Goal: Answer question/provide support: Share knowledge or assist other users

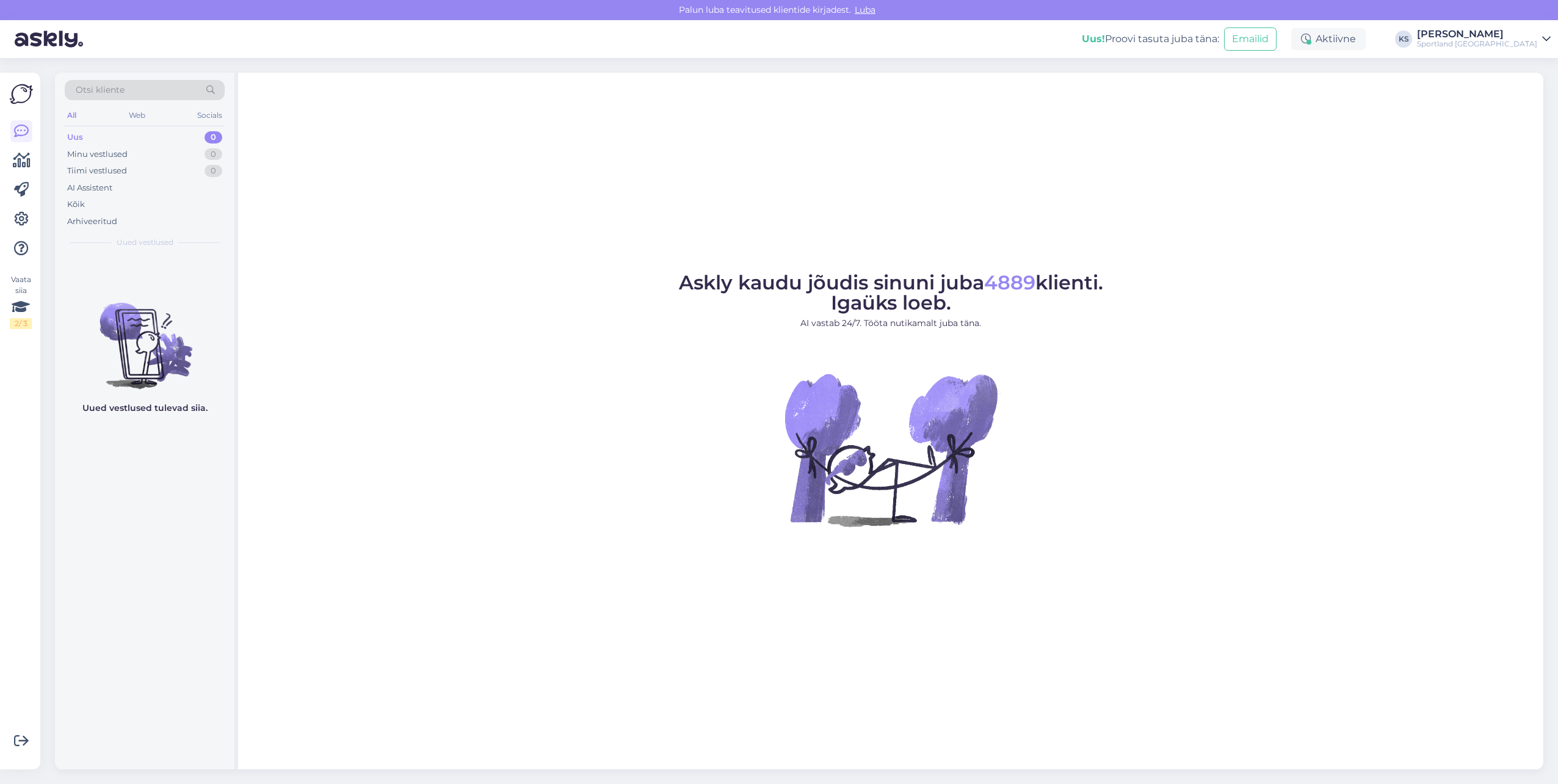
click at [8, 166] on div "Vaata siia 2 / 3 Võimalused Veendu, et Askly loob sulle väärtust. Sulge Ühenda …" at bounding box center [20, 421] width 41 height 697
click at [22, 163] on icon at bounding box center [22, 160] width 18 height 14
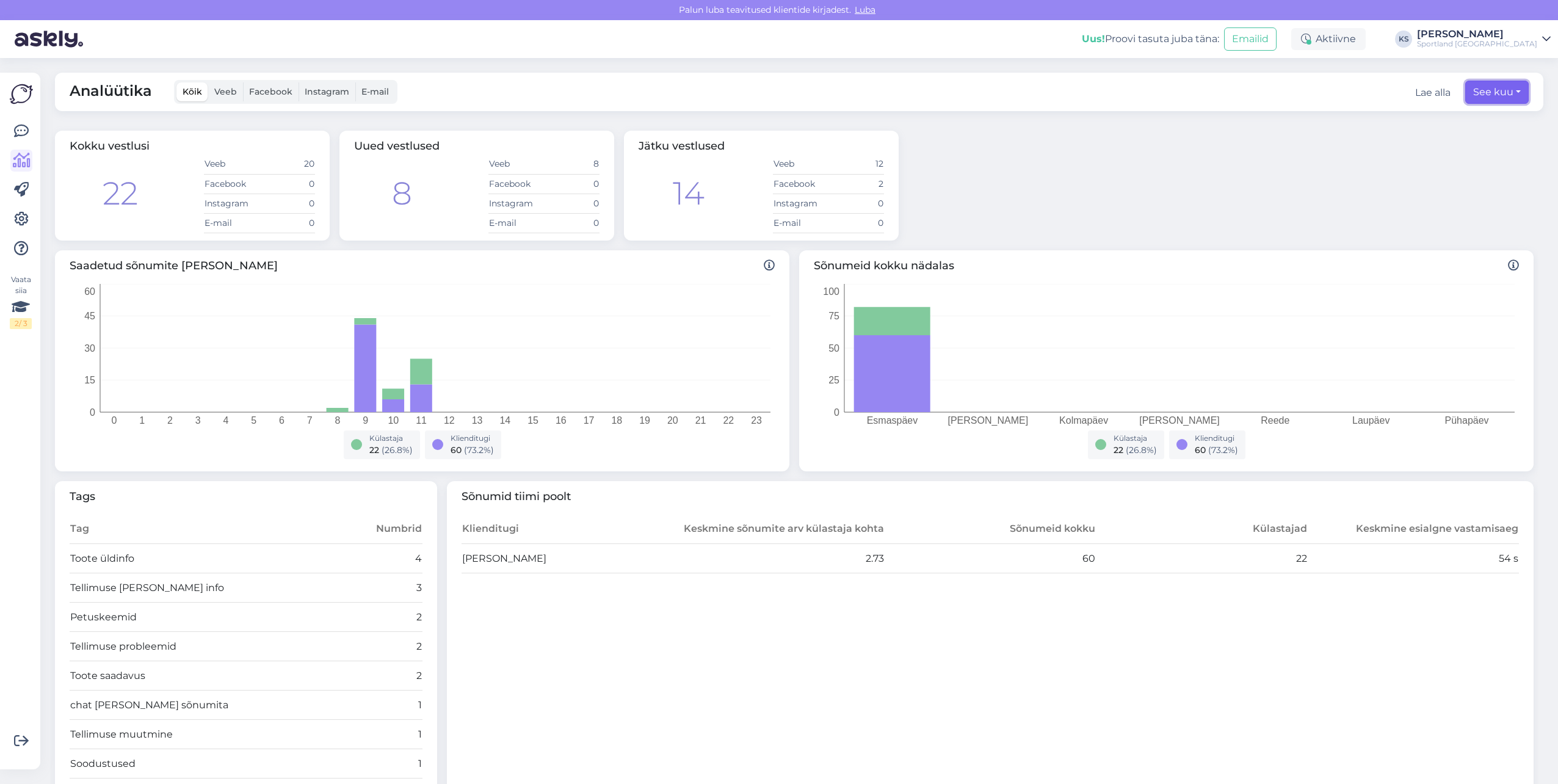
click at [1505, 90] on button "See kuu" at bounding box center [1497, 92] width 63 height 23
select select "8"
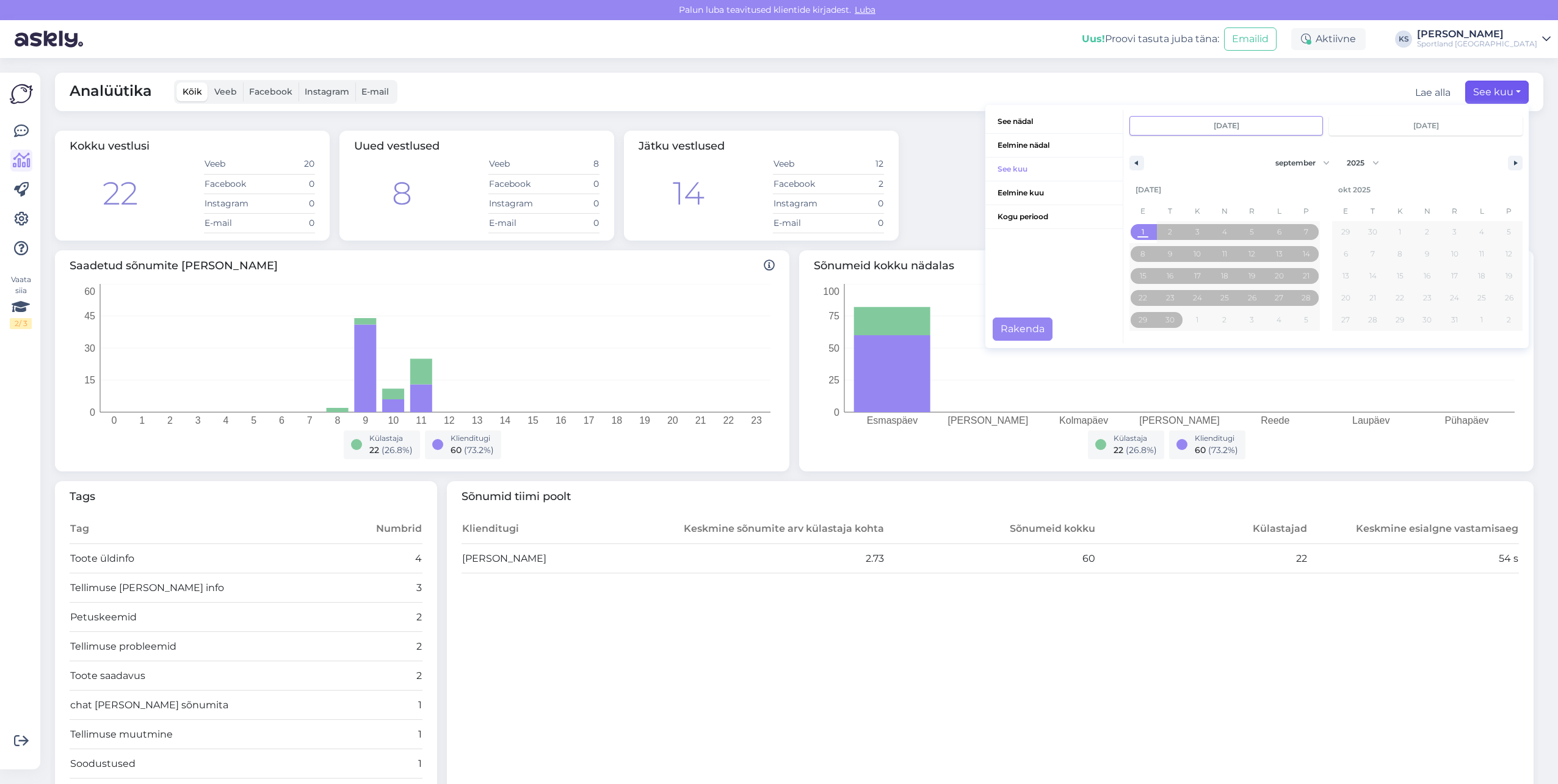
click at [1029, 187] on span "Eelmine kuu" at bounding box center [1054, 193] width 138 height 23
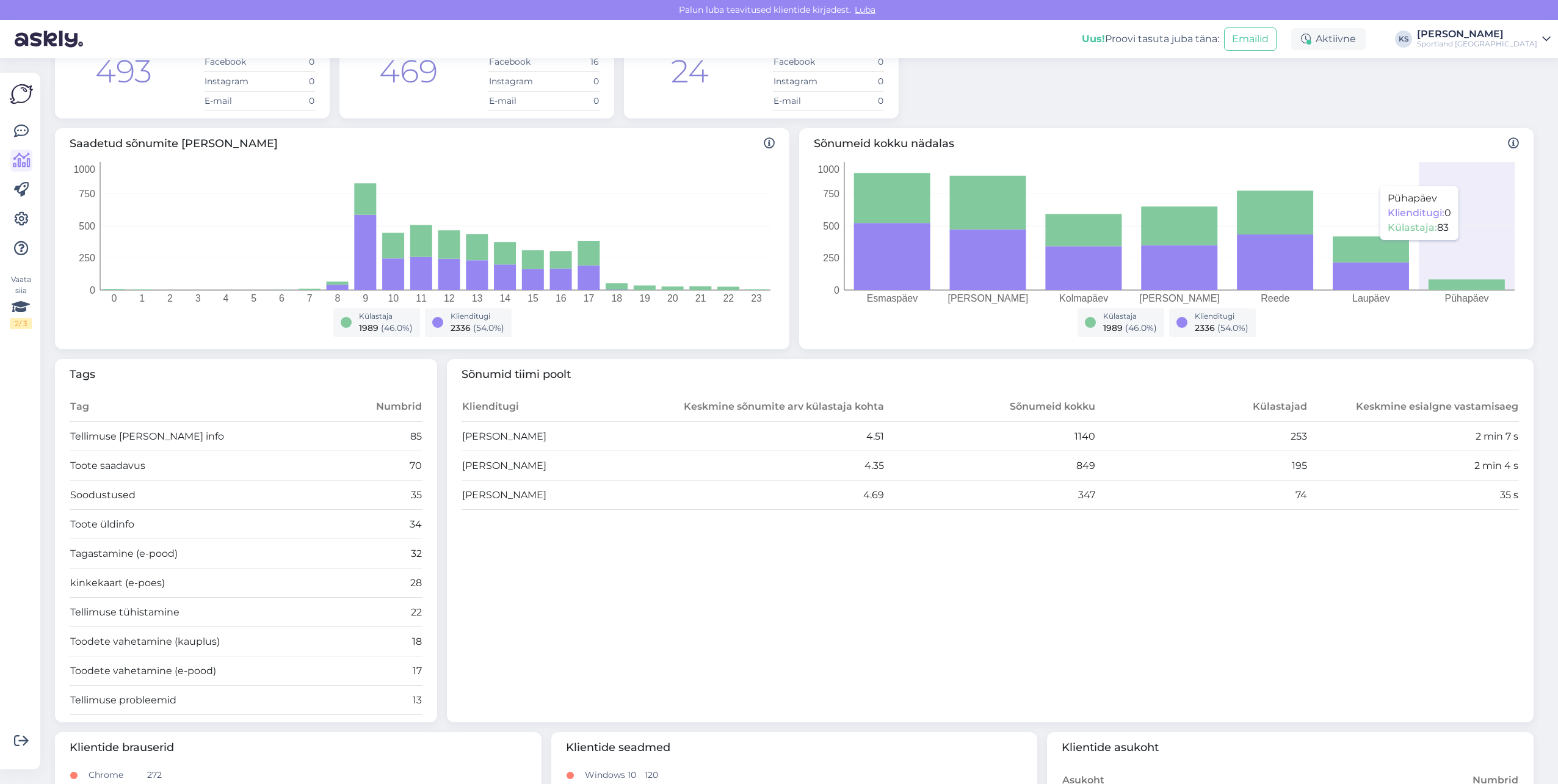
scroll to position [61, 0]
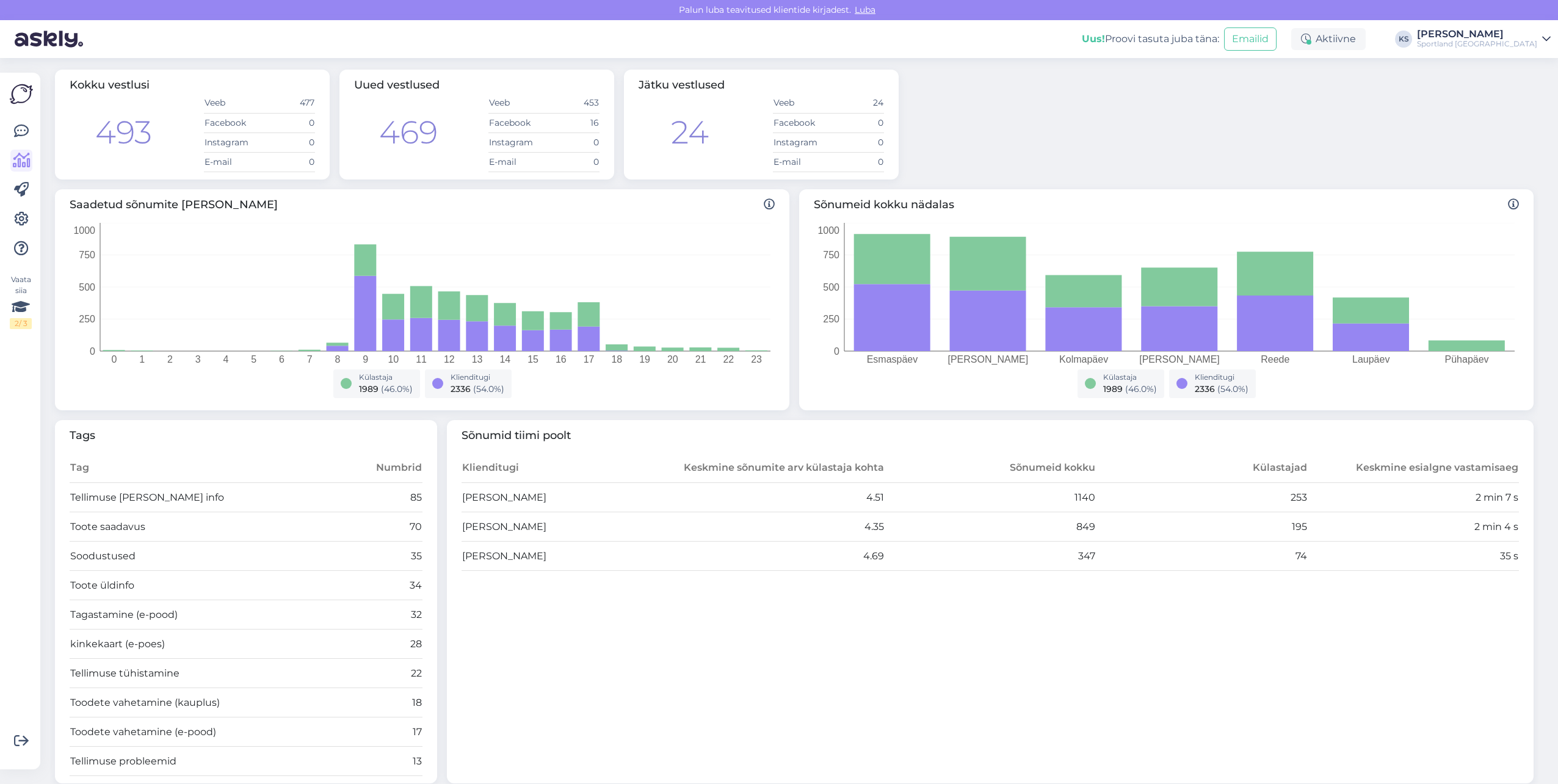
click at [1517, 36] on div "[PERSON_NAME]" at bounding box center [1477, 34] width 120 height 10
click at [1526, 94] on button "Ava" at bounding box center [1527, 94] width 27 height 19
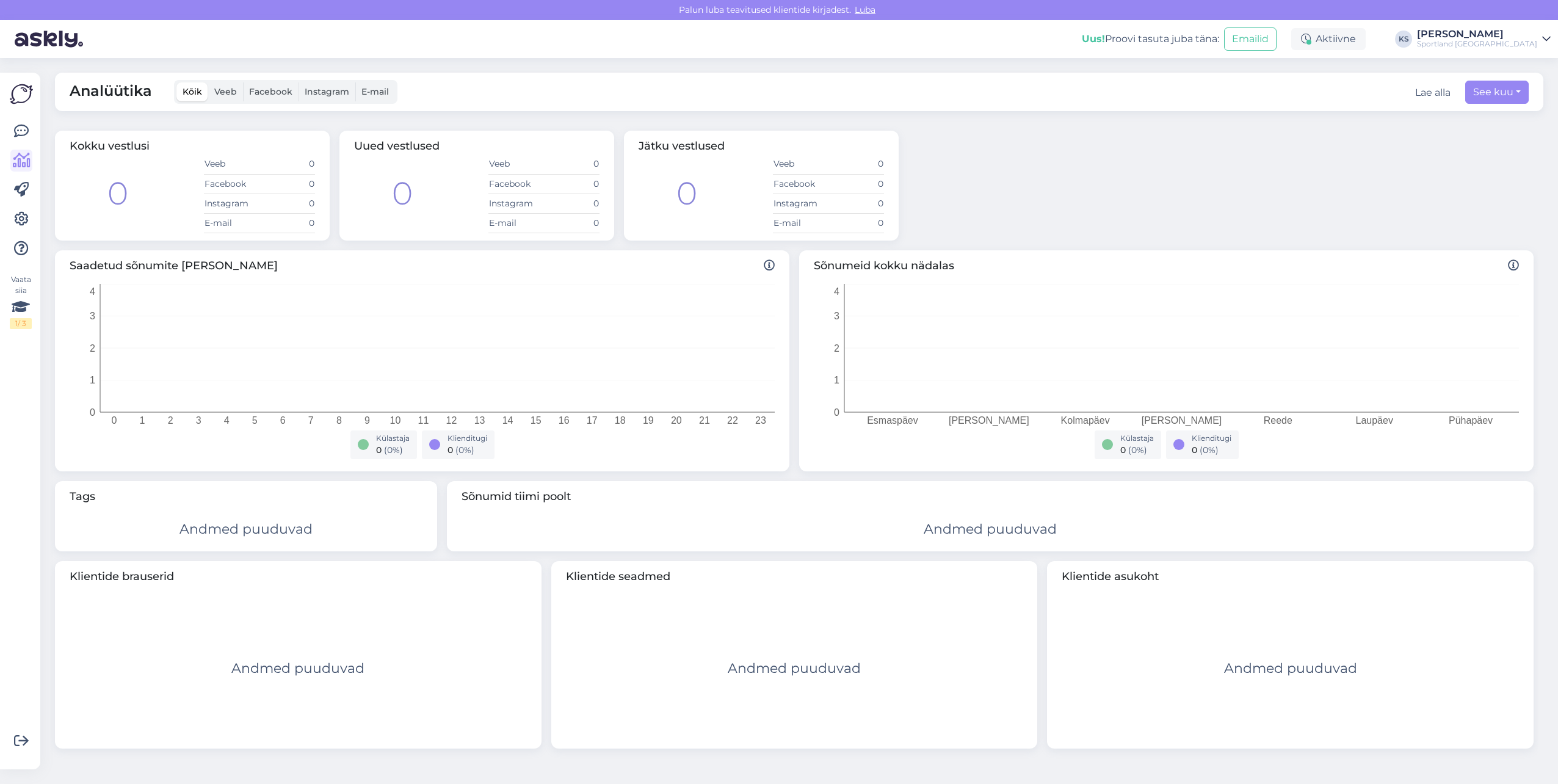
click at [1524, 46] on div "Sportland [GEOGRAPHIC_DATA]" at bounding box center [1477, 44] width 120 height 10
click at [1525, 69] on button "Ava" at bounding box center [1527, 68] width 27 height 19
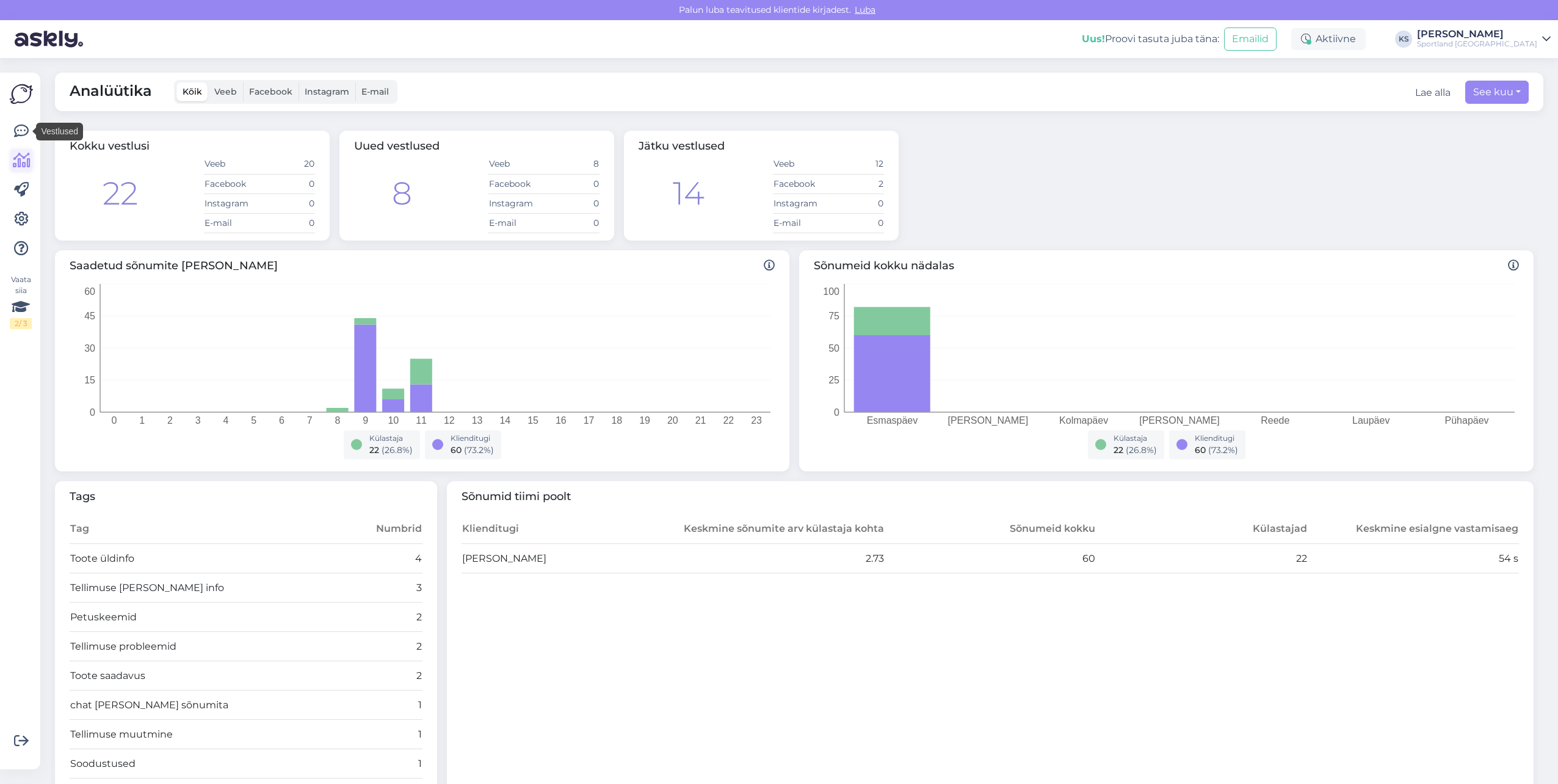
click at [24, 155] on icon at bounding box center [22, 160] width 18 height 14
click at [21, 131] on icon at bounding box center [21, 131] width 14 height 14
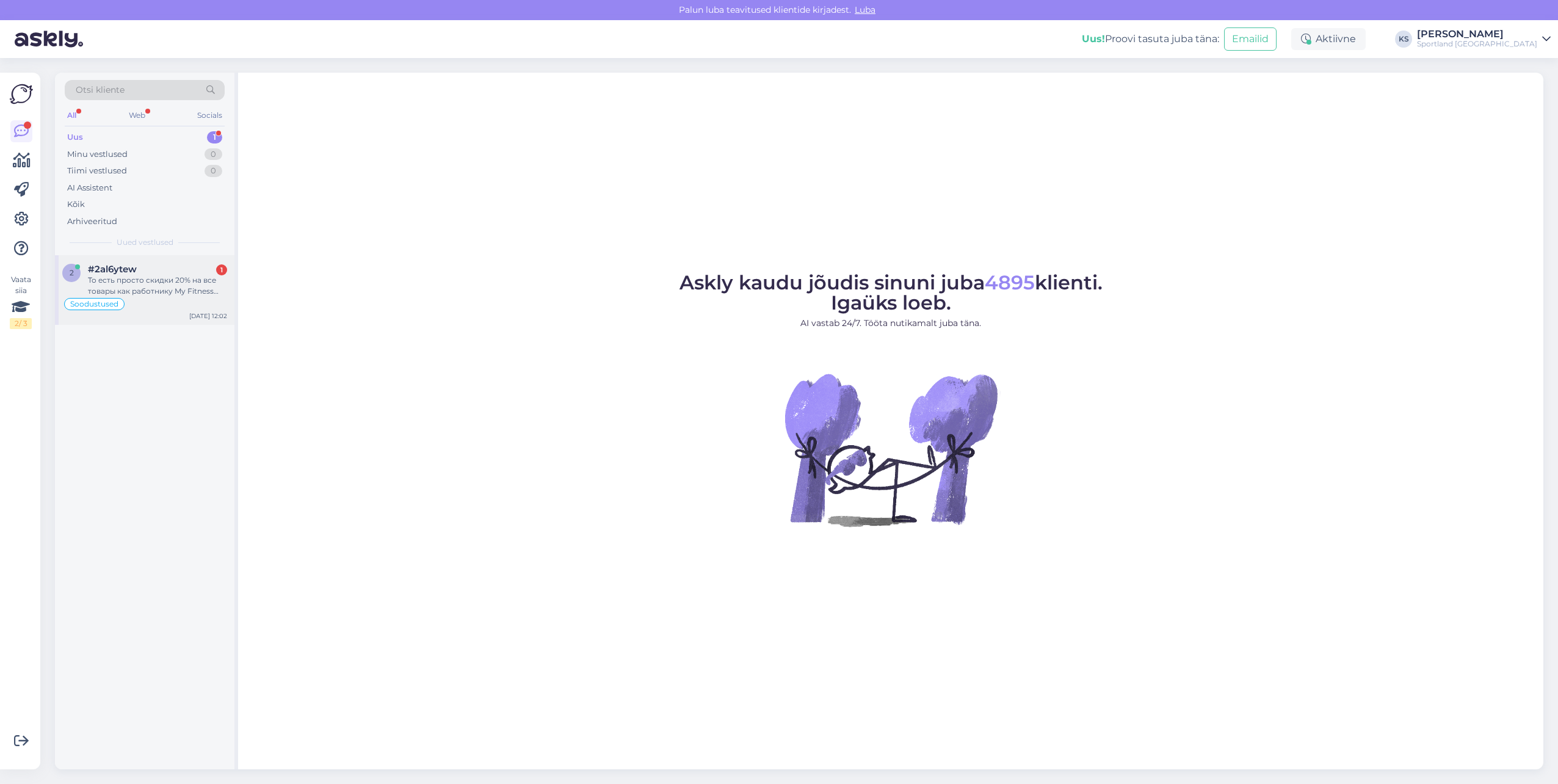
click at [191, 290] on div "То есть просто скидки 20% на все товары как работнику My Fitness нет?" at bounding box center [158, 285] width 139 height 22
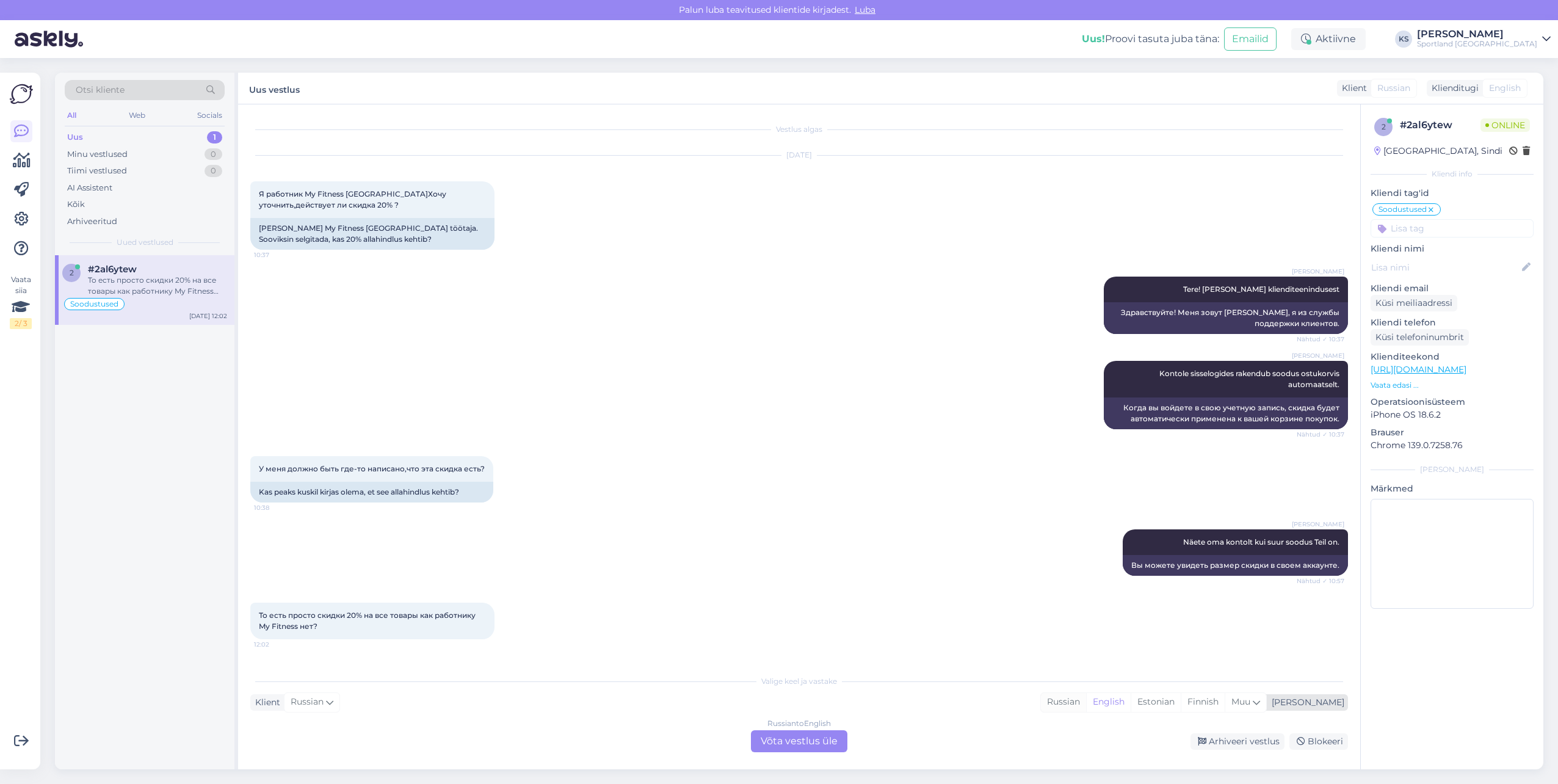
click at [1086, 701] on div "Russian" at bounding box center [1063, 701] width 45 height 19
drag, startPoint x: 1209, startPoint y: 694, endPoint x: 847, endPoint y: 719, distance: 362.9
click at [1181, 695] on div "Estonian" at bounding box center [1156, 701] width 50 height 19
click at [798, 737] on div "Russian to Estonian Võta vestlus üle" at bounding box center [799, 741] width 96 height 22
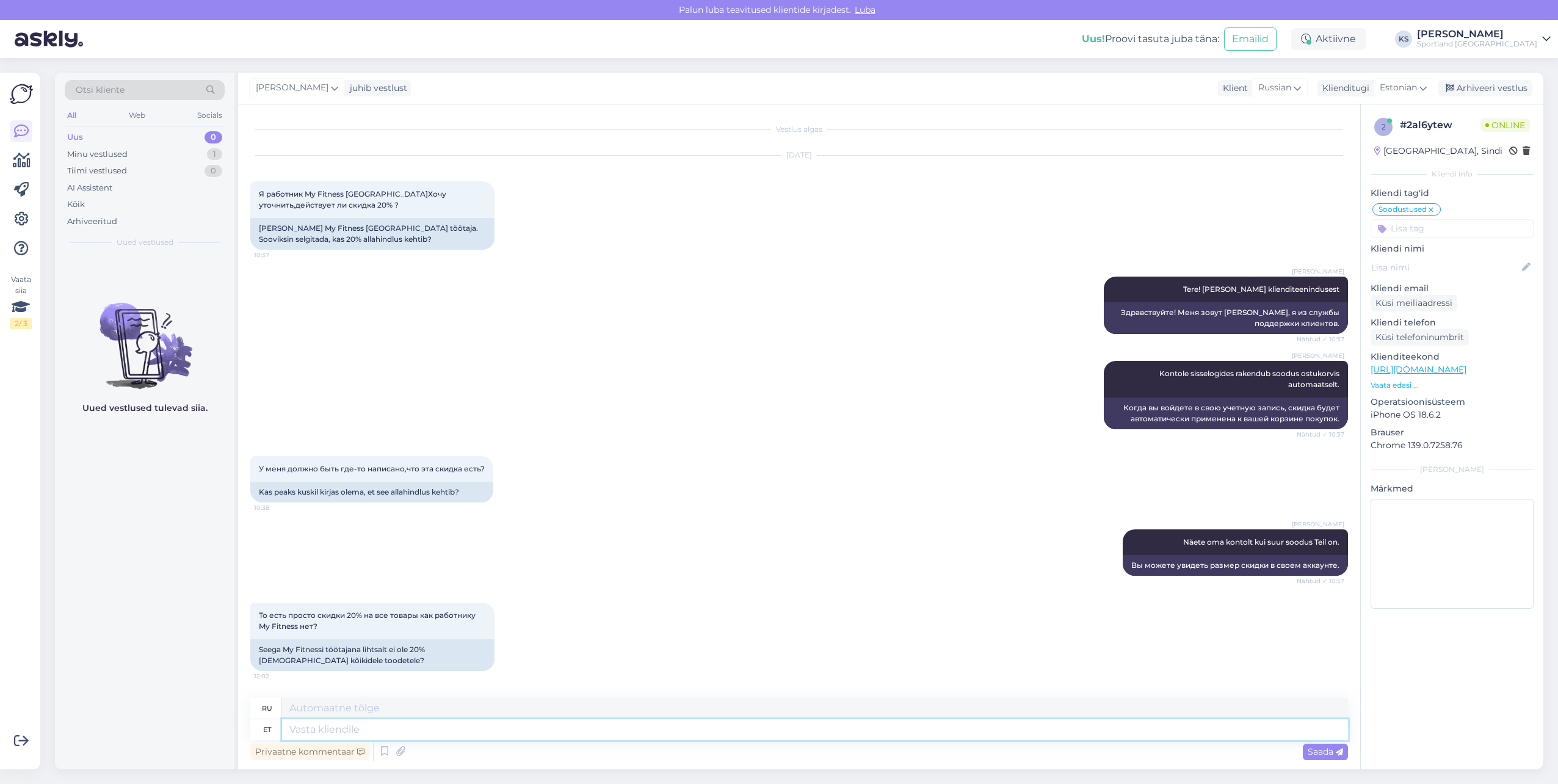
drag, startPoint x: 847, startPoint y: 730, endPoint x: 1458, endPoint y: 723, distance: 611.0
click at [850, 732] on textarea at bounding box center [815, 730] width 1066 height 21
type textarea "Tere"
type textarea "Привет"
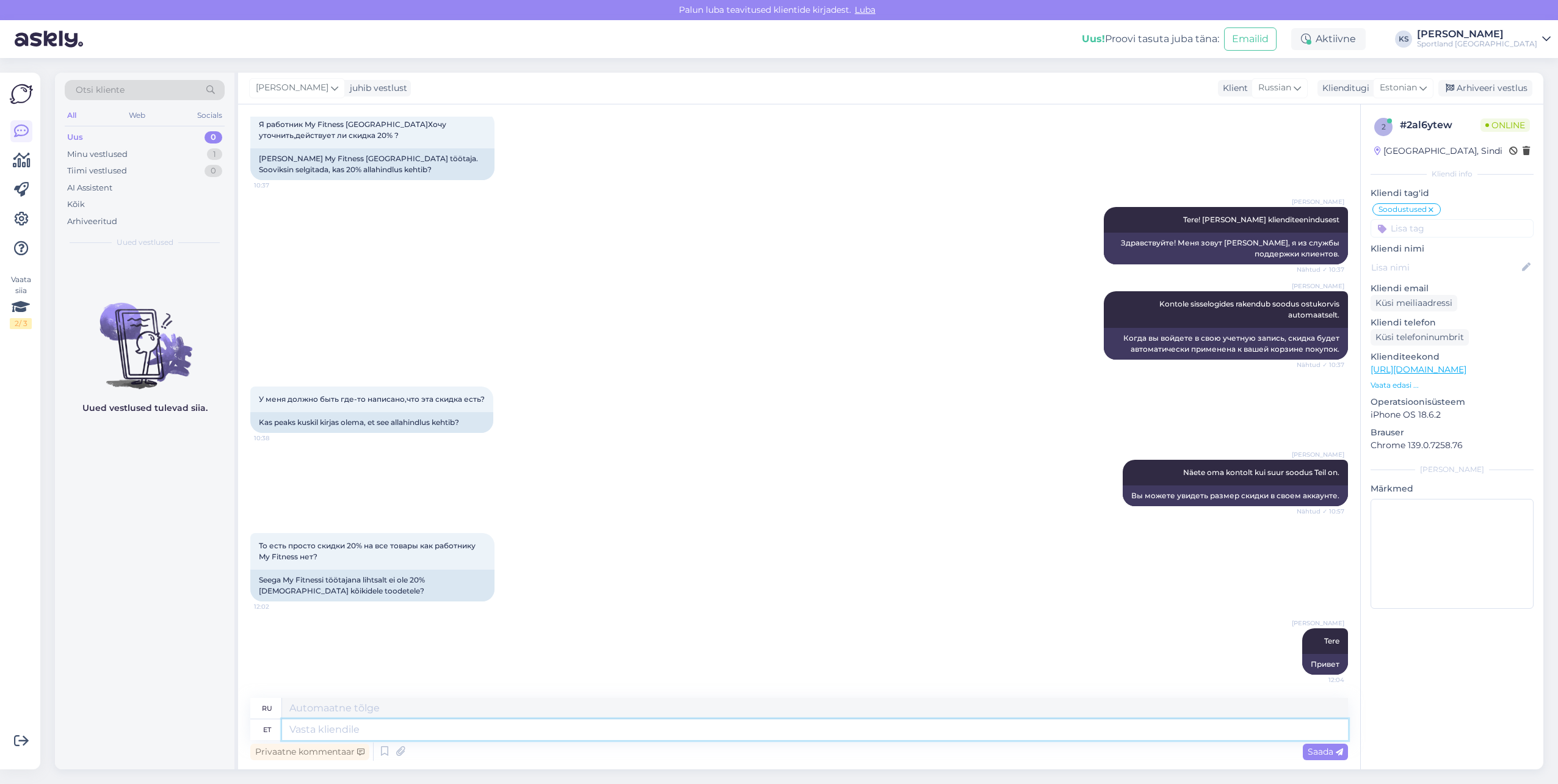
scroll to position [71, 0]
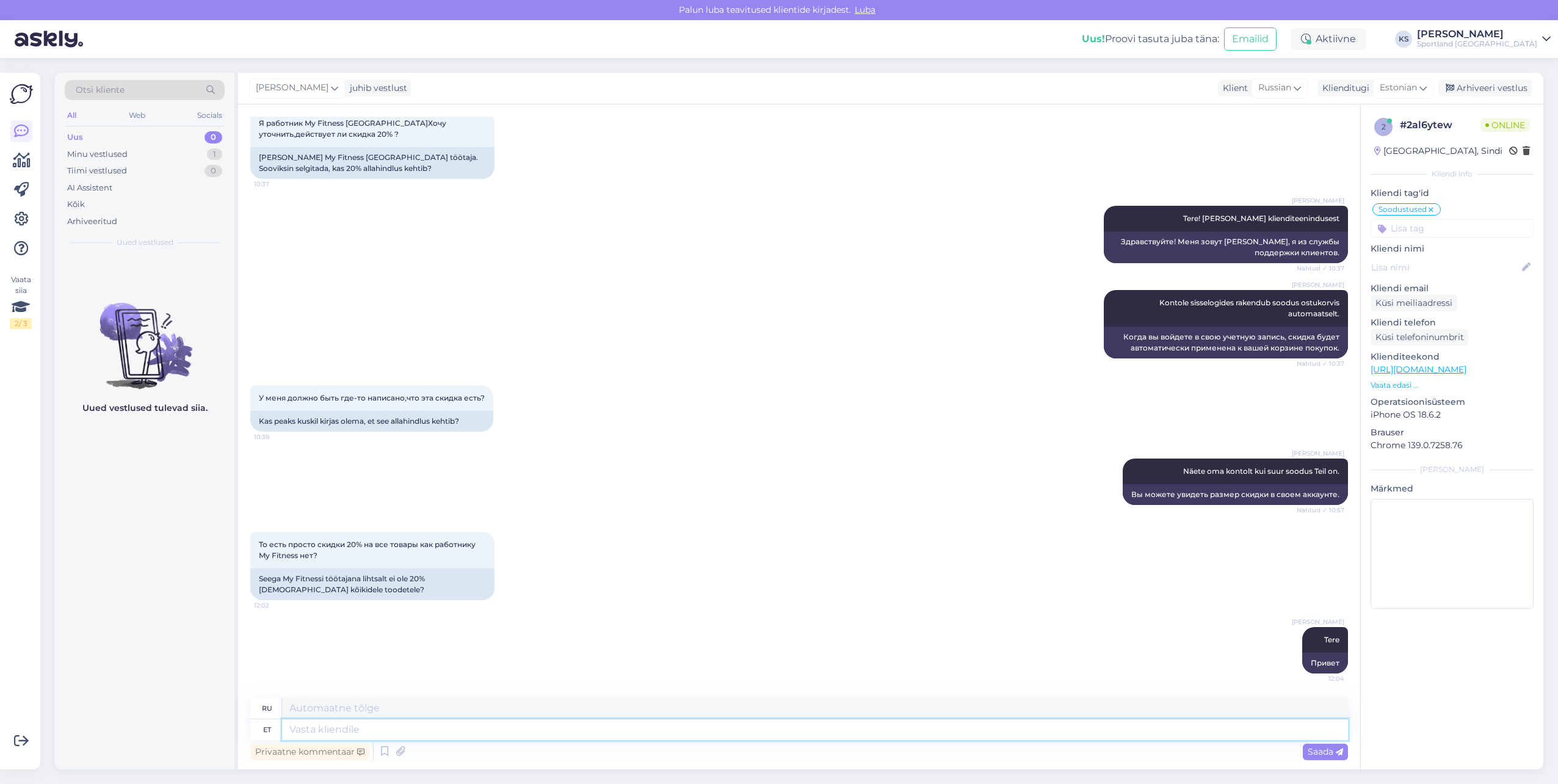
click at [553, 736] on textarea at bounding box center [815, 730] width 1066 height 21
type textarea "Palun"
type textarea "Пожалуйста"
type textarea "Palun täpsustage, m"
type textarea "Пожалуйста, уточните,"
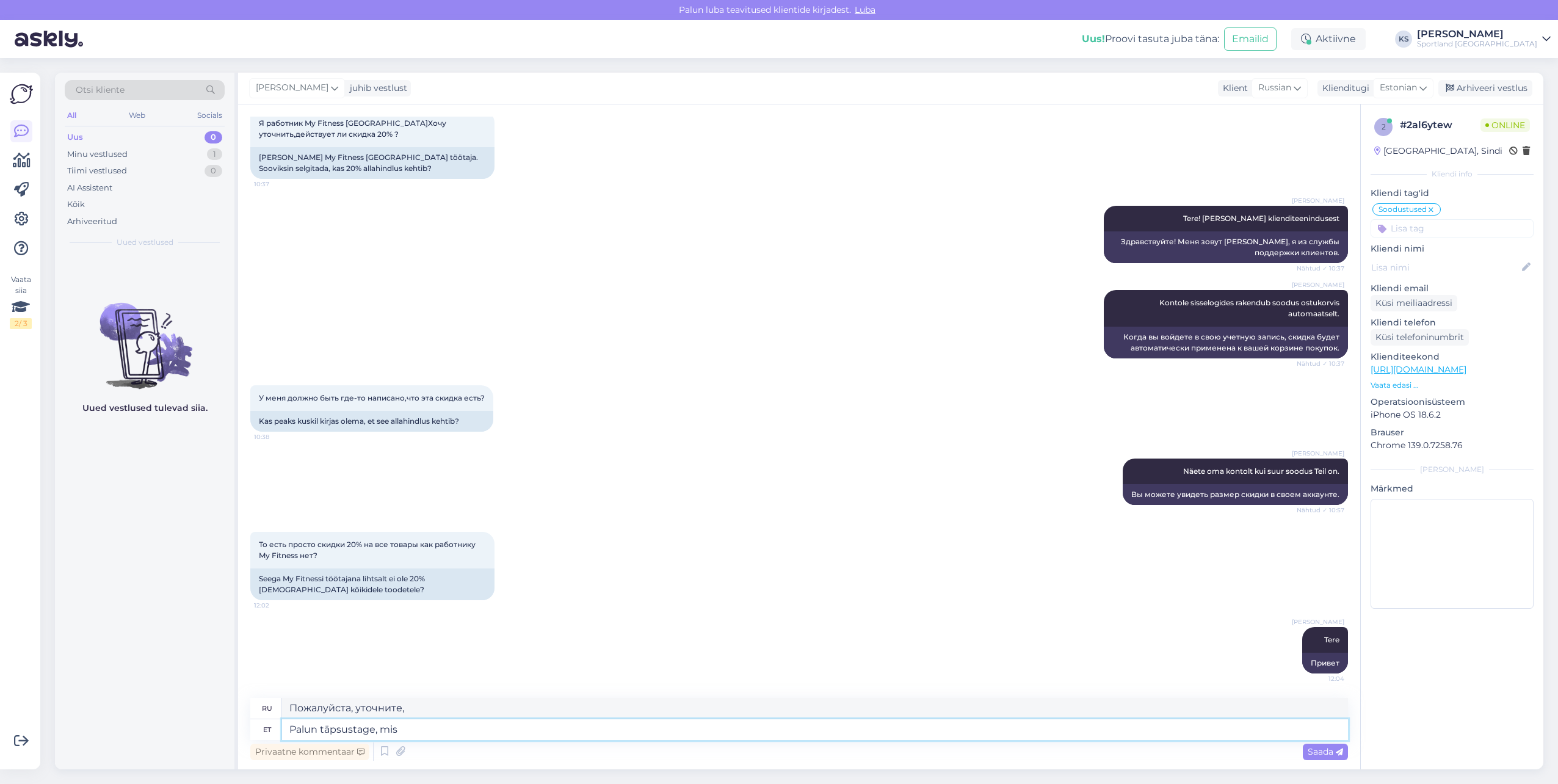
type textarea "Palun täpsustage, mis o"
type textarea "Пожалуйста, укажите, что"
type textarea "Palun täpsustage, mis on te"
type textarea "Пожалуйста, уточните, что такое"
type textarea "Palun täpsustage, mis on teie"
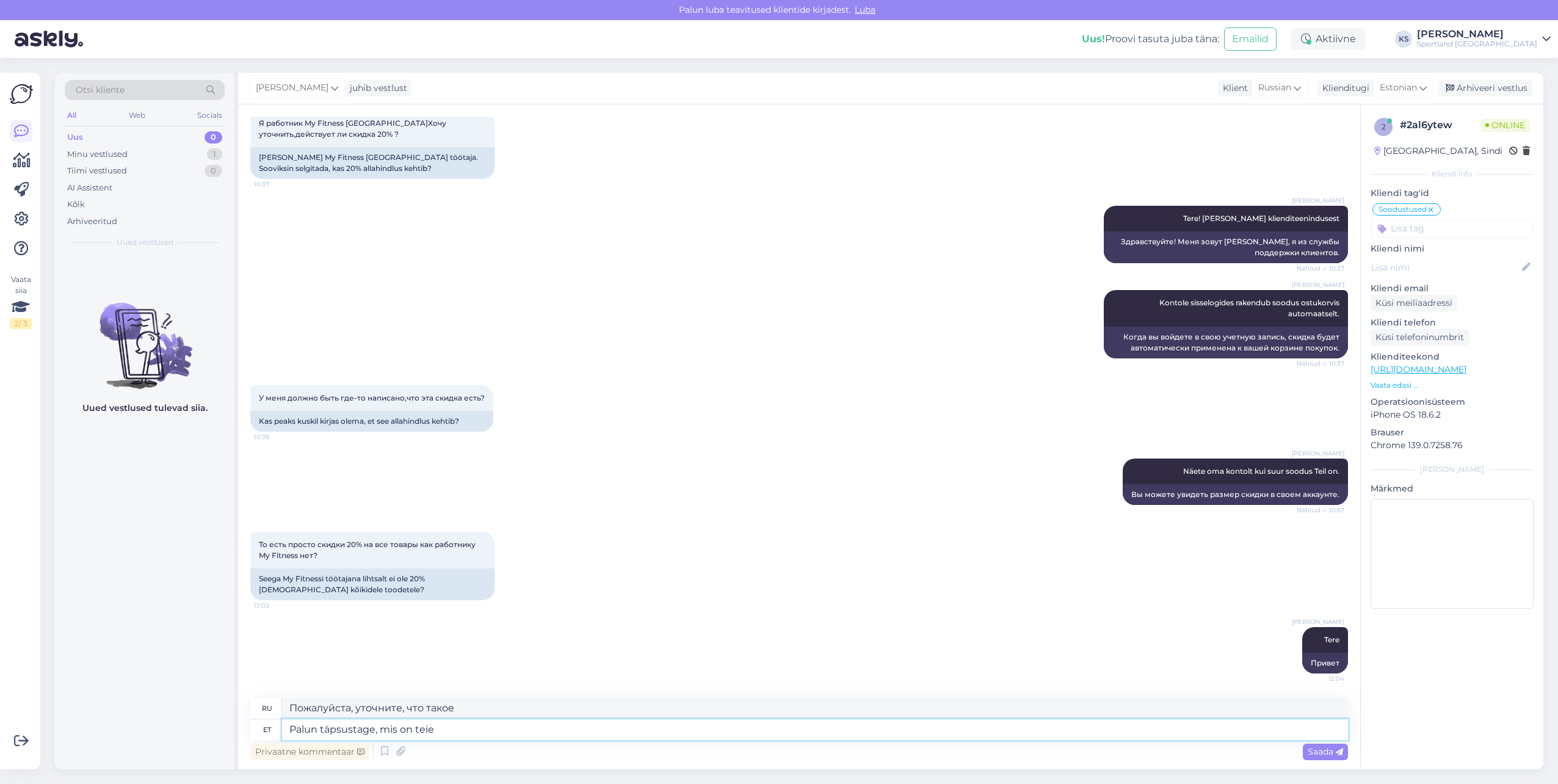
type textarea "Пожалуйста, уточните, что у вас"
type textarea "Palun täpsustage, mis on teie e-"
type textarea "Укажите, пожалуйста, Ваш адрес электронной почты."
type textarea "Palun täpsustage, mis on teie e-maili a"
type textarea "Укажите, пожалуйста, ваш адрес электронной почты."
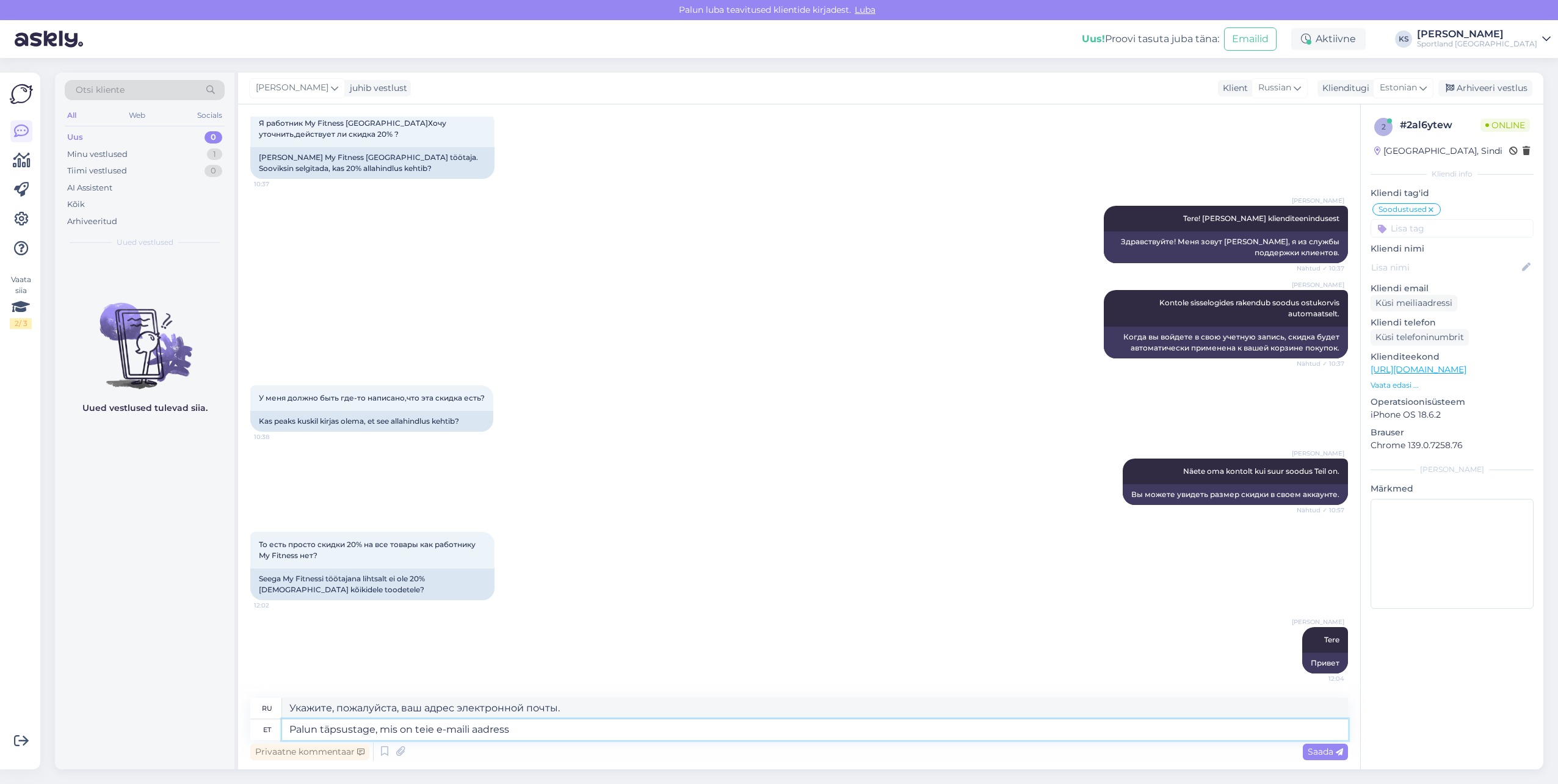
type textarea "Palun täpsustage, mis on teie e-maili aadress?"
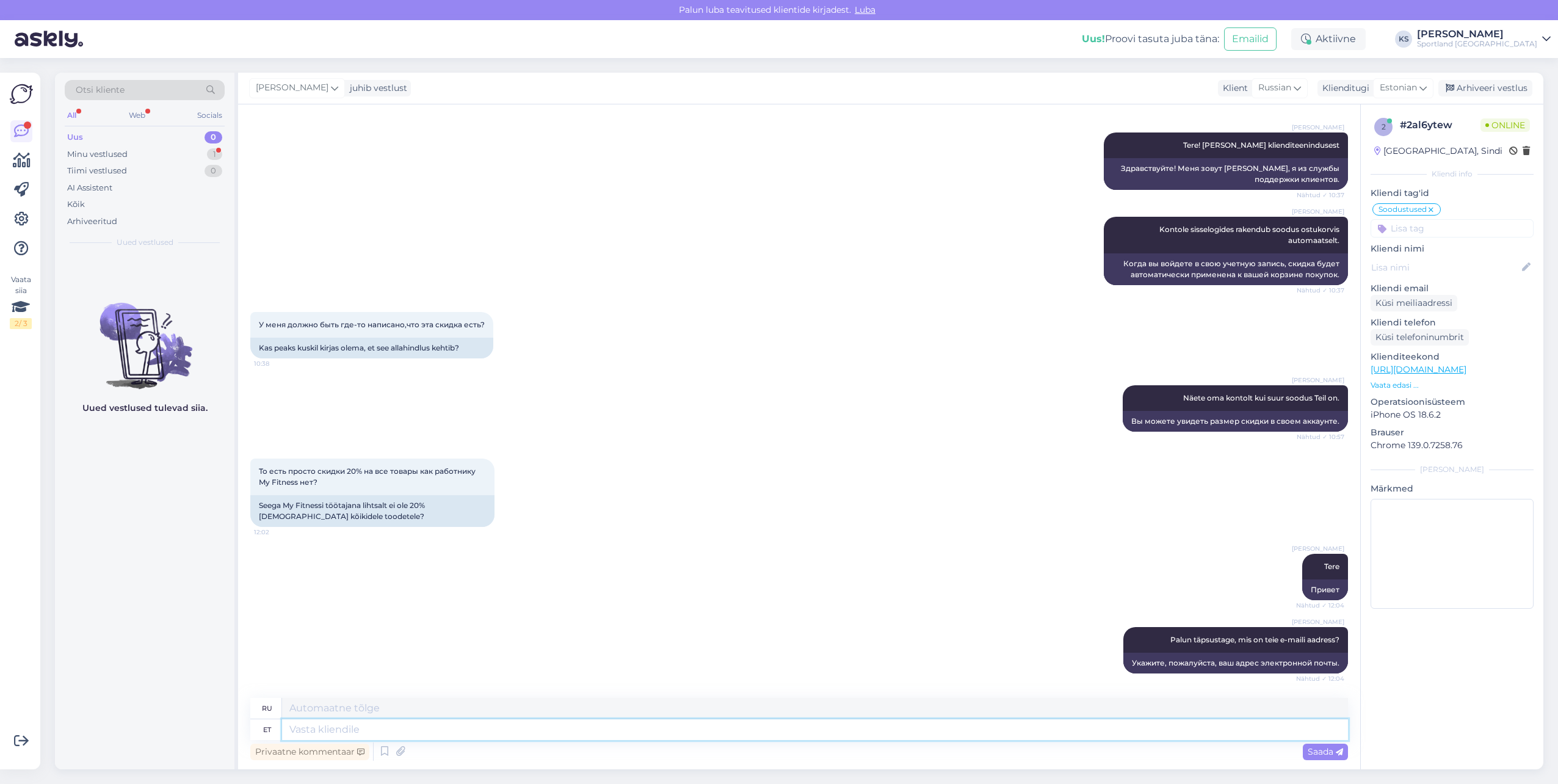
scroll to position [217, 0]
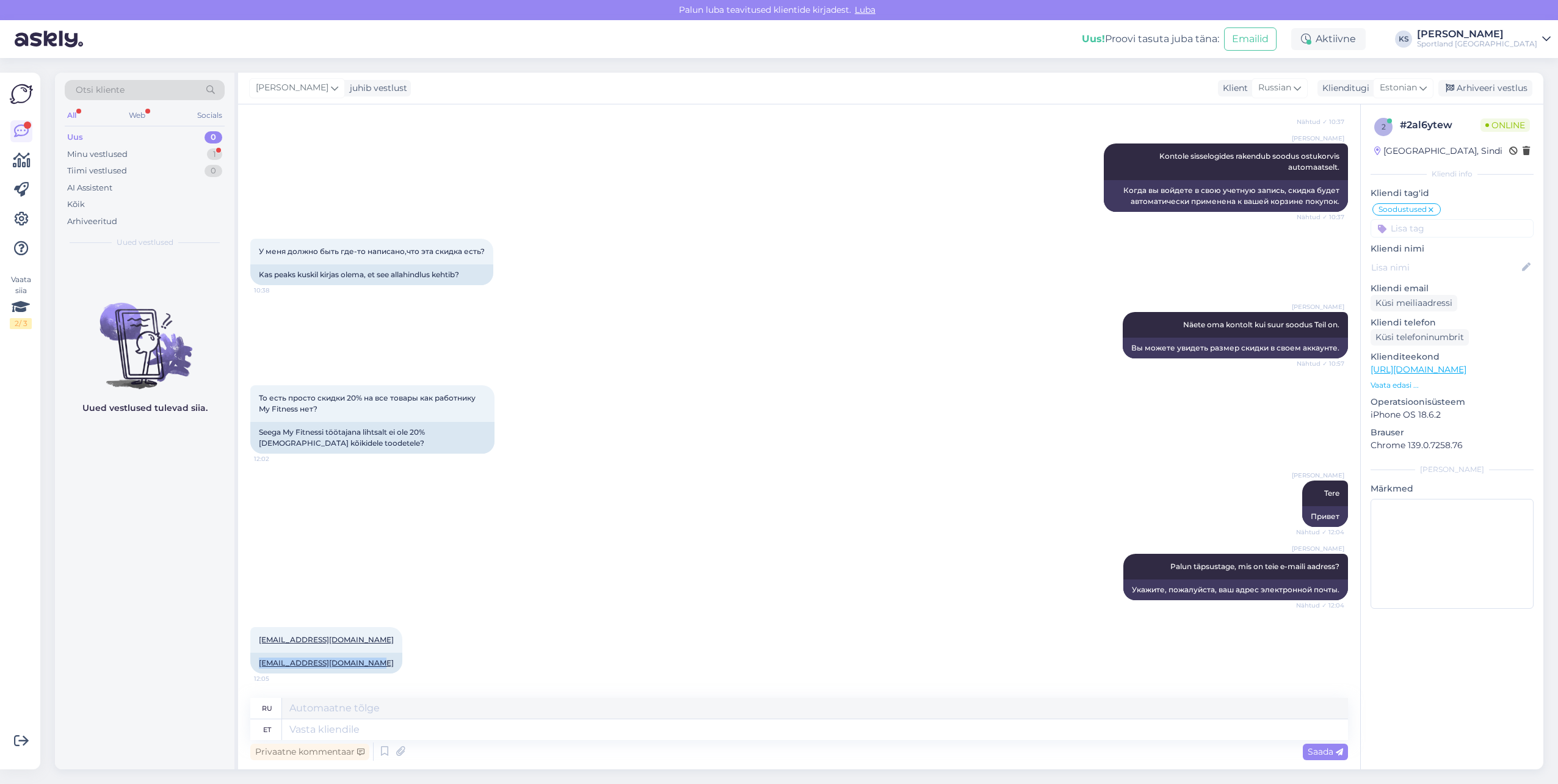
drag, startPoint x: 374, startPoint y: 671, endPoint x: 184, endPoint y: 458, distance: 285.4
click at [256, 664] on div "olesjaanissenkov@gmail.com 12:05 olesjaanissenkov@gmail.com" at bounding box center [799, 650] width 1098 height 74
copy link "olesjaanissenkov@gmail.com"
click at [481, 732] on textarea at bounding box center [815, 730] width 1066 height 21
type textarea "Hetkel"
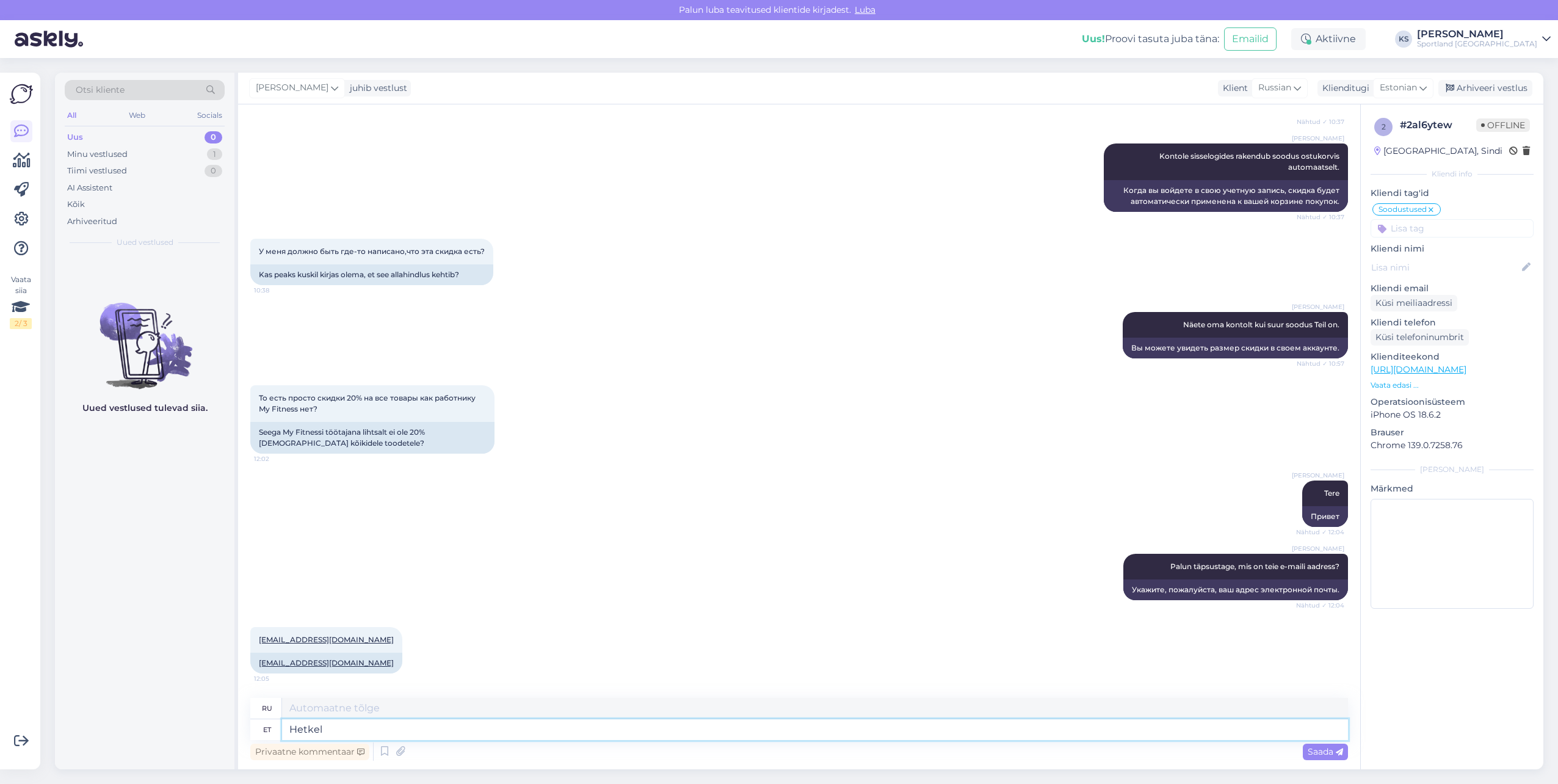
type textarea "В настоящее время"
type textarea "Hetkel me ei"
type textarea "В настоящее время мы"
type textarea "Hetkel me ei"
type textarea "В настоящее время мы не"
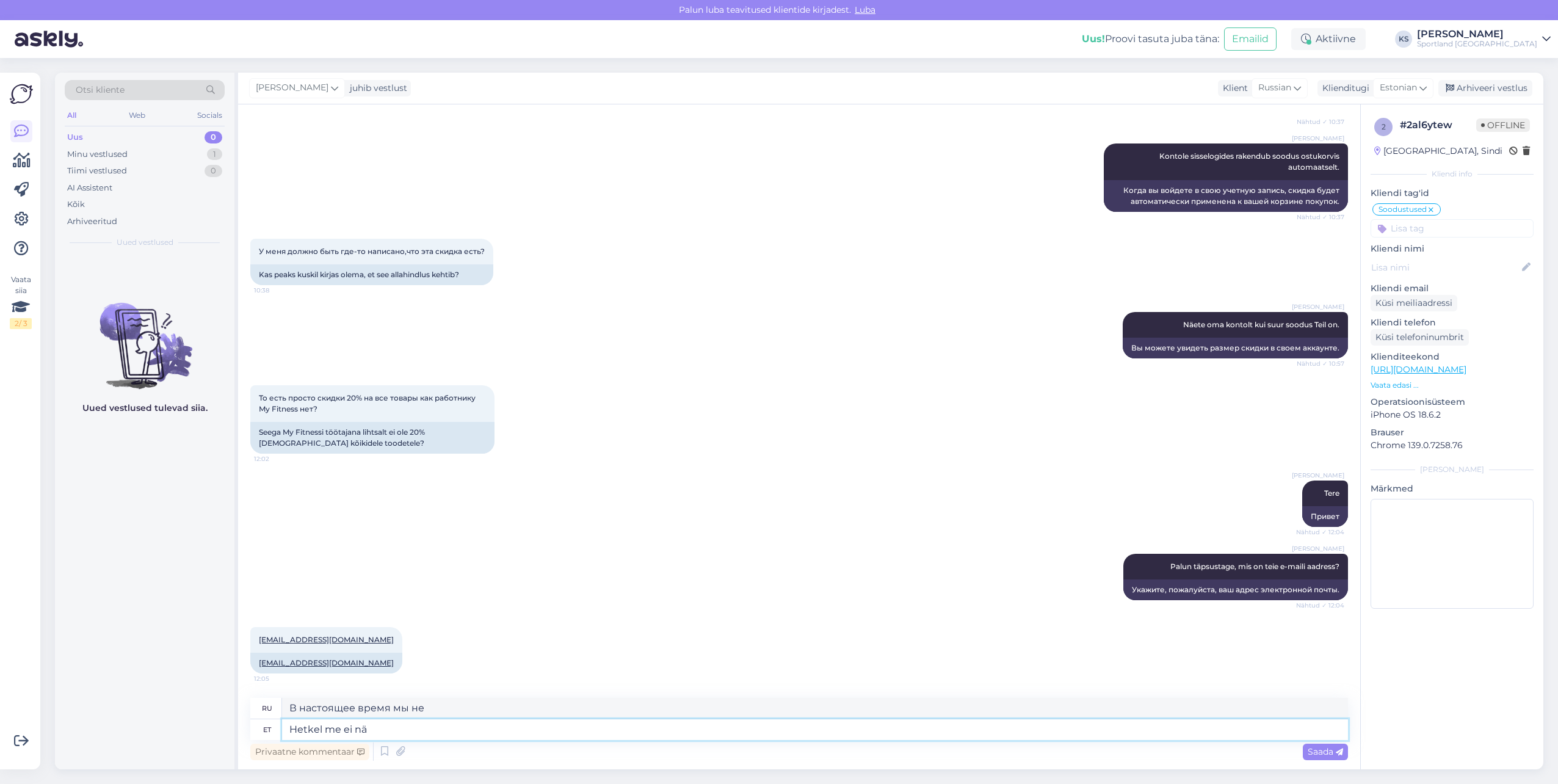
type textarea "Hetkel me ei näe"
type textarea "На данный момент мы этого не видим."
type textarea "Hetkel me ei näe, et"
type textarea "В данный момент мы этого не видим,"
type textarea "Hetkel me ei näe, et te"
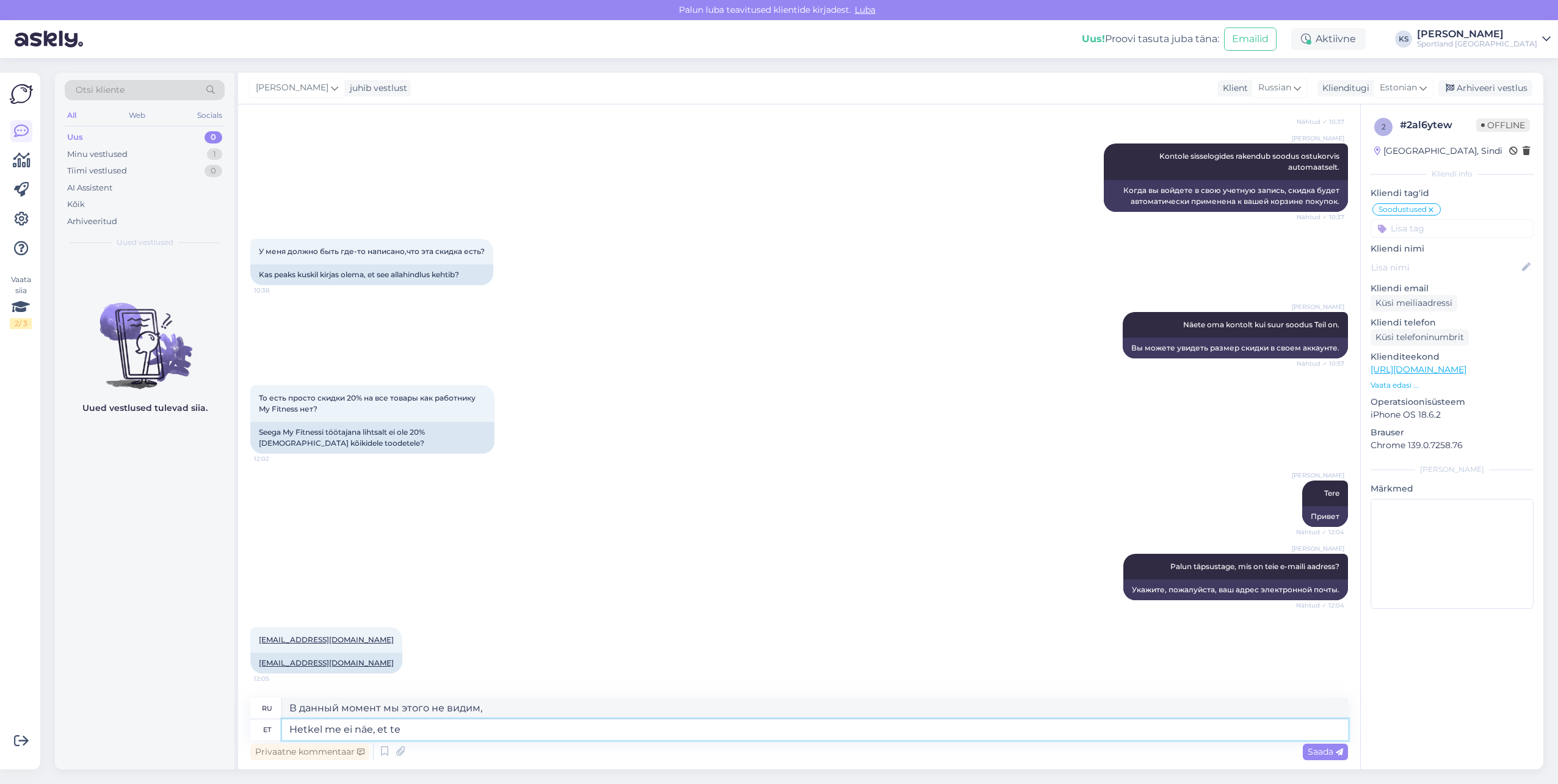
type textarea "На данный момент мы этого не видим."
type textarea "Hetkel me ei näe, et teie"
type textarea "На данный момент мы не видим, что вы"
type textarea "Hetkel me ei näe, et teie kontole o"
type textarea "В данный момент мы не видим никаких денег на вашем счете."
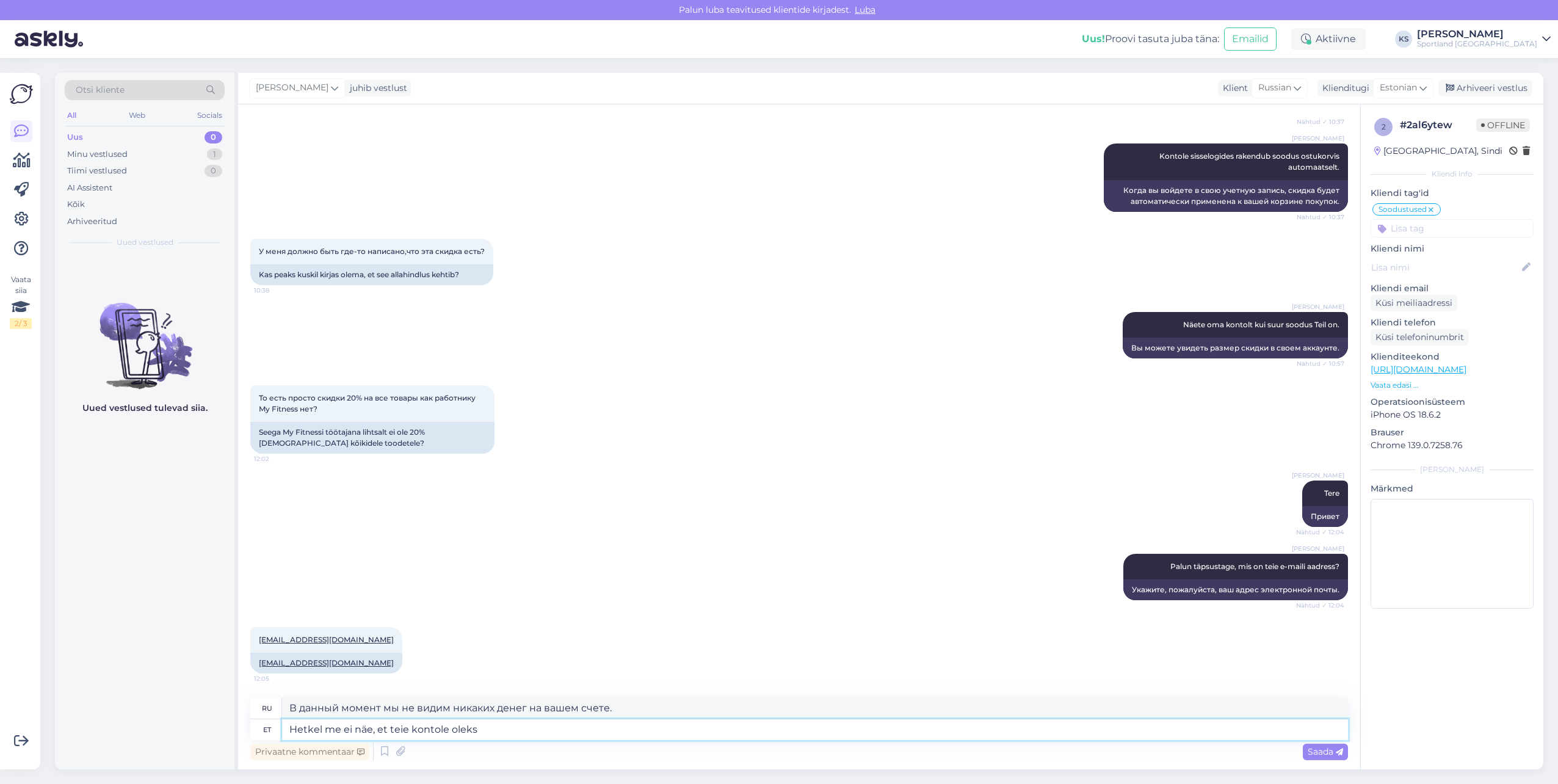
type textarea "Hetkel me ei näe, et teie kontole oleks l"
type textarea "В данный момент мы не видим никаких средств на вашем счете."
type textarea "Hetkel me ei näe, et teie kontole oleks lisatud so"
type textarea "На данный момент мы не видим никаких добавлений к вашему аккаунту."
type textarea "Hetkel me ei näe, et teie kontole oleks lisatud soodustus. Kui"
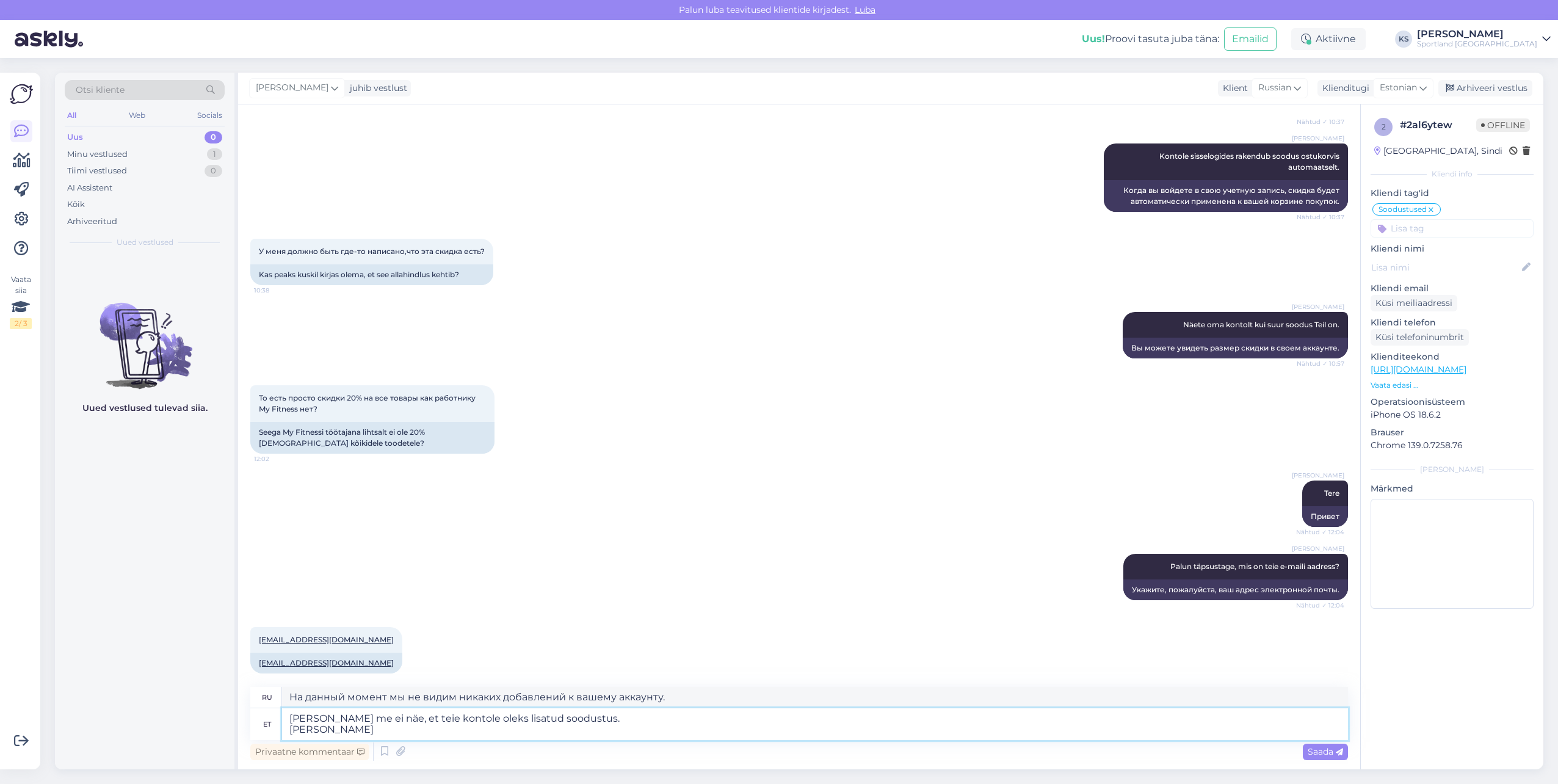
type textarea "В данный момент мы не видим никаких скидок, примененных к вашему аккаунту. Если"
type textarea "Hetkel me ei näe, et teie kontole oleks lisatud soodustus. Kui ol"
type textarea "В данный момент мы не видим никаких скидок, примененных к вашему аккаунту. Если…"
type textarea "Hetkel me ei näe, et teie kontole oleks lisatud soodustus. Kui olete M"
type textarea "В данный момент мы не видим никаких скидок, примененных к вашей учетной записи.…"
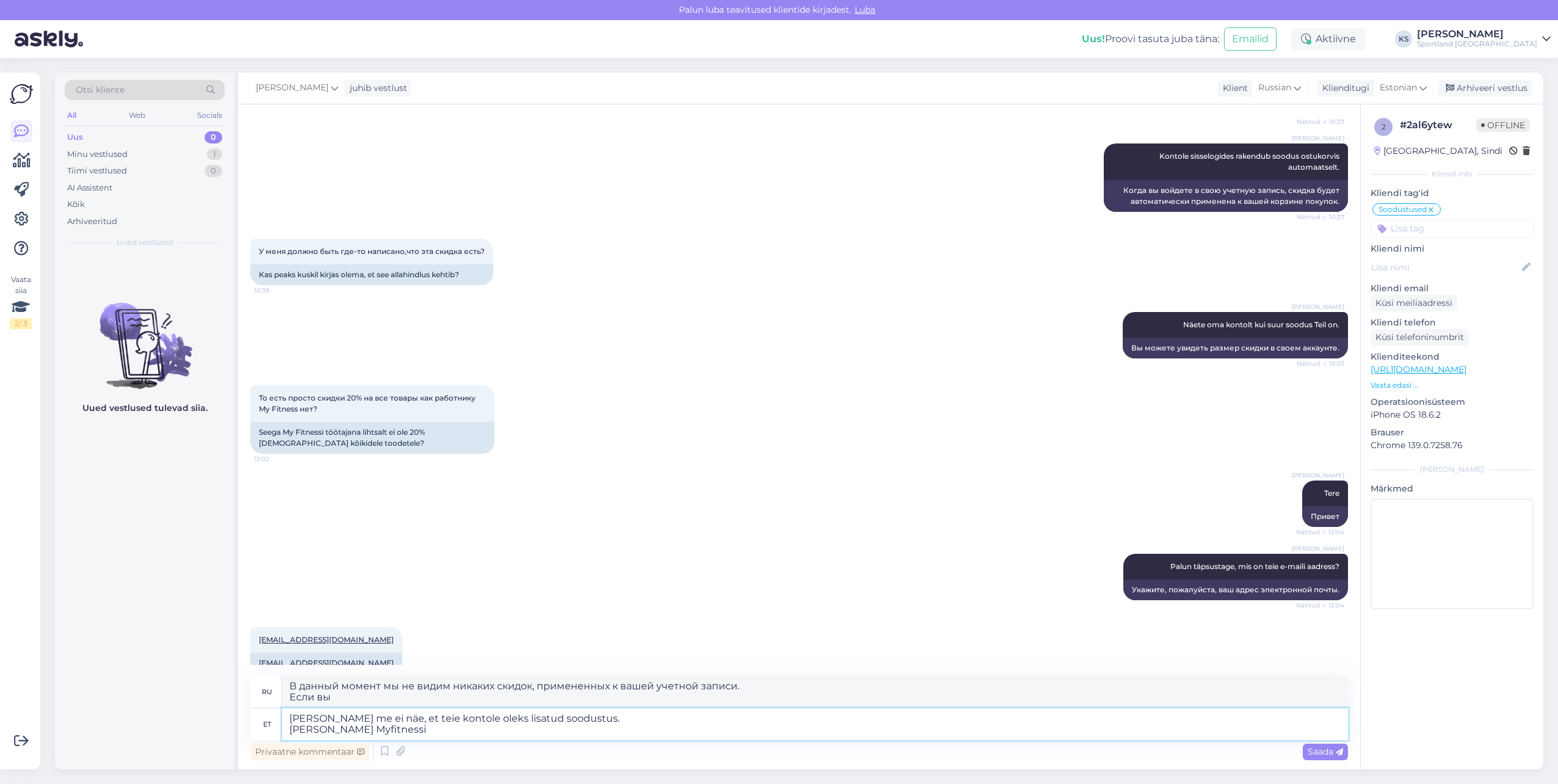
type textarea "Hetkel me ei näe, et teie kontole oleks lisatud soodustus. Kui olete Myfitnessi"
type textarea "В данный момент мы не видим никаких скидок, примененных к вашей учетной записи.…"
type textarea "Hetkel me ei näe, et teie kontole oleks lisatud soodustus. Kui olete Myfitnessi…"
type textarea "В настоящее время мы не видим никаких скидок, примененных к вашей учетной запис…"
type textarea "Hetkel me ei näe, et teie kontole oleks lisatud soodustus. Kui olete Myfitnessi…"
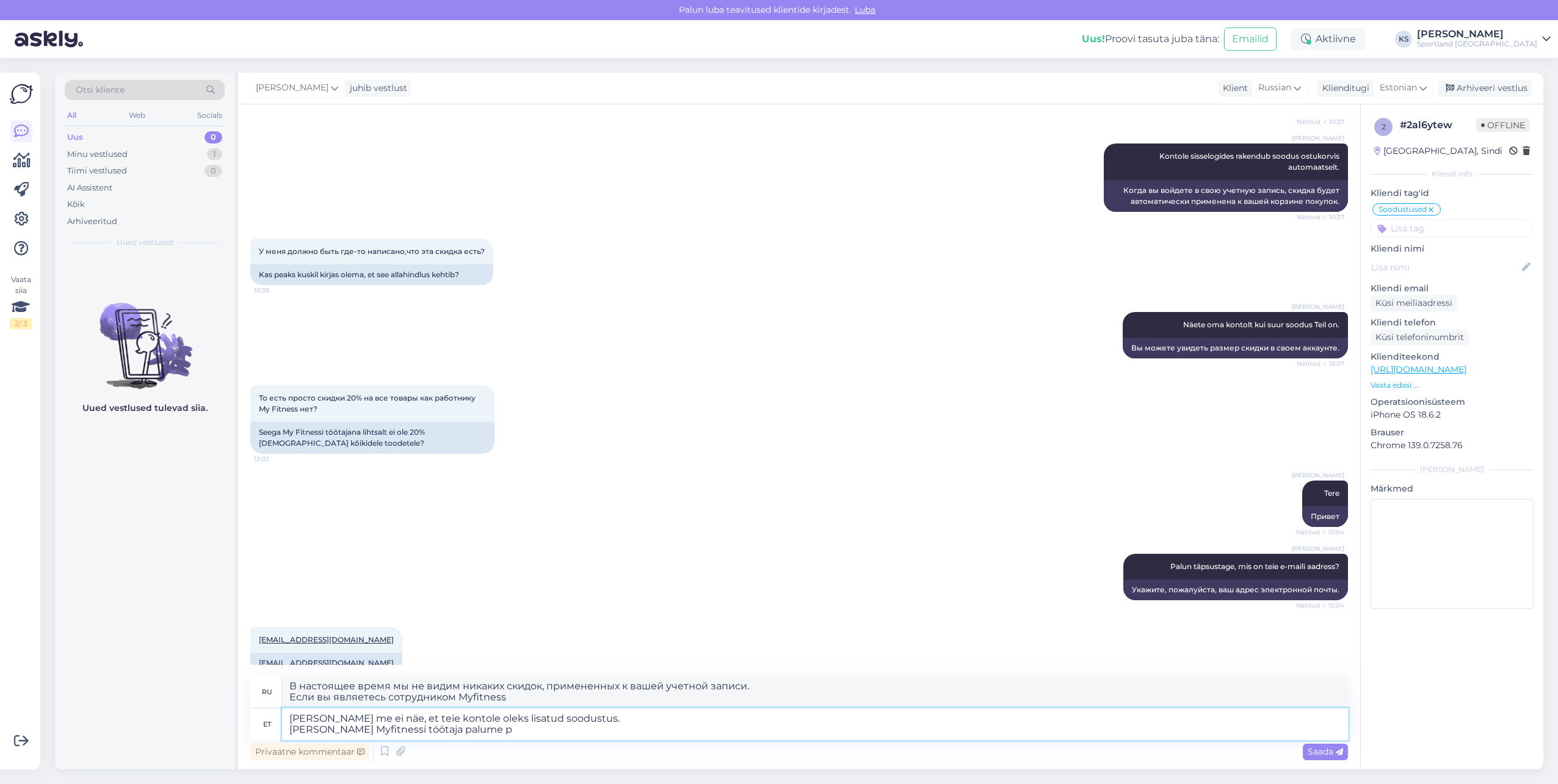
type textarea "В настоящее время мы не видим никаких скидок, примененных к вашей учетной запис…"
type textarea "Hetkel me ei näe, et teie kontole oleks lisatud soodustus. Kui olete Myfitnessi…"
type textarea "В настоящее время мы не видим никаких скидок, примененных к вашей учетной запис…"
type textarea "Hetkel me ei näe, et teie kontole oleks lisatud soodustus. Kui olete Myfitnessi…"
type textarea "В настоящее время мы не видим никаких скидок, примененных к вашей учетной запис…"
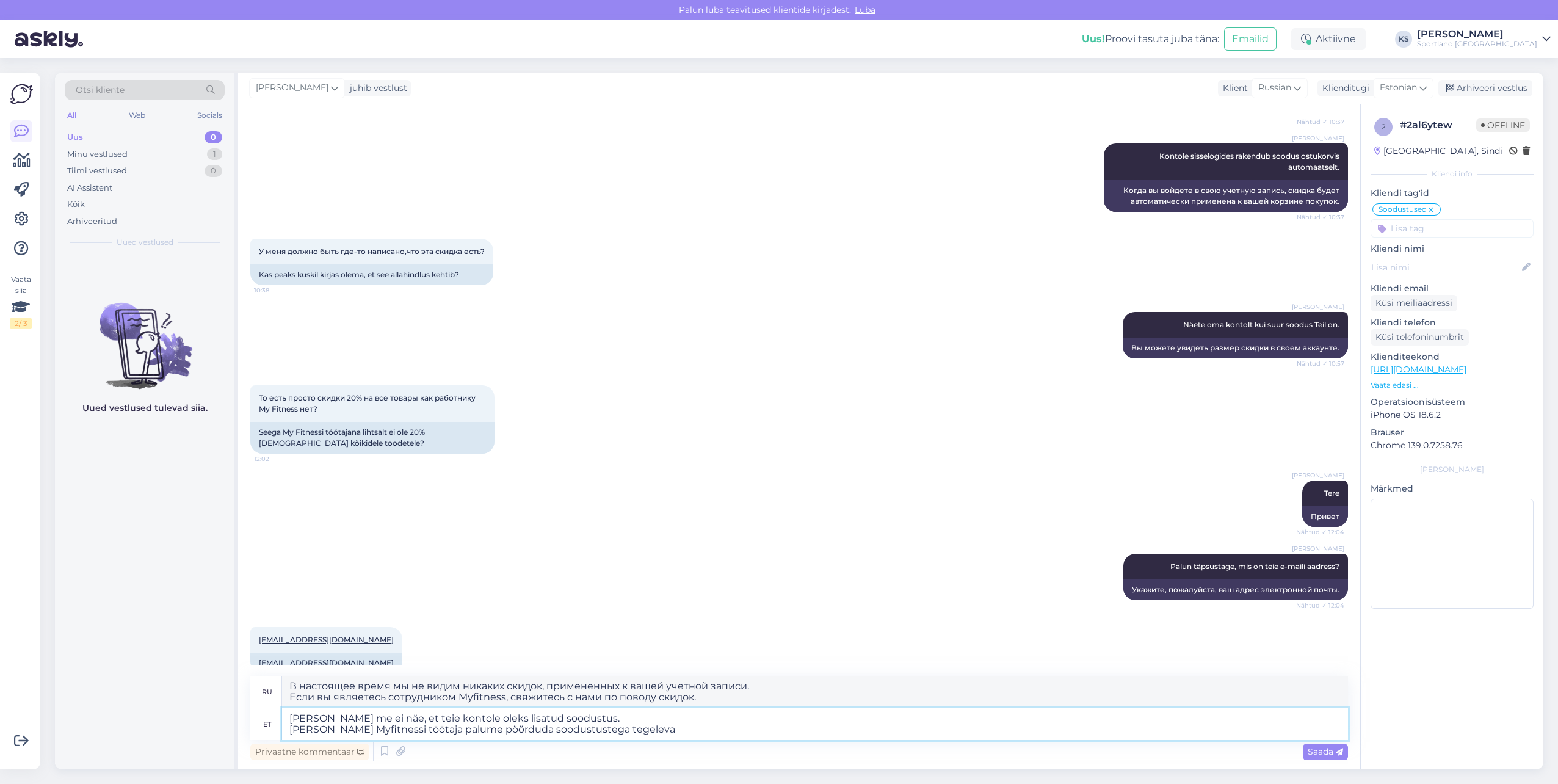
type textarea "Hetkel me ei näe, et teie kontole oleks lisatud soodustus. Kui olete Myfitnessi…"
type textarea "В настоящее время мы не видим никаких скидок, добавленных к вашему счету. Если …"
type textarea "Hetkel me ei näe, et teie kontole oleks lisatud soodustus. Kui olete Myfitnessi…"
type textarea "В настоящее время мы не видим никаких скидок, добавленных к вашей учетной запис…"
type textarea "Hetkel me ei näe, et teie kontole oleks lisatud soodustus. Kui olete Myfitnessi…"
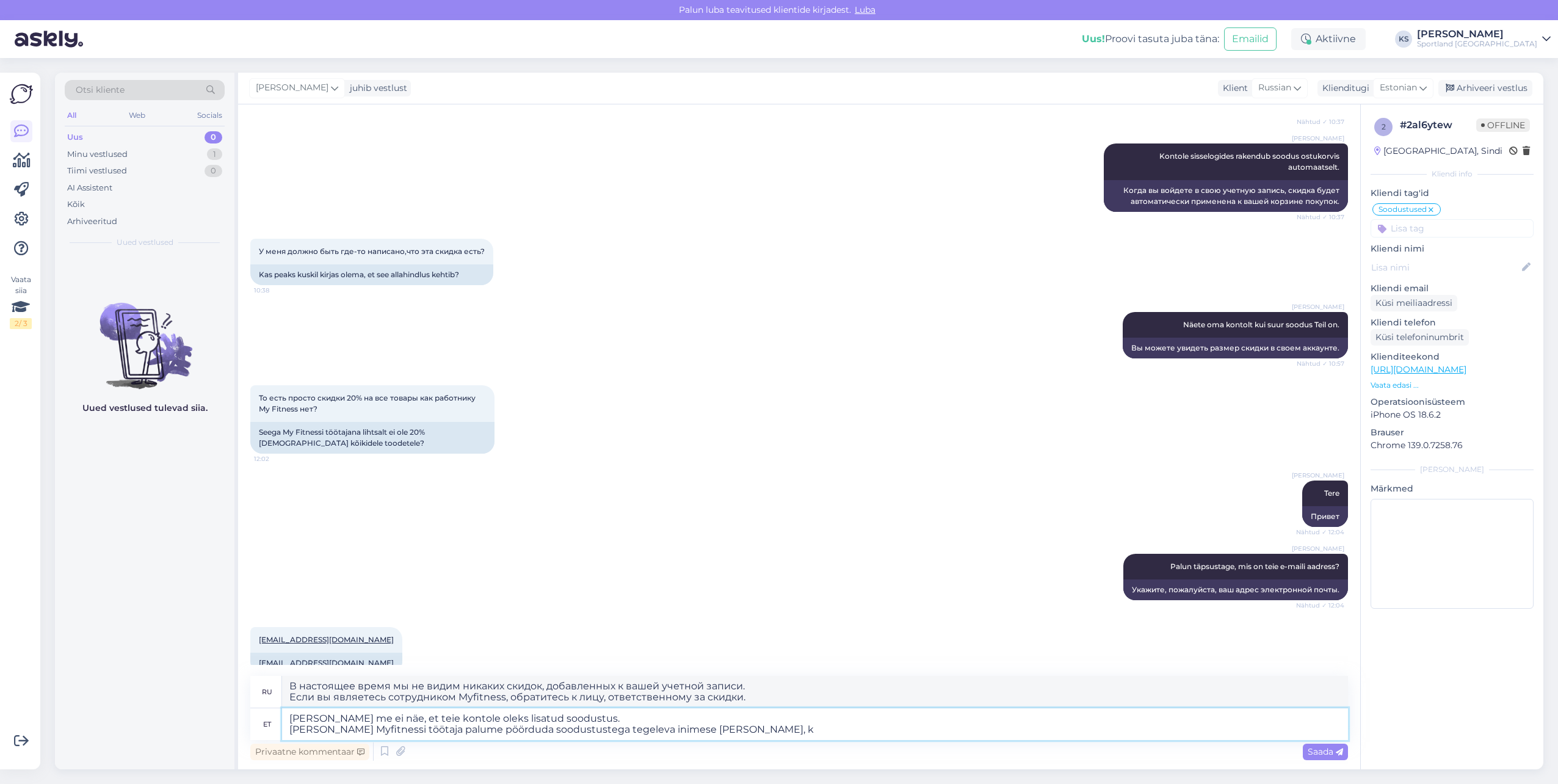
type textarea "В настоящее время мы не видим никаких скидок, добавленных к вашему аккаунту. Ес…"
type textarea "Hetkel me ei näe, et teie kontole oleks lisatud soodustus. Kui olete Myfitnessi…"
type textarea "В настоящее время мы не видим никаких скидок, добавленных к вашей учетной запис…"
type textarea "Hetkel me ei näe, et teie kontole oleks lisatud soodustus. Kui olete Myfitnessi…"
type textarea "В настоящее время мы не видим скидку, добавленную к вашей учетной записи. Если …"
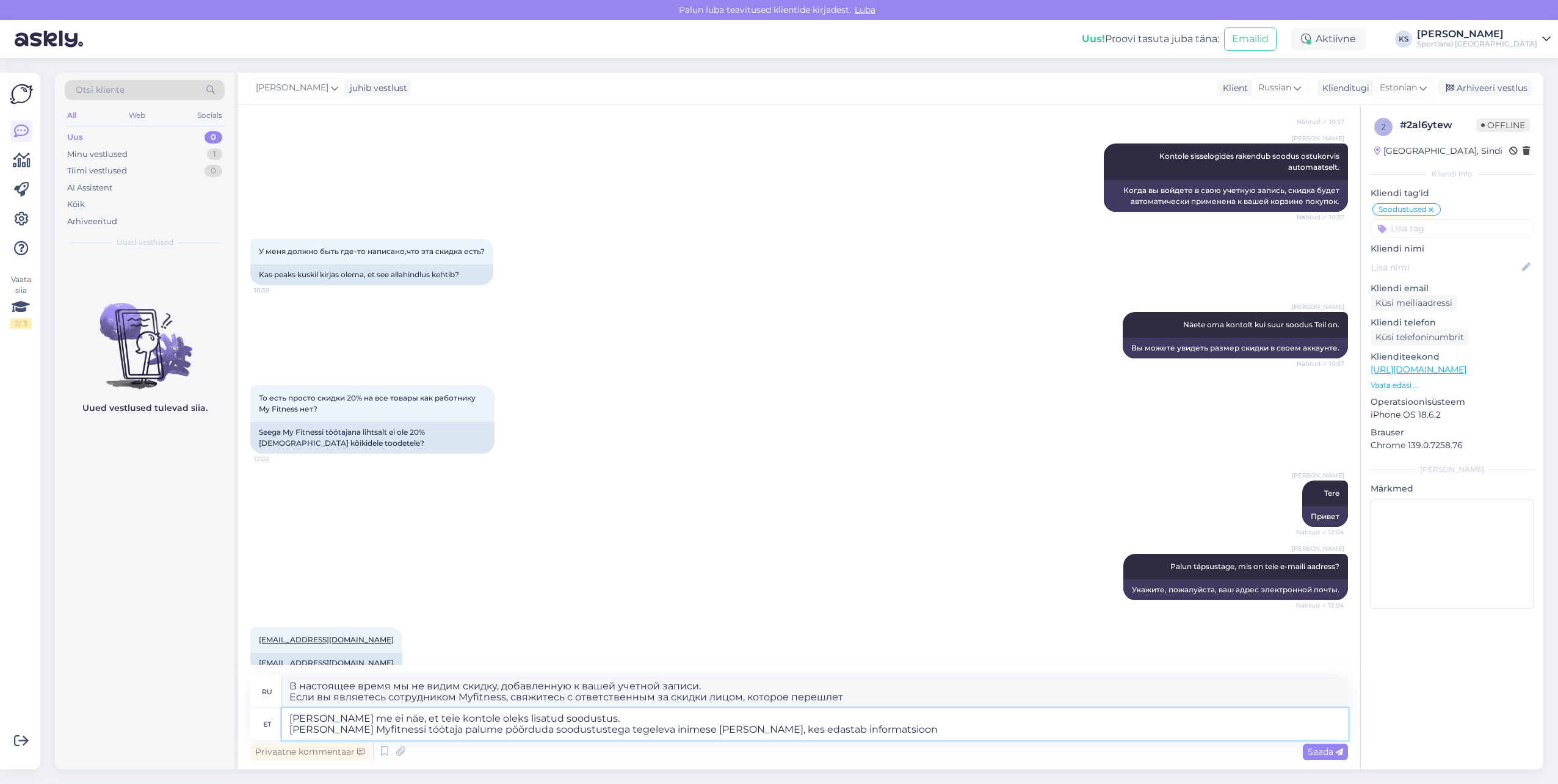
type textarea "Hetkel me ei näe, et teie kontole oleks lisatud soodustus. Kui olete Myfitnessi…"
type textarea "В настоящее время мы не видим никаких скидок, добавленных к вашей учетной запис…"
type textarea "Hetkel me ei näe, et teie kontole oleks lisatud soodustus. Kui olete Myfitnessi…"
type textarea "В настоящее время мы не видим, чтобы скидка была добавлена ​​на ваш счет. Если …"
type textarea "Hetkel me ei näe, et teie kontole oleks lisatud soodustus. Kui olete Myfitnessi…"
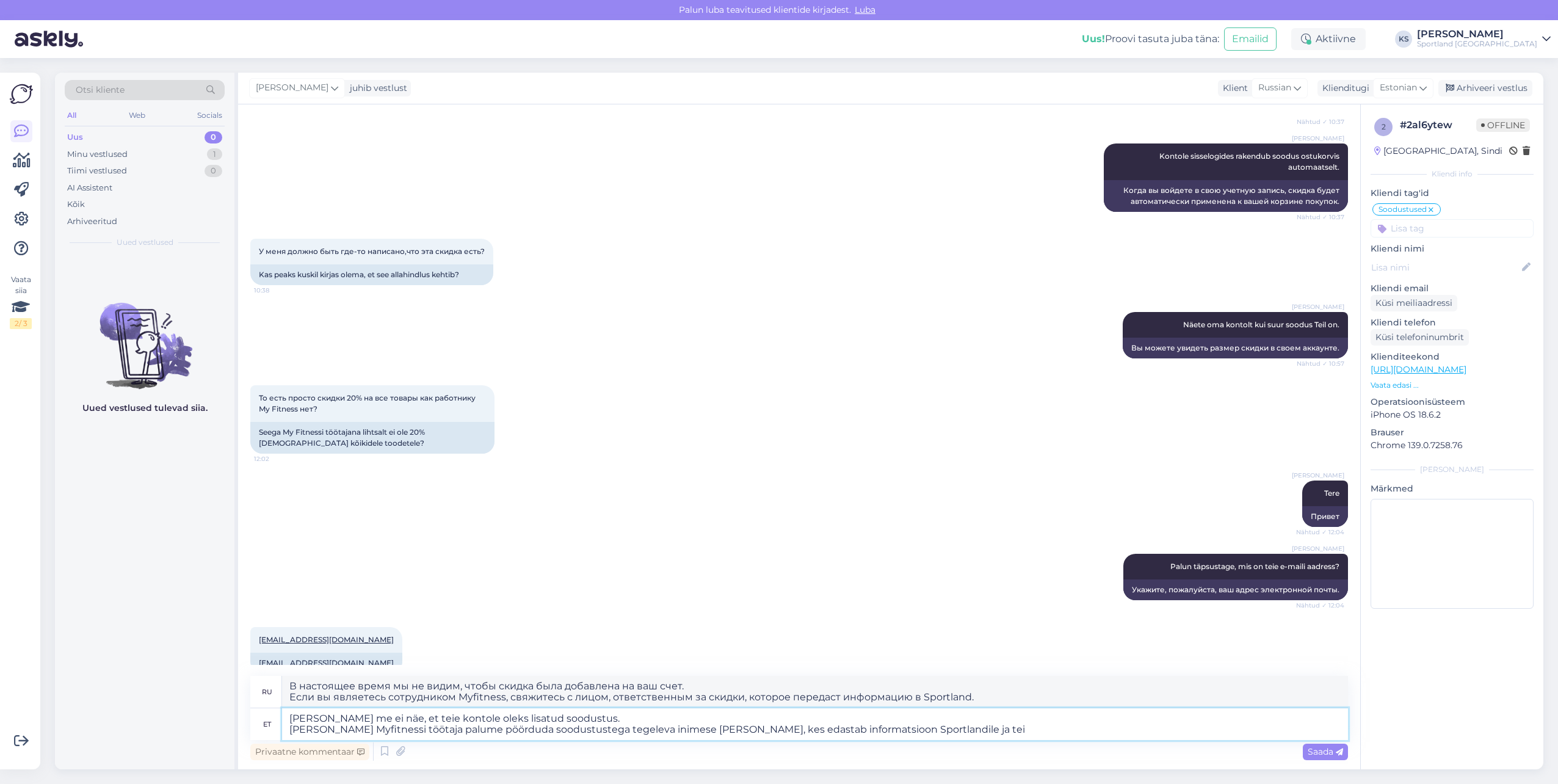
type textarea "В настоящее время мы не видим, чтобы скидка была добавлена ​​к вашей учетной за…"
type textarea "Hetkel me ei näe, et teie kontole oleks lisatud soodustus. Kui olete Myfitnessi…"
type textarea "В настоящее время мы не видим, чтобы скидка была добавлена ​​на ваш счет. Если …"
type textarea "Hetkel me ei näe, et teie kontole oleks lisatud soodustus. Kui olete Myfitnessi…"
type textarea "На данный момент мы не видим, чтобы скидка была добавлена ​​на ваш счет. Если в…"
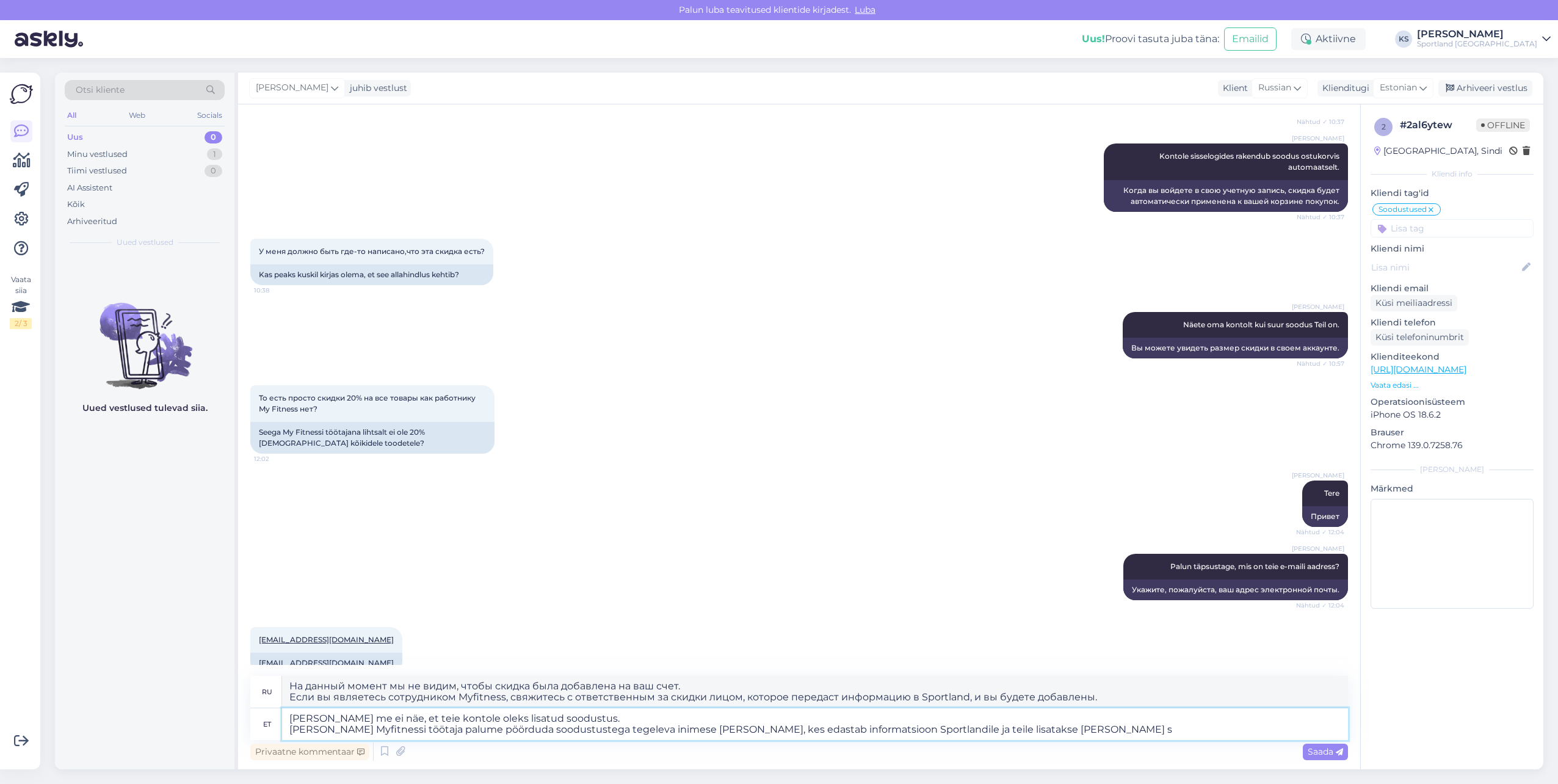
type textarea "Hetkel me ei näe, et teie kontole oleks lisatud soodustus. Kui olete Myfitnessi…"
type textarea "На данный момент мы не видим, чтобы скидка была добавлена ​​на ваш счет. Если в…"
type textarea "Hetkel me ei näe, et teie kontole oleks lisatud soodustus. Kui olete Myfitnessi…"
type textarea "В настоящее время мы не видим, чтобы скидка была добавлена ​​на ваш счет. Если …"
click at [1155, 732] on textarea "Hetkel me ei näe, et teie kontole oleks lisatud soodustus. Kui olete Myfitnessi…" at bounding box center [815, 724] width 1066 height 32
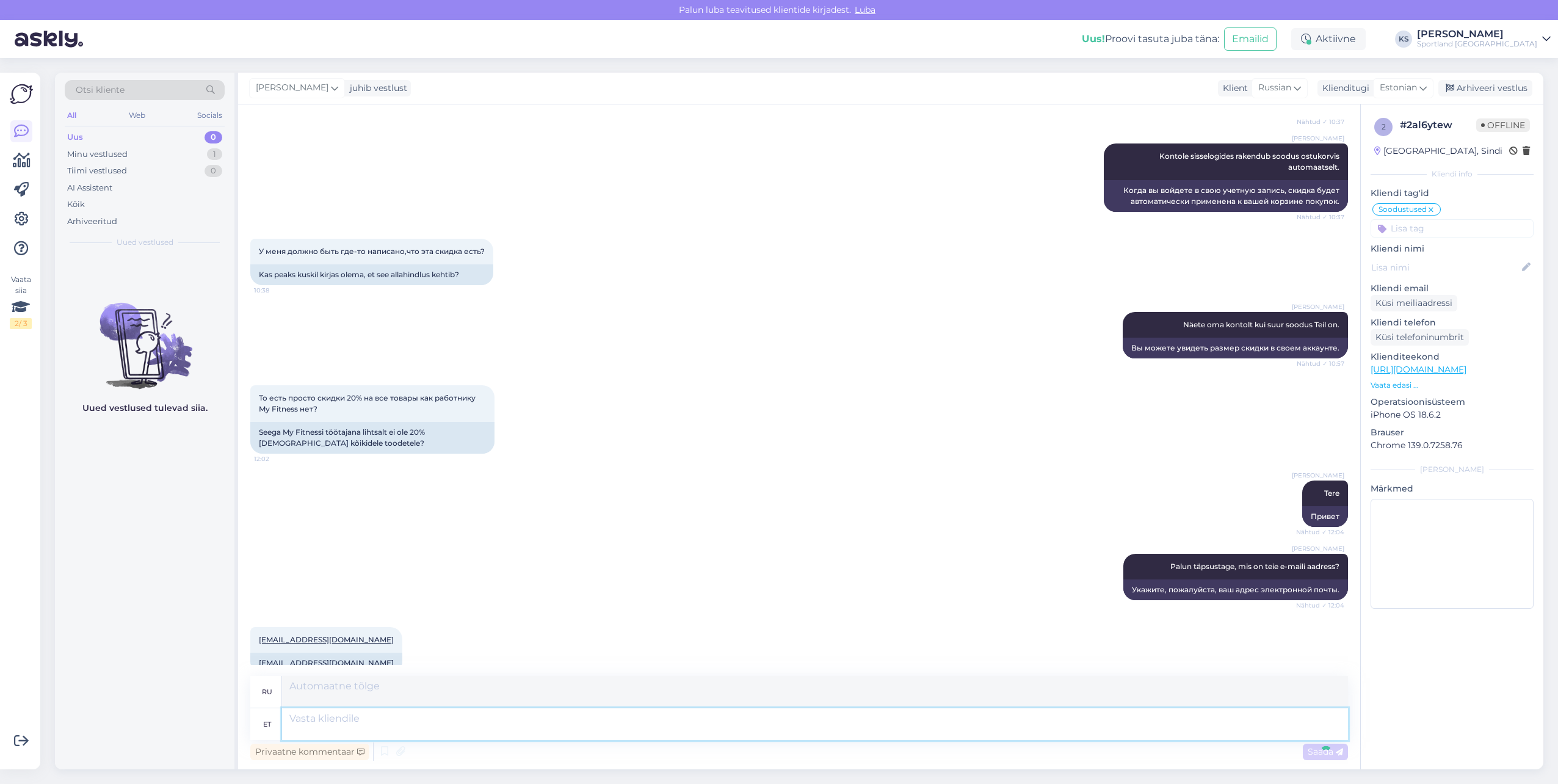
scroll to position [378, 0]
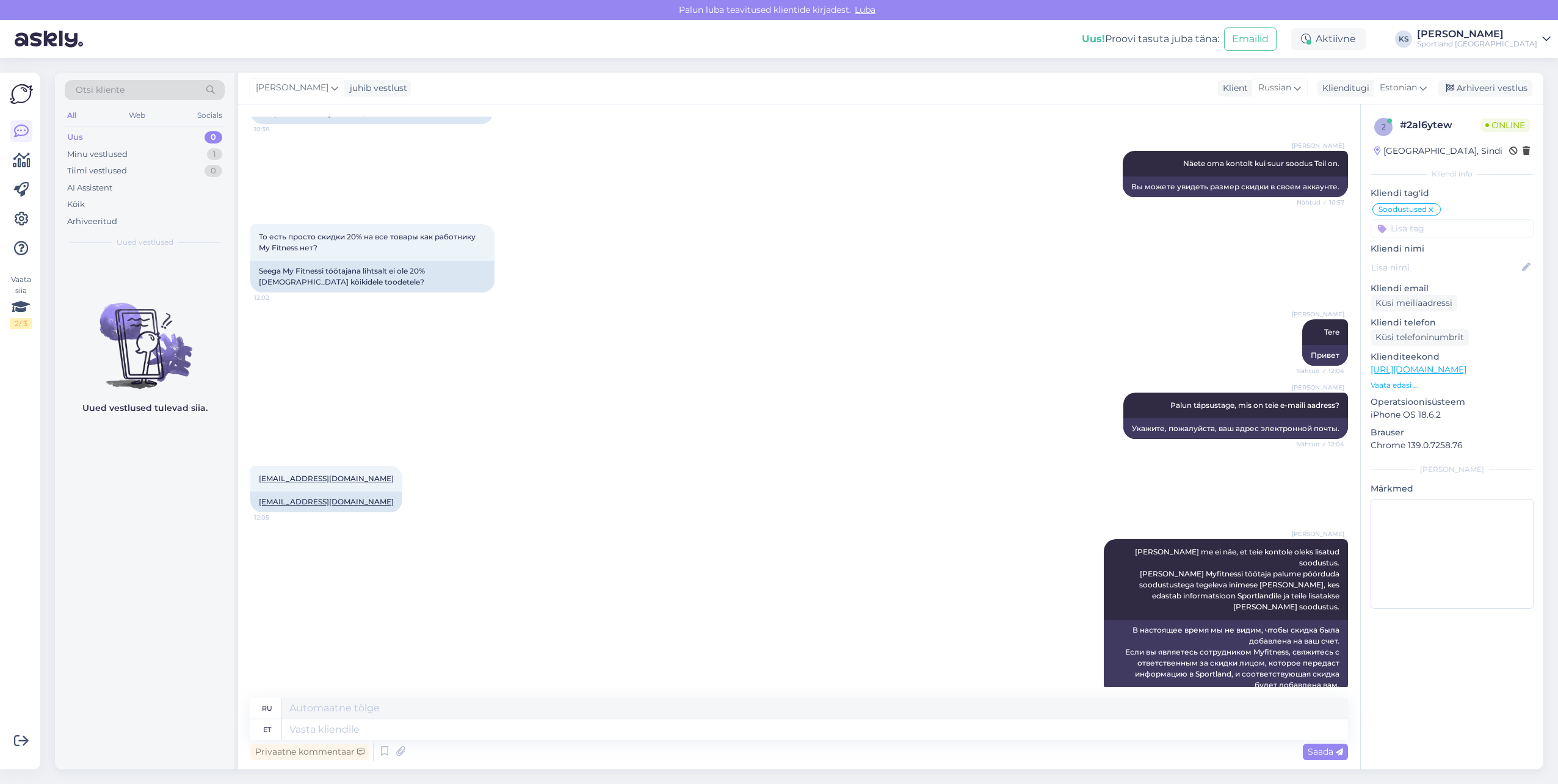
click at [34, 166] on div "Vaata siia 2 / 3 Võimalused Veendu, et Askly loob sulle väärtust. Sulge Ühenda …" at bounding box center [20, 421] width 41 height 697
click at [17, 162] on icon at bounding box center [22, 160] width 18 height 14
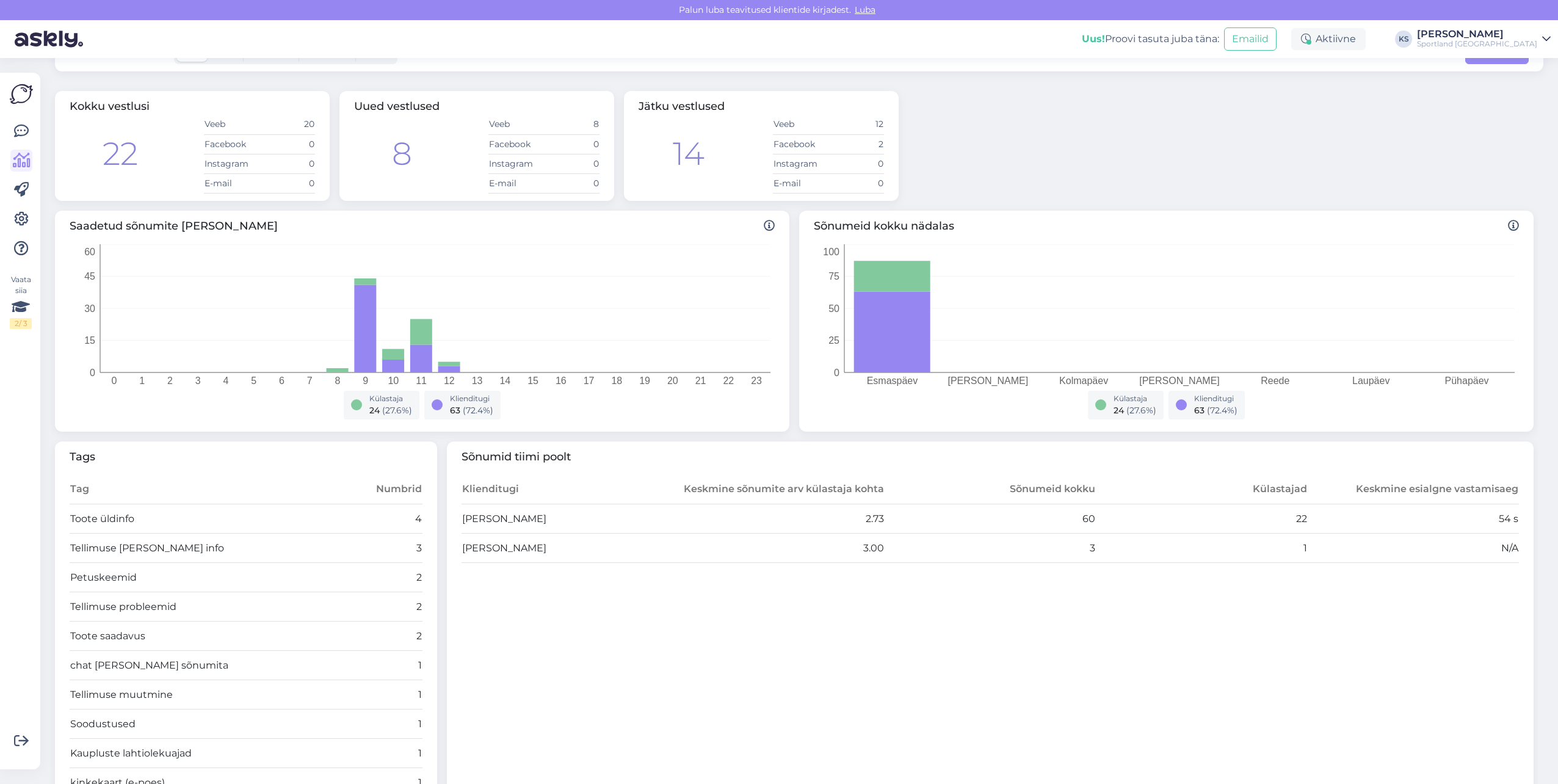
scroll to position [61, 0]
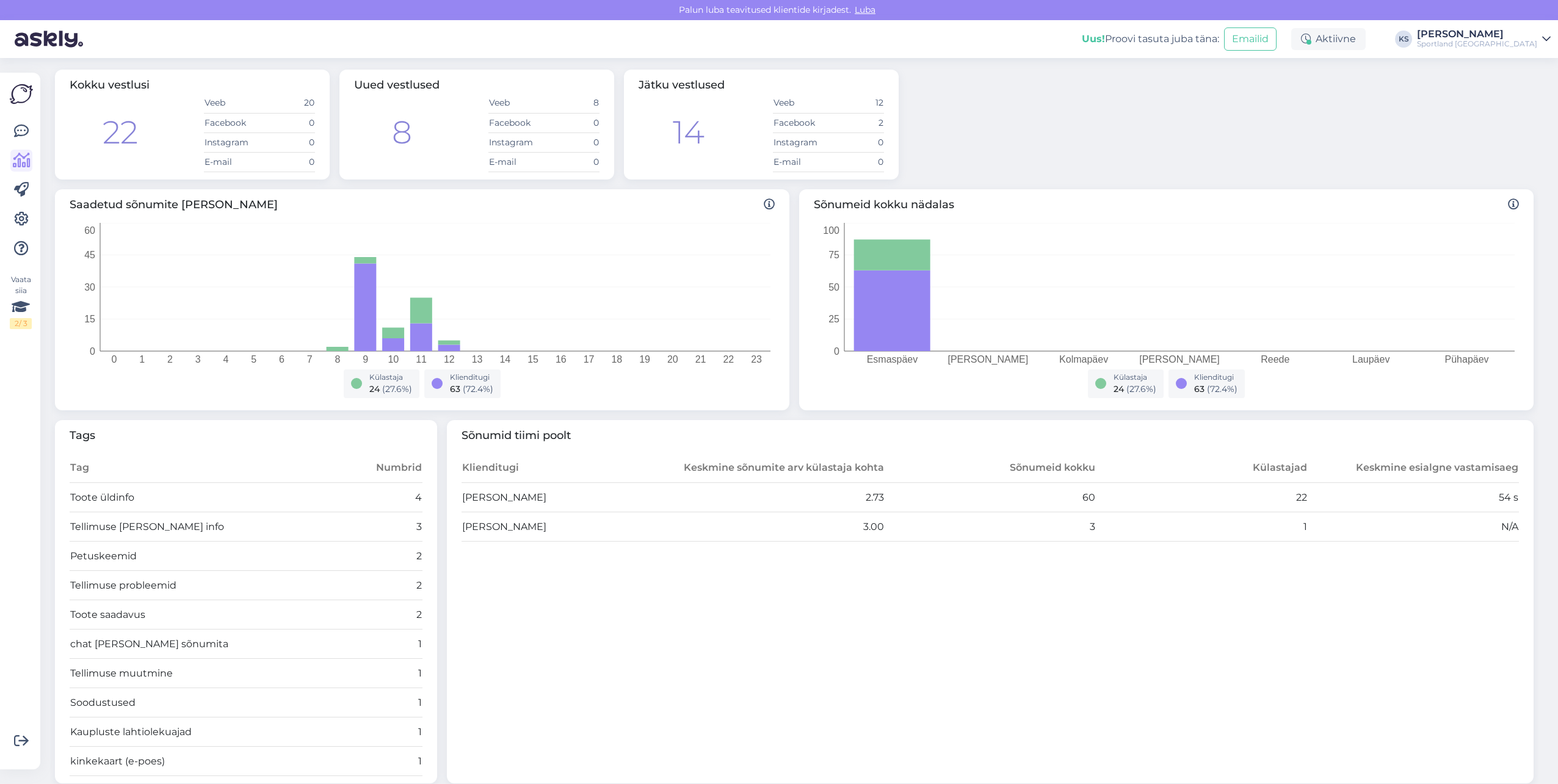
click at [15, 118] on div "Vaata siia 2 / 3" at bounding box center [21, 421] width 23 height 677
click at [19, 128] on icon at bounding box center [21, 131] width 14 height 14
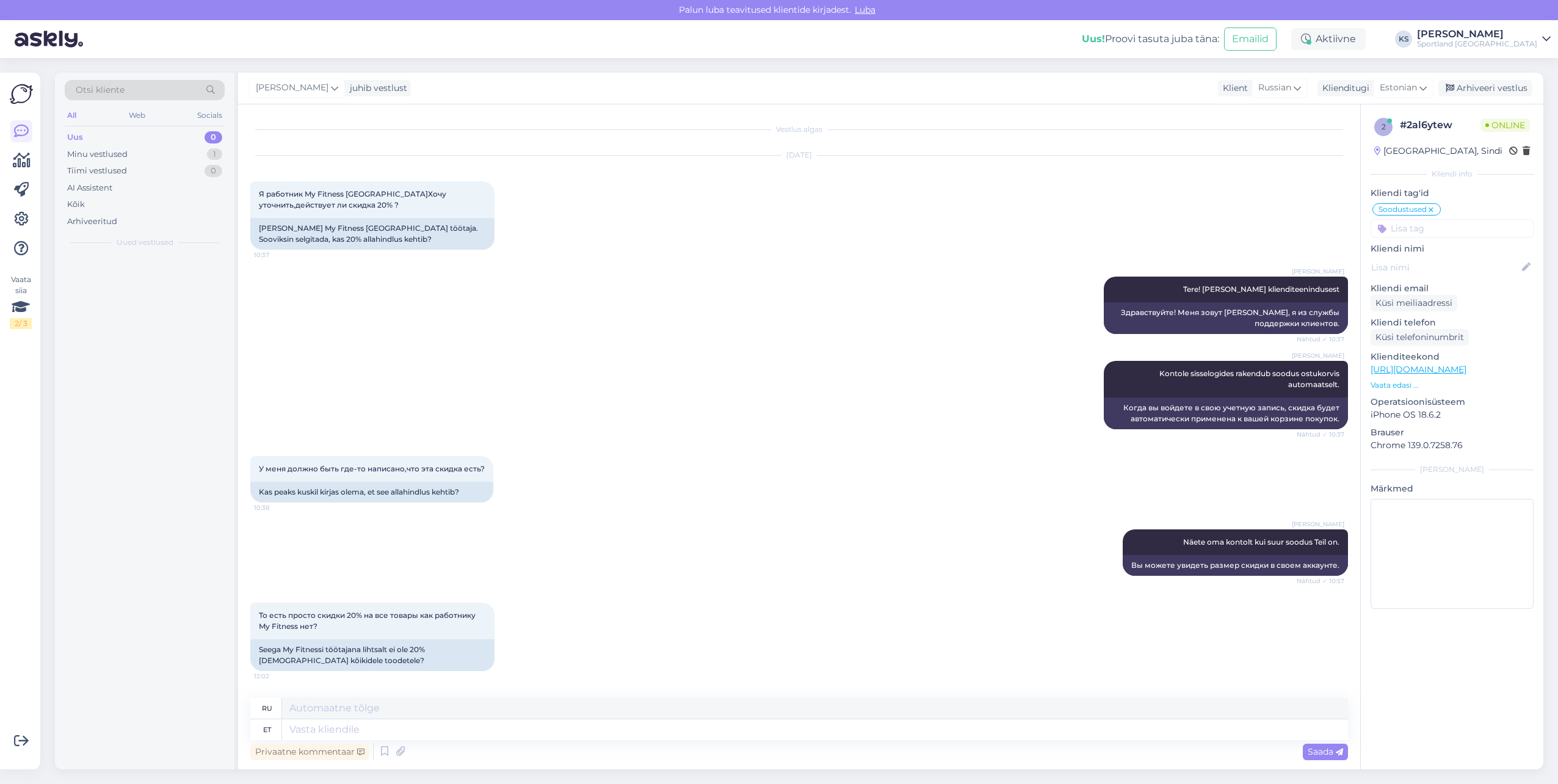
scroll to position [378, 0]
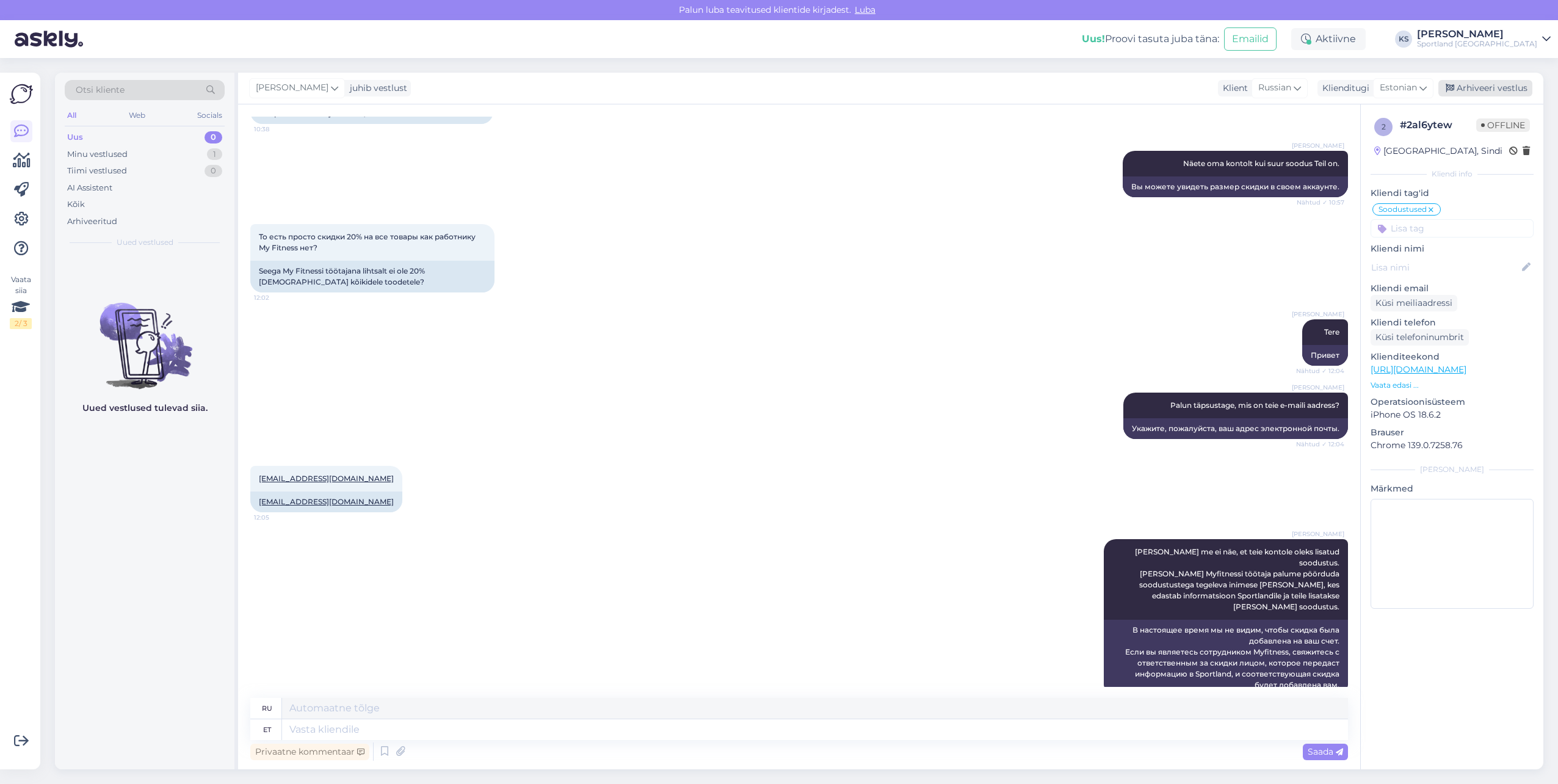
click at [1482, 82] on div "Arhiveeri vestlus" at bounding box center [1485, 88] width 94 height 17
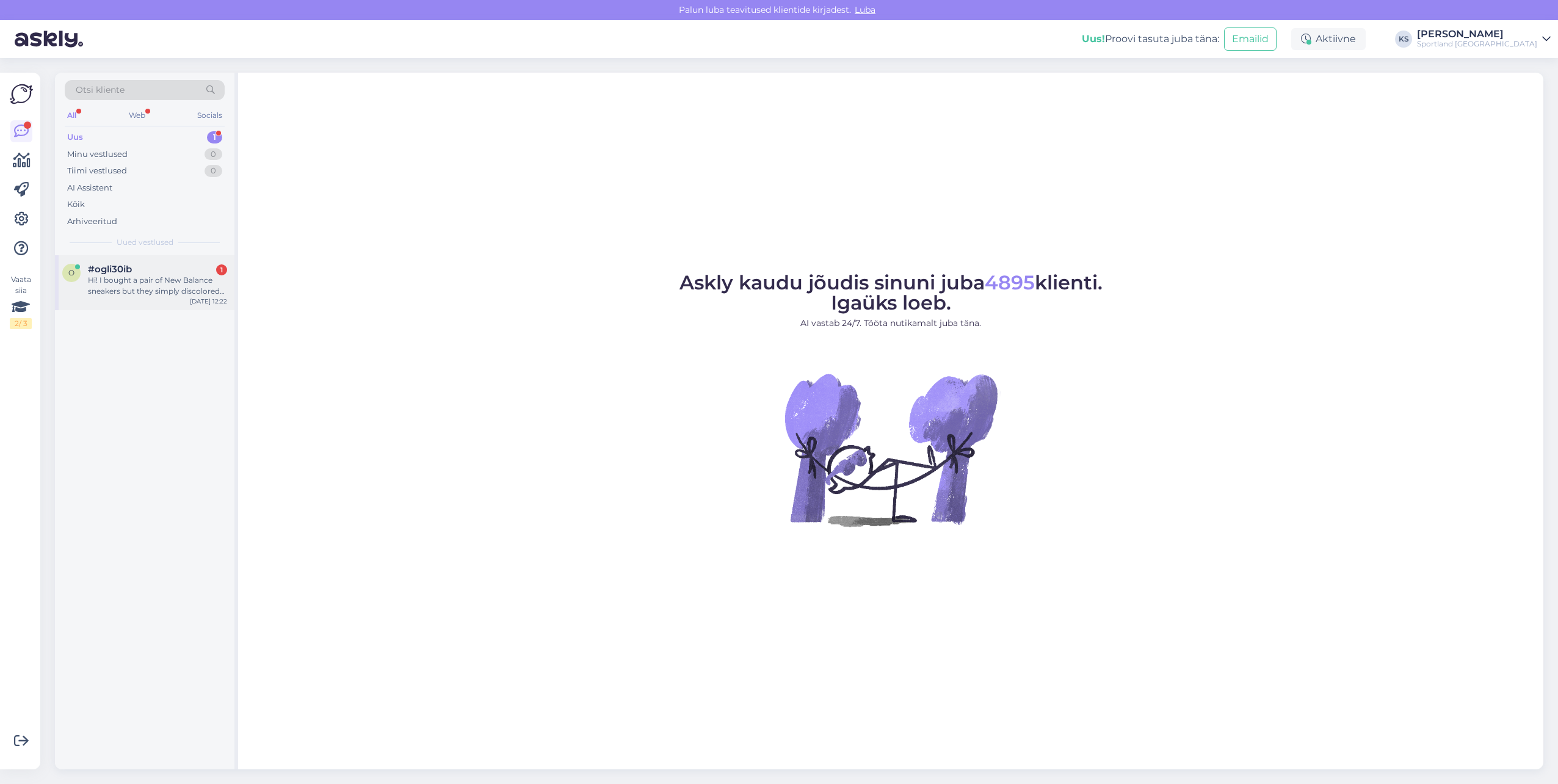
click at [178, 274] on div "#ogli30ib 1" at bounding box center [158, 269] width 139 height 11
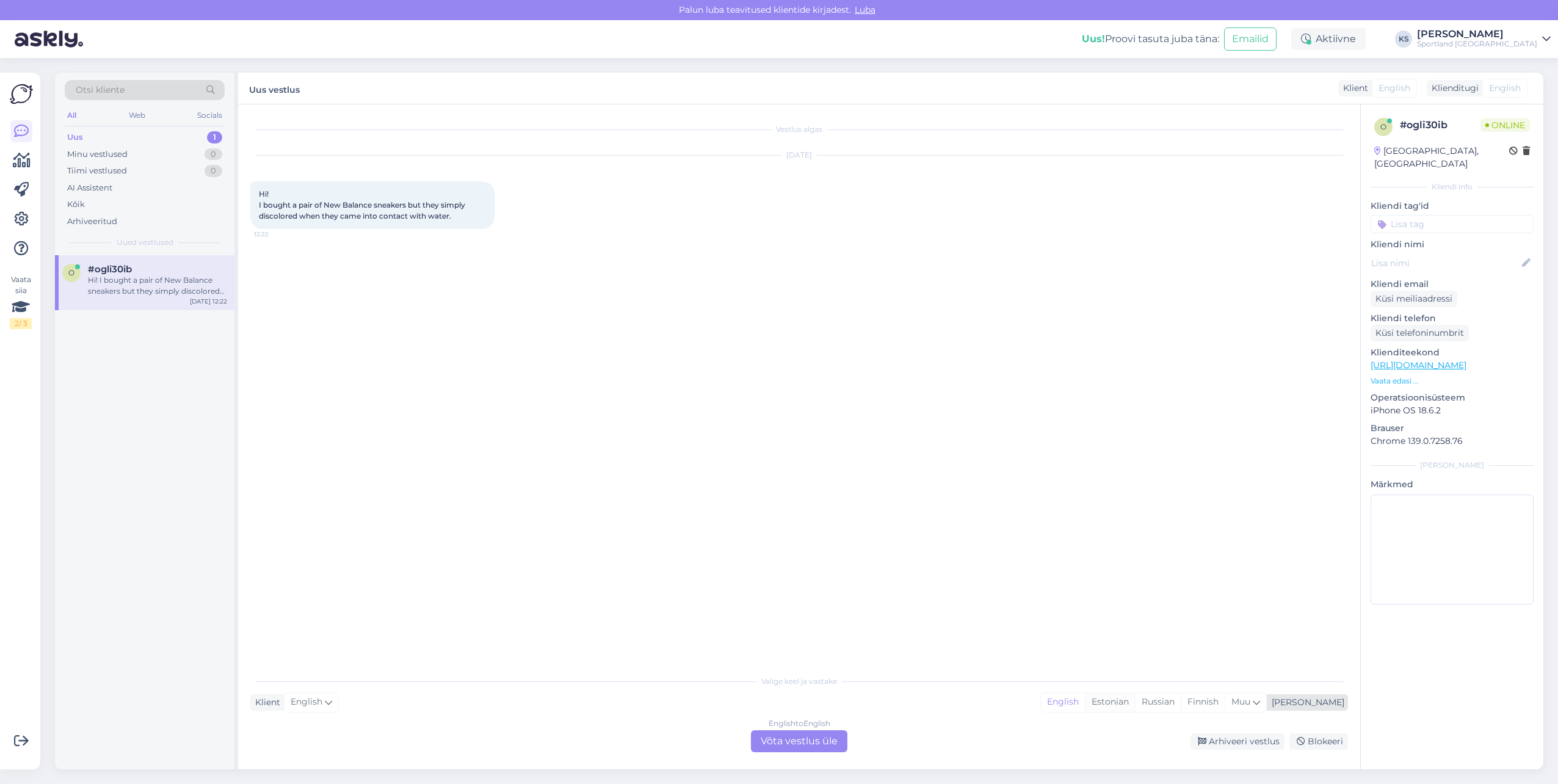
click at [1135, 702] on div "Estonian" at bounding box center [1110, 701] width 50 height 19
click at [817, 739] on div "English to Estonian Võta vestlus üle" at bounding box center [799, 741] width 96 height 22
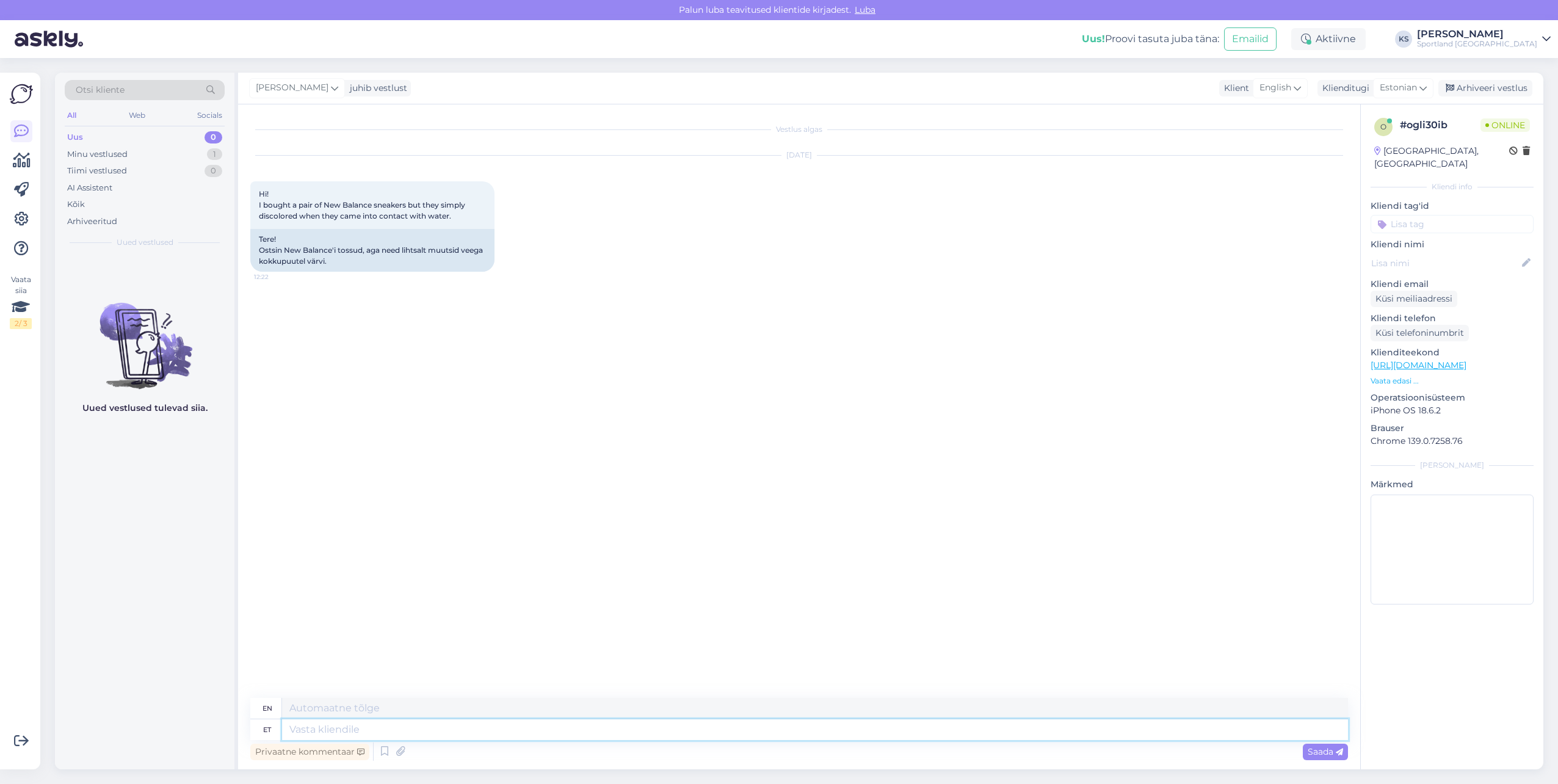
click at [841, 728] on textarea at bounding box center [815, 730] width 1066 height 21
type textarea "Tere! O"
type textarea "Hello!"
type textarea "Tere! [GEOGRAPHIC_DATA]"
type textarea "Hello! I am"
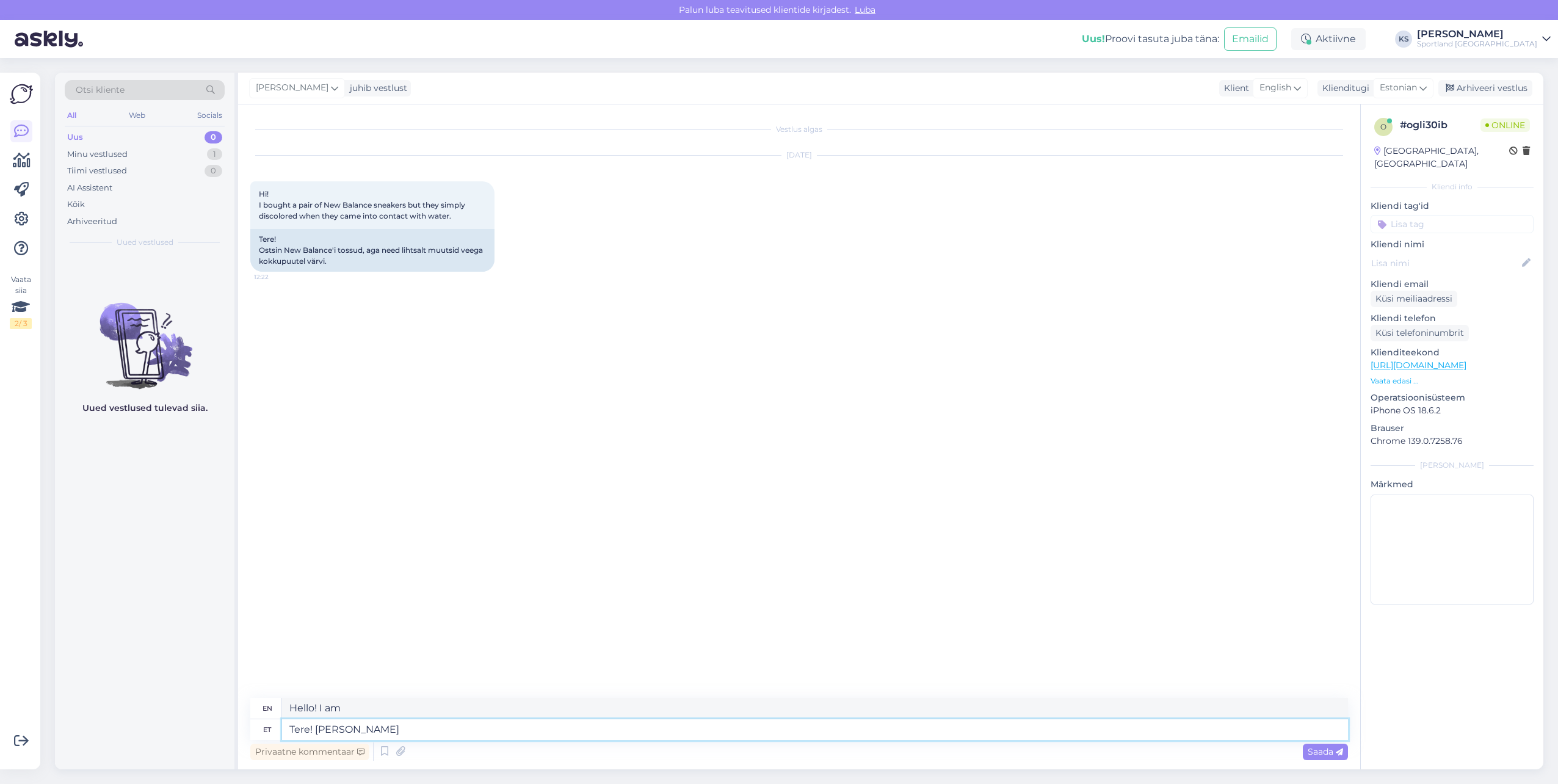
type textarea "Tere! [PERSON_NAME]"
type textarea "Hello! I'm [PERSON_NAME]"
type textarea "Tere! [PERSON_NAME] klienditeenindusest"
type textarea "Hello! I'm [PERSON_NAME] from customer service"
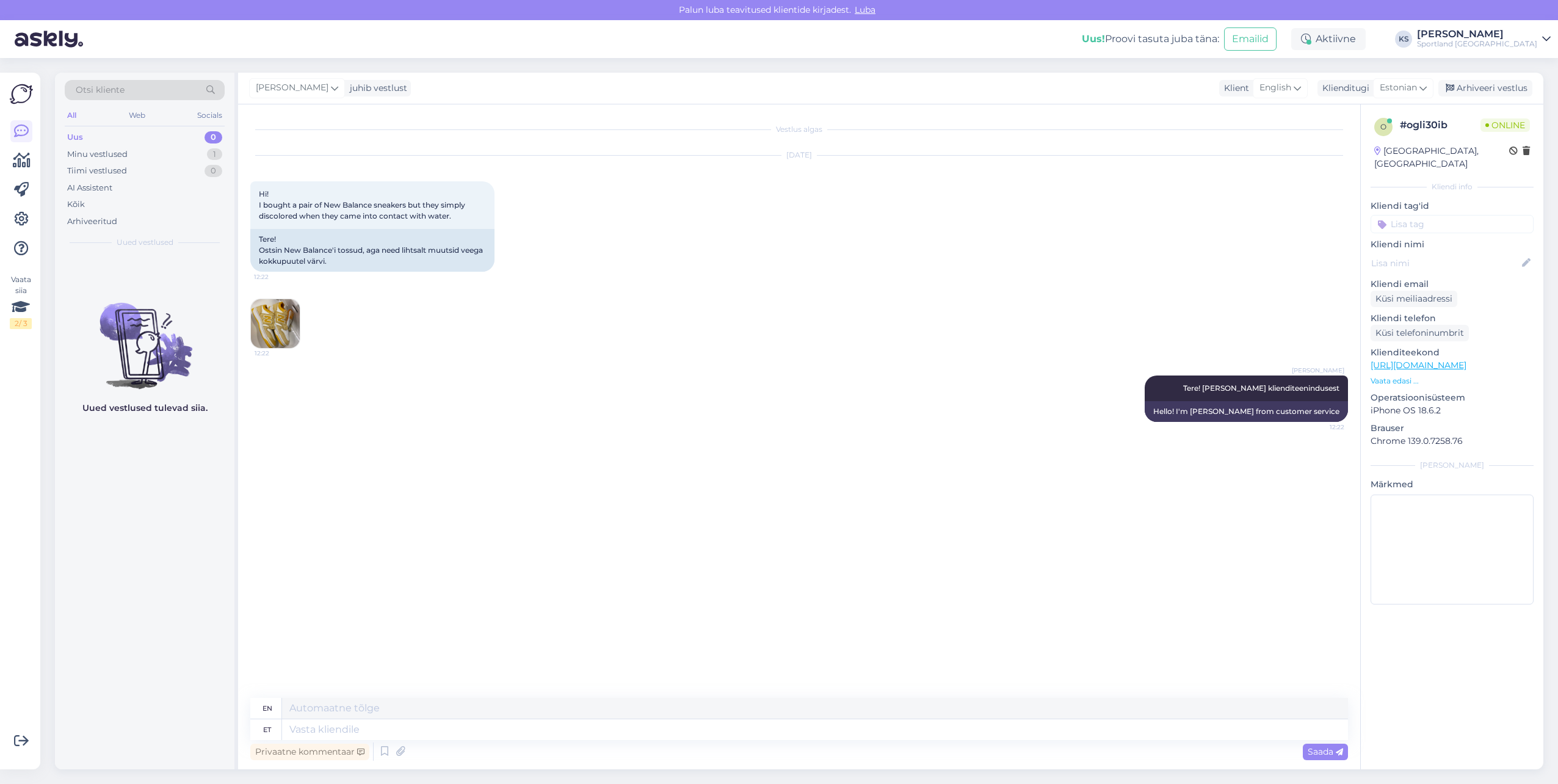
click at [276, 314] on img at bounding box center [275, 323] width 49 height 49
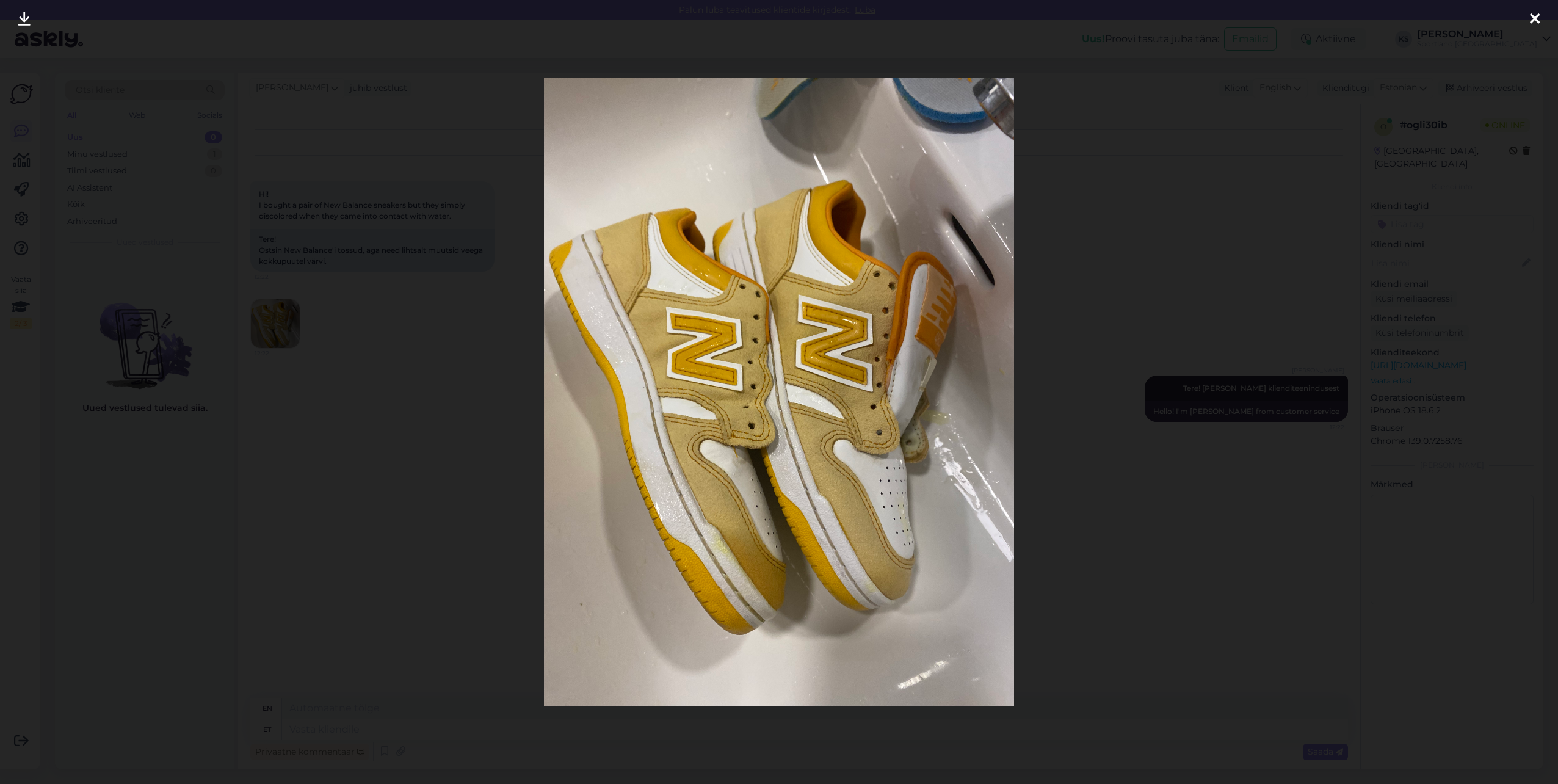
click at [1535, 14] on icon at bounding box center [1535, 19] width 10 height 16
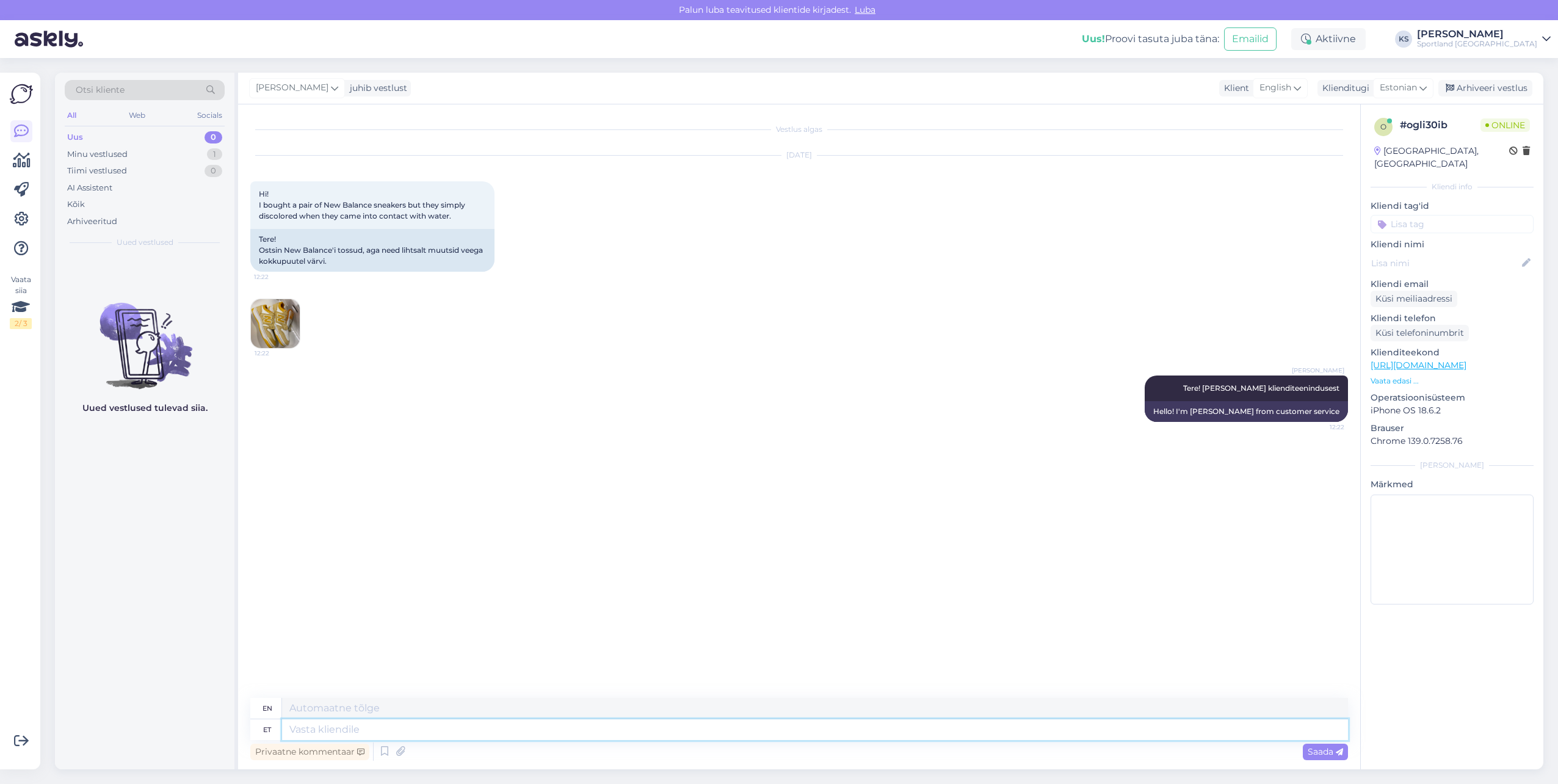
click at [672, 737] on textarea at bounding box center [815, 730] width 1066 height 21
type textarea "Kas m"
type textarea "Is"
type textarea "Kas mõtlete"
type textarea "Are you thinking?"
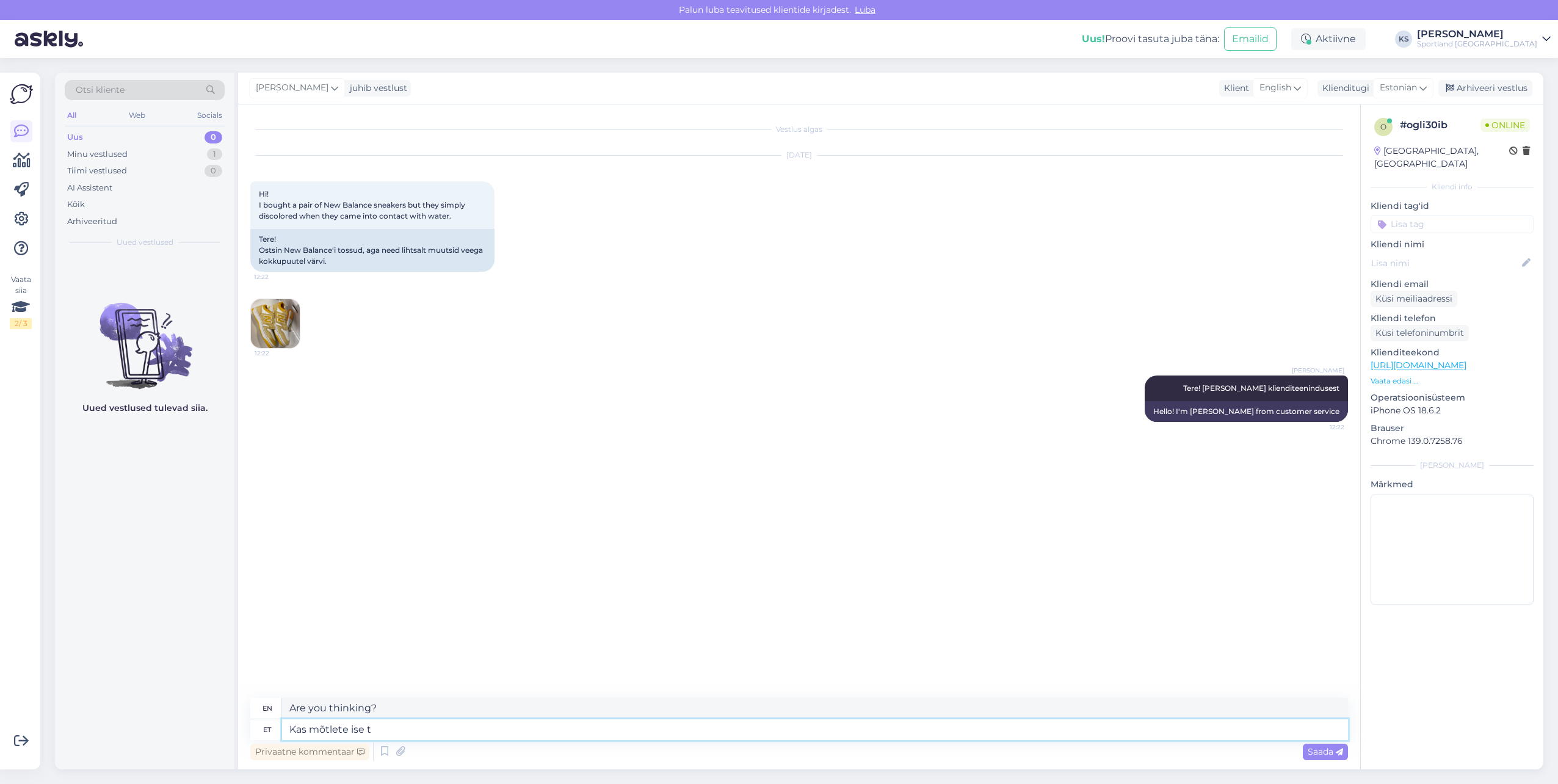
type textarea "Kas mõtlete ise to"
type textarea "Do you think for yourself?"
type textarea "Kas mõtlete ise toote v"
type textarea "Are you thinking about the product yourself?"
type textarea "Kas mõtlete ise toote värv"
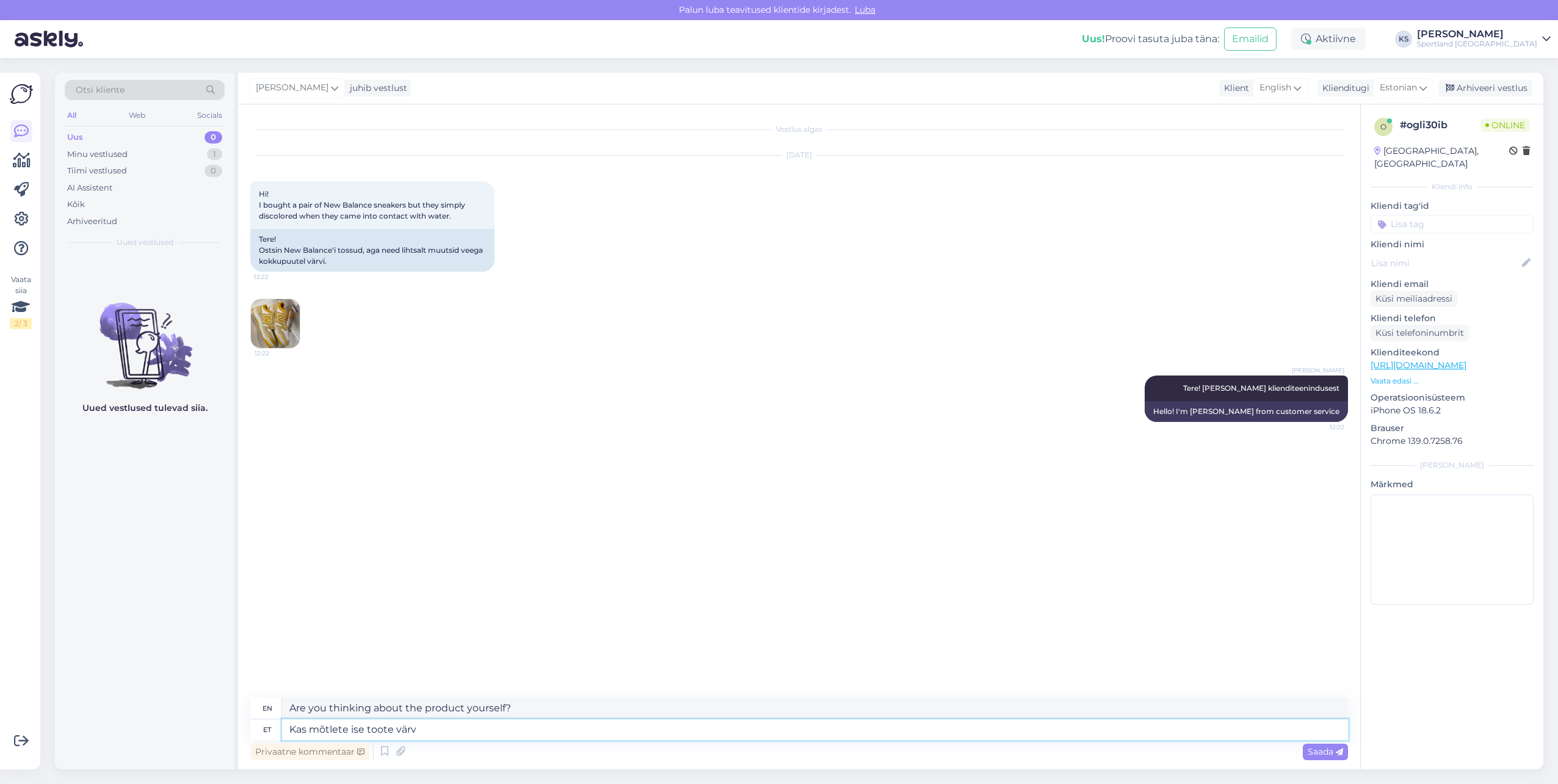
type textarea "Are you thinking about the color of the product yourself?"
type textarea "Kas mõtlete ise toote värv või"
type textarea "Are you thinking about the color of the product or"
type textarea "Kas mõtlete ise toote värv või tekisib"
type textarea "Do you think about the color of the product or the blanket?"
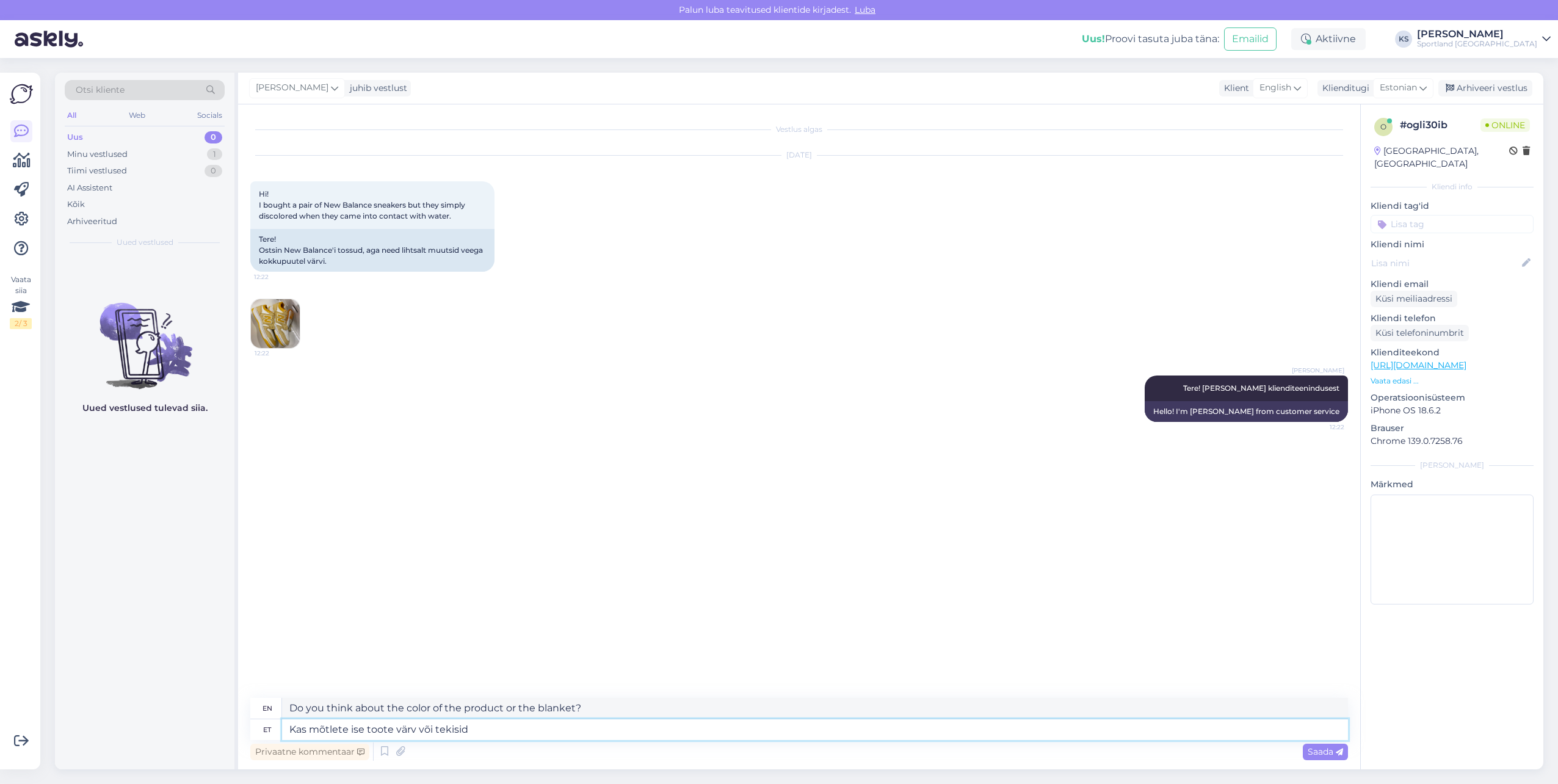
type textarea "Kas mõtlete ise toote värv või tekisid"
type textarea "Are you thinking about the color of the product or the blankets?"
type textarea "Kas mõtlete ise toote värv või tekisid plekid?"
type textarea "Are you concerned about the color of the product or if there will be stains?"
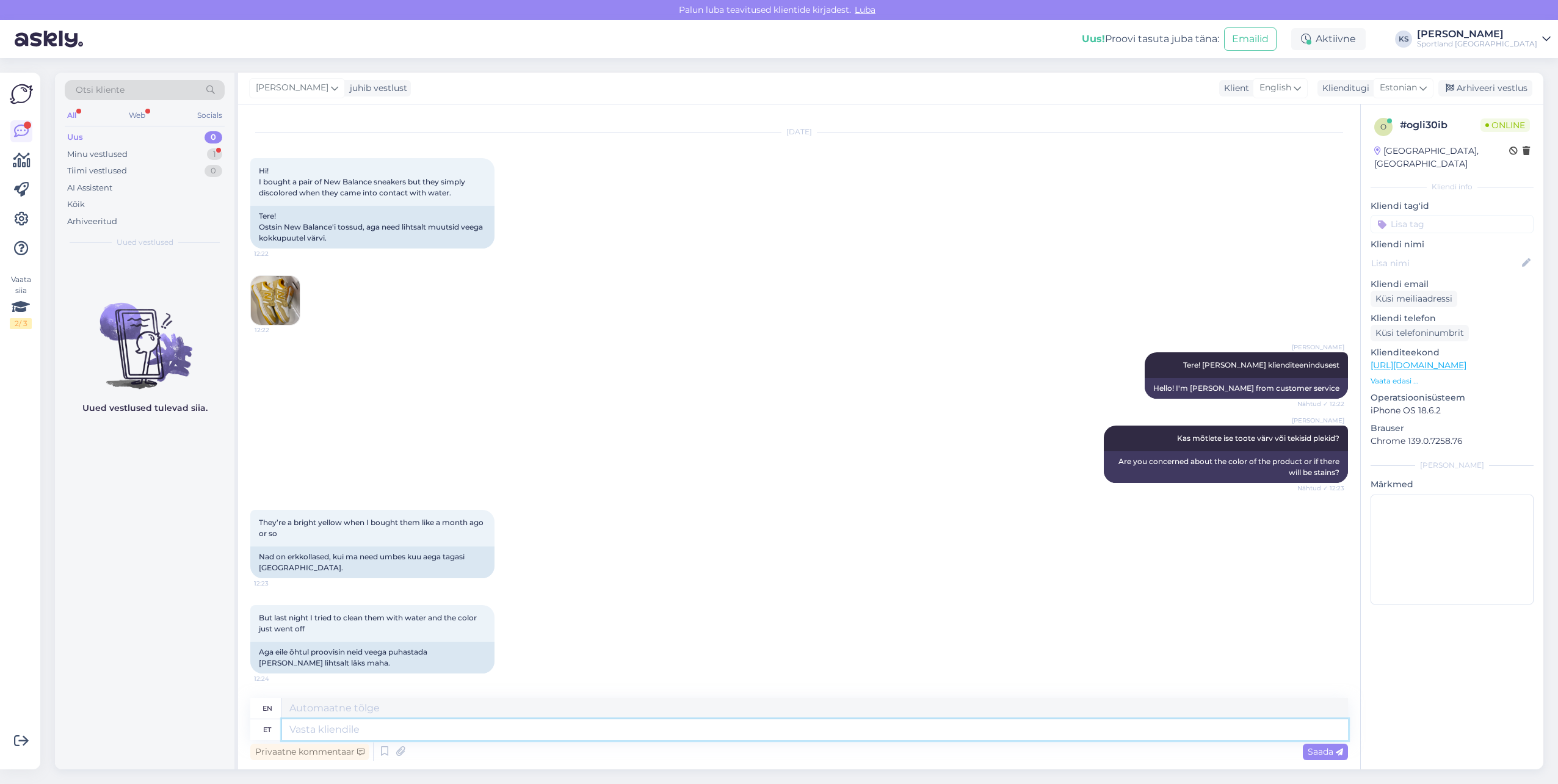
scroll to position [100, 0]
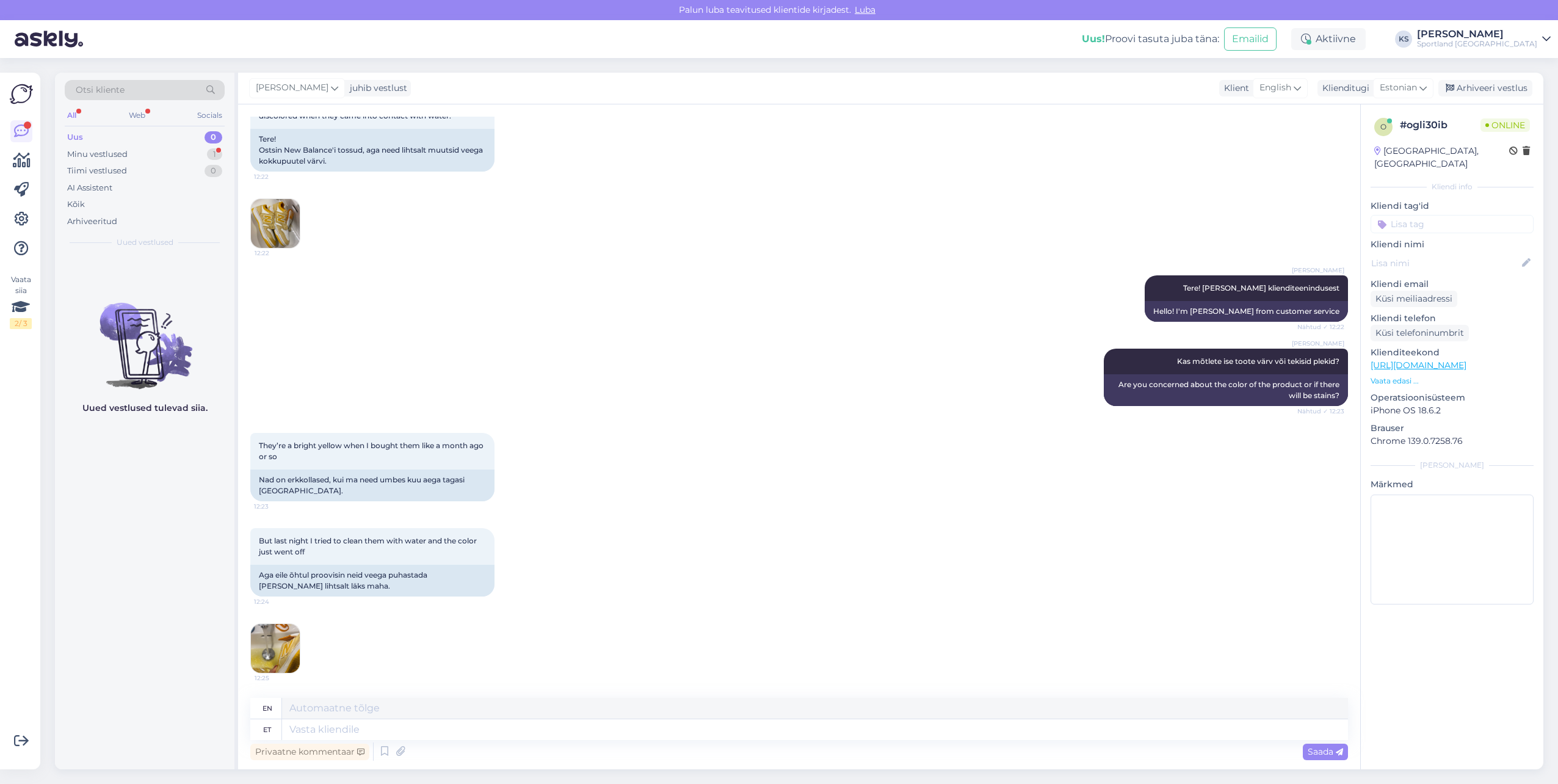
click at [265, 652] on img at bounding box center [275, 648] width 49 height 49
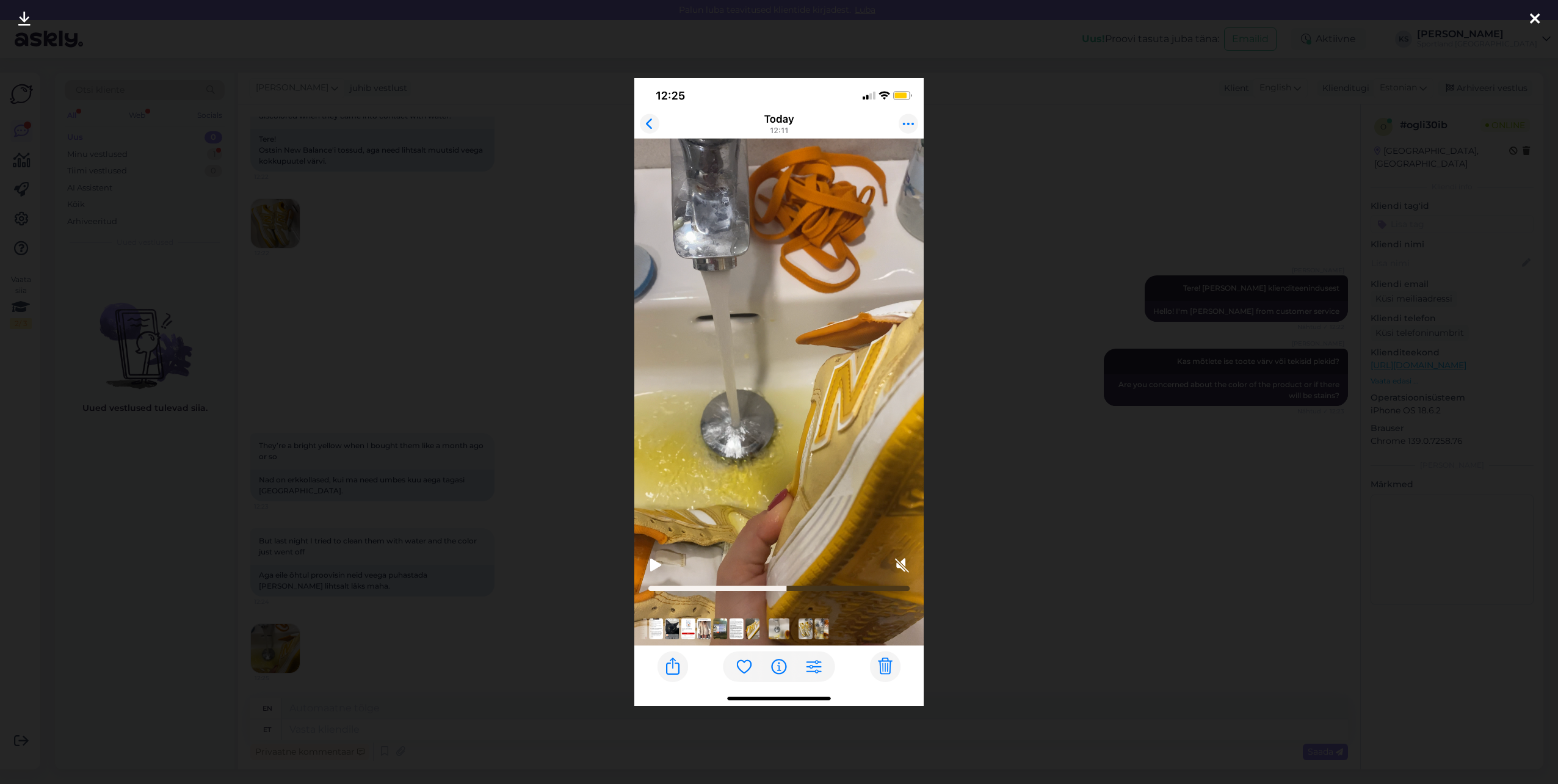
click at [1533, 23] on icon at bounding box center [1535, 19] width 10 height 16
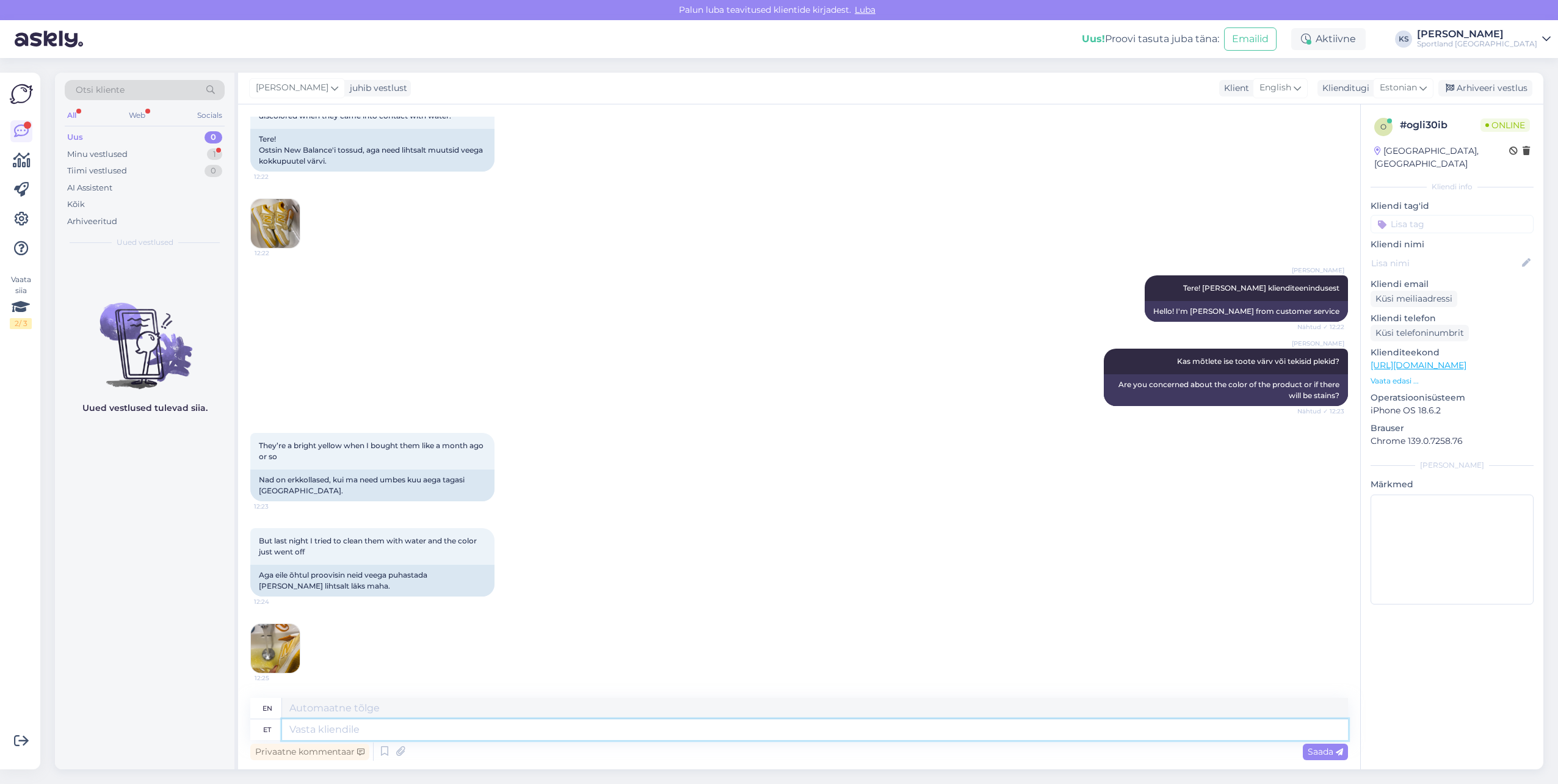
click at [434, 733] on textarea at bounding box center [815, 730] width 1066 height 21
click at [387, 752] on icon at bounding box center [385, 751] width 14 height 19
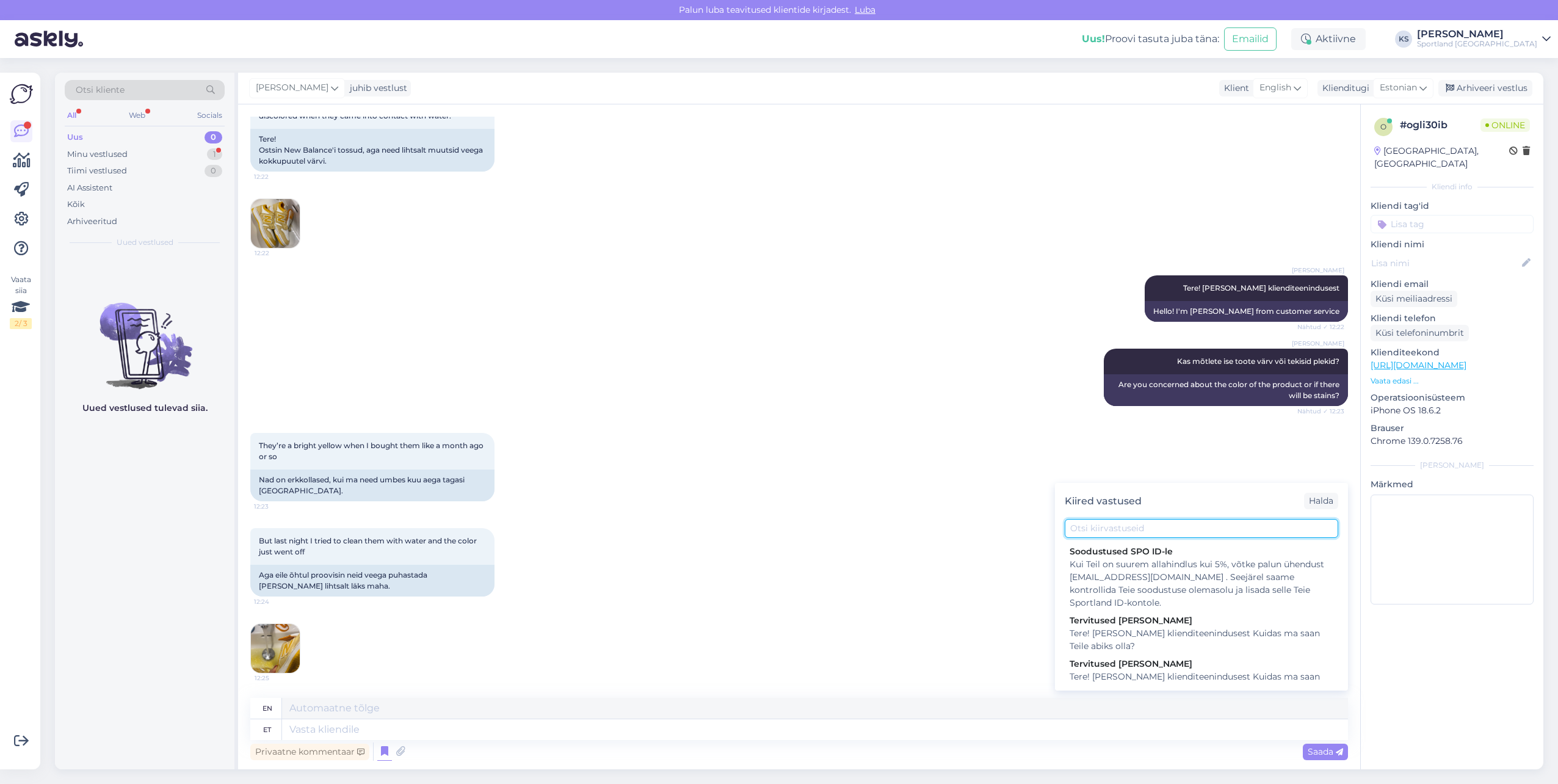
click at [1143, 530] on input "text" at bounding box center [1202, 528] width 274 height 19
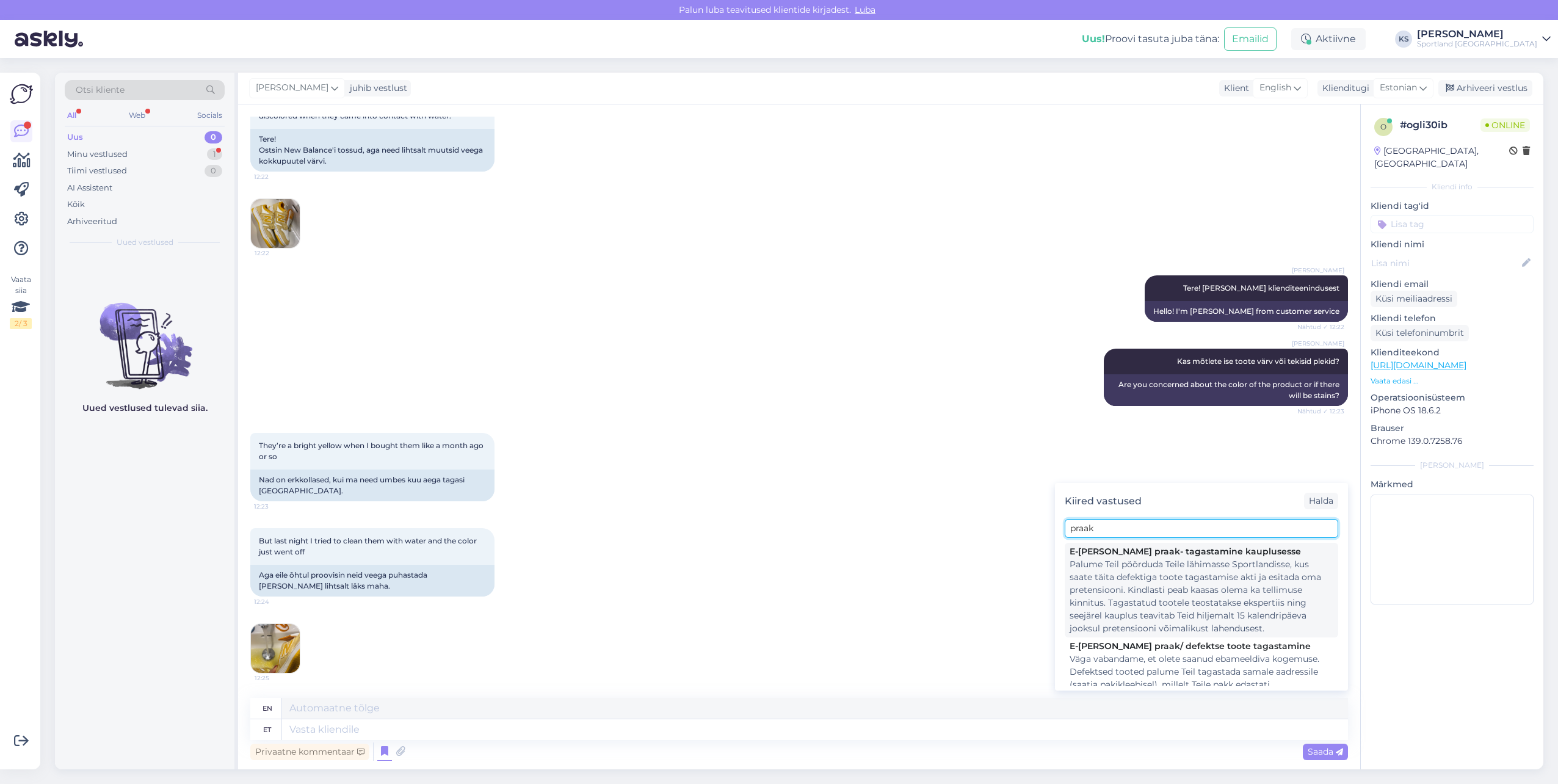
type input "praak"
click at [1278, 567] on div "Palume Teil pöörduda Teile lähimasse Sportlandisse, kus saate täita defektiga t…" at bounding box center [1201, 596] width 263 height 77
type textarea "We ask you to contact the nearest Sportland, where you can fill out the act of …"
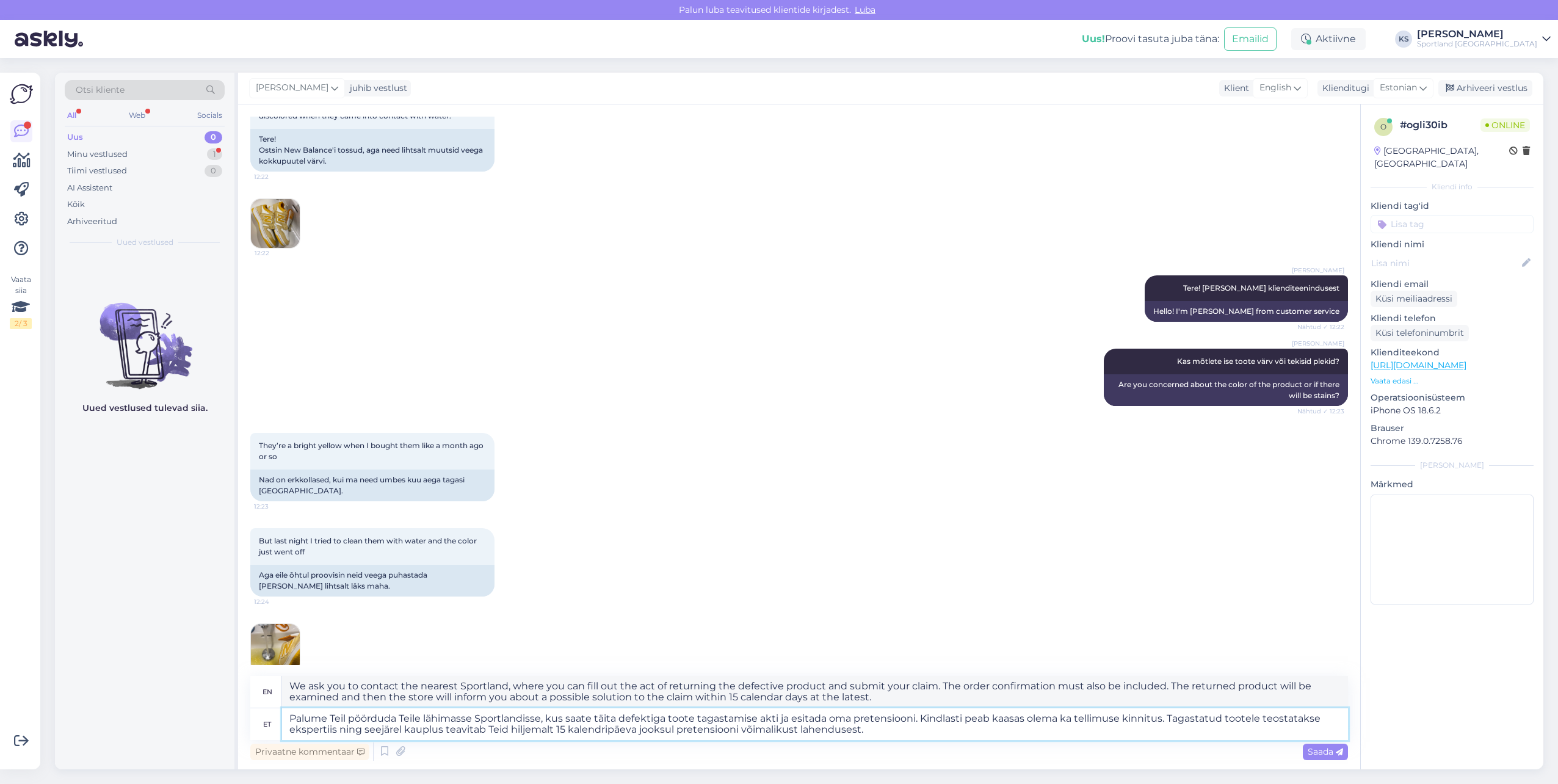
drag, startPoint x: 1164, startPoint y: 719, endPoint x: 1072, endPoint y: 718, distance: 92.0
click at [1072, 718] on textarea "Palume Teil pöörduda Teile lähimasse Sportlandisse, kus saate täita defektiga t…" at bounding box center [815, 724] width 1066 height 32
click at [1165, 719] on textarea "Palume Teil pöörduda Teile lähimasse Sportlandisse, kus saate täita defektiga t…" at bounding box center [815, 724] width 1066 height 32
click at [1159, 719] on textarea "Palume Teil pöörduda Teile lähimasse Sportlandisse, kus saate täita defektiga t…" at bounding box center [815, 724] width 1066 height 32
click at [1160, 717] on textarea "Palume Teil pöörduda Teile lähimasse Sportlandisse, kus saate täita defektiga t…" at bounding box center [815, 724] width 1066 height 32
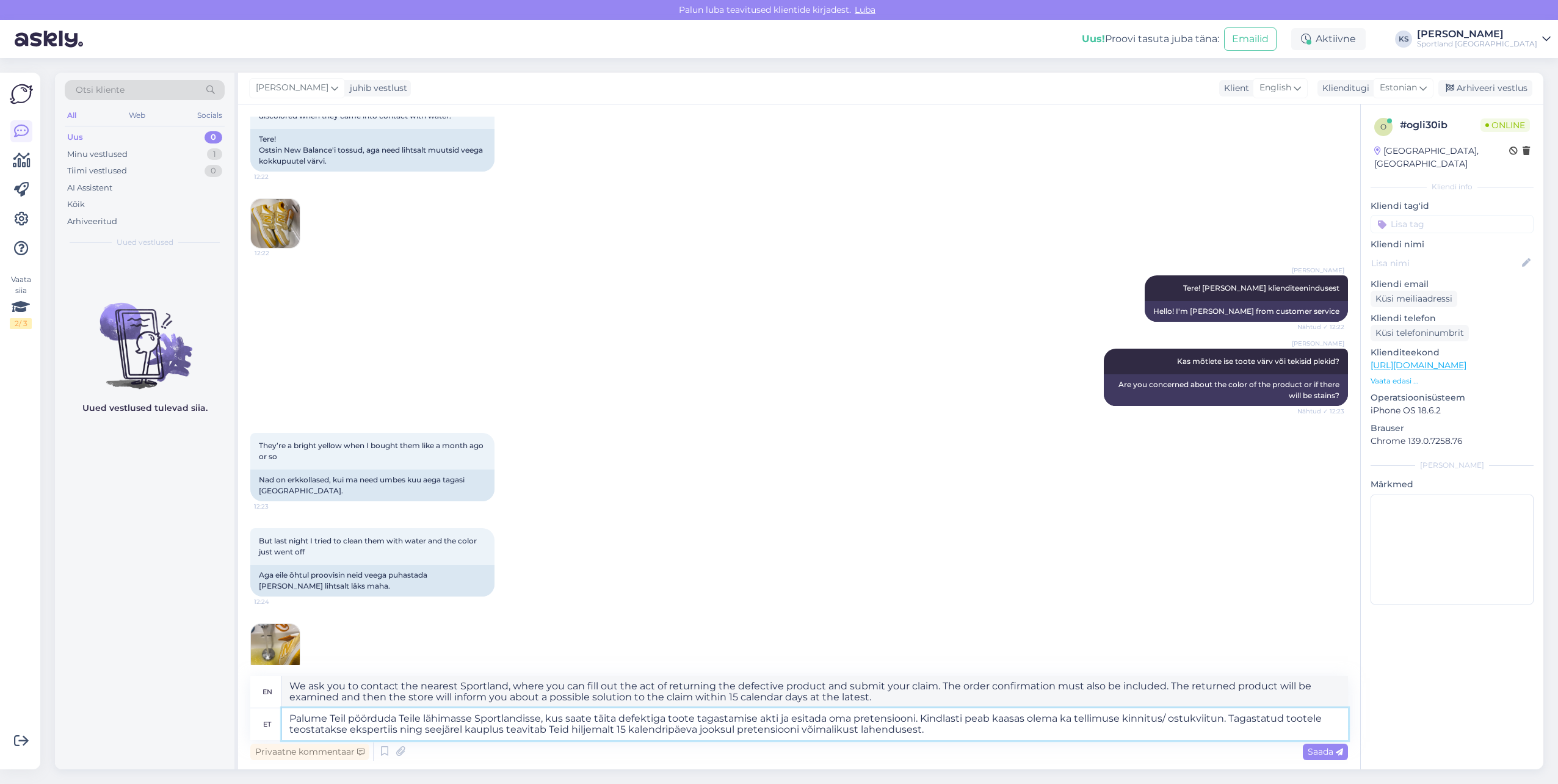
type textarea "Palume Teil pöörduda Teile lähimasse Sportlandisse, kus saate täita defektiga t…"
type textarea "We kindly ask you to contact your nearest Sportland store, where you can fill o…"
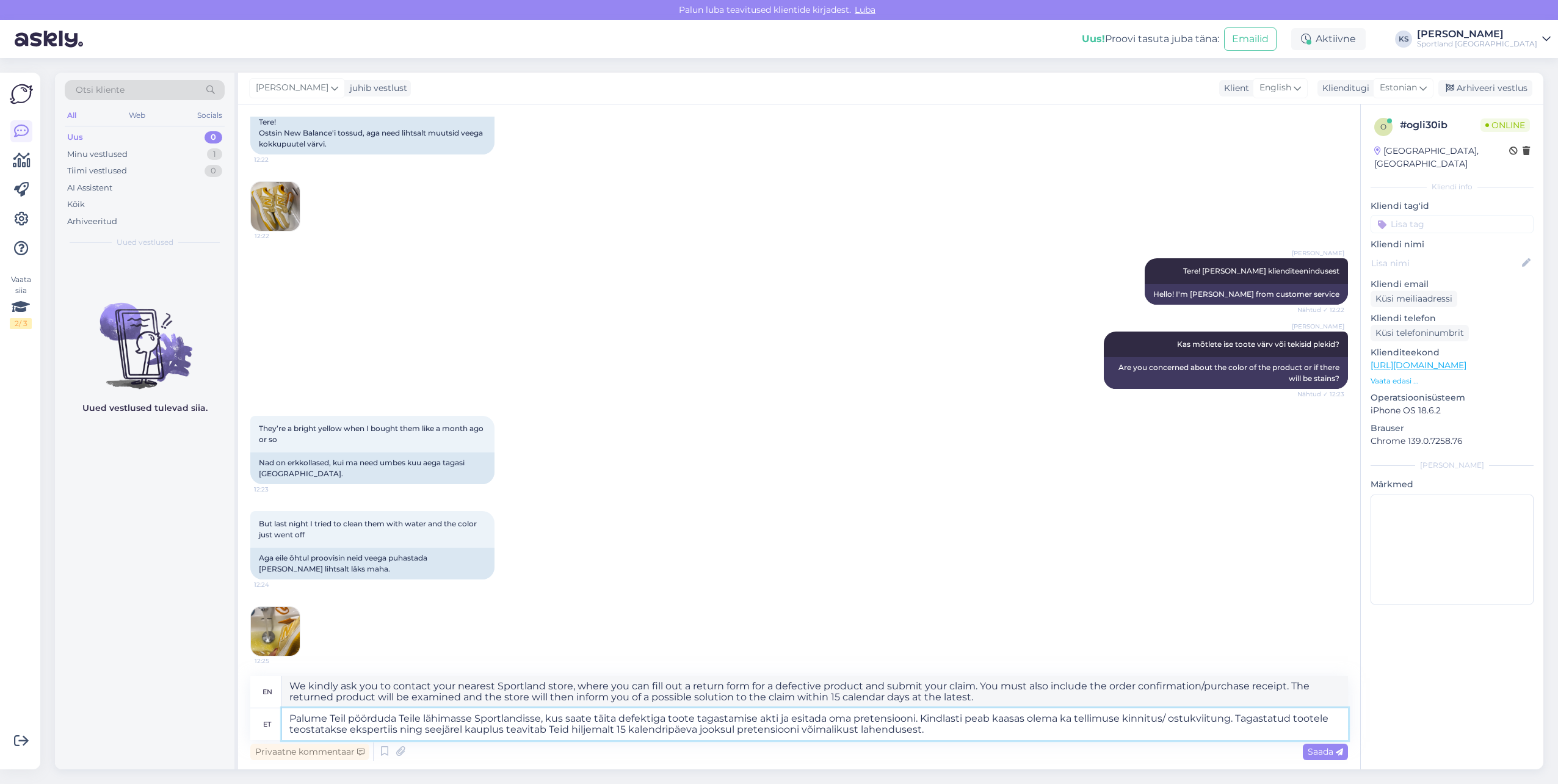
scroll to position [122, 0]
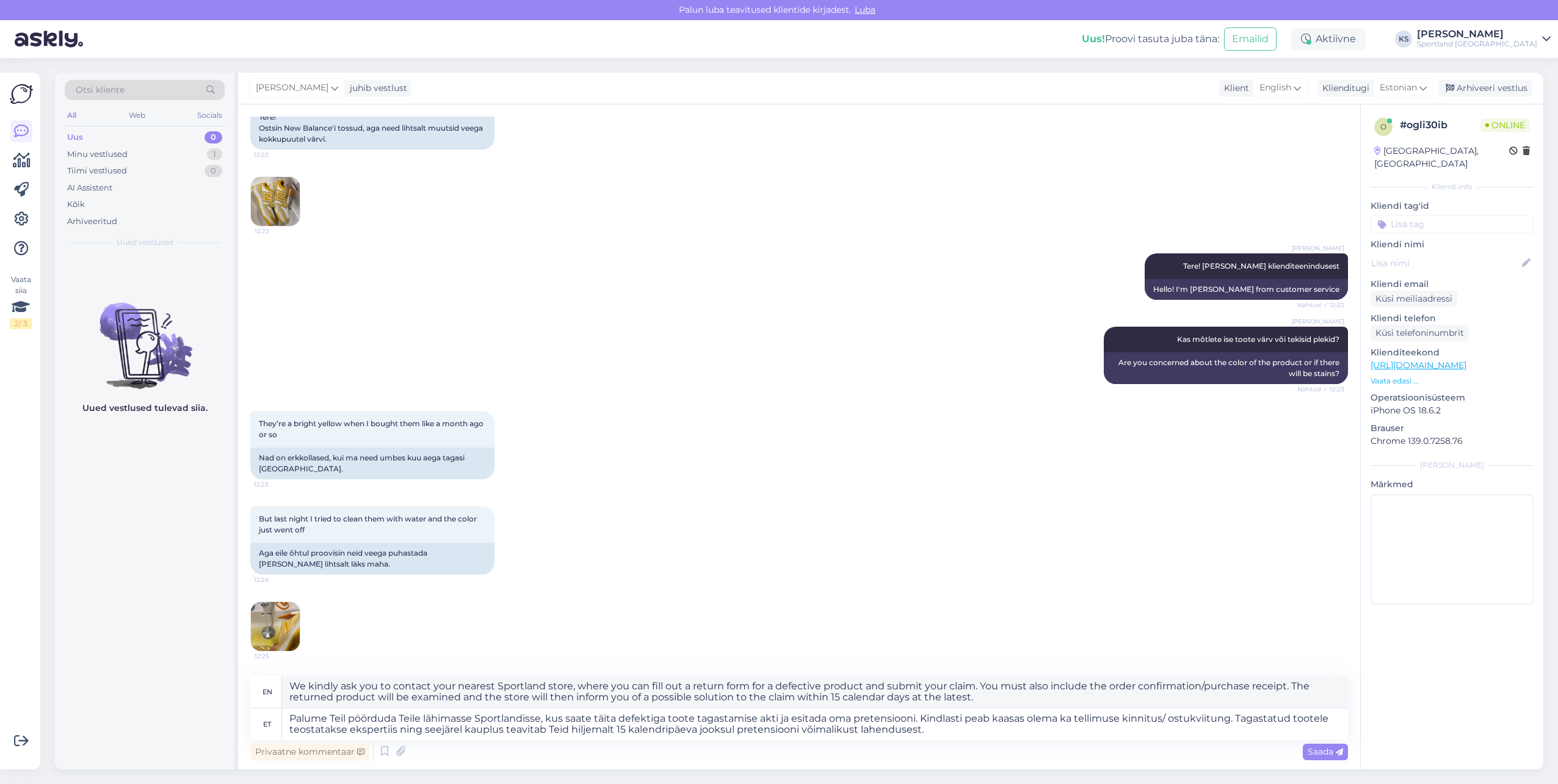
click at [280, 630] on img at bounding box center [275, 626] width 49 height 49
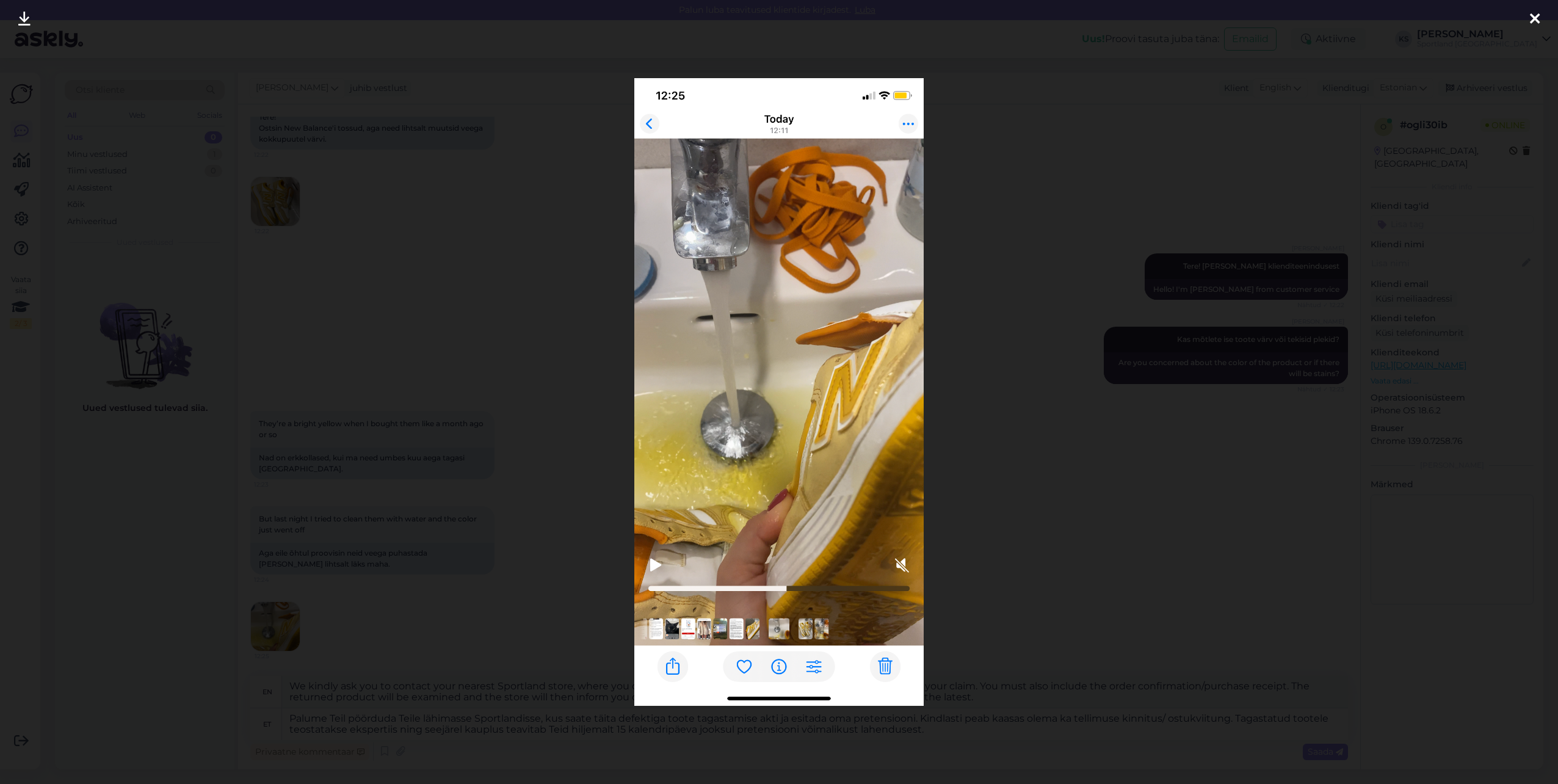
click at [1540, 14] on div at bounding box center [1535, 19] width 25 height 39
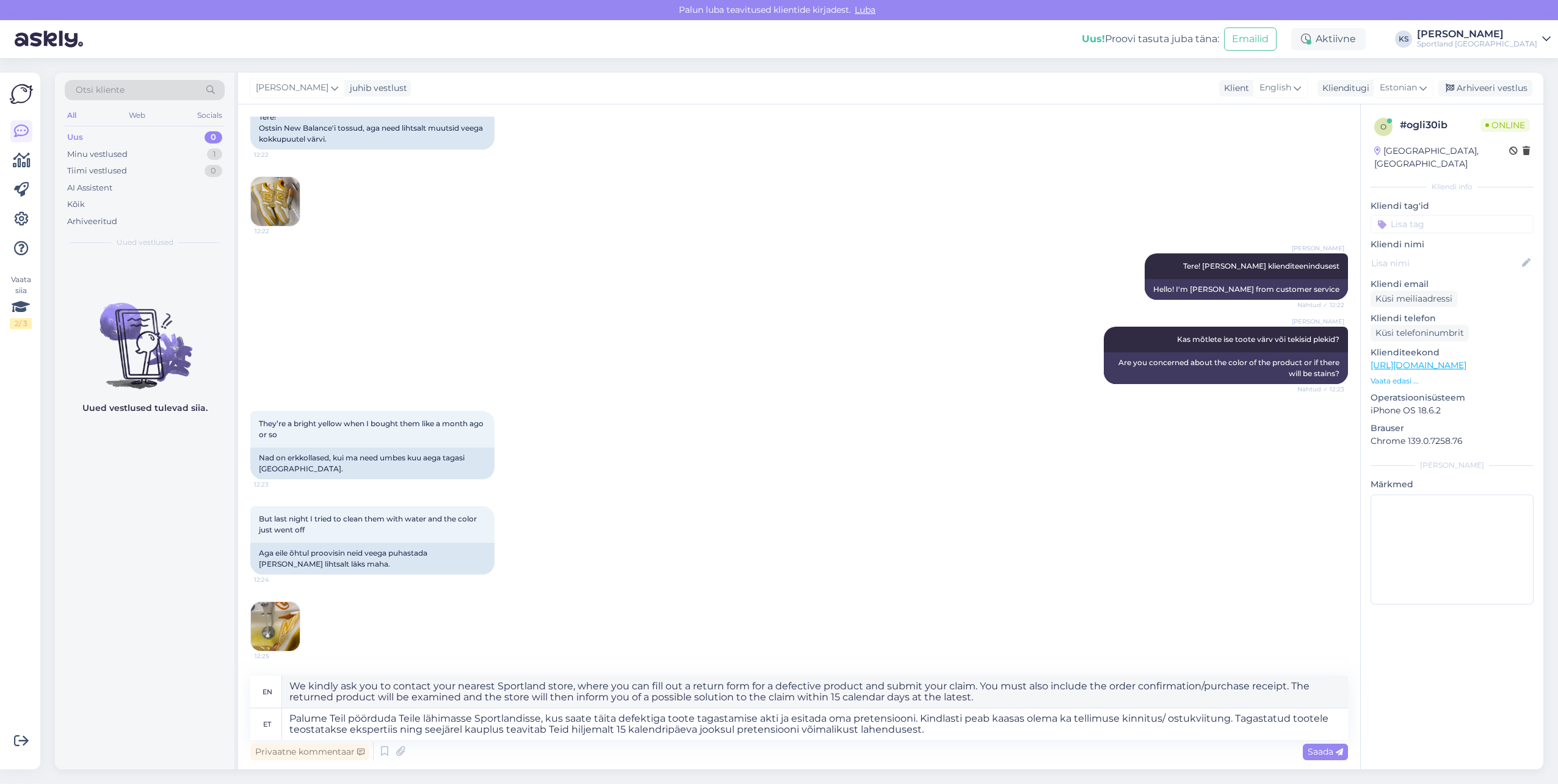
click at [548, 740] on div "Privaatne kommentaar Saada" at bounding box center [799, 752] width 1098 height 23
click at [542, 726] on textarea "Palume Teil pöörduda Teile lähimasse Sportlandisse, kus saate täita defektiga t…" at bounding box center [815, 724] width 1066 height 32
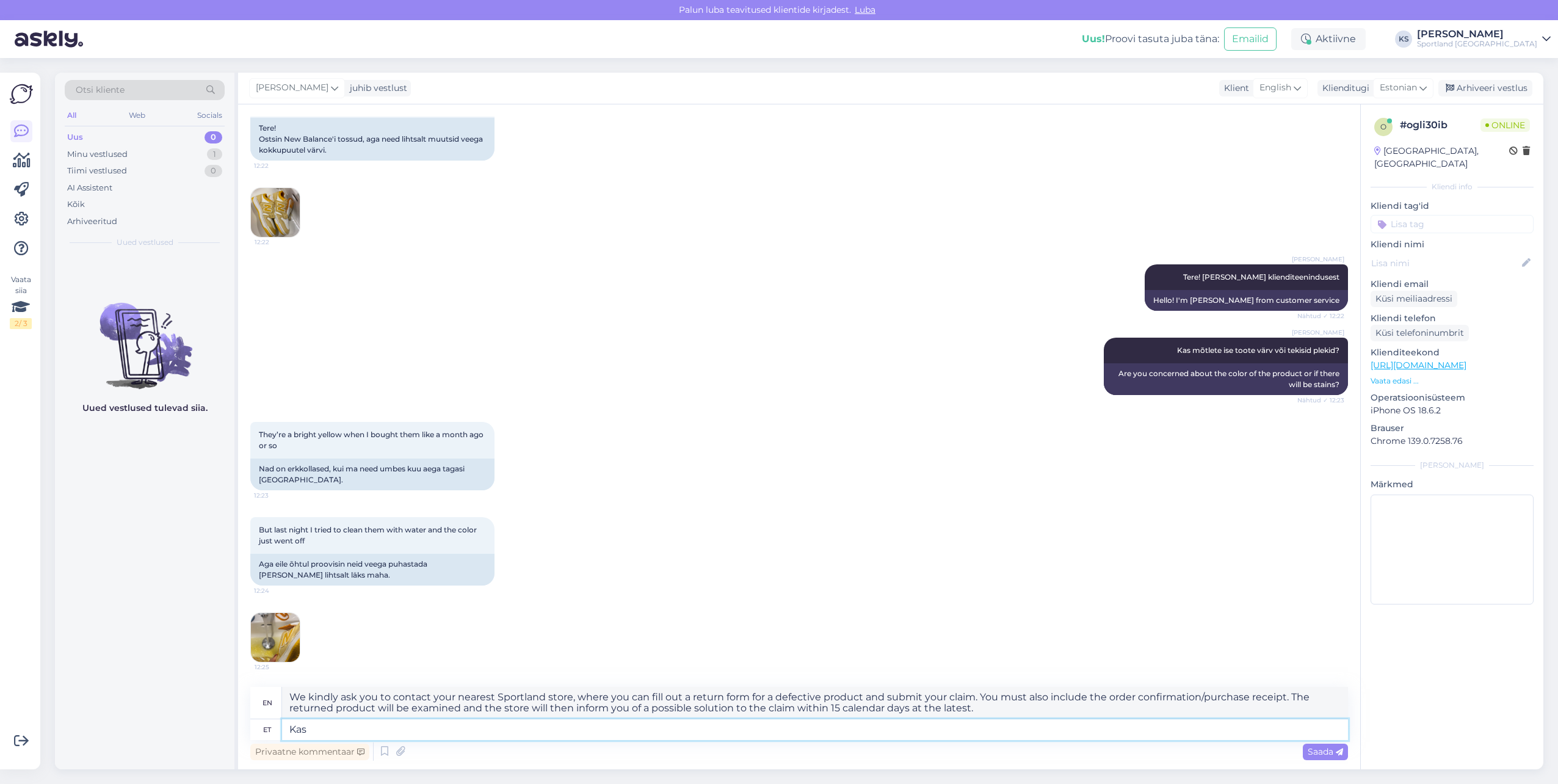
type textarea "Kas"
type textarea "Is"
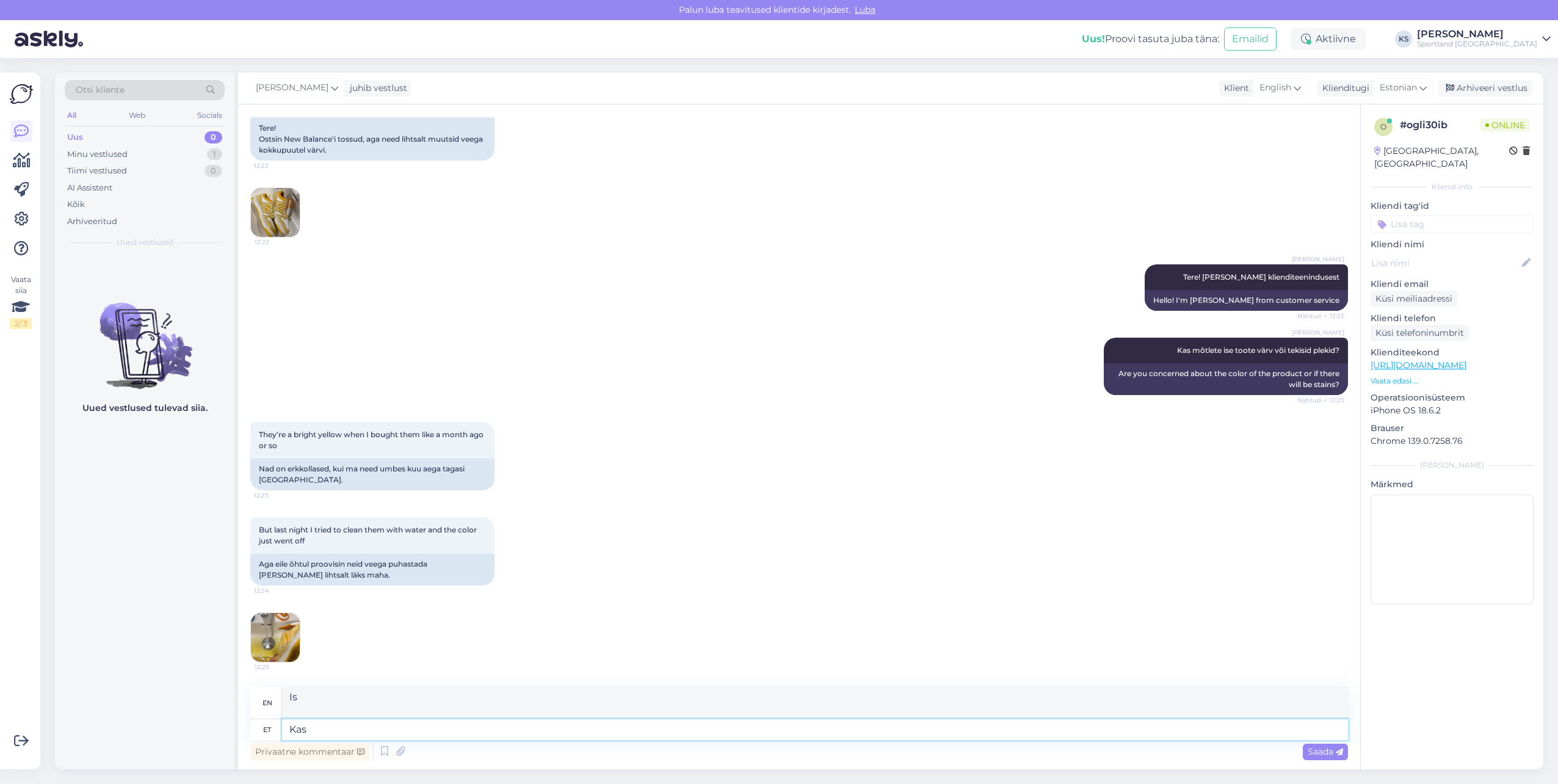
scroll to position [100, 0]
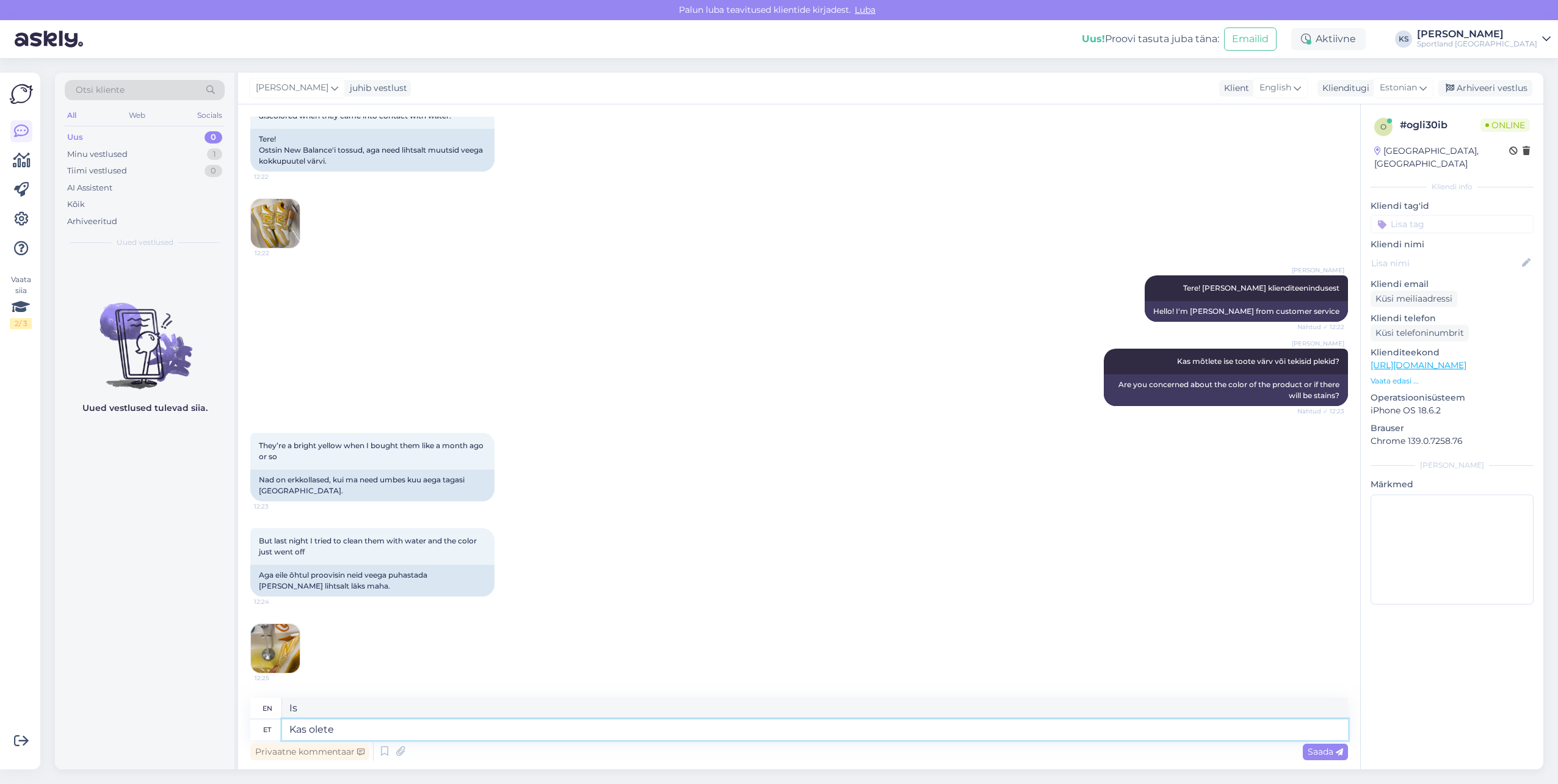
type textarea "Kas olete k"
type textarea "Are you"
type textarea "Kas olete kasustanud ee"
type textarea "Have you used"
type textarea "Kas olete kasustanud eelnevalt m"
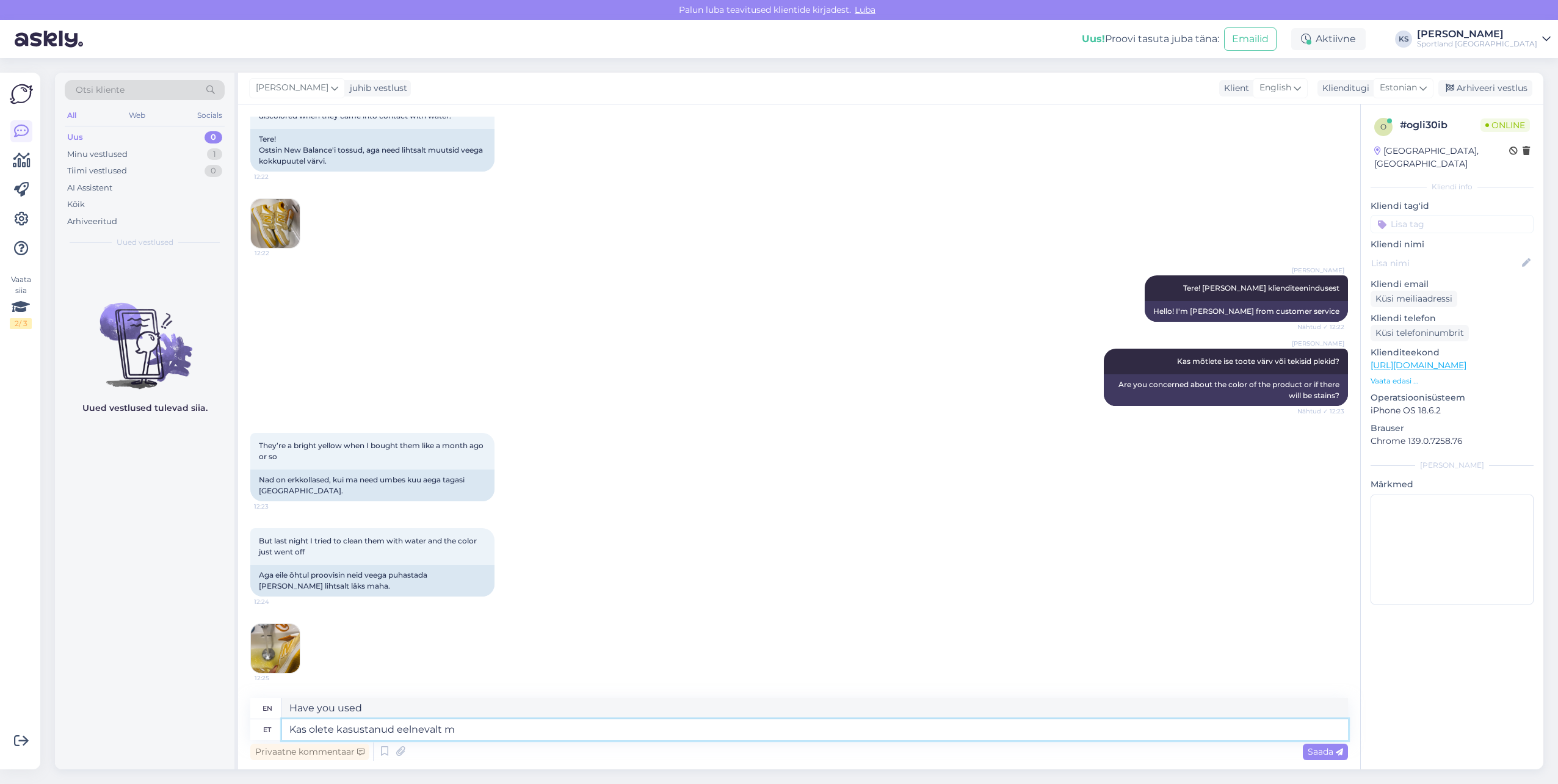
type textarea "Have you used it before?"
type textarea "Kas olete kasustanud eelnevalt mingit"
type textarea "Have you used any before?"
type textarea "Kas olete kasustanud eelnevalt mingit vahendit v"
type textarea "Have you used any tools before?"
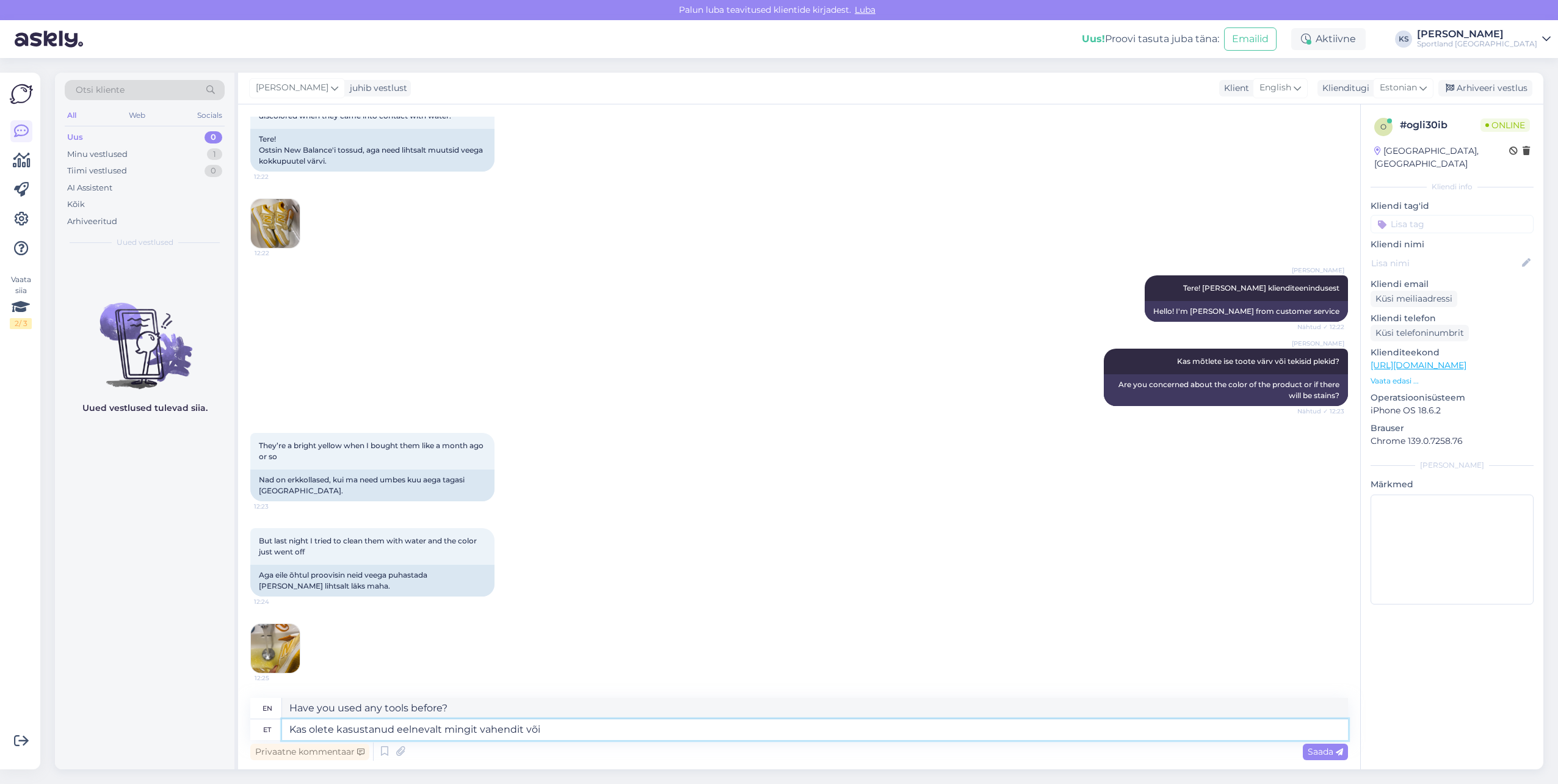
type textarea "Kas olete kasustanud eelnevalt mingit vahendit või"
type textarea "Have you used any tools or"
type textarea "Kas olete kasustanud eelnevalt mingit vahendit või tootevärv"
type textarea "Have you used any tool or product before?"
type textarea "Kas olete kasustanud eelnevalt mingit vahendit või tootevärv"
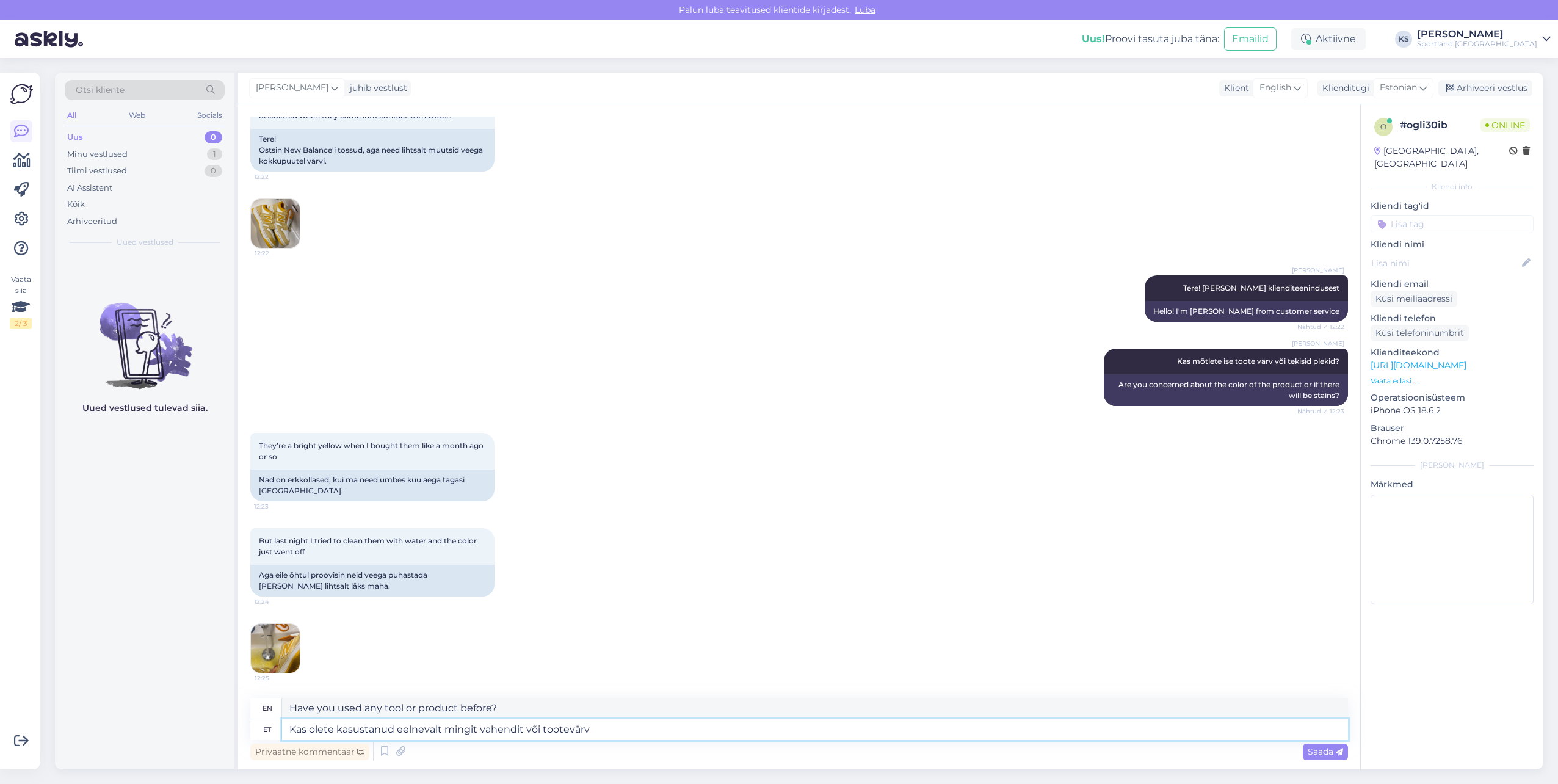
type textarea "Have you used any product or color before?"
type textarea "Kas olete kasustanud eelnevalt mingit vahendit või tootevärv hakkas"
type textarea "Have you used any product before or has the product color started to fade?"
type textarea "Kas olete kasustanud eelnevalt mingit vahendit või tootevärv hakkas ära minema t"
type textarea "Have you used any product before or is the product color starting to fade?"
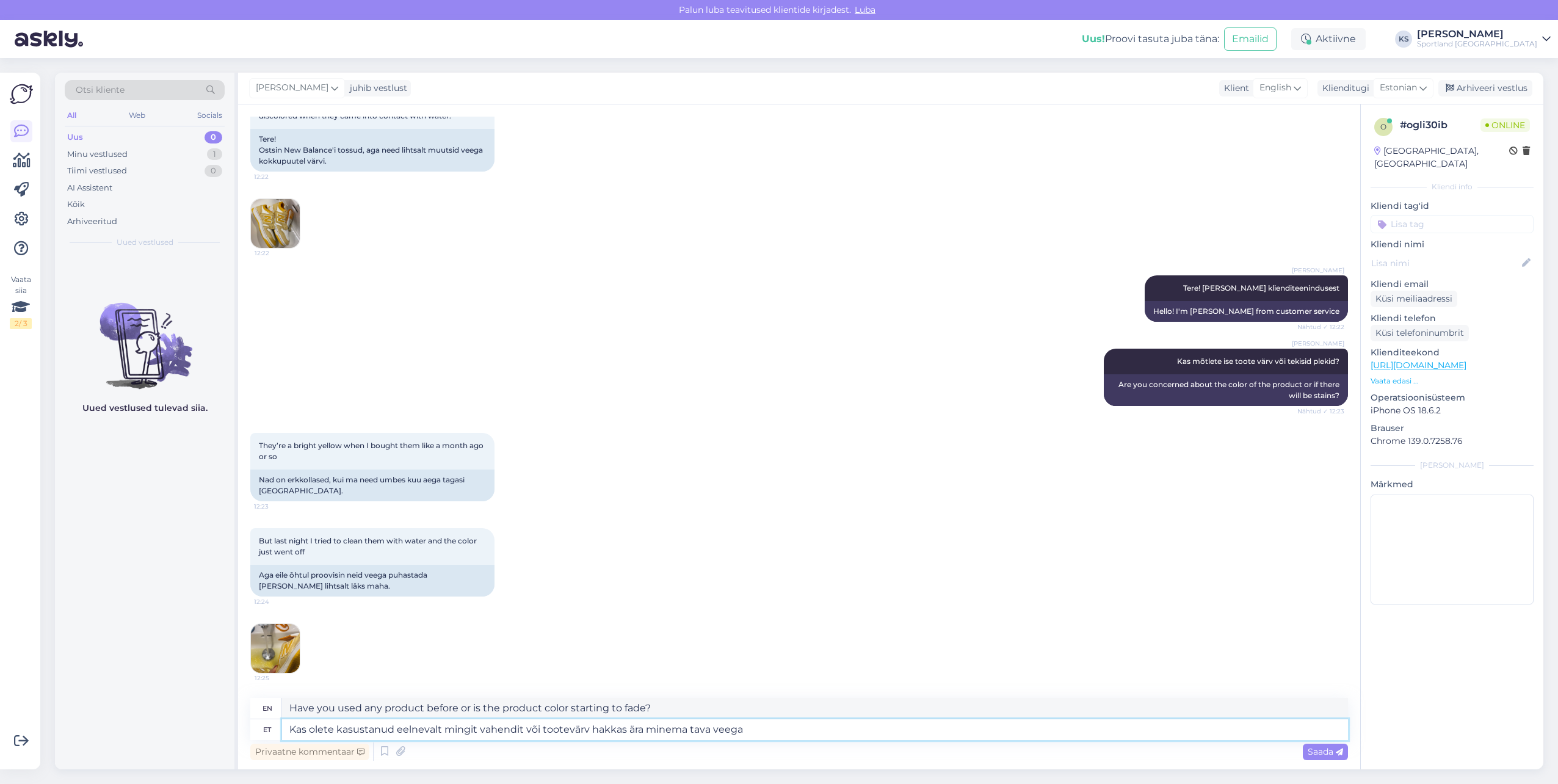
type textarea "Kas olete kasustanud eelnevalt mingit vahendit või tootevärv hakkas ära minema …"
type textarea "Have you used any product before or did the product color start to come off wit…"
click at [391, 726] on textarea "Kas olete kasustanud eelnevalt mingit vahendit või tootevärv hakkas ära minema …" at bounding box center [815, 730] width 1066 height 21
click at [343, 725] on textarea "Kas olete kasustanud eelnevalt mingit vahendit või tootevärv hakkas ära minema …" at bounding box center [815, 730] width 1066 height 21
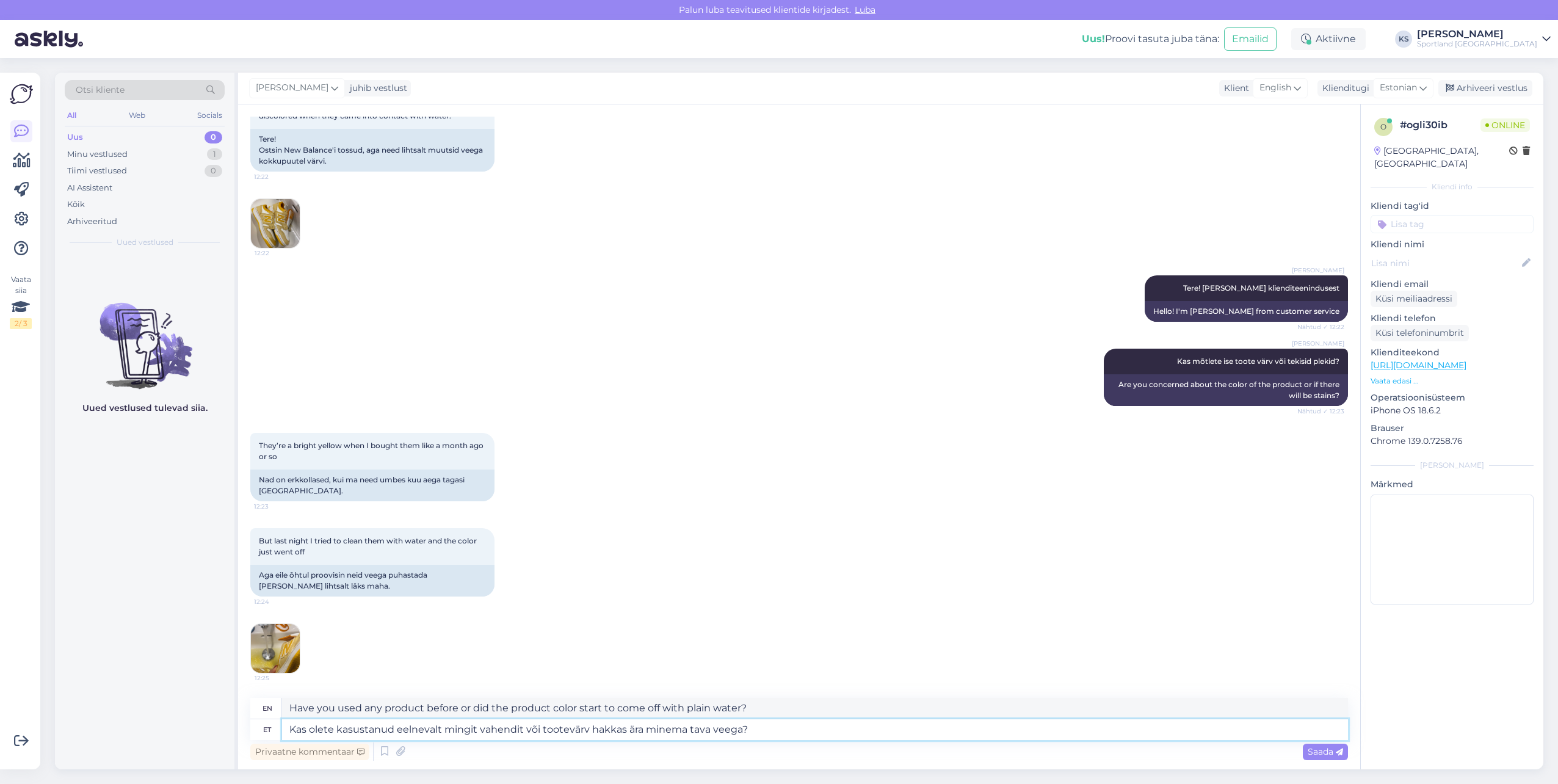
drag, startPoint x: 343, startPoint y: 725, endPoint x: 759, endPoint y: 739, distance: 416.2
click at [509, 735] on textarea "Kas olete kasustanud eelnevalt mingit vahendit või tootevärv hakkas ära minema …" at bounding box center [815, 730] width 1066 height 21
click at [374, 730] on textarea "Kas olete kasustanud eelnevalt mingit vahendit või tootevärv hakkas ära minema …" at bounding box center [815, 730] width 1066 height 21
click at [385, 721] on textarea "Kas olete kasustanud eelnevalt mingit vahendit või tootevärv hakkas ära minema …" at bounding box center [815, 730] width 1066 height 21
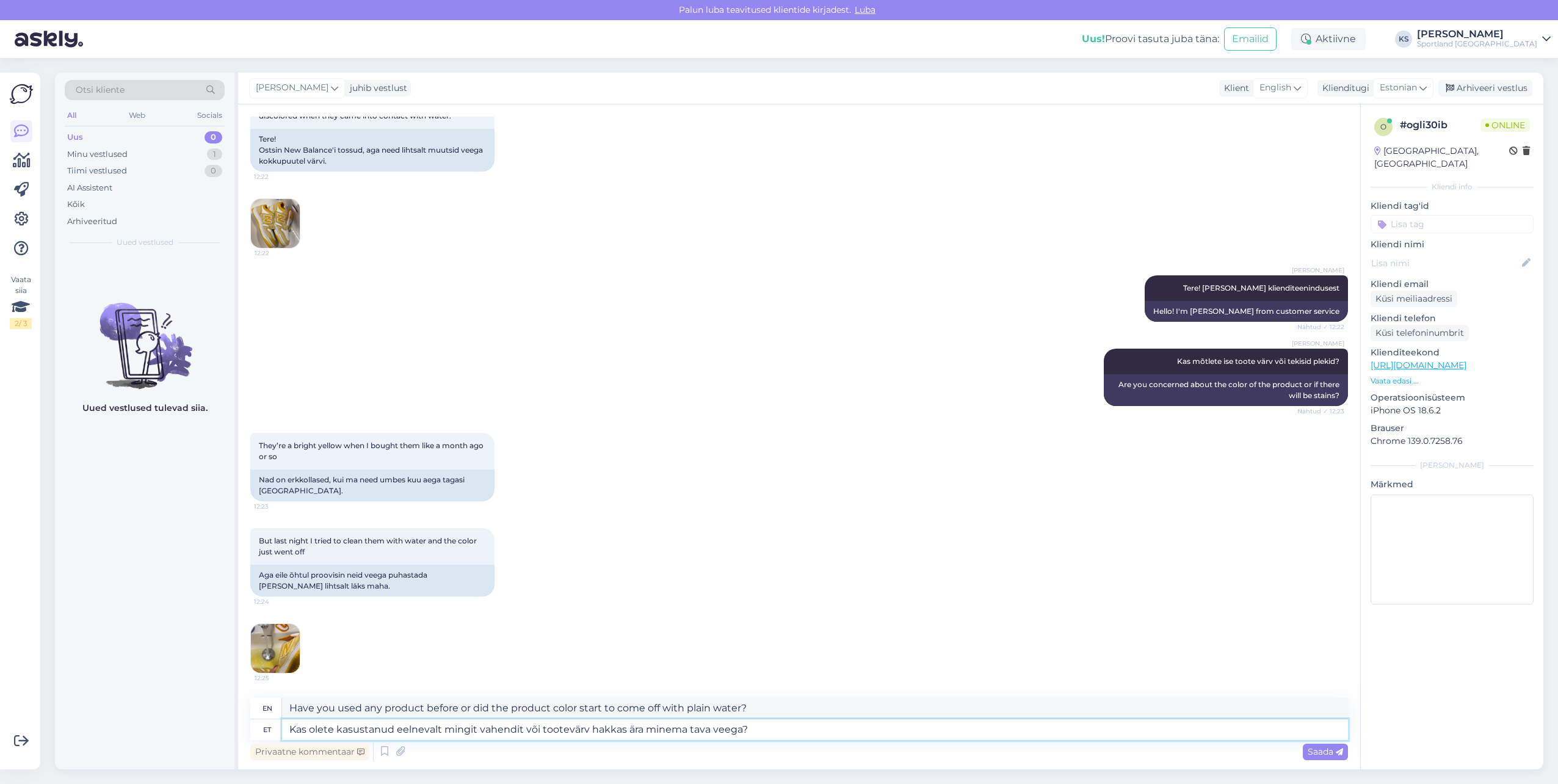
drag, startPoint x: 394, startPoint y: 726, endPoint x: 354, endPoint y: 726, distance: 40.0
click at [354, 726] on textarea "Kas olete kasustanud eelnevalt mingit vahendit või tootevärv hakkas ära minema …" at bounding box center [815, 730] width 1066 height 21
click at [473, 730] on textarea "Kas olete kasutanud eelnevalt mingit vahendit või tootevärv hakkas ära minema t…" at bounding box center [815, 730] width 1066 height 21
type textarea "Kas olete kasutanud eelnevalt mingit pesuvahendit või tootevärv hakkas ära mine…"
type textarea "Have you used any detergent before or did the product color start to come off w…"
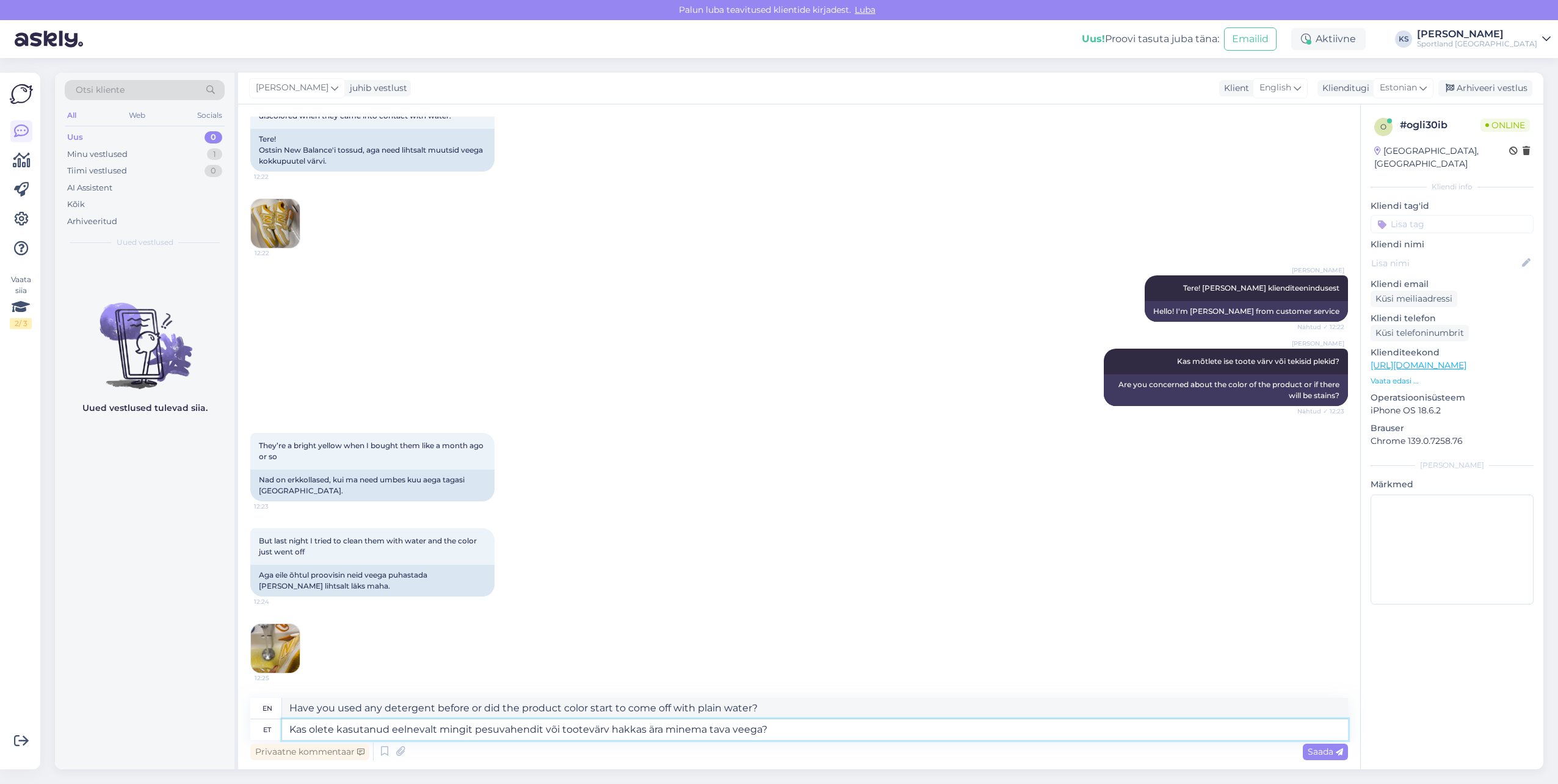
click at [852, 724] on textarea "Kas olete kasutanud eelnevalt mingit pesuvahendit või tootevärv hakkas ära mine…" at bounding box center [815, 730] width 1066 height 21
click at [785, 726] on textarea "Kas olete kasutanud eelnevalt mingit pesuvahendit või tootevärv hakkas ära mine…" at bounding box center [815, 730] width 1066 height 21
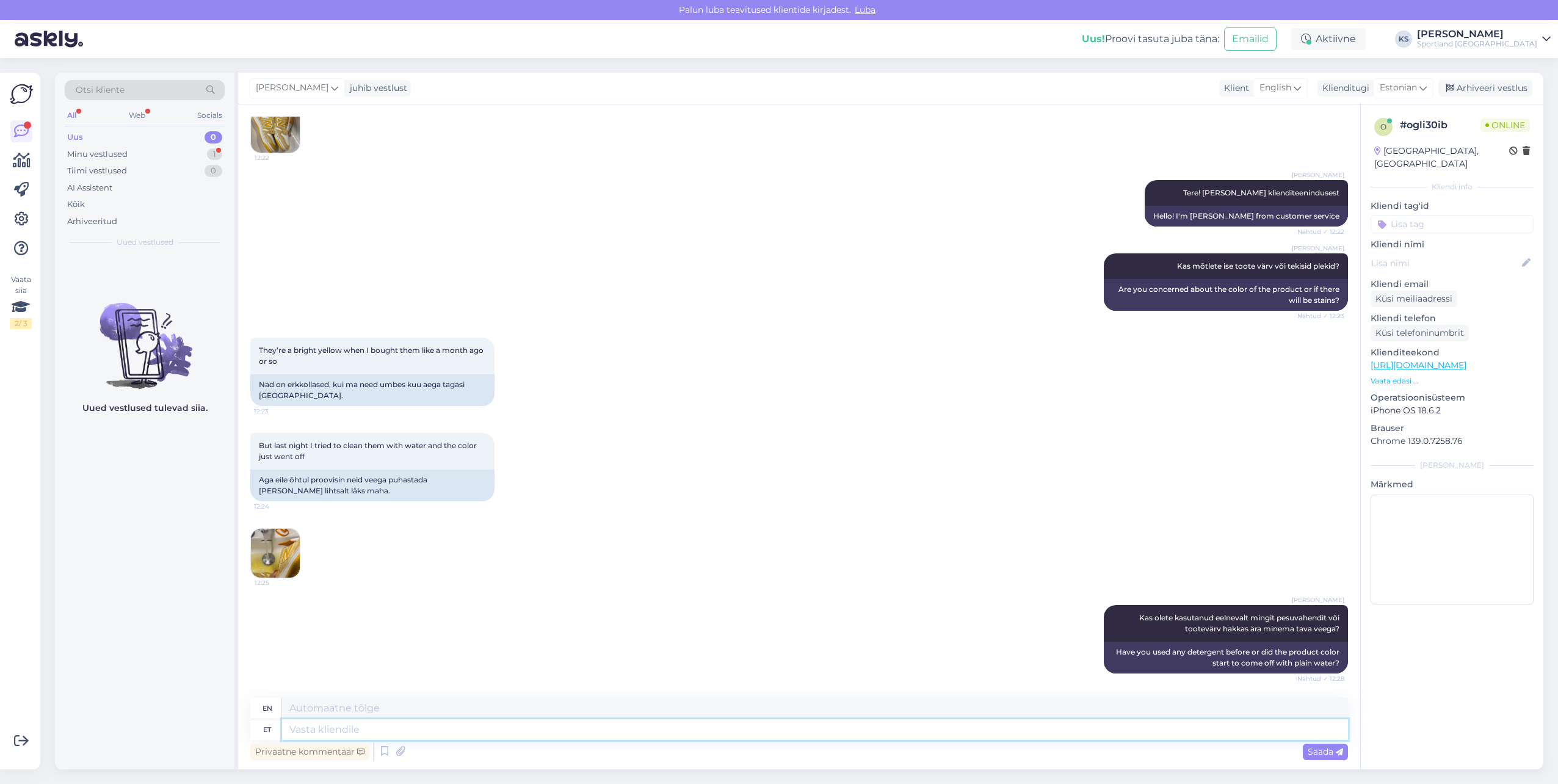
scroll to position [269, 0]
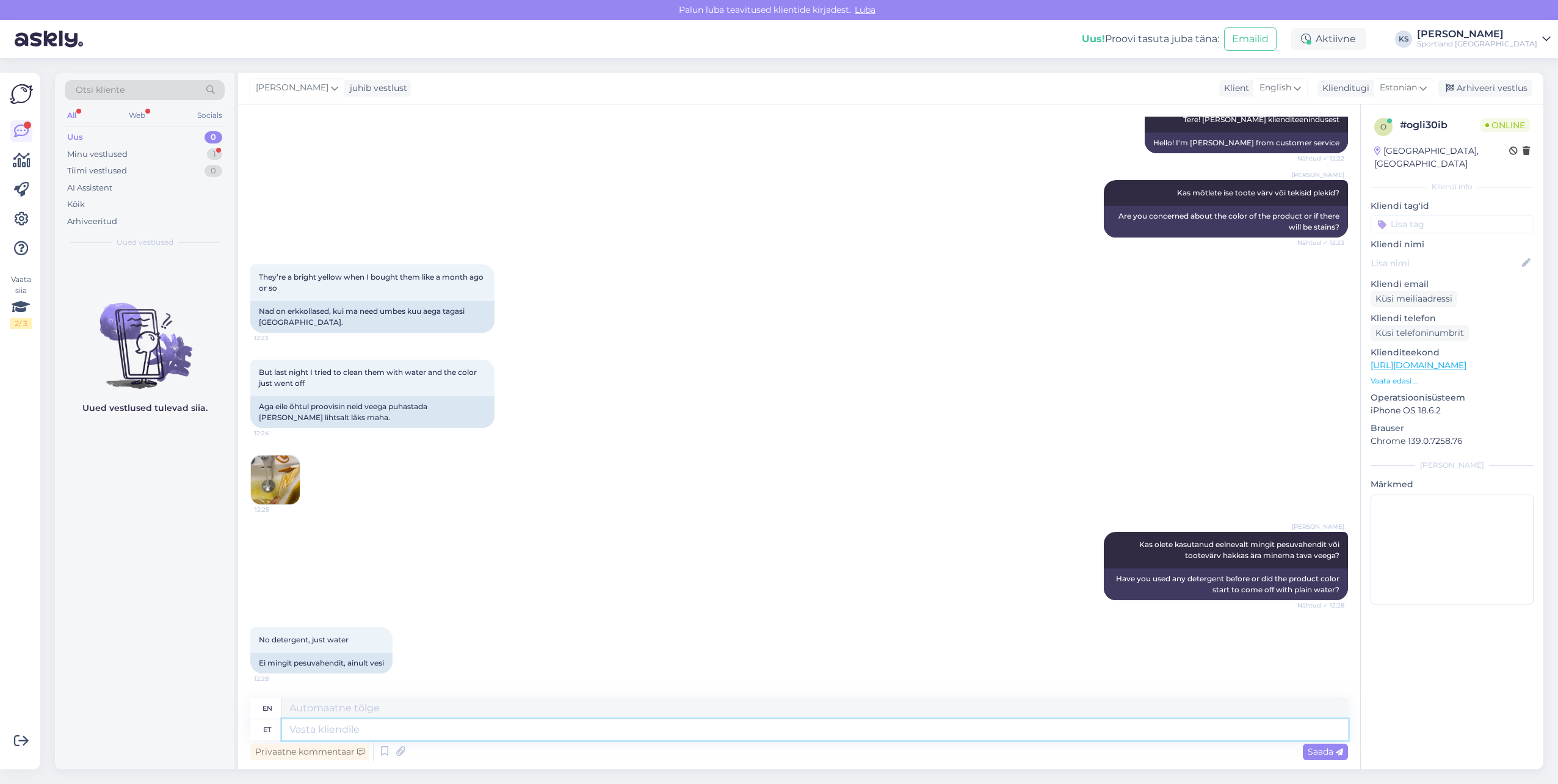
click at [530, 728] on textarea at bounding box center [815, 730] width 1066 height 21
type textarea "Tänan"
type textarea "Thank you"
type textarea "Tänan täpsustamast!"
type textarea "Thanks for clarifying!"
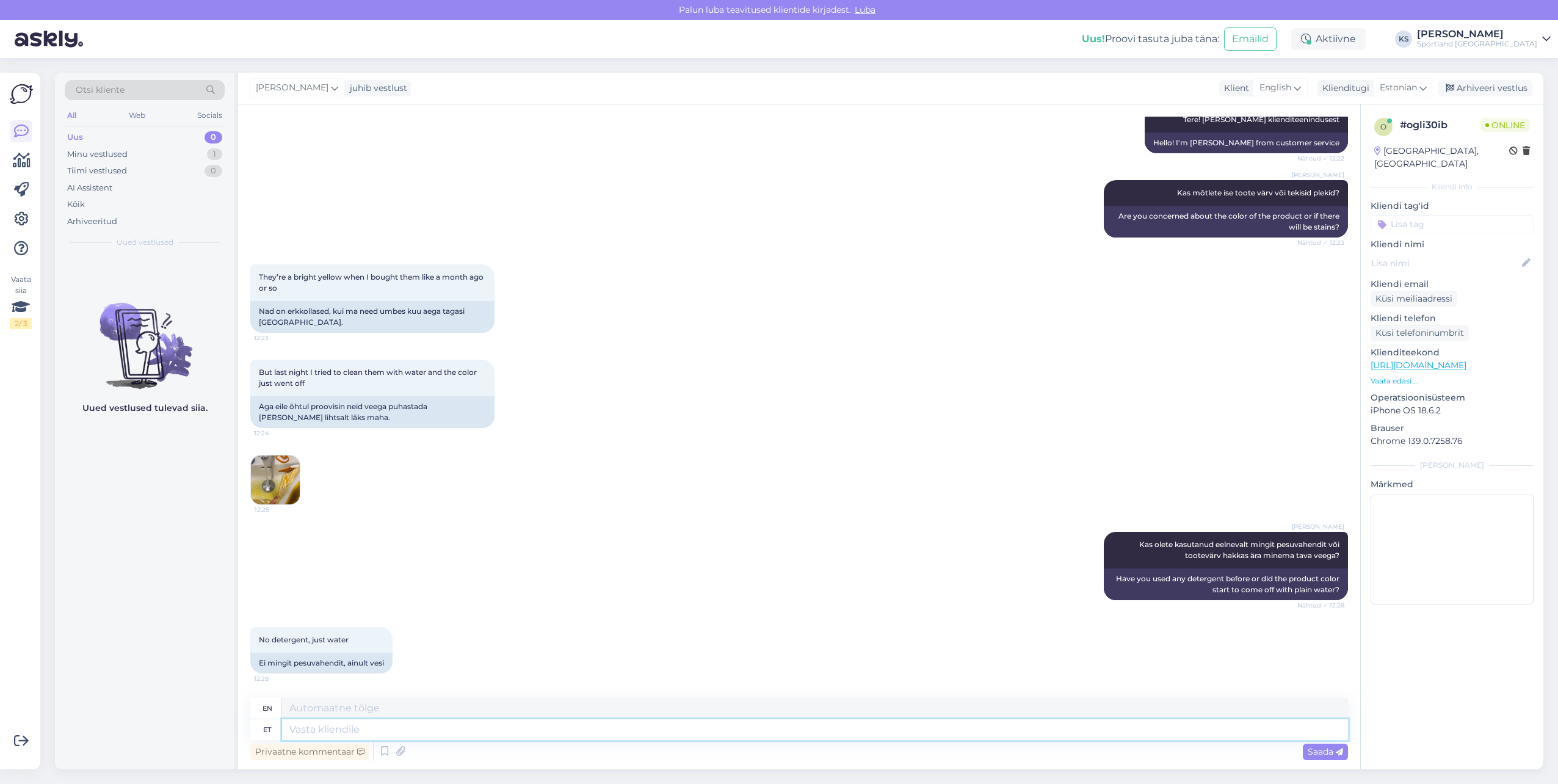
scroll to position [342, 0]
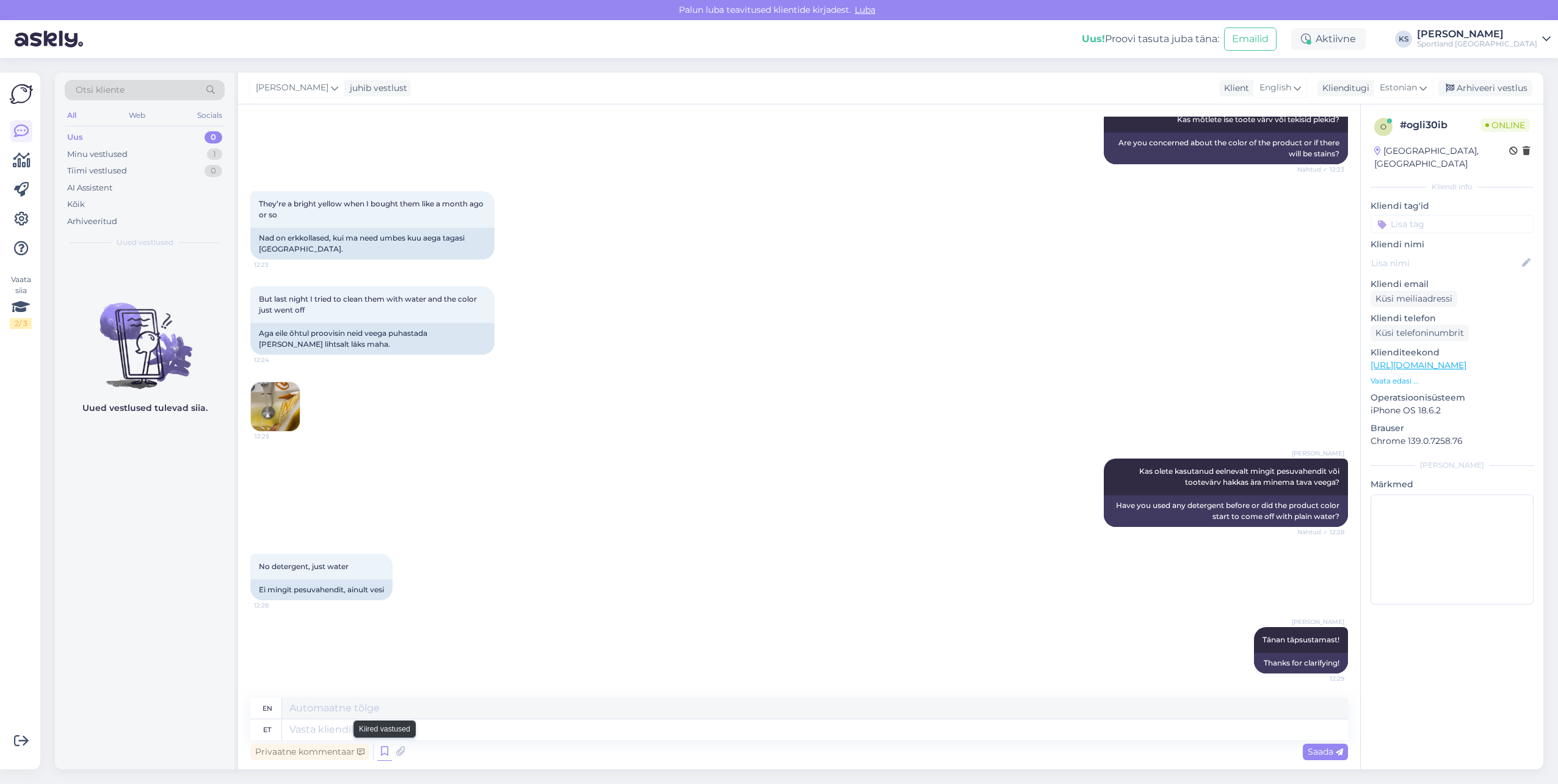
click at [391, 752] on icon at bounding box center [385, 751] width 14 height 19
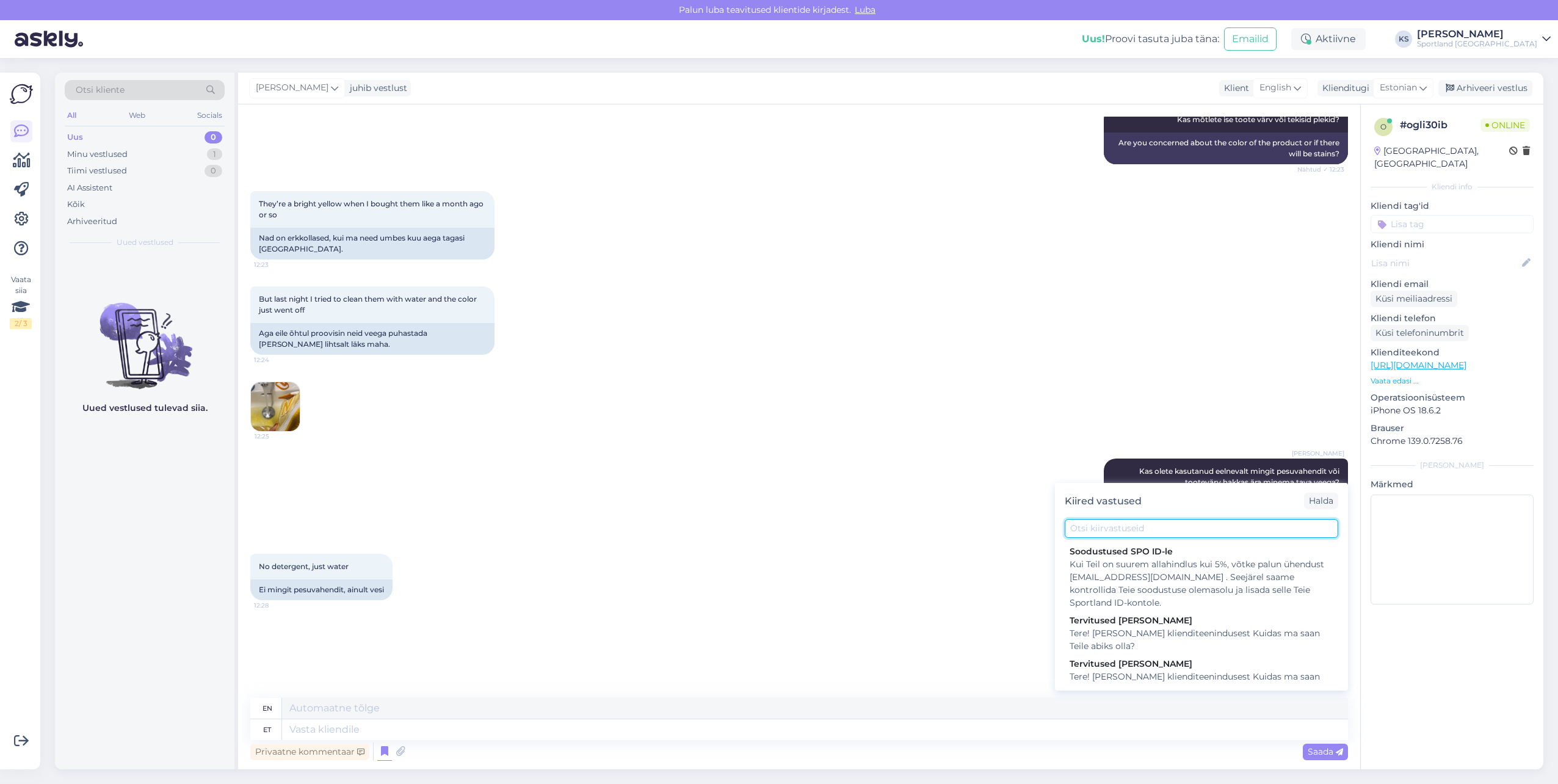
click at [1122, 525] on input "text" at bounding box center [1202, 528] width 274 height 19
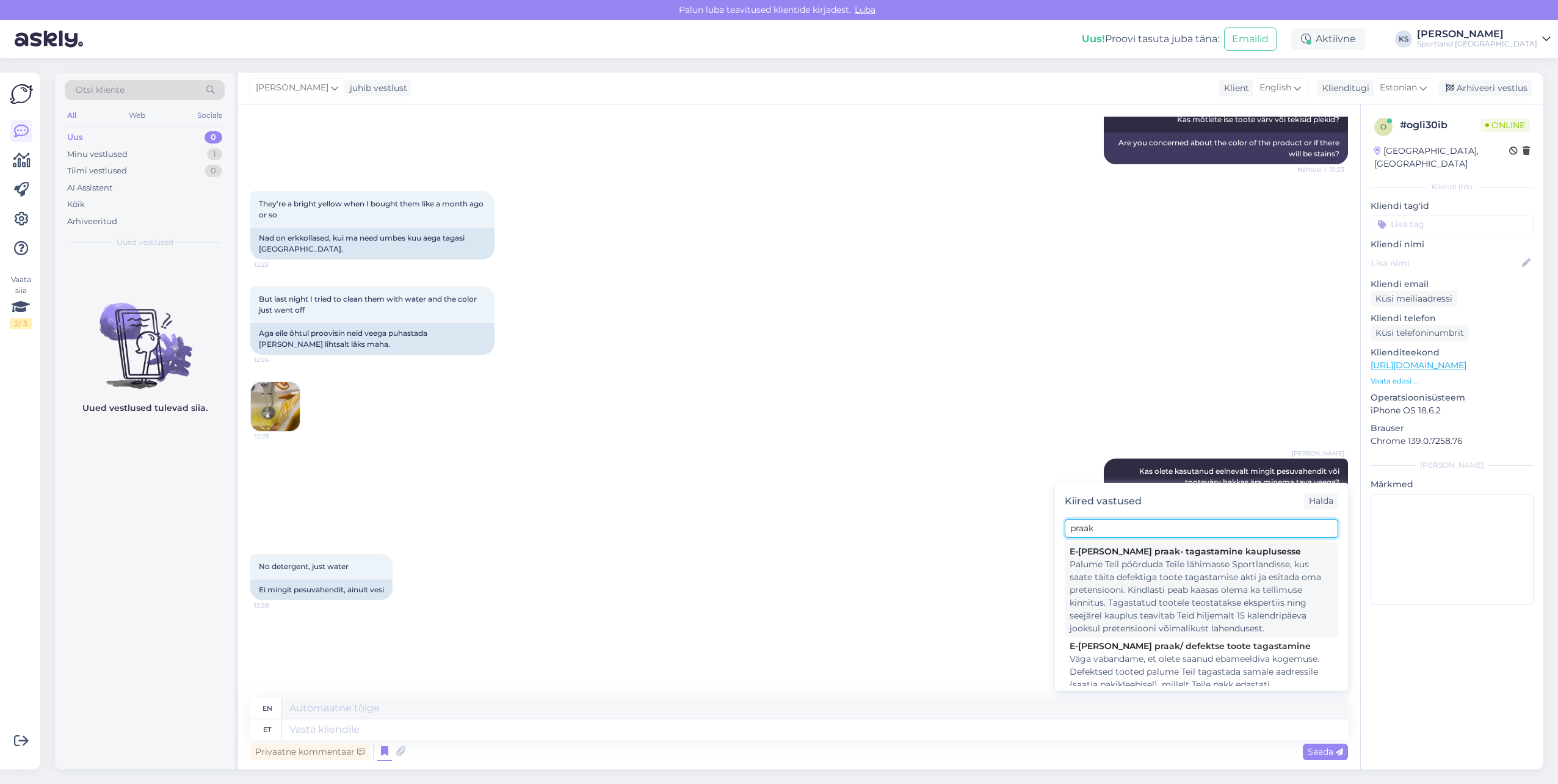
type input "praak"
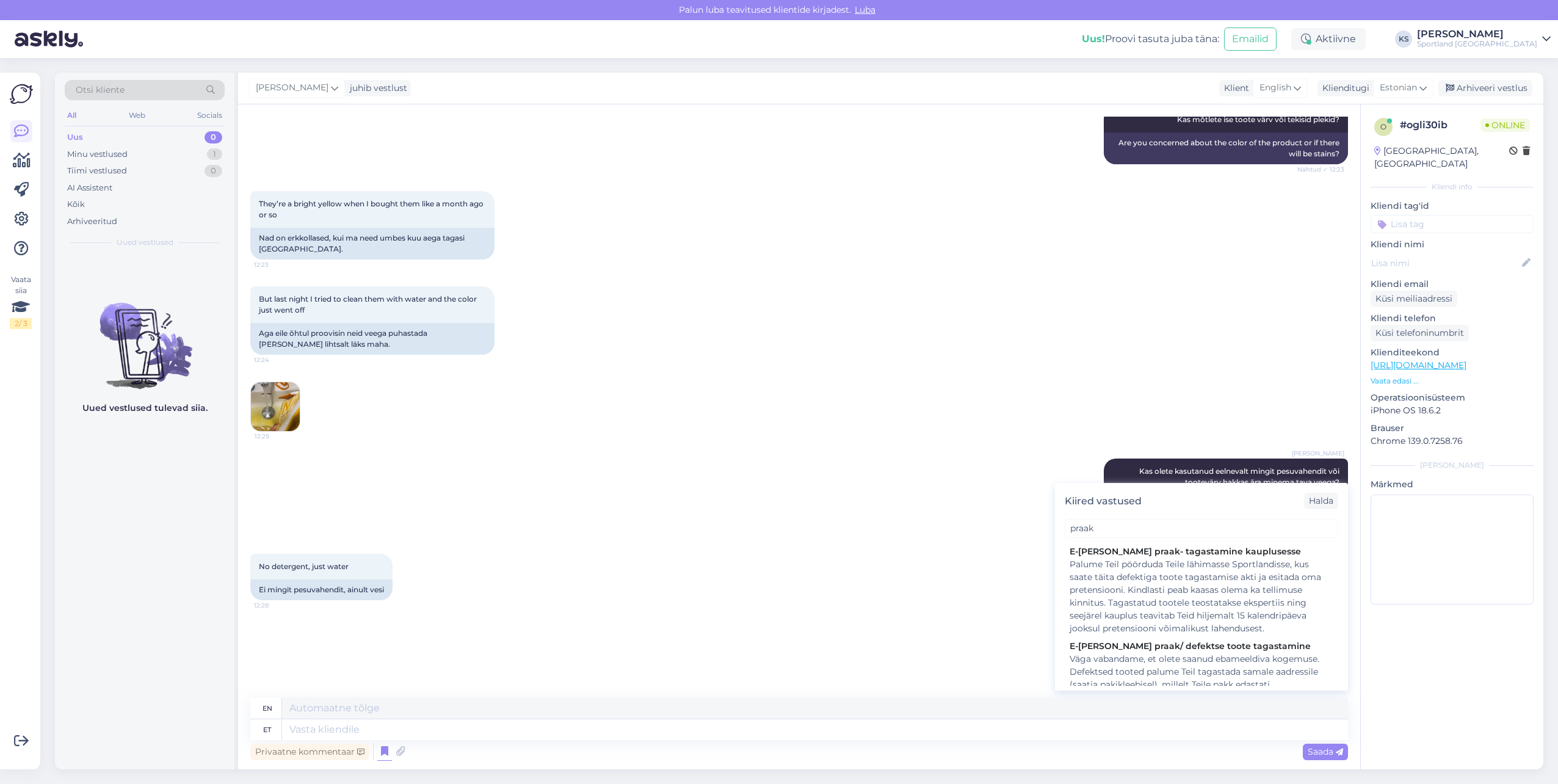
drag, startPoint x: 1184, startPoint y: 618, endPoint x: 1184, endPoint y: 610, distance: 8.0
click at [1184, 611] on div "Palume Teil pöörduda Teile lähimasse Sportlandisse, kus saate täita defektiga t…" at bounding box center [1201, 596] width 263 height 77
type textarea "We ask you to contact the nearest Sportland, where you can fill out the act of …"
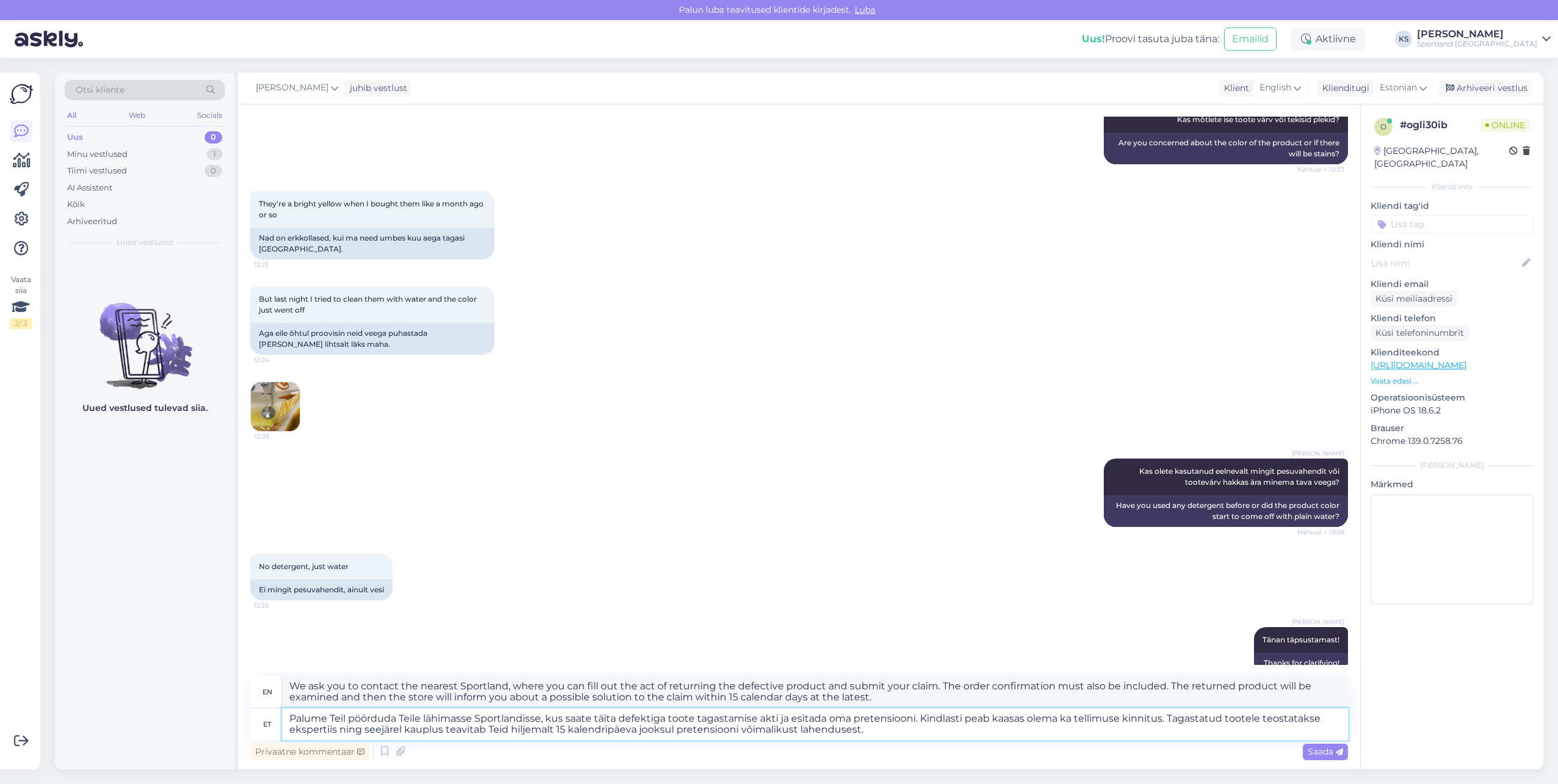
click at [1164, 717] on textarea "Palume Teil pöörduda Teile lähimasse Sportlandisse, kus saate täita defektiga t…" at bounding box center [815, 724] width 1066 height 32
type textarea "Palume Teil pöörduda Teile lähimasse Sportlandisse, kus saate täita defektiga t…"
type textarea "We kindly ask you to contact your nearest Sportland store, where you can fill o…"
click at [992, 728] on textarea "Palume Teil pöörduda Teile lähimasse Sportlandisse, kus saate täita defektiga t…" at bounding box center [815, 724] width 1066 height 32
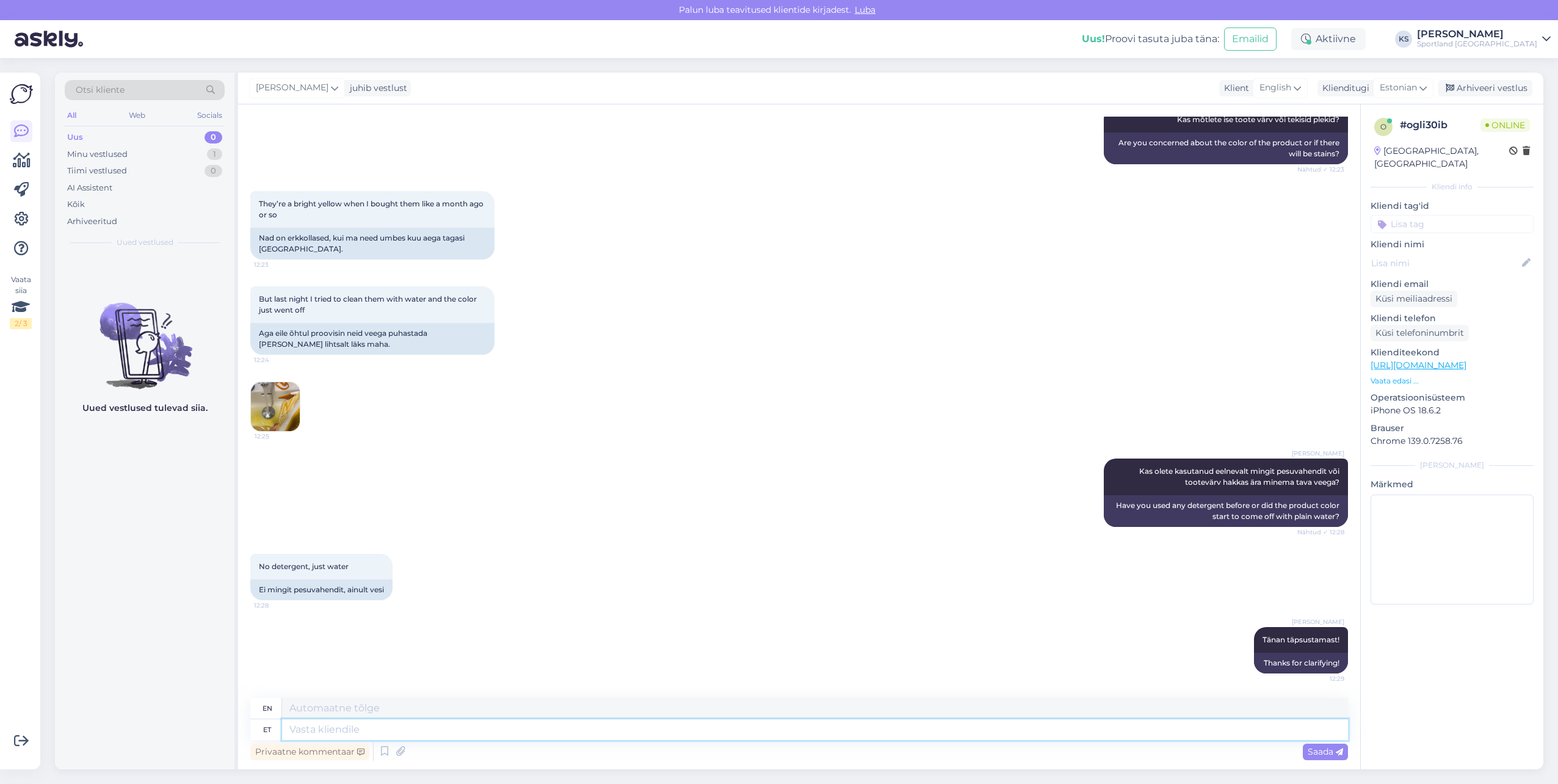
scroll to position [525, 0]
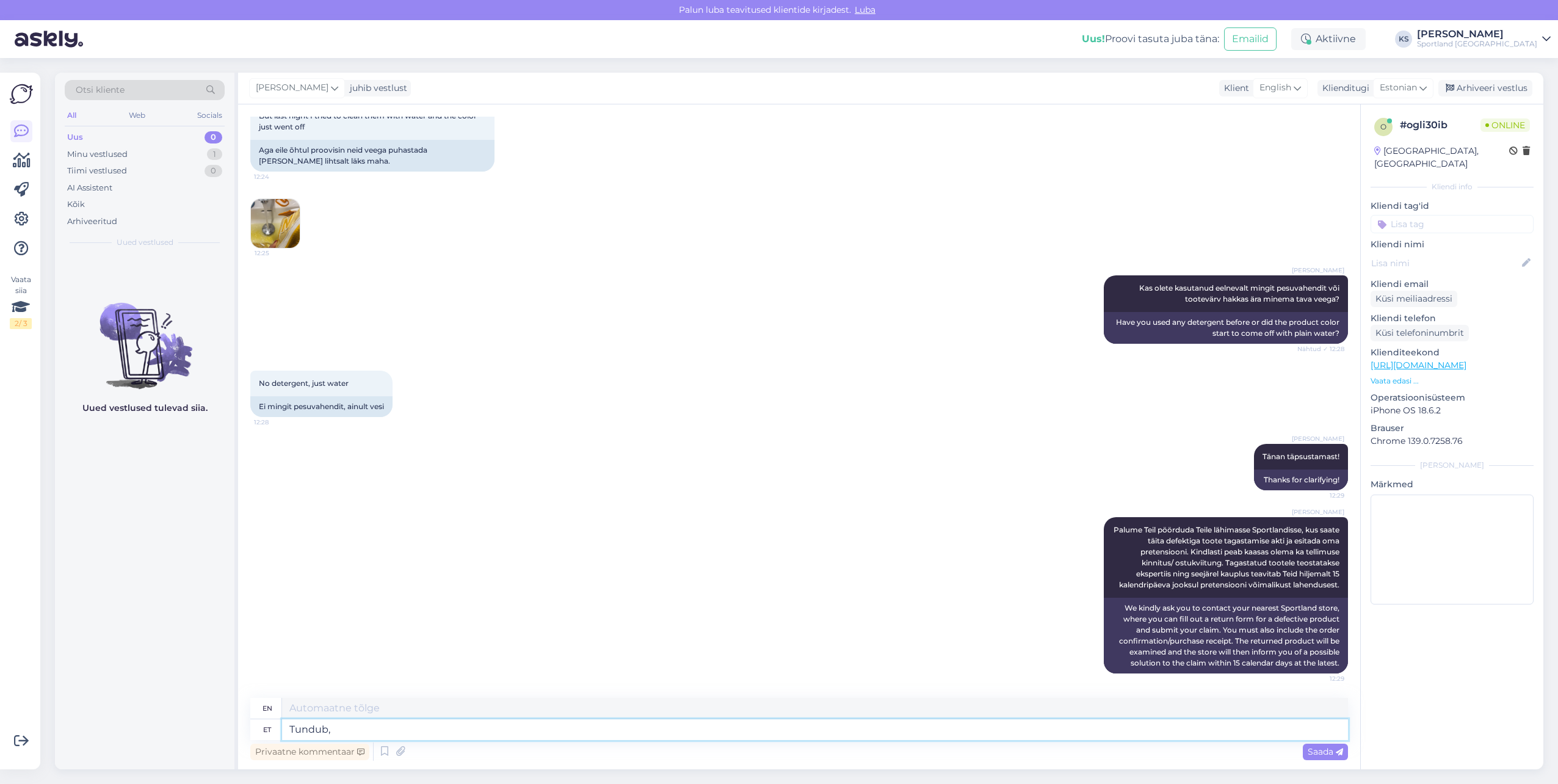
type textarea "Tundub, e"
type textarea "It seems,"
type textarea "Tundub, et s"
type textarea "It seems that"
type textarea "Tundub, et see"
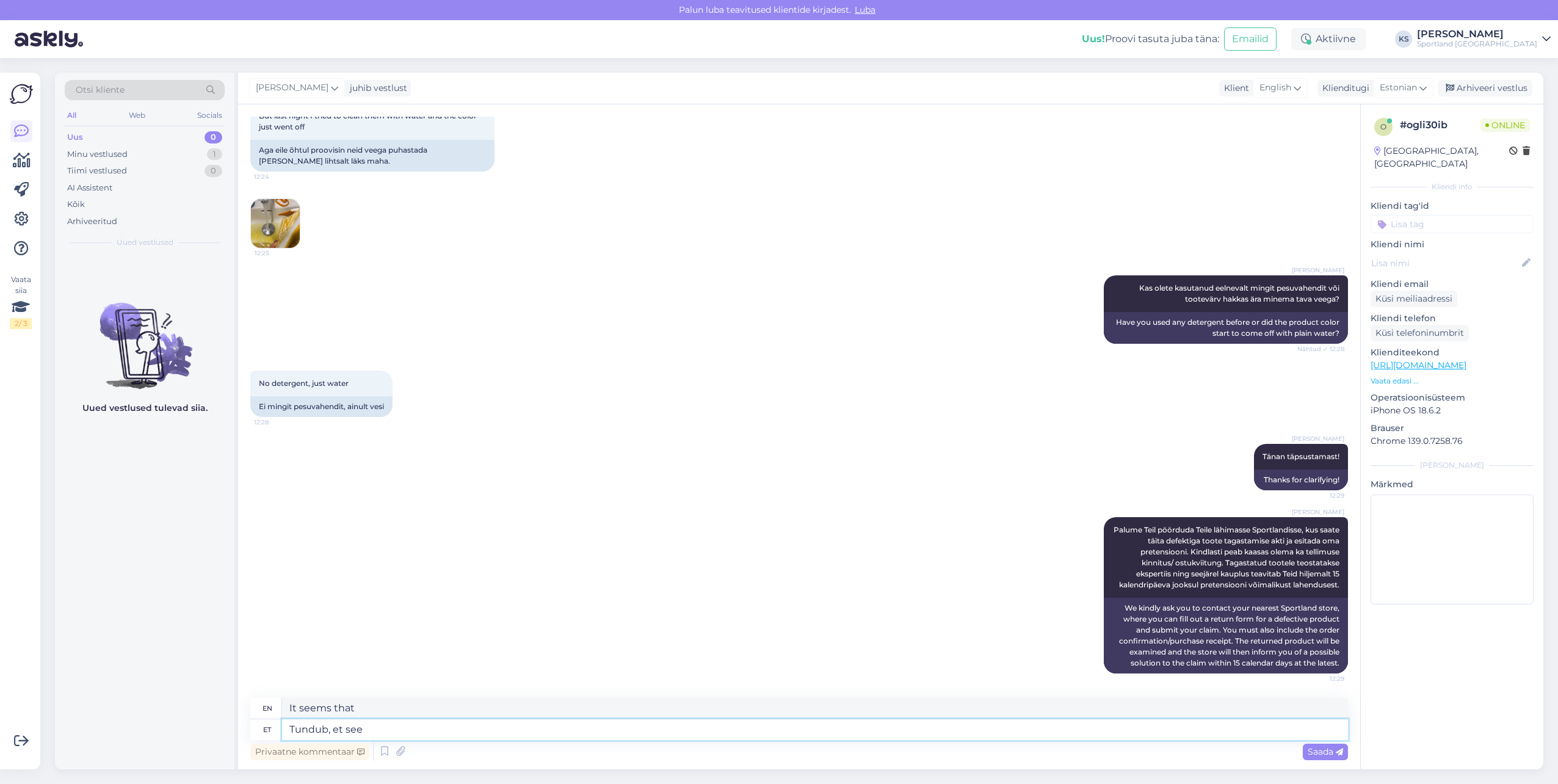
type textarea "It seems that this"
type textarea "Tundub, et see pole"
type textarea "It seems that it is not."
type textarea "Tundub"
type textarea "It seems that this"
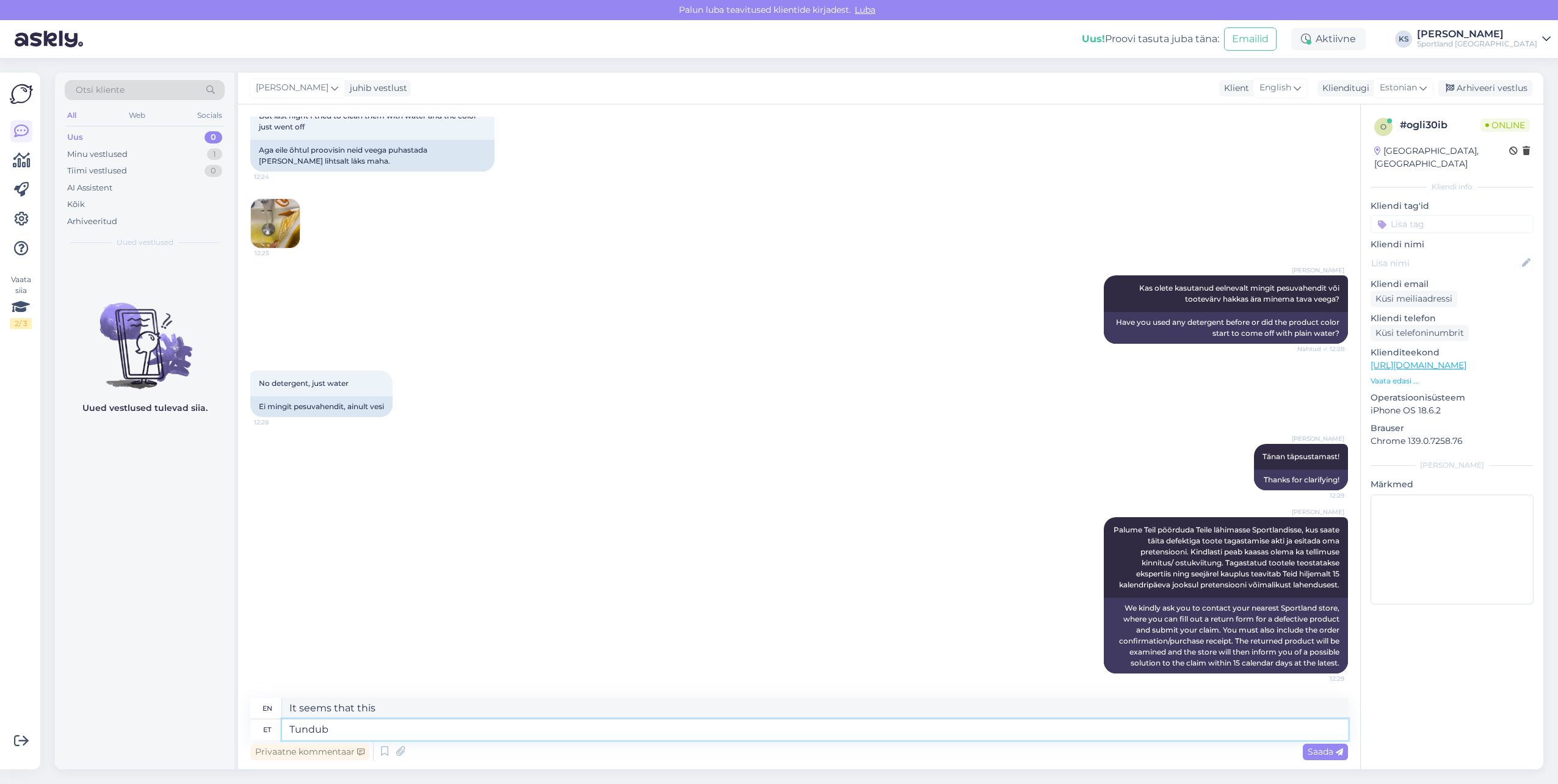
type textarea "Tundu"
type textarea "It seems,"
type textarea "T"
click at [261, 221] on img at bounding box center [275, 223] width 49 height 49
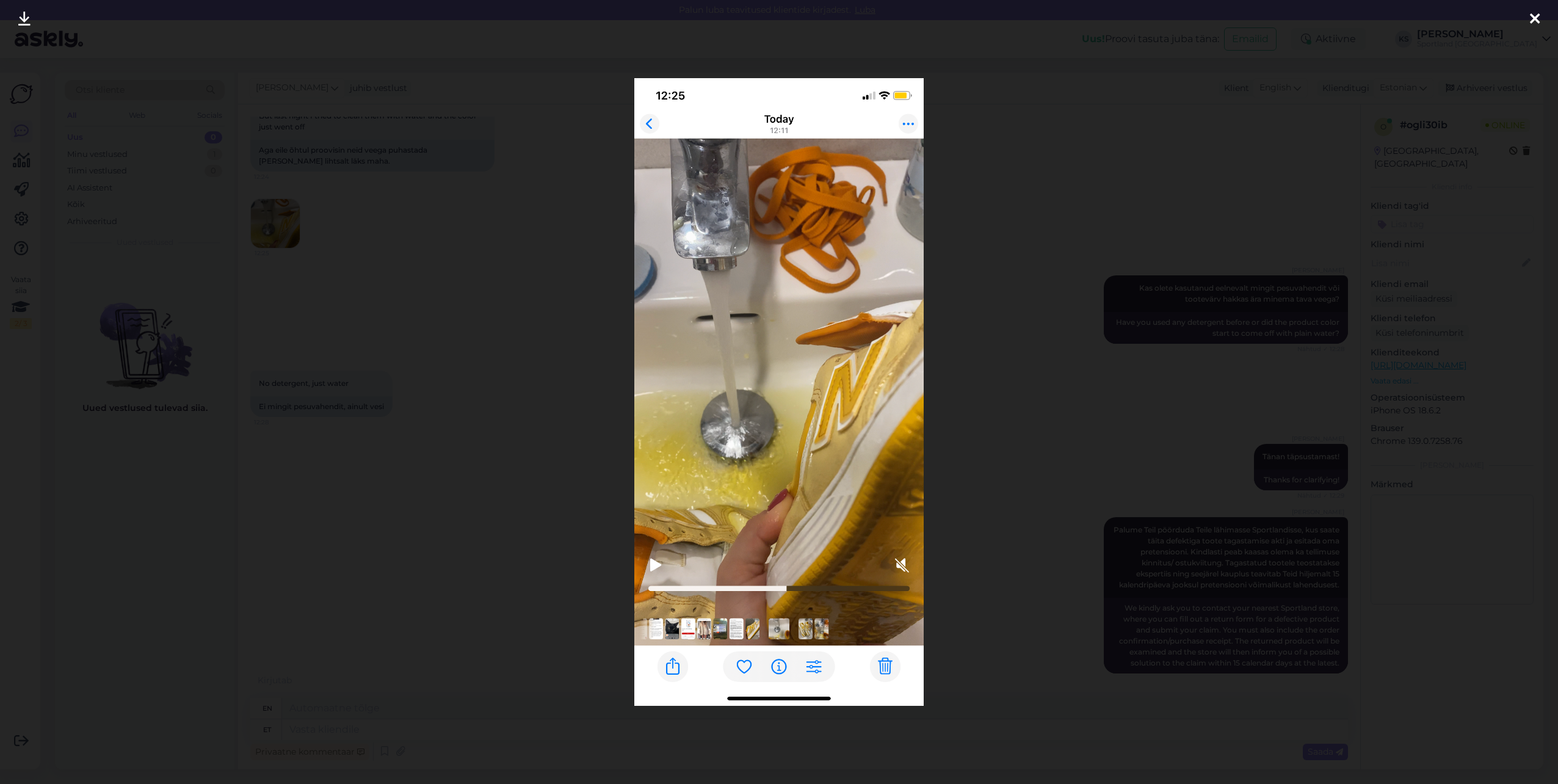
click at [1530, 21] on icon at bounding box center [1535, 19] width 10 height 16
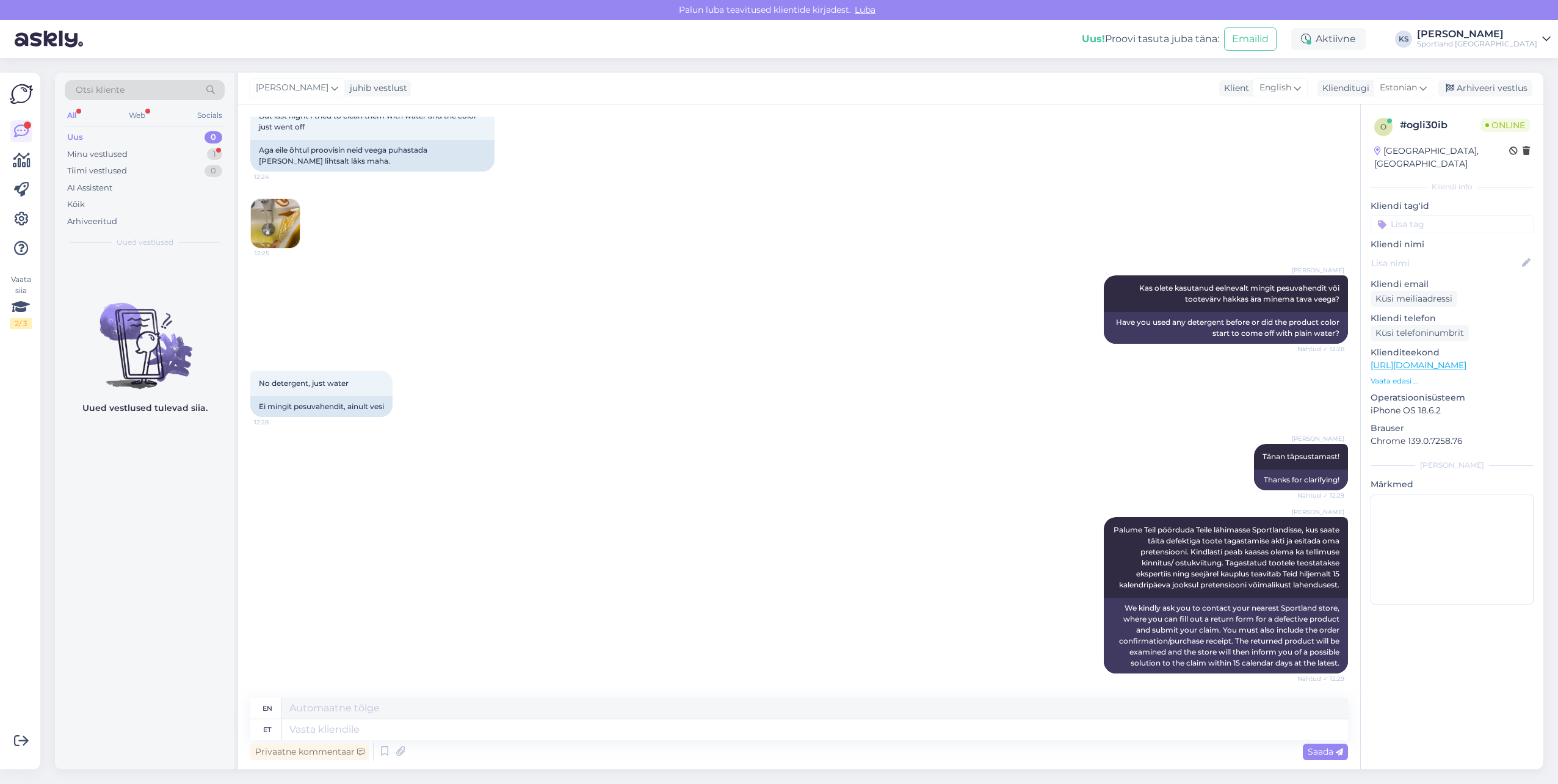
scroll to position [598, 0]
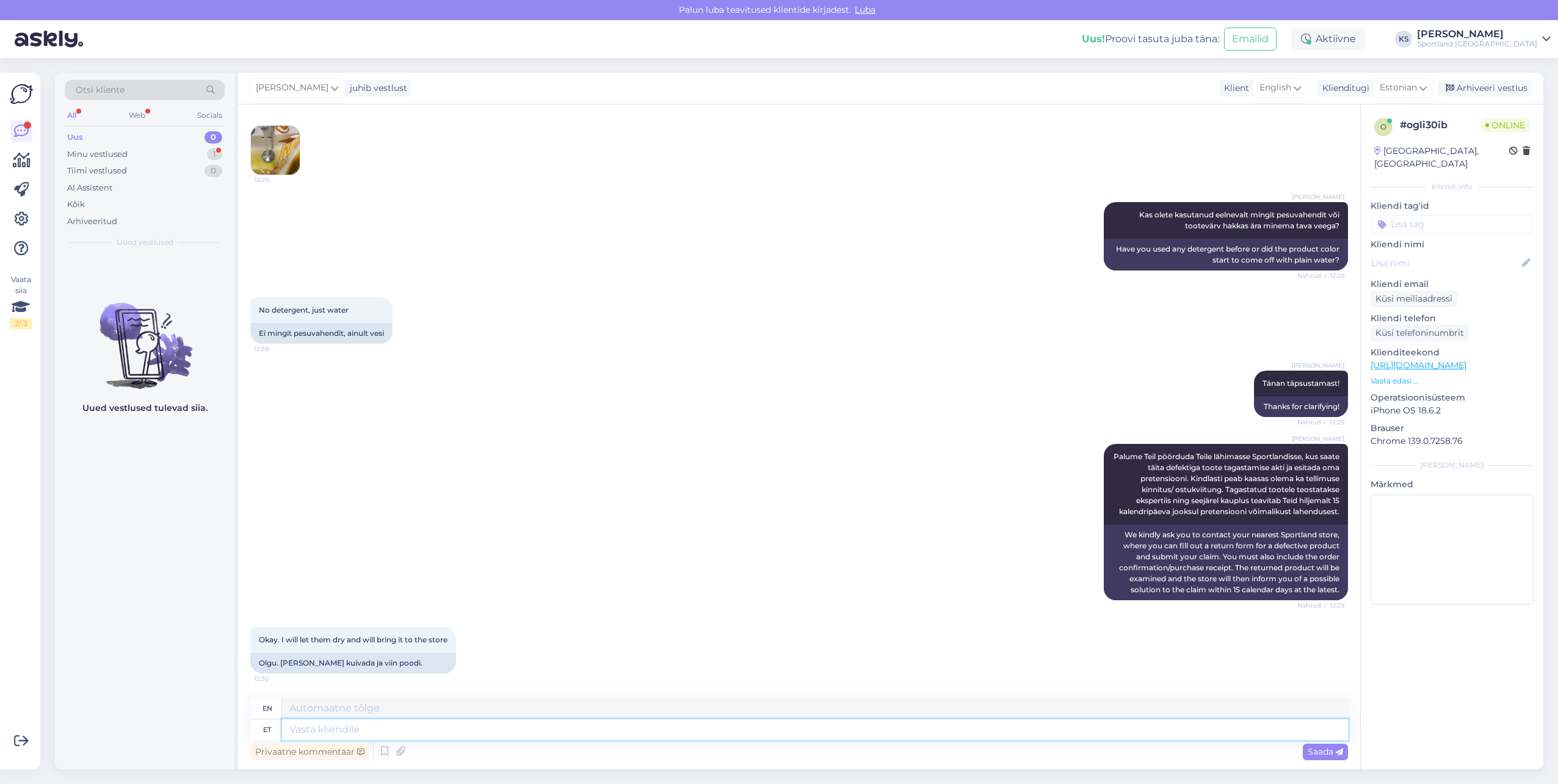
click at [448, 725] on textarea at bounding box center [815, 730] width 1066 height 21
type textarea "J"
type textarea "Hetkel t"
type textarea "Currently"
type textarea "Hetkel tundub sell"
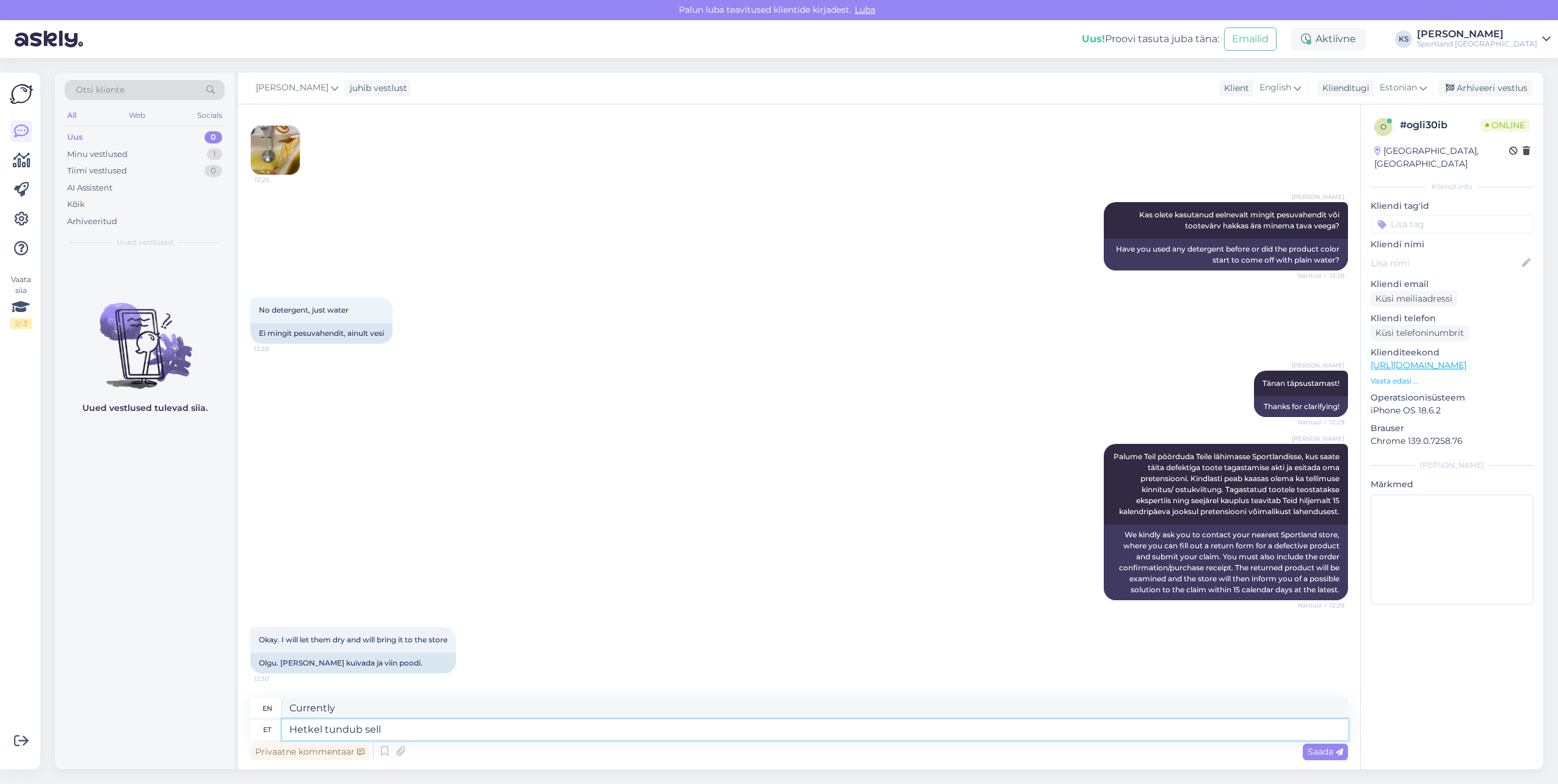
type textarea "At the moment it seems"
type textarea "Hetkel tundub selline v"
type textarea "It seems like this at the moment"
type textarea "Hetkel tundub selline värvi"
type textarea "It looks like this color right now"
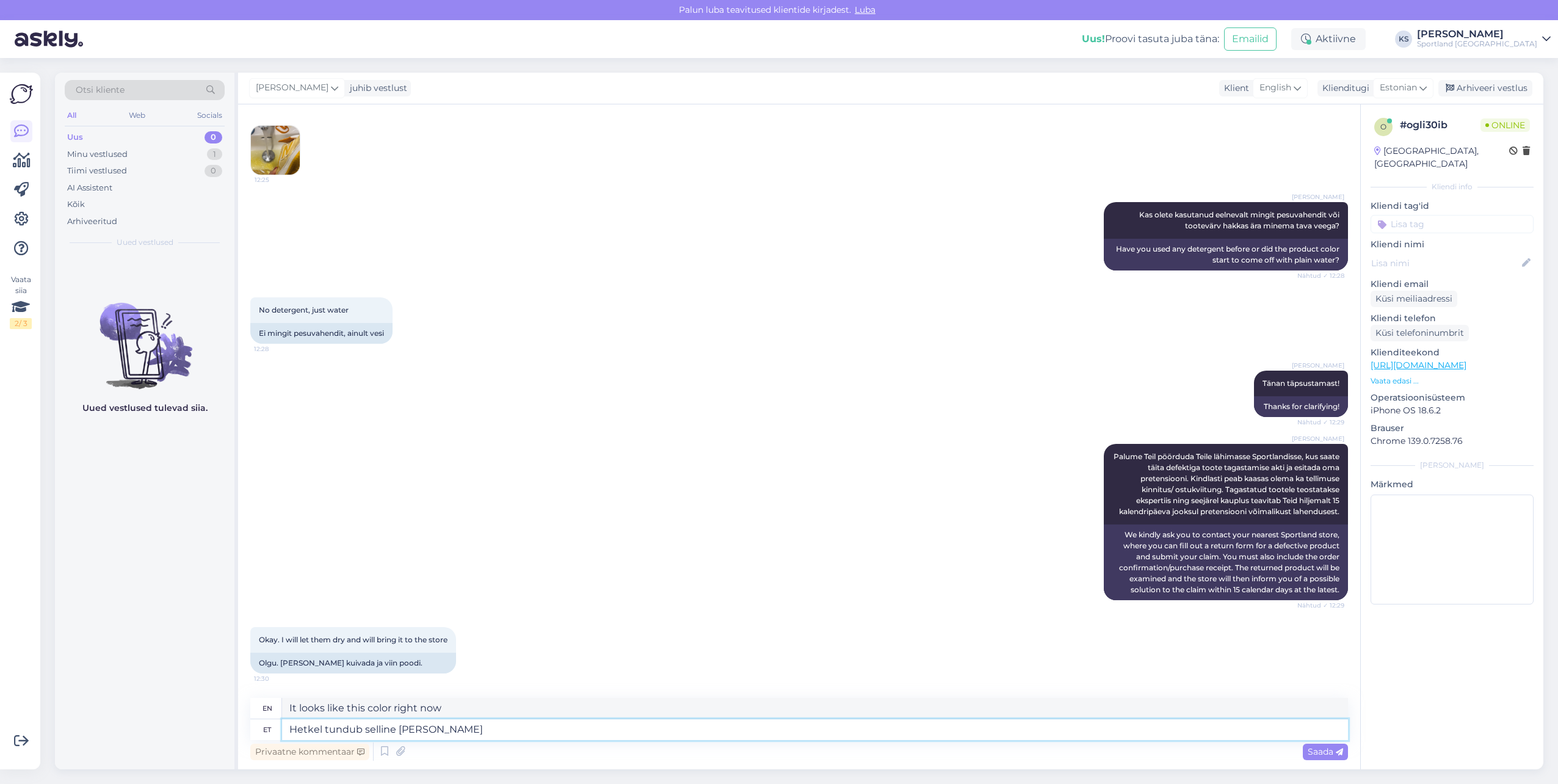
type textarea "Hetkel tundub selline [PERSON_NAME] m"
type textarea "This color seems off at the moment."
type textarea "Hetkel tundub selline [PERSON_NAME] minemine"
type textarea "It seems like the color is fading at the moment."
type textarea "Hetkel tundub selline [PERSON_NAME] minemine vä"
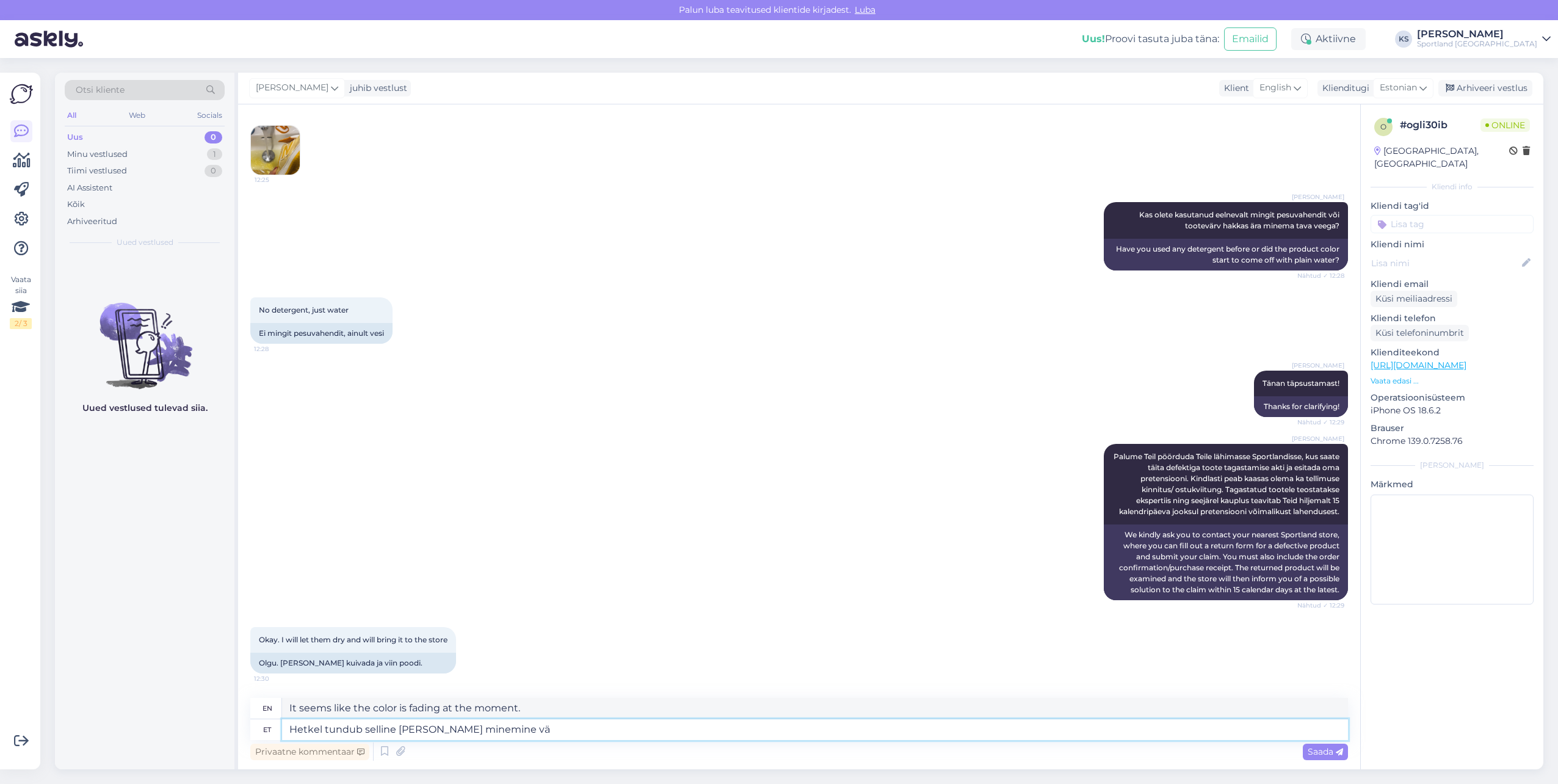
type textarea "At the moment, this kind of fading seems to be"
type textarea "Hetkel tundub selline [PERSON_NAME] minemine väga i"
type textarea "At the moment, this kind of fading seems very"
type textarea "Hetkel tundub selline [PERSON_NAME] minemine väga imelikuks ni"
type textarea "At the moment, this kind of color fading seems very strange."
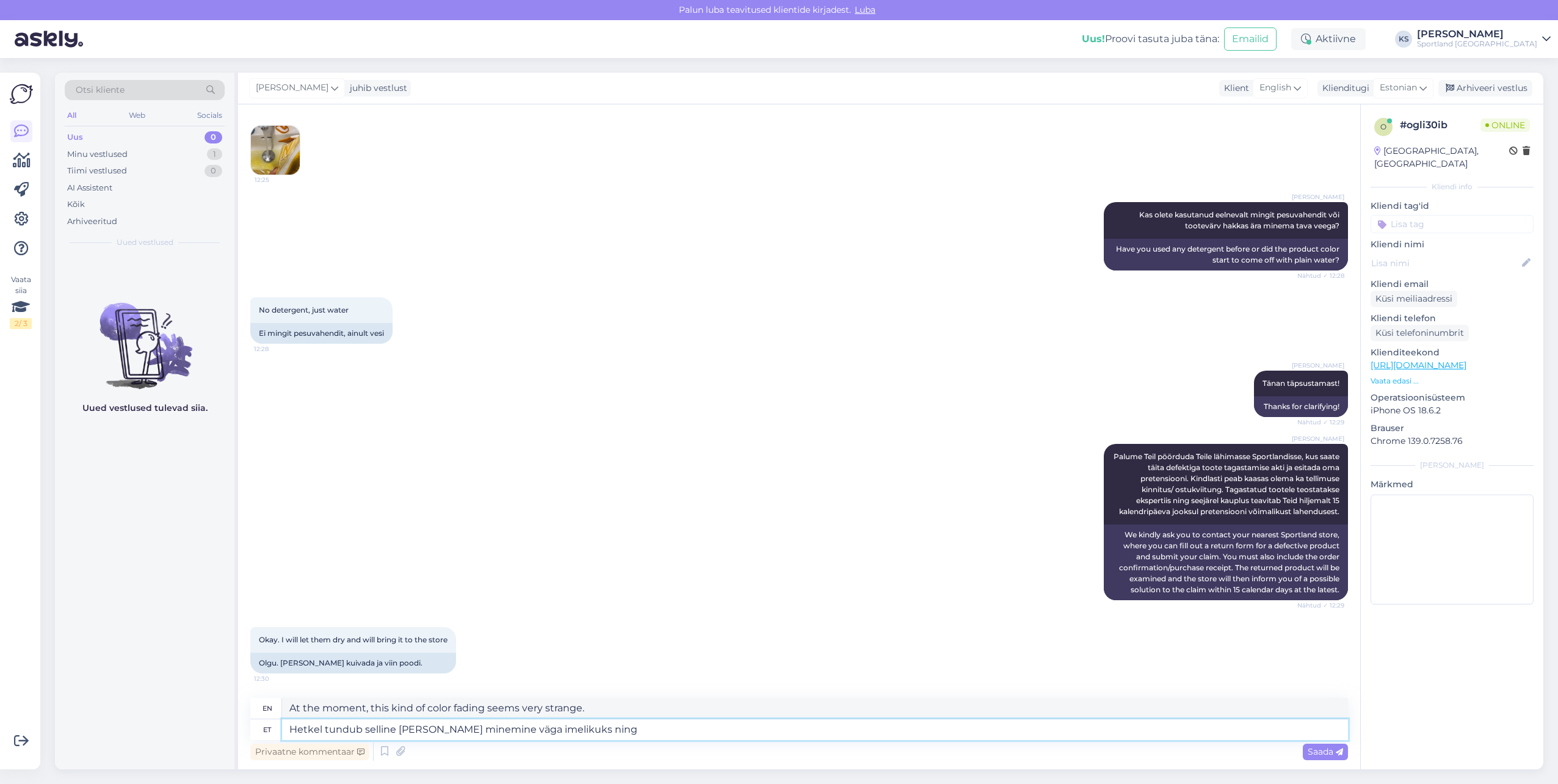
type textarea "Hetkel tundub selline [PERSON_NAME] minemine väga imelikuks ning"
type textarea "At the moment, this kind of color fading seems very strange and"
type textarea "Hetkel tundub selline [PERSON_NAME] minemine väga imelikuks ning arame, et"
type textarea "At the moment, this kind of fading seems very strange and we are afraid,"
type textarea "Hetkel tundub selline [PERSON_NAME] minemine väga imelikuks ning arame, et t"
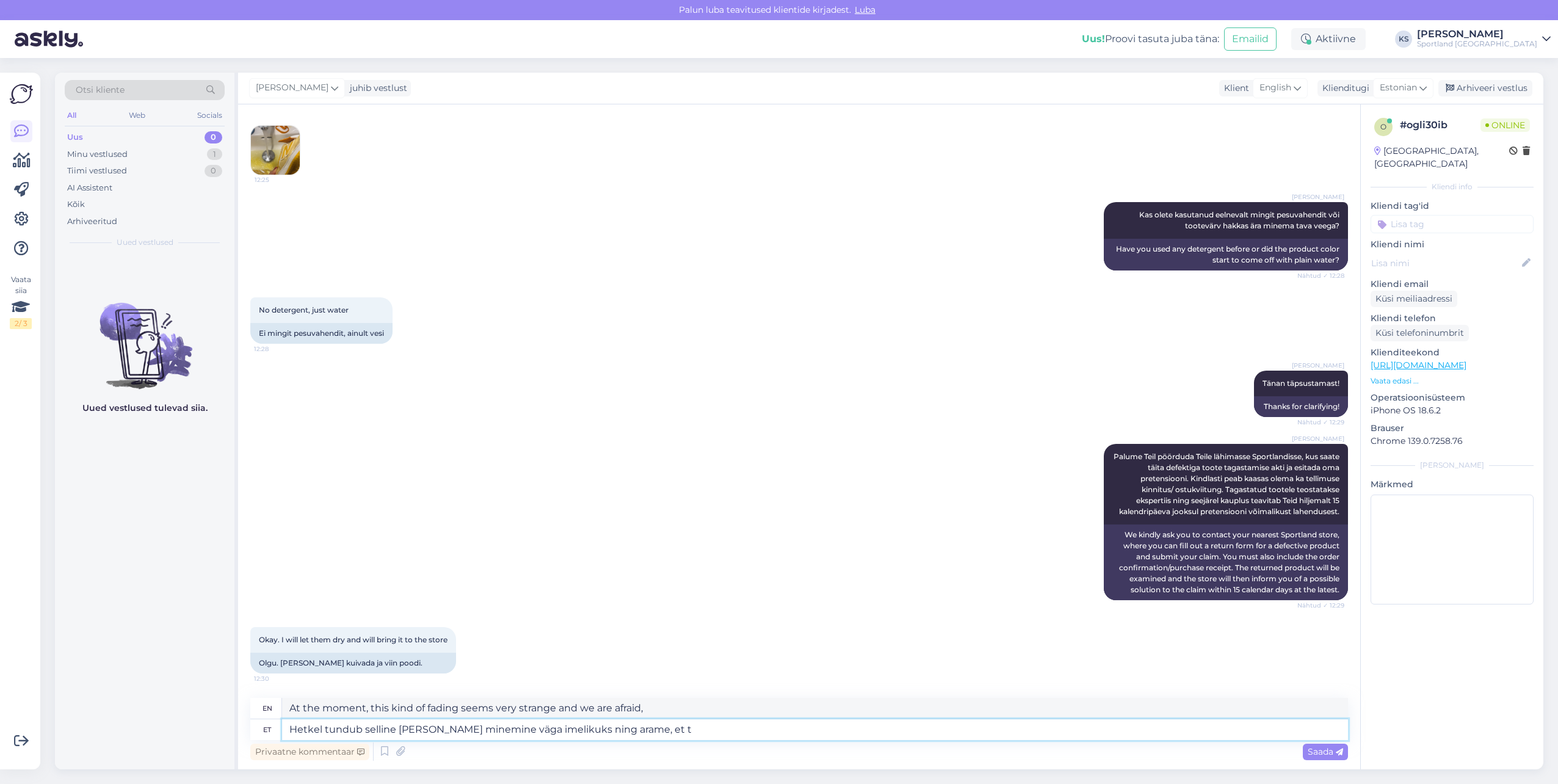
type textarea "At the moment, this kind of color fading seems very strange and we are worried …"
type textarea "Hetkel tundub selline [PERSON_NAME] minemine väga imelikuks ning arame, et toote"
type textarea "At the moment, this kind of color fading seems very strange and we are hoping t…"
type textarea "Hetkel tundub selline [PERSON_NAME] minemine väga imelikuks ning arame, et toot…"
type textarea "At the moment, this kind of color fading seems very strange and we are thinking…"
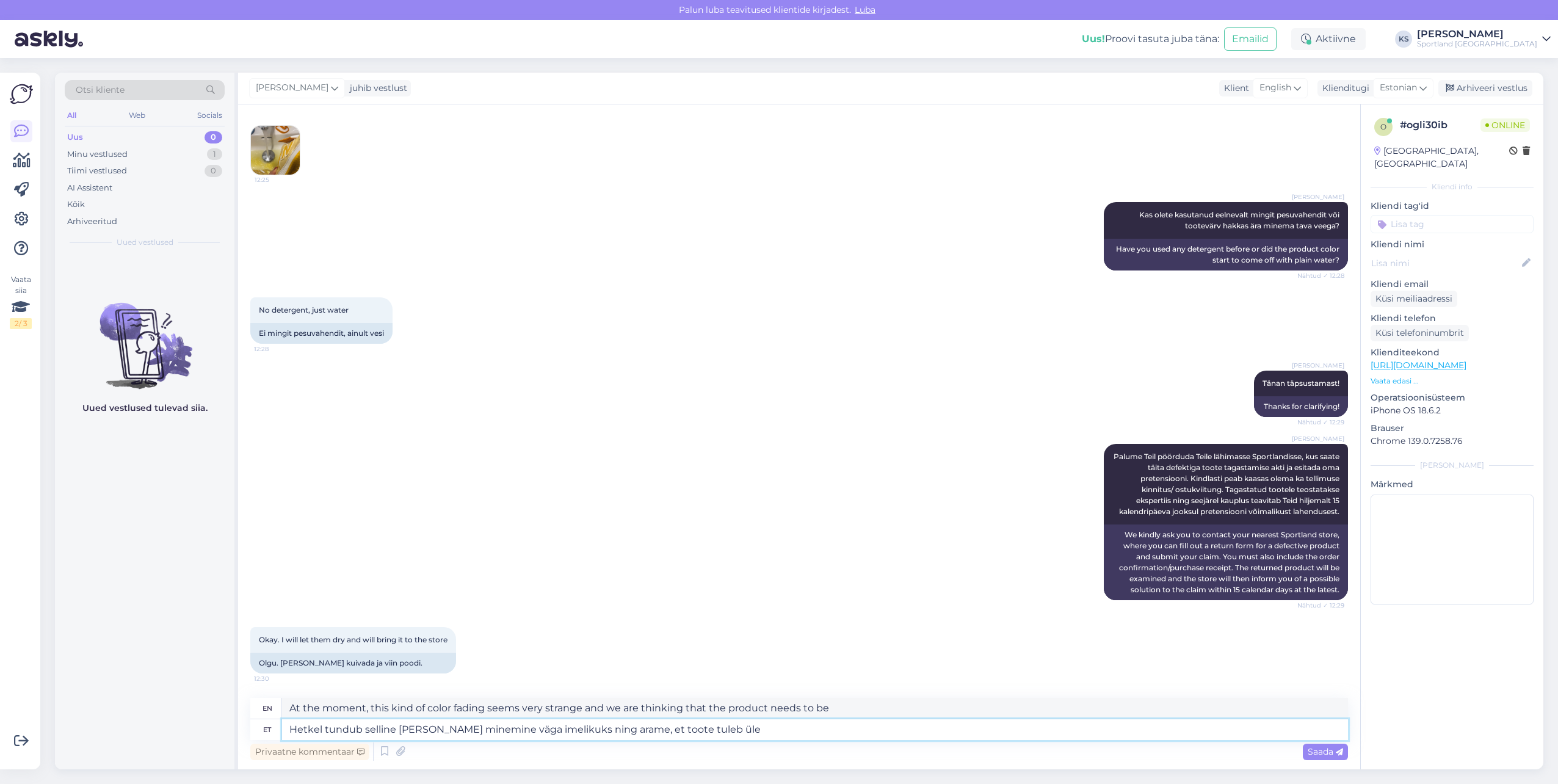
type textarea "Hetkel tundub selline [PERSON_NAME] minemine väga imelikuks ning arame, et toot…"
type textarea "At the moment, this kind of color fading seems very strange and we are worried …"
type textarea "Hetkel tundub selline [PERSON_NAME] minemine väga imelikuks ning arame, et toot…"
type textarea "At the moment, this kind of color fading seems very strange and we think the pr…"
click at [473, 730] on textarea "Hetkel tundub selline [PERSON_NAME] minemine väga imelikuks ning arame, et toot…" at bounding box center [815, 730] width 1066 height 21
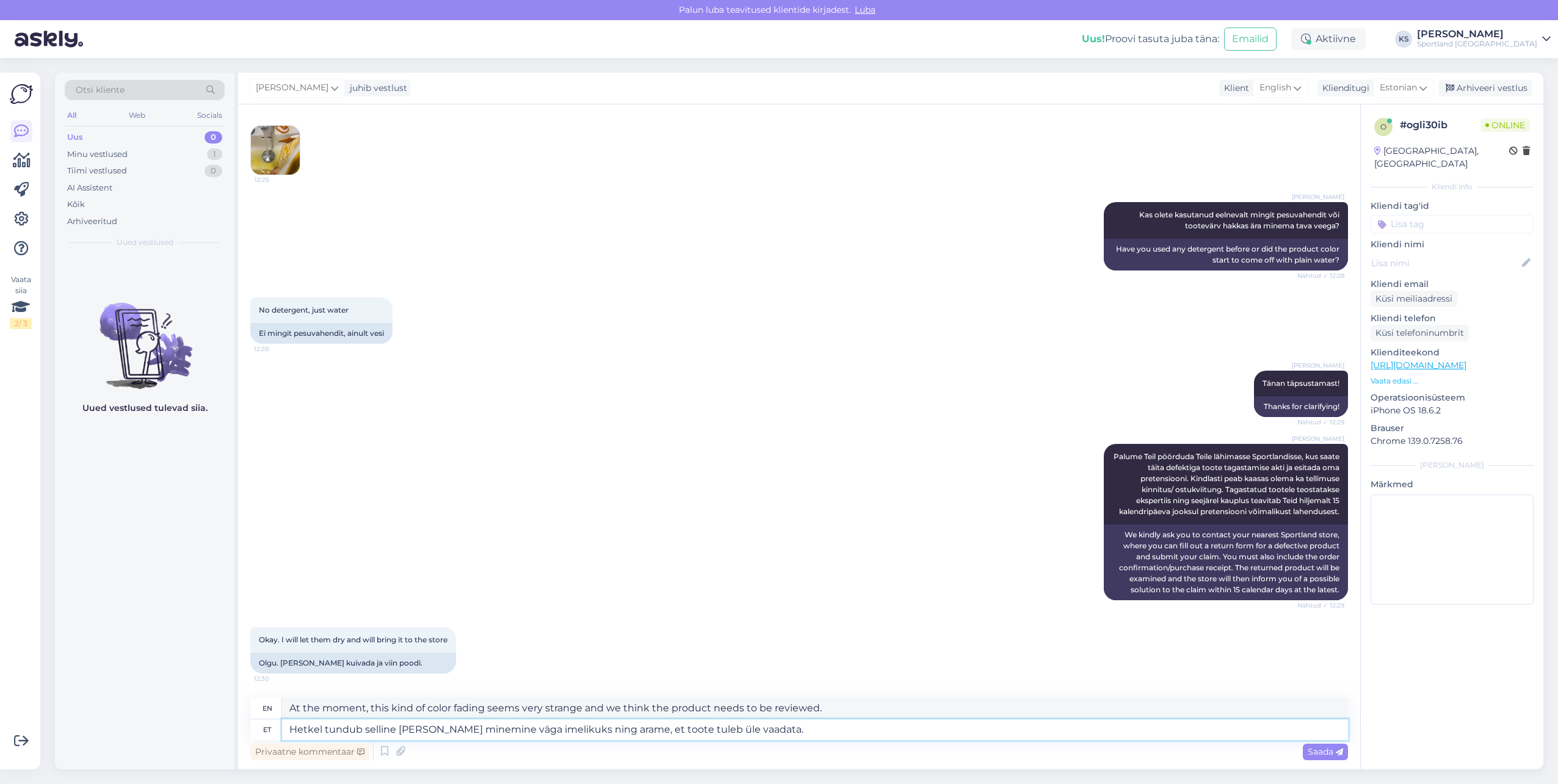
click at [473, 730] on textarea "Hetkel tundub selline [PERSON_NAME] minemine väga imelikuks ning arame, et toot…" at bounding box center [815, 730] width 1066 height 21
click at [477, 708] on textarea "At the moment, this kind of color fading seems very strange and we think the pr…" at bounding box center [815, 708] width 1066 height 21
click at [433, 727] on textarea "Hetkel tundub selline [PERSON_NAME] minemine väga imelikuks ning arame, et toot…" at bounding box center [815, 730] width 1066 height 21
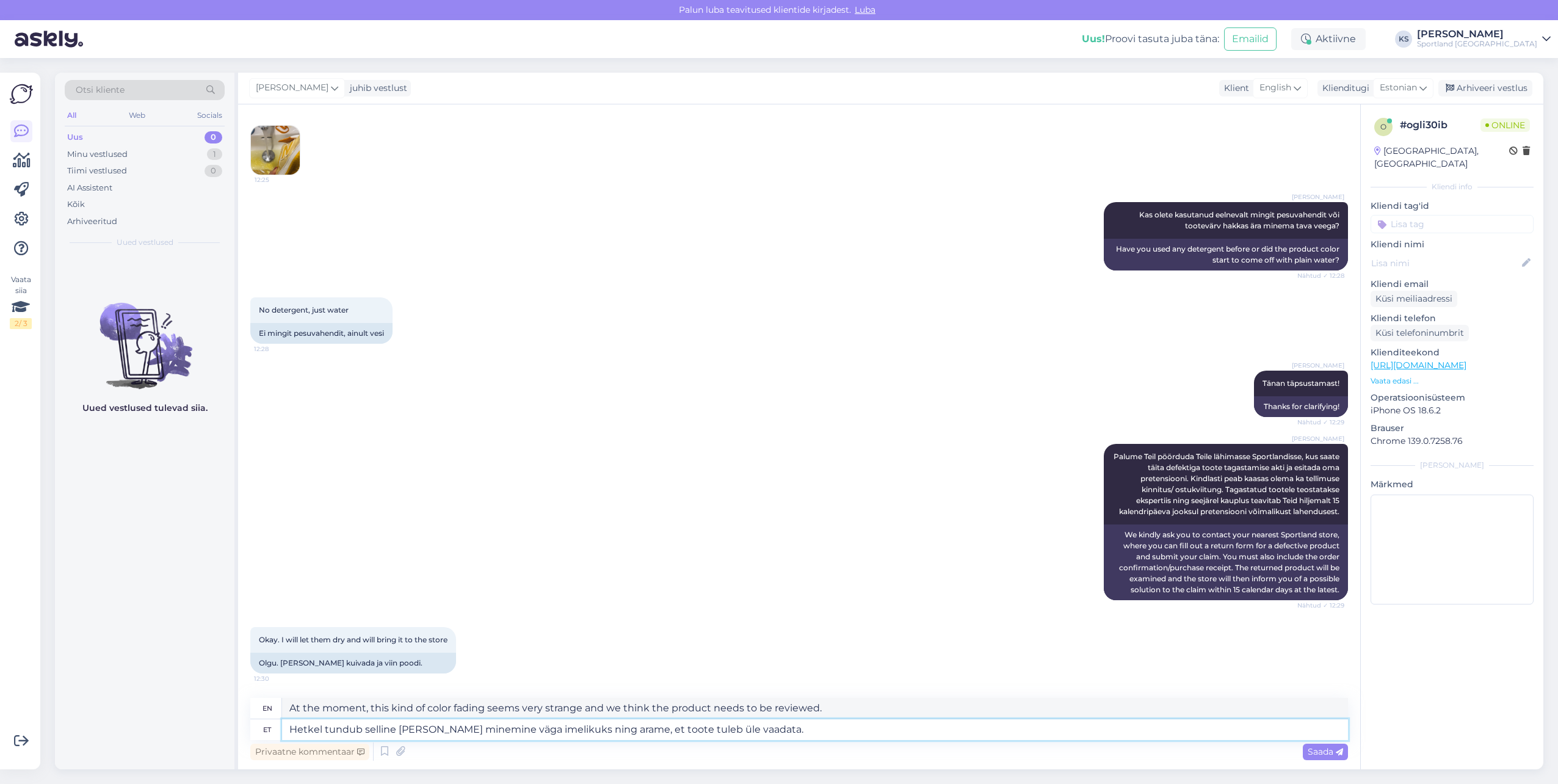
drag, startPoint x: 493, startPoint y: 728, endPoint x: 426, endPoint y: 732, distance: 67.1
click at [426, 732] on textarea "Hetkel tundub selline [PERSON_NAME] minemine väga imelikuks ning arame, et toot…" at bounding box center [815, 730] width 1066 height 21
paste textarea "tuhmumine"
click at [391, 728] on textarea "Hetkel tundub selline värvi tuhmumine väga imelikuks ning arame, et toote tuleb…" at bounding box center [815, 730] width 1066 height 21
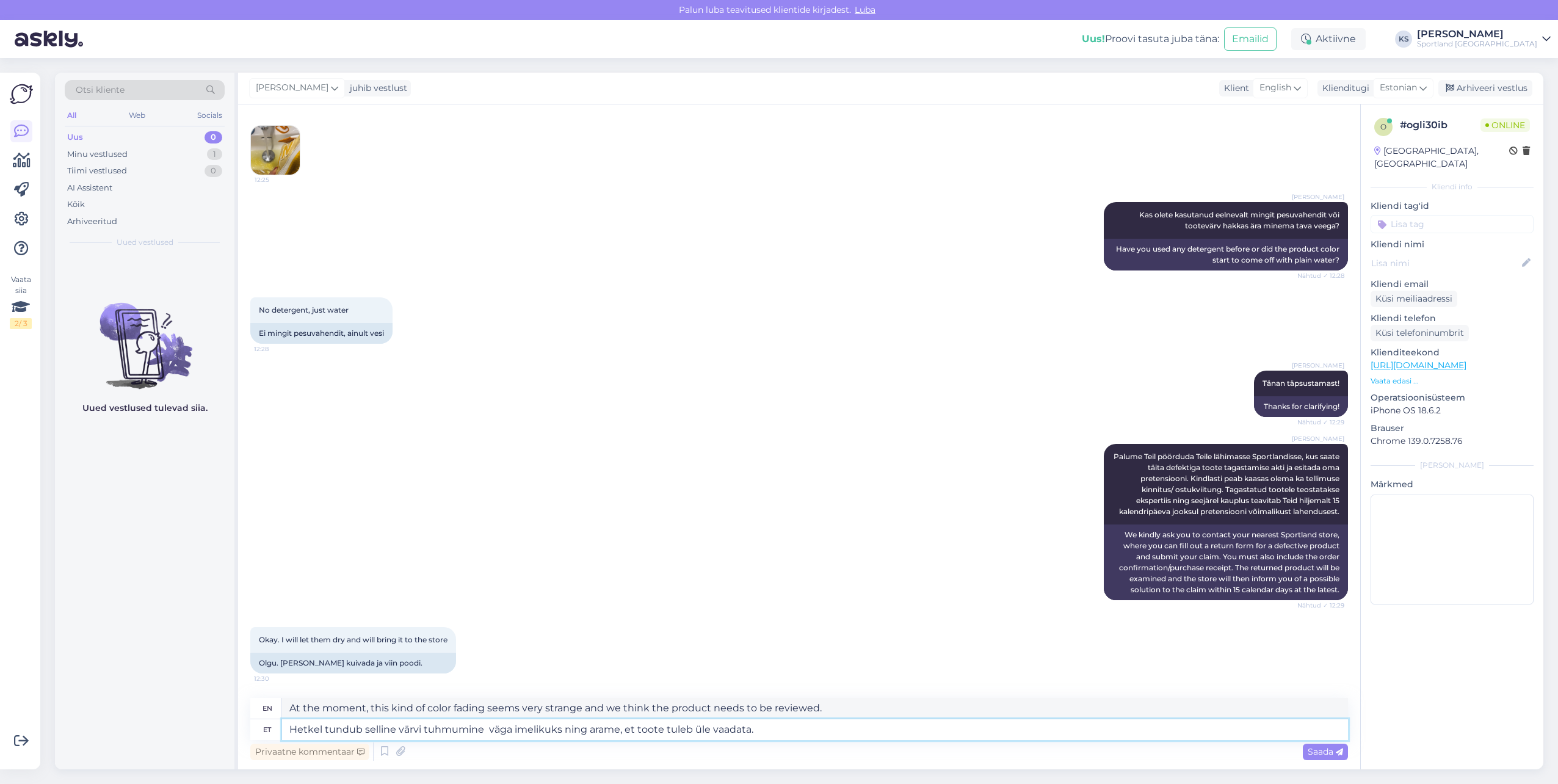
click at [391, 728] on textarea "Hetkel tundub selline värvi tuhmumine väga imelikuks ning arame, et toote tuleb…" at bounding box center [815, 730] width 1066 height 21
paste textarea "Praegu tundub selline värvi tuhmumine väga kummaline [PERSON_NAME] arvates tule…"
type textarea "Praegu tundub selline värvi tuhmumine väga kummaline [PERSON_NAME] arvates tule…"
type textarea "At the moment, this kind of color fading seems very strange and we think the pr…"
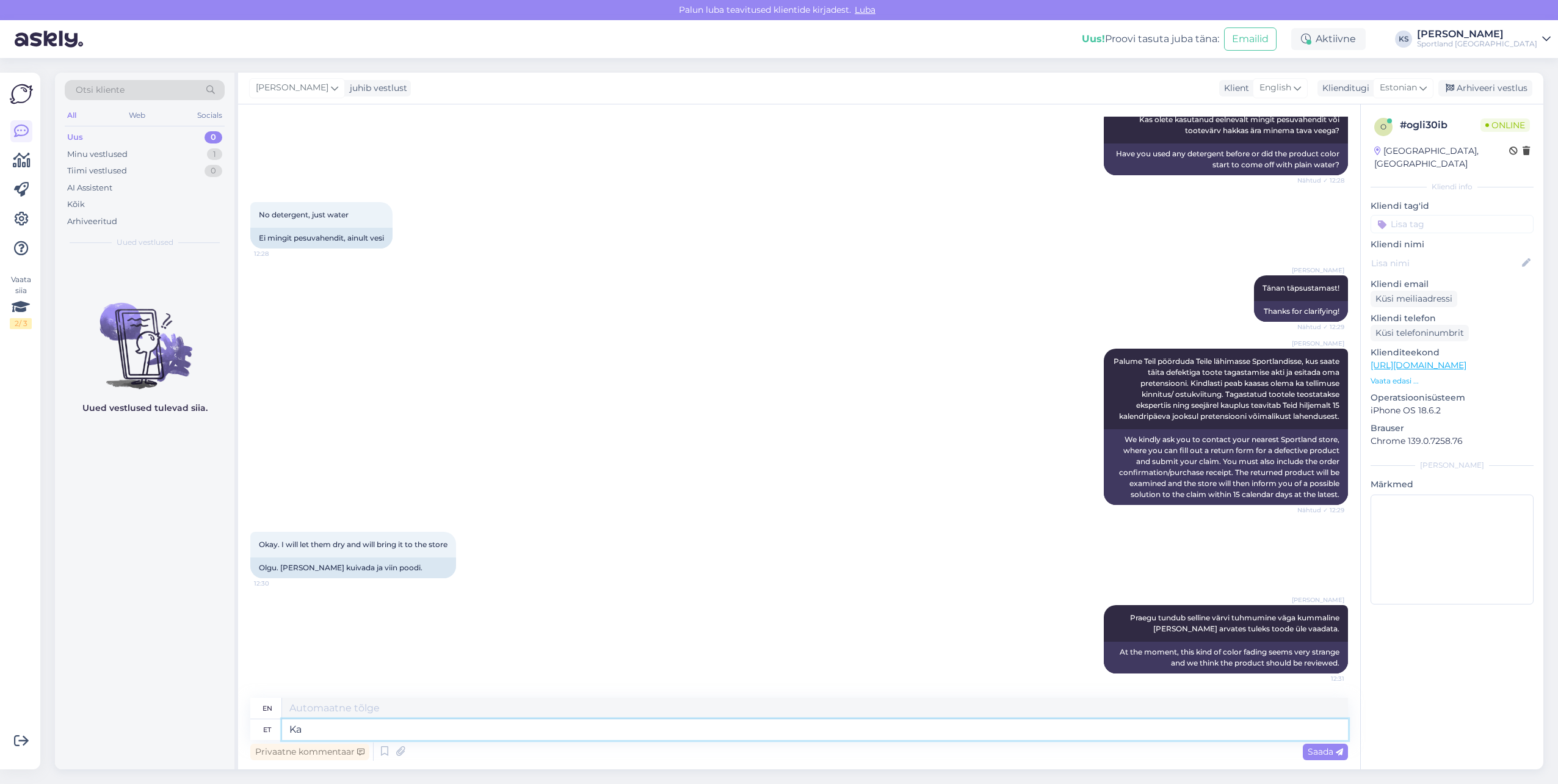
type textarea "K"
type textarea "Usume, e"
type textarea "We believe,"
type textarea "Usume, et"
type textarea "We believe that"
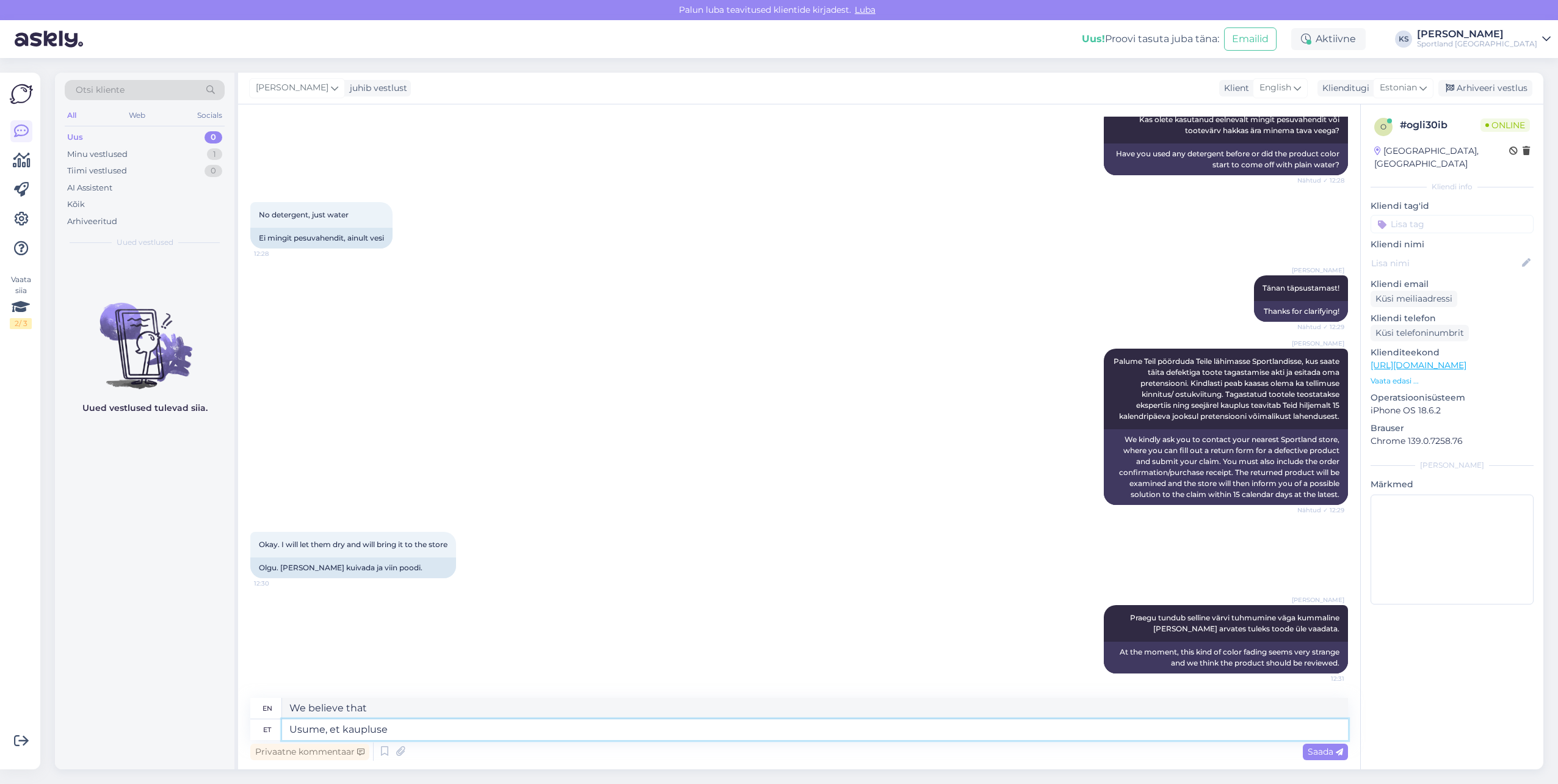
type textarea "Usume, et kauplus"
type textarea "We believe that the store"
type textarea "Usum"
type textarea "We believe that"
type textarea "U"
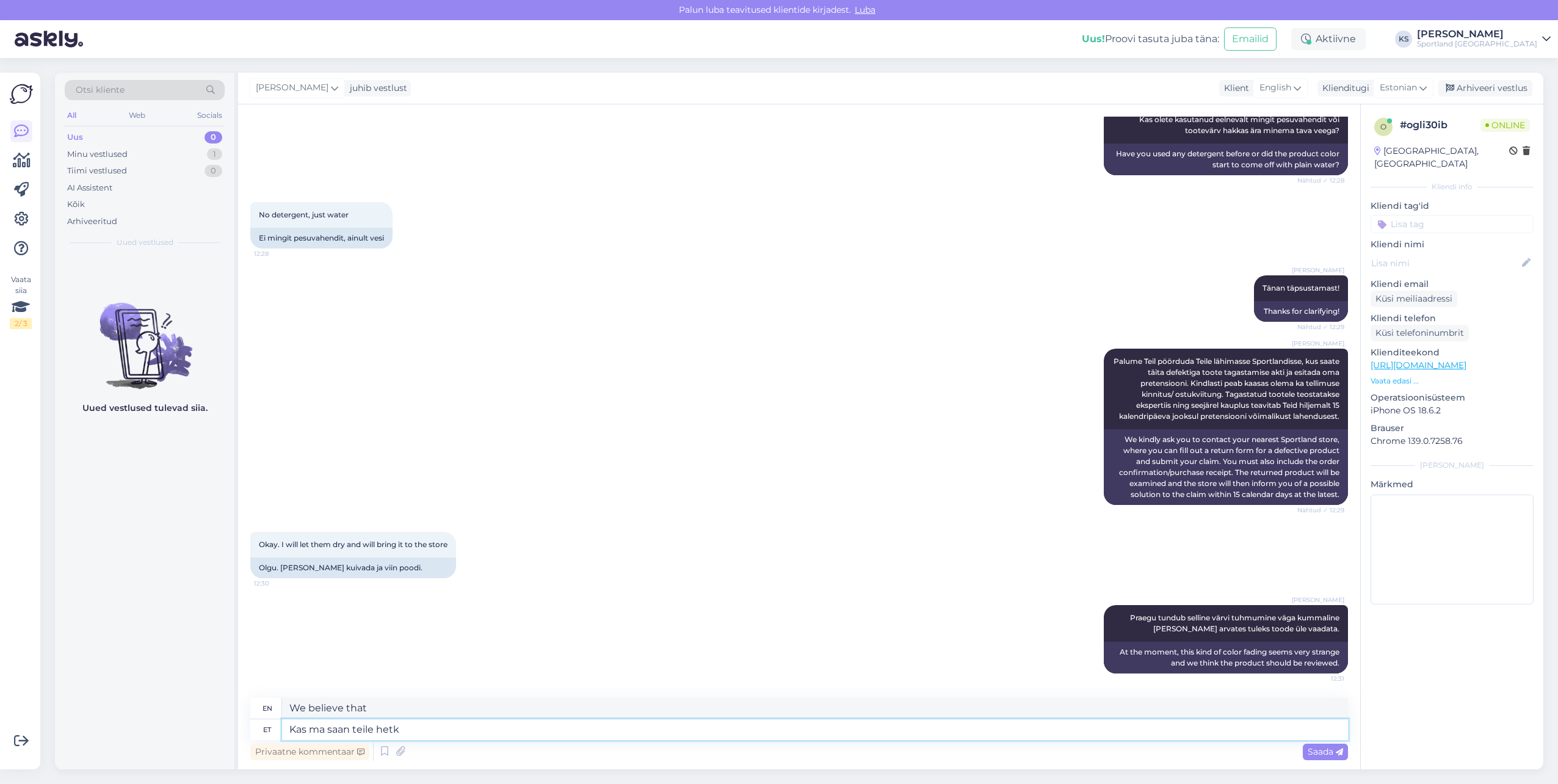
type textarea "Kas ma saan teile [PERSON_NAME]"
type textarea "Can I"
type textarea "Kas ma saan teile hetkel"
type textarea "Can I get you"
type textarea "Kas ma saan teile hetkel ve"
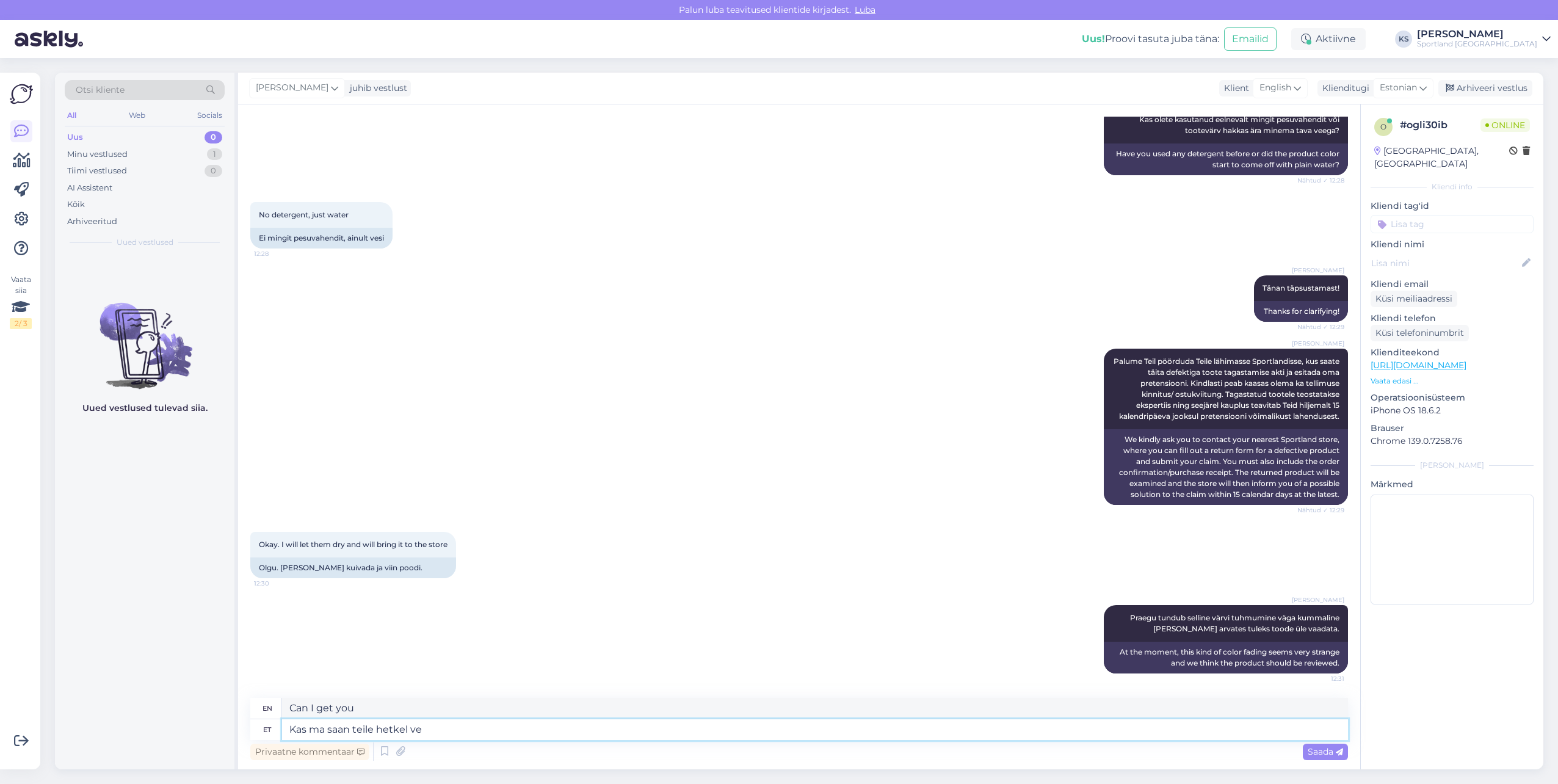
type textarea "Can I get you a moment?"
type textarea "Kas ma saan teile hetkel veel"
type textarea "Can I get you some more right now?"
type textarea "Kas ma saan teile hetkel veel abiks o"
type textarea "Can I still help you right now?"
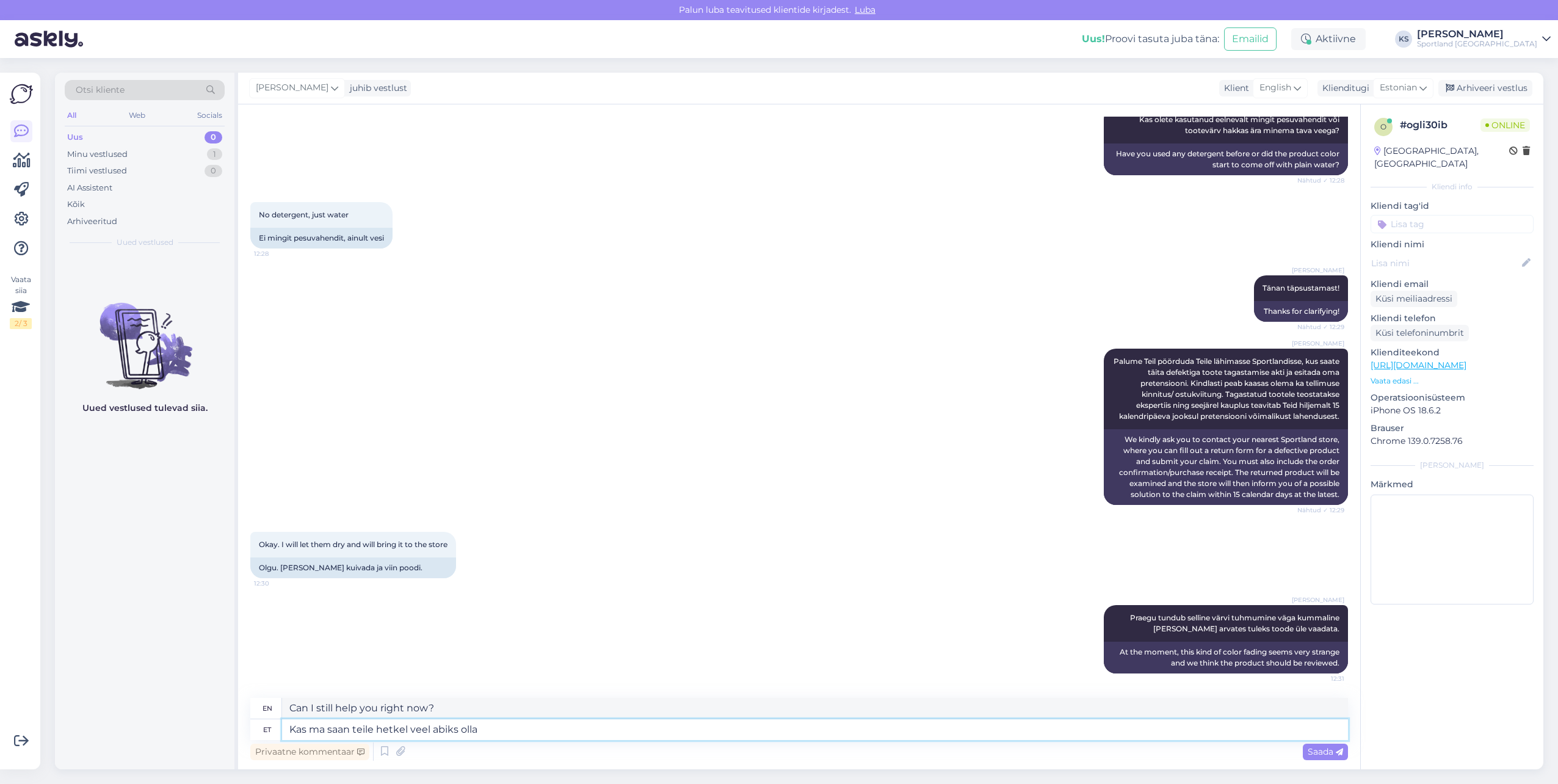
type textarea "Kas ma saan teile hetkel veel abiks olla?"
type textarea "Can I still help you at this time?"
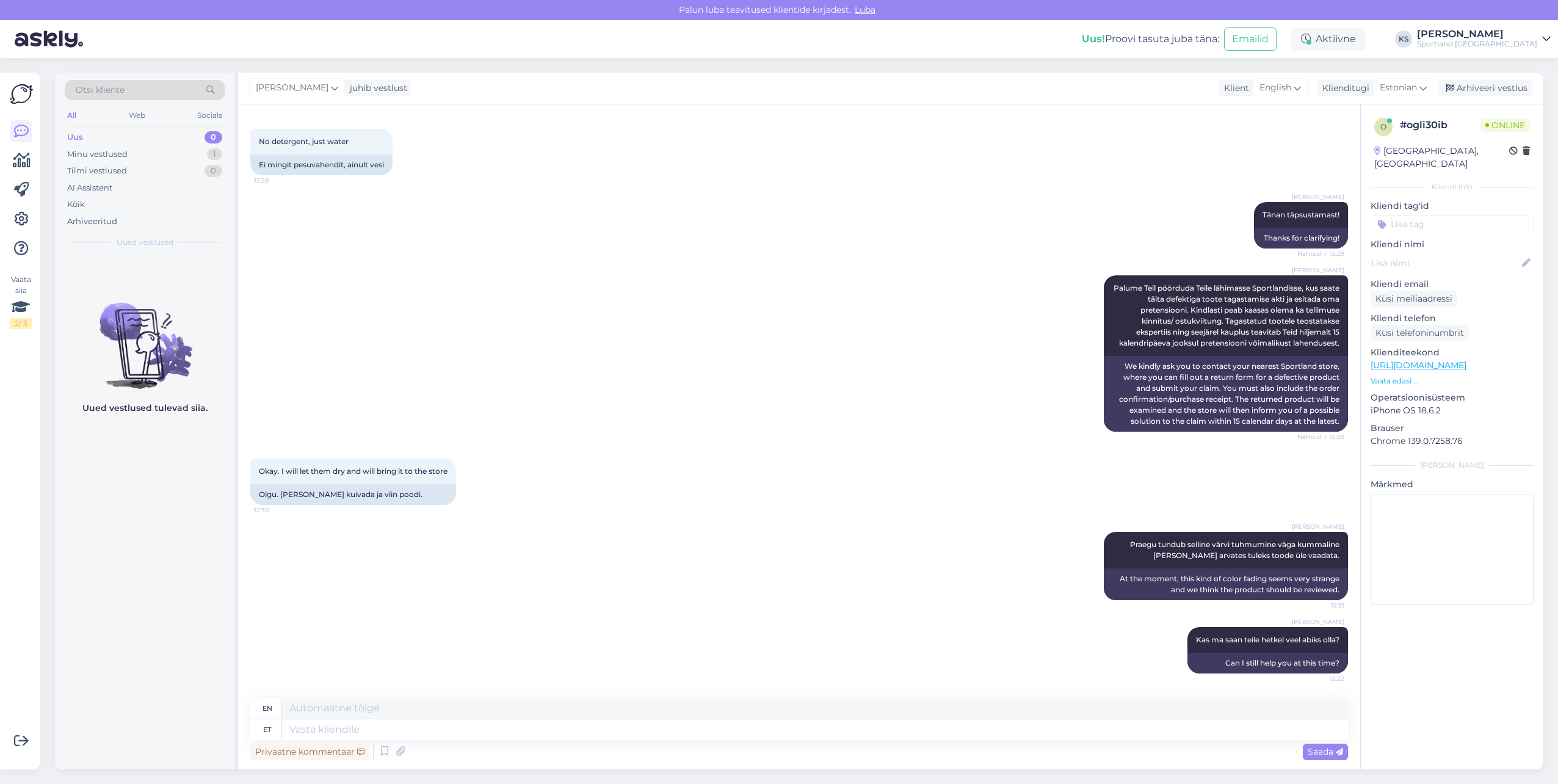
click at [1467, 215] on input at bounding box center [1452, 224] width 163 height 19
type input "praak"
click at [1424, 252] on span "Kaupluse praak" at bounding box center [1452, 256] width 57 height 8
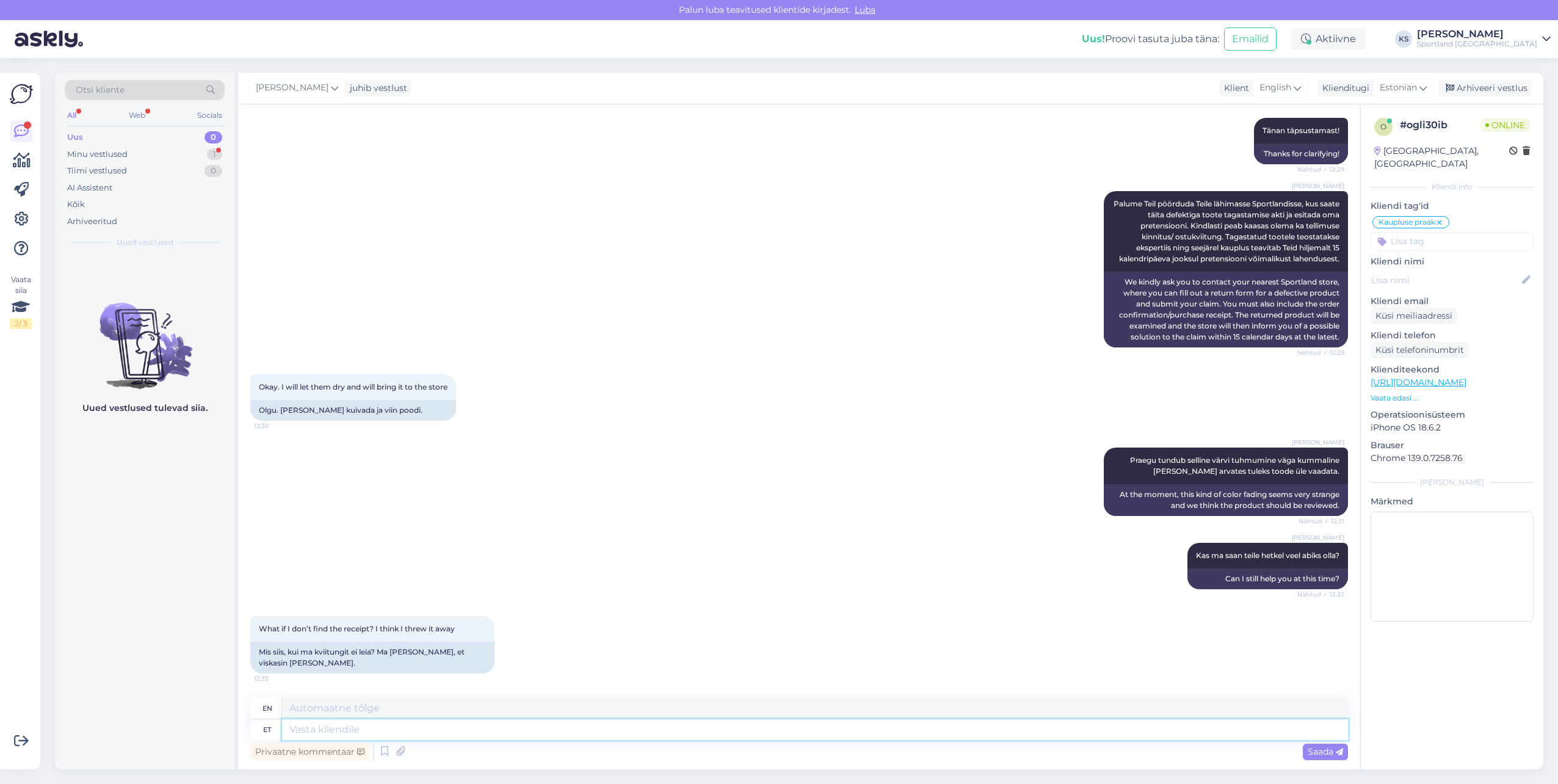
click at [356, 733] on textarea at bounding box center [815, 730] width 1066 height 21
click at [416, 730] on textarea at bounding box center [815, 730] width 1066 height 21
type textarea "Sellisel j"
type textarea "In this way"
type textarea "Sellisel juhul palun t"
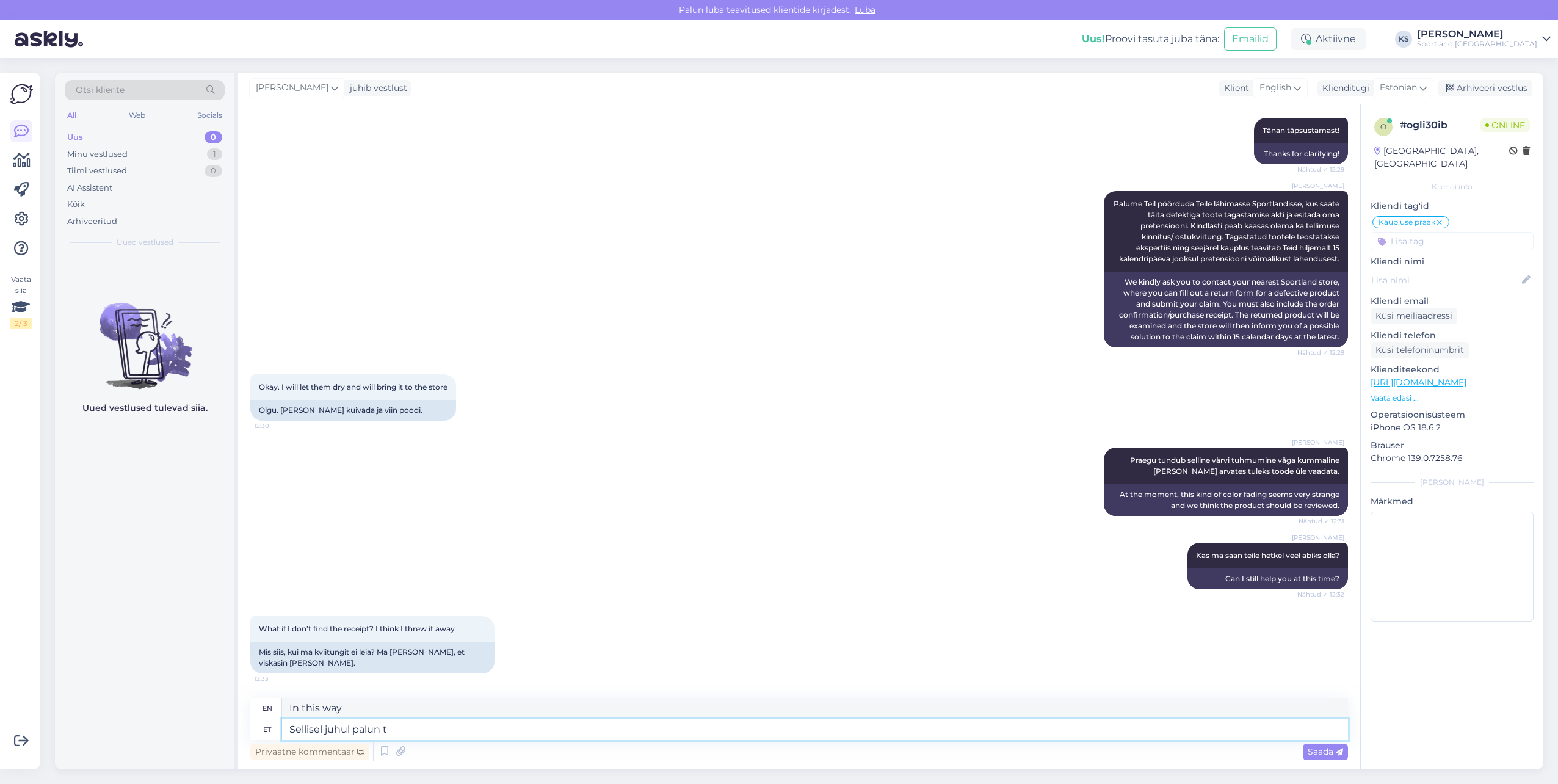
type textarea "In this case"
type textarea "Sellisel juhul palun täi"
type textarea "In that case, please"
type textarea "Sellisel juhul palun täitke"
type textarea "In this case, please fill in"
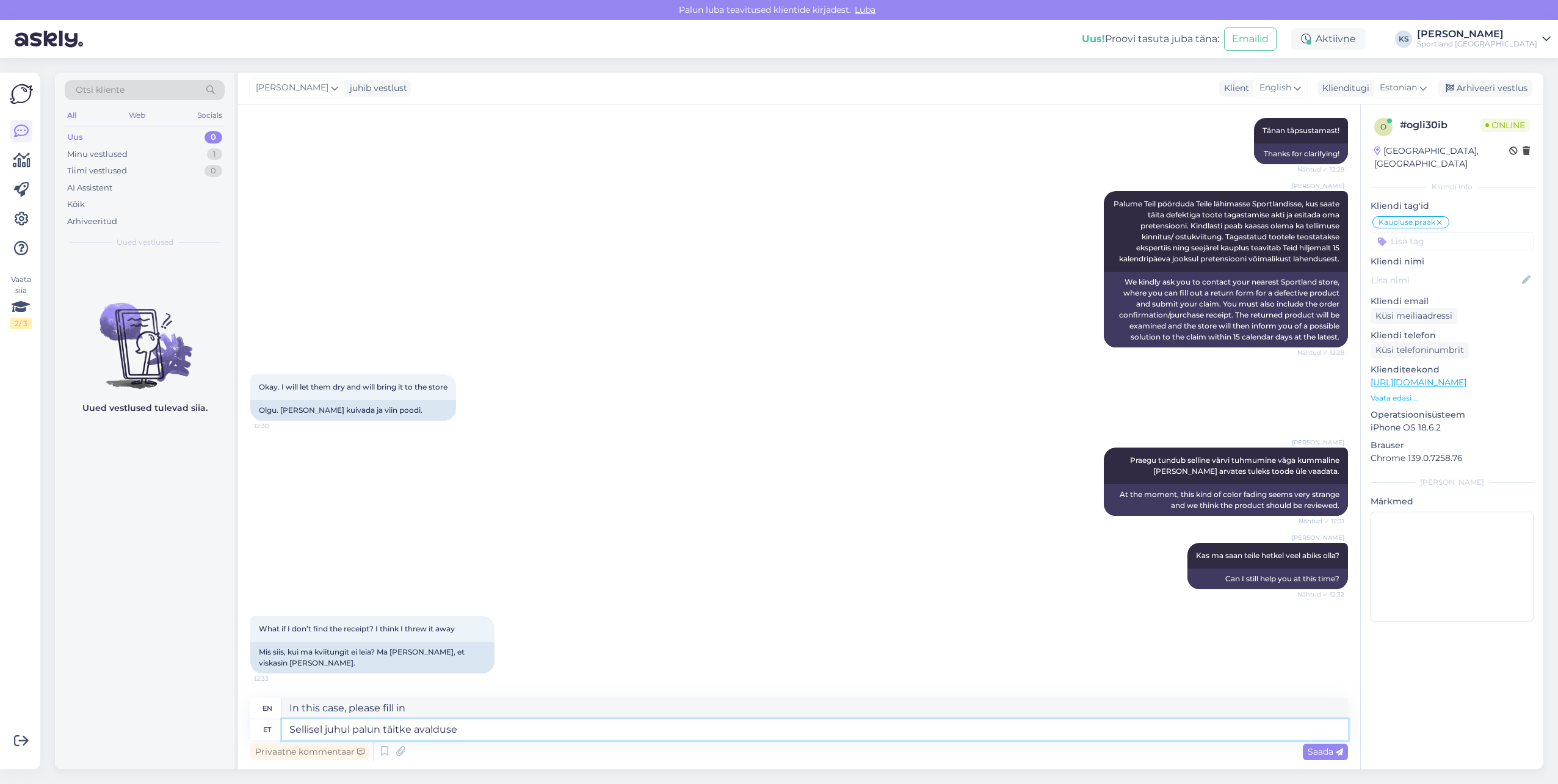
type textarea "Sellisel juhul palun täitke avalduse e"
type textarea "In this case, please fill out the application."
type textarea "Sellisel juhul palun täitke avalduse siin:"
type textarea "In this case, please fill out the application here:"
paste textarea "[URL][DOMAIN_NAME]"
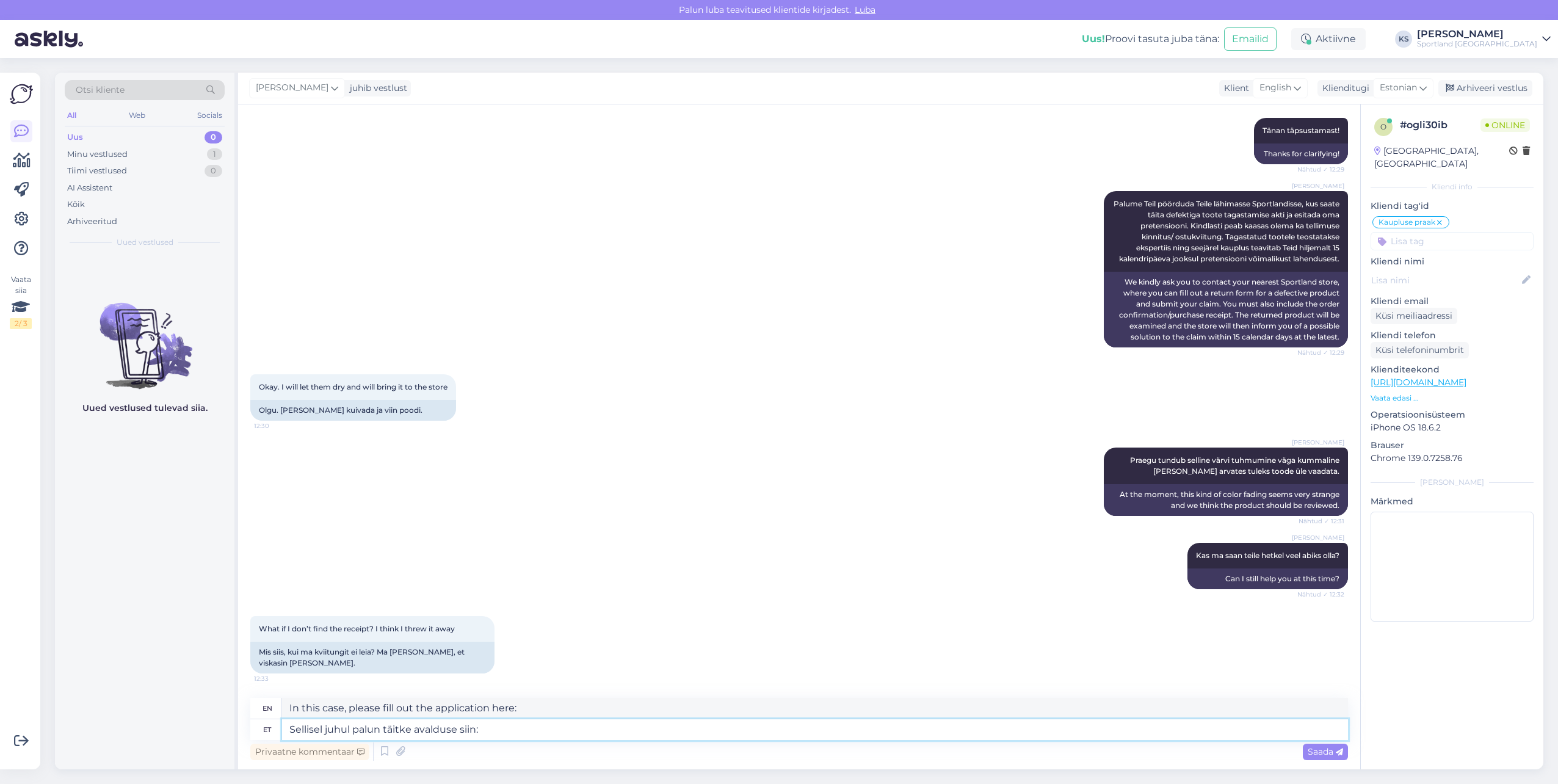
type textarea "Sellisel juhul palun täitke avalduse siin: [URL][DOMAIN_NAME]"
type textarea "In this case, please fill out the application here: [URL][DOMAIN_NAME]"
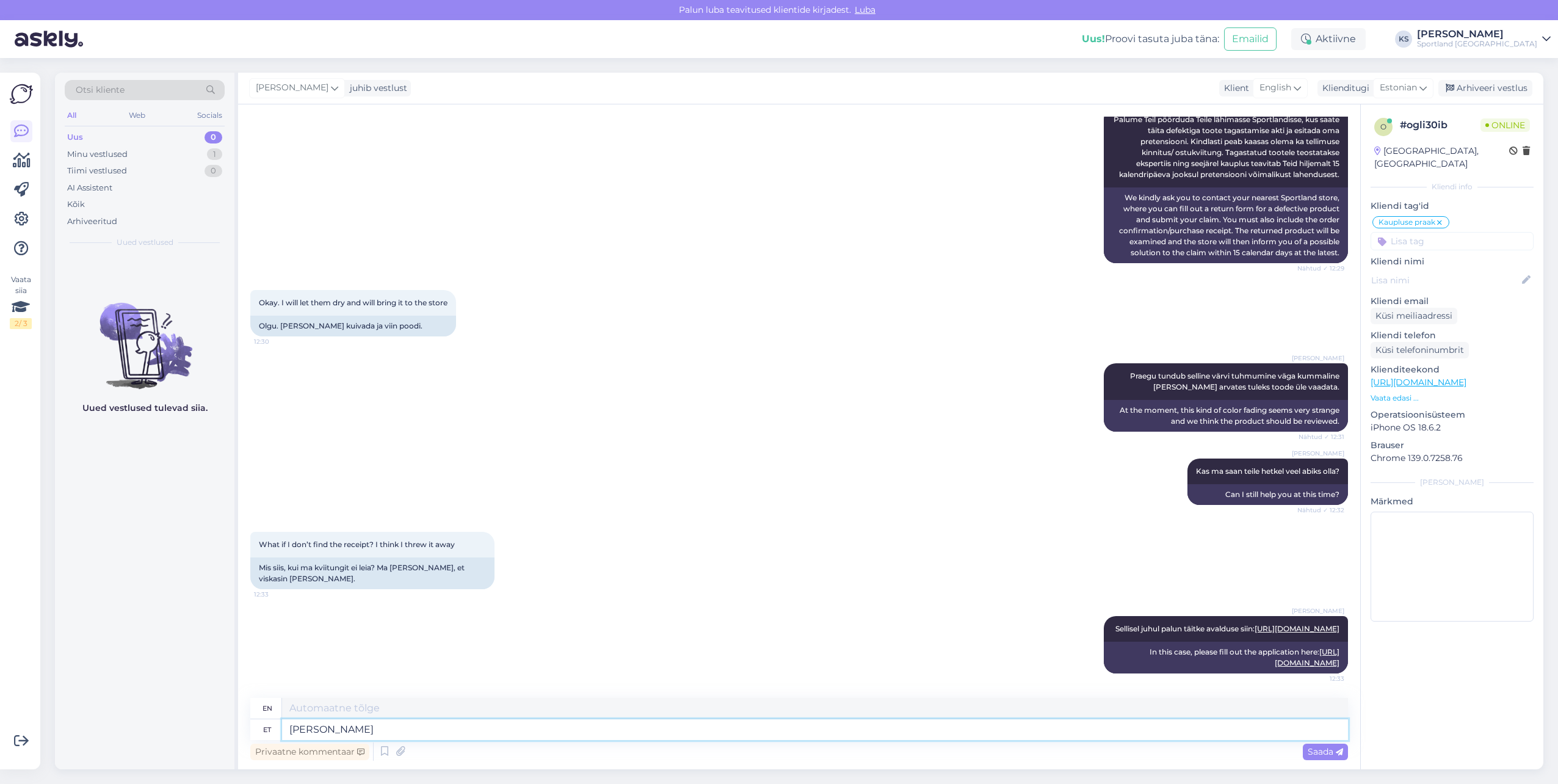
type textarea "Kui a"
type textarea "If"
type textarea "Kui avaldus"
type textarea "If the statement"
type textarea "Kui avaldus on s"
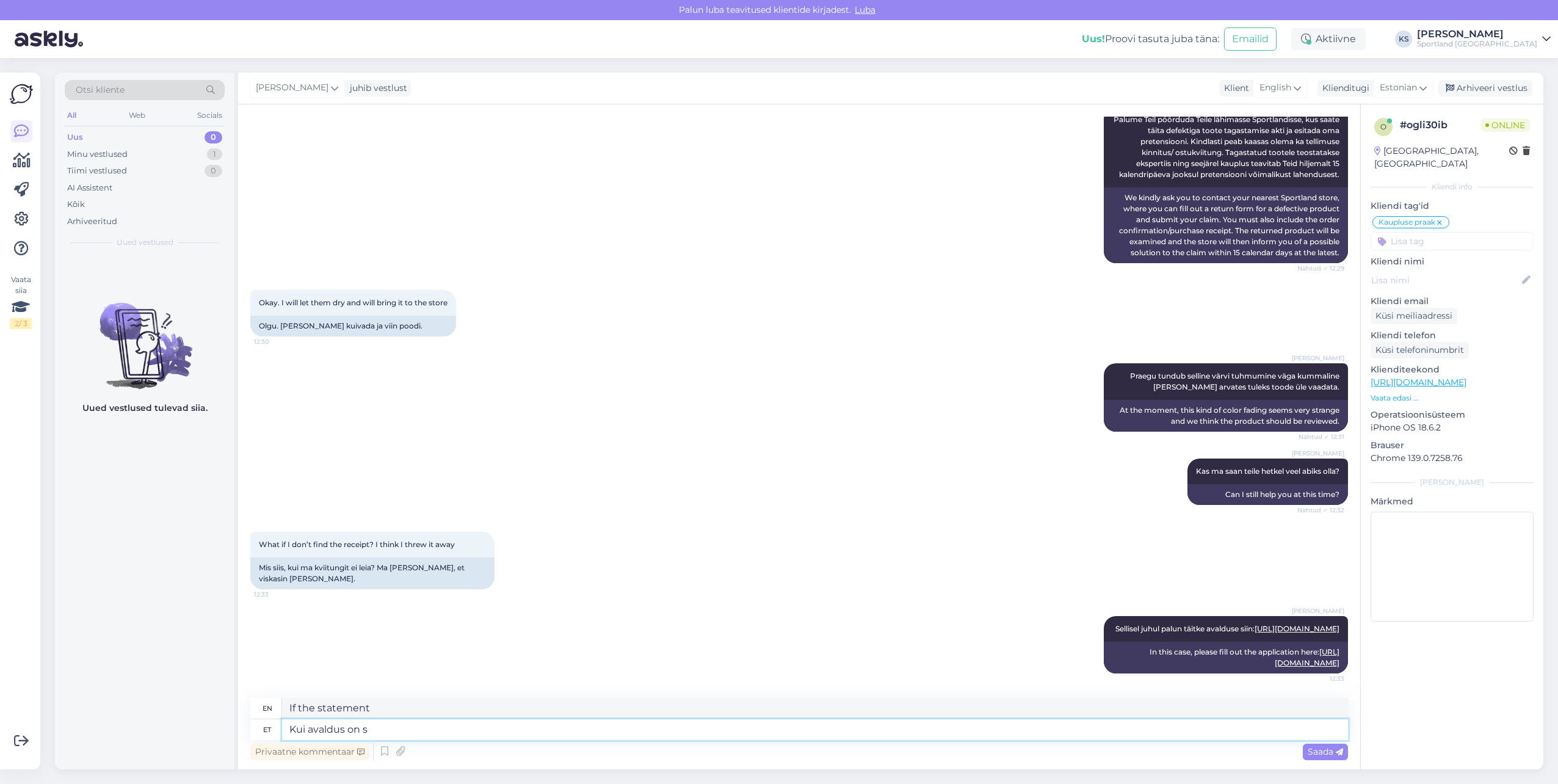
type textarea "If the statement is"
type textarea "Kui avaldus on saadetud m"
type textarea "Once the application has been sent"
type textarea "Kui avaldus on saadetud meile, s"
type textarea "Once the application has been sent to us,"
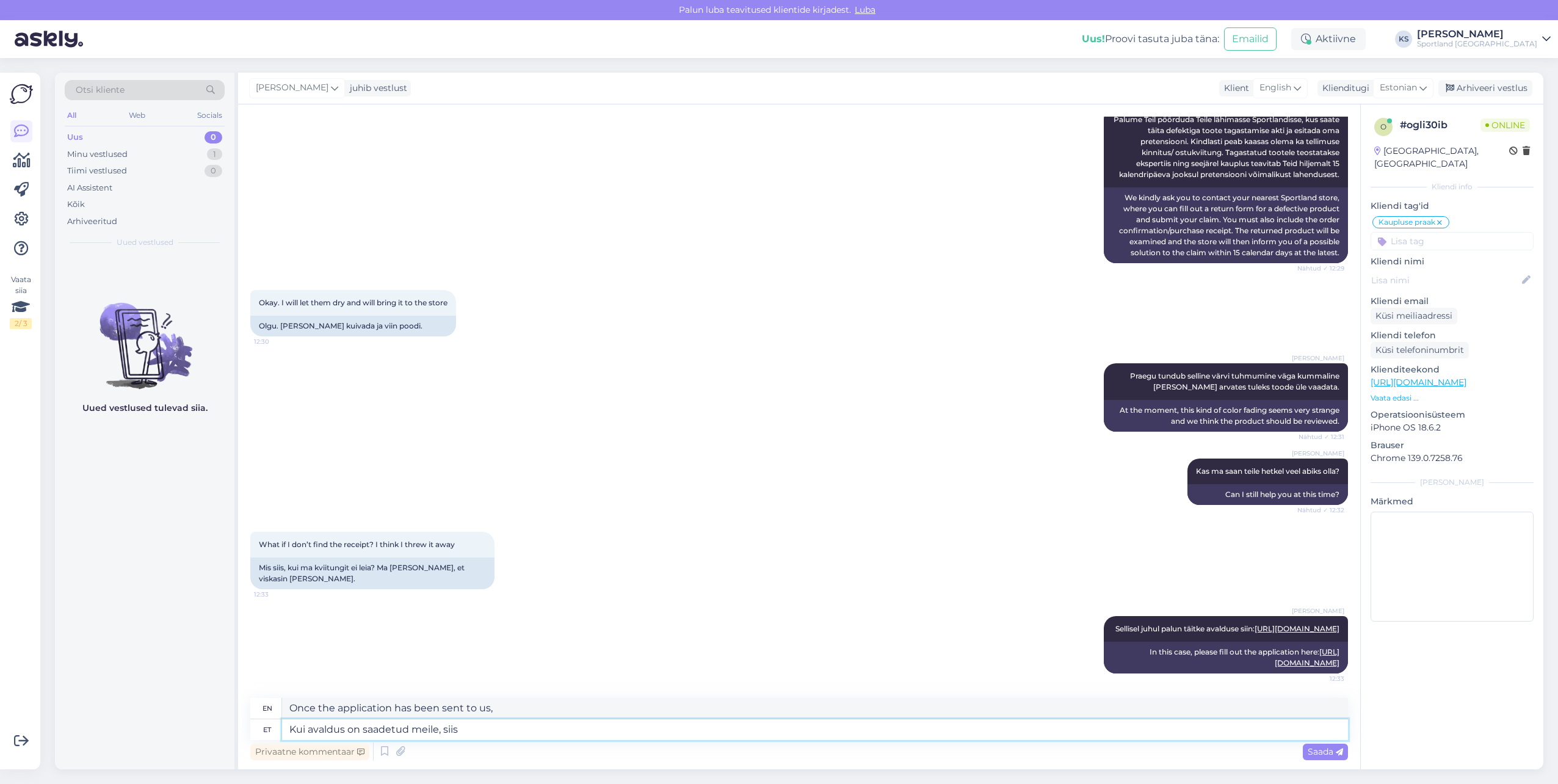
type textarea "Kui avaldus on saadetud meile, siis s"
type textarea "If the application has been sent to us, then"
type textarea "Kui avaldus on saadetud meile, siis saame"
type textarea "Once the application has been sent to us, we will receive"
type textarea "Kui avaldus on saadetud meile, siis [PERSON_NAME]"
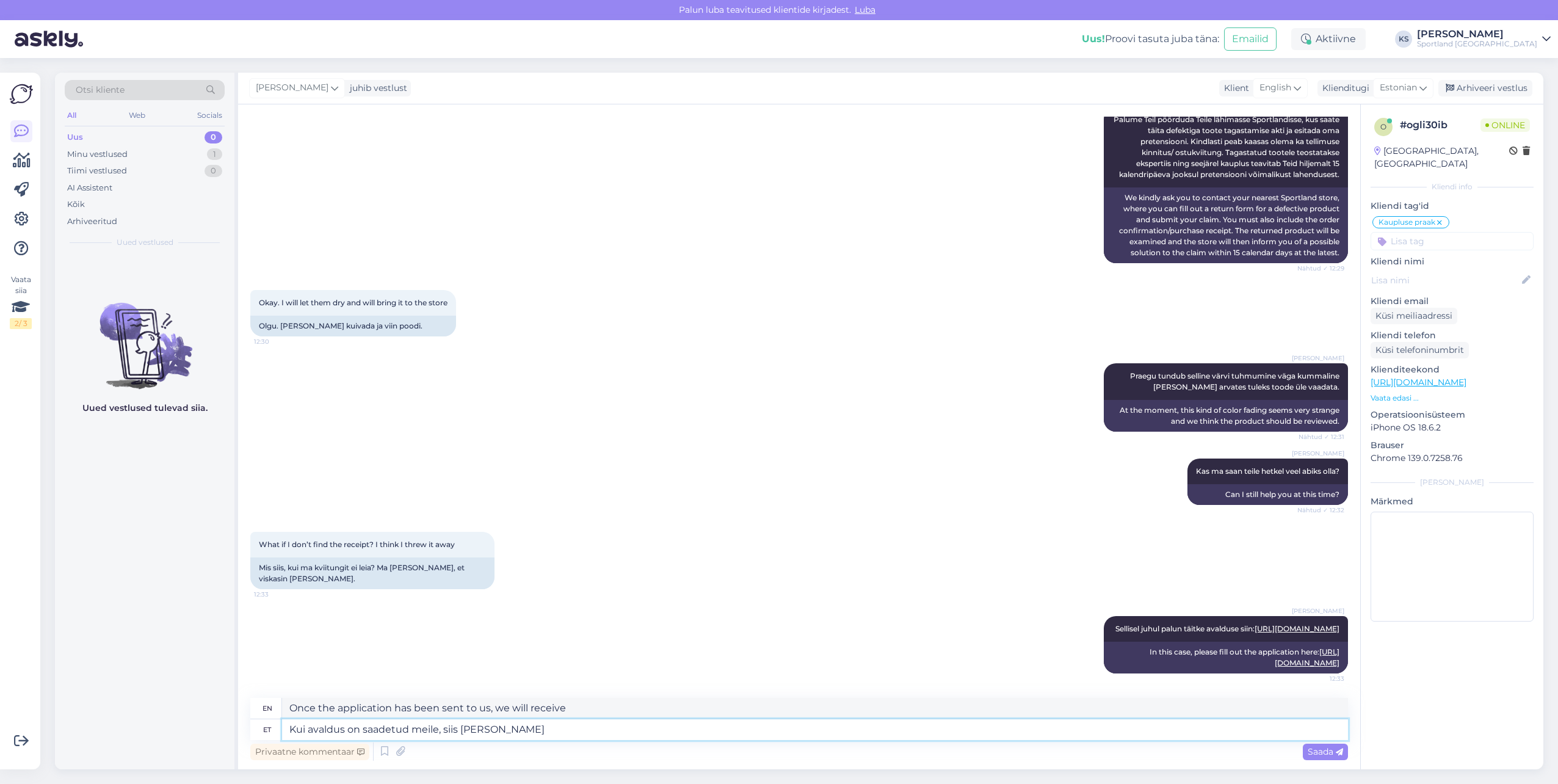
type textarea "Once the application has been sent to [GEOGRAPHIC_DATA], we will receive it."
type textarea "Kui avaldus on saadetud meile, siis [PERSON_NAME] otsida"
type textarea "Once the application has been sent to [GEOGRAPHIC_DATA], we can look it up."
type textarea "Kui avaldus on saadetud meile, siis [PERSON_NAME] otsida korduskviitungi."
type textarea "Once the application has been sent to us, we can look up the confirmation recei…"
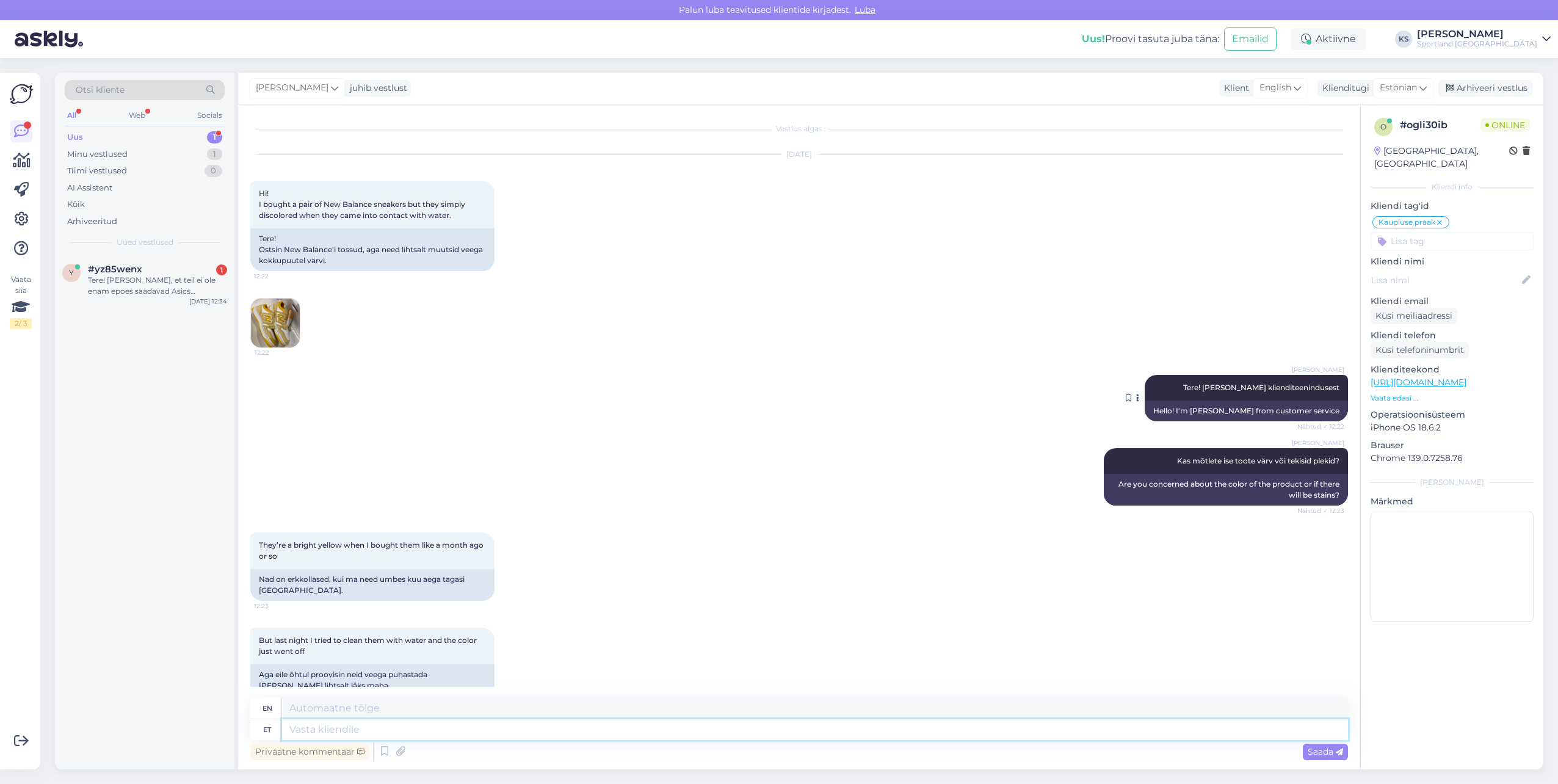
scroll to position [0, 0]
click at [1252, 389] on span "Tere! [PERSON_NAME] klienditeenindusest" at bounding box center [1261, 387] width 156 height 9
copy div "Tere! [PERSON_NAME] klienditeenindusest Nähtud ✓ 12:22"
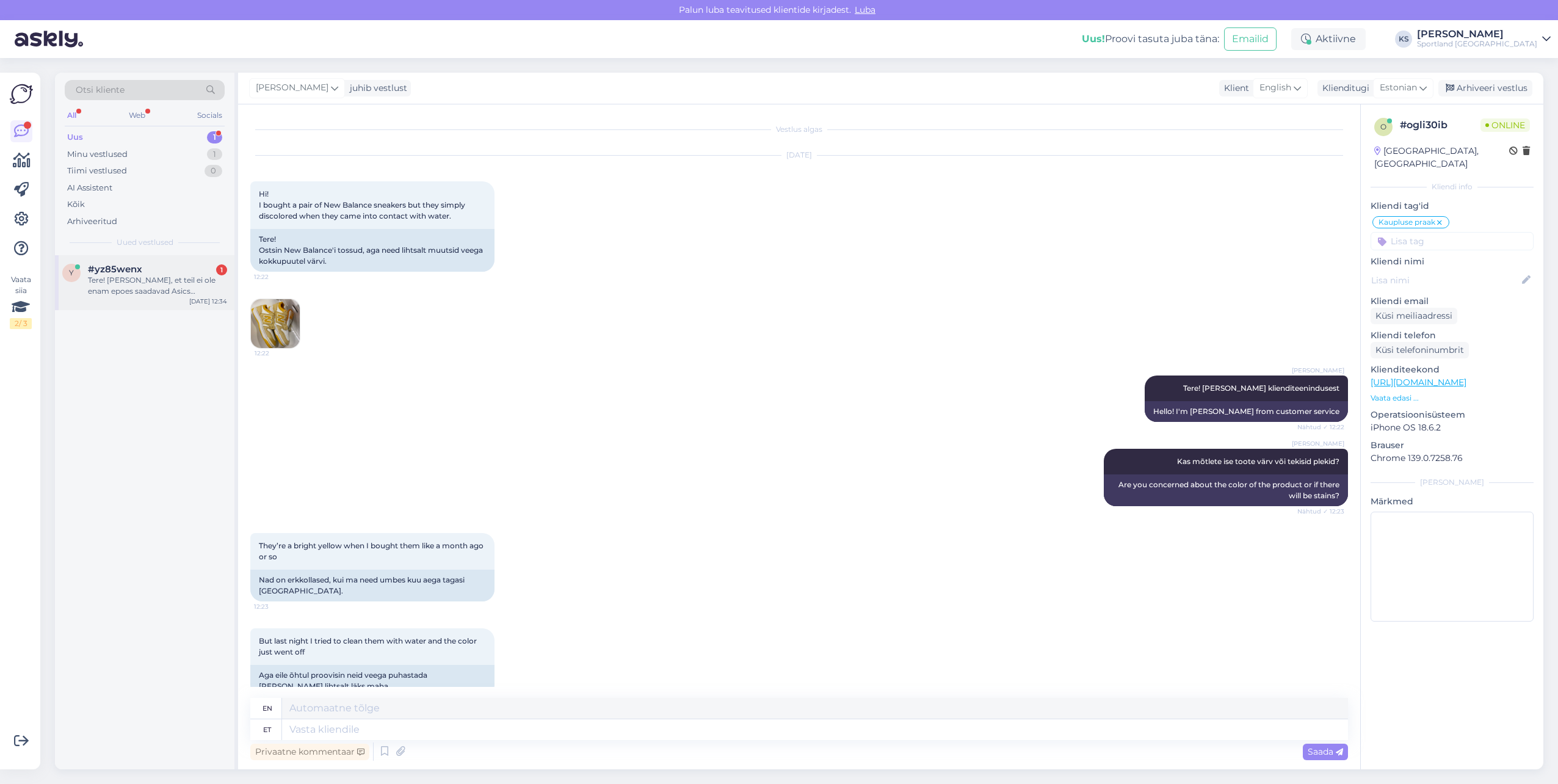
click at [164, 284] on div "Tere! [PERSON_NAME], et teil ei ole enam epoes saadavad Asics METASPEED SKY TOK…" at bounding box center [158, 285] width 139 height 22
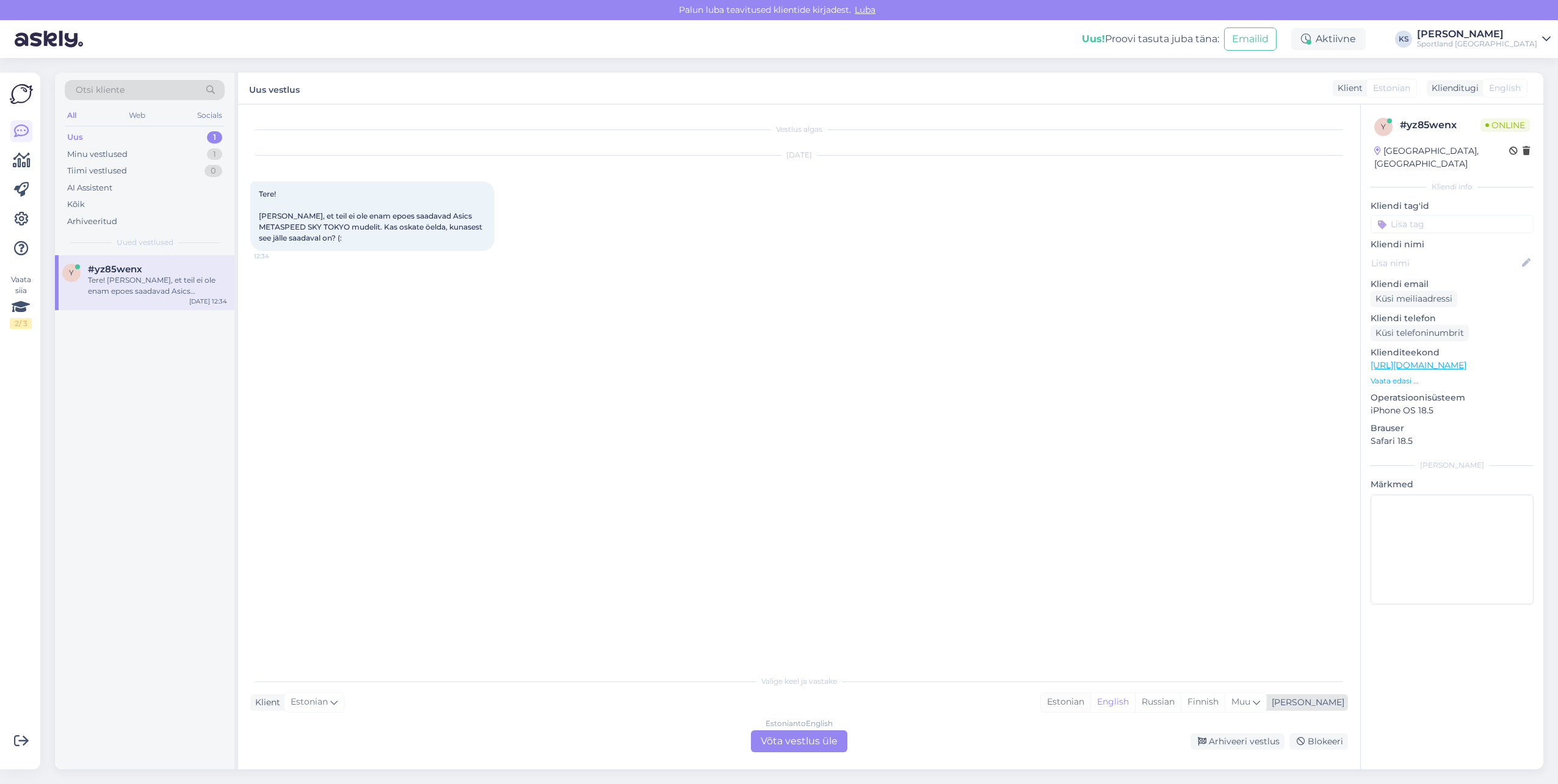
click at [1090, 701] on div "Estonian" at bounding box center [1065, 701] width 50 height 19
click at [807, 735] on div "Estonian to Estonian Võta vestlus üle" at bounding box center [799, 741] width 96 height 22
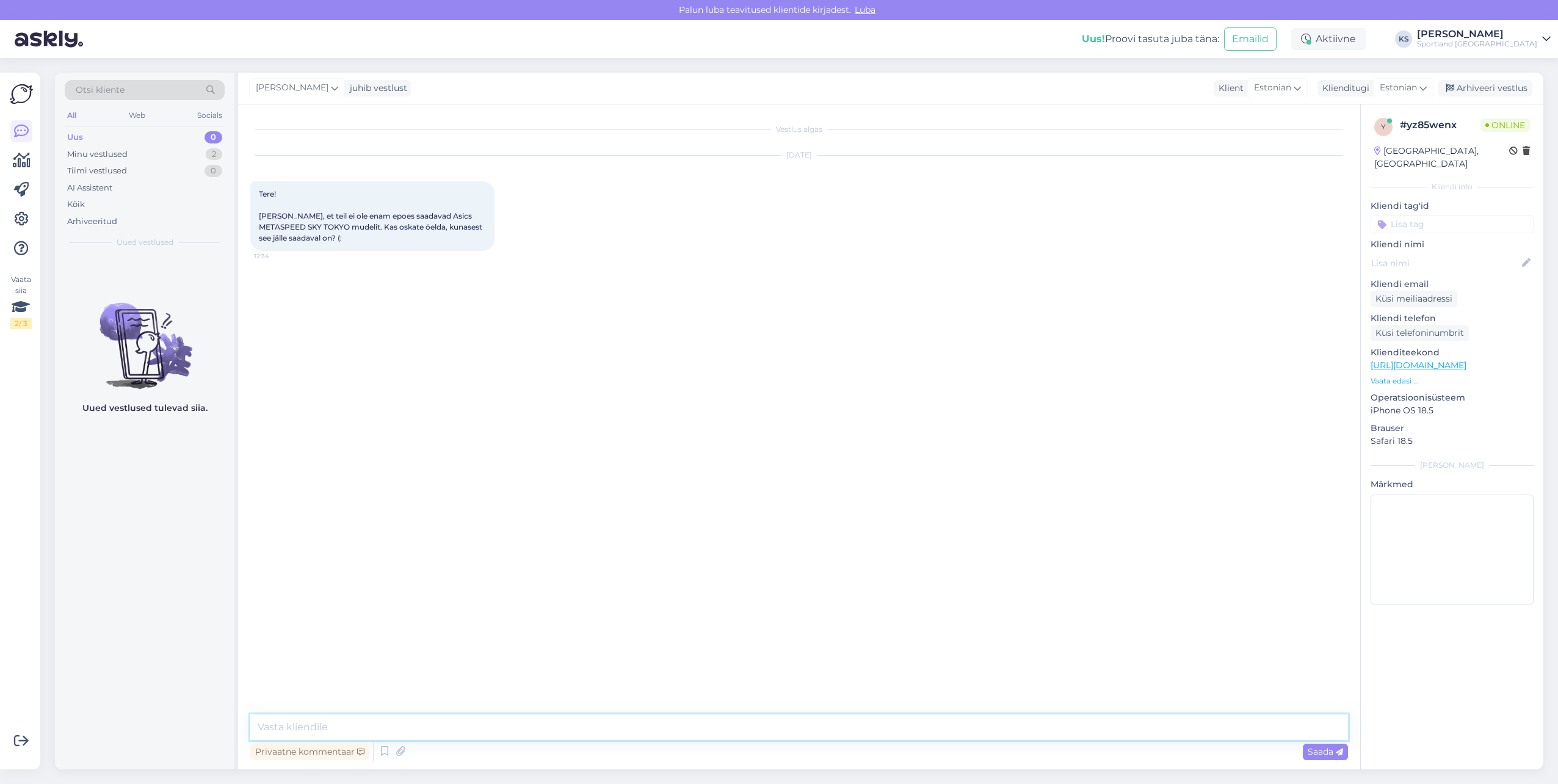
click at [827, 727] on textarea at bounding box center [799, 726] width 1098 height 25
paste textarea "Tere! [PERSON_NAME] klienditeenindusest"
type textarea "Tere! [PERSON_NAME] klienditeenindusest"
drag, startPoint x: 352, startPoint y: 231, endPoint x: 426, endPoint y: 215, distance: 75.7
click at [426, 215] on span "Tere! [PERSON_NAME], et teil ei ole enam epoes saadavad Asics METASPEED SKY TOK…" at bounding box center [371, 215] width 226 height 53
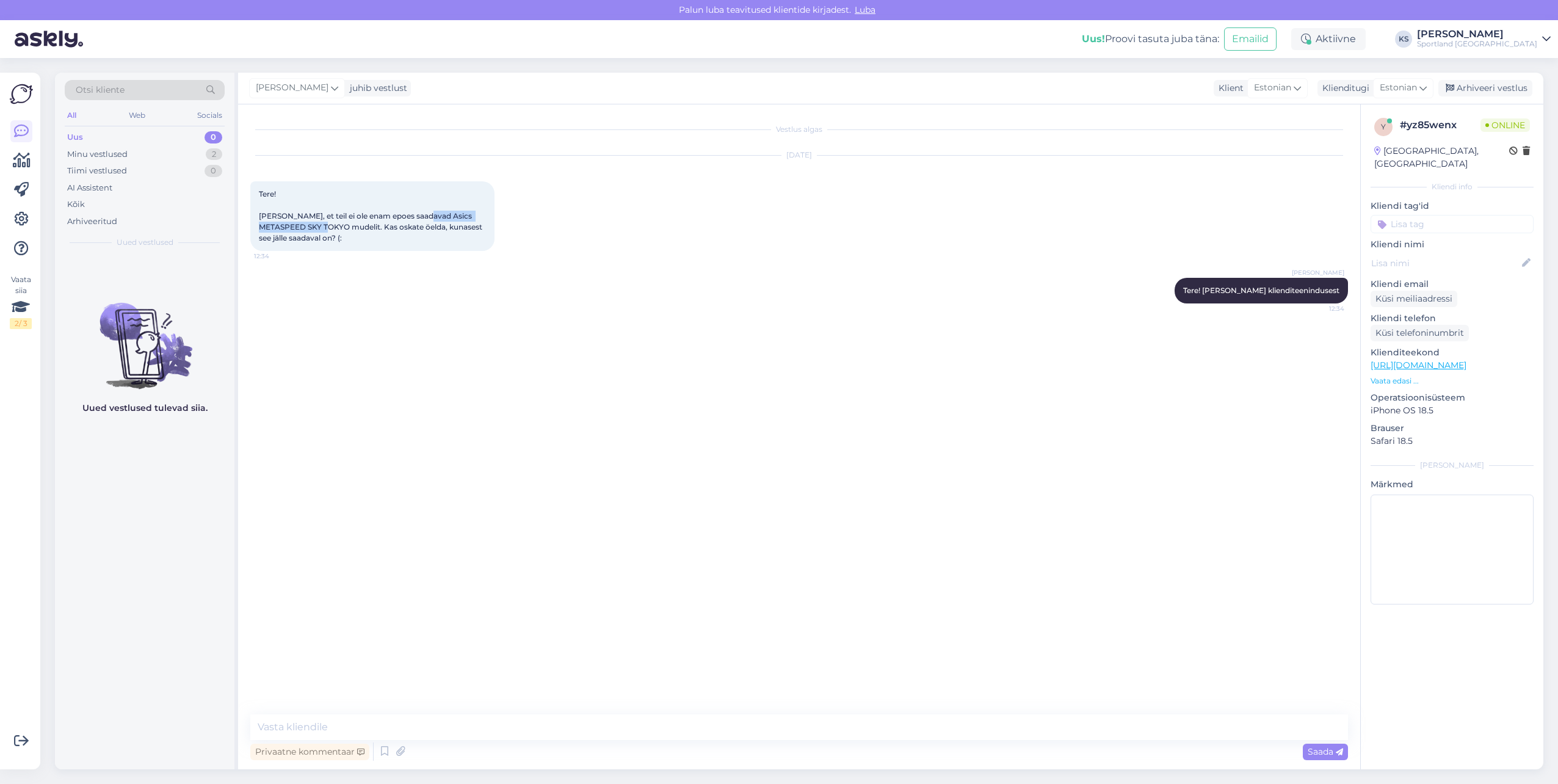
copy span "Asics METASPEED SKY [GEOGRAPHIC_DATA]"
click at [183, 155] on div "Minu vestlused 2" at bounding box center [144, 154] width 160 height 17
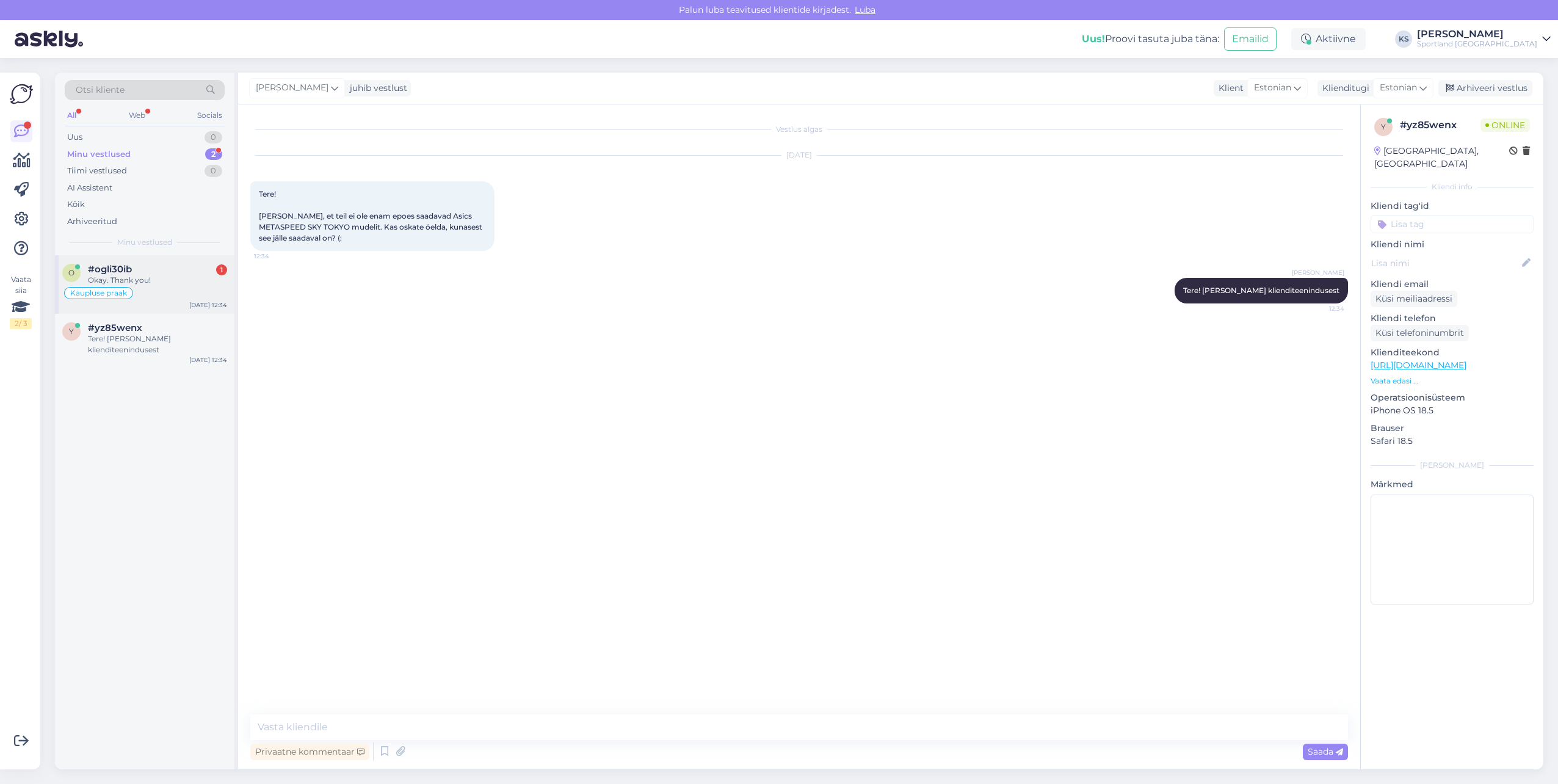
click at [168, 282] on div "Okay. Thank you!" at bounding box center [158, 280] width 139 height 11
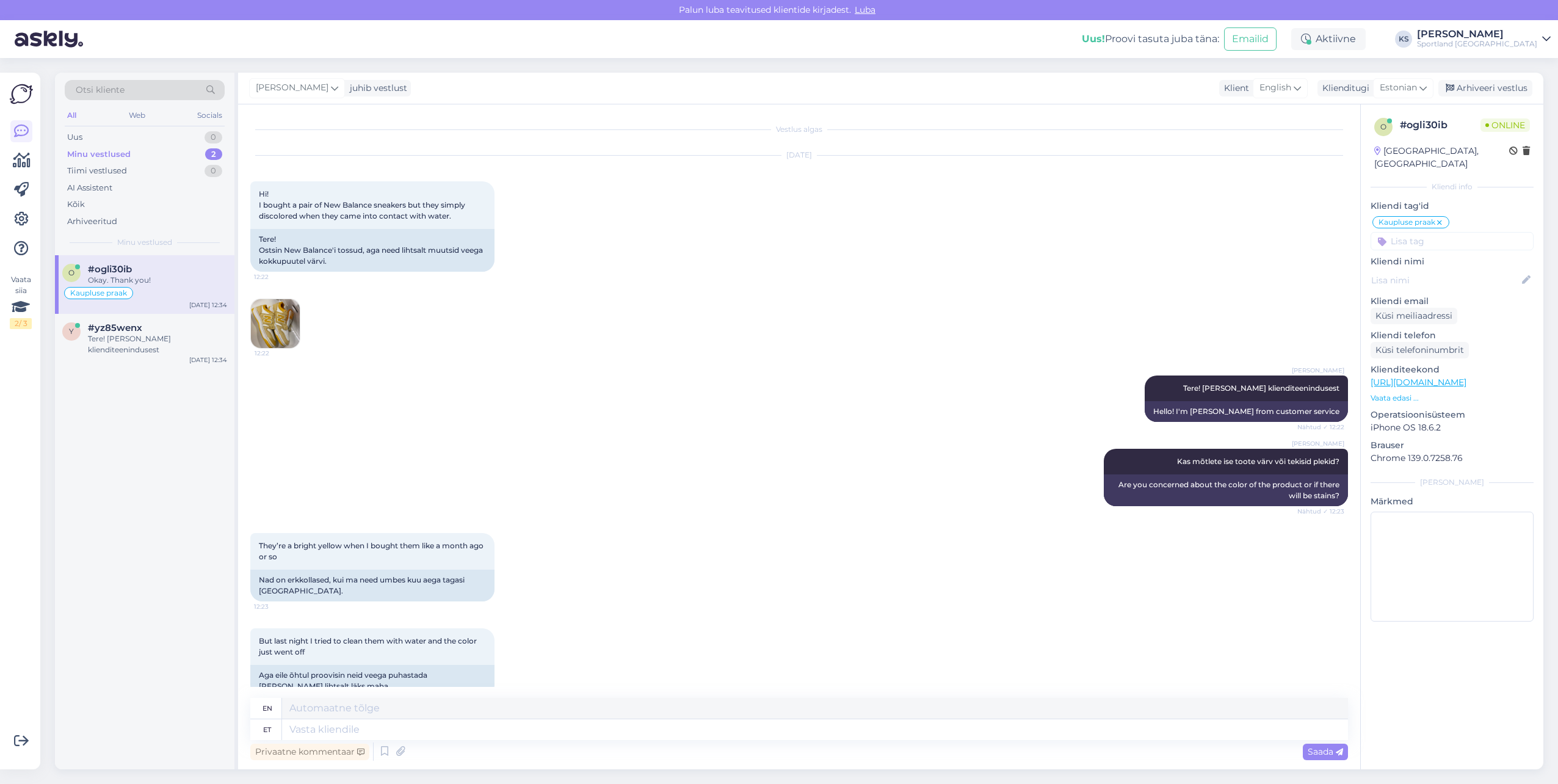
scroll to position [1115, 0]
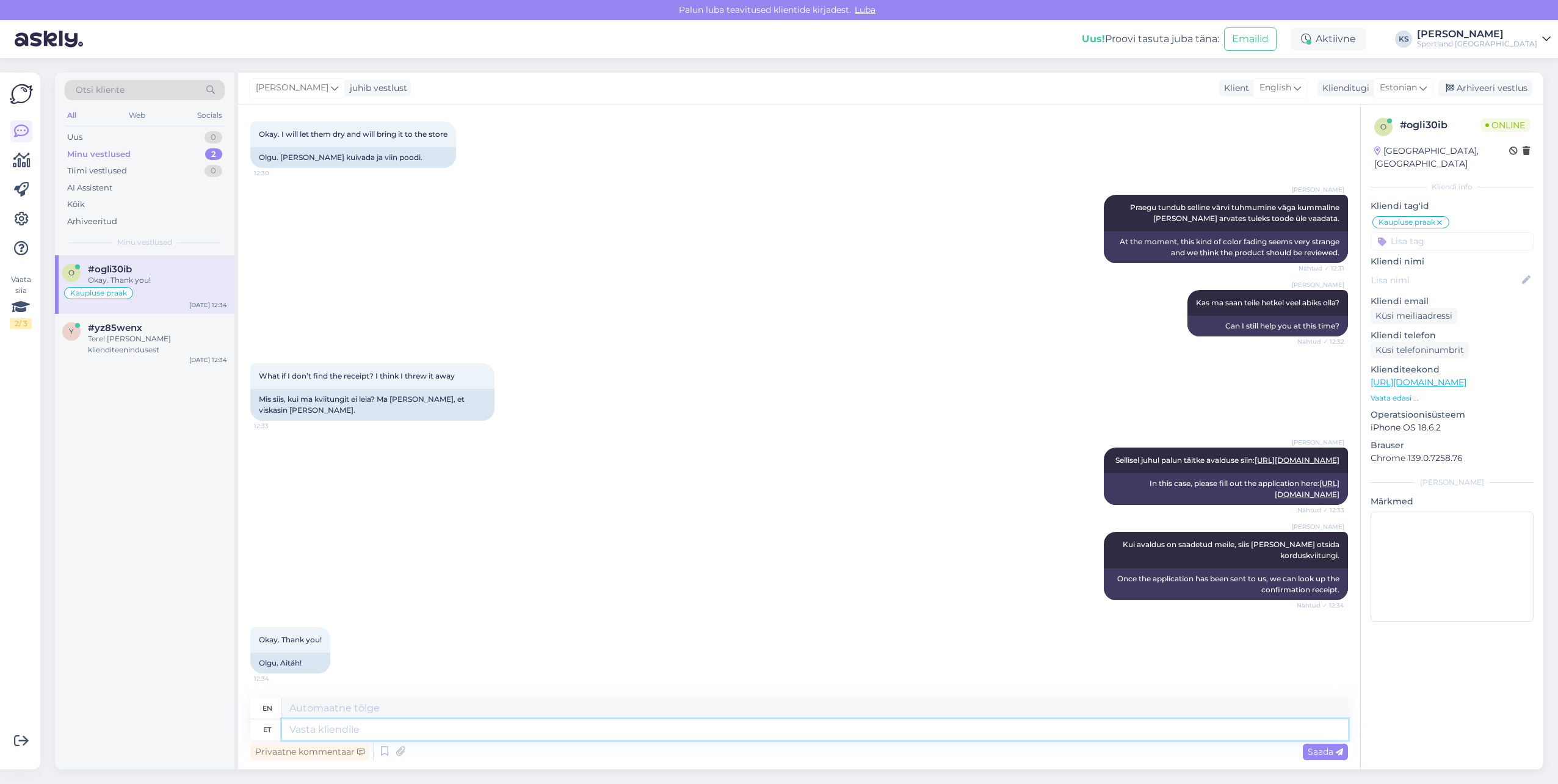
click at [483, 725] on textarea at bounding box center [815, 730] width 1066 height 21
type textarea "Palun,"
type textarea "Please,"
type textarea "Palun, kas s"
type textarea "Please, can"
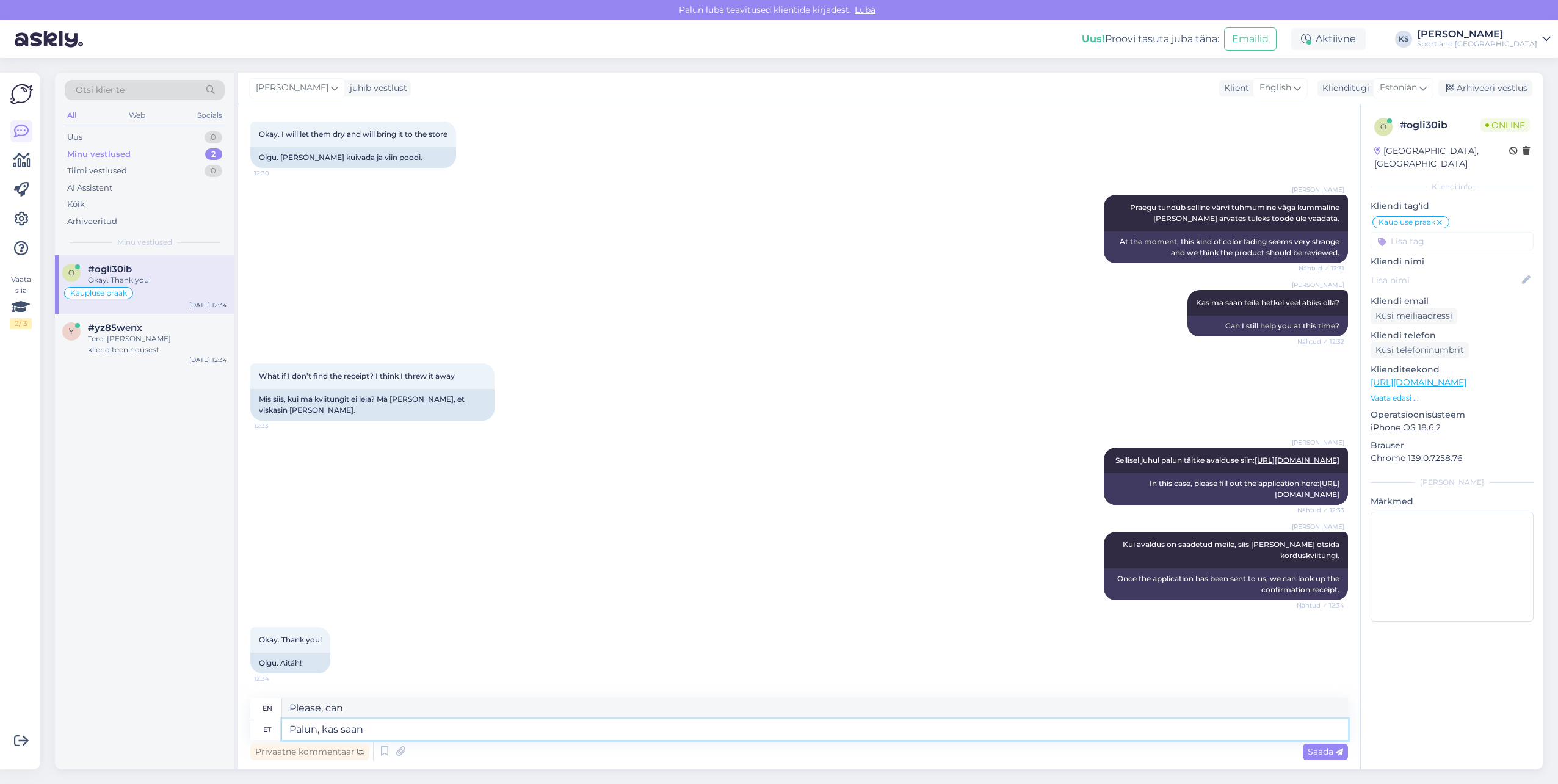
type textarea "Palun, kas saan"
type textarea "Please, can I have"
type textarea "Palun, k"
type textarea "Please, can"
type textarea "Palun, kas saan k"
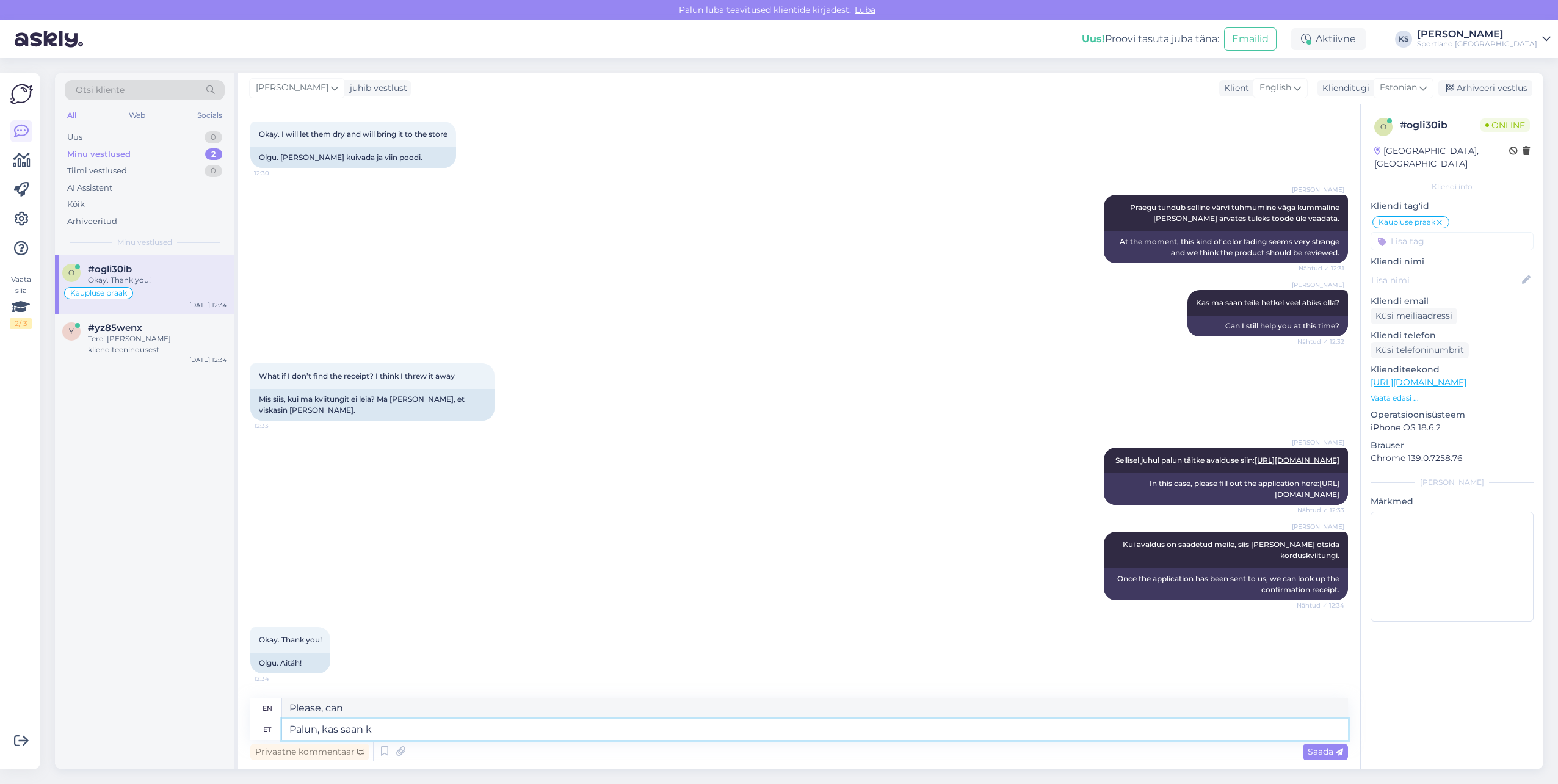
type textarea "Please, can I have"
type textarea "Palun, kas saan kuidagi"
type textarea "Please, can I somehow"
type textarea "Palun, kas saan kuidagi veel ai"
click at [292, 700] on textarea "Please, is there any more help I can give?" at bounding box center [815, 708] width 1066 height 21
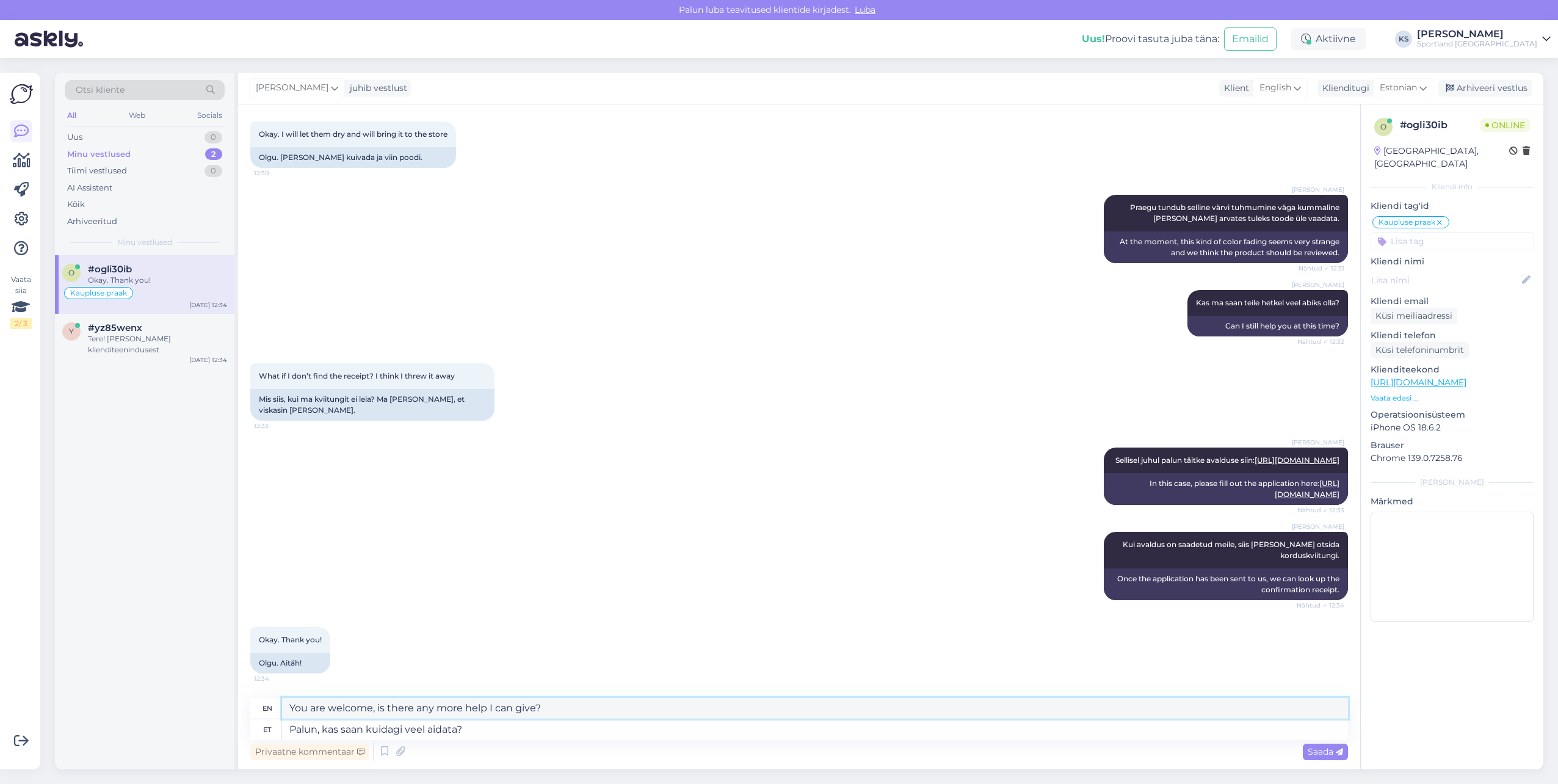
click at [573, 709] on textarea "You are welcome, is there any more help I can give?" at bounding box center [815, 708] width 1066 height 21
click at [436, 732] on textarea "Palun, kas saan kuidagi veel aidata?" at bounding box center [815, 730] width 1066 height 21
click at [303, 708] on textarea "Please, is there any further help I can provide?" at bounding box center [815, 708] width 1066 height 21
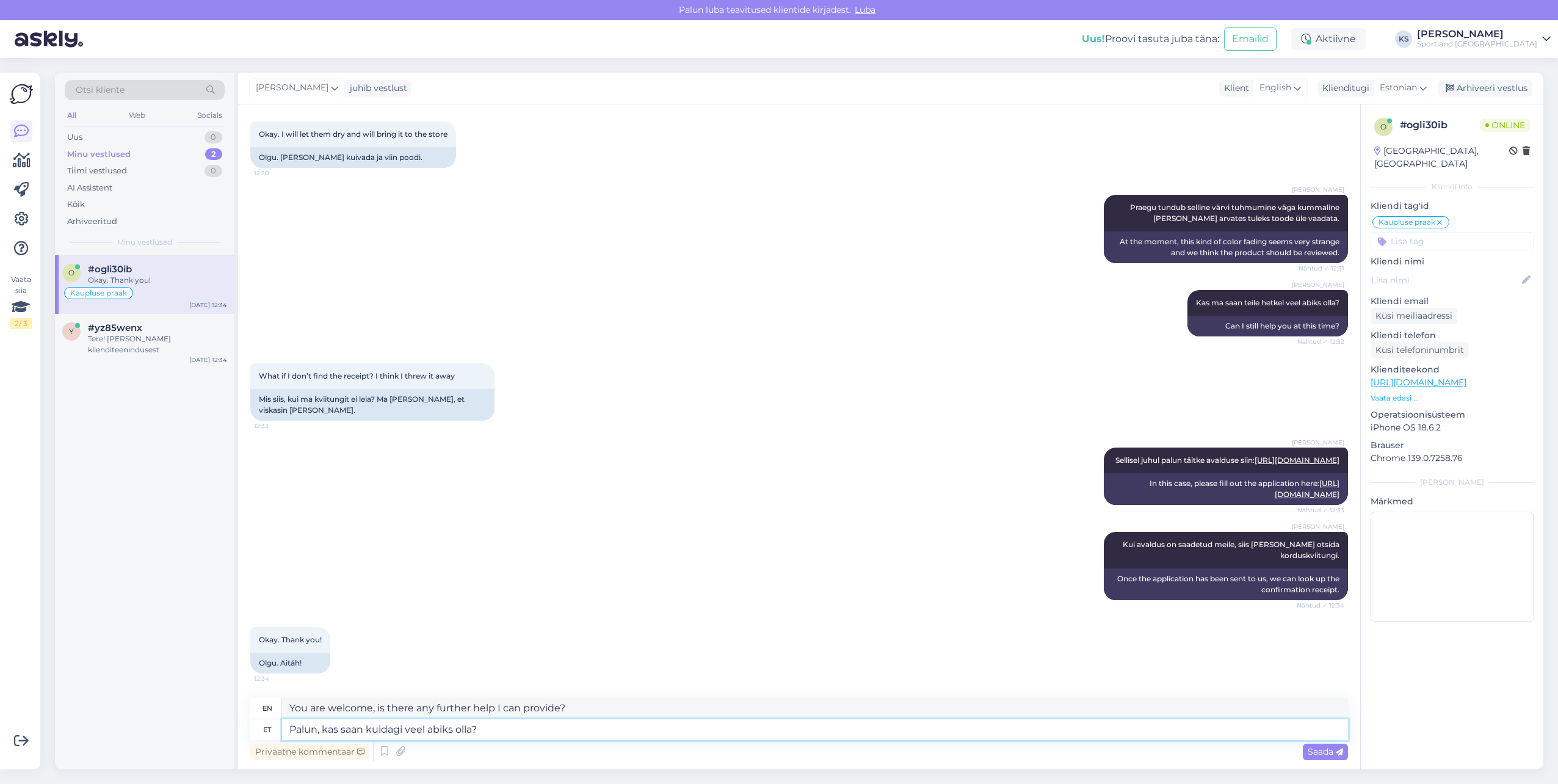
click at [504, 730] on textarea "Palun, kas saan kuidagi veel abiks olla?" at bounding box center [815, 730] width 1066 height 21
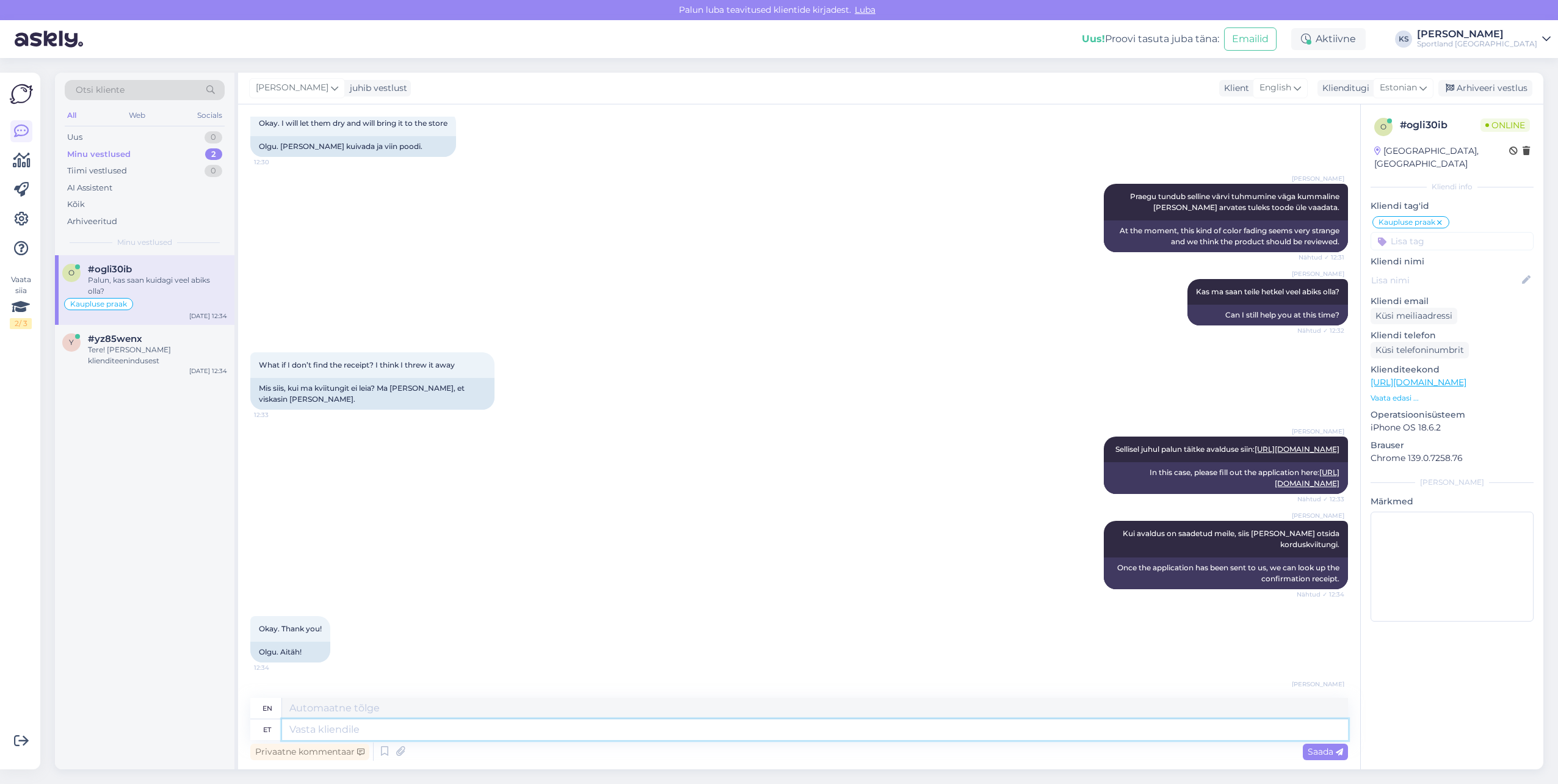
scroll to position [1188, 0]
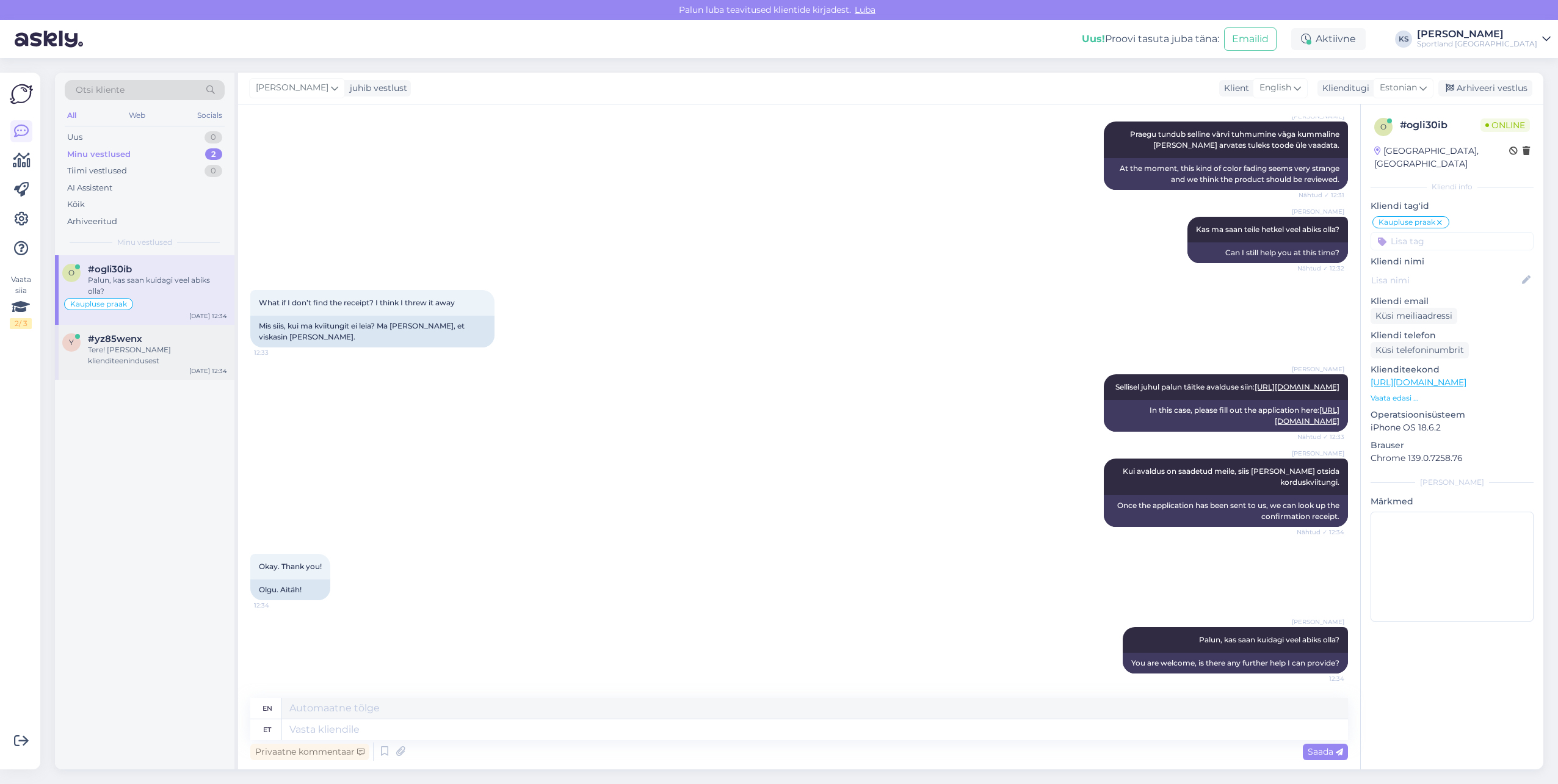
click at [198, 361] on div "Tere! [PERSON_NAME] klienditeenindusest" at bounding box center [158, 356] width 139 height 22
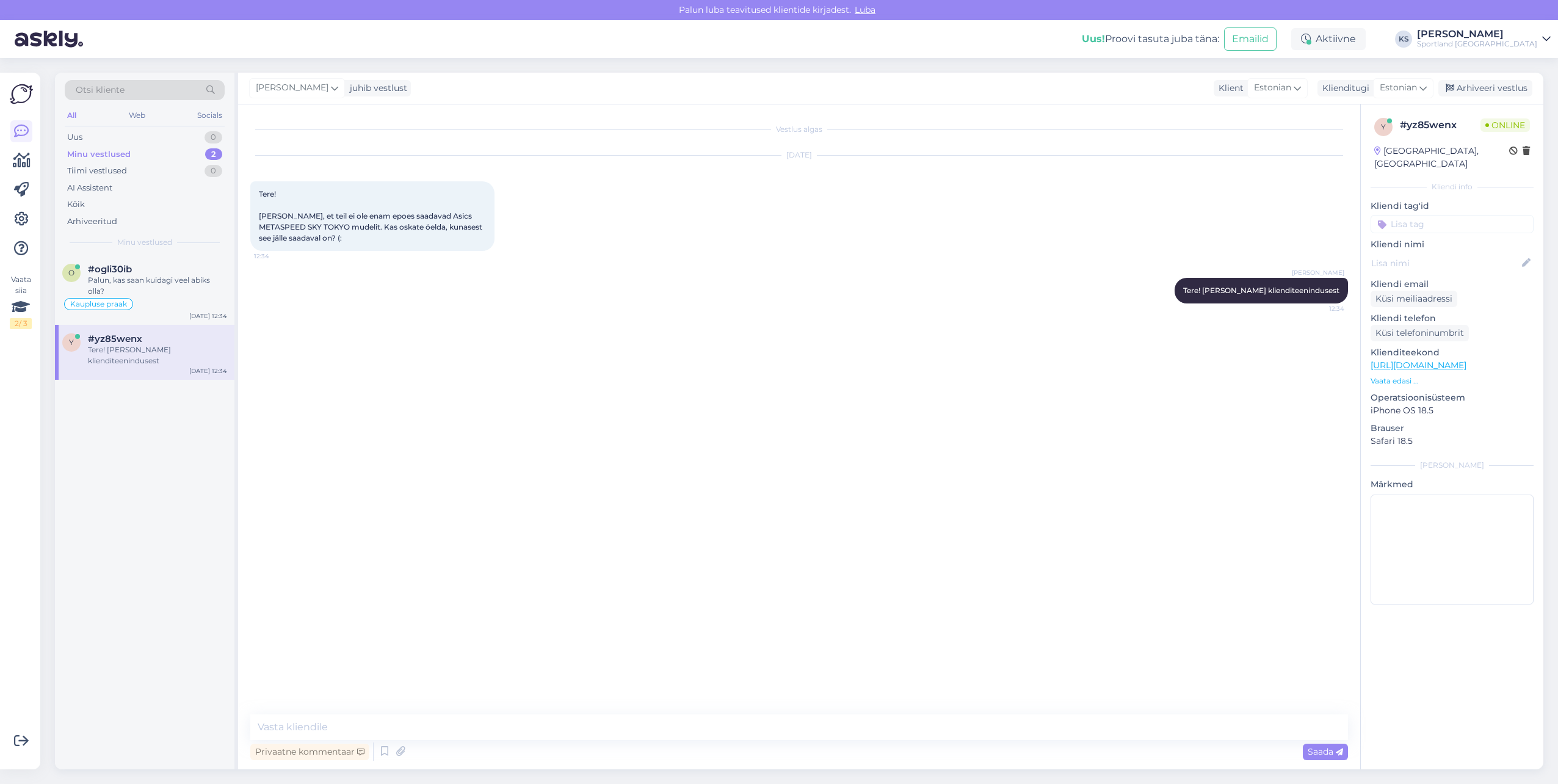
scroll to position [0, 0]
click at [149, 290] on div "Kaupluse praak" at bounding box center [145, 292] width 165 height 14
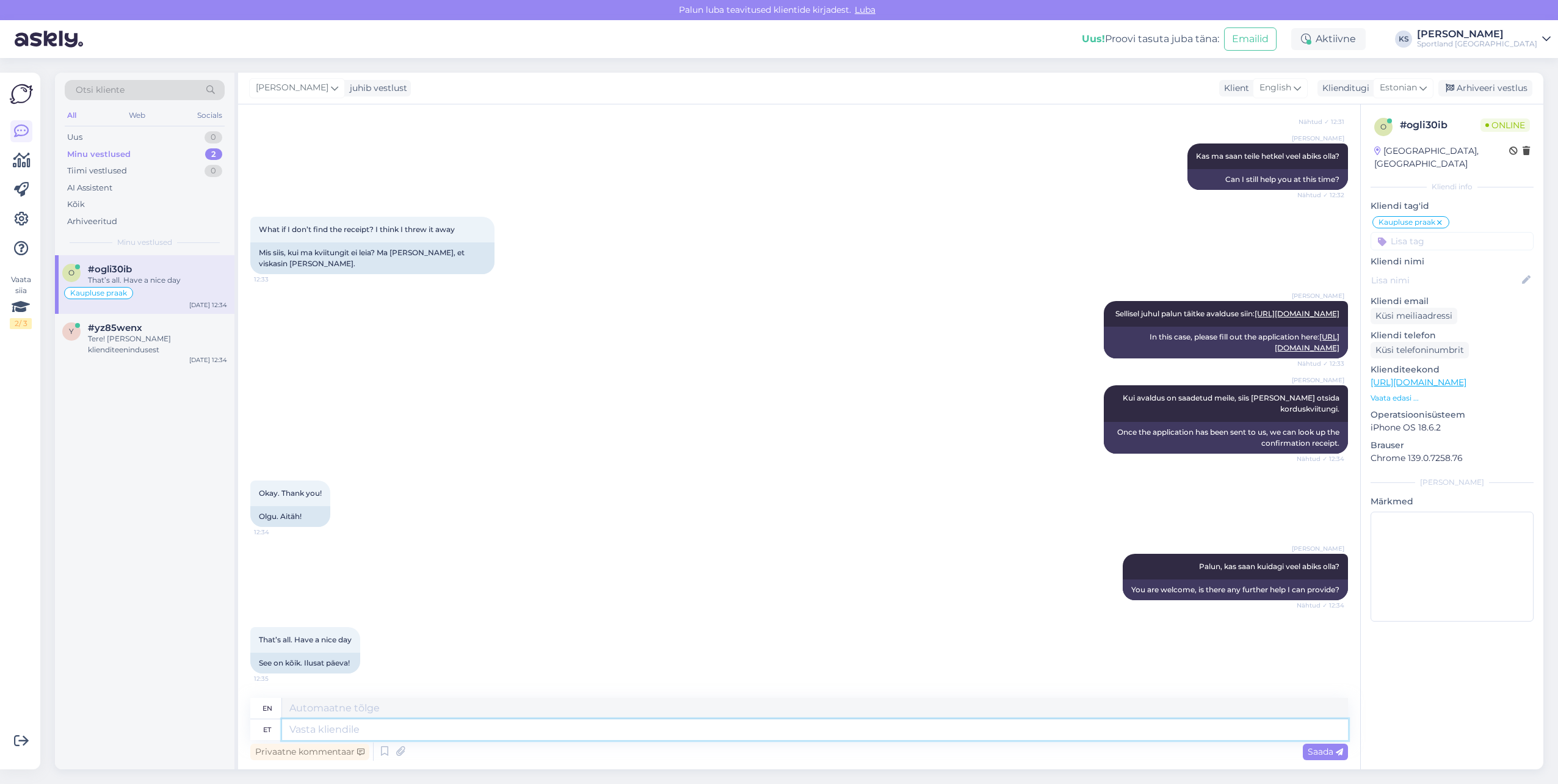
click at [411, 728] on textarea at bounding box center [815, 730] width 1066 height 21
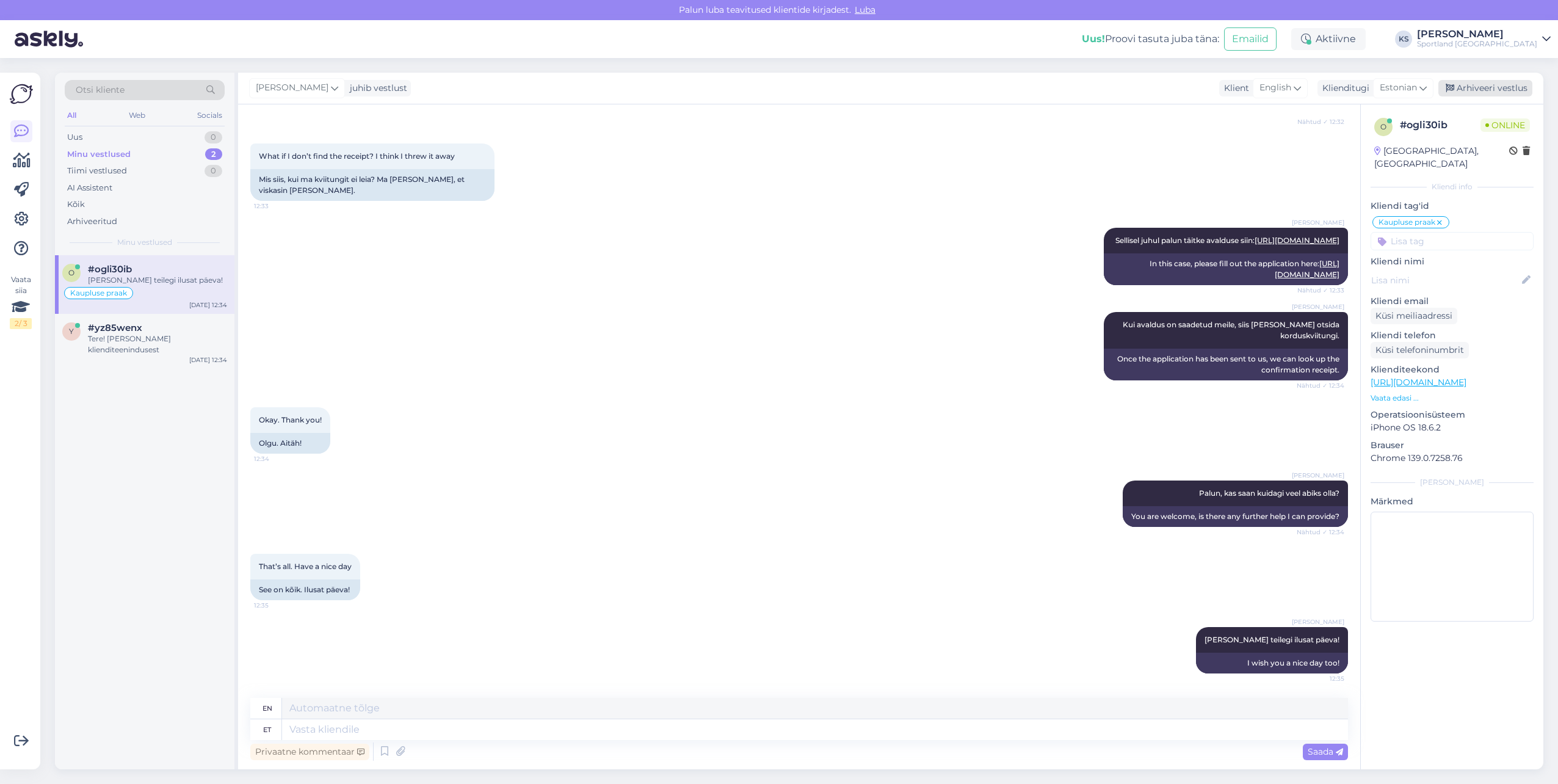
click at [1510, 83] on div "Arhiveeri vestlus" at bounding box center [1485, 88] width 94 height 17
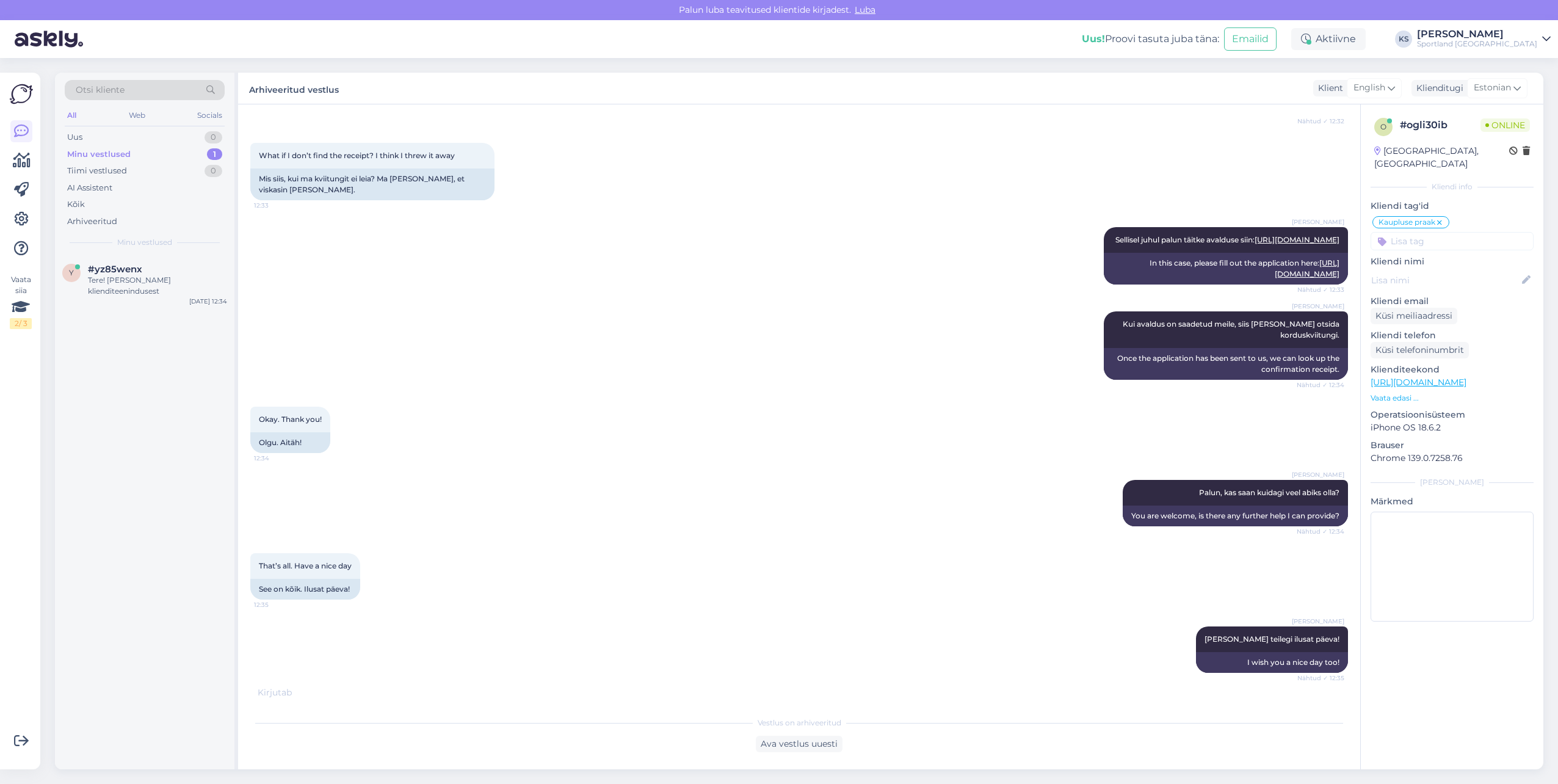
click at [204, 328] on div "y #yz85wenx Tere! [PERSON_NAME] klienditeenindusest [DATE] 12:34" at bounding box center [144, 512] width 180 height 514
click at [166, 291] on div "Tere! [PERSON_NAME] klienditeenindusest" at bounding box center [158, 285] width 139 height 22
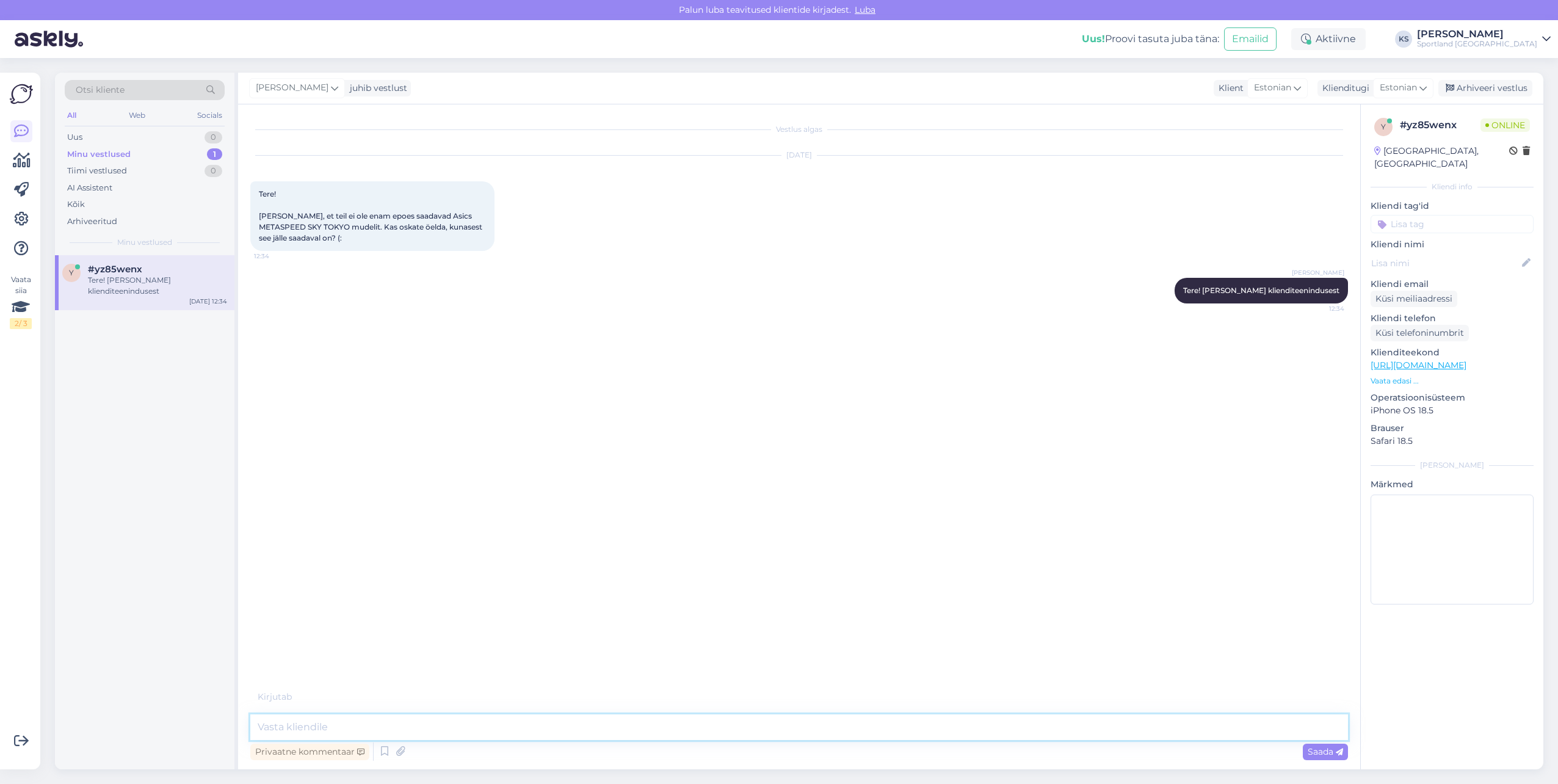
click at [462, 732] on textarea at bounding box center [799, 726] width 1098 height 25
drag, startPoint x: 1233, startPoint y: 275, endPoint x: 1239, endPoint y: 280, distance: 7.8
click at [1239, 280] on div "[PERSON_NAME] Tere! [PERSON_NAME] klienditeenindusest 12:34" at bounding box center [799, 290] width 1098 height 52
click at [1240, 281] on div "[PERSON_NAME] Tere! [PERSON_NAME] klienditeenindusest 12:34" at bounding box center [1262, 290] width 173 height 25
click at [1247, 292] on span "Tere! [PERSON_NAME] klienditeenindusest" at bounding box center [1261, 290] width 156 height 9
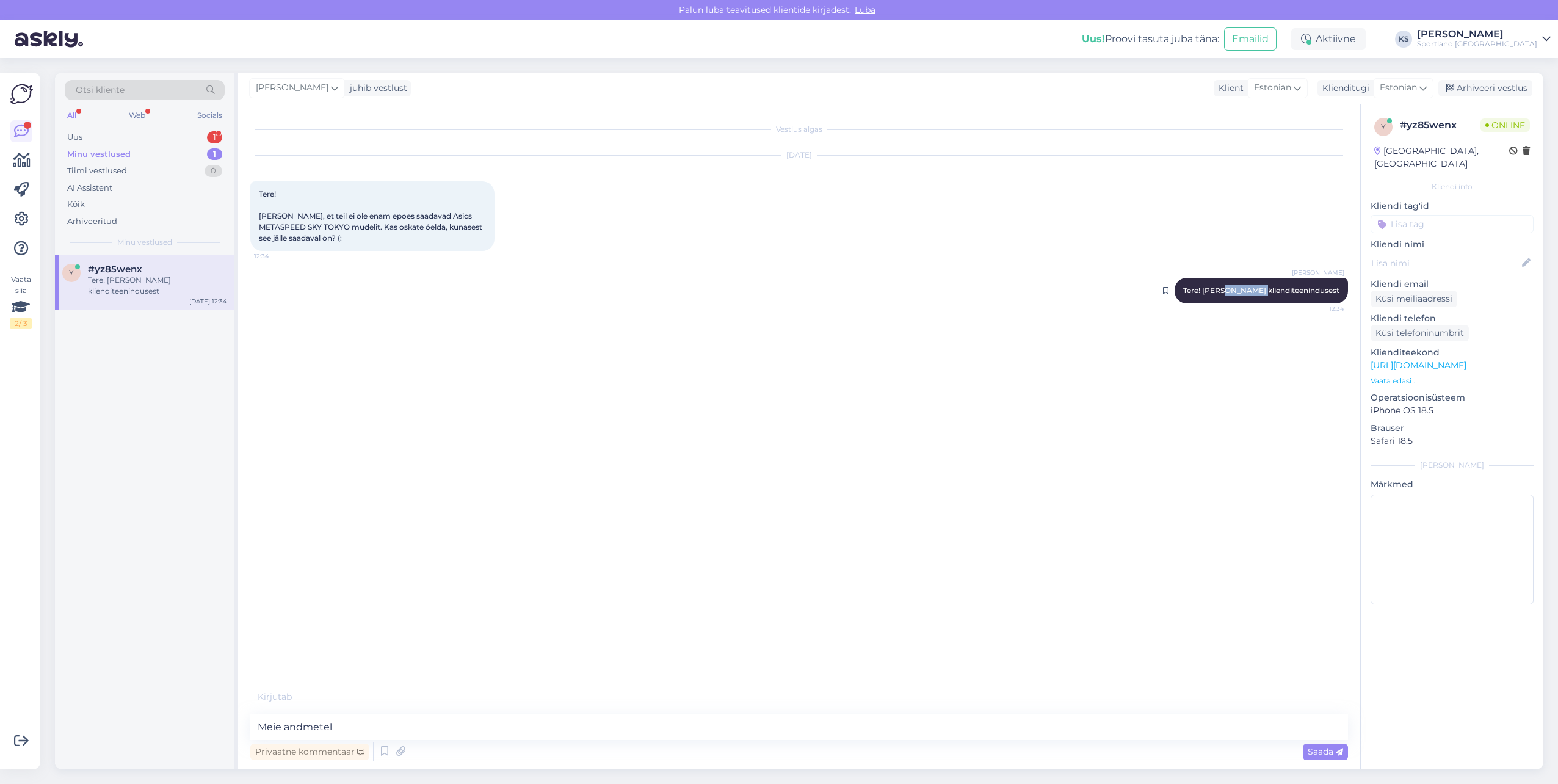
click at [1246, 292] on span "Tere! [PERSON_NAME] klienditeenindusest" at bounding box center [1261, 290] width 156 height 9
copy div "Tere! [PERSON_NAME] klienditeenindusest 12:34"
click at [188, 132] on div "Uus 1" at bounding box center [144, 137] width 160 height 17
click at [175, 275] on div "Oh sorry" at bounding box center [158, 280] width 139 height 11
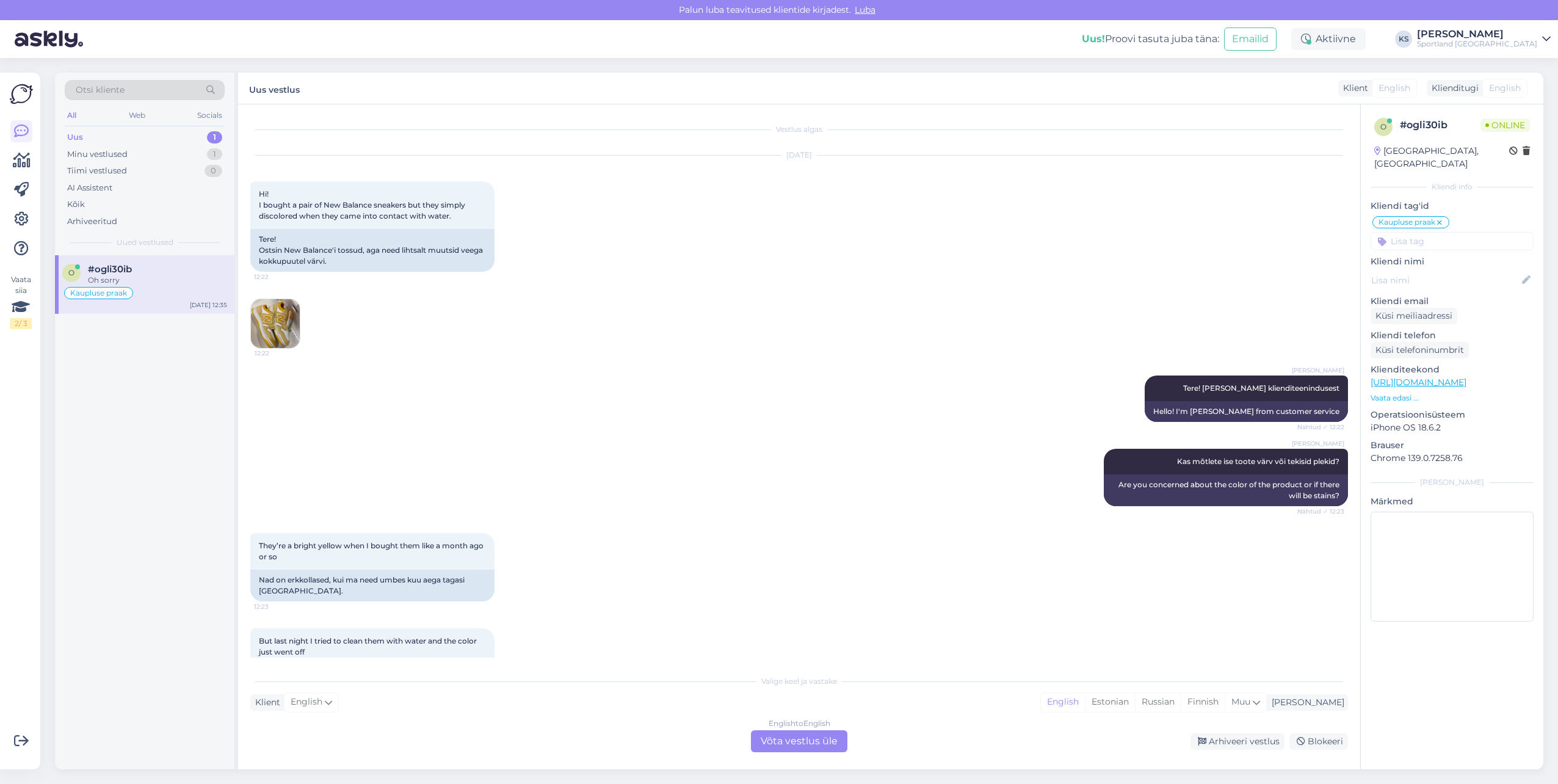
scroll to position [1416, 0]
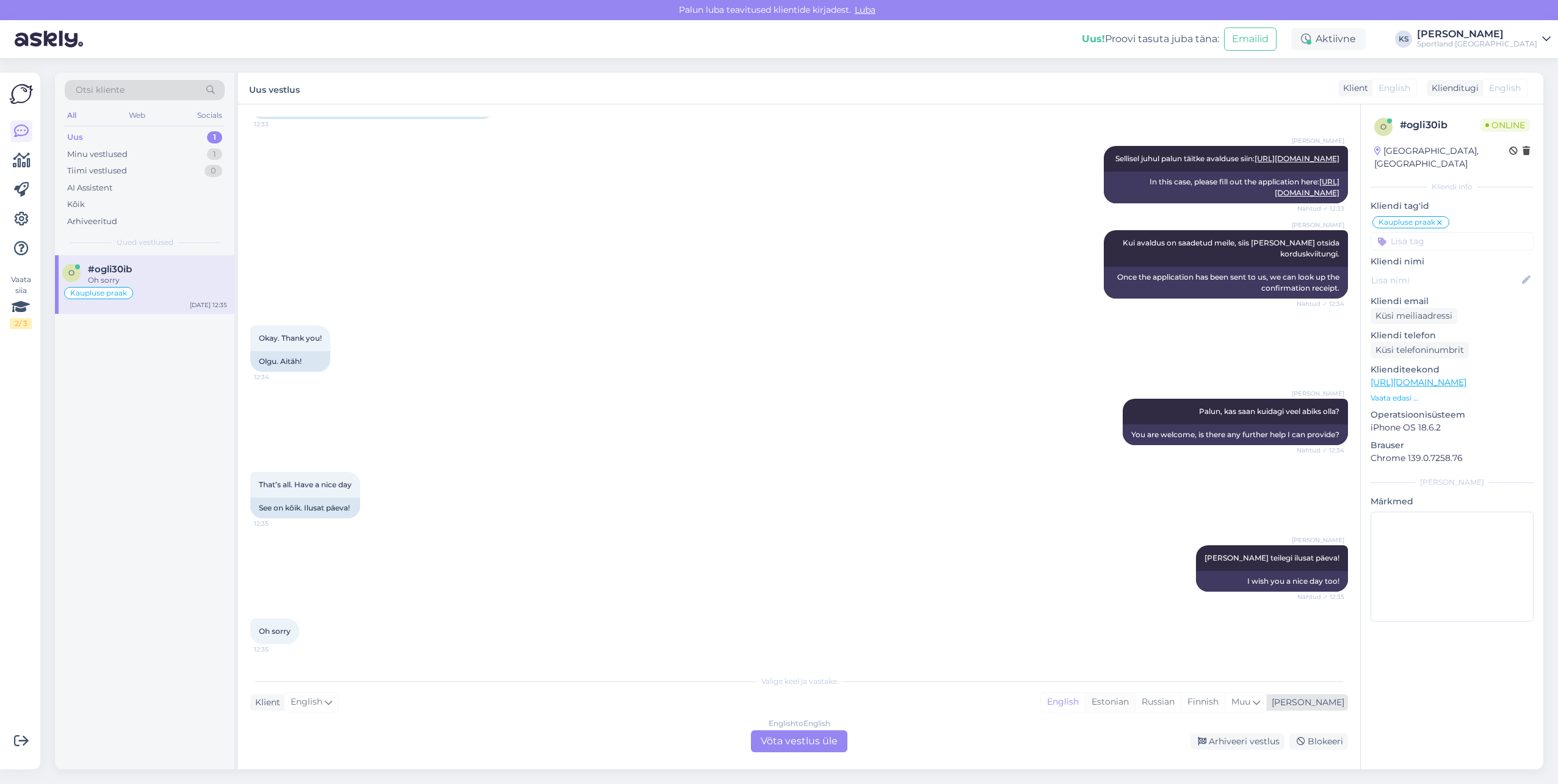
click at [1135, 707] on div "Estonian" at bounding box center [1110, 701] width 50 height 19
click at [807, 738] on div "English to Estonian Võta vestlus üle" at bounding box center [799, 741] width 96 height 22
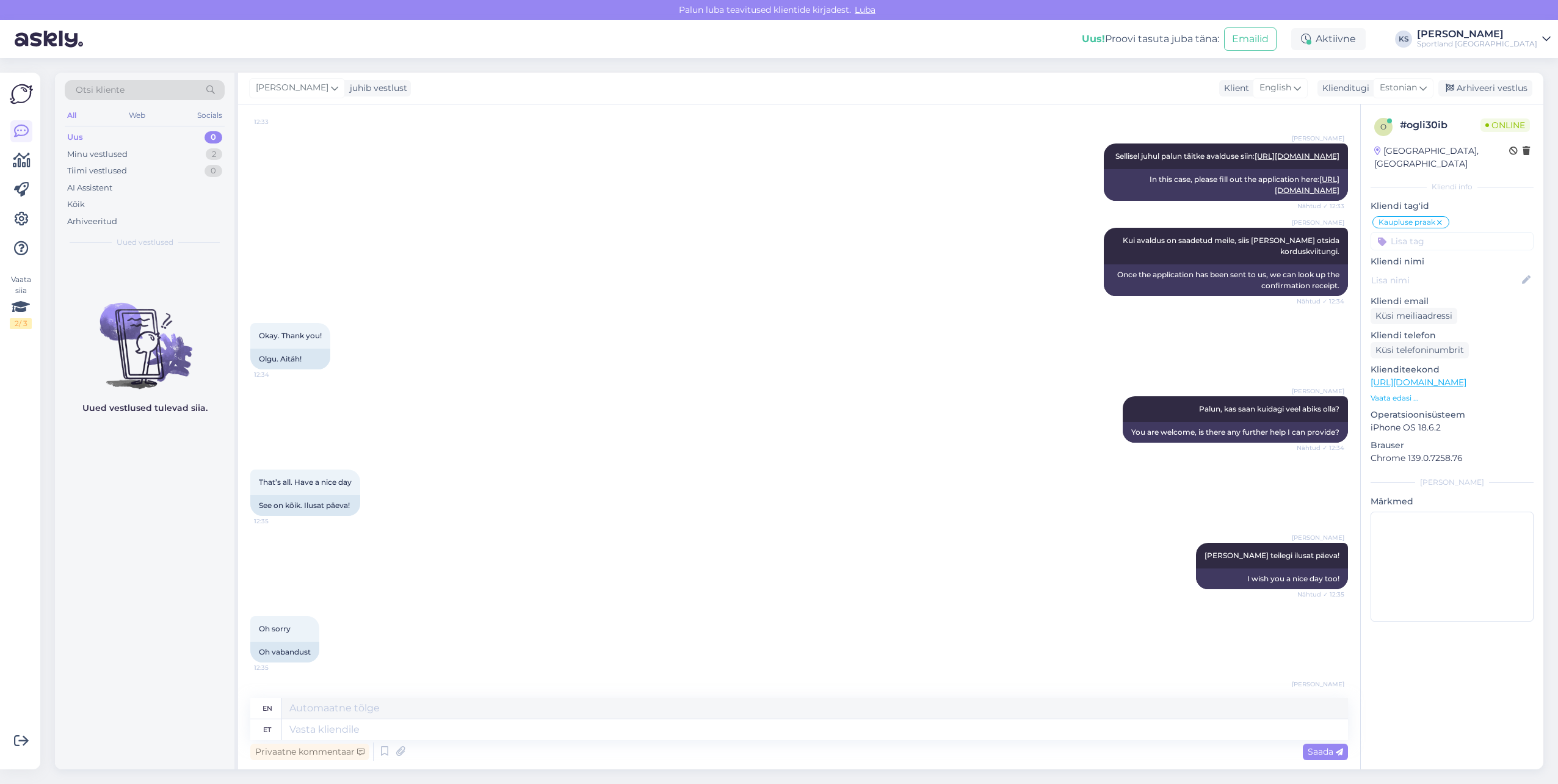
scroll to position [1481, 0]
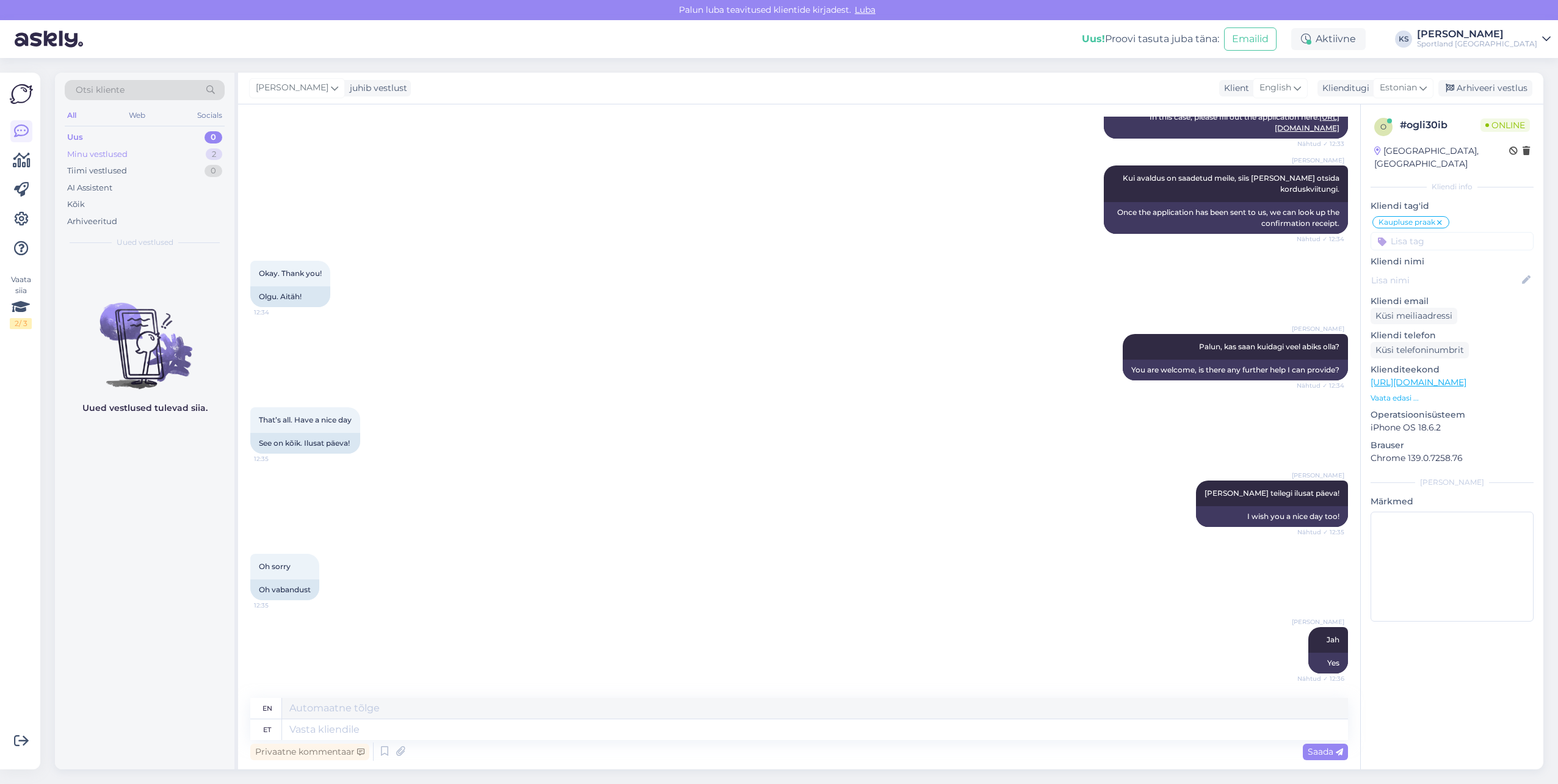
click at [204, 154] on div "Minu vestlused 2" at bounding box center [144, 154] width 160 height 17
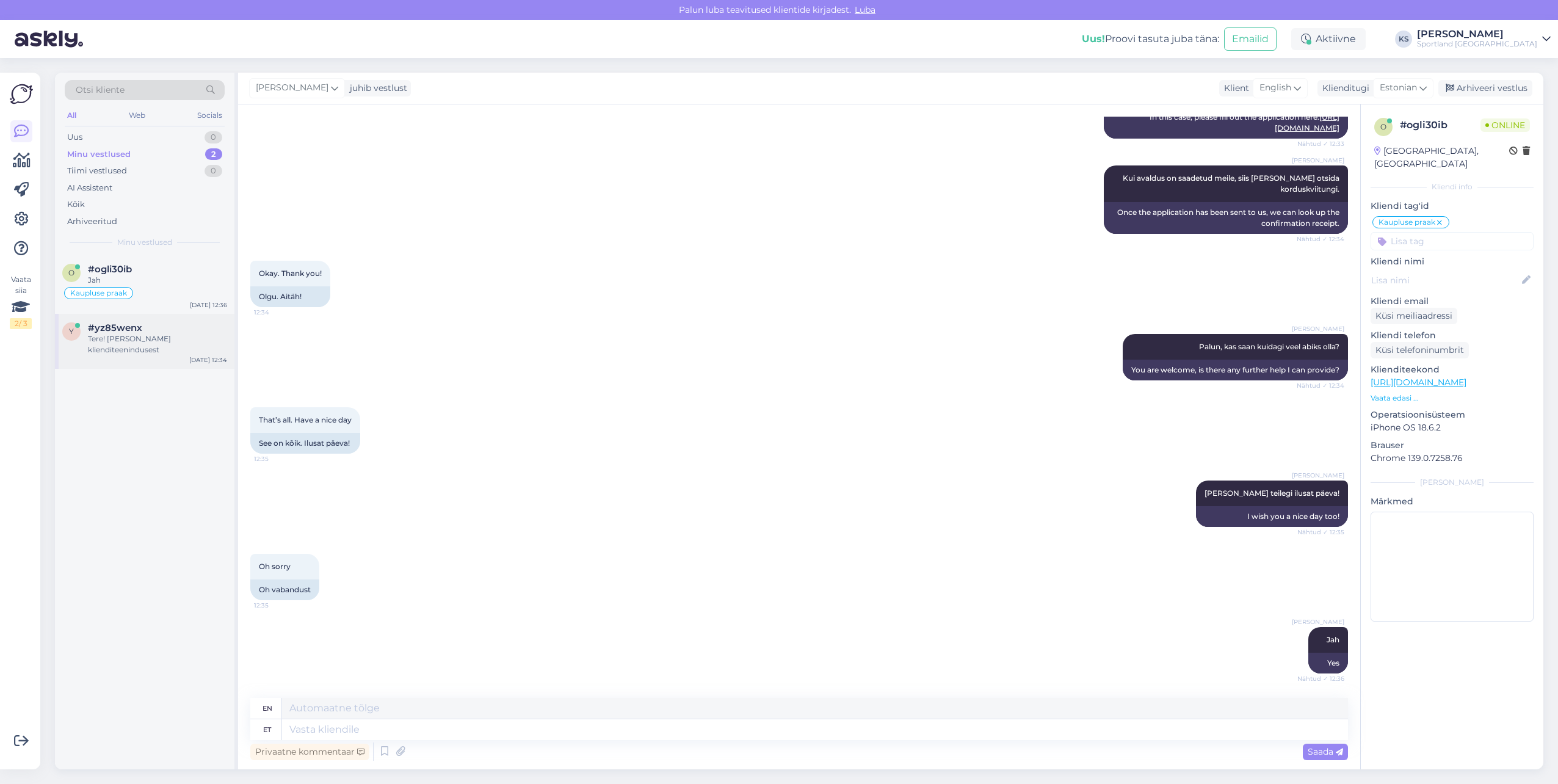
click at [191, 317] on div "y #yz85wenx Tere! [PERSON_NAME] klienditeenindusest [DATE] 12:34" at bounding box center [144, 341] width 180 height 55
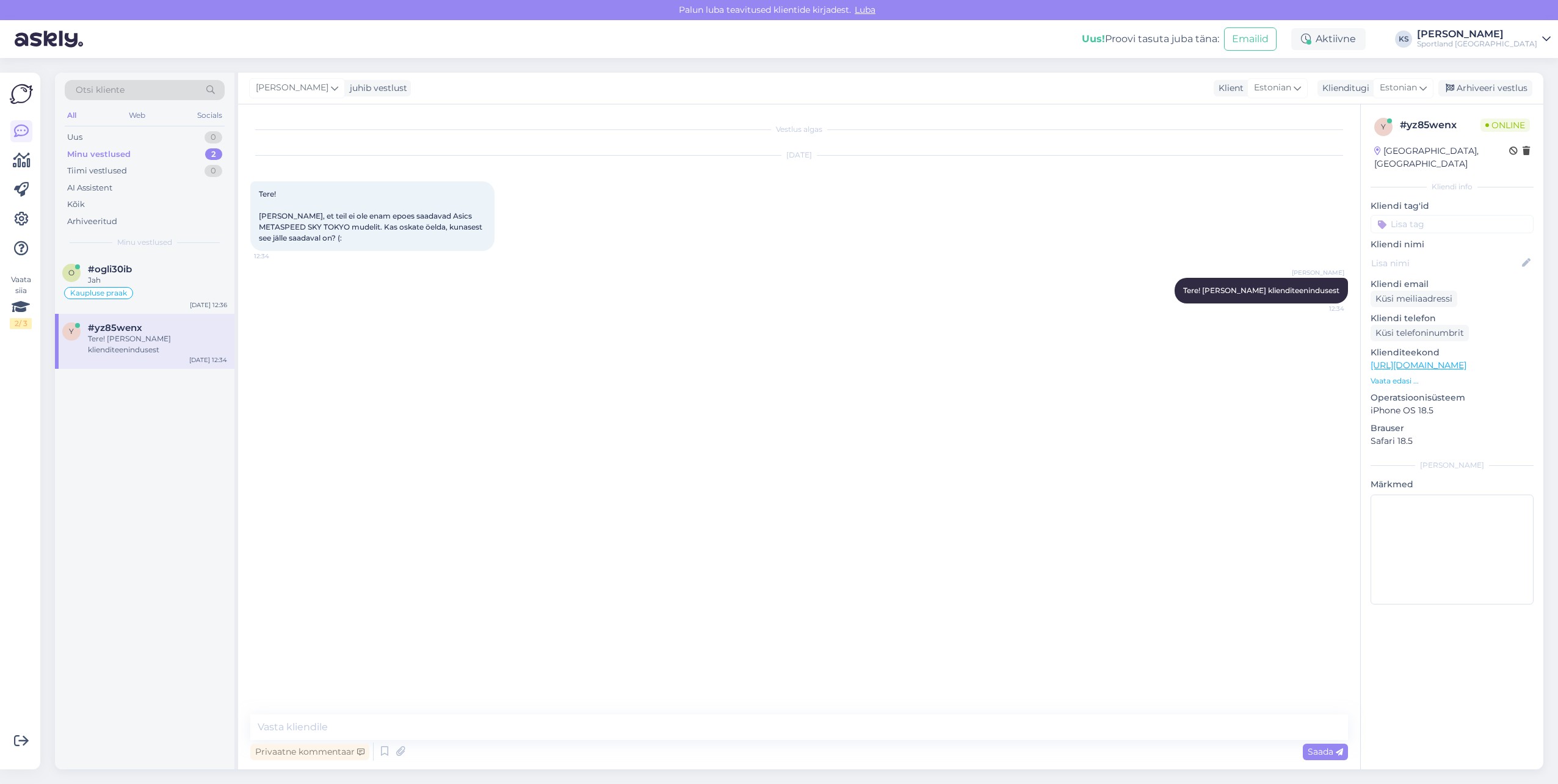
scroll to position [0, 0]
click at [473, 729] on textarea at bounding box center [799, 726] width 1098 height 25
click at [171, 303] on div "Kaupluse praak" at bounding box center [145, 303] width 165 height 14
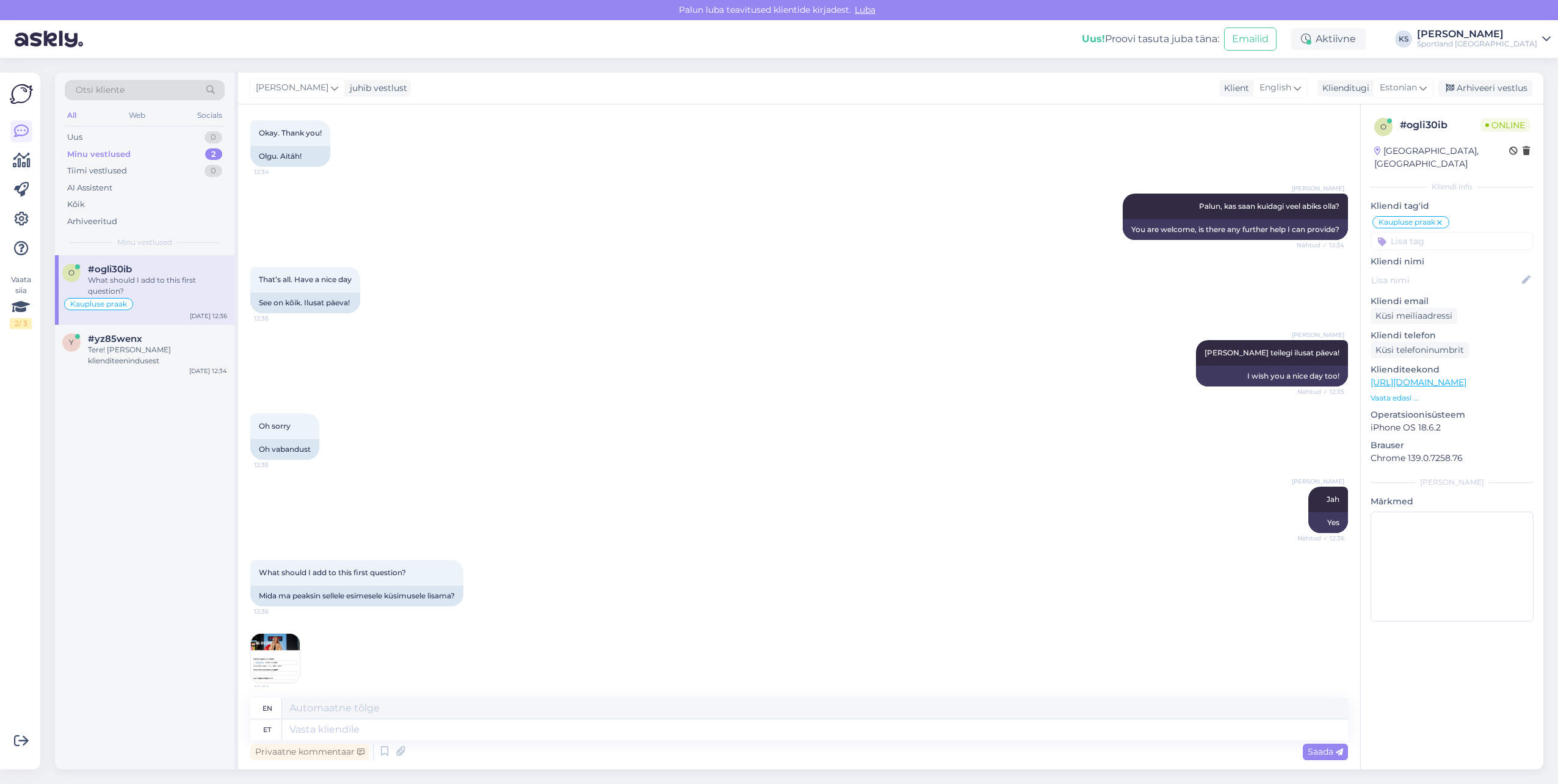
scroll to position [1631, 0]
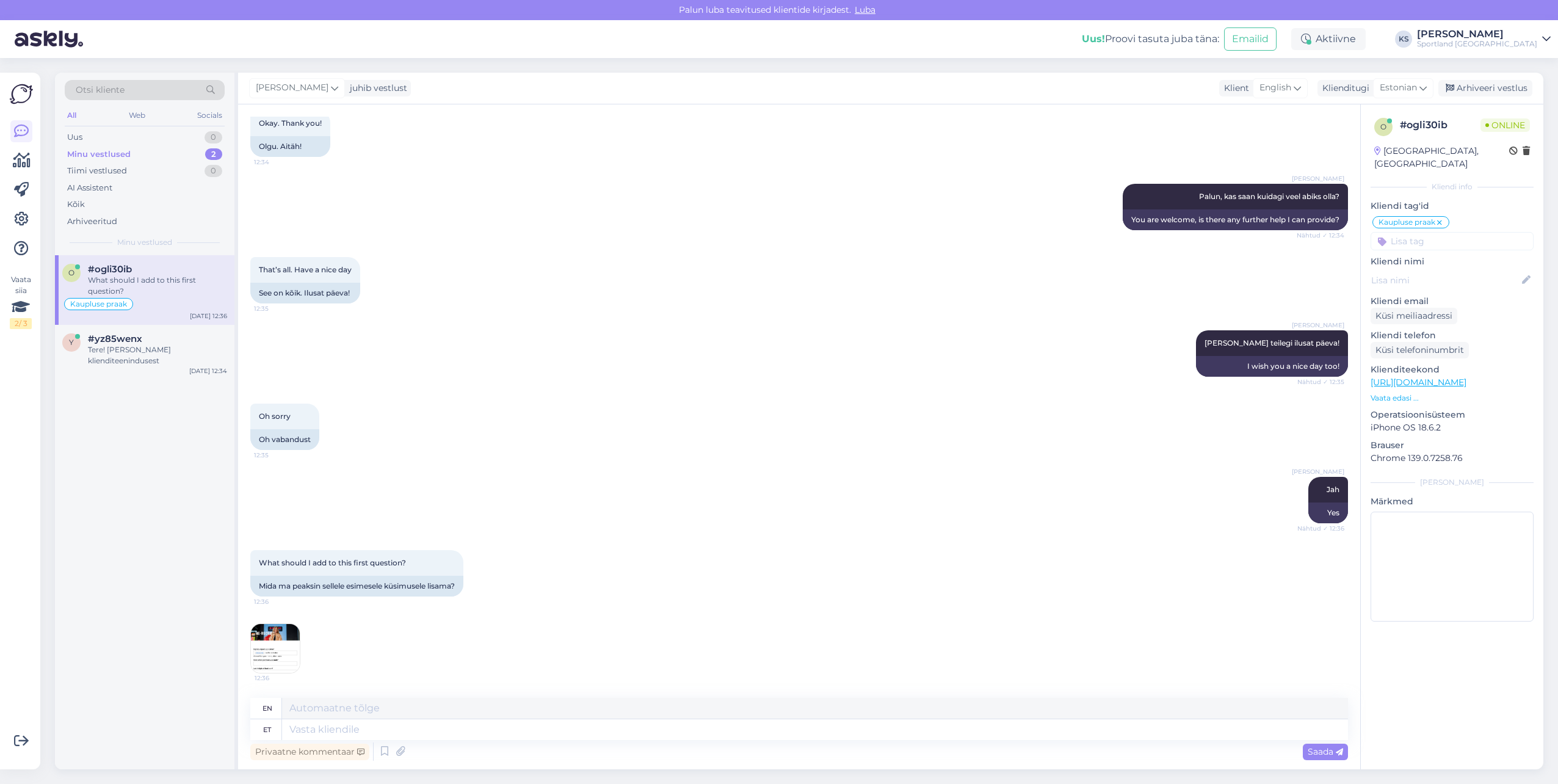
click at [299, 673] on div "What should I add to this first question? 12:36 Mida ma peaksin sellele esimese…" at bounding box center [799, 611] width 1098 height 150
click at [280, 662] on img at bounding box center [275, 648] width 49 height 49
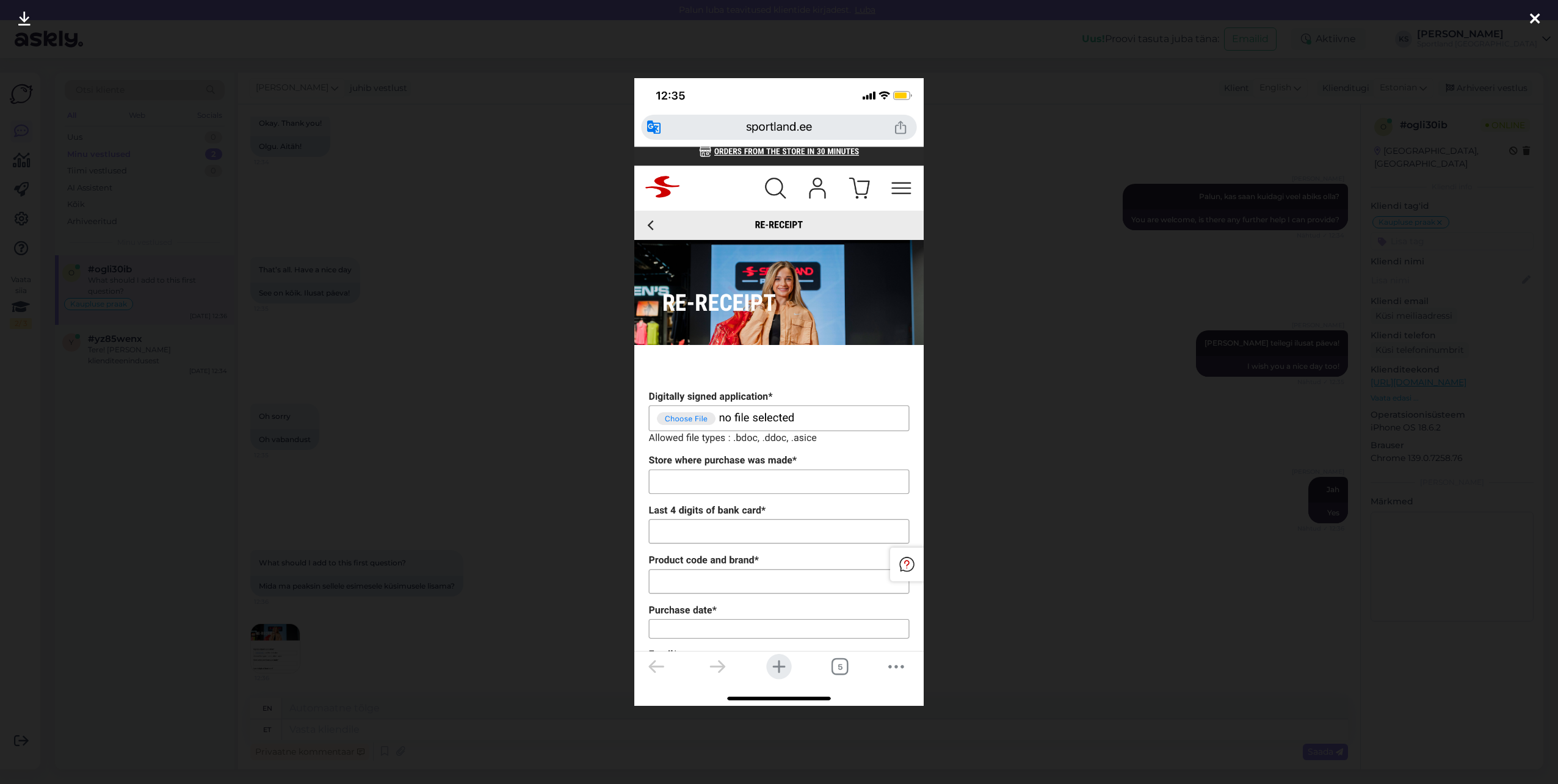
click at [1532, 8] on div at bounding box center [1535, 19] width 25 height 39
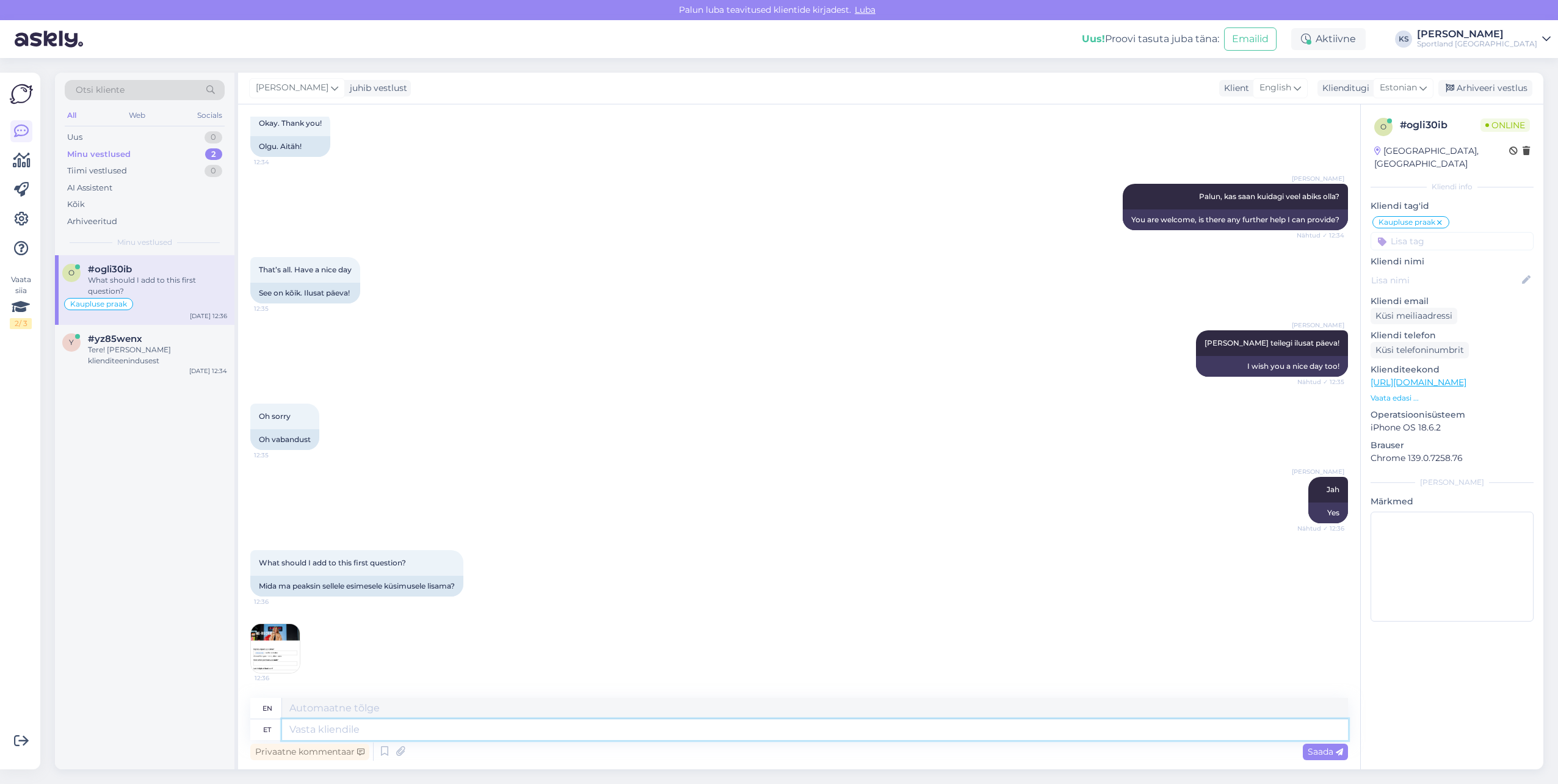
click at [396, 732] on textarea at bounding box center [815, 730] width 1066 height 21
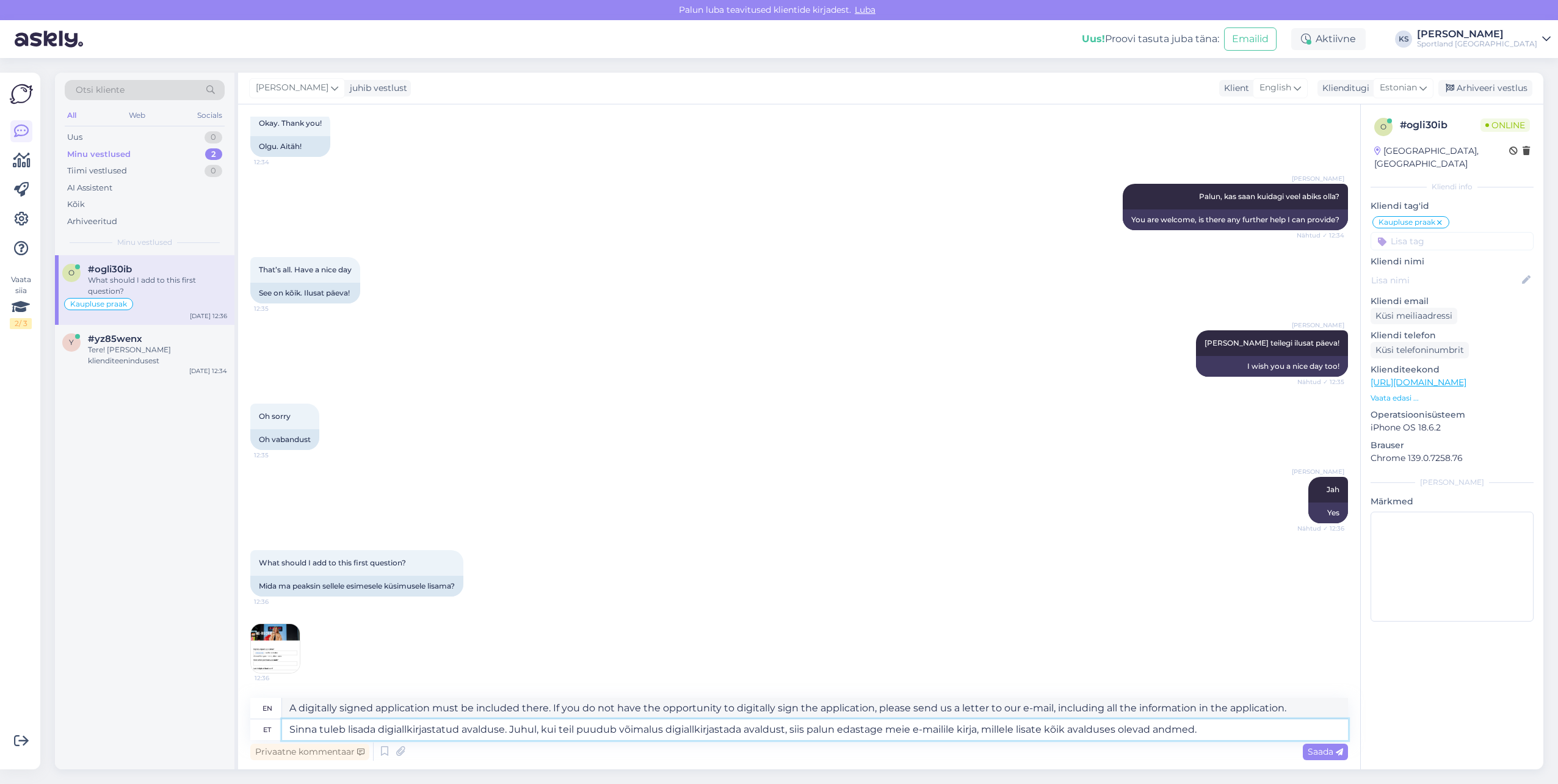
click at [503, 729] on textarea "Sinna tuleb lisada digiallkirjastatud avalduse. Juhul, kui teil puudub võimalus…" at bounding box center [815, 730] width 1066 height 21
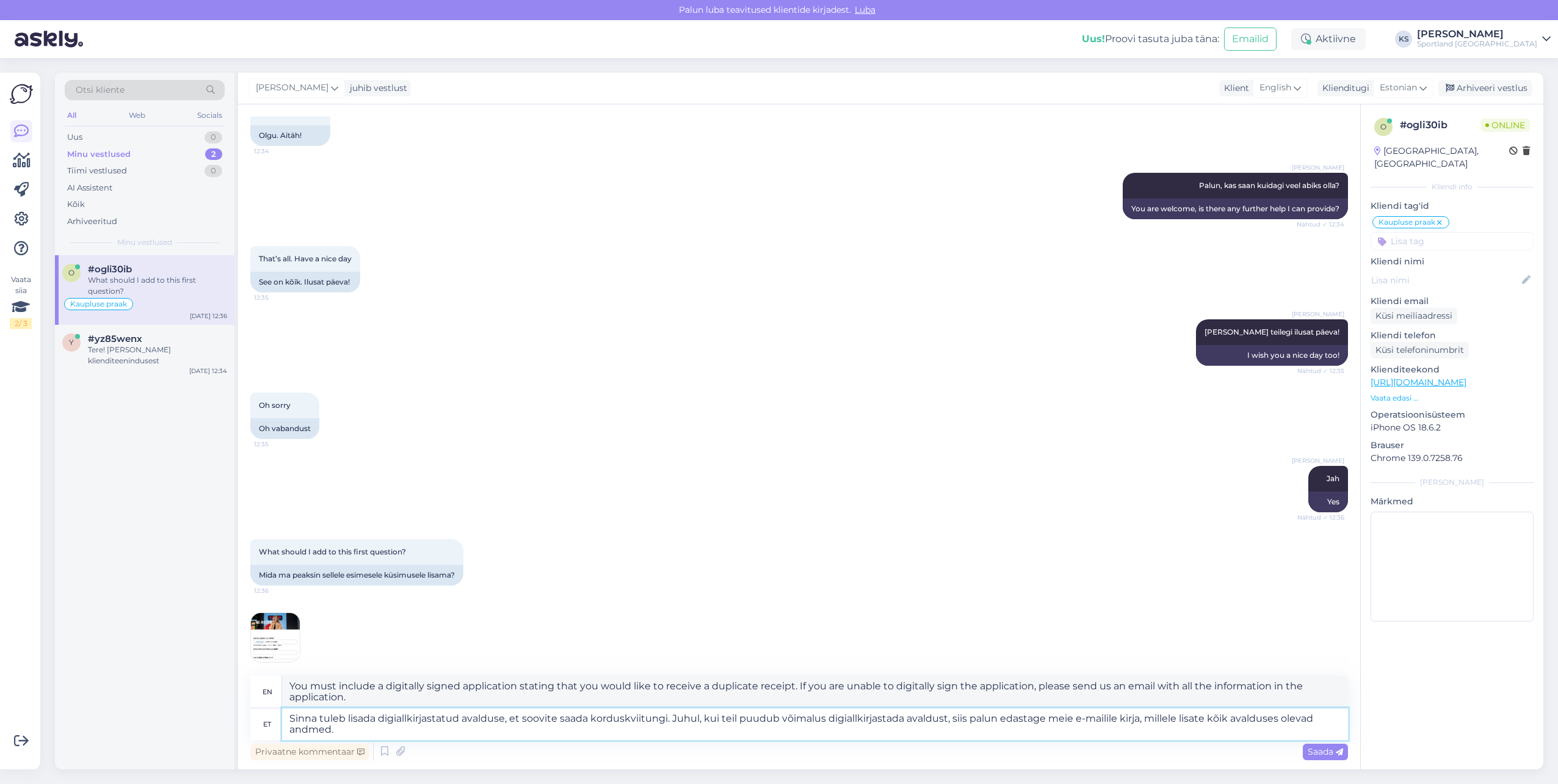
click at [768, 728] on textarea "Sinna tuleb lisada digiallkirjastatud avalduse, et soovite saada korduskviitung…" at bounding box center [815, 724] width 1066 height 32
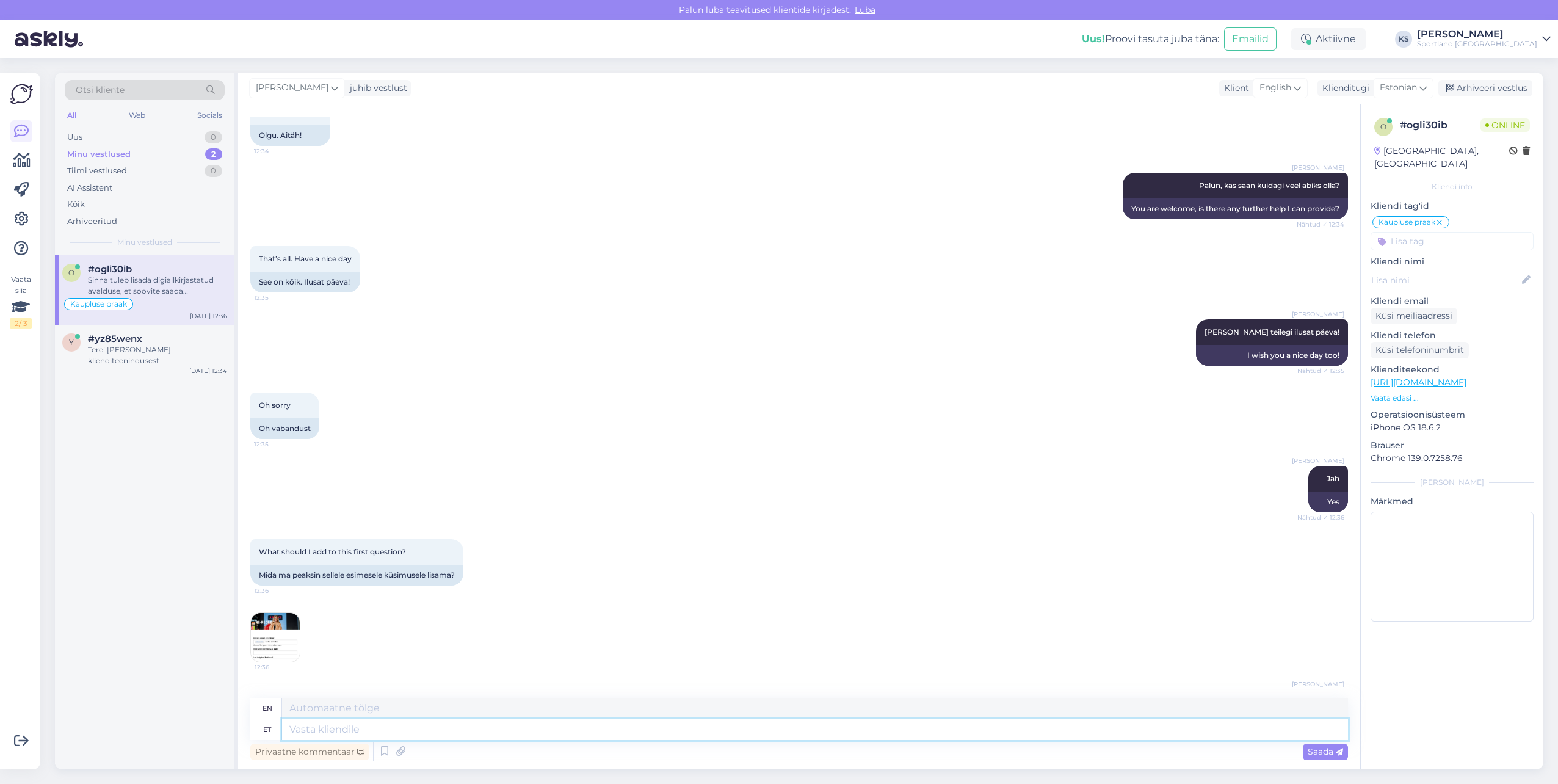
scroll to position [1770, 0]
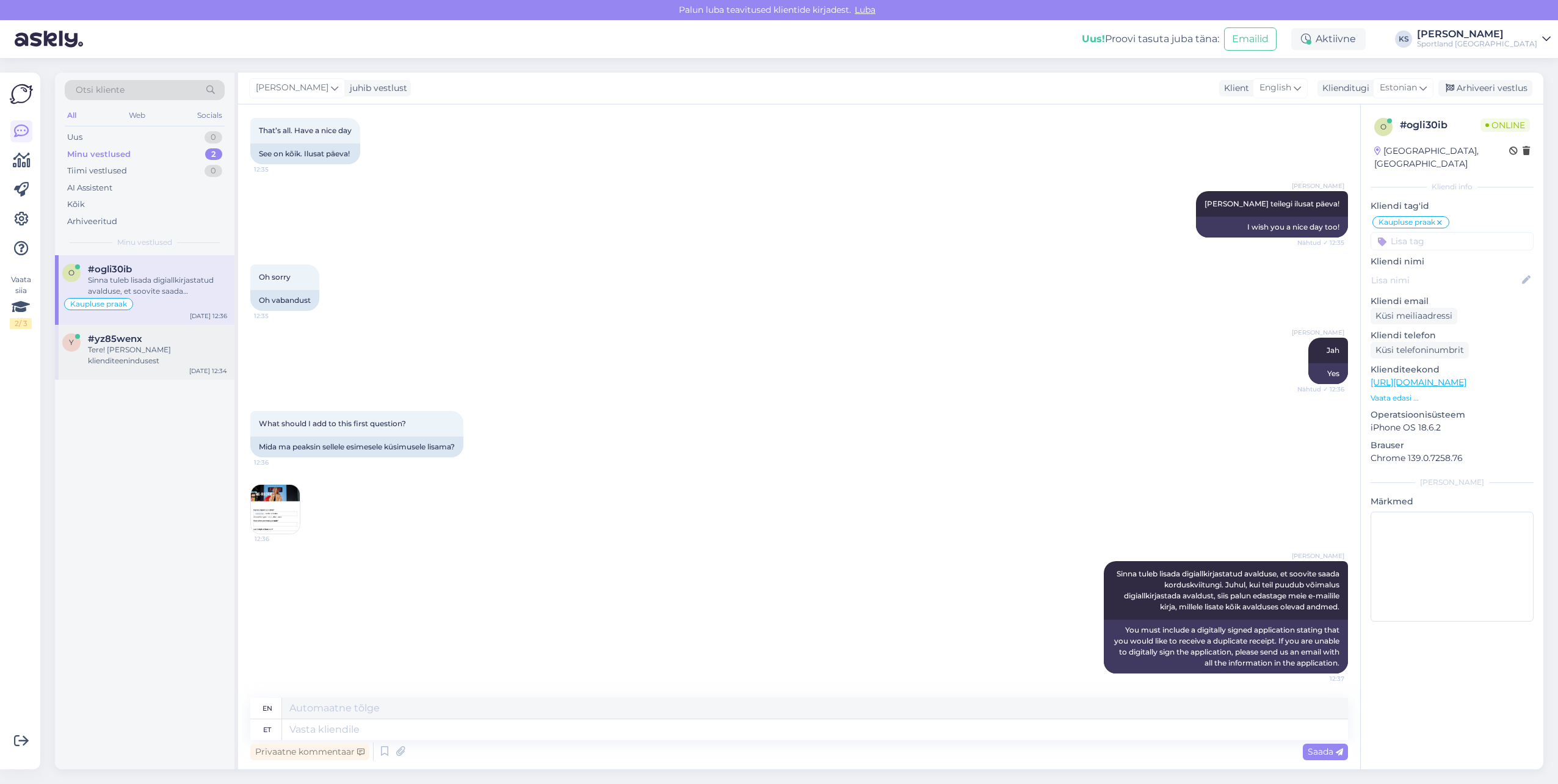
click at [193, 368] on div "y #yz85wenx Tere! [PERSON_NAME] klienditeenindusest [DATE] 12:34" at bounding box center [144, 352] width 180 height 55
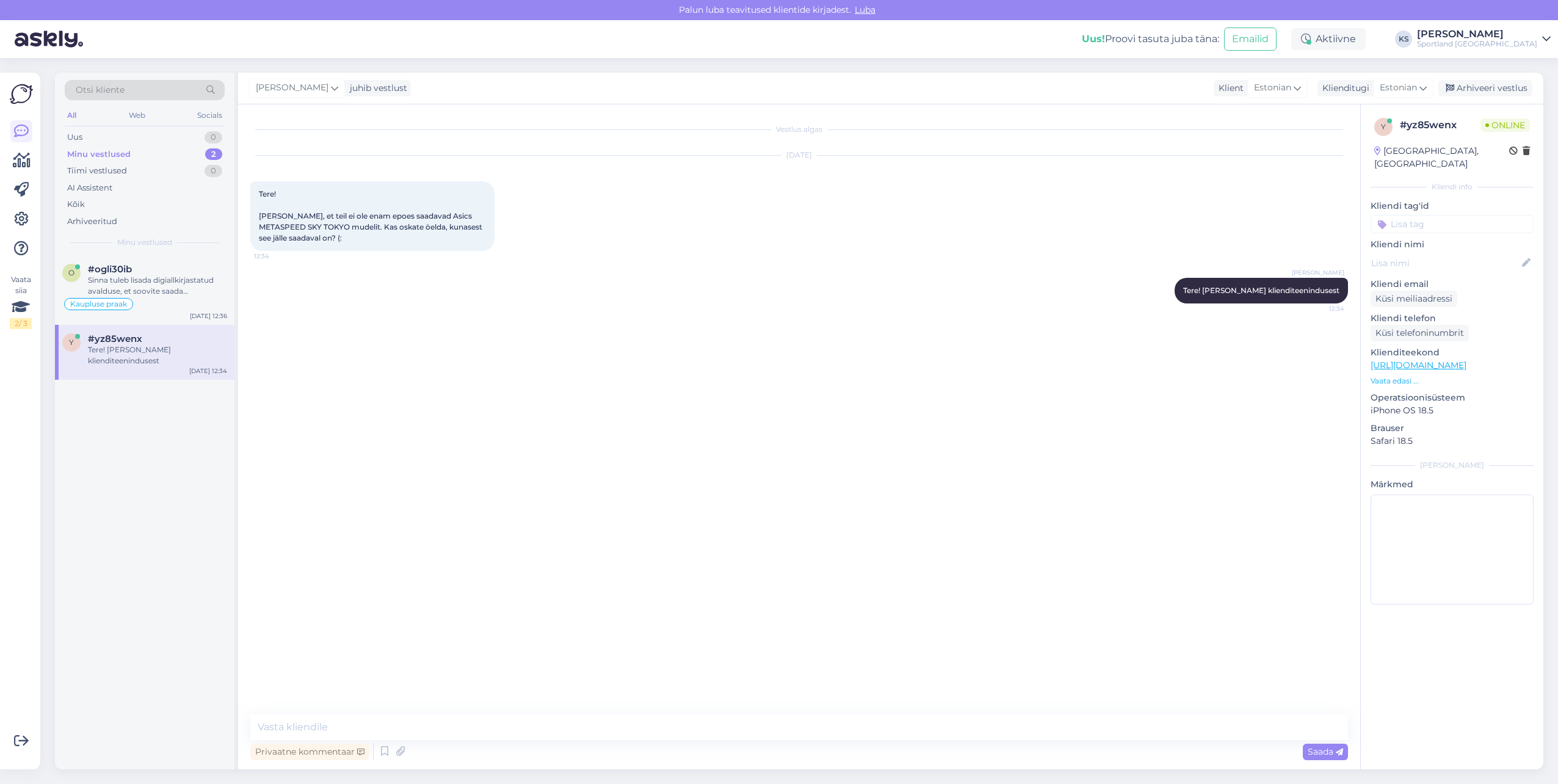
scroll to position [0, 0]
click at [367, 730] on textarea at bounding box center [799, 726] width 1098 height 25
click at [180, 274] on div "#ogli30ib 1" at bounding box center [158, 269] width 139 height 11
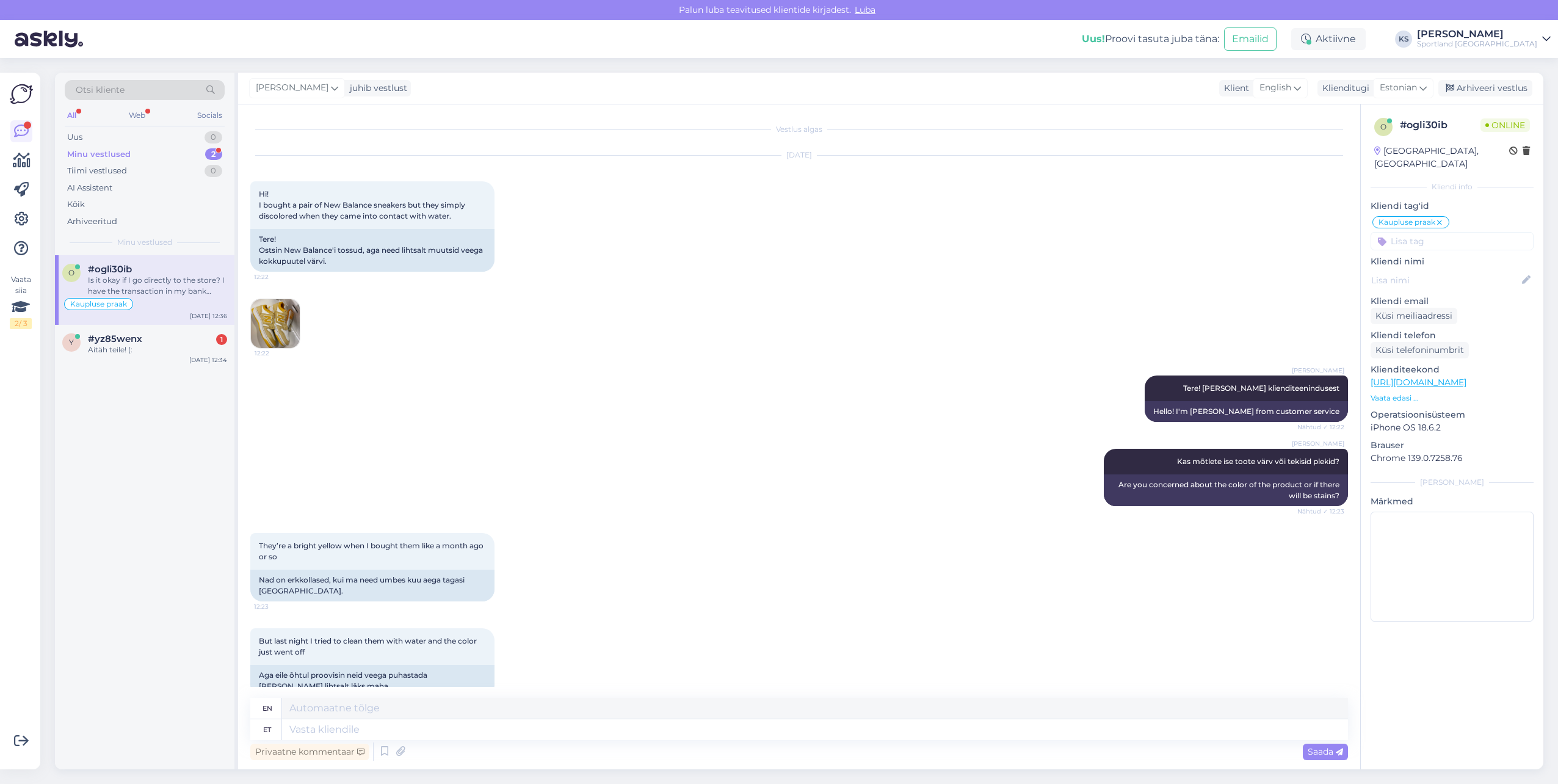
scroll to position [1865, 0]
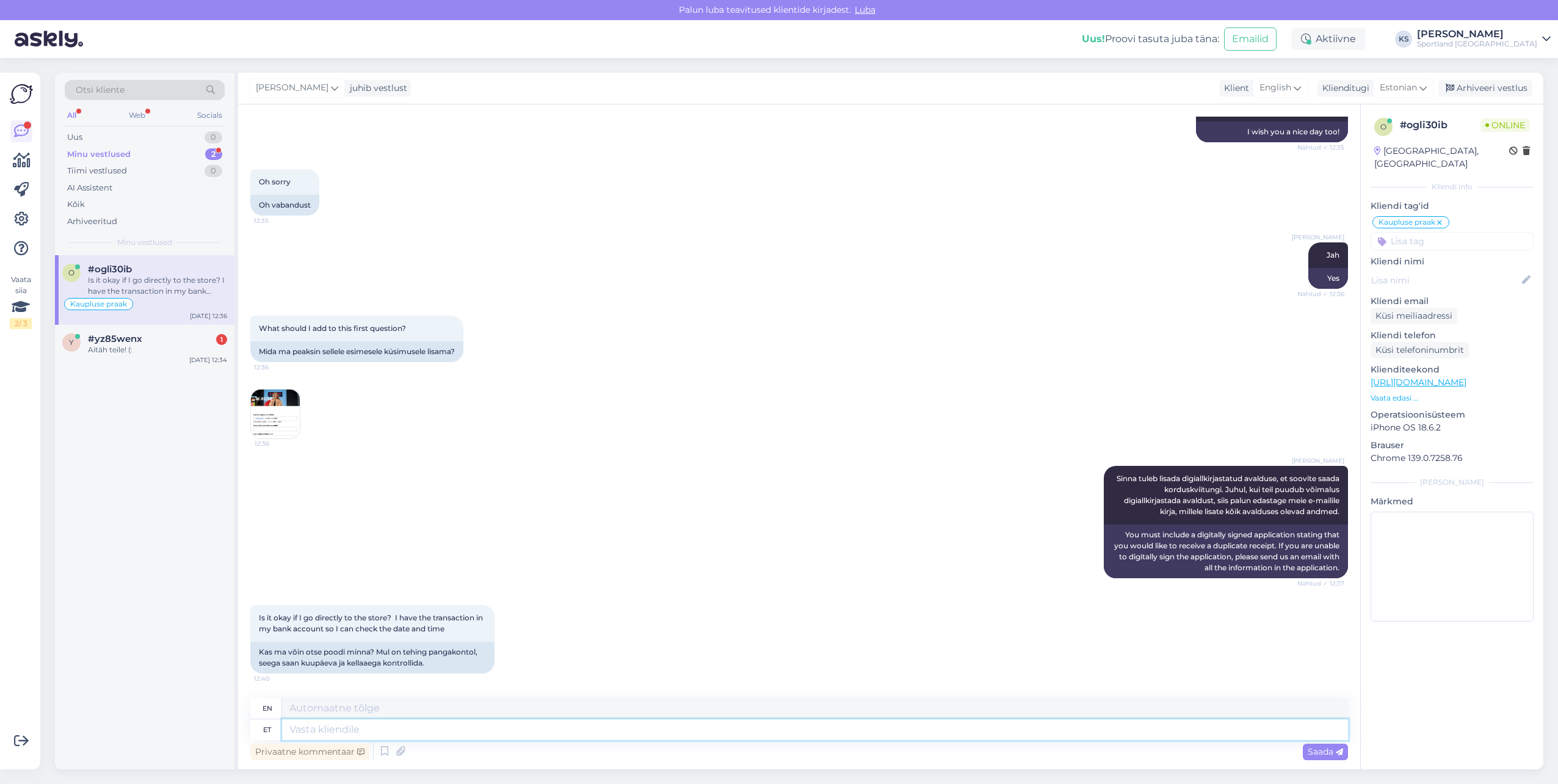
click at [340, 724] on textarea at bounding box center [815, 730] width 1066 height 21
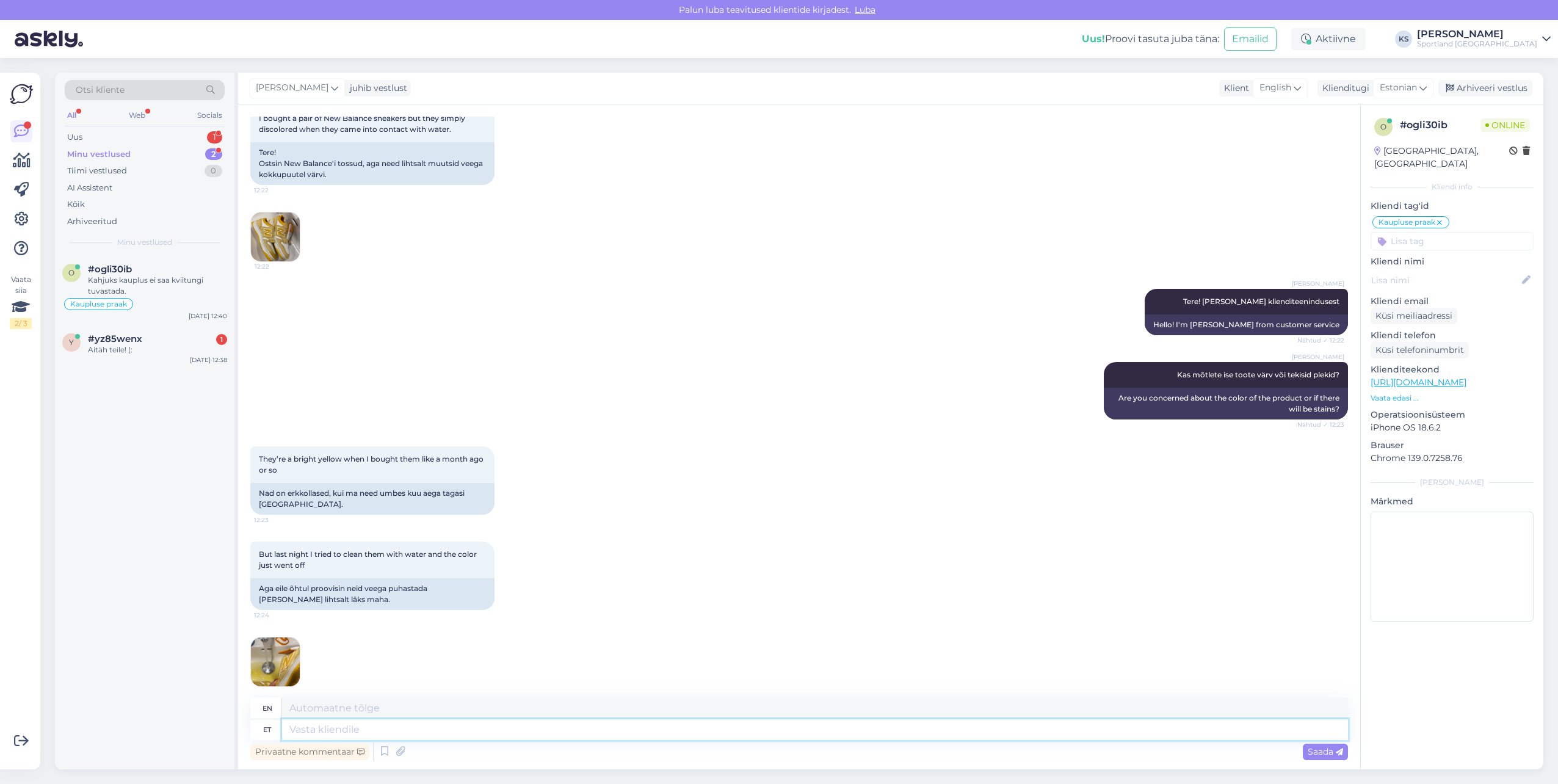
scroll to position [0, 0]
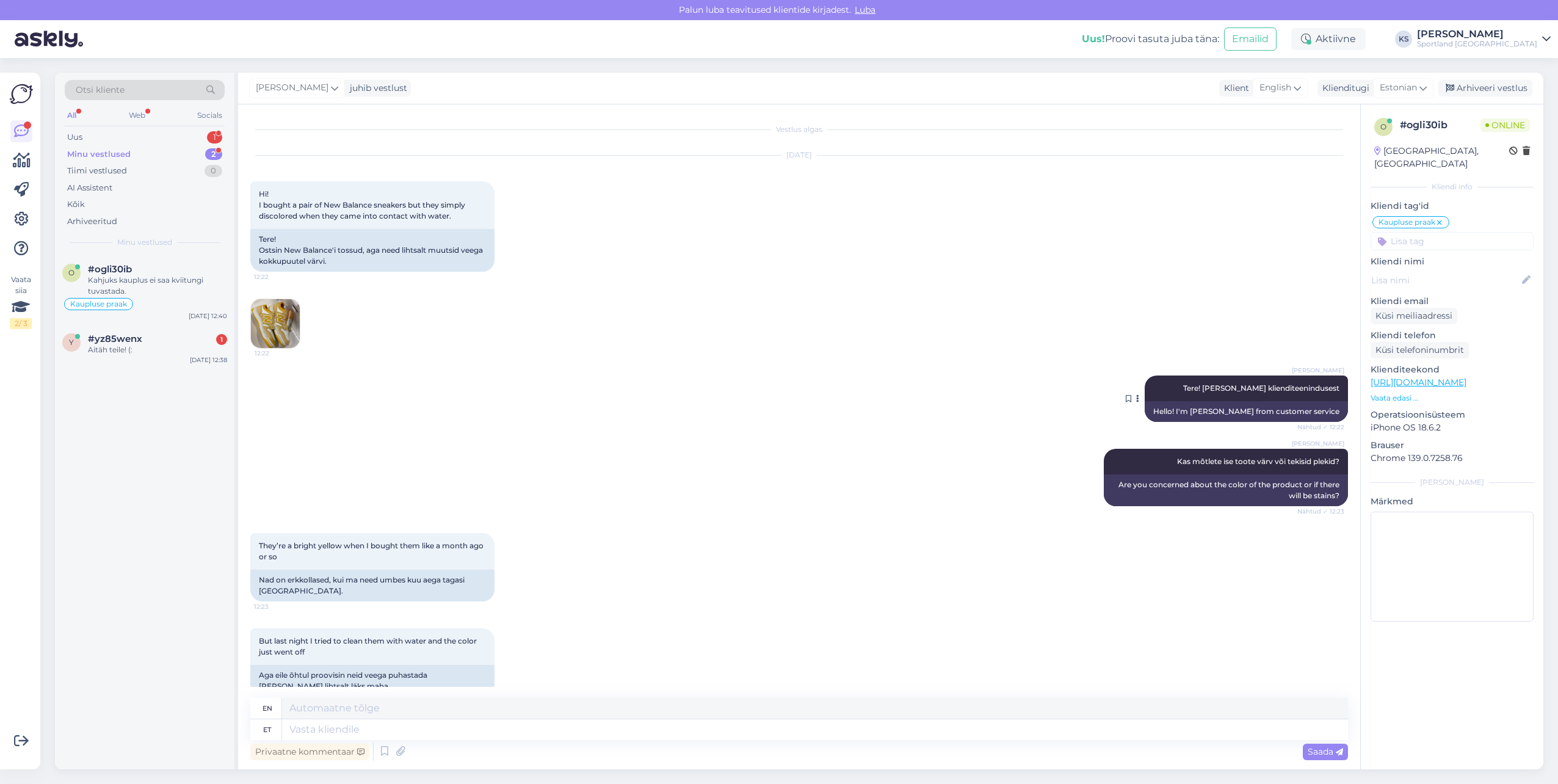
click at [1278, 389] on span "Tere! [PERSON_NAME] klienditeenindusest" at bounding box center [1261, 387] width 156 height 9
drag, startPoint x: 1278, startPoint y: 389, endPoint x: 1057, endPoint y: 357, distance: 223.3
click at [1278, 389] on span "Tere! [PERSON_NAME] klienditeenindusest" at bounding box center [1261, 387] width 156 height 9
copy div "Tere! [PERSON_NAME] klienditeenindusest Nähtud ✓ 12:22"
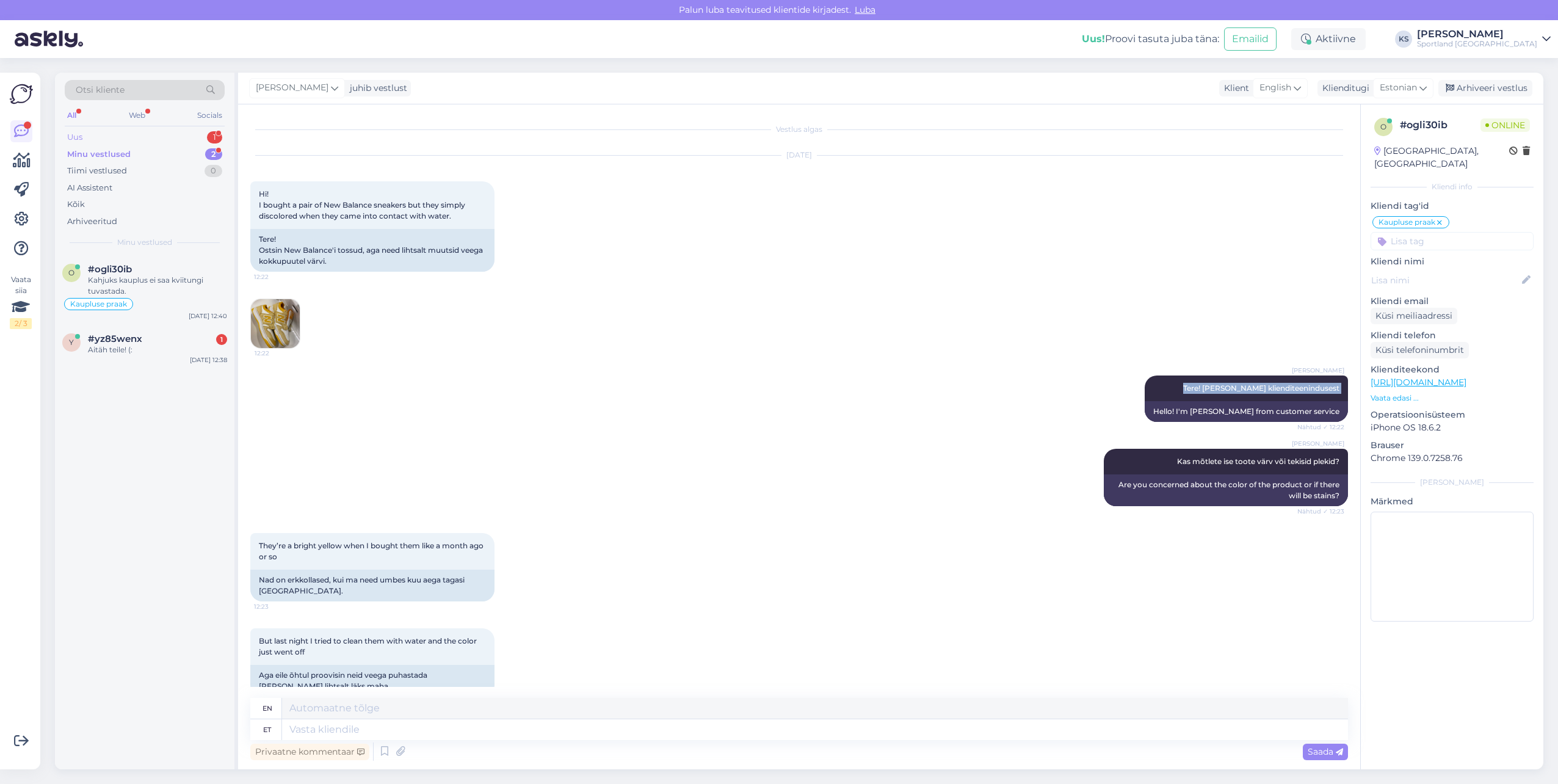
click at [196, 138] on div "Uus 1" at bounding box center [144, 137] width 160 height 17
click at [142, 269] on div "#babiu1f0 2" at bounding box center [158, 269] width 139 height 11
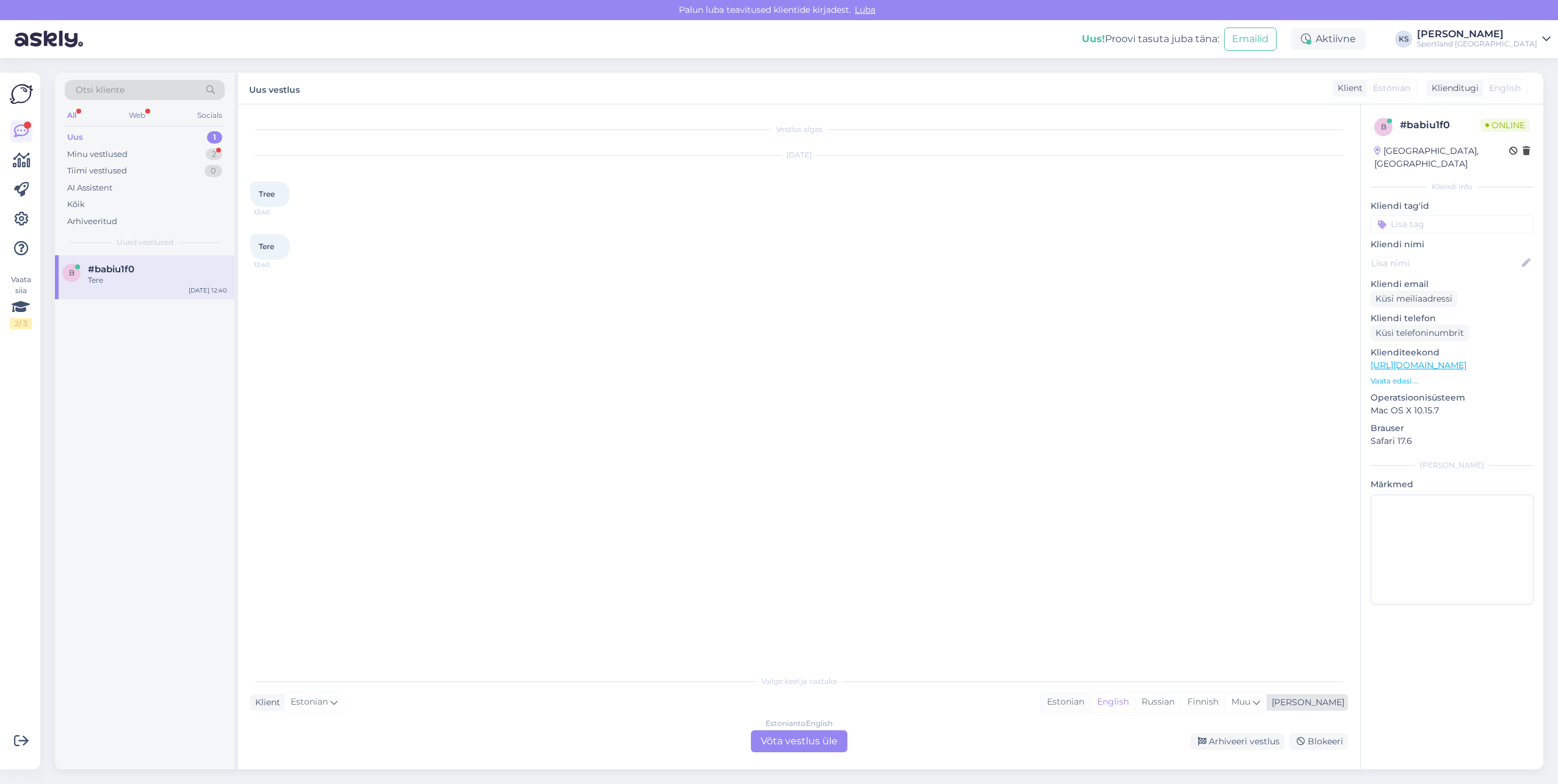
click at [1090, 702] on div "Estonian" at bounding box center [1065, 701] width 50 height 19
click at [834, 736] on div "Estonian to Estonian Võta vestlus üle" at bounding box center [799, 741] width 96 height 22
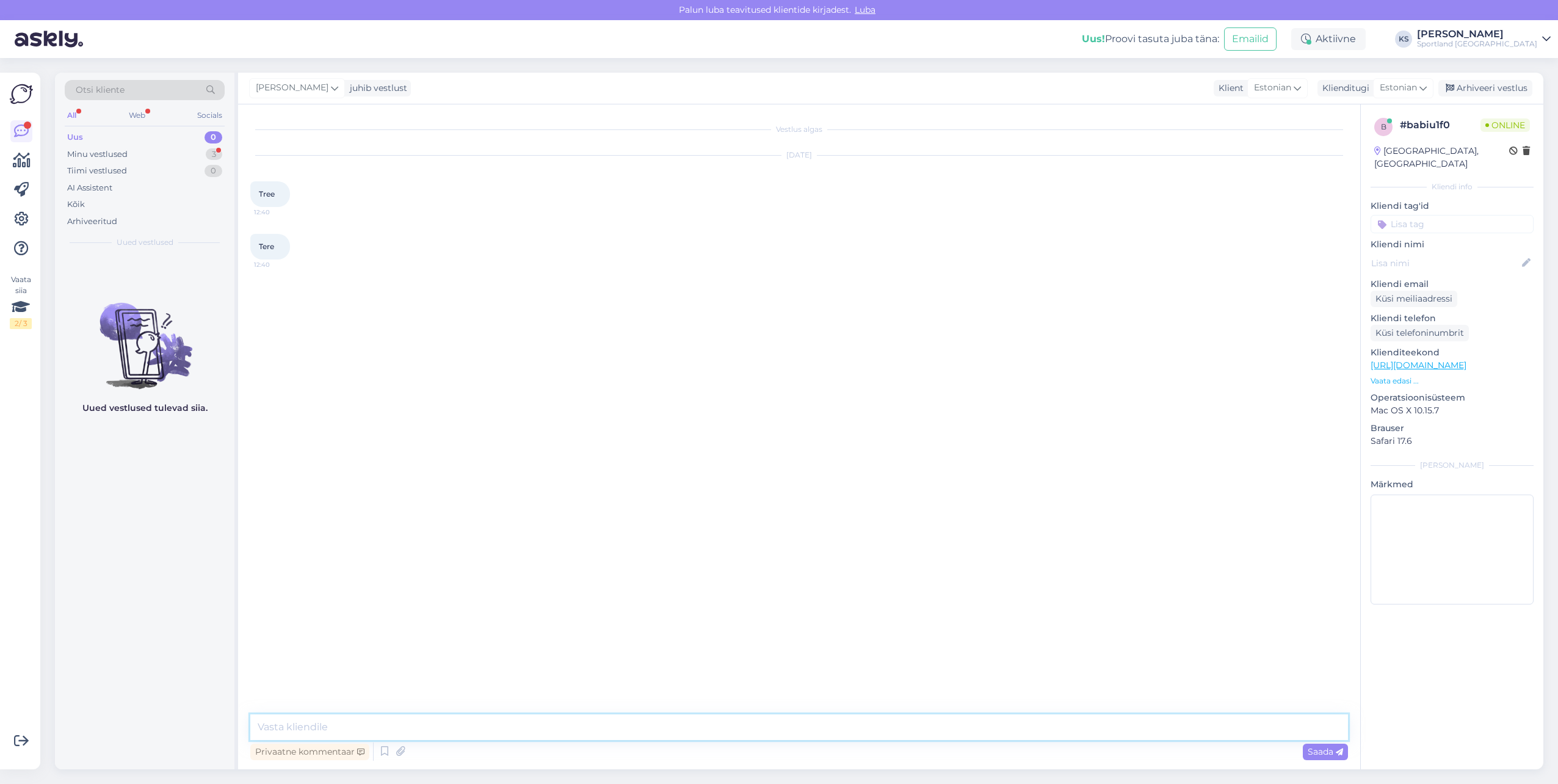
click at [834, 730] on textarea at bounding box center [799, 726] width 1098 height 25
paste textarea "Tere! [PERSON_NAME] klienditeenindusest"
click at [209, 160] on div "3" at bounding box center [214, 155] width 17 height 12
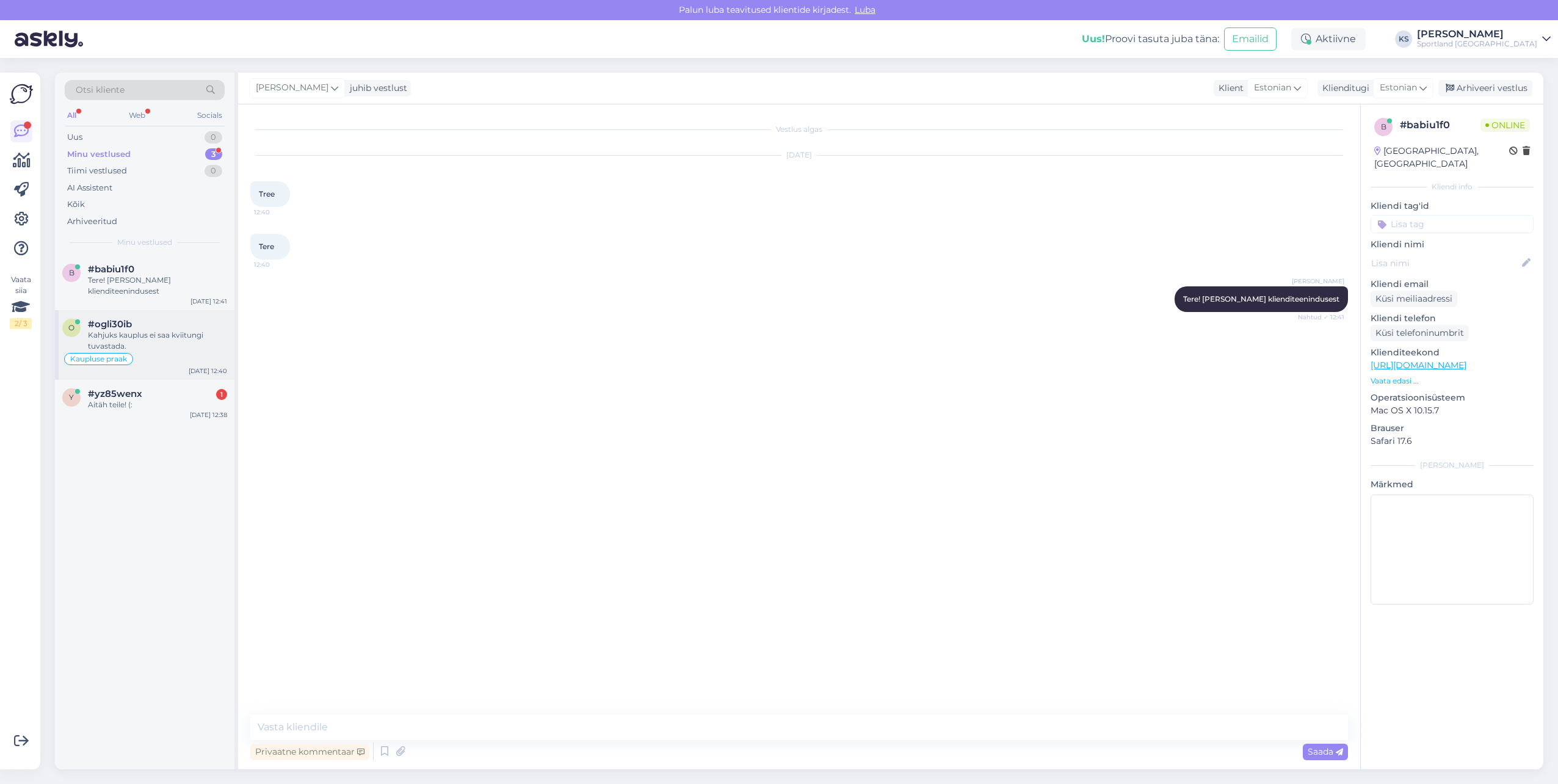
click at [164, 317] on div "o #ogli30ib Kahjuks kauplus ei saa kviitungi tuvastada. Kaupluse praak [DATE] 1…" at bounding box center [144, 345] width 180 height 69
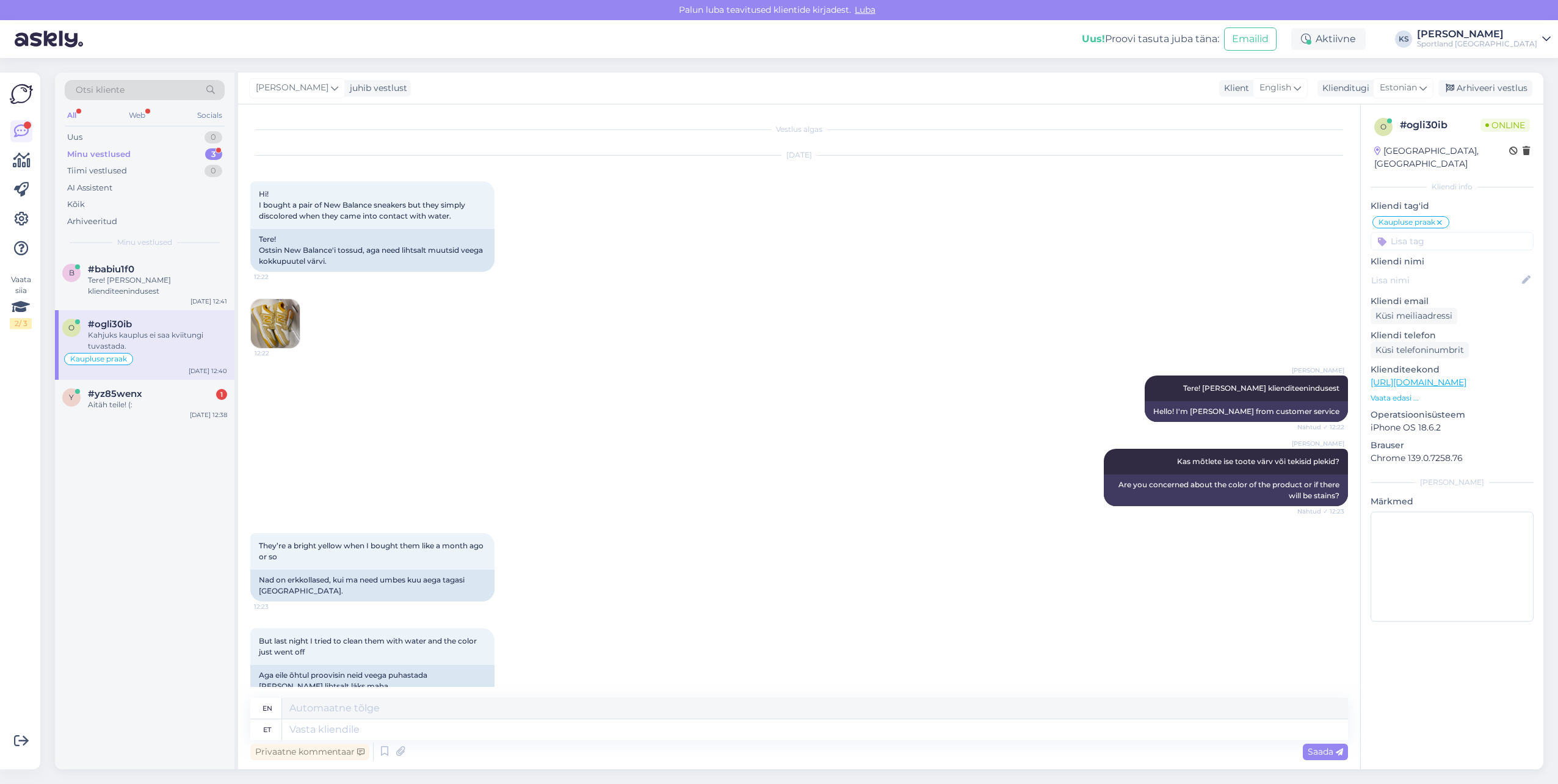
scroll to position [1939, 0]
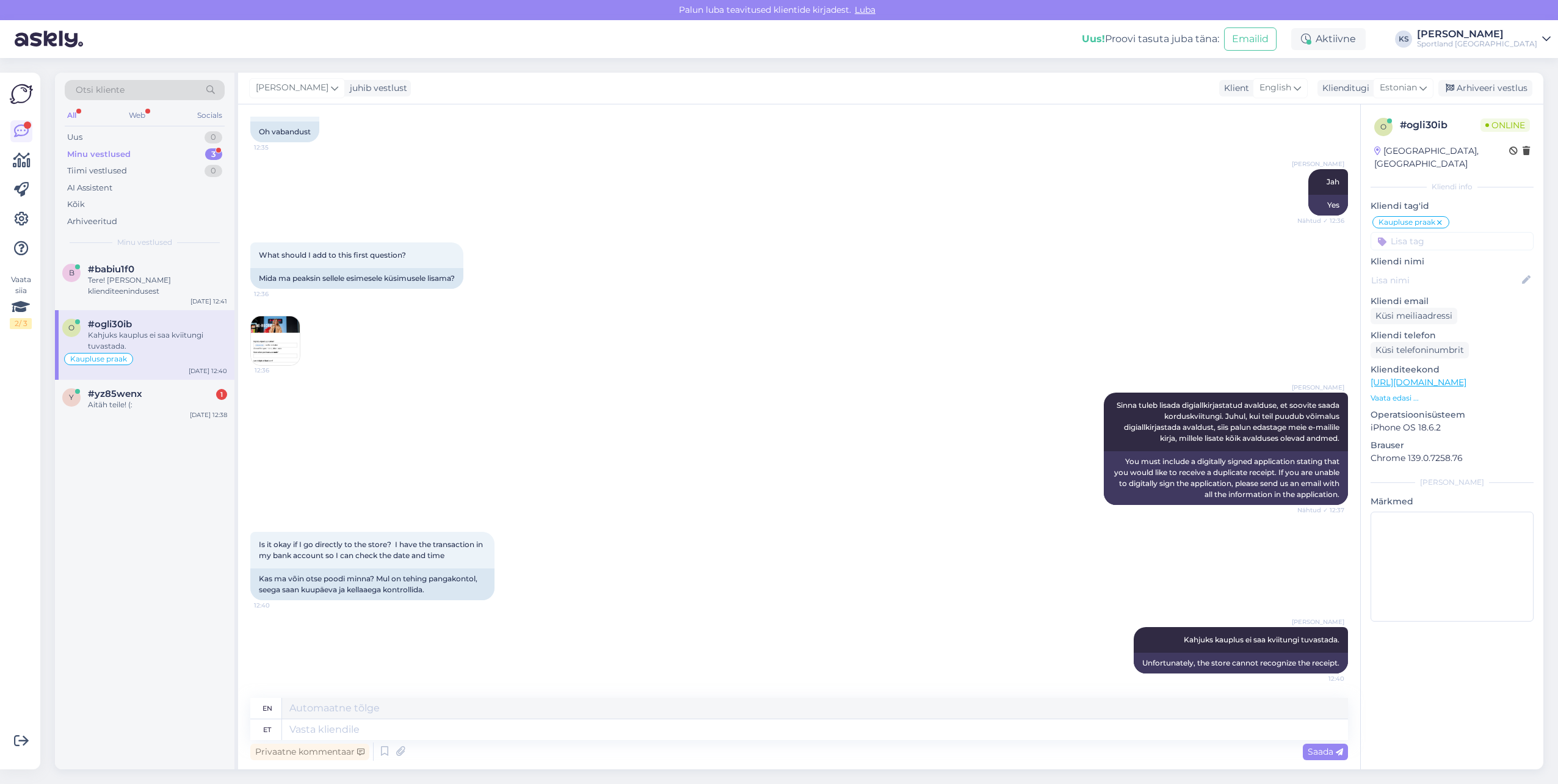
click at [461, 740] on div "Privaatne kommentaar Saada" at bounding box center [799, 752] width 1098 height 23
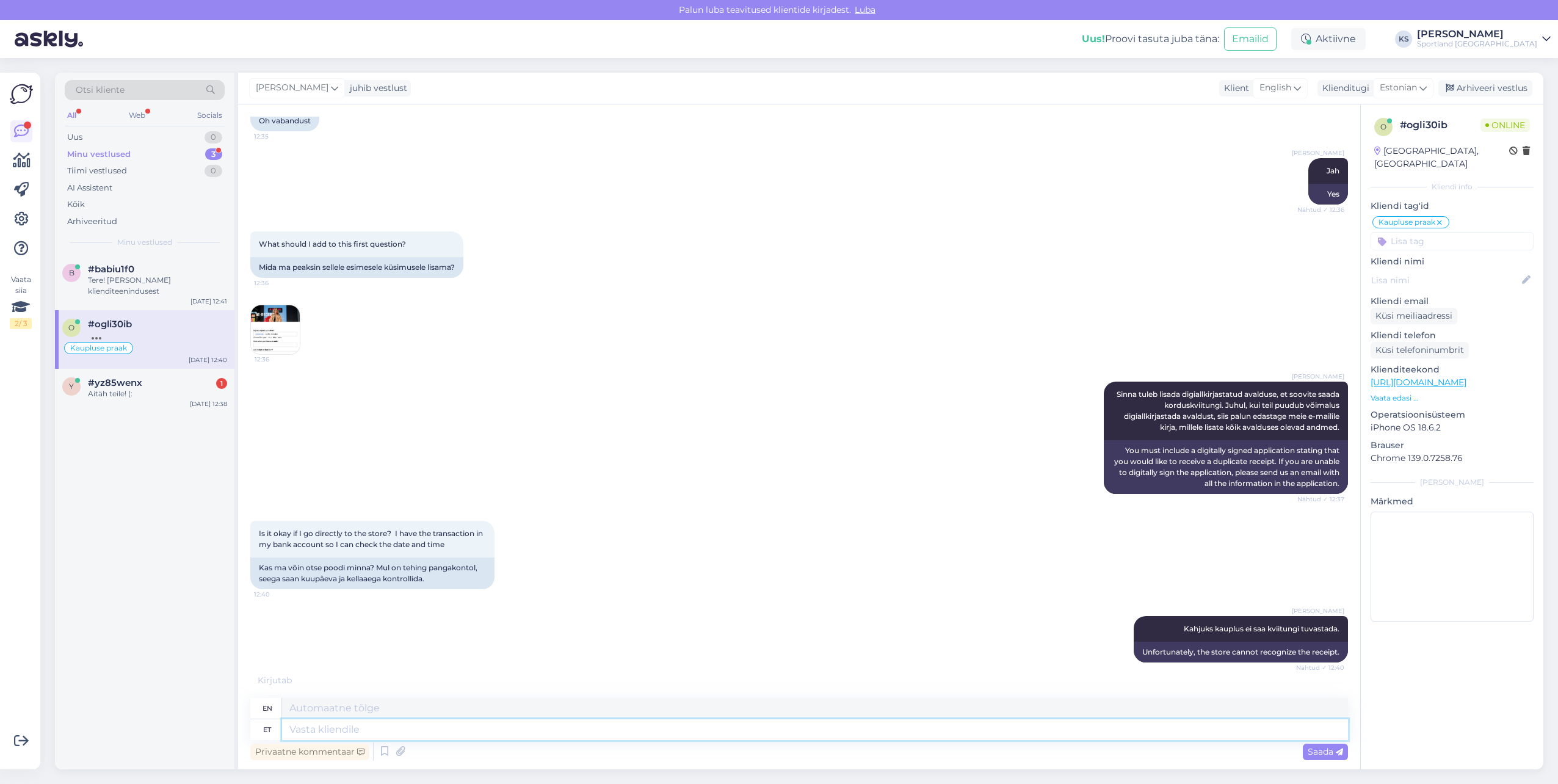
click at [462, 734] on textarea at bounding box center [815, 730] width 1066 height 21
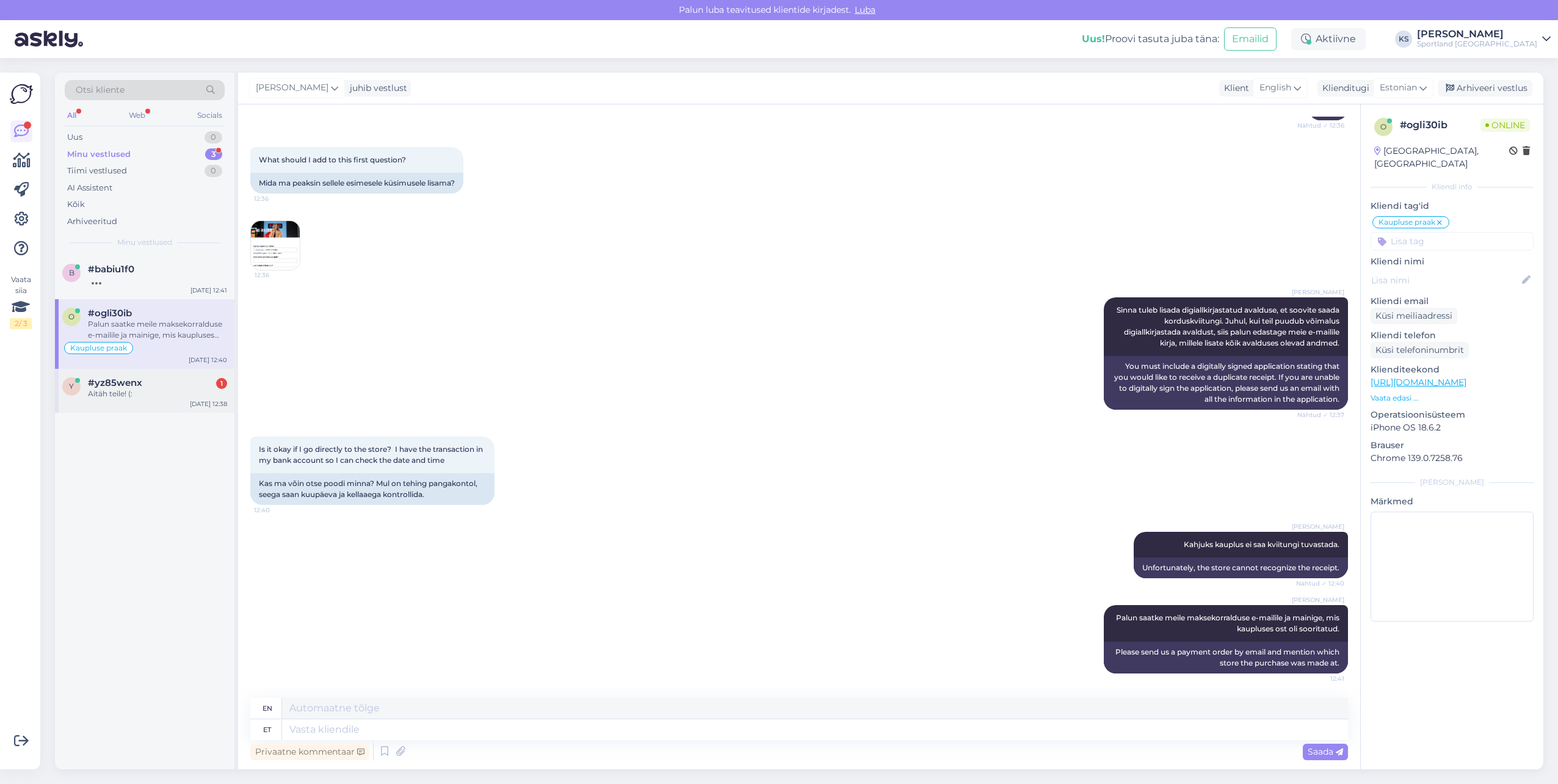
click at [166, 397] on div "Aitäh teile! (:" at bounding box center [158, 394] width 139 height 11
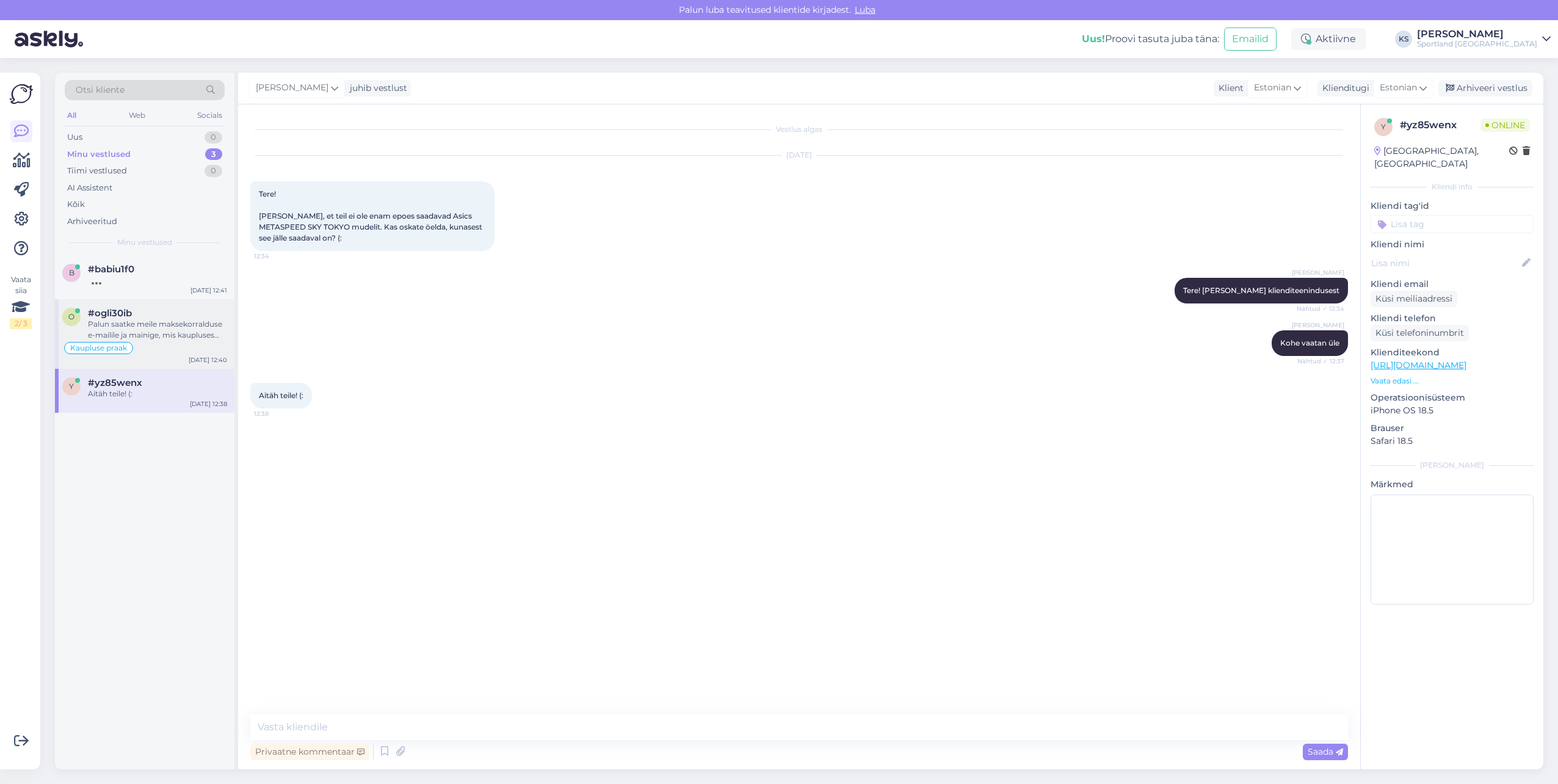
scroll to position [0, 0]
click at [345, 725] on textarea at bounding box center [799, 726] width 1098 height 25
paste textarea "Tere! [PERSON_NAME] klienditeenindusest"
click at [431, 735] on textarea at bounding box center [799, 726] width 1098 height 25
drag, startPoint x: 350, startPoint y: 228, endPoint x: 422, endPoint y: 211, distance: 74.0
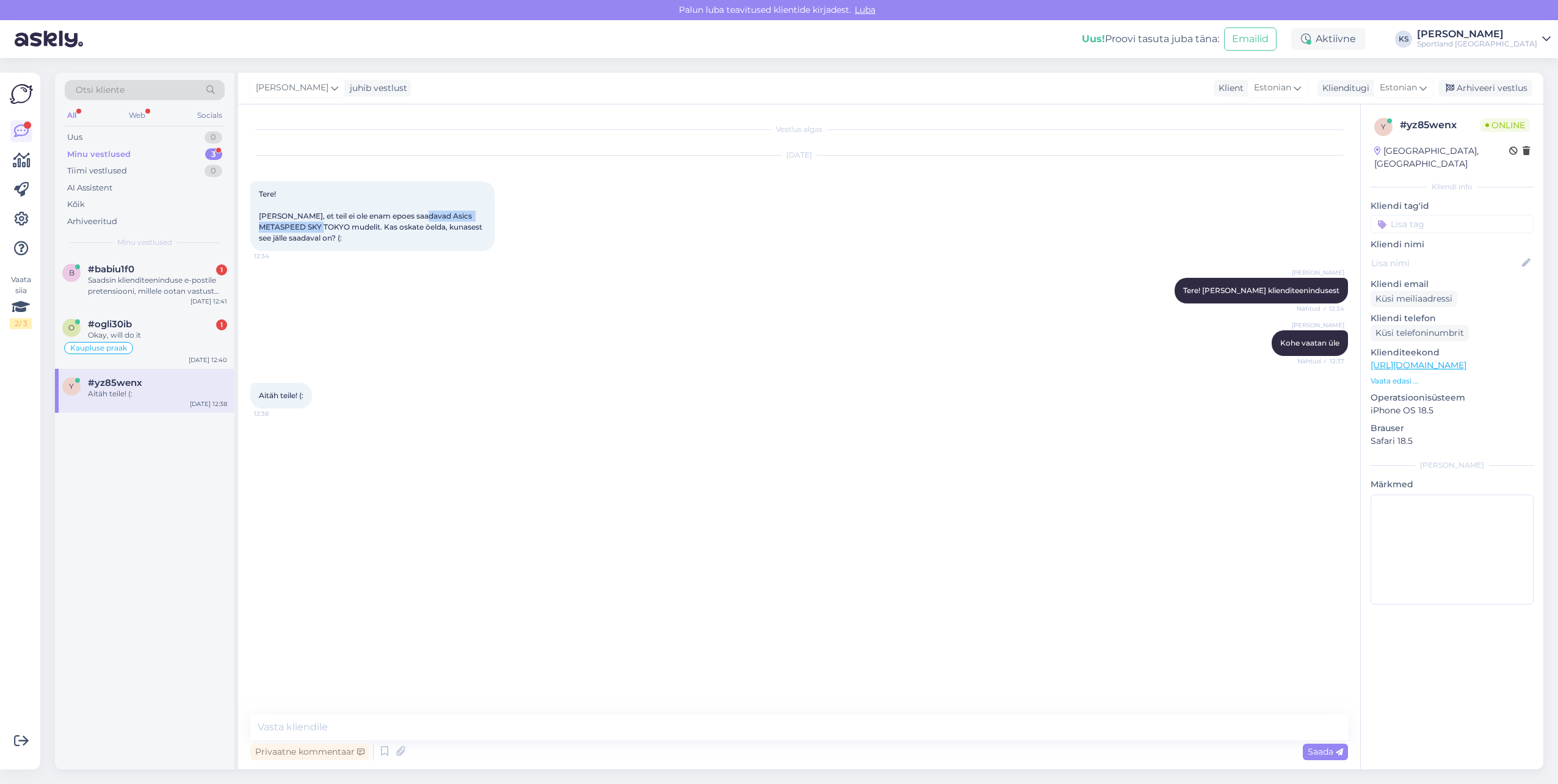
click at [422, 211] on span "Tere! [PERSON_NAME], et teil ei ole enam epoes saadavad Asics METASPEED SKY TOK…" at bounding box center [371, 215] width 226 height 53
copy span "Asics METASPEED SKY [GEOGRAPHIC_DATA]"
drag, startPoint x: 470, startPoint y: 730, endPoint x: 687, endPoint y: 783, distance: 223.4
click at [470, 730] on textarea at bounding box center [799, 726] width 1098 height 25
click at [176, 290] on div "Saadsin klienditeeninduse e-postile pretensiooni, millele ootan vastust kiirema…" at bounding box center [158, 285] width 139 height 22
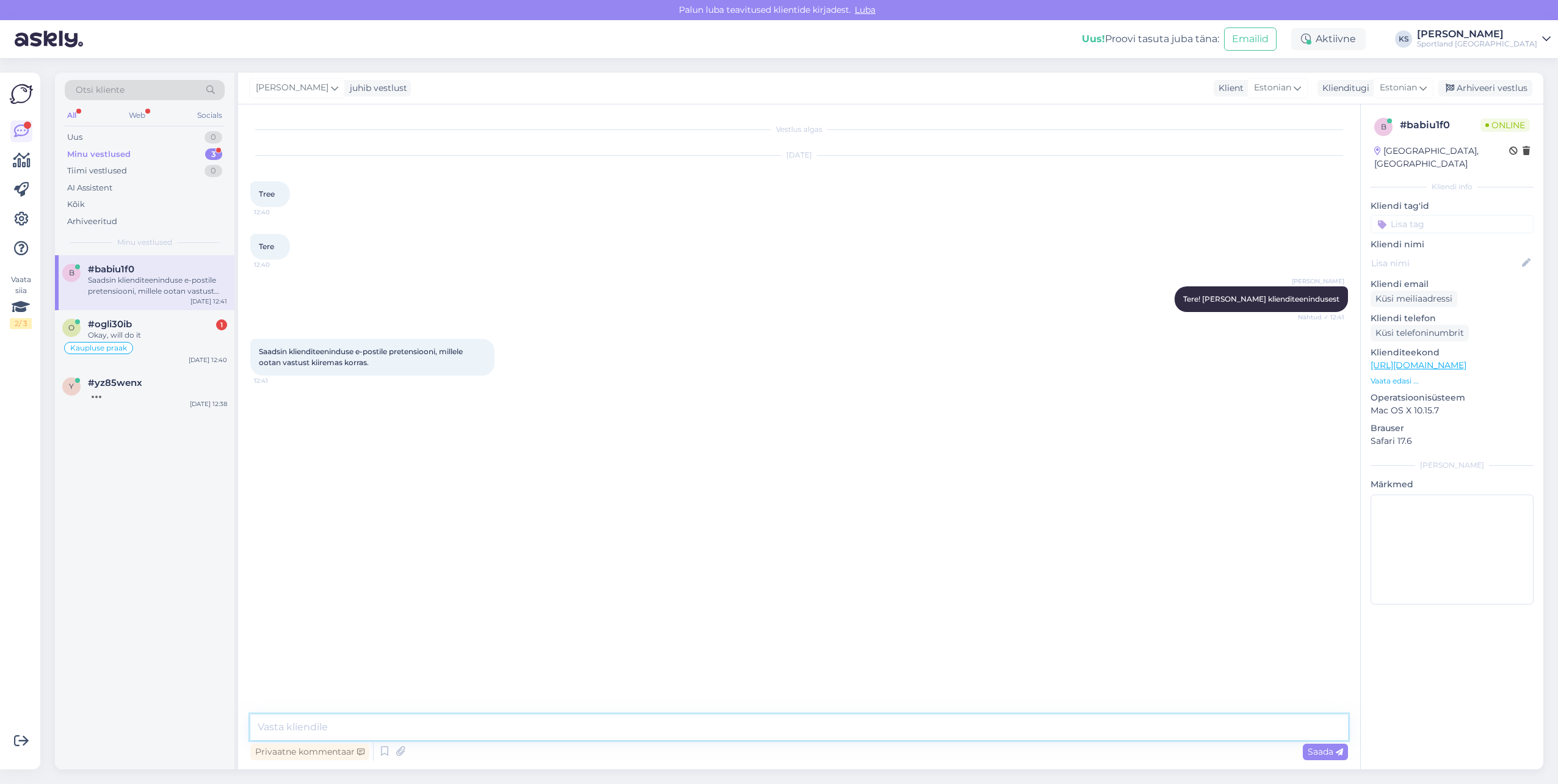
click at [334, 724] on textarea at bounding box center [799, 726] width 1098 height 25
click at [475, 716] on textarea "K" at bounding box center [799, 726] width 1098 height 25
click at [304, 730] on textarea "Edastame teie kirja kauplusele ja palume pakkuda probleemile lahenduse." at bounding box center [799, 726] width 1098 height 25
click at [451, 729] on textarea "Edastasime teie kirja kauplusele ja palume pakkuda probleemile lahenduse." at bounding box center [799, 726] width 1098 height 25
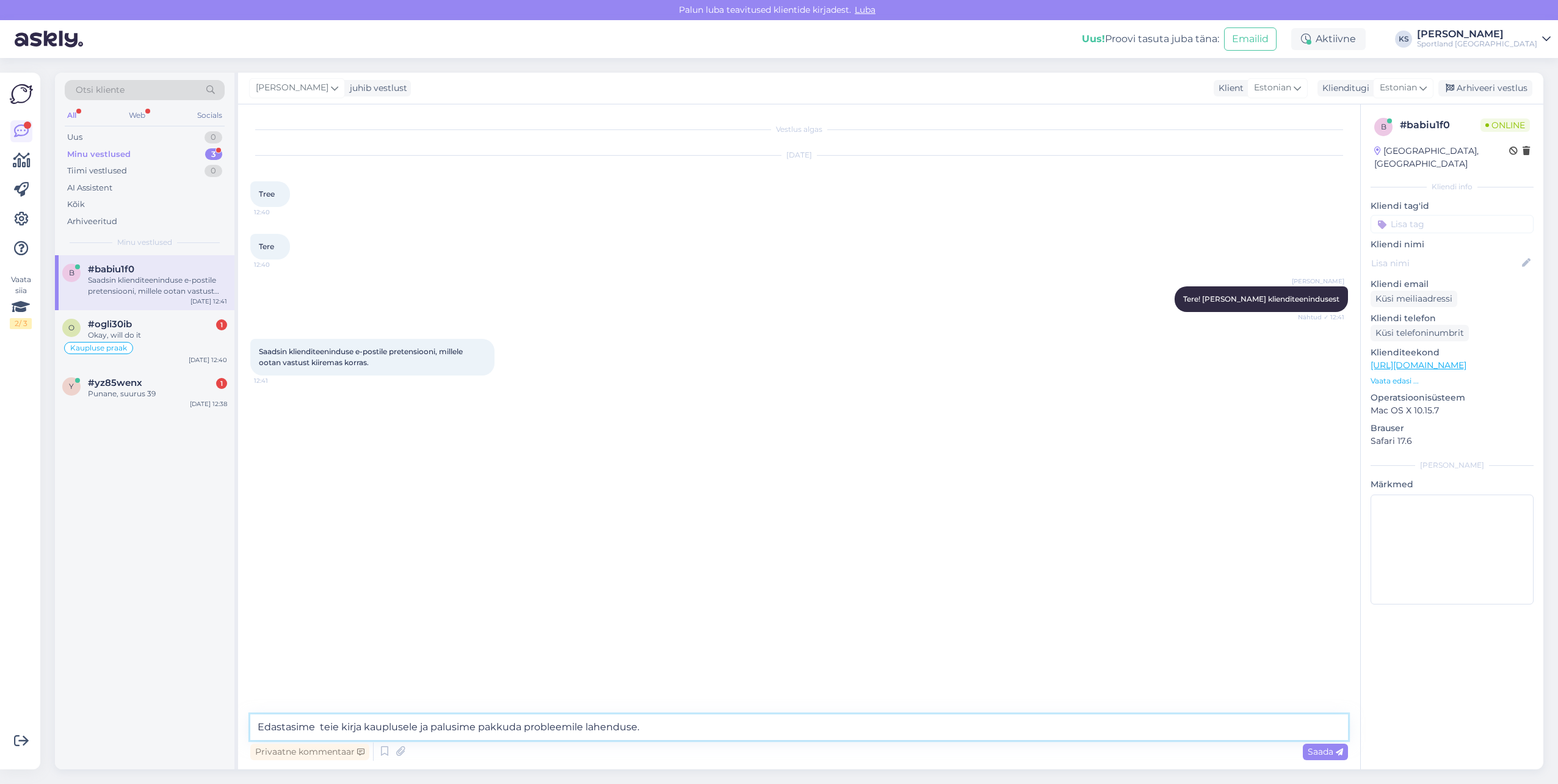
click at [655, 732] on textarea "Edastasime teie kirja kauplusele ja palusime pakkuda probleemile lahenduse." at bounding box center [799, 726] width 1098 height 25
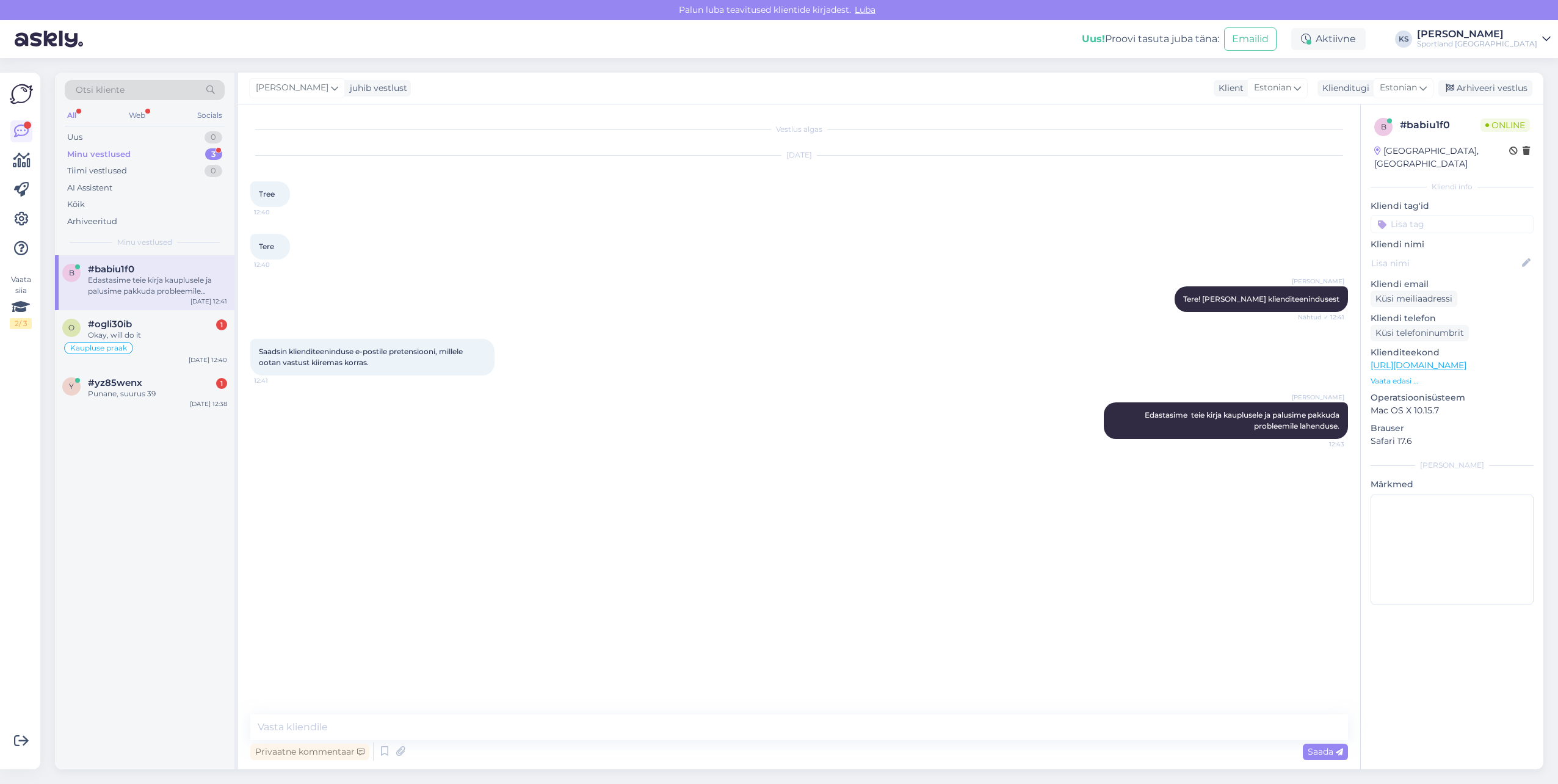
click at [1420, 215] on input at bounding box center [1452, 224] width 163 height 19
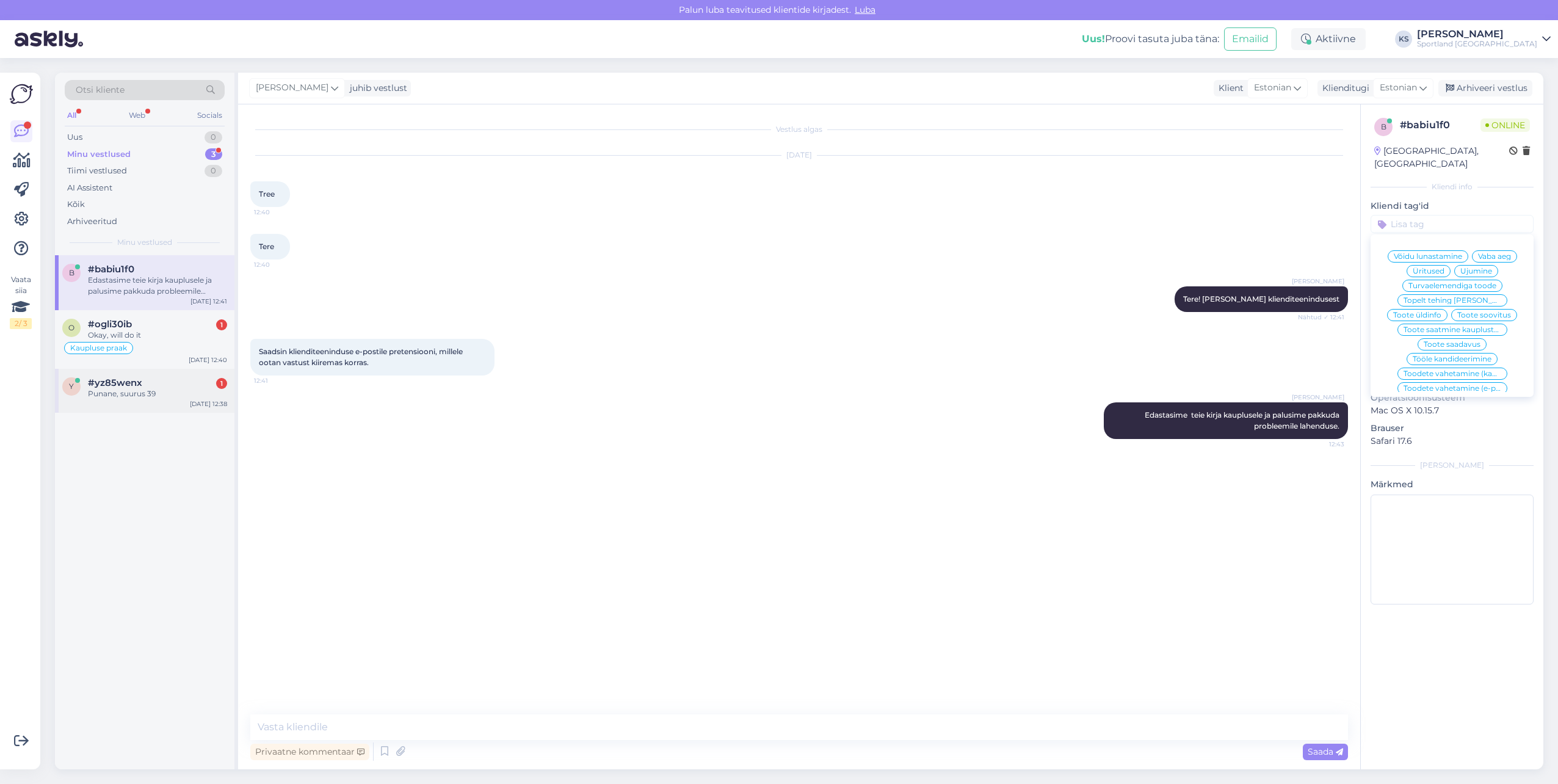
click at [177, 399] on div "Punane, suurus 39" at bounding box center [158, 394] width 139 height 11
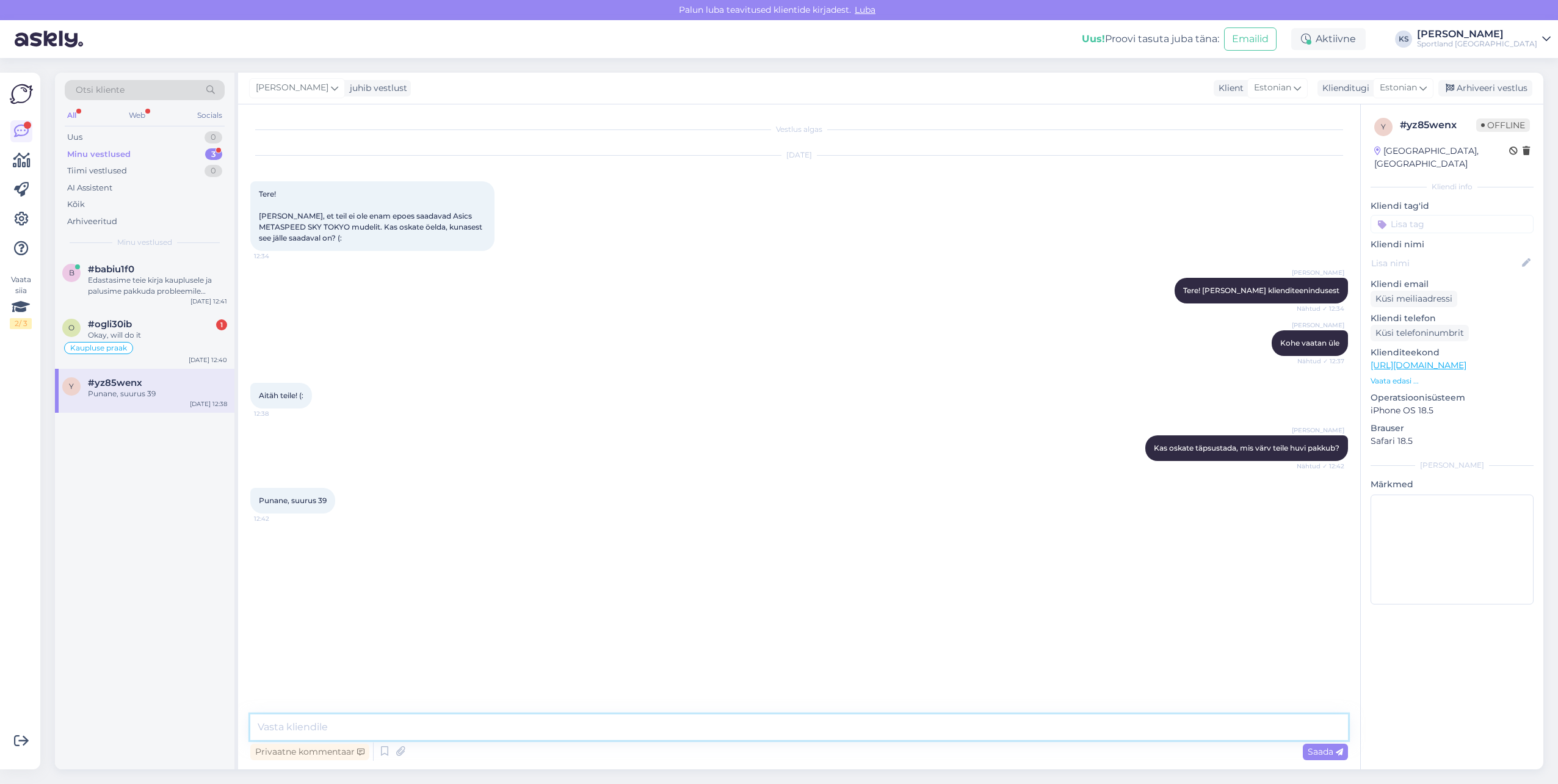
drag, startPoint x: 493, startPoint y: 736, endPoint x: 931, endPoint y: 766, distance: 439.0
click at [493, 736] on textarea at bounding box center [799, 726] width 1098 height 25
paste textarea
click at [180, 340] on div "Okay, will do it" at bounding box center [158, 335] width 139 height 11
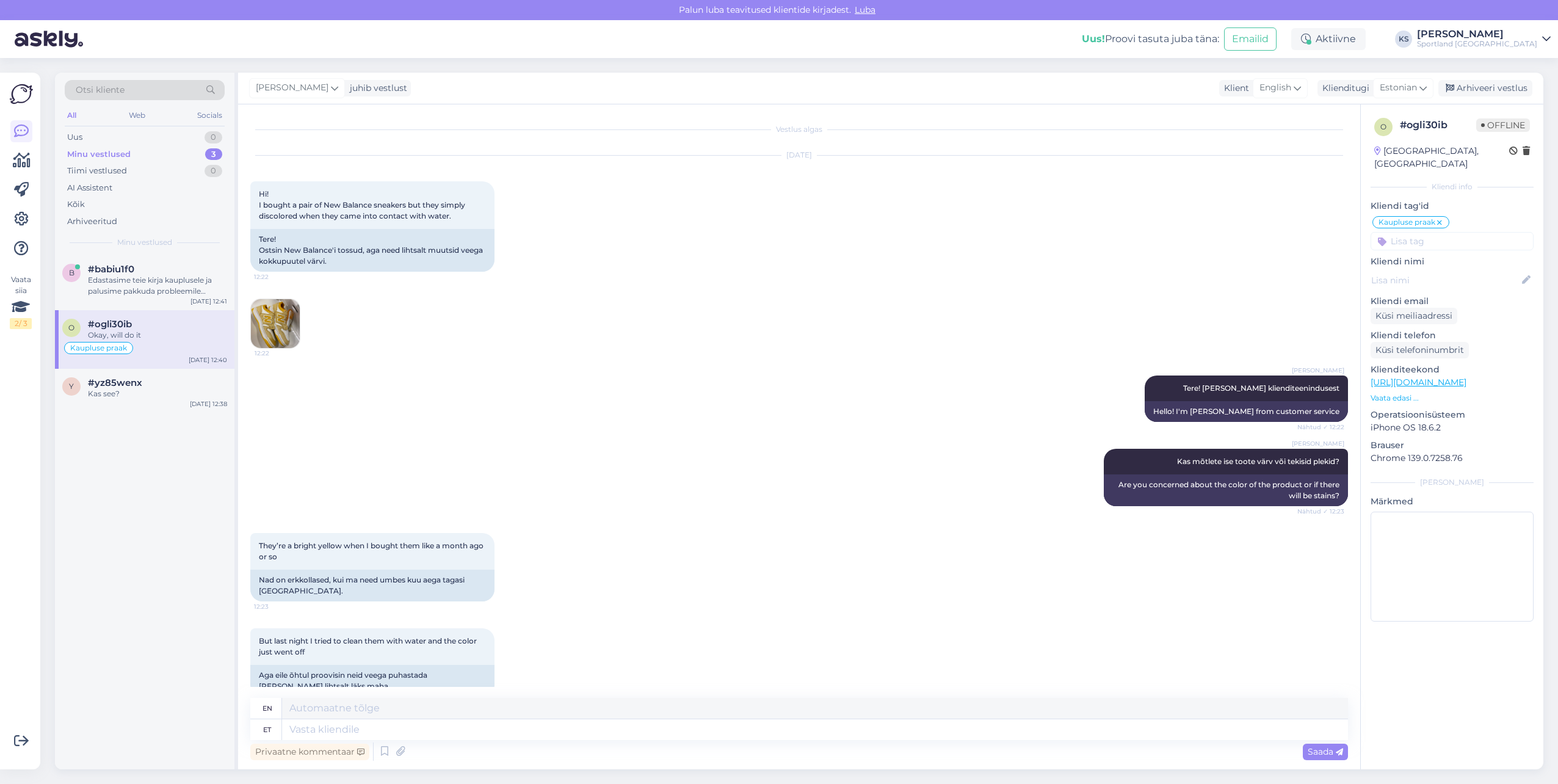
scroll to position [2107, 0]
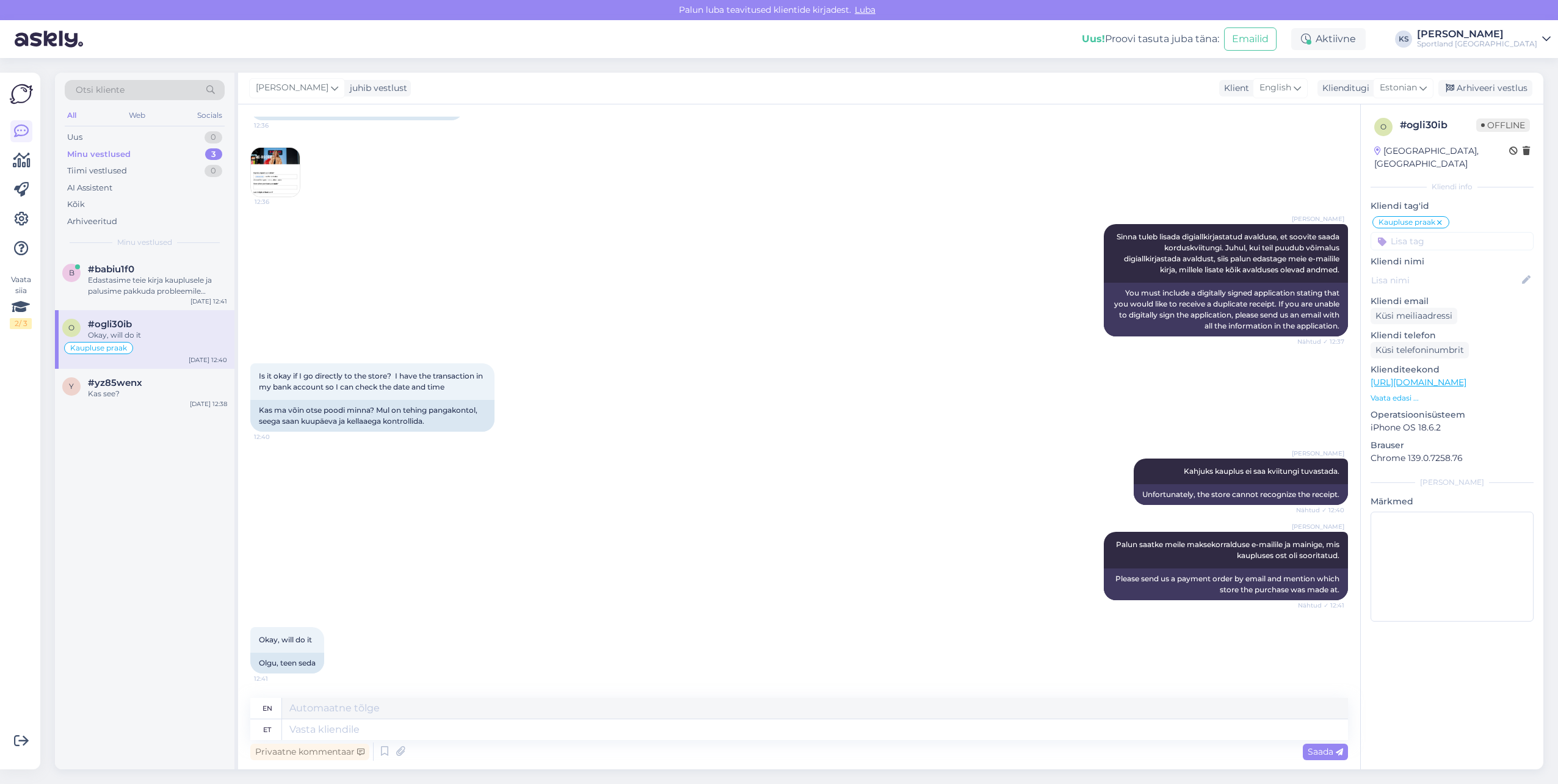
click at [408, 741] on div "Privaatne kommentaar Saada" at bounding box center [799, 752] width 1098 height 23
click at [407, 731] on textarea at bounding box center [815, 730] width 1066 height 21
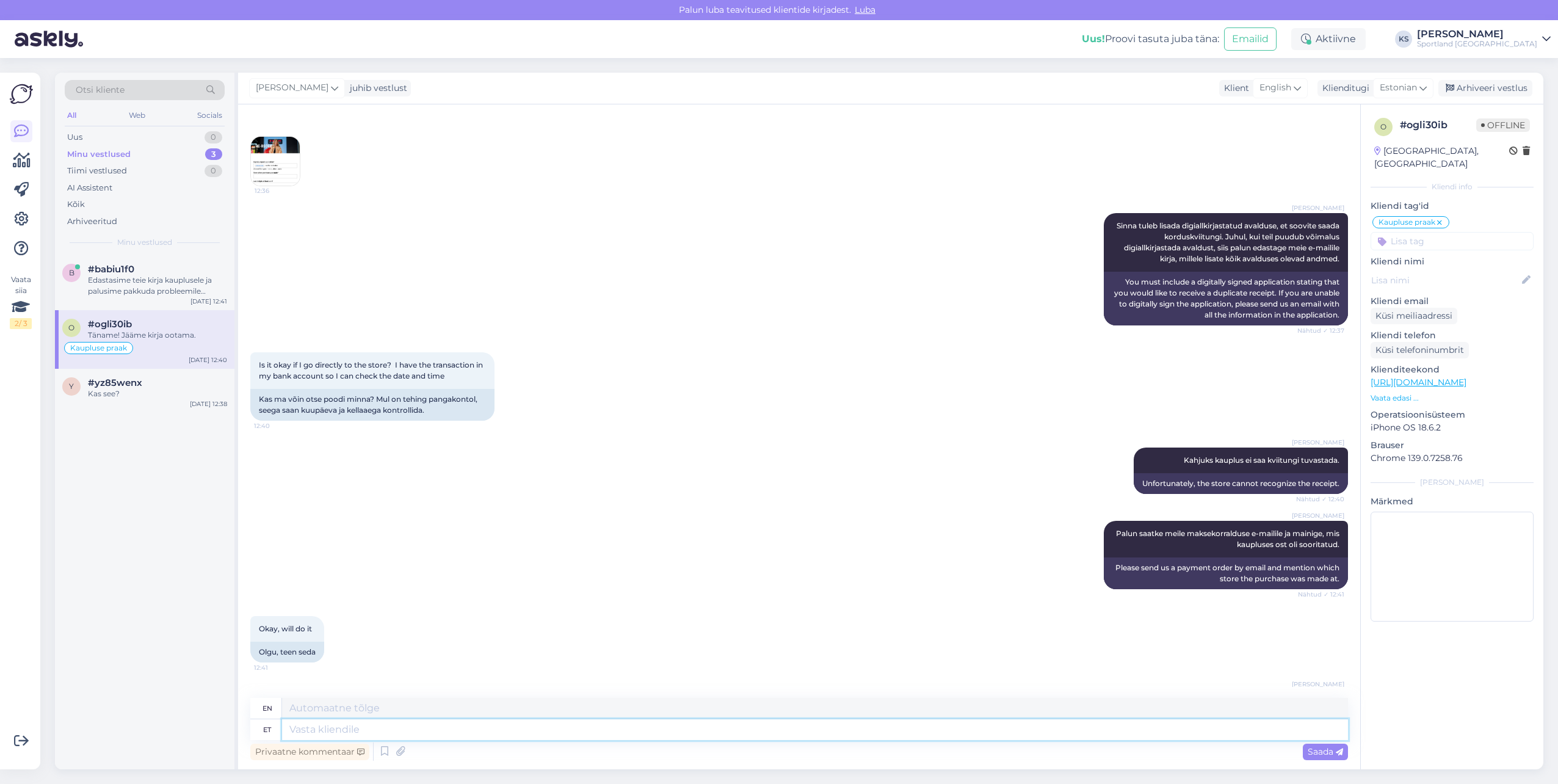
scroll to position [2180, 0]
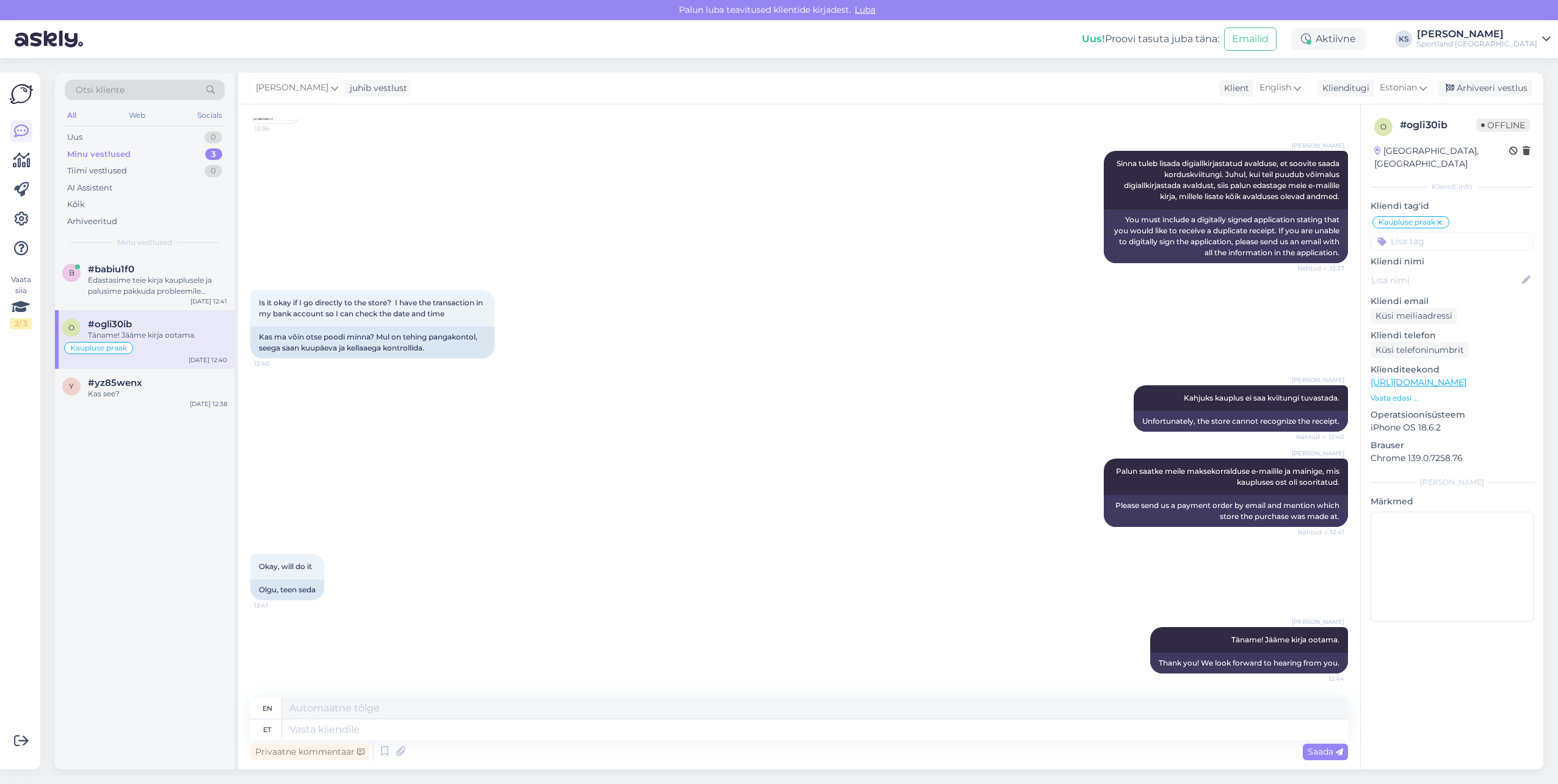
click at [1518, 77] on div "[PERSON_NAME] juhib vestlust Klient [DEMOGRAPHIC_DATA] Klienditugi [DEMOGRAPHIC…" at bounding box center [891, 89] width 1306 height 32
click at [1520, 85] on div "Arhiveeri vestlus" at bounding box center [1485, 88] width 94 height 17
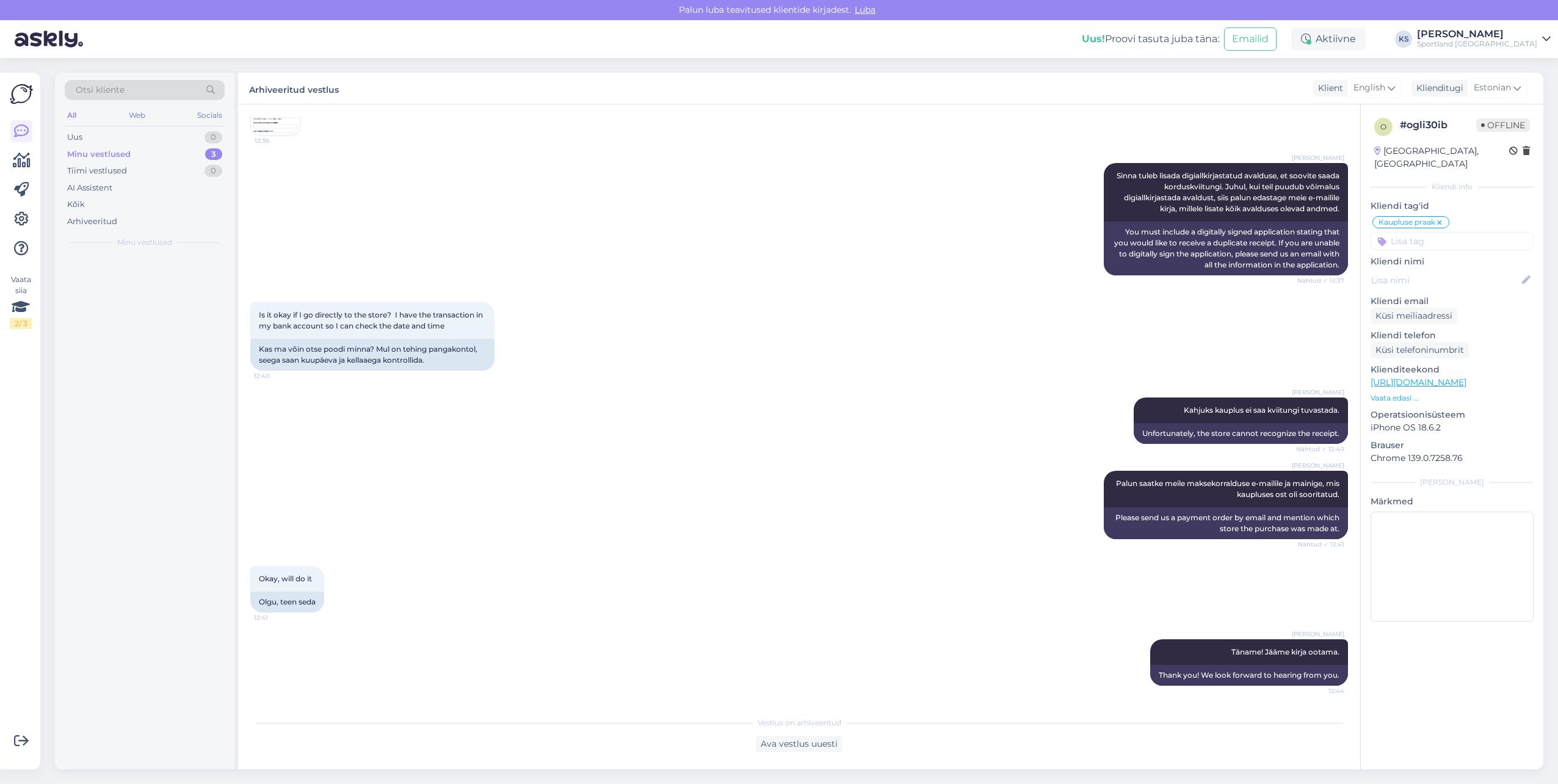
scroll to position [2168, 0]
click at [177, 318] on div "#babiu1f0" at bounding box center [158, 313] width 139 height 11
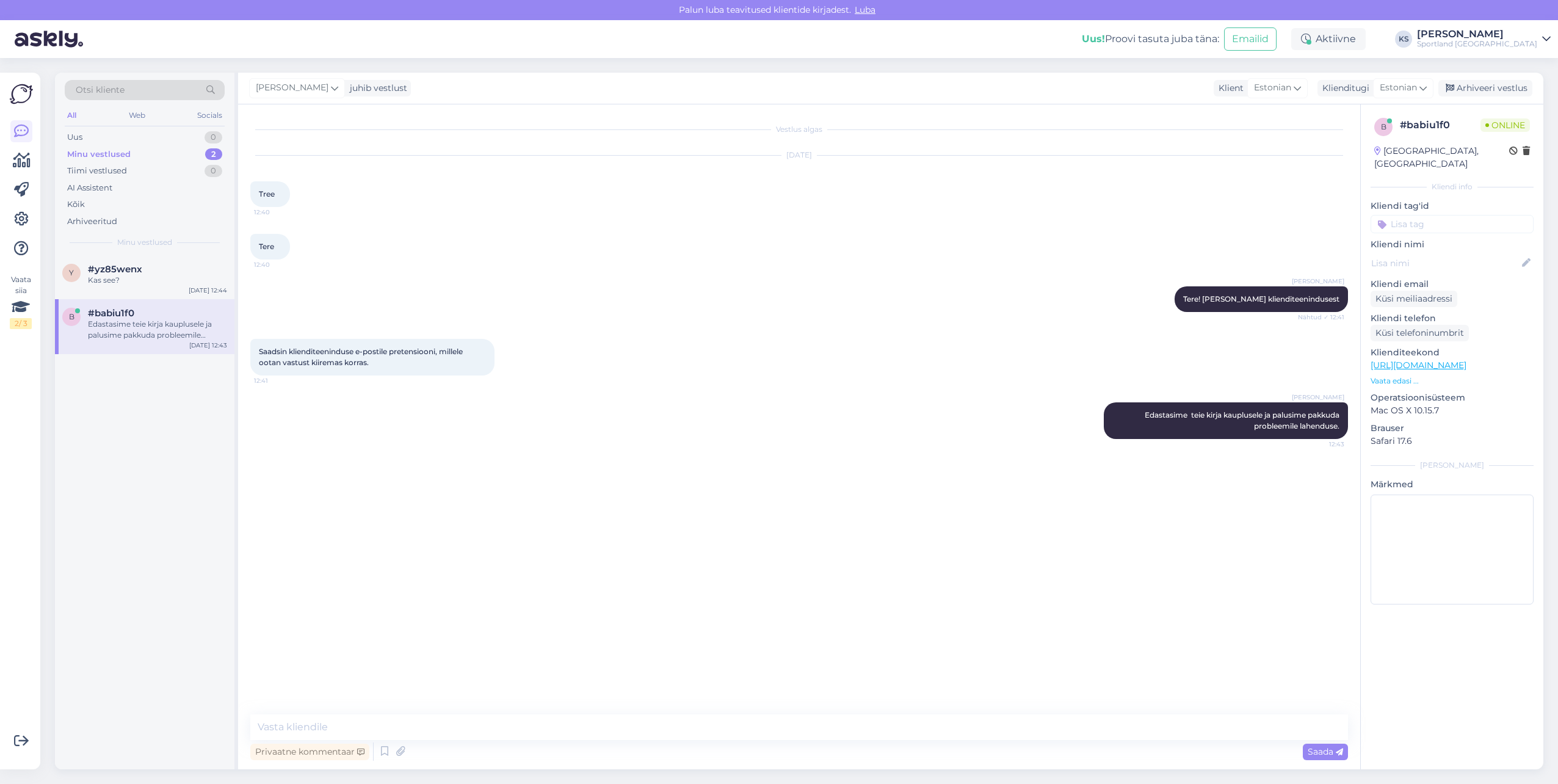
click at [177, 301] on div "b #babiu1f0 Edastasime teie kirja kauplusele ja palusime pakkuda probleemile la…" at bounding box center [144, 327] width 180 height 55
click at [165, 292] on div "y #yz85wenx Kas see? [DATE] 12:44" at bounding box center [144, 277] width 180 height 44
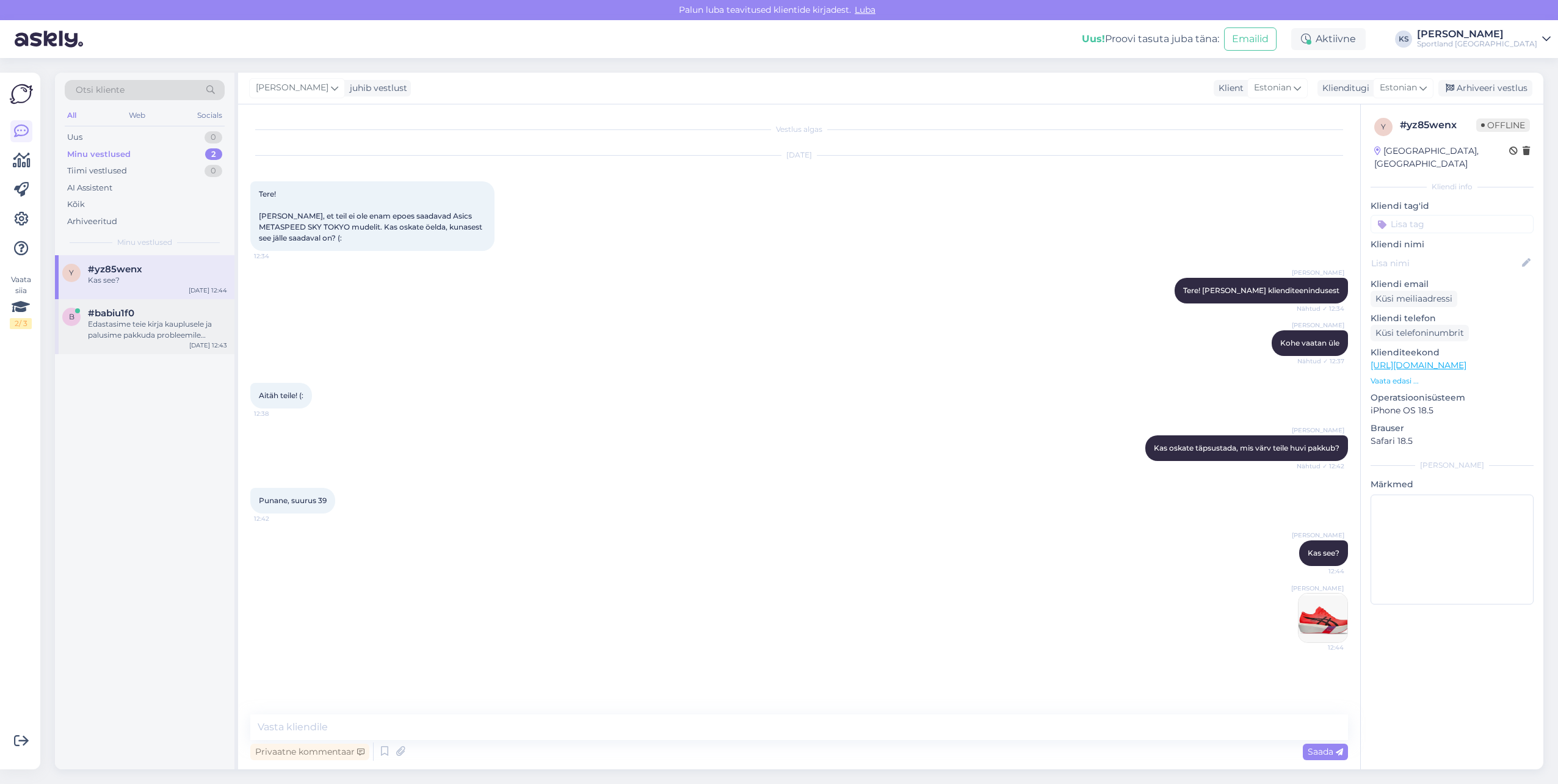
click at [157, 340] on div "Edastasime teie kirja kauplusele ja palusime pakkuda probleemile lahenduse." at bounding box center [158, 329] width 139 height 22
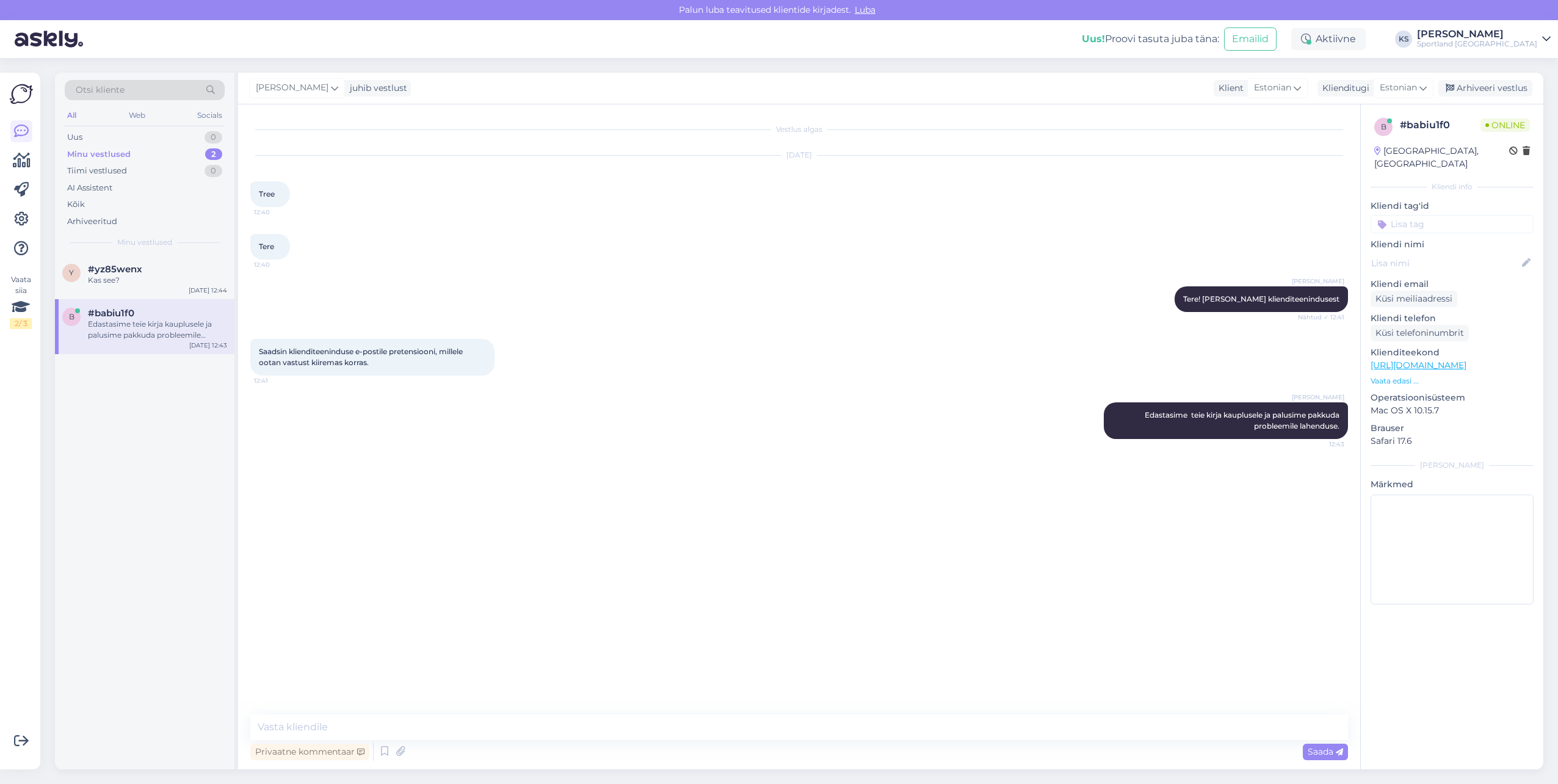
click at [1437, 215] on input at bounding box center [1452, 224] width 163 height 19
click at [1473, 282] on span "Kaebus kaupluse kohta" at bounding box center [1452, 285] width 85 height 8
click at [1501, 87] on div "Arhiveeri vestlus" at bounding box center [1485, 88] width 94 height 17
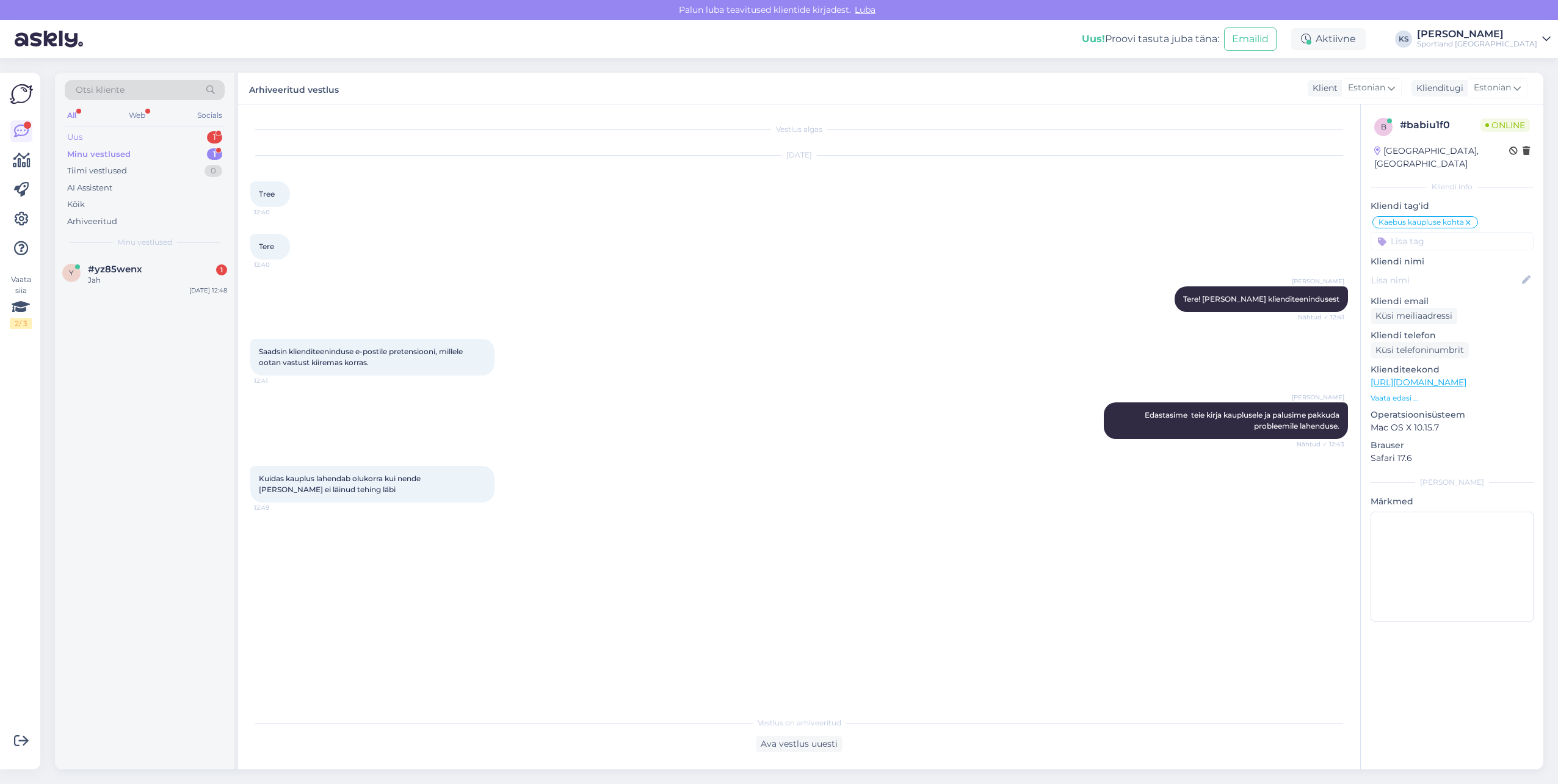
click at [194, 136] on div "Uus 1" at bounding box center [144, 137] width 160 height 17
click at [158, 268] on div "#babiu1f0 1" at bounding box center [158, 269] width 139 height 11
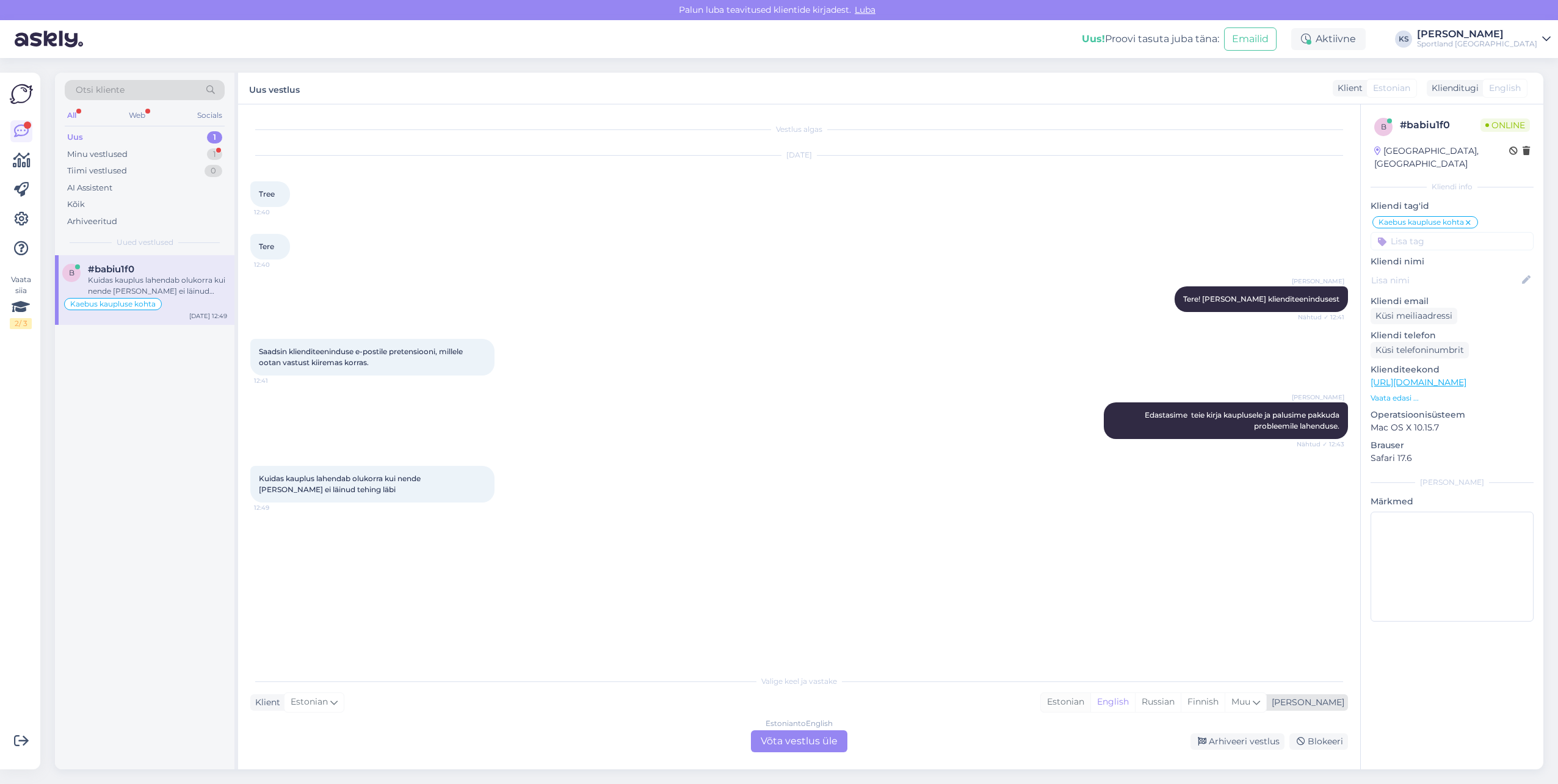
click at [1090, 699] on div "Estonian" at bounding box center [1065, 701] width 50 height 19
click at [828, 739] on div "Estonian to Estonian Võta vestlus üle" at bounding box center [799, 741] width 96 height 22
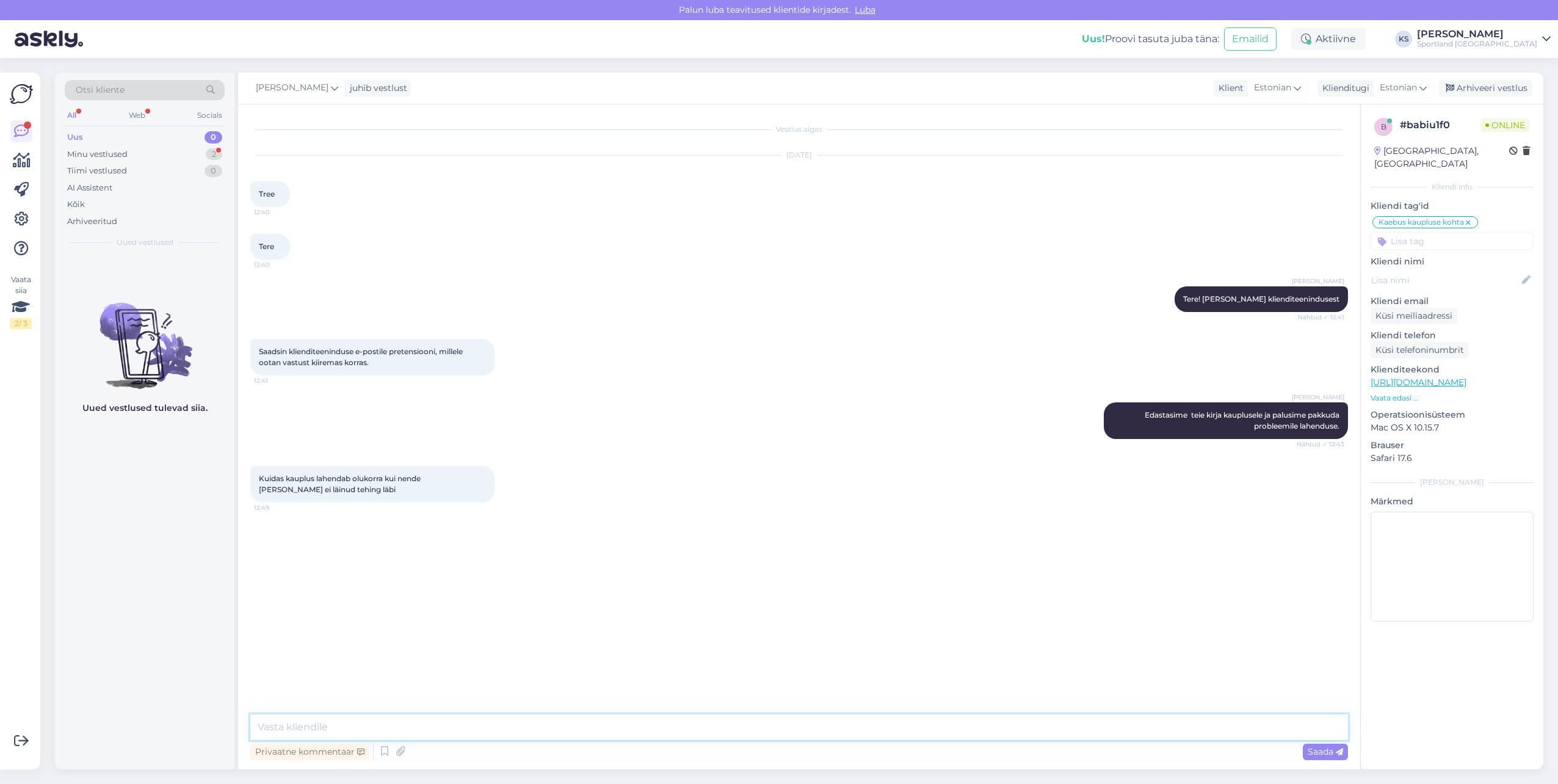
click at [829, 732] on textarea at bounding box center [799, 726] width 1098 height 25
click at [189, 149] on div "Minu vestlused 2" at bounding box center [144, 154] width 160 height 17
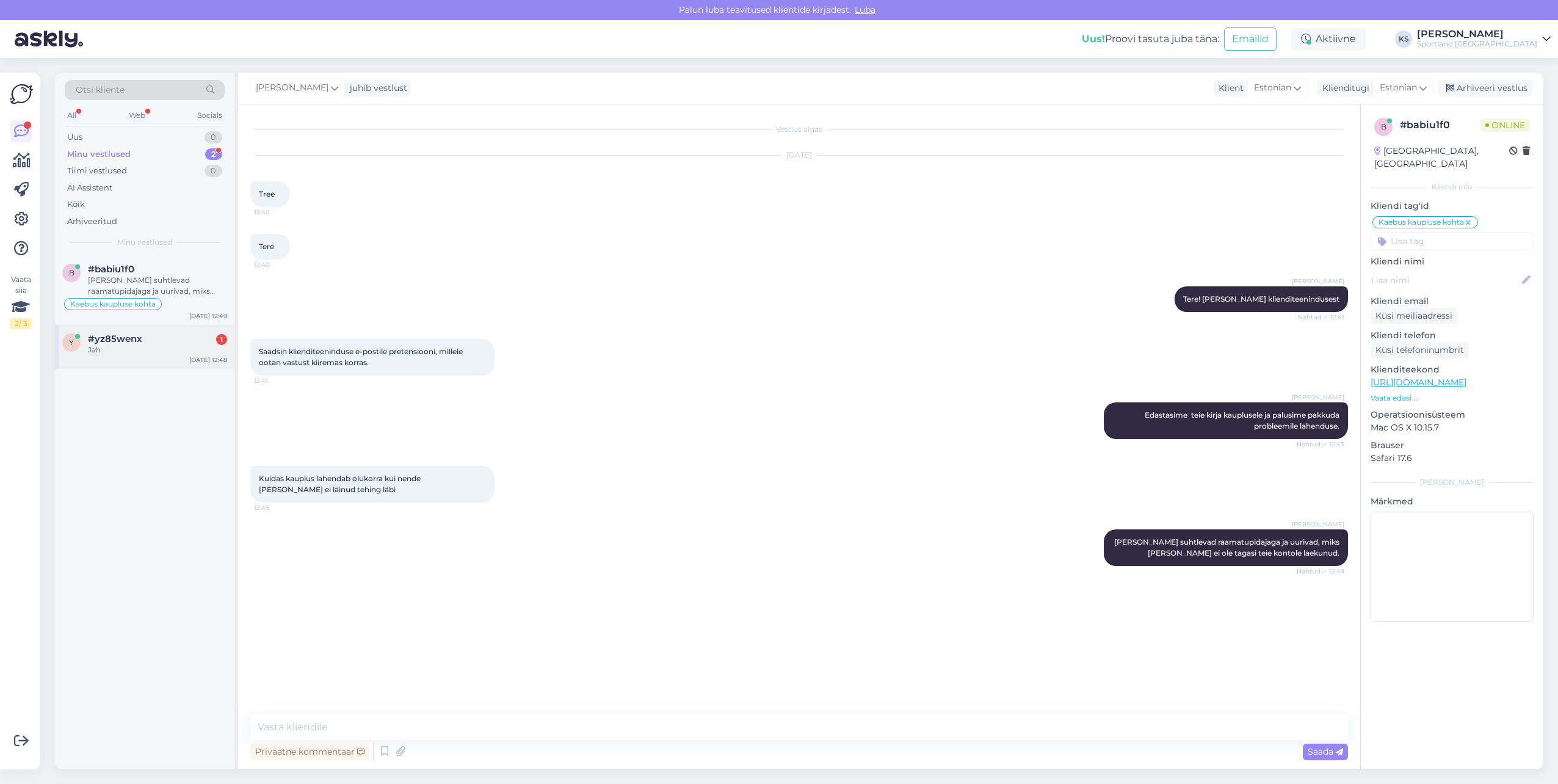
click at [163, 336] on div "#yz85wenx 1" at bounding box center [158, 339] width 139 height 11
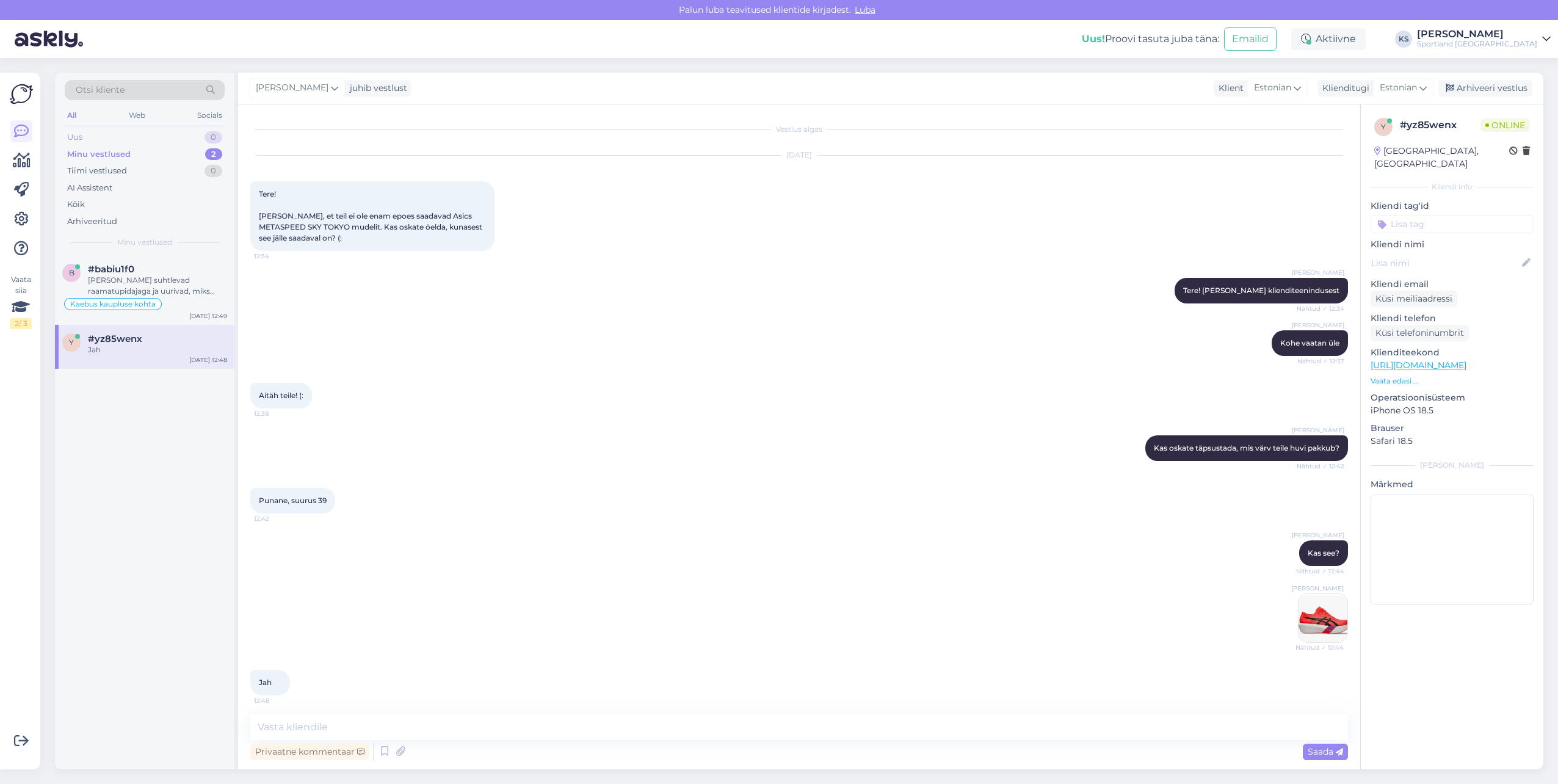
scroll to position [6, 0]
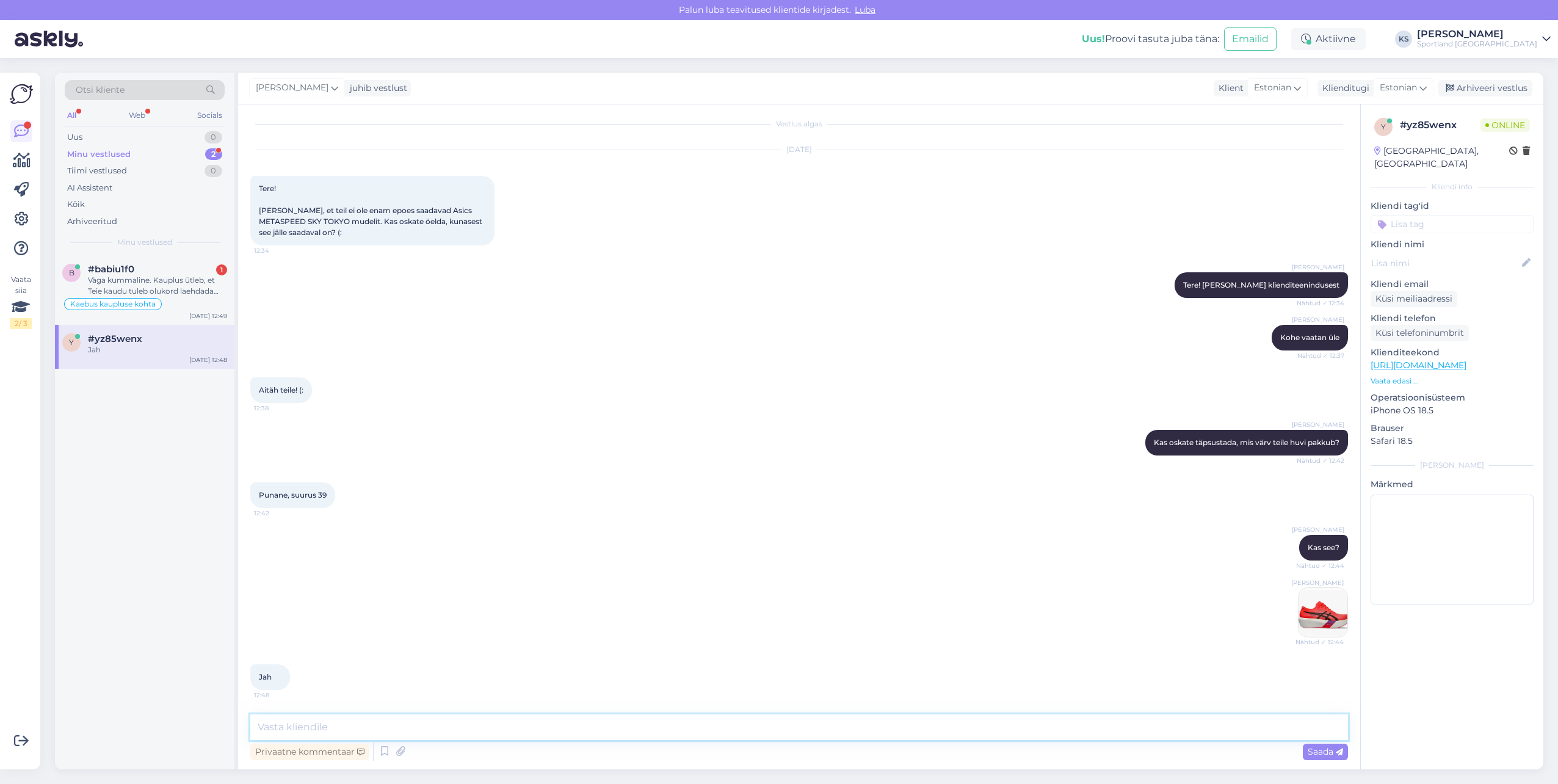
drag, startPoint x: 387, startPoint y: 732, endPoint x: 791, endPoint y: 763, distance: 405.2
click at [388, 732] on textarea at bounding box center [799, 726] width 1098 height 25
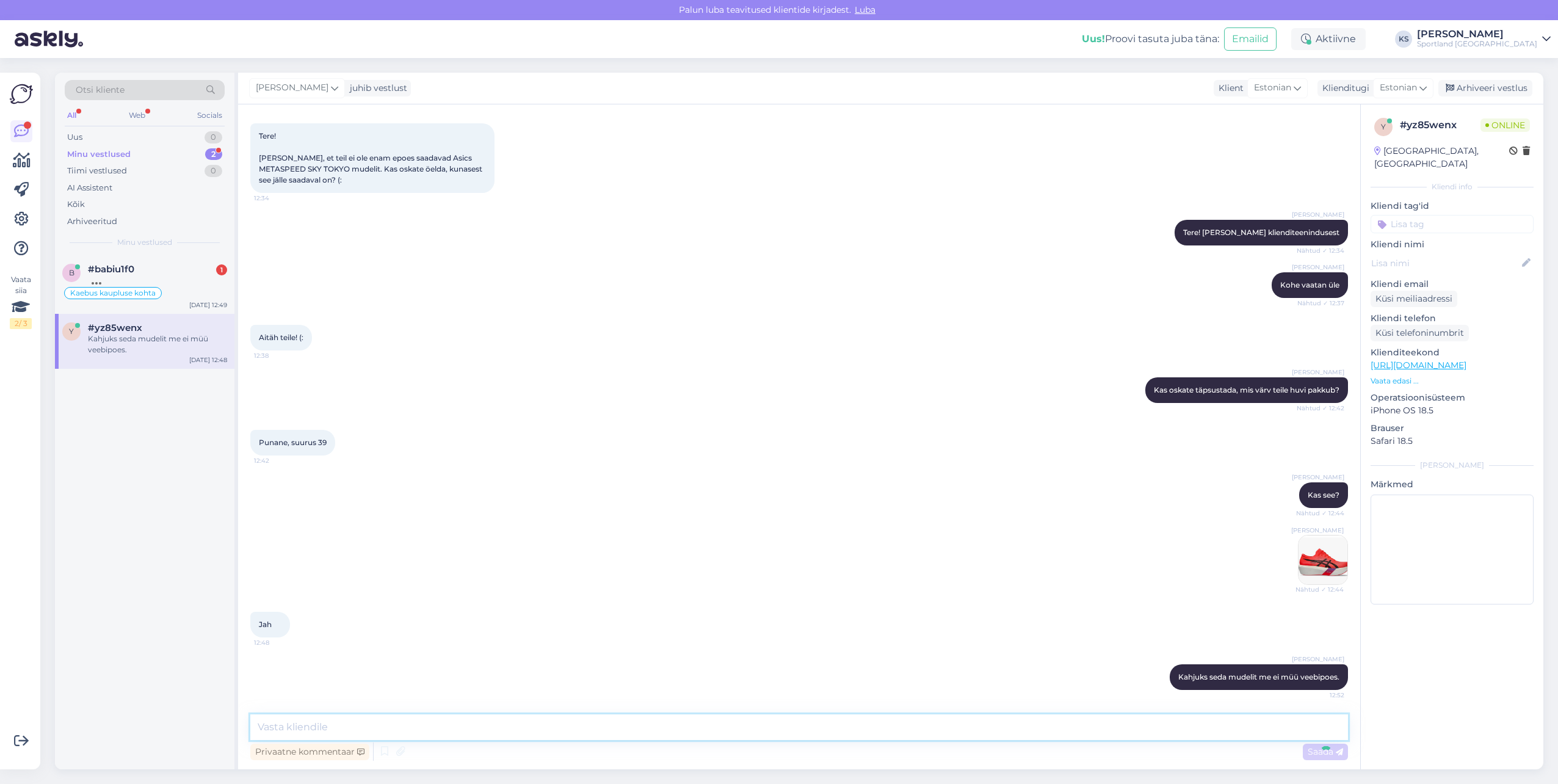
scroll to position [122, 0]
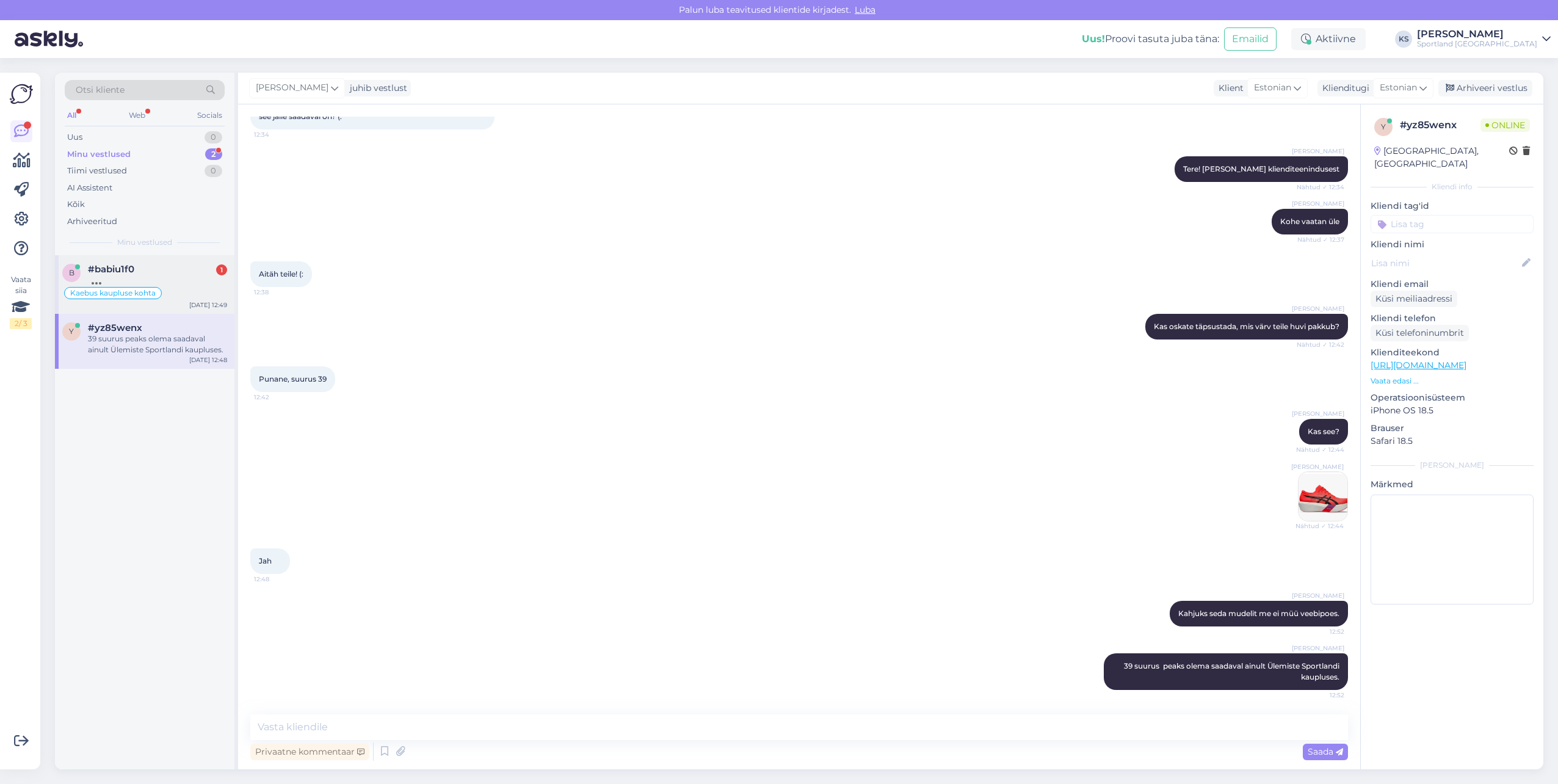
click at [194, 272] on div "#babiu1f0 1" at bounding box center [158, 269] width 139 height 11
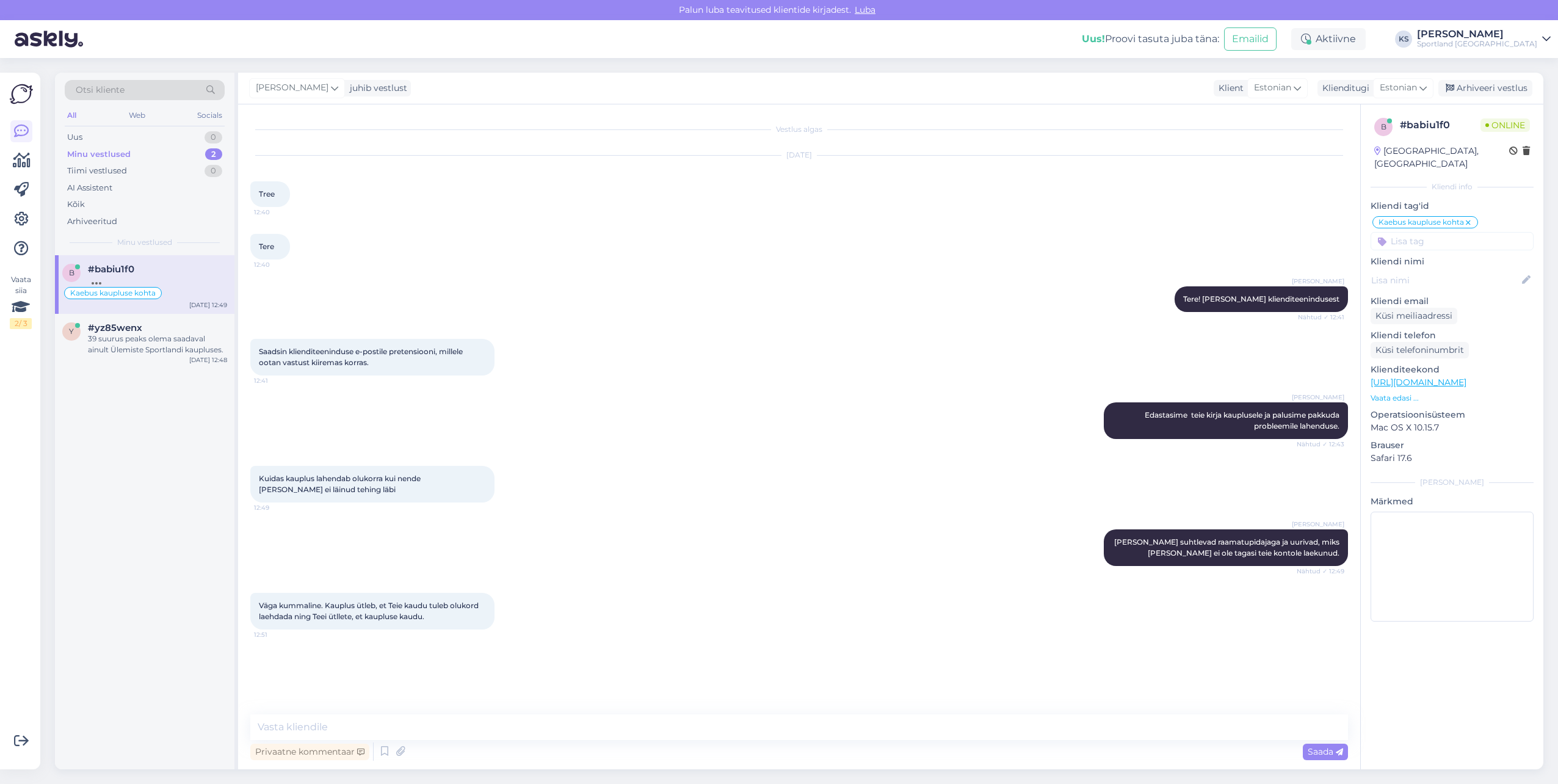
scroll to position [0, 0]
click at [376, 722] on textarea at bounding box center [799, 726] width 1098 height 25
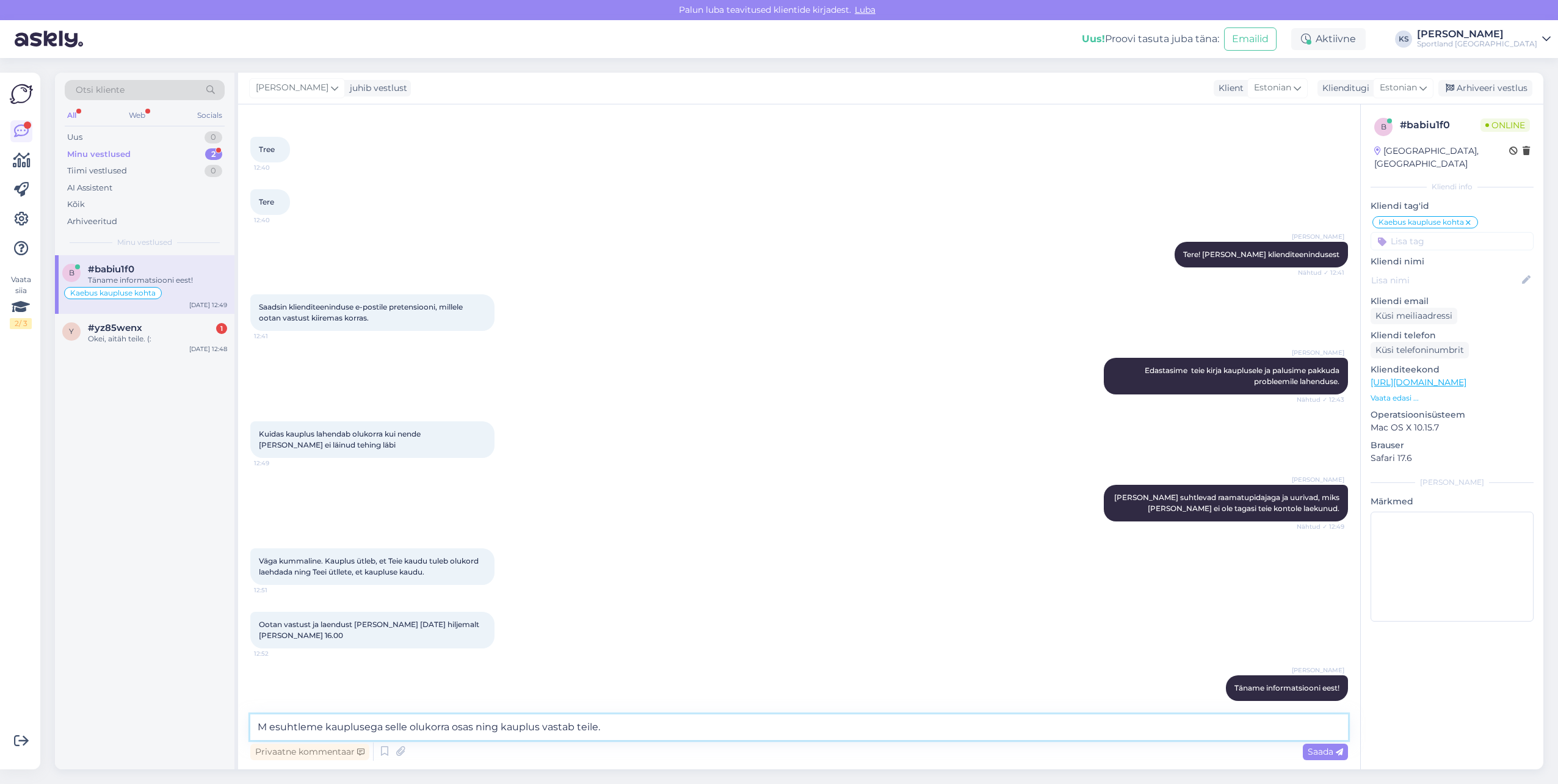
click at [274, 726] on textarea "M esuhtleme kauplusega selle olukorra osas ning kauplus vastab teile." at bounding box center [799, 726] width 1098 height 25
click at [614, 728] on textarea "Me suhtleme kauplusega selle olukorra osas ning kauplus vastab teile." at bounding box center [799, 726] width 1098 height 25
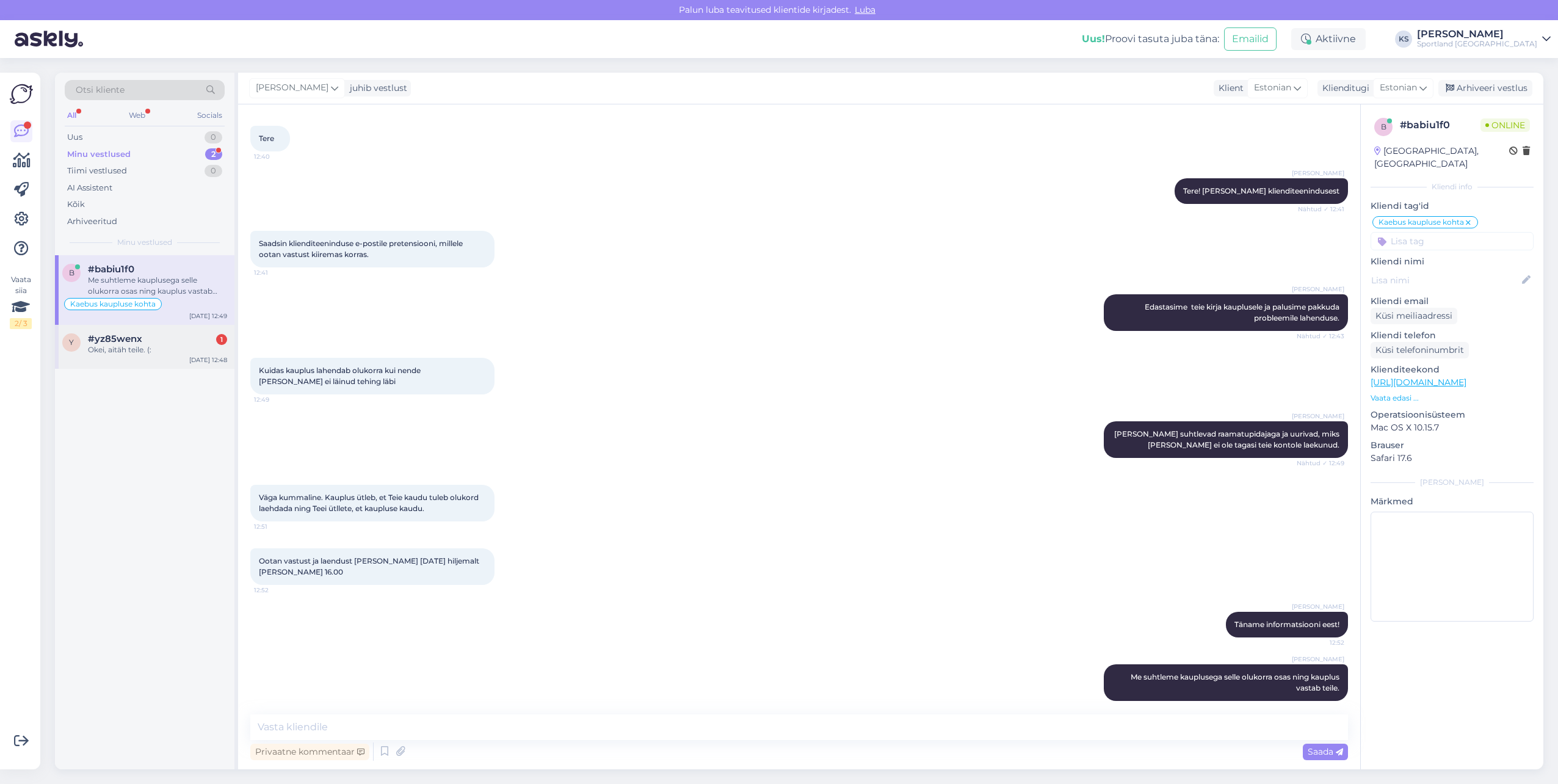
click at [166, 344] on div "#yz85wenx 1" at bounding box center [158, 339] width 139 height 11
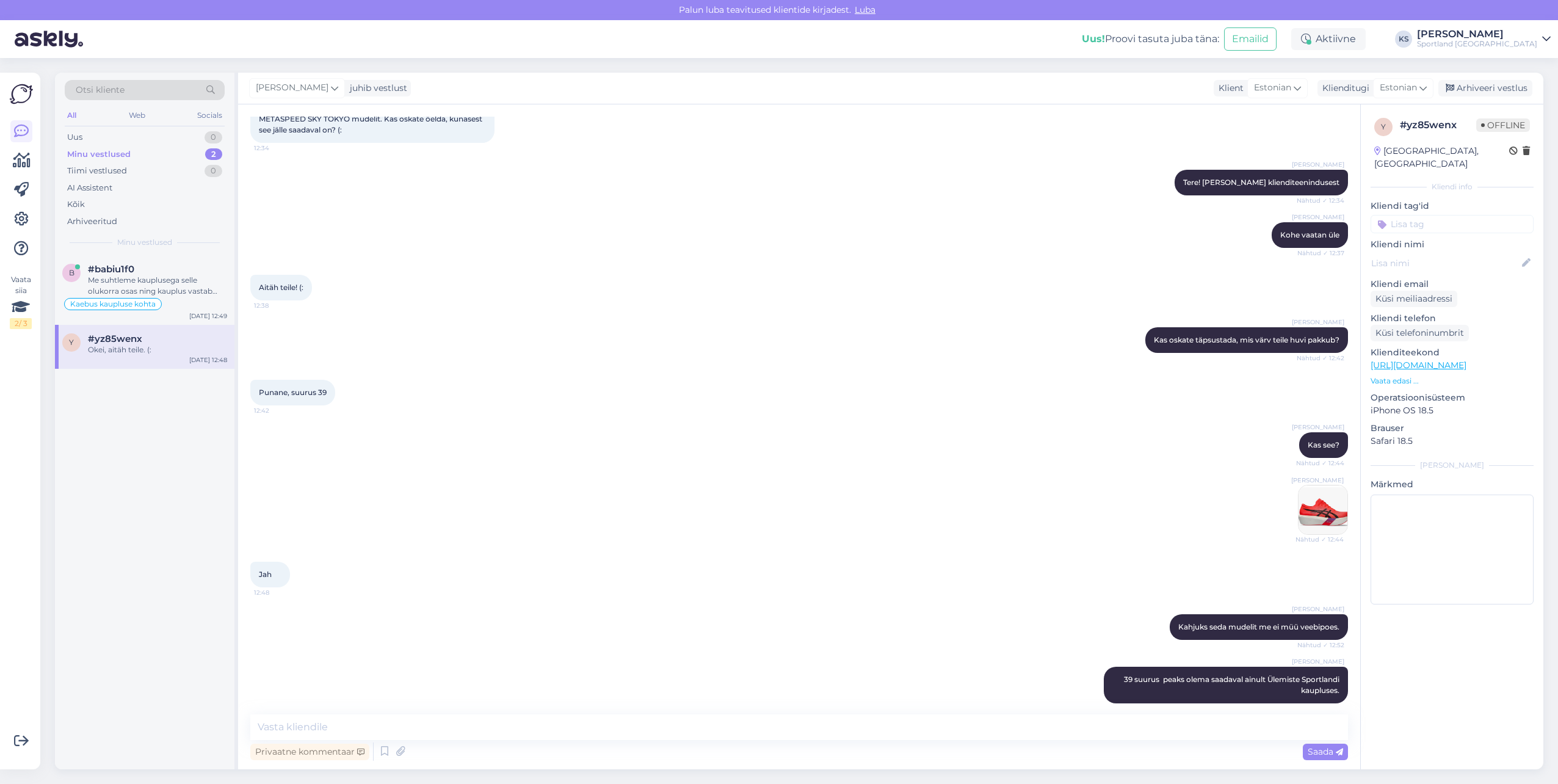
scroll to position [174, 0]
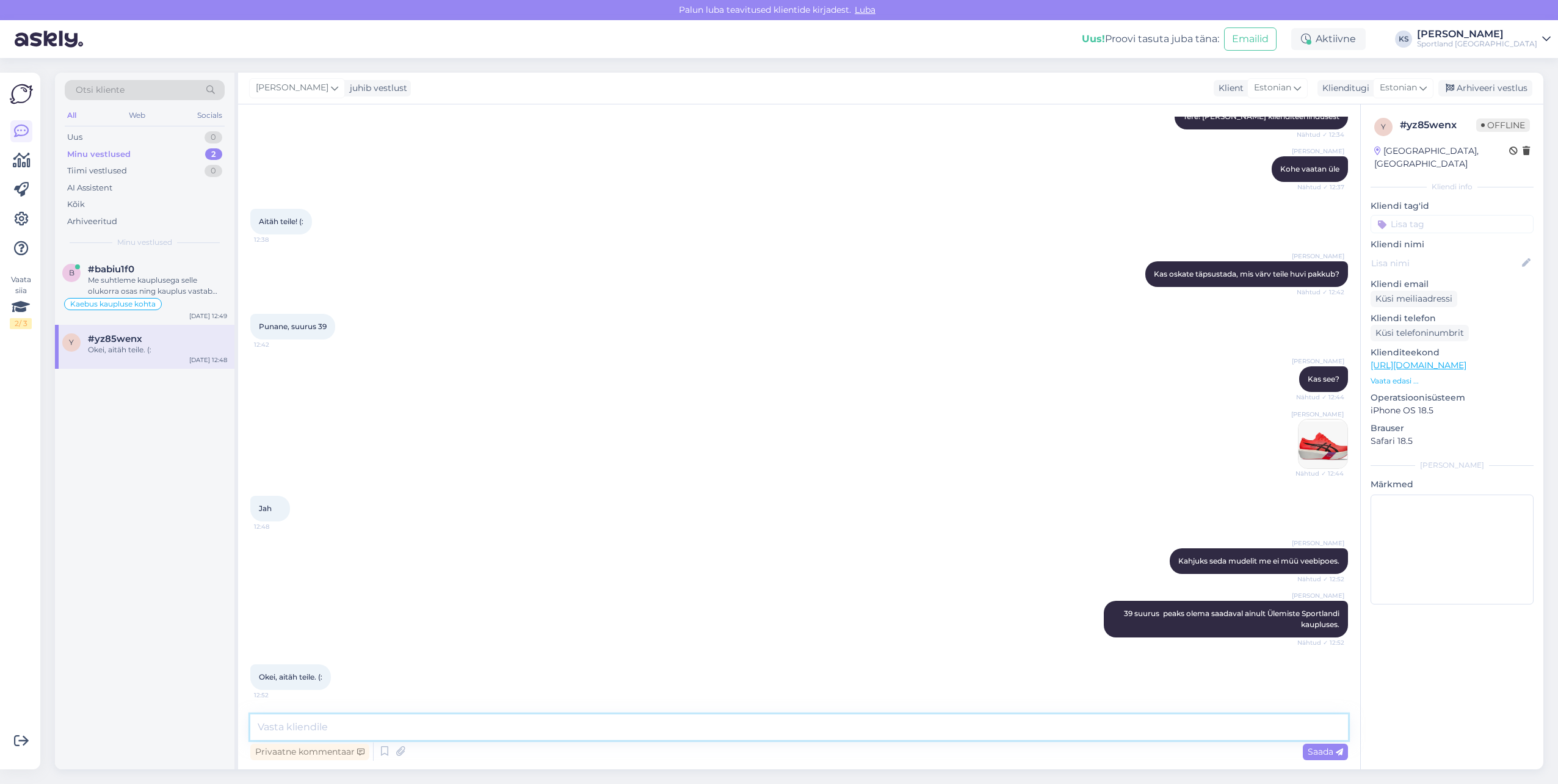
click at [419, 726] on textarea at bounding box center [799, 726] width 1098 height 25
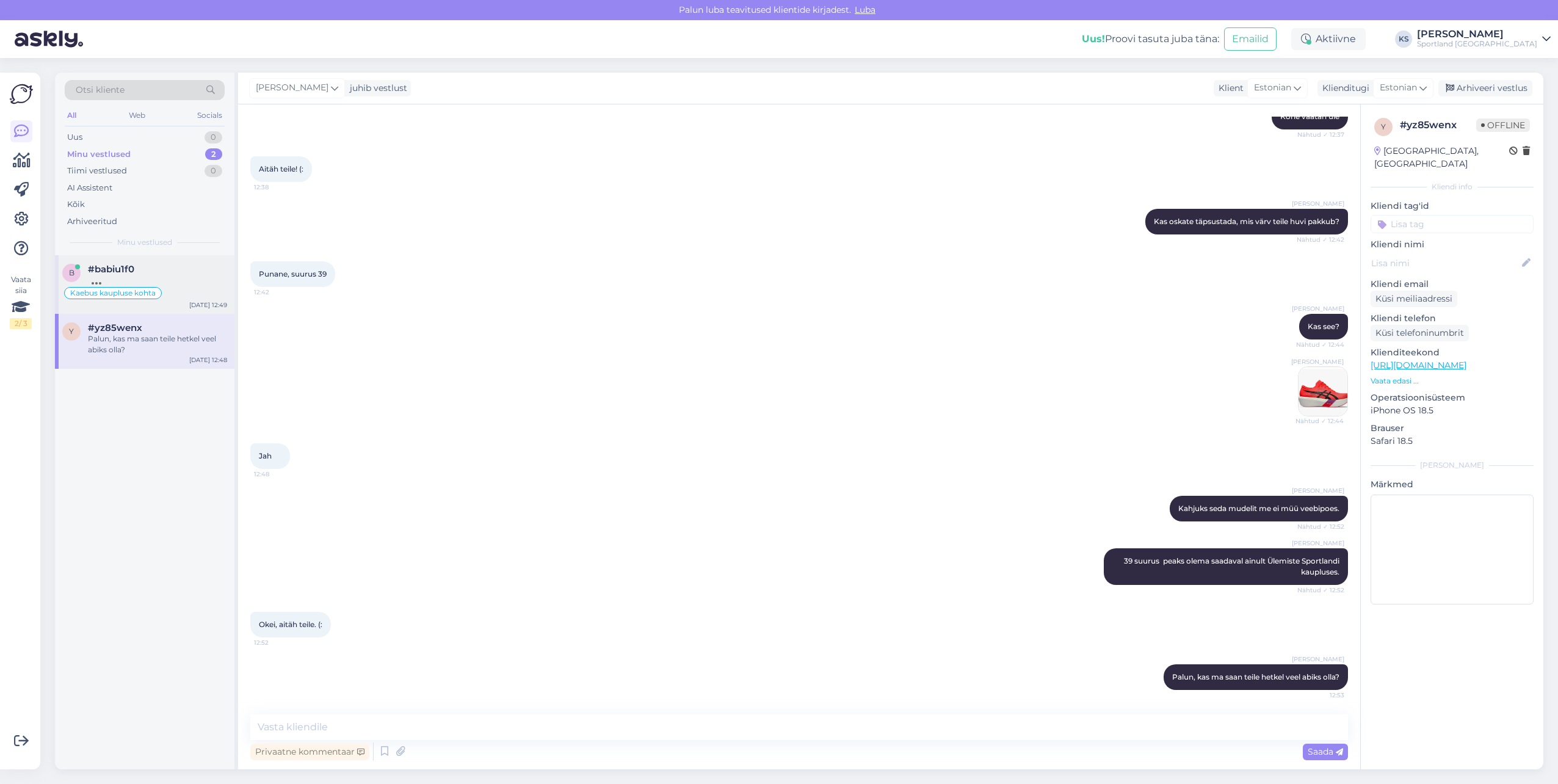
click at [127, 280] on div at bounding box center [158, 280] width 139 height 11
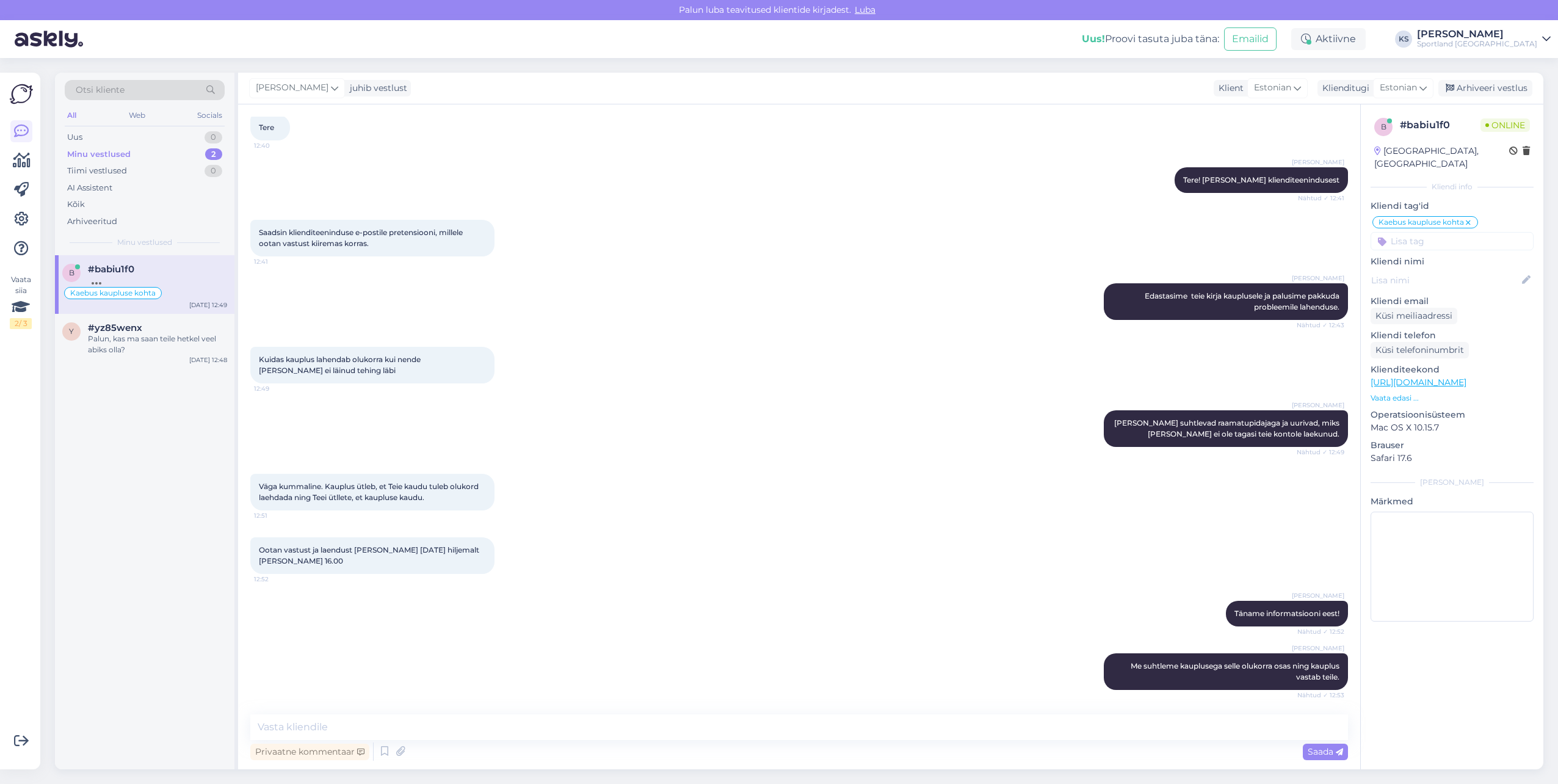
scroll to position [108, 0]
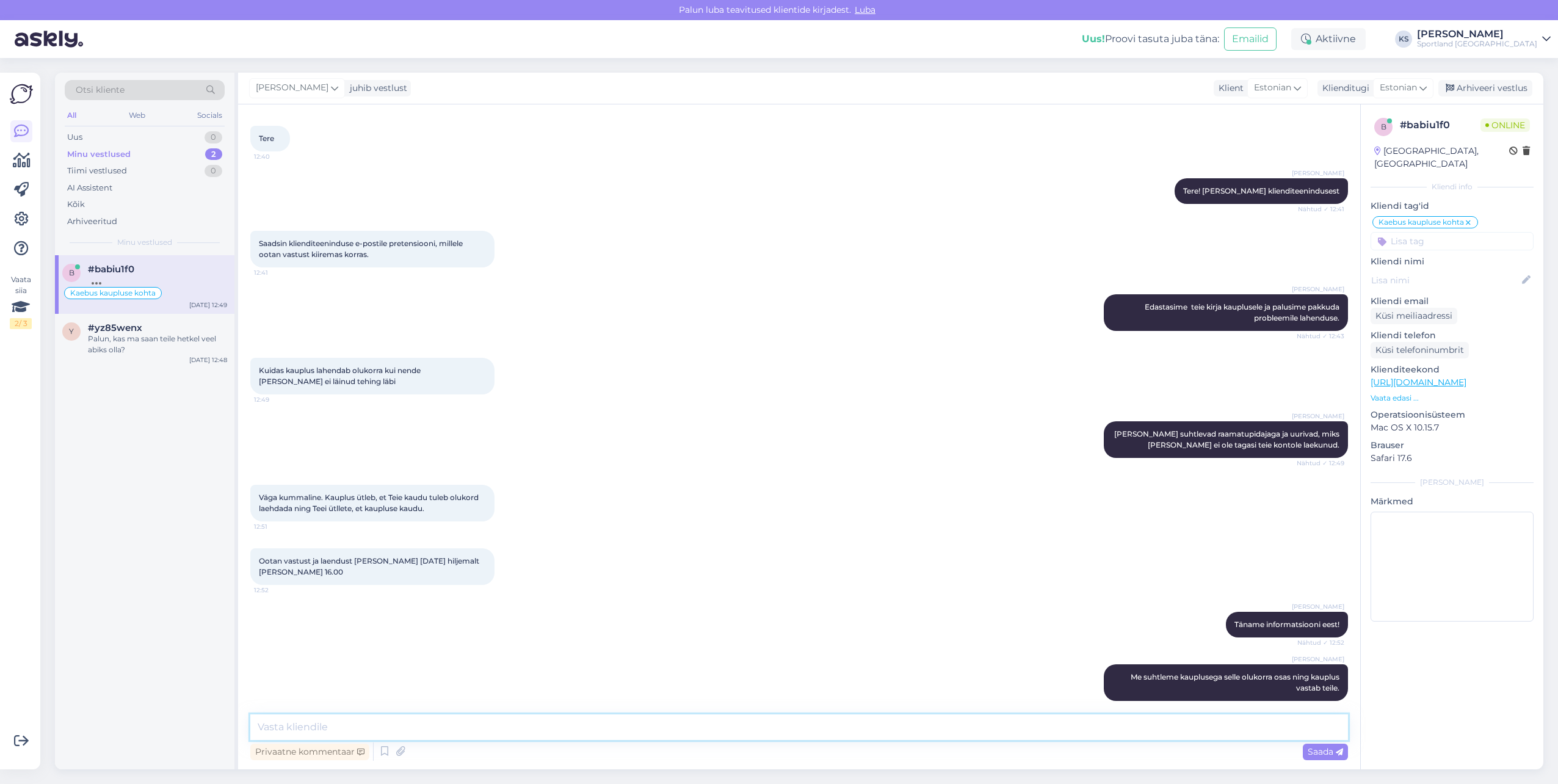
click at [479, 729] on textarea at bounding box center [799, 726] width 1098 height 25
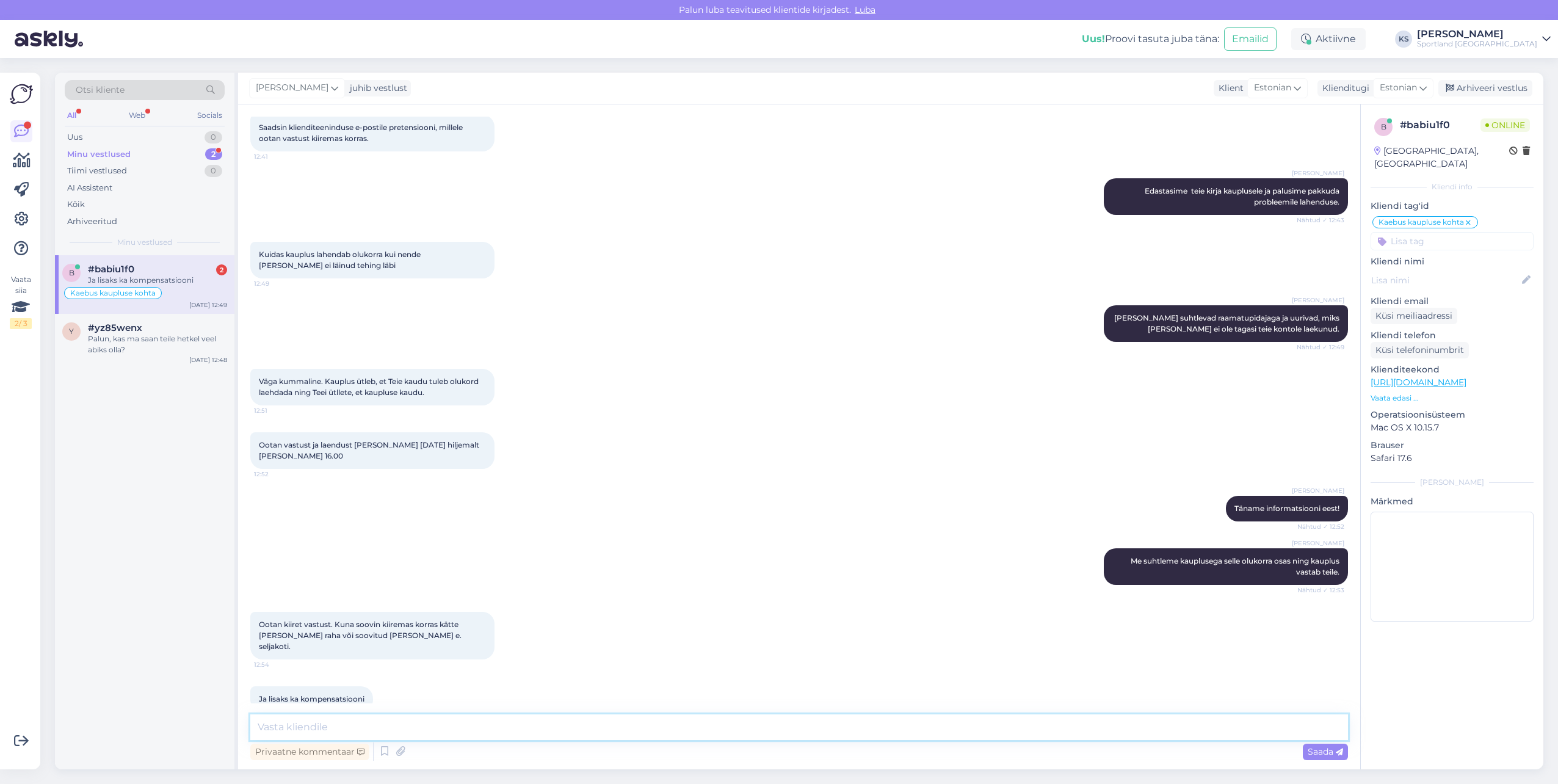
click at [380, 723] on textarea at bounding box center [799, 726] width 1098 height 25
click at [675, 725] on textarea "Selge, kas ma saan teile hetkel veel abiks olla_" at bounding box center [799, 726] width 1098 height 25
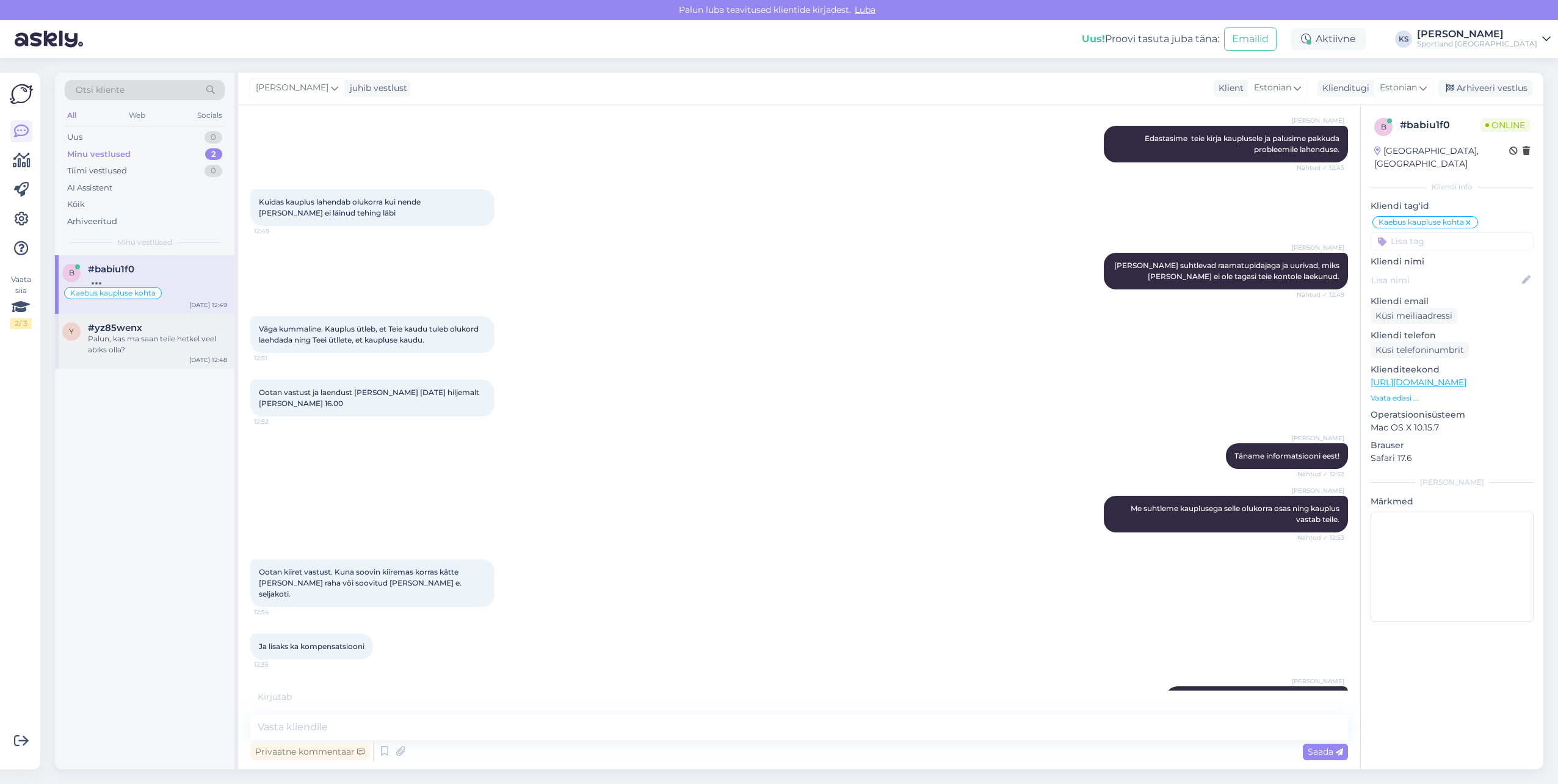
click at [115, 340] on div "Palun, kas ma saan teile hetkel veel abiks olla?" at bounding box center [158, 345] width 139 height 22
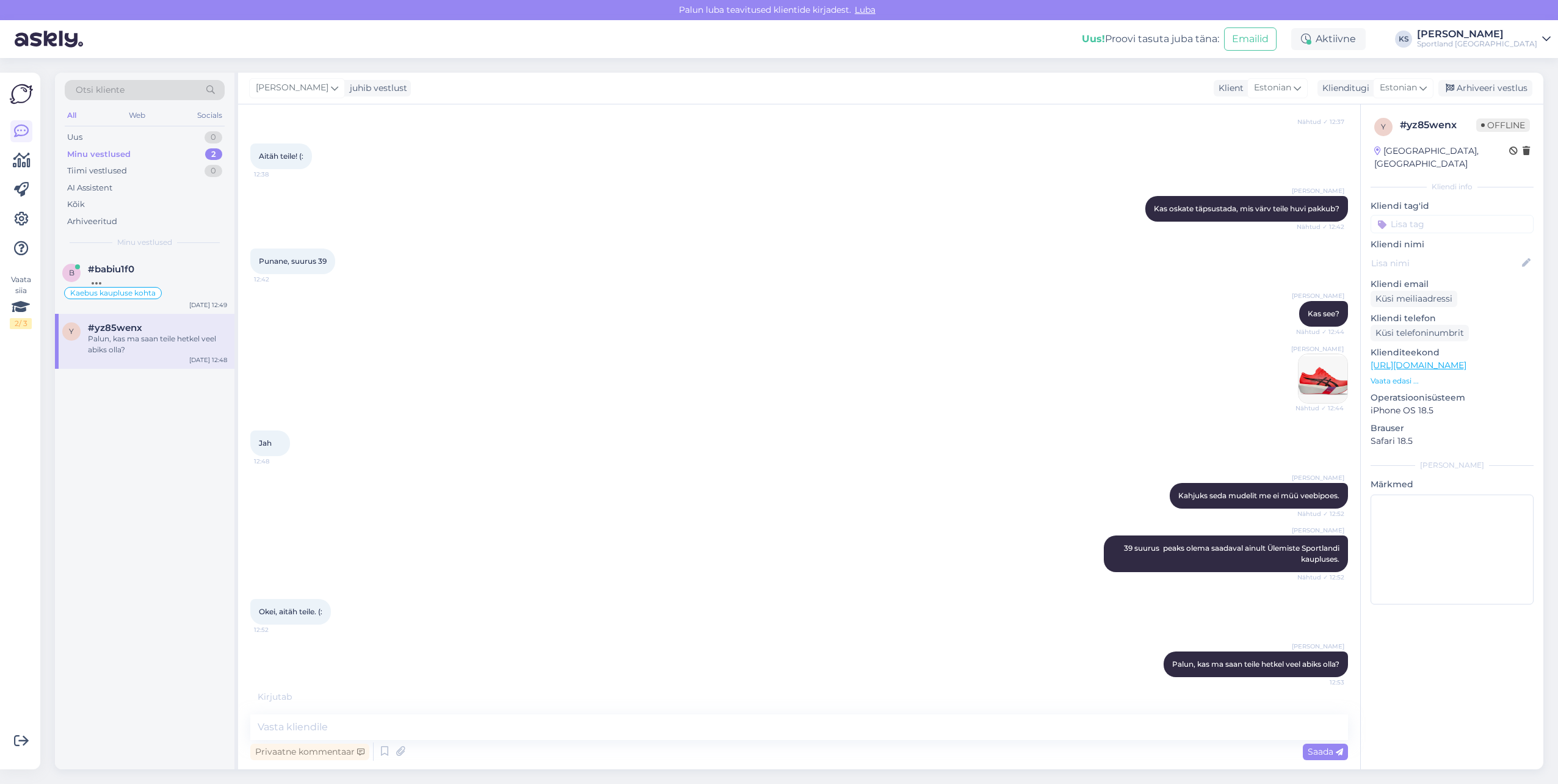
scroll to position [239, 0]
click at [1458, 215] on input at bounding box center [1452, 224] width 163 height 19
click at [1452, 252] on span "Toote saadavus" at bounding box center [1452, 256] width 57 height 8
click at [1497, 84] on div "Arhiveeri vestlus" at bounding box center [1485, 88] width 94 height 17
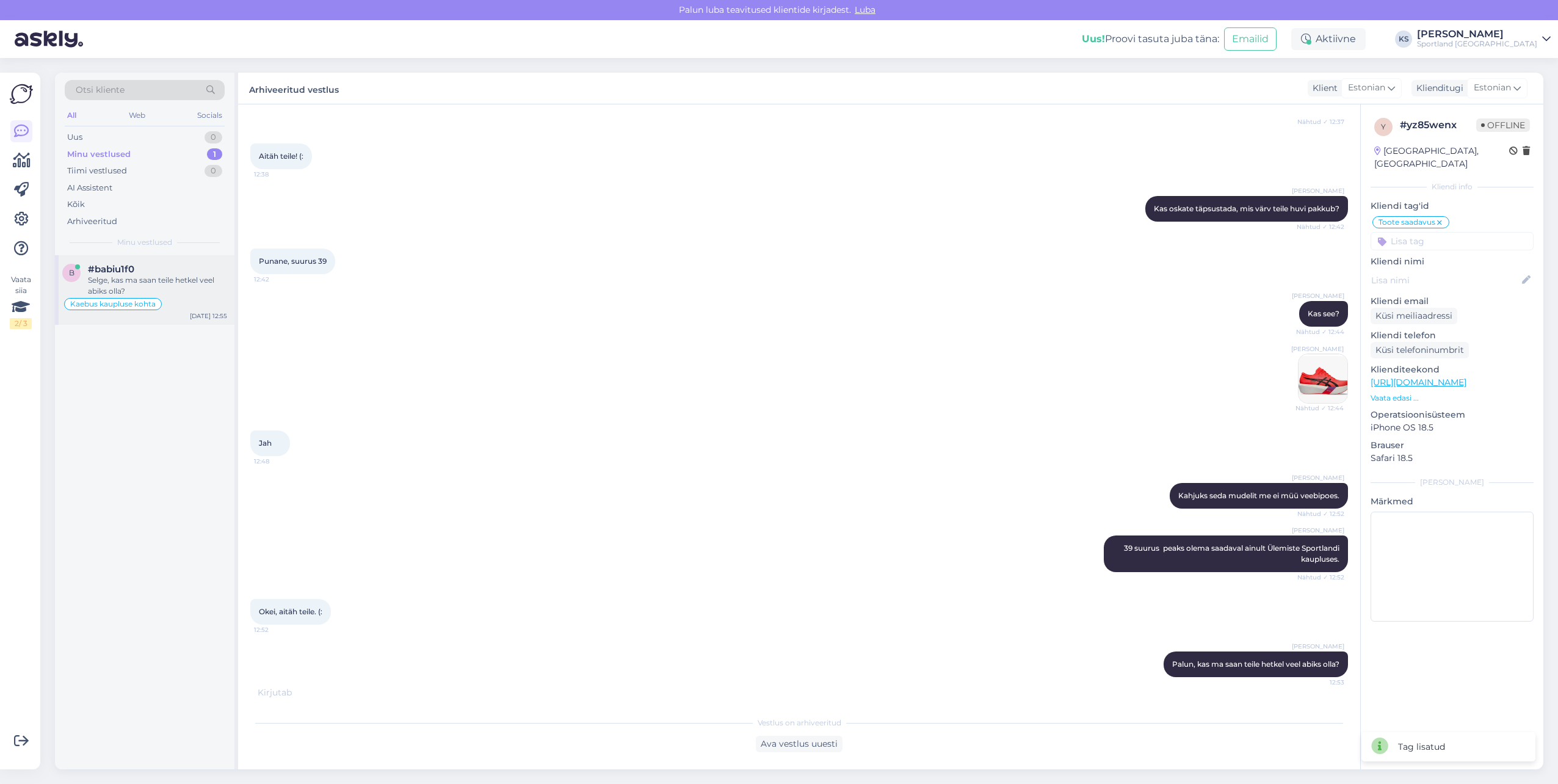
click at [147, 287] on div "Selge, kas ma saan teile hetkel veel abiks olla?" at bounding box center [158, 285] width 139 height 22
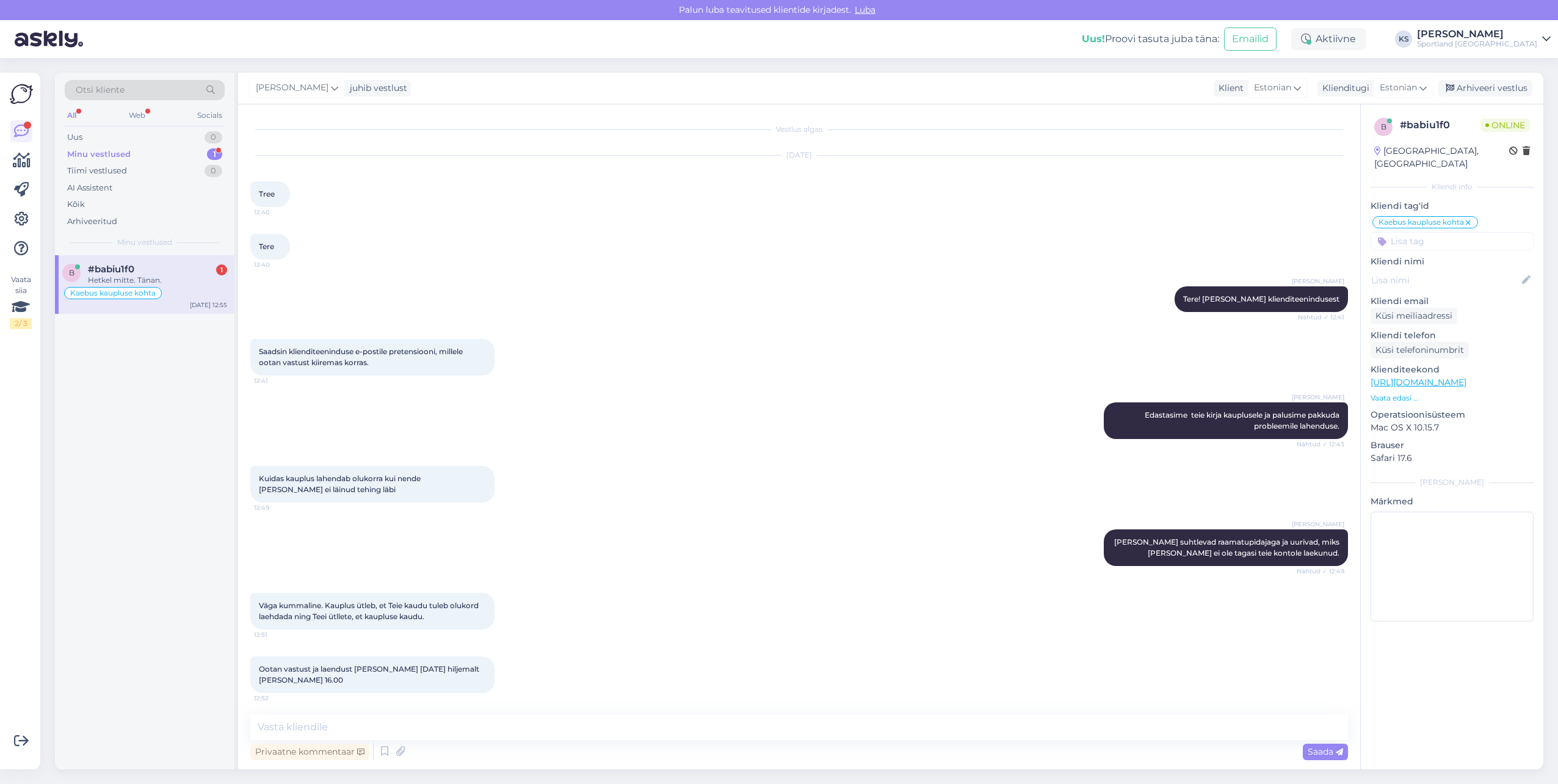
scroll to position [329, 0]
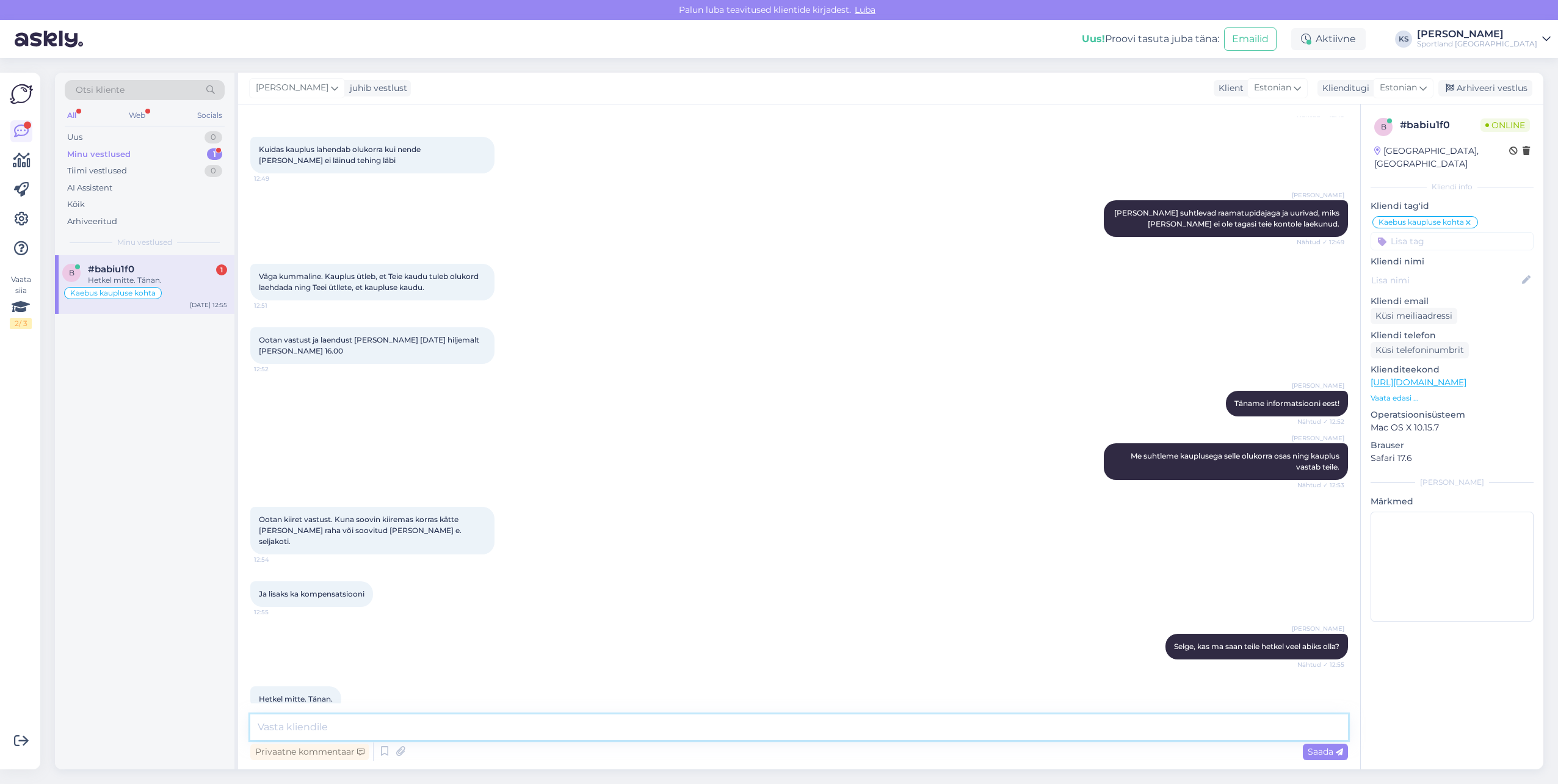
click at [356, 727] on textarea at bounding box center [799, 726] width 1098 height 25
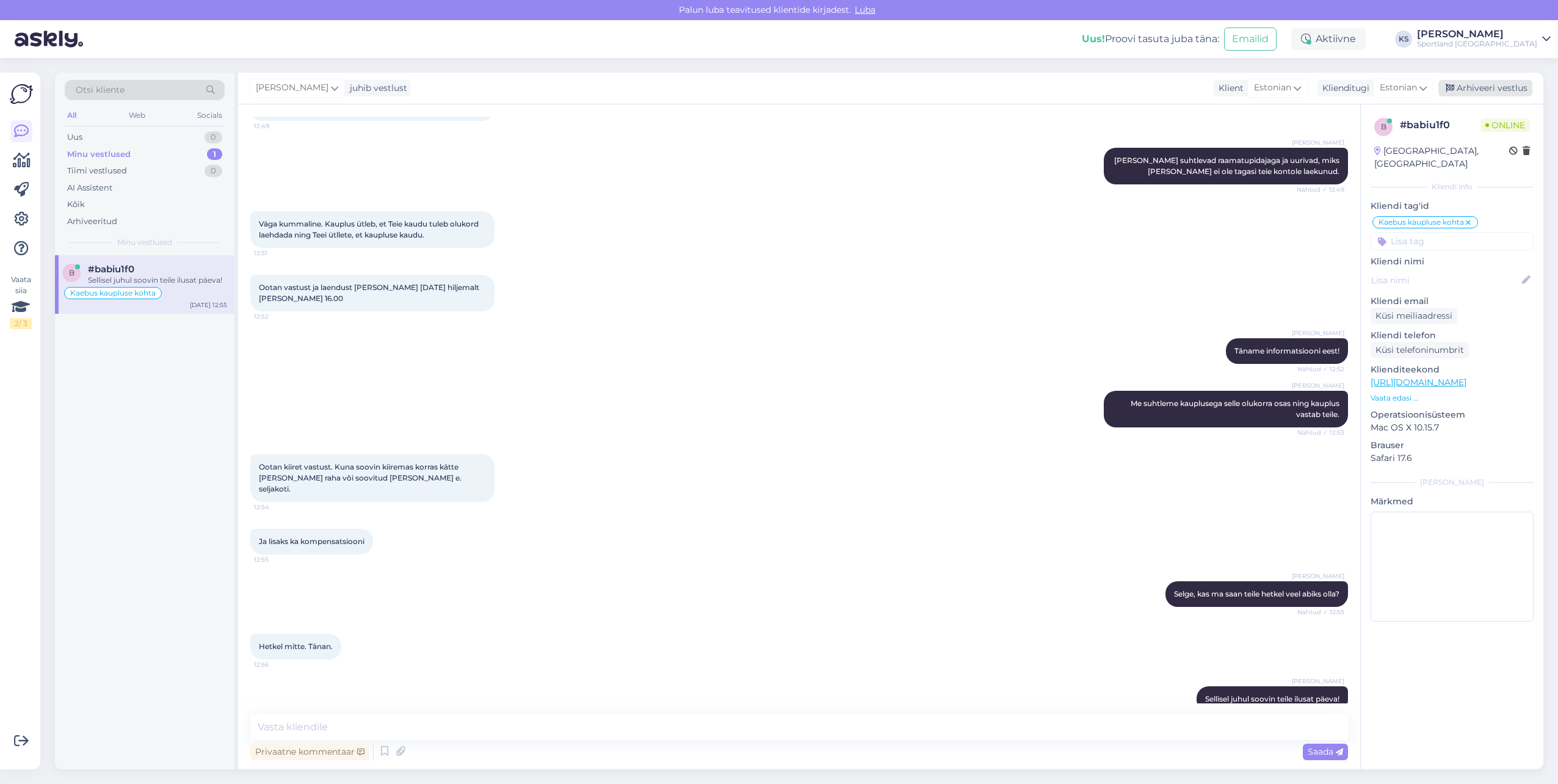
click at [1485, 89] on div "Arhiveeri vestlus" at bounding box center [1485, 88] width 94 height 17
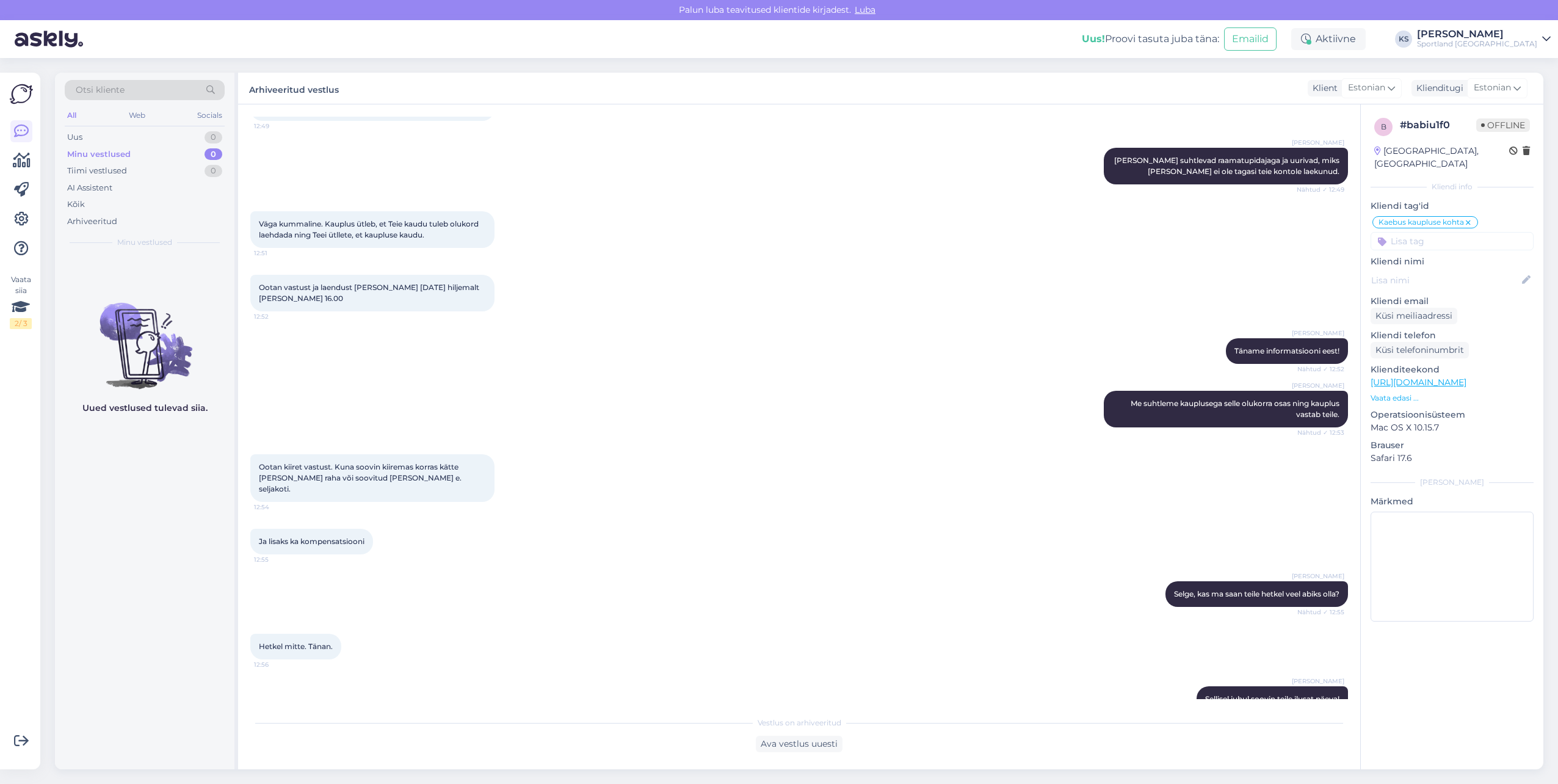
drag, startPoint x: 1500, startPoint y: 34, endPoint x: 1504, endPoint y: 45, distance: 11.7
click at [1500, 35] on div "[PERSON_NAME]" at bounding box center [1477, 34] width 120 height 10
click at [1517, 100] on button "Ava" at bounding box center [1527, 94] width 27 height 19
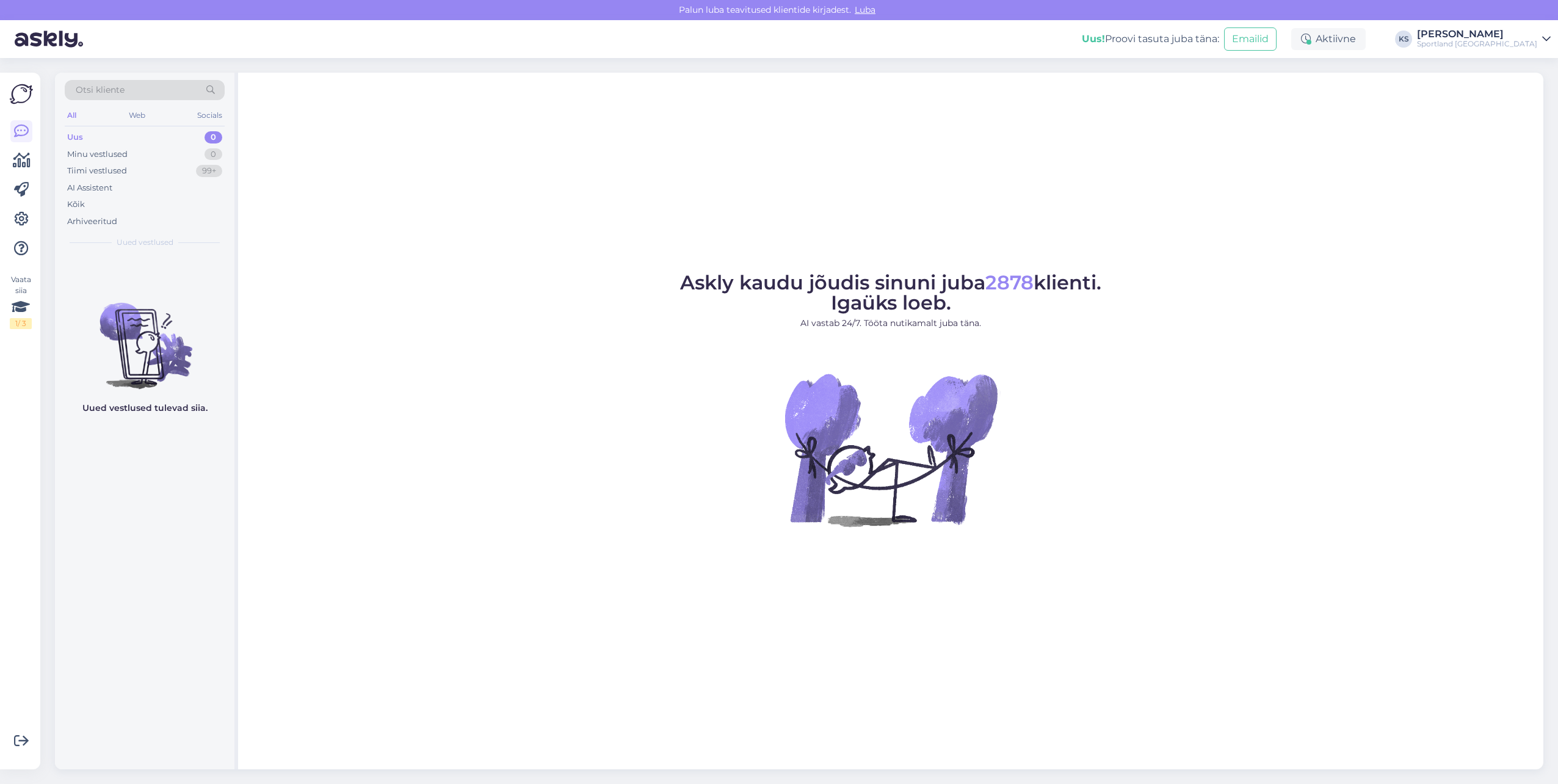
click at [1518, 38] on div "[PERSON_NAME]" at bounding box center [1477, 34] width 120 height 10
click at [1528, 69] on button "Ava" at bounding box center [1527, 68] width 27 height 19
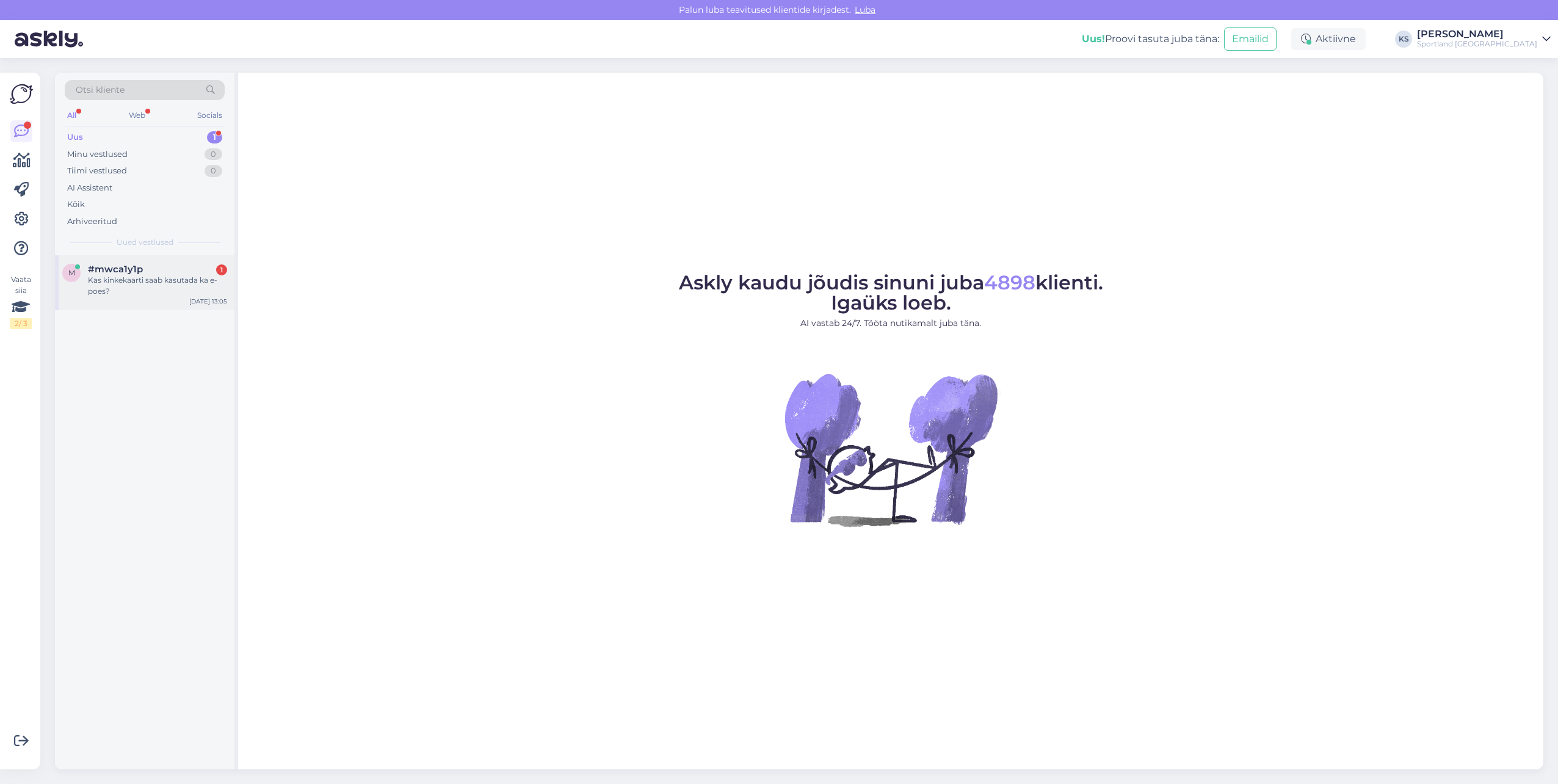
click at [173, 279] on div "Kas kinkekaarti saab kasutada ka e-poes?" at bounding box center [158, 285] width 139 height 22
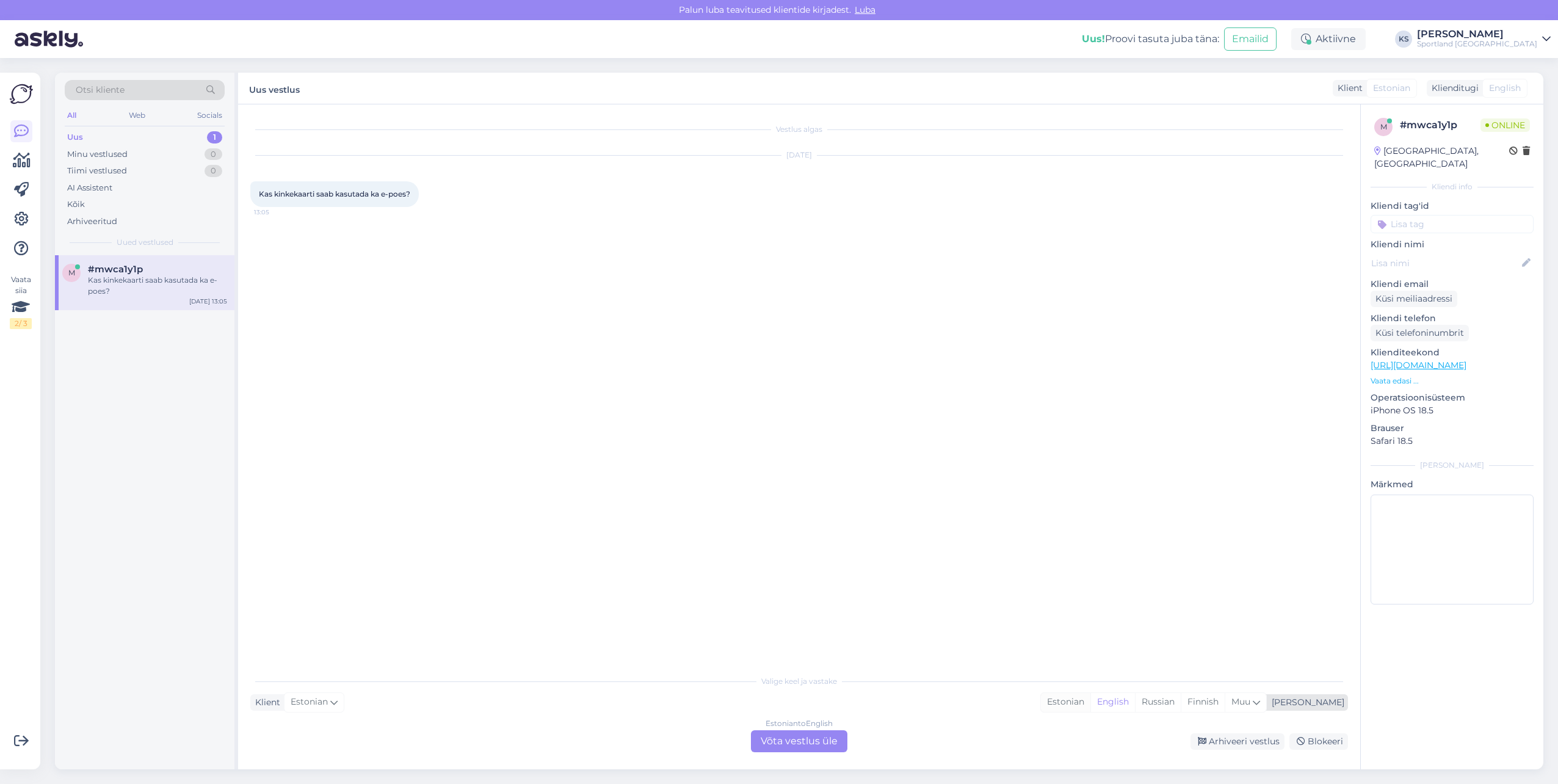
click at [1090, 695] on div "Estonian" at bounding box center [1065, 701] width 50 height 19
click at [801, 741] on div "Estonian to Estonian Võta vestlus üle" at bounding box center [799, 741] width 96 height 22
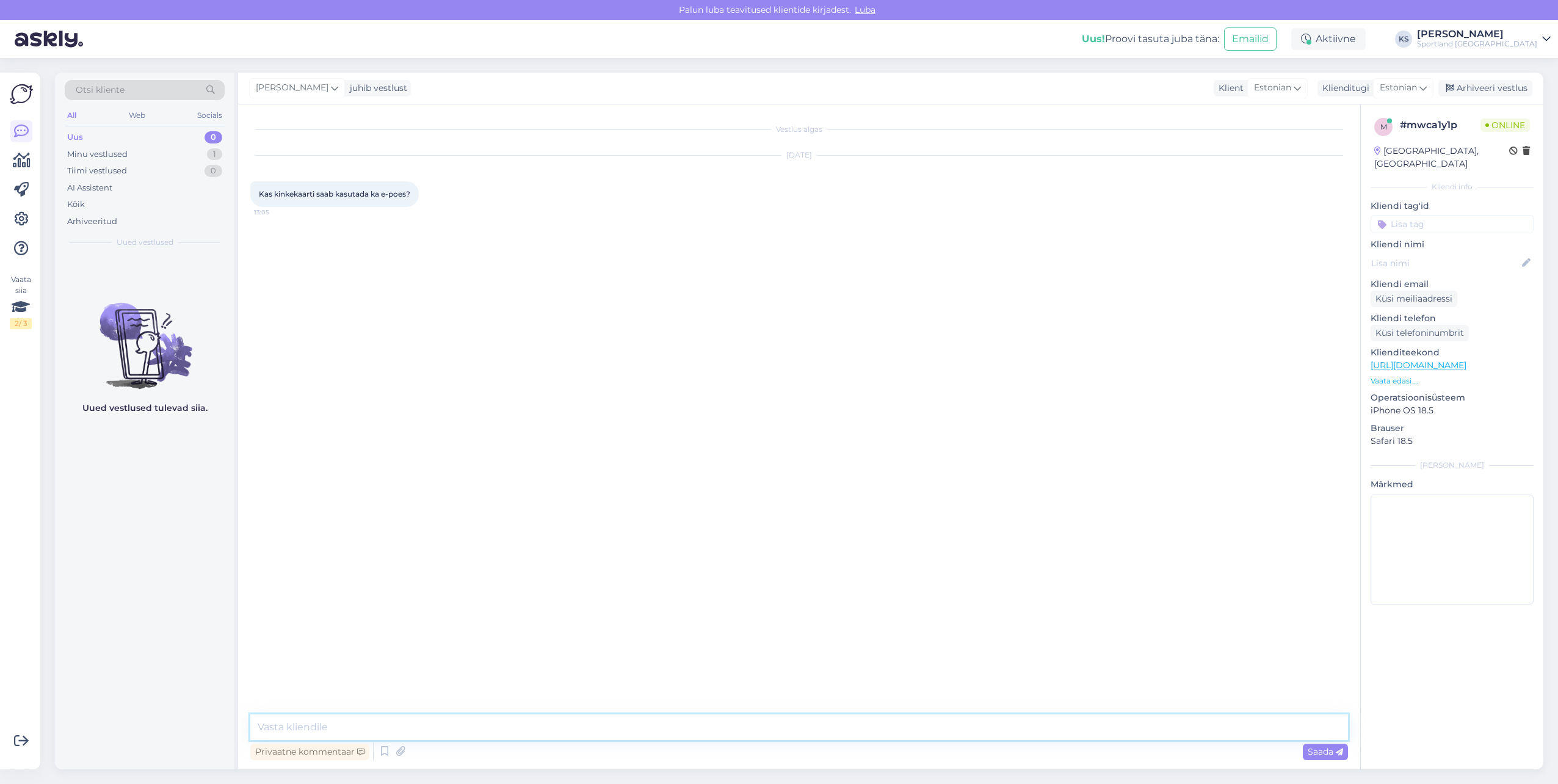
click at [820, 734] on textarea at bounding box center [799, 726] width 1098 height 25
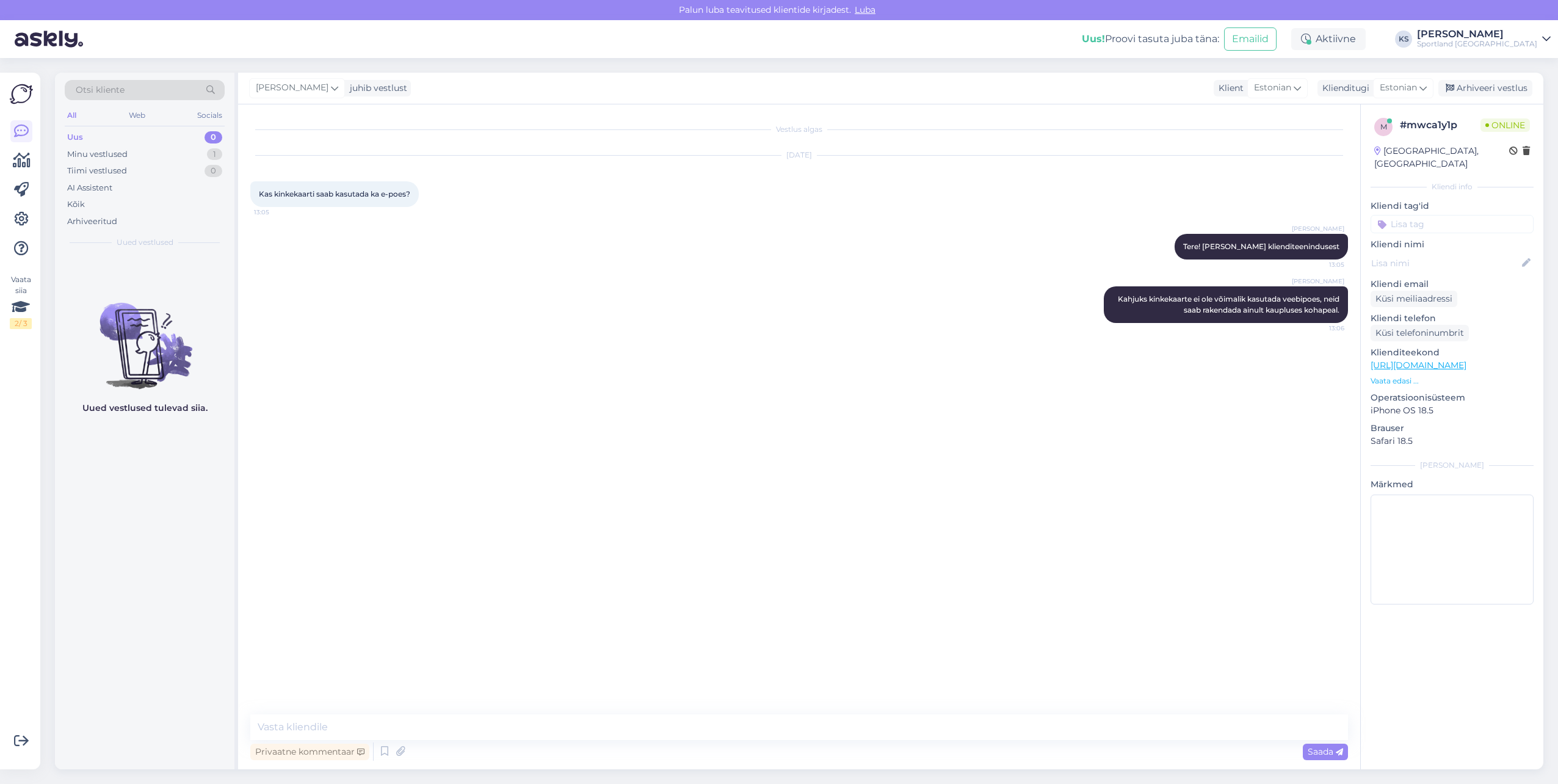
click at [1437, 215] on input at bounding box center [1452, 224] width 163 height 19
click at [1456, 268] on span "kinkekaart (e-poes)" at bounding box center [1452, 271] width 70 height 8
click at [1511, 89] on div "Arhiveeri vestlus" at bounding box center [1485, 88] width 94 height 17
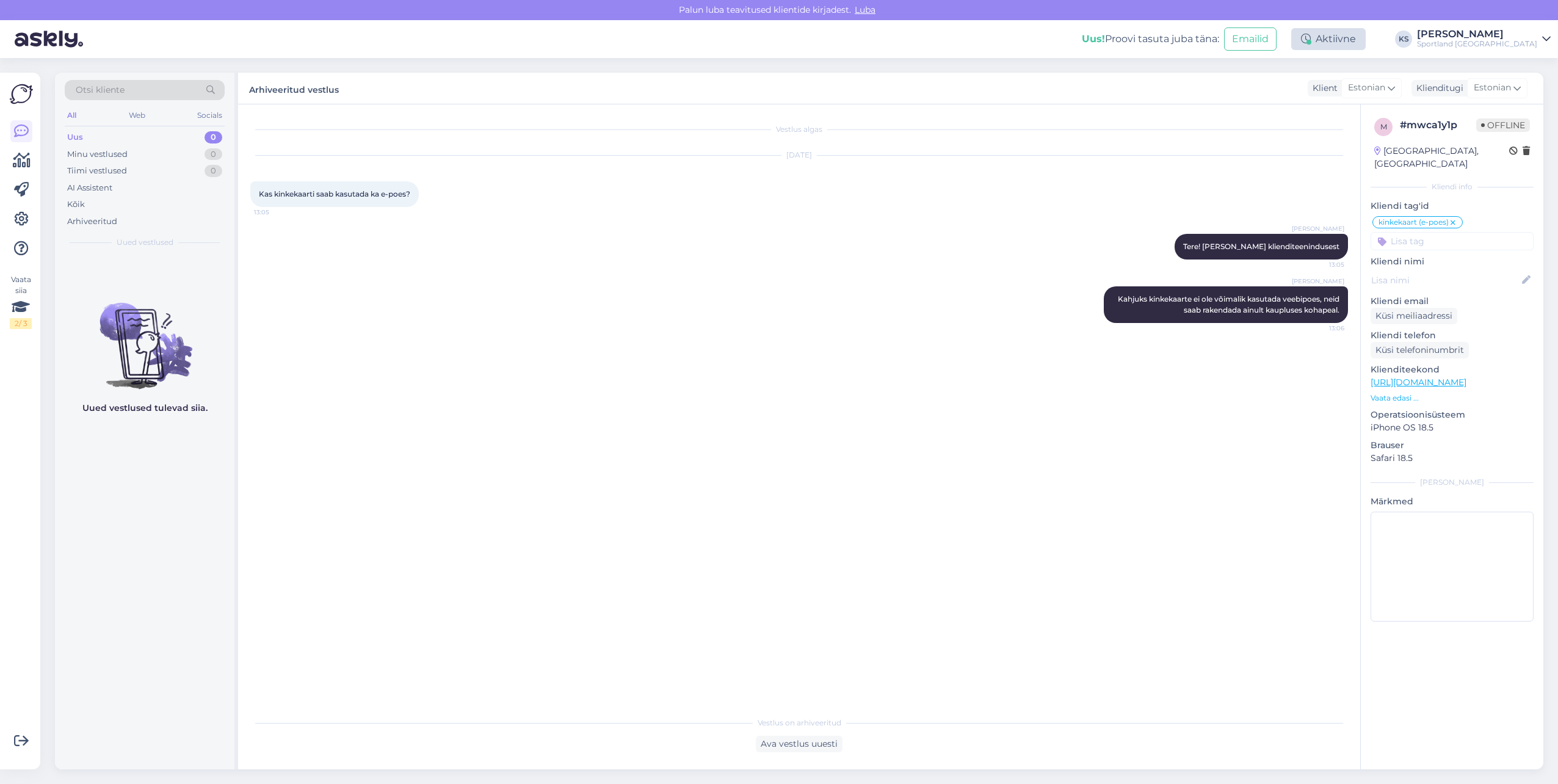
click at [1311, 35] on icon at bounding box center [1306, 39] width 10 height 10
click at [1281, 95] on button "15 minutit" at bounding box center [1255, 96] width 52 height 14
drag, startPoint x: 1509, startPoint y: 34, endPoint x: 1511, endPoint y: 43, distance: 9.2
click at [1509, 34] on div "[PERSON_NAME]" at bounding box center [1477, 34] width 120 height 10
click at [1524, 90] on button "Ava" at bounding box center [1527, 94] width 27 height 19
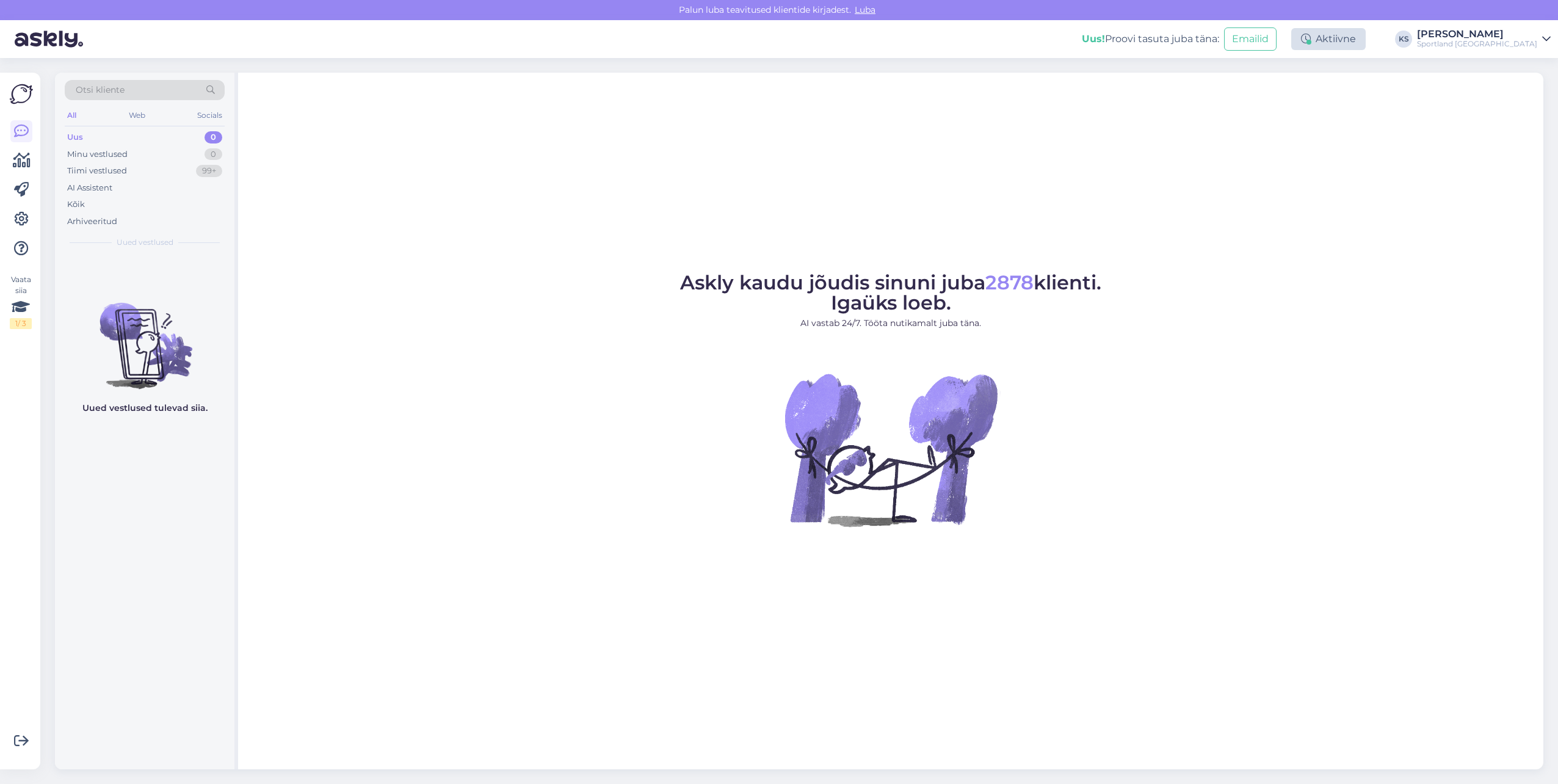
click at [1366, 41] on div "Aktiivne" at bounding box center [1328, 39] width 74 height 22
click at [1281, 94] on button "15 minutit" at bounding box center [1255, 96] width 52 height 14
click at [1323, 199] on button "Lõpeta paus" at bounding box center [1293, 198] width 62 height 14
click at [1489, 47] on div "Sportland [GEOGRAPHIC_DATA]" at bounding box center [1477, 44] width 120 height 10
click at [1524, 69] on button "Ava" at bounding box center [1527, 68] width 27 height 19
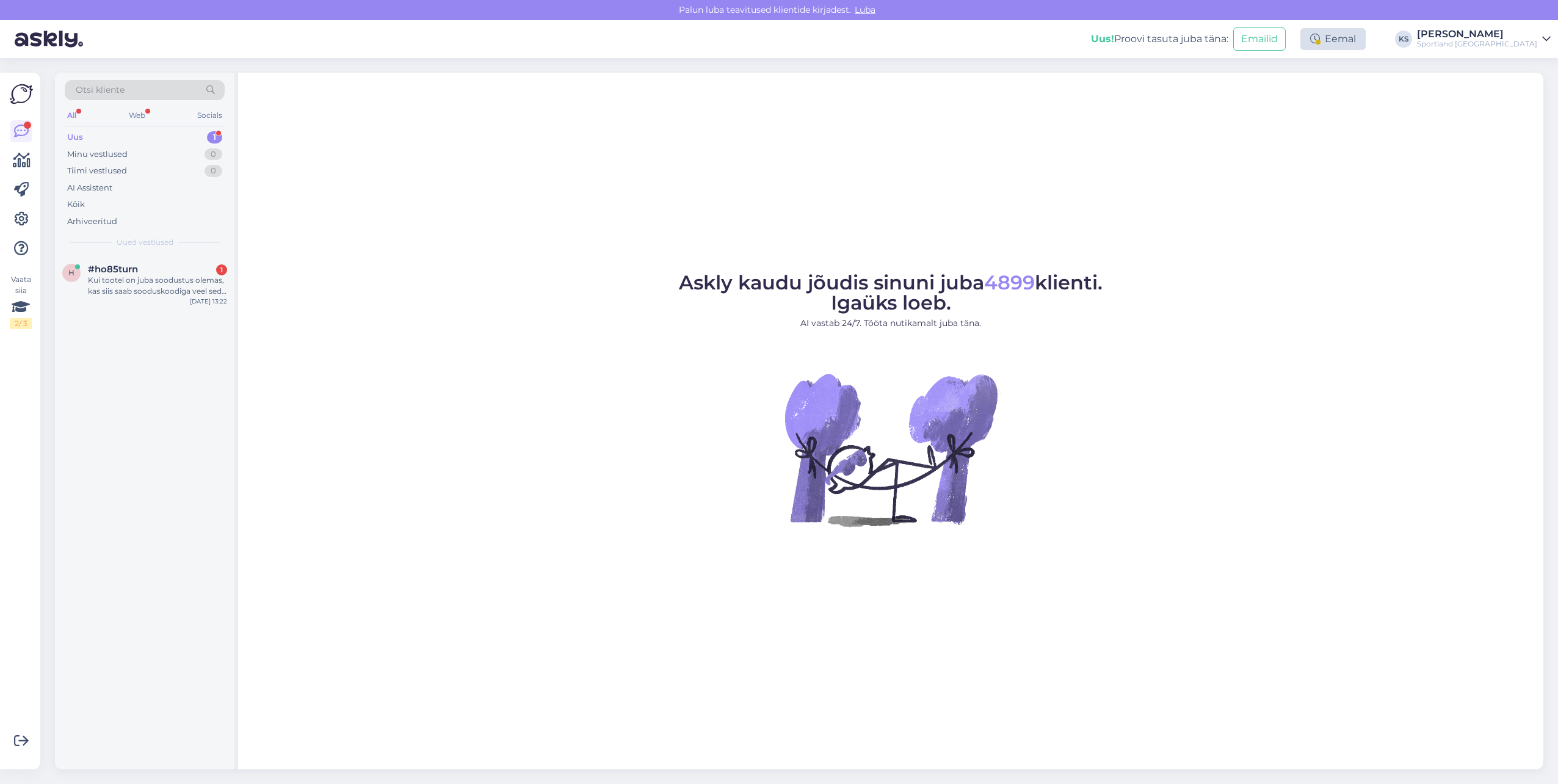
click at [1366, 41] on div "Eemal" at bounding box center [1333, 39] width 65 height 22
click at [1323, 192] on button "Lõpeta paus" at bounding box center [1293, 198] width 62 height 14
click at [183, 274] on div "Kui tootel on juba soodustus olemas, kas siis saab sooduskoodiga veel seda suur…" at bounding box center [158, 285] width 139 height 22
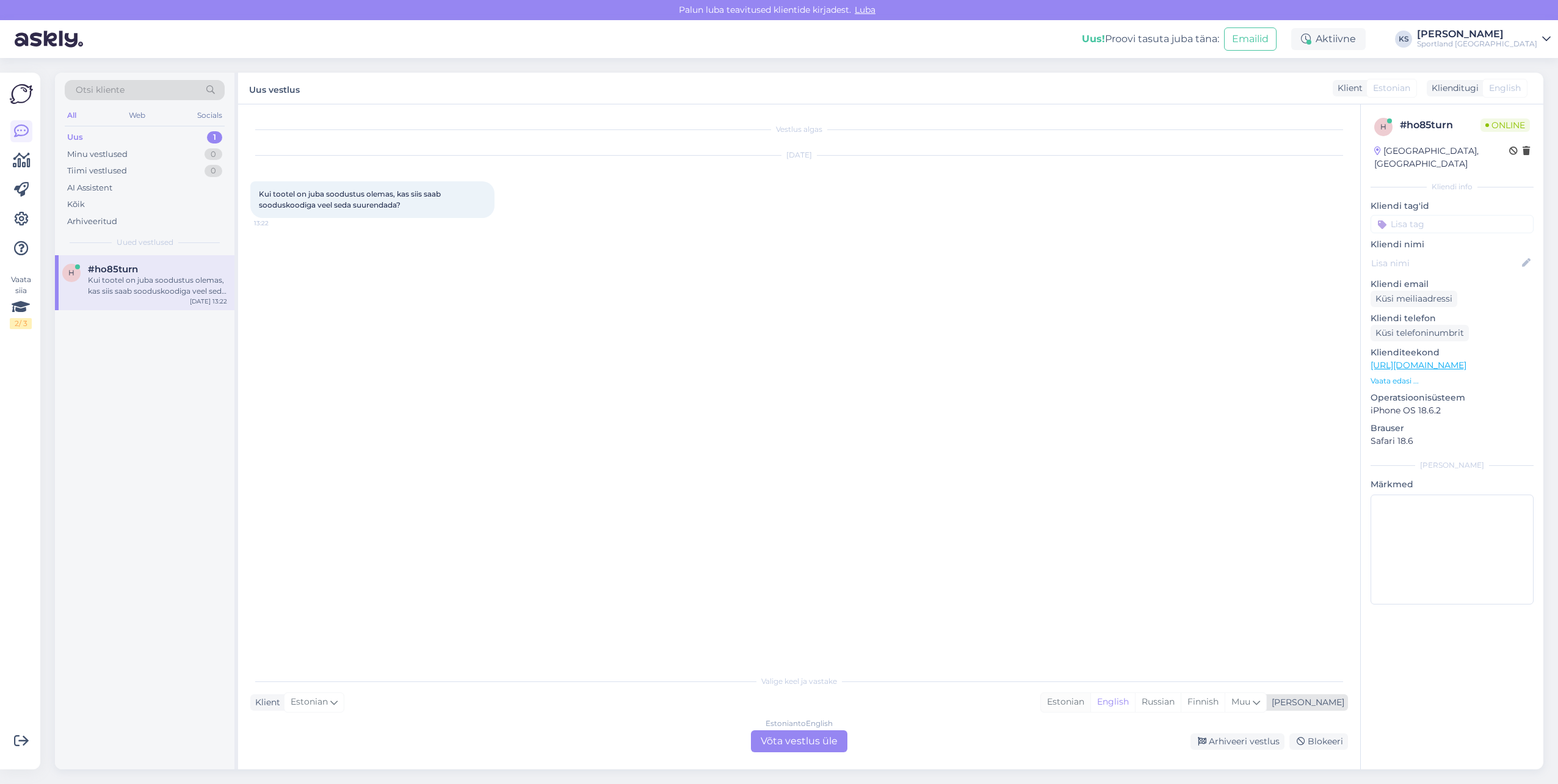
click at [1090, 695] on div "Estonian" at bounding box center [1065, 701] width 50 height 19
click at [834, 736] on div "Estonian to Estonian Võta vestlus üle" at bounding box center [799, 741] width 96 height 22
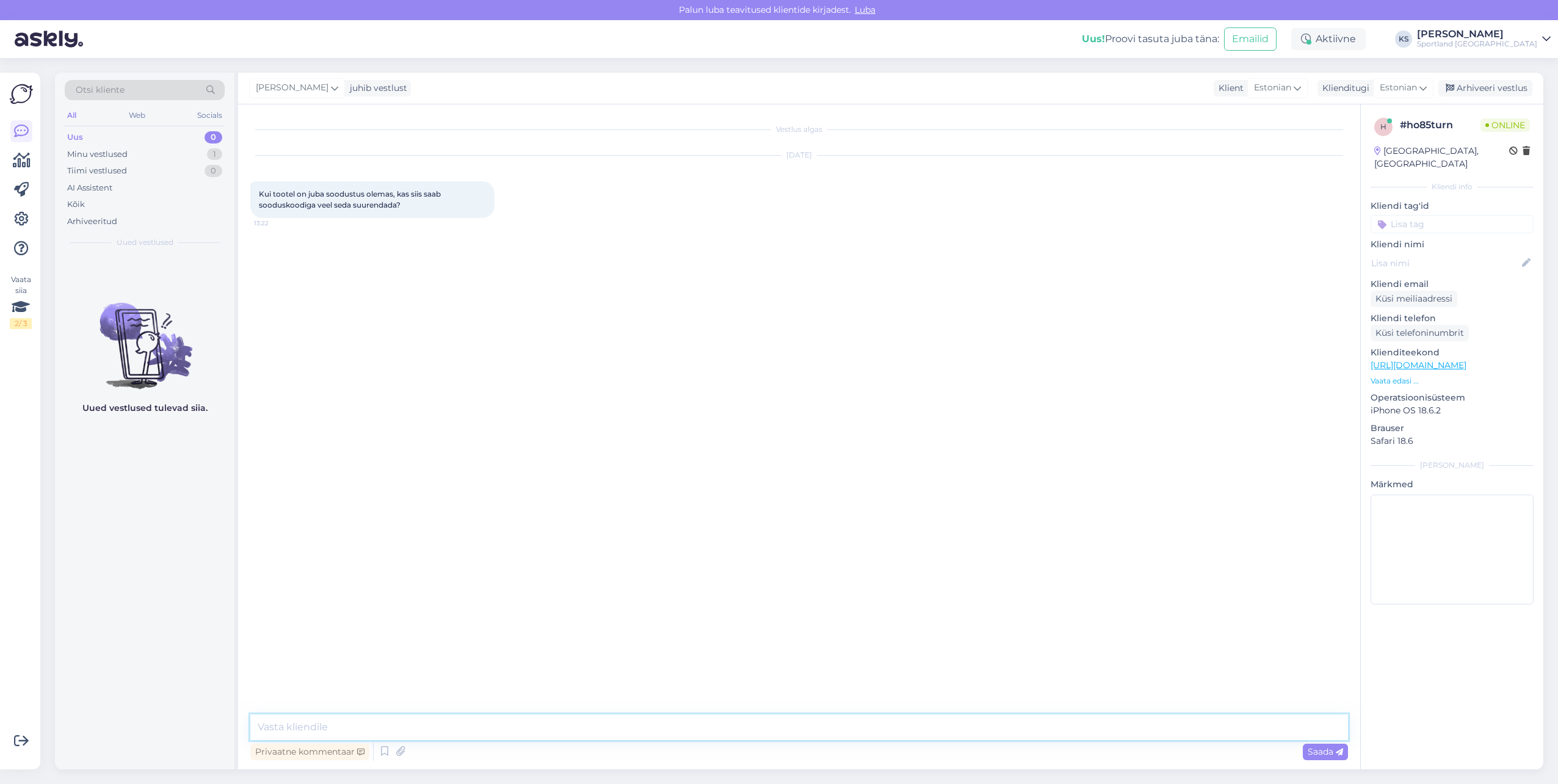
click at [847, 726] on textarea at bounding box center [799, 726] width 1098 height 25
click at [475, 729] on textarea at bounding box center [799, 726] width 1098 height 25
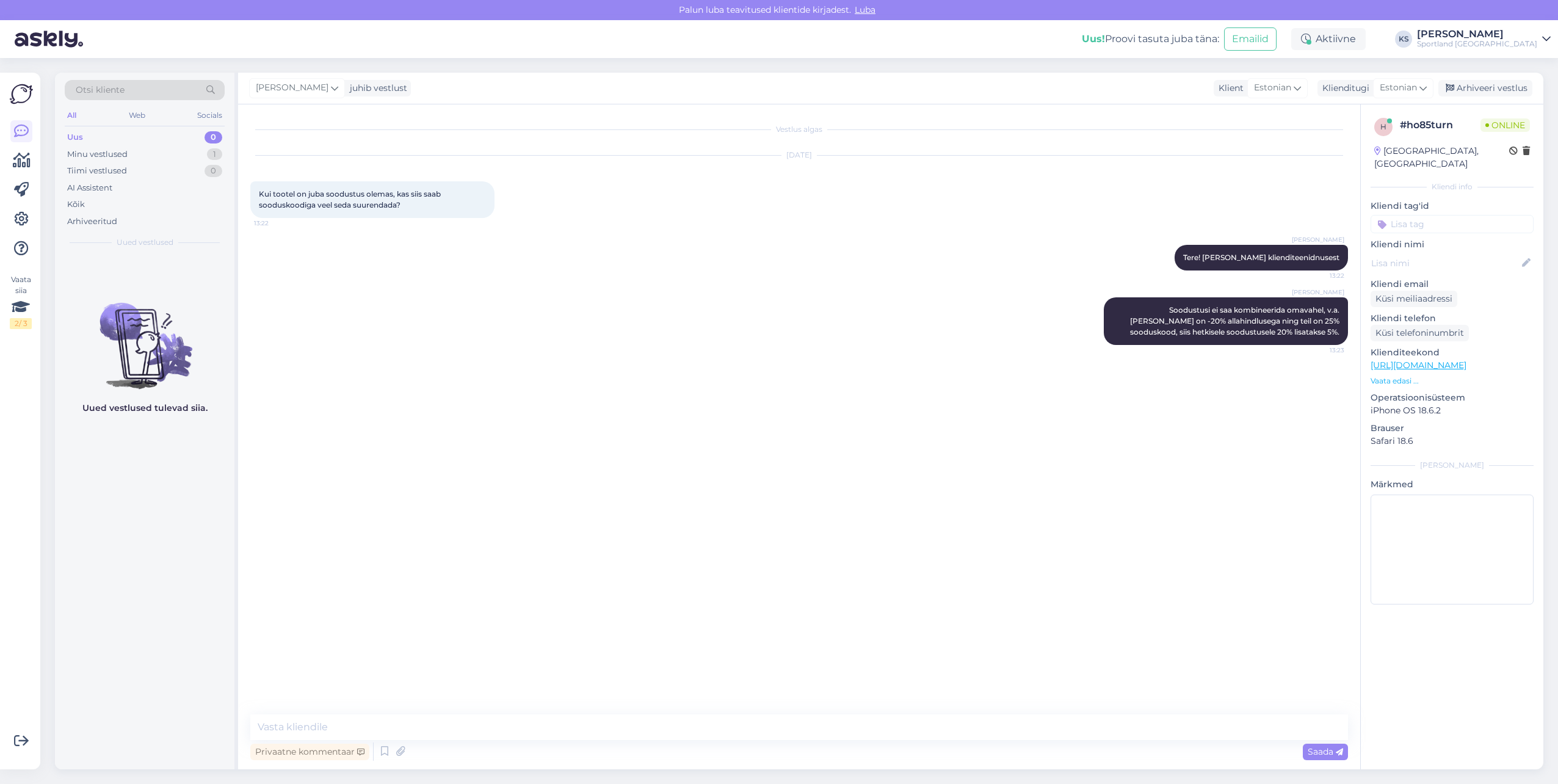
click at [1467, 216] on input at bounding box center [1452, 224] width 163 height 19
click at [1462, 252] on span "Soodustused" at bounding box center [1452, 256] width 48 height 8
click at [1495, 81] on div "Arhiveeri vestlus" at bounding box center [1485, 88] width 94 height 17
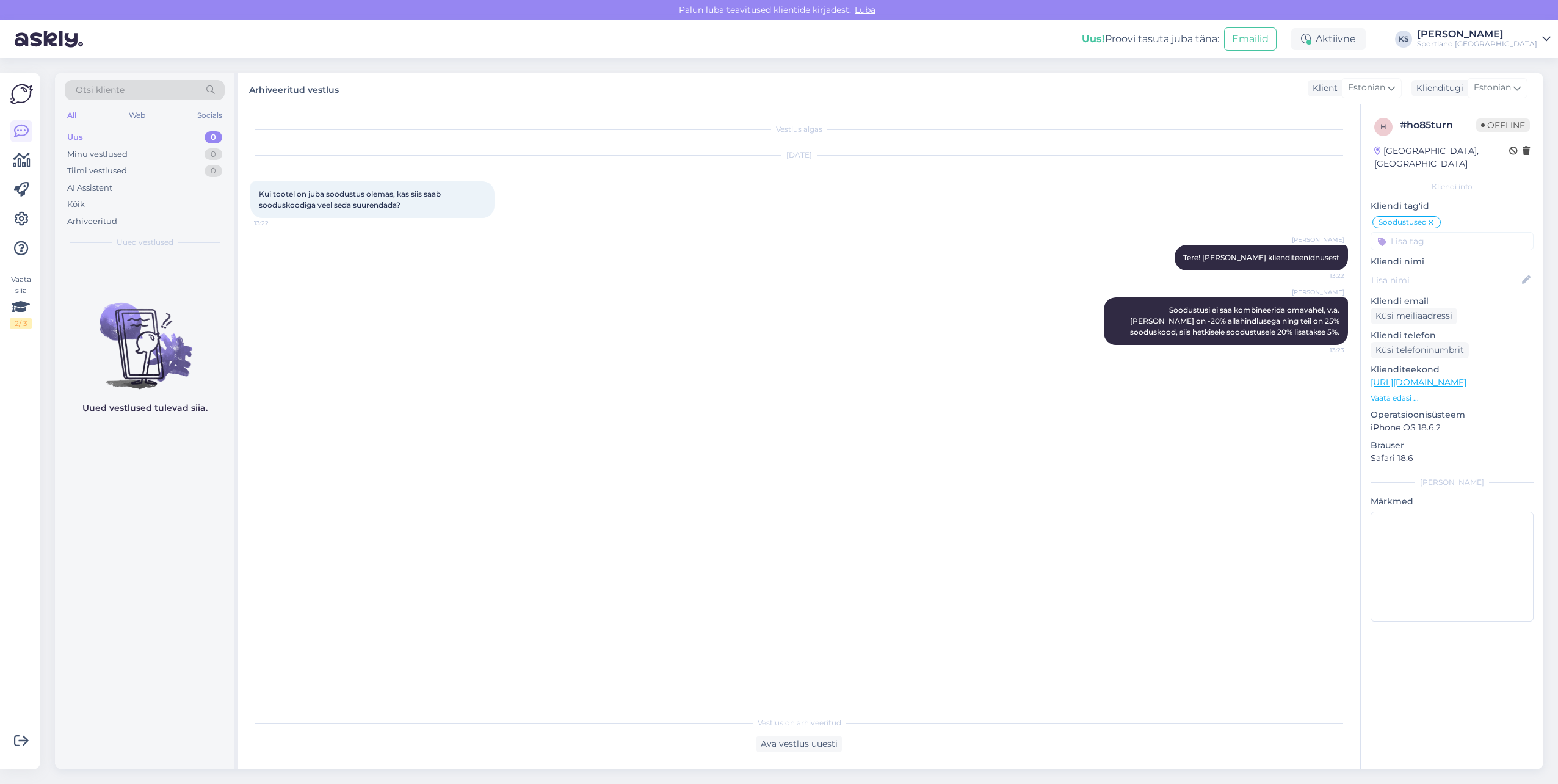
click at [1524, 34] on div "[PERSON_NAME]" at bounding box center [1477, 34] width 120 height 10
click at [1537, 81] on div "Sportland [GEOGRAPHIC_DATA] Ava" at bounding box center [1438, 94] width 226 height 26
click at [1539, 91] on button "Ava" at bounding box center [1527, 94] width 27 height 19
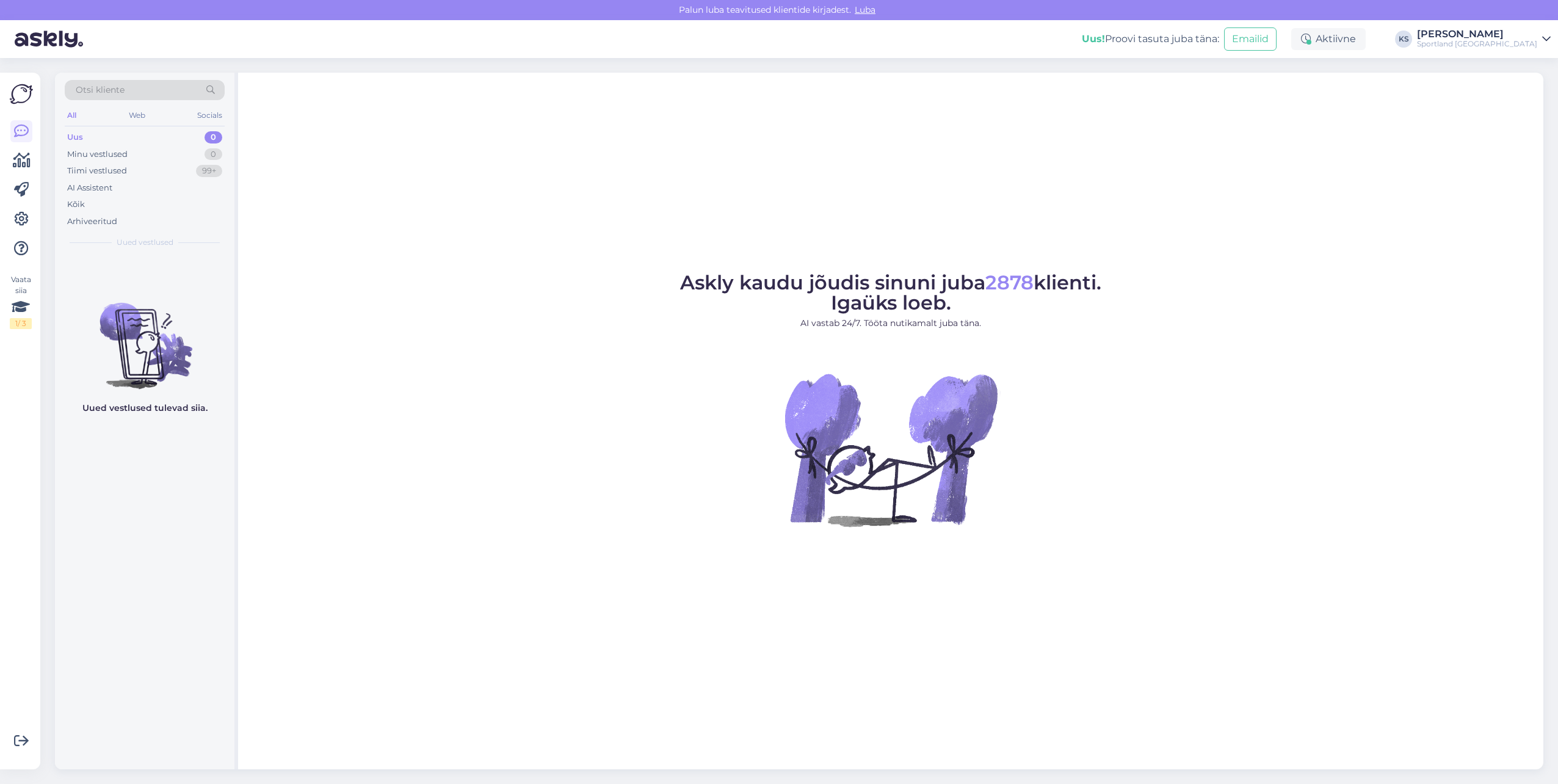
click at [1524, 31] on div "[PERSON_NAME]" at bounding box center [1477, 34] width 120 height 10
click at [1525, 61] on button "Ava" at bounding box center [1527, 68] width 27 height 19
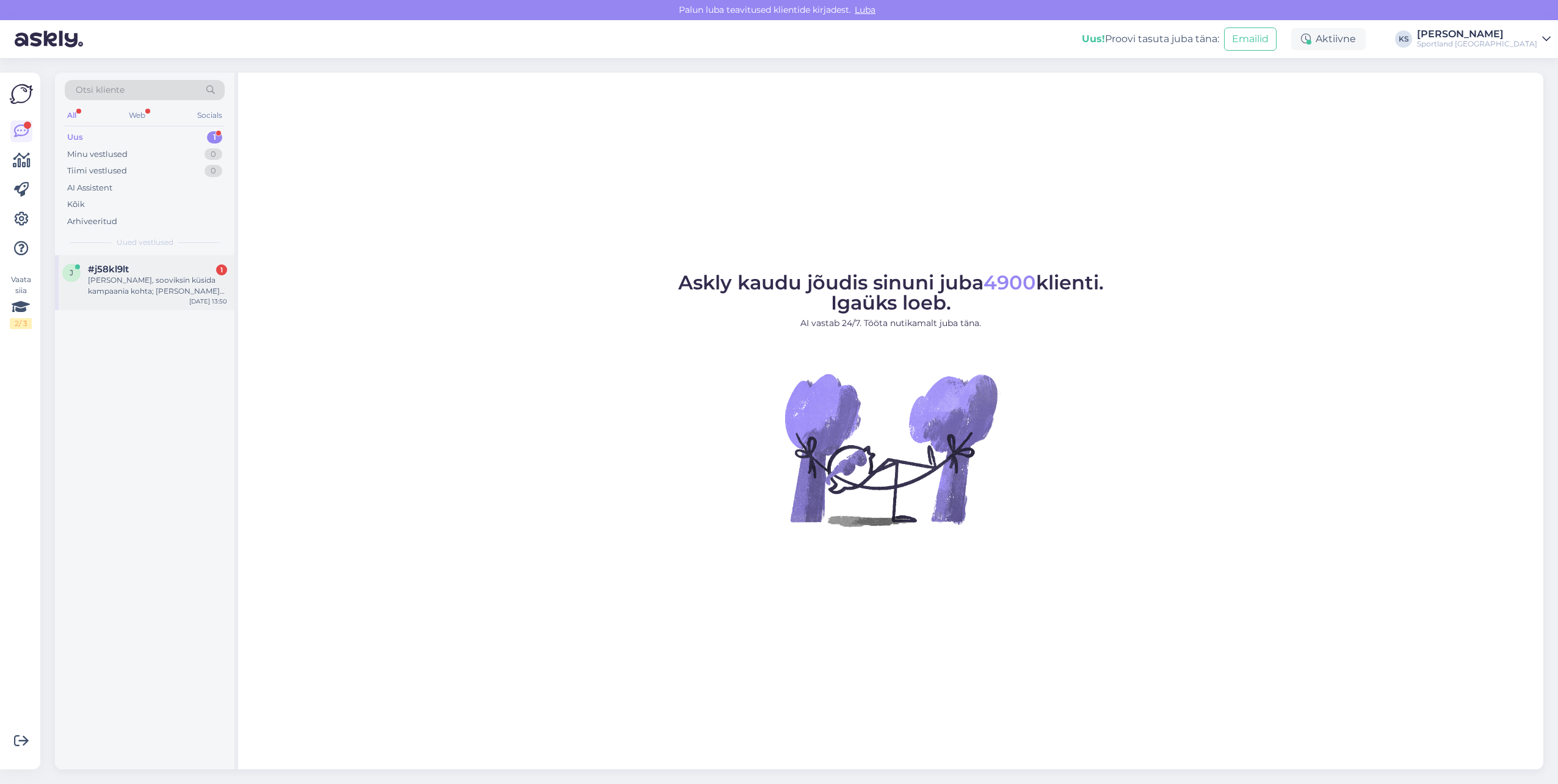
click at [184, 262] on div "j #j58kl9lt 1 Tere, sooviksin küsida kampaania kohta; [PERSON_NAME] tagasiside …" at bounding box center [144, 283] width 180 height 55
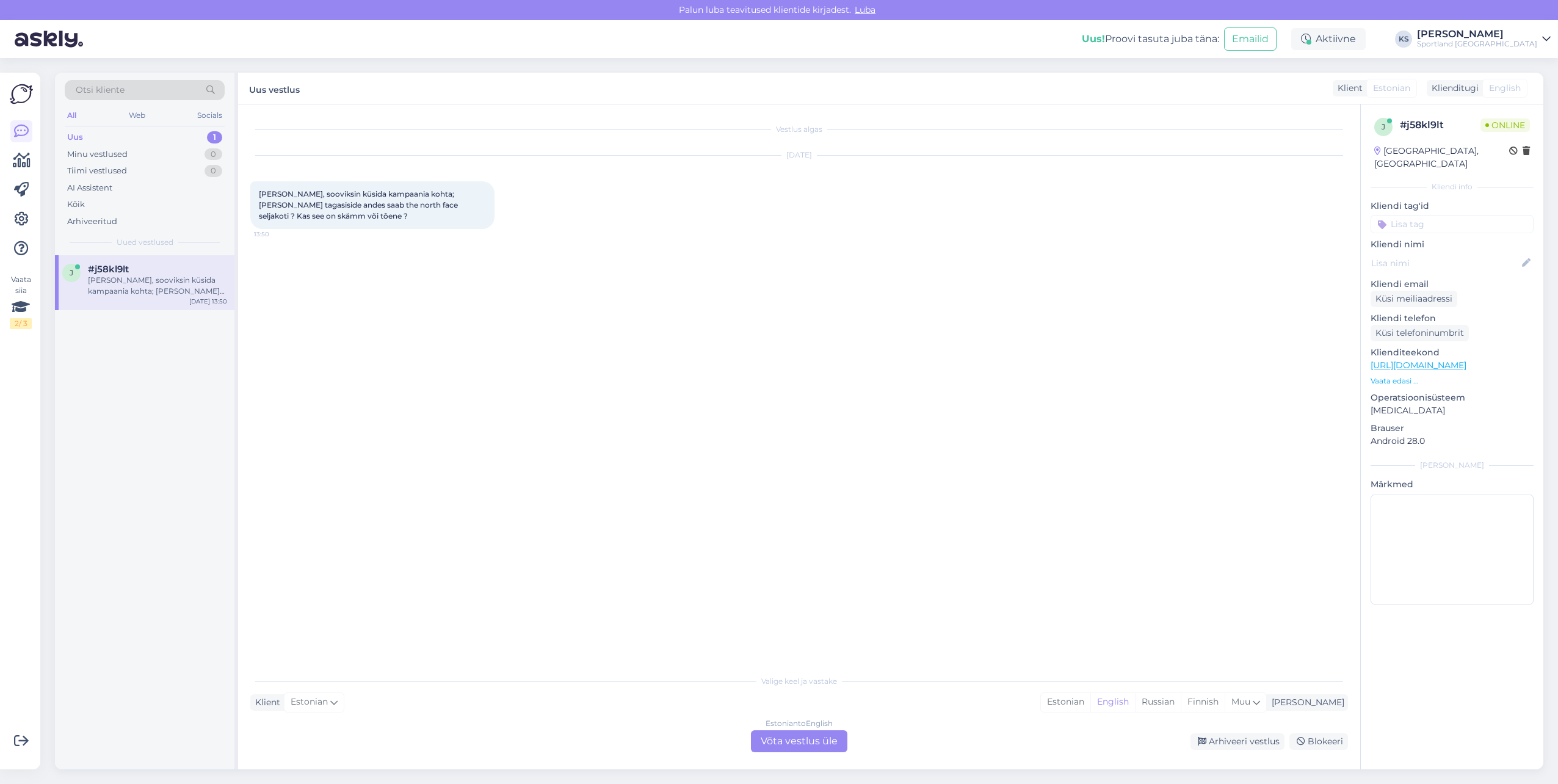
click at [1112, 692] on div "Valige [PERSON_NAME] vastake Klient Estonian Mina Estonian English Russian Finn…" at bounding box center [799, 710] width 1098 height 84
click at [1090, 701] on div "Estonian" at bounding box center [1065, 701] width 50 height 19
click at [819, 741] on div "Estonian to Estonian Võta vestlus üle" at bounding box center [799, 741] width 96 height 22
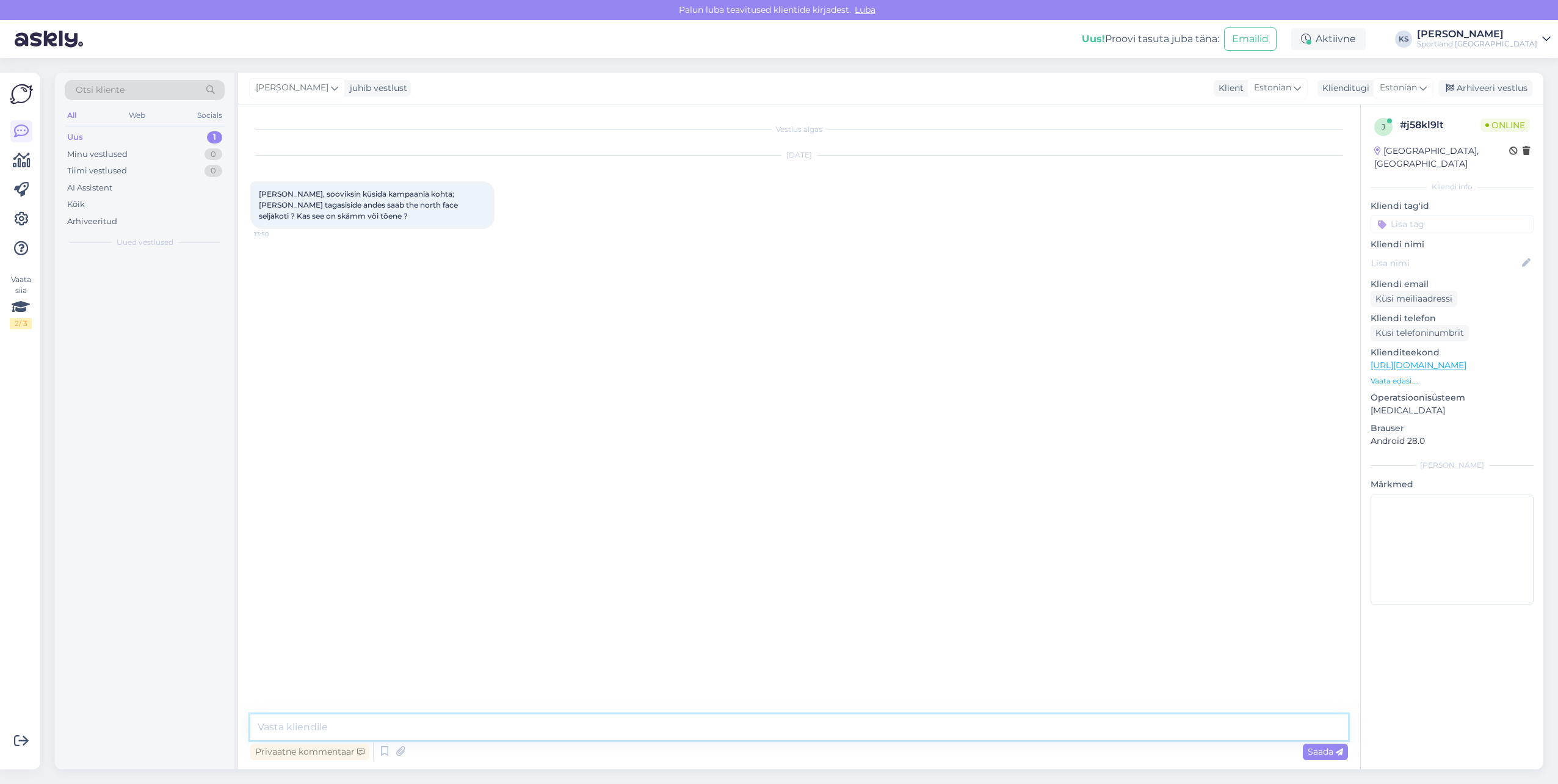
click at [834, 733] on textarea at bounding box center [799, 726] width 1098 height 25
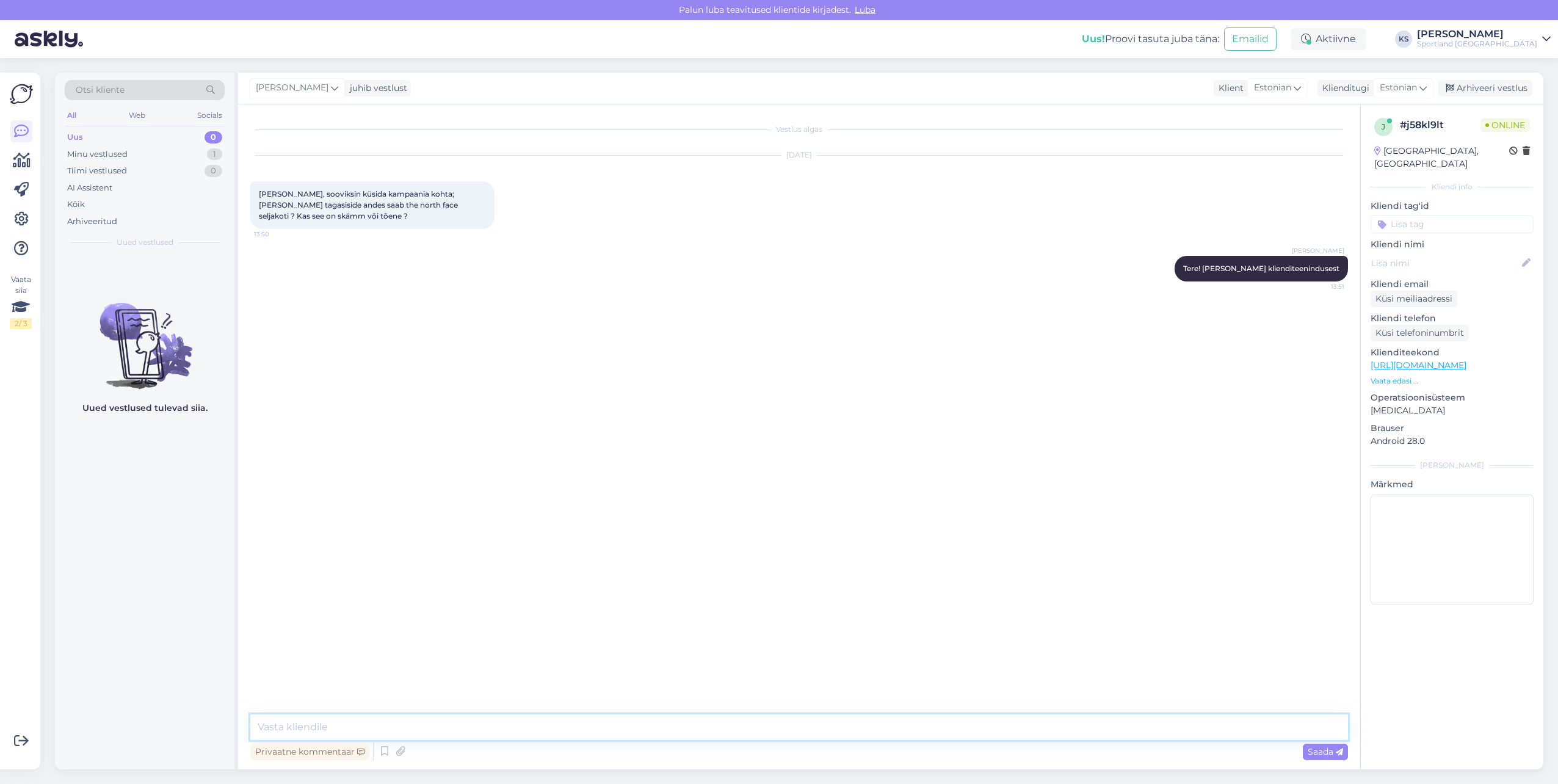
click at [550, 720] on textarea at bounding box center [799, 726] width 1098 height 25
click at [501, 734] on textarea "Tegemist on petuskeemiga, palun ärge uskuge seda." at bounding box center [799, 726] width 1098 height 25
click at [554, 712] on div "Vestlus algas [DATE] Tere, sooviksin küsida kampaania kohta; [PERSON_NAME] taga…" at bounding box center [799, 437] width 1122 height 665
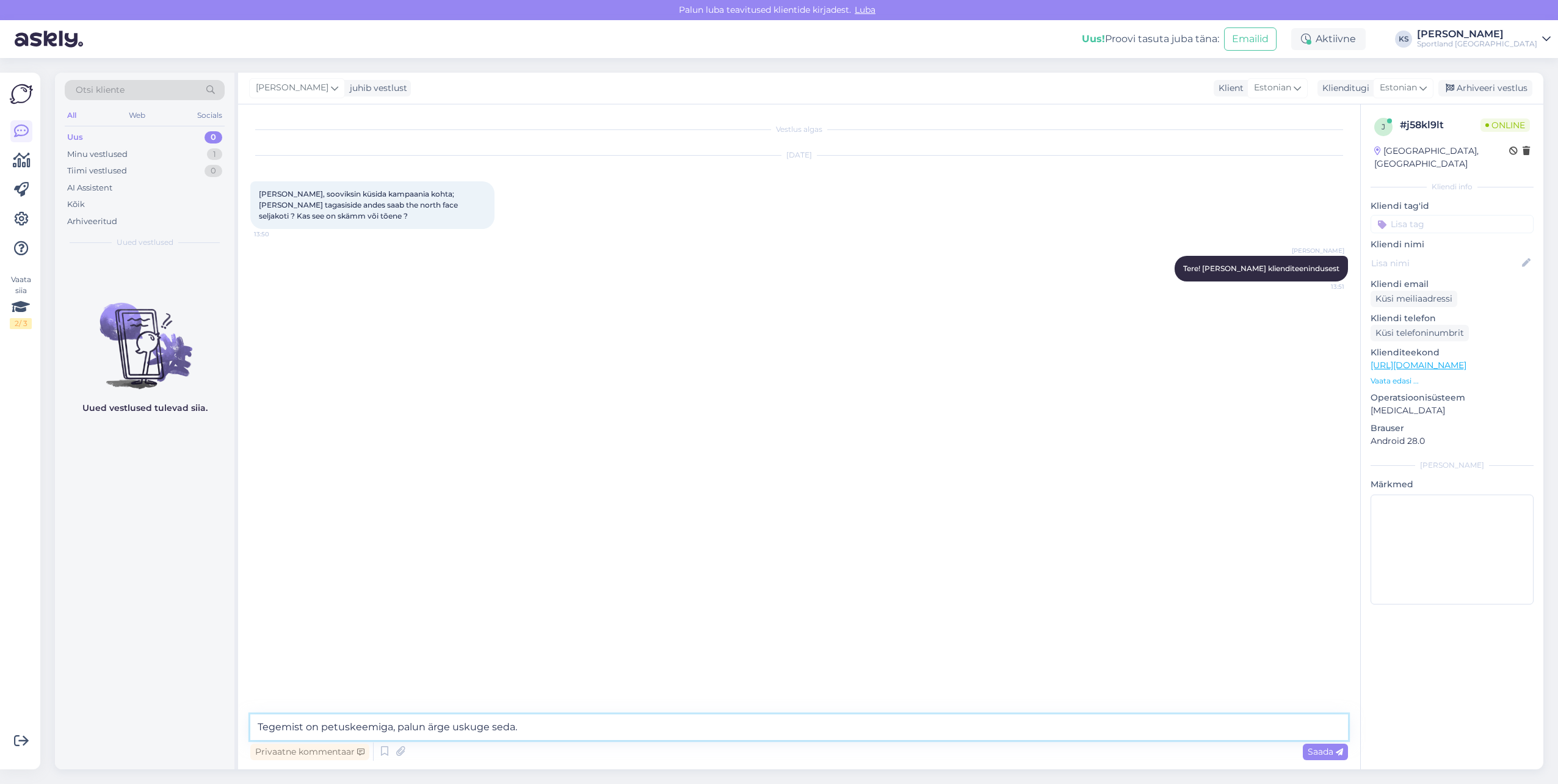
drag, startPoint x: 552, startPoint y: 718, endPoint x: 396, endPoint y: 723, distance: 156.1
click at [396, 723] on textarea "Tegemist on petuskeemiga, palun ärge uskuge seda." at bounding box center [799, 726] width 1098 height 25
paste textarea "palun ärge seda uskuge"
click at [334, 725] on textarea "Tegemist on petuskeemiga, palun ärge seda uskuge." at bounding box center [799, 726] width 1098 height 25
drag, startPoint x: 393, startPoint y: 725, endPoint x: 354, endPoint y: 726, distance: 39.0
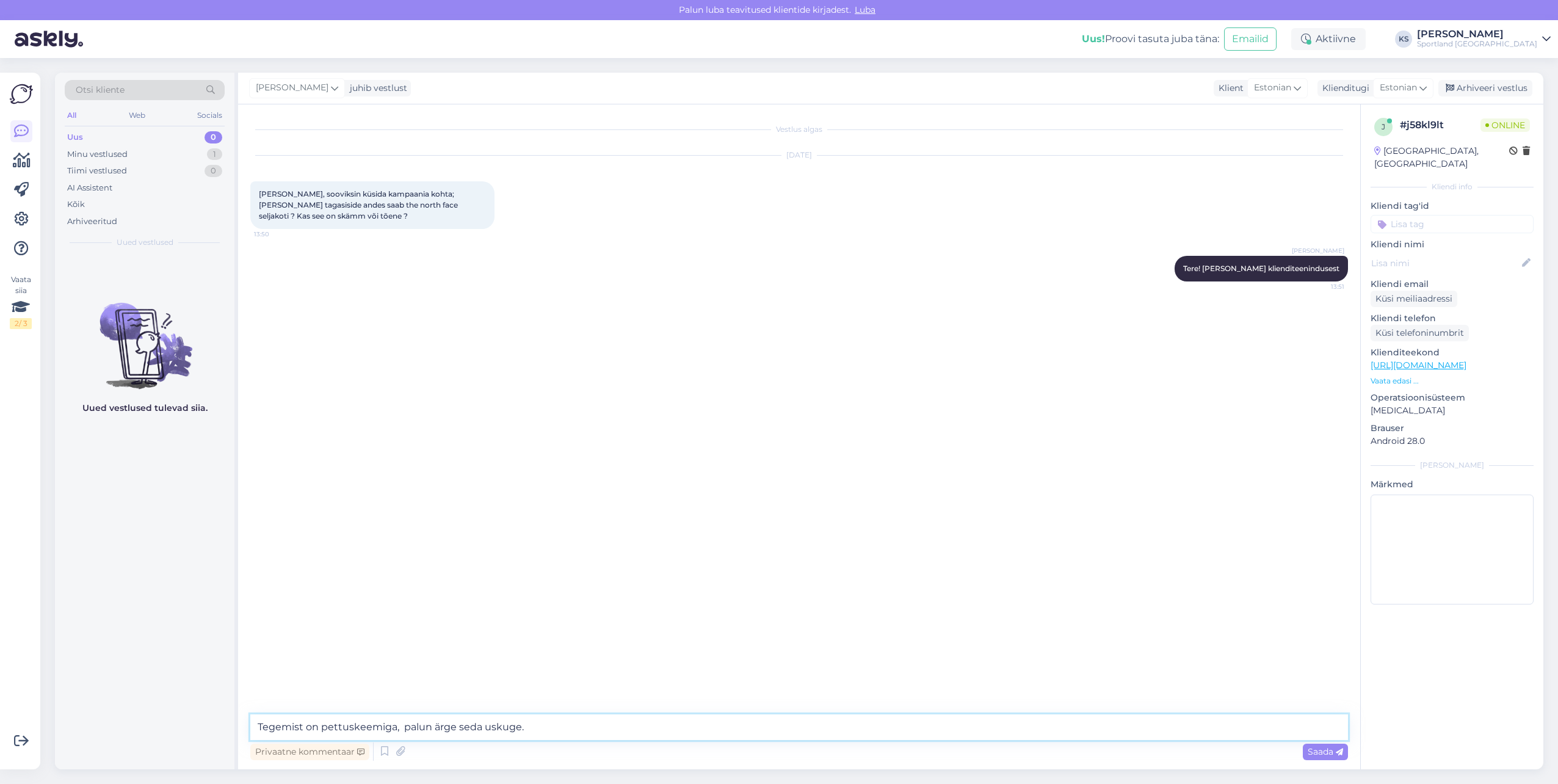
click at [354, 726] on textarea "Tegemist on pettuskeemiga, palun ärge seda uskuge." at bounding box center [799, 726] width 1098 height 25
click at [546, 720] on textarea "Tegemist on pettusega, palun ärge seda uskuge." at bounding box center [799, 726] width 1098 height 25
click at [547, 726] on textarea at bounding box center [799, 726] width 1098 height 25
drag, startPoint x: 561, startPoint y: 732, endPoint x: 550, endPoint y: 732, distance: 11.0
click at [550, 732] on textarea "Sportlandist ei saa seljakotti hinnaga 2€. The North Face" at bounding box center [799, 726] width 1098 height 25
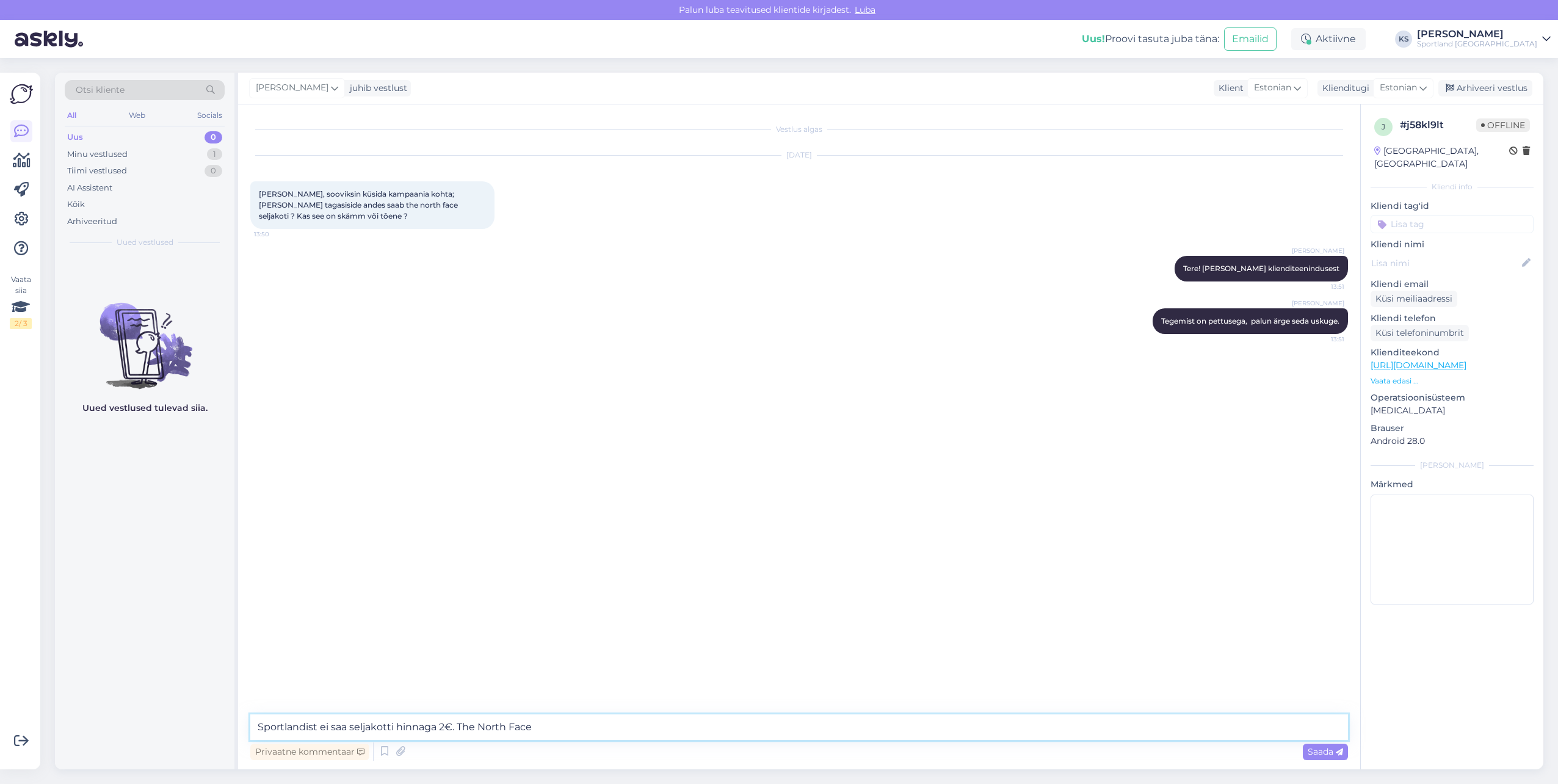
drag, startPoint x: 554, startPoint y: 730, endPoint x: 334, endPoint y: 736, distance: 220.1
click at [260, 730] on textarea "Sportlandist ei saa seljakotti hinnaga 2€. The North Face" at bounding box center [799, 726] width 1098 height 25
click at [1475, 215] on input at bounding box center [1452, 224] width 163 height 19
click at [1464, 252] on span "Petuskeemid" at bounding box center [1452, 256] width 49 height 8
click at [1481, 89] on div "Arhiveeri vestlus" at bounding box center [1485, 88] width 94 height 17
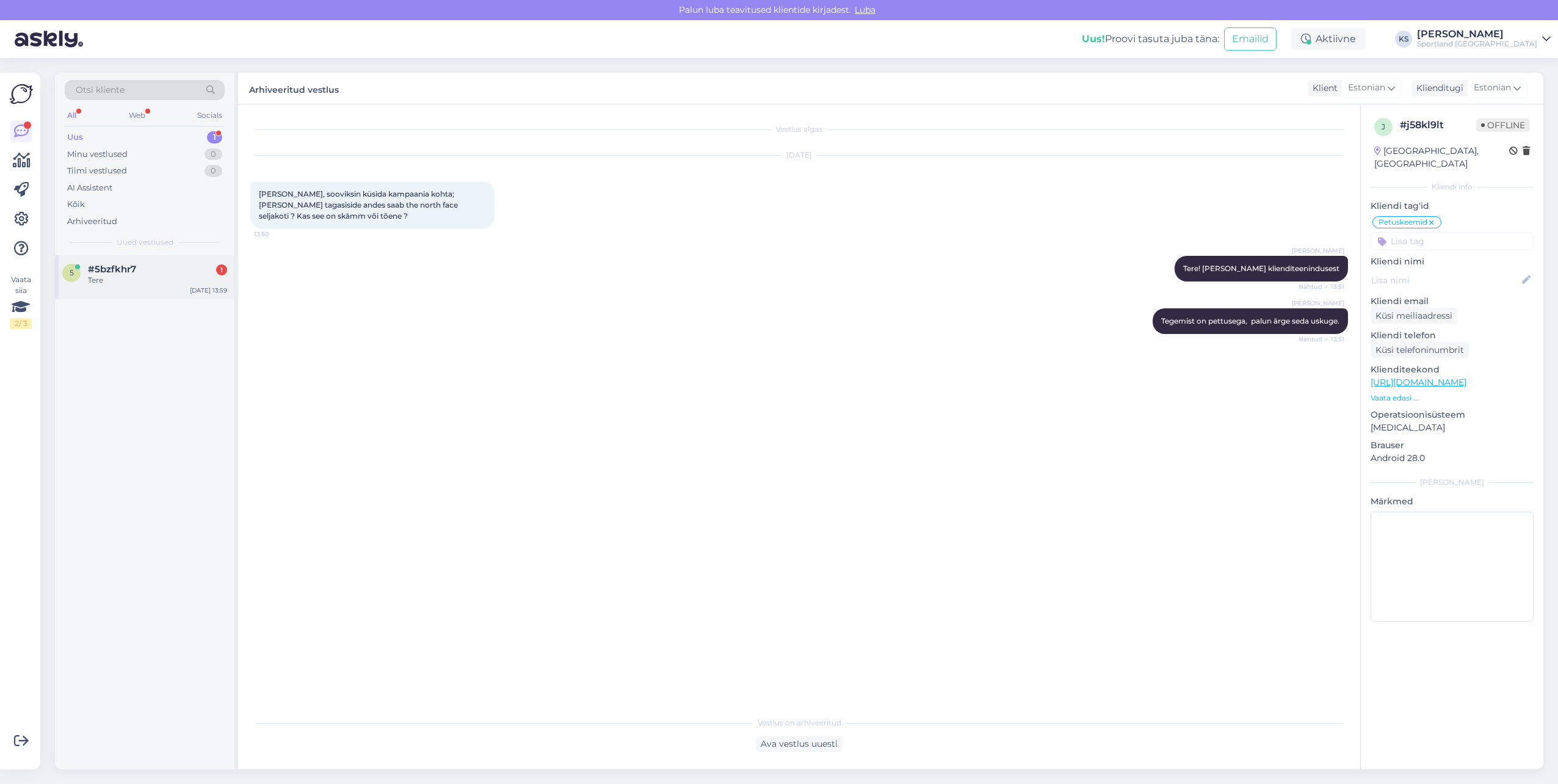
click at [171, 290] on div "5 #5bzfkhr7 1 Tere [DATE] 13:59" at bounding box center [144, 277] width 180 height 44
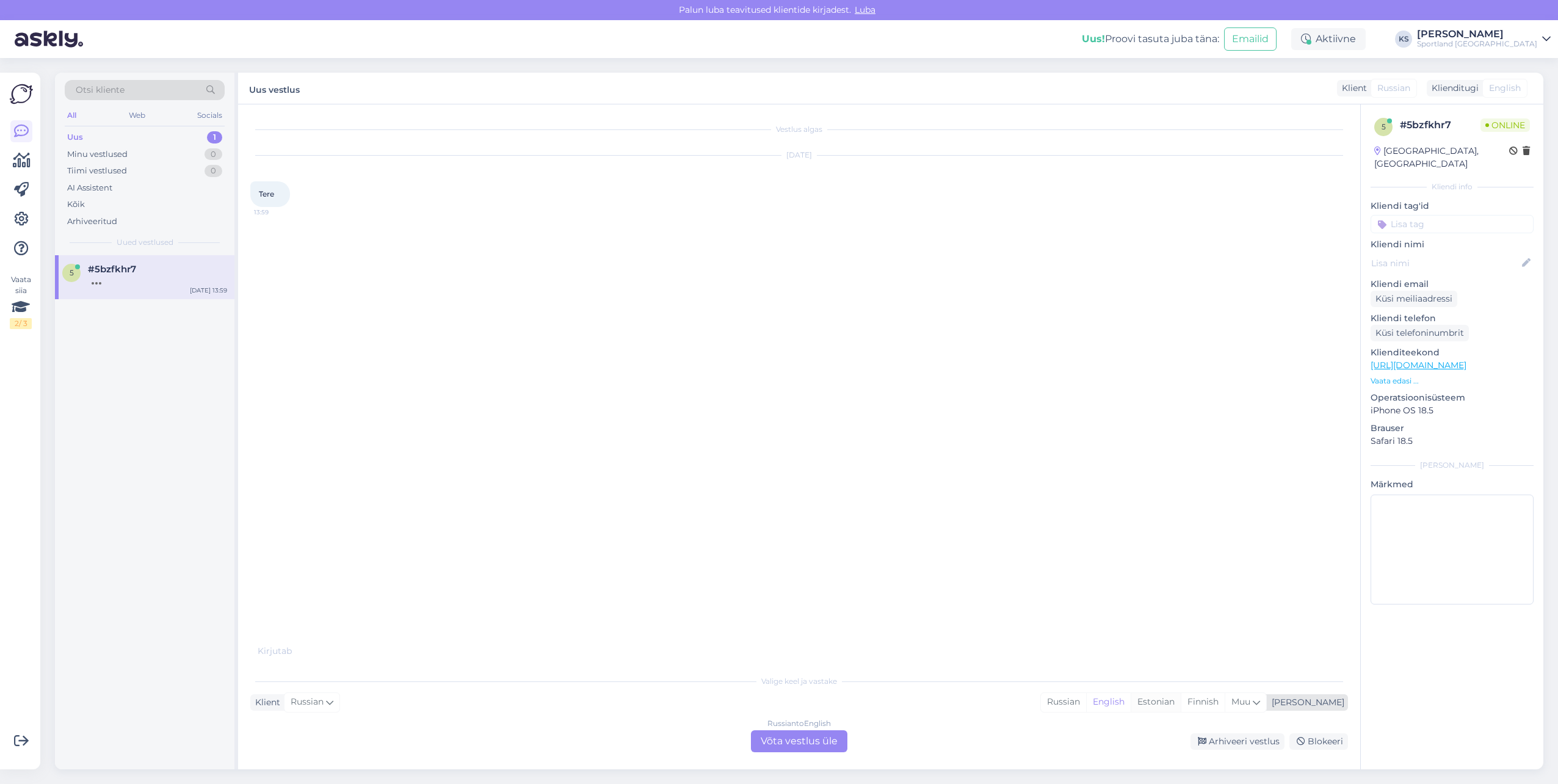
drag, startPoint x: 1199, startPoint y: 706, endPoint x: 768, endPoint y: 741, distance: 432.4
click at [1181, 706] on div "Estonian" at bounding box center [1156, 701] width 50 height 19
click at [767, 741] on div "Russian to Estonian Võta vestlus üle" at bounding box center [799, 741] width 96 height 22
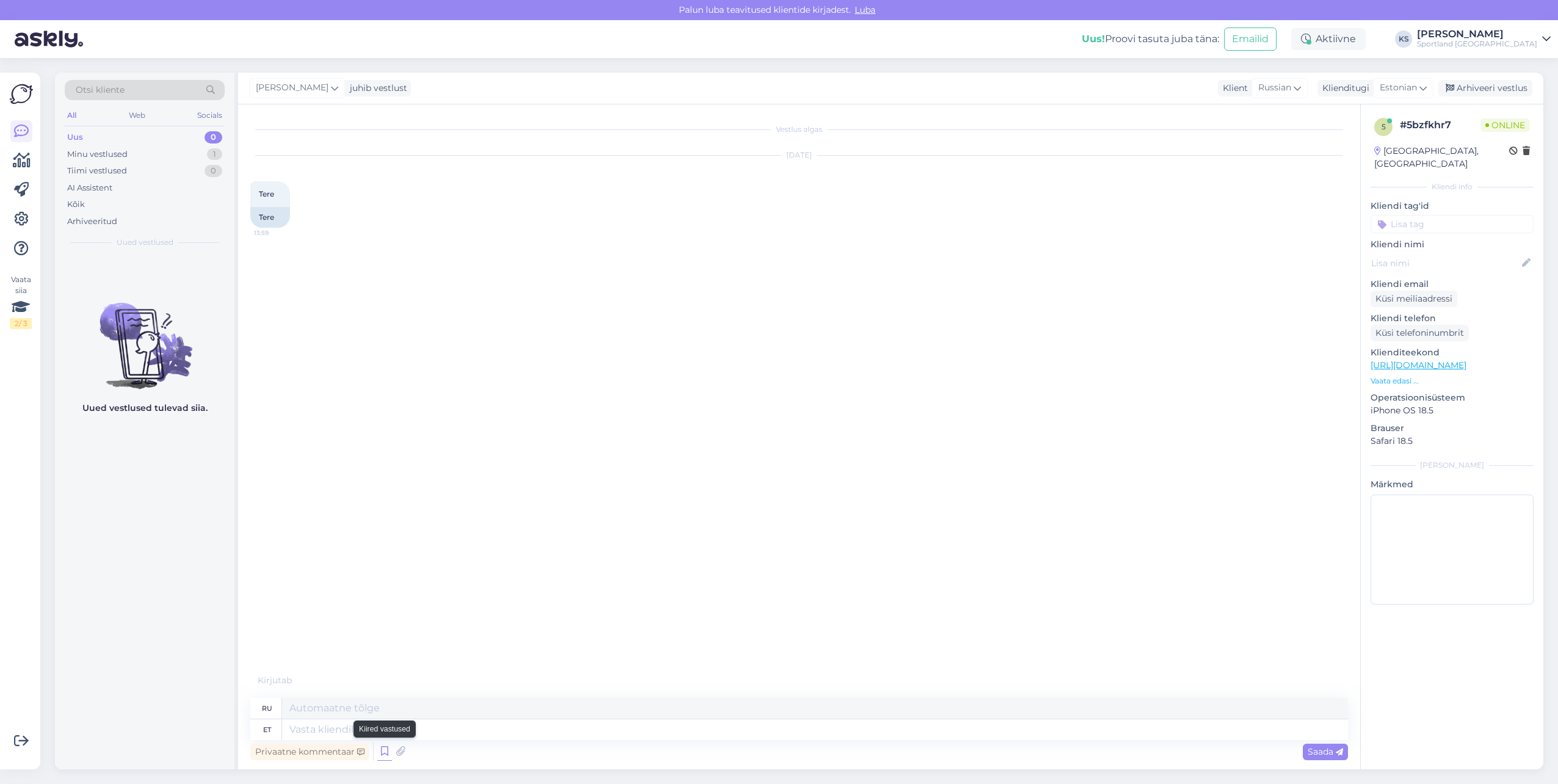
click at [387, 752] on icon at bounding box center [385, 751] width 14 height 19
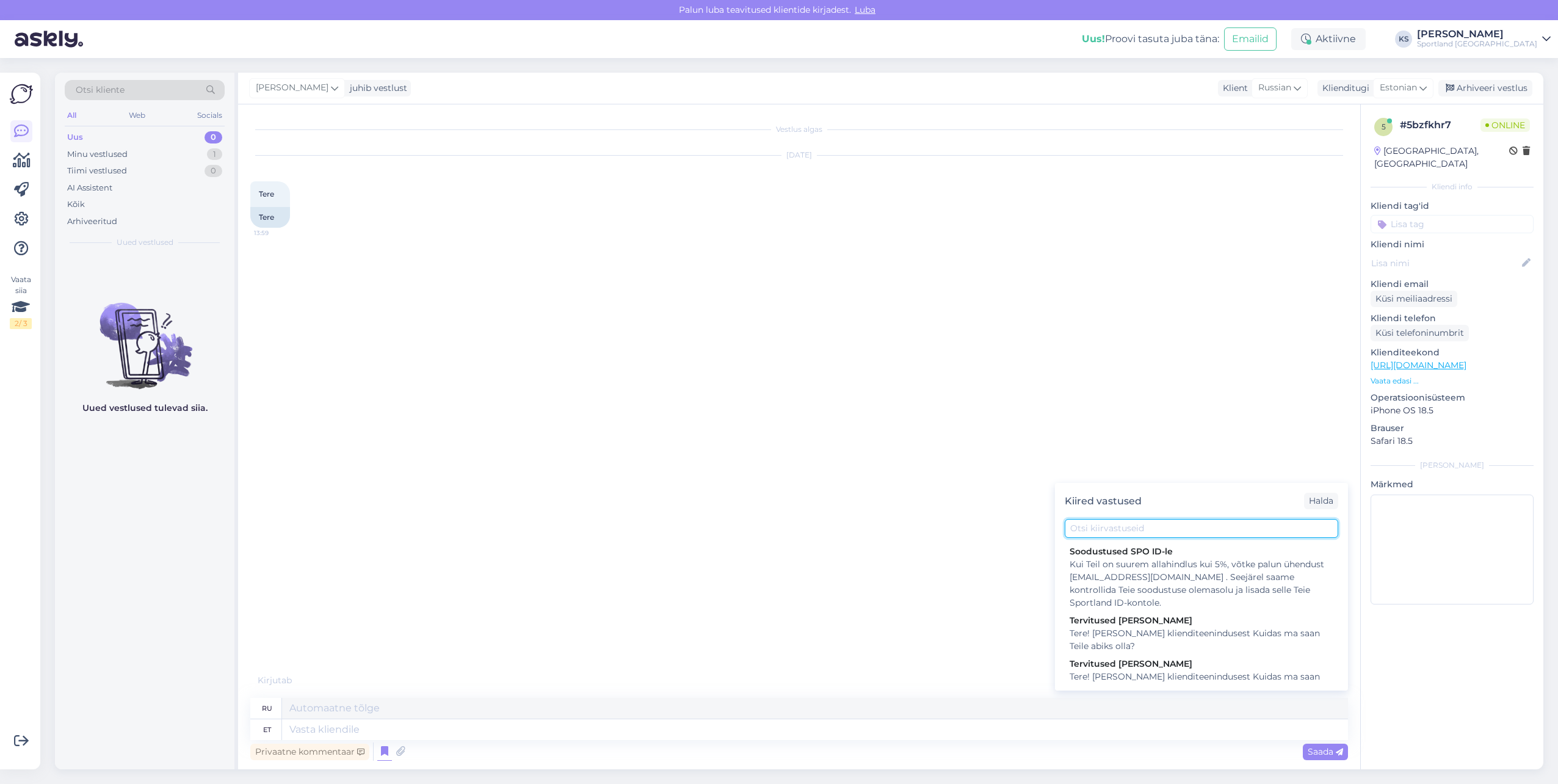
click at [1116, 528] on input "text" at bounding box center [1202, 528] width 274 height 19
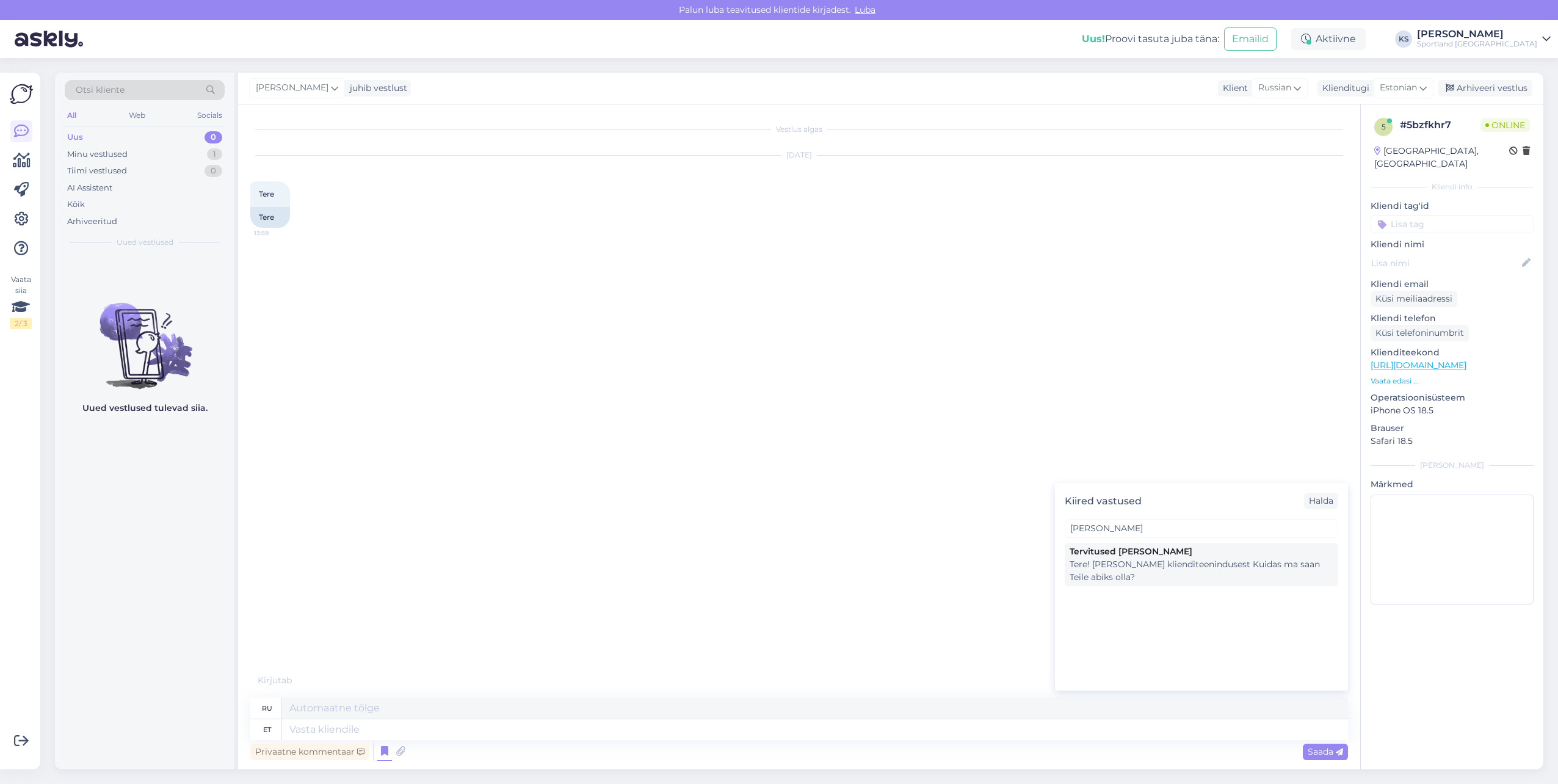
click at [1165, 544] on div "Tervitused [PERSON_NAME]! [PERSON_NAME] klienditeenindusest Kuidas ma saan Teil…" at bounding box center [1202, 564] width 274 height 43
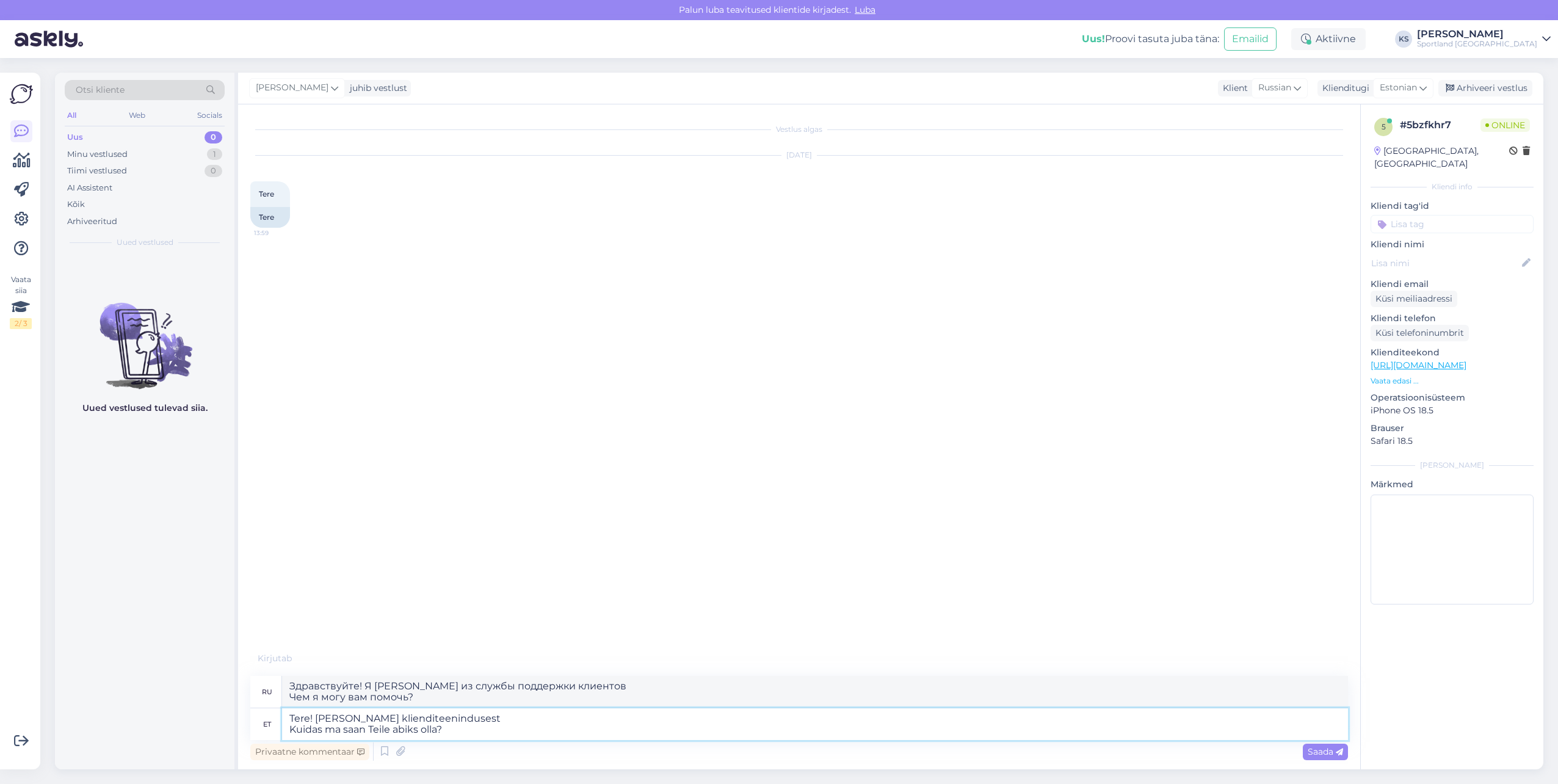
drag, startPoint x: 454, startPoint y: 730, endPoint x: 281, endPoint y: 723, distance: 173.1
click at [281, 723] on div "et Tere! [PERSON_NAME] klienditeenindusest Kuidas ma saan Teile abiks olla?" at bounding box center [799, 724] width 1098 height 32
click at [324, 725] on textarea "Tere! [PERSON_NAME] klienditeenindusest Kuidas ma saan Teile abiks olla?" at bounding box center [815, 724] width 1066 height 32
click at [329, 731] on textarea "Tere! [PERSON_NAME] klienditeenindusest Kuidas ma saan Teile abiks olla?" at bounding box center [815, 724] width 1066 height 32
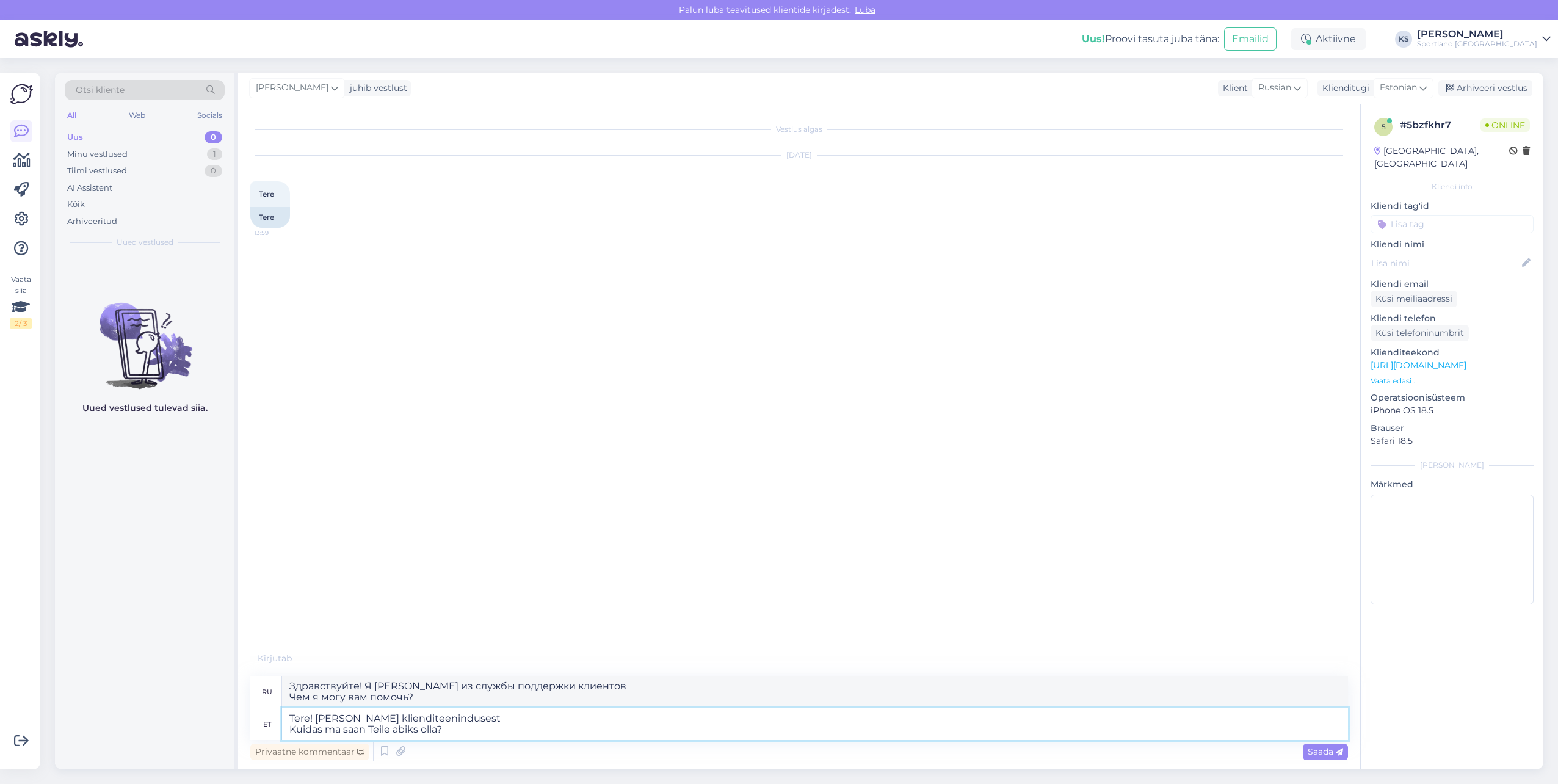
click at [329, 731] on textarea "Tere! [PERSON_NAME] klienditeenindusest Kuidas ma saan Teile abiks olla?" at bounding box center [815, 724] width 1066 height 32
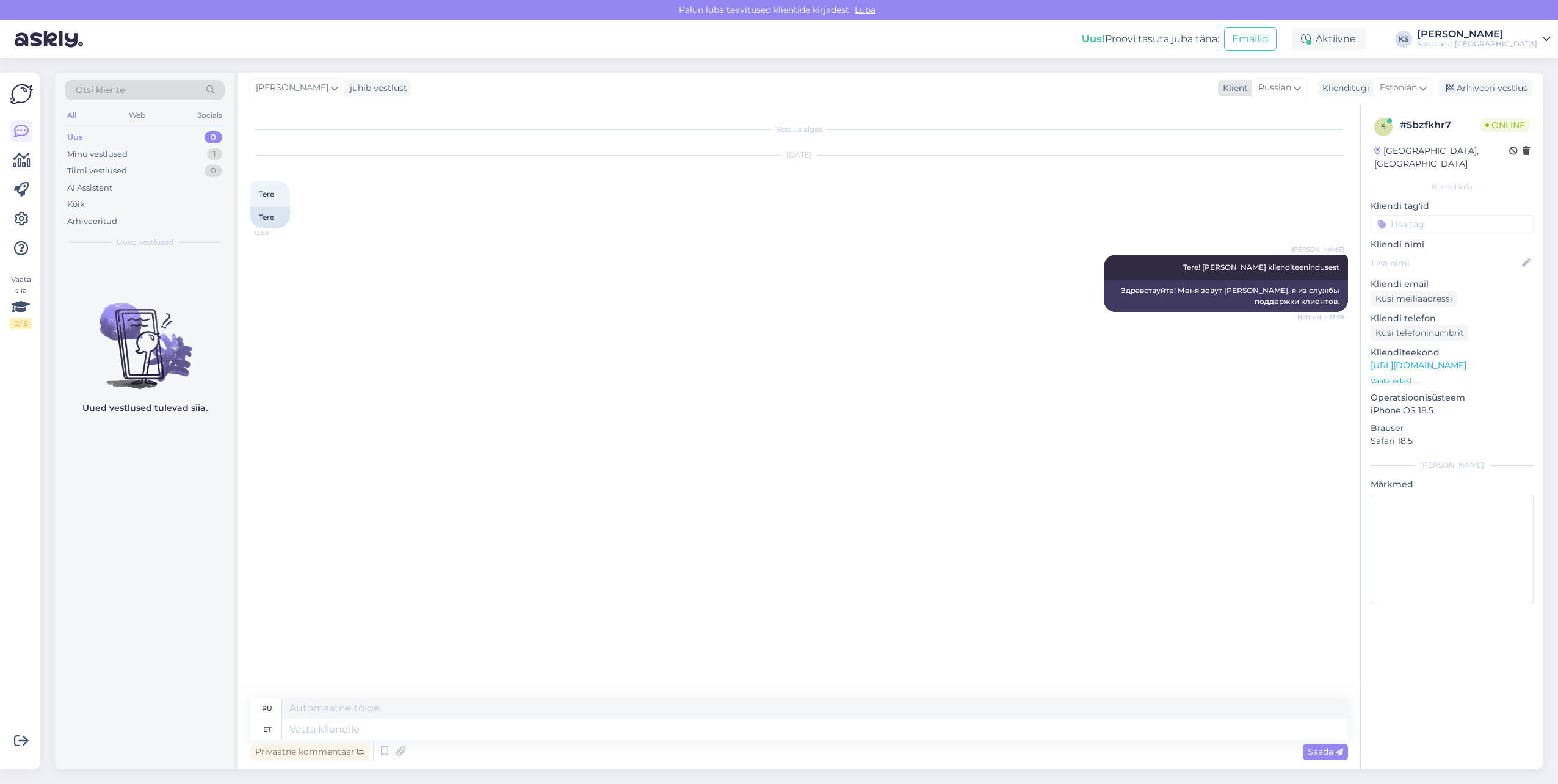
click at [1295, 88] on icon at bounding box center [1297, 88] width 8 height 14
click at [1255, 119] on input at bounding box center [1263, 115] width 115 height 19
click at [1243, 155] on link "Estonian" at bounding box center [1263, 162] width 134 height 19
click at [1225, 265] on span "Tere! [PERSON_NAME] klienditeenindusest" at bounding box center [1261, 267] width 156 height 9
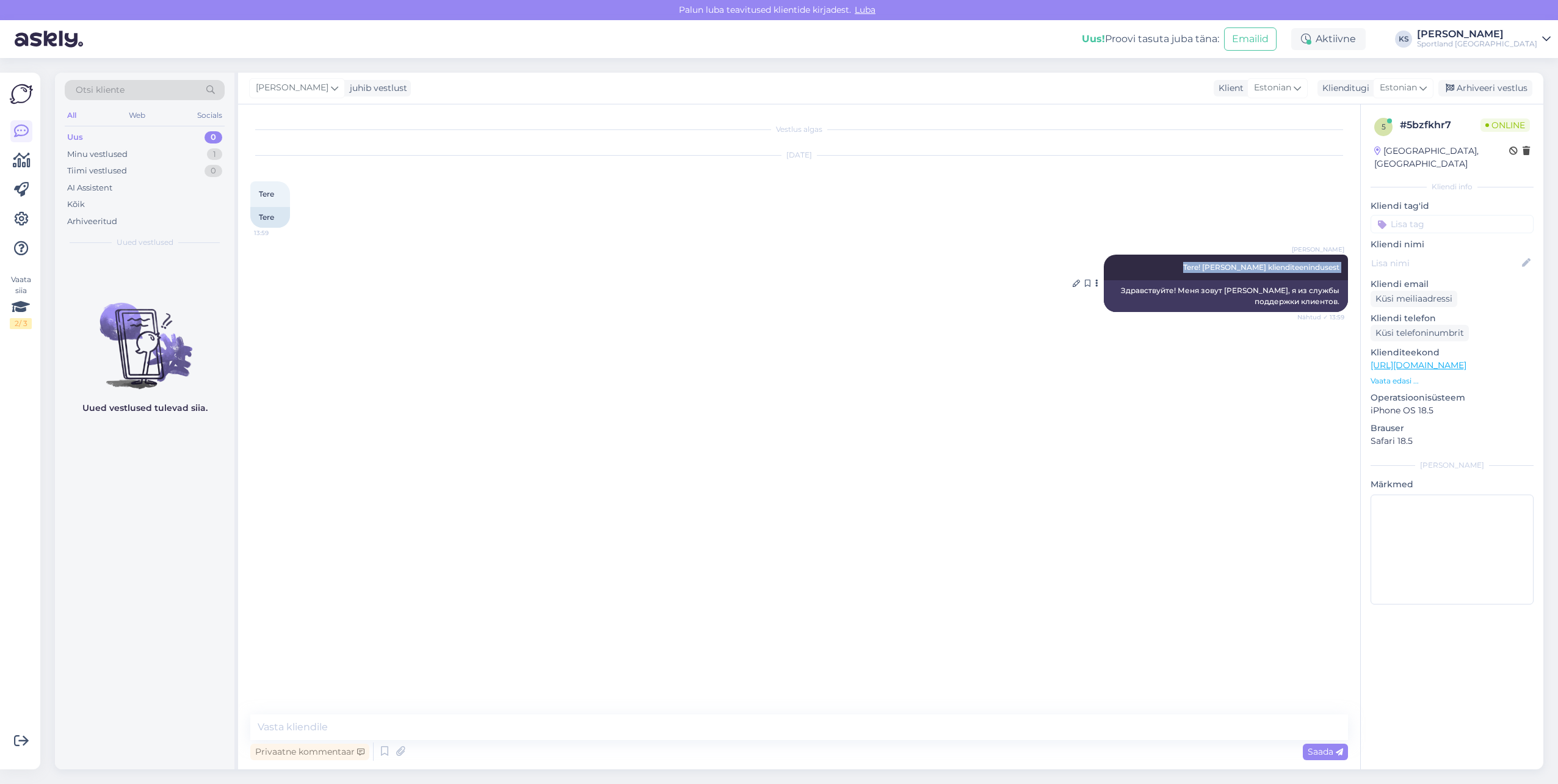
click at [1225, 265] on span "Tere! [PERSON_NAME] klienditeenindusest" at bounding box center [1261, 267] width 156 height 9
click at [1076, 283] on icon at bounding box center [1076, 283] width 8 height 8
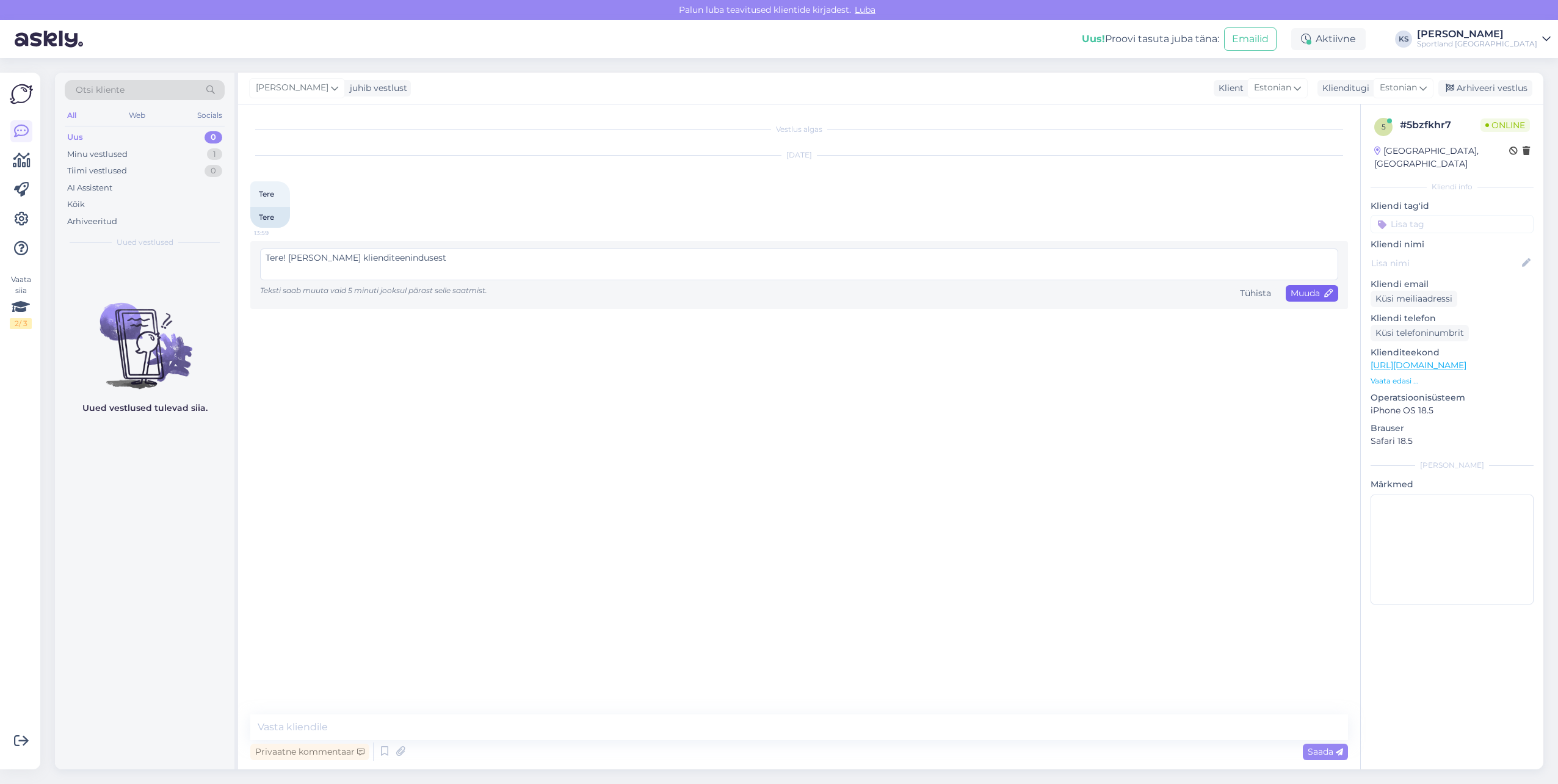
click at [1318, 298] on span "Muuda" at bounding box center [1312, 293] width 43 height 11
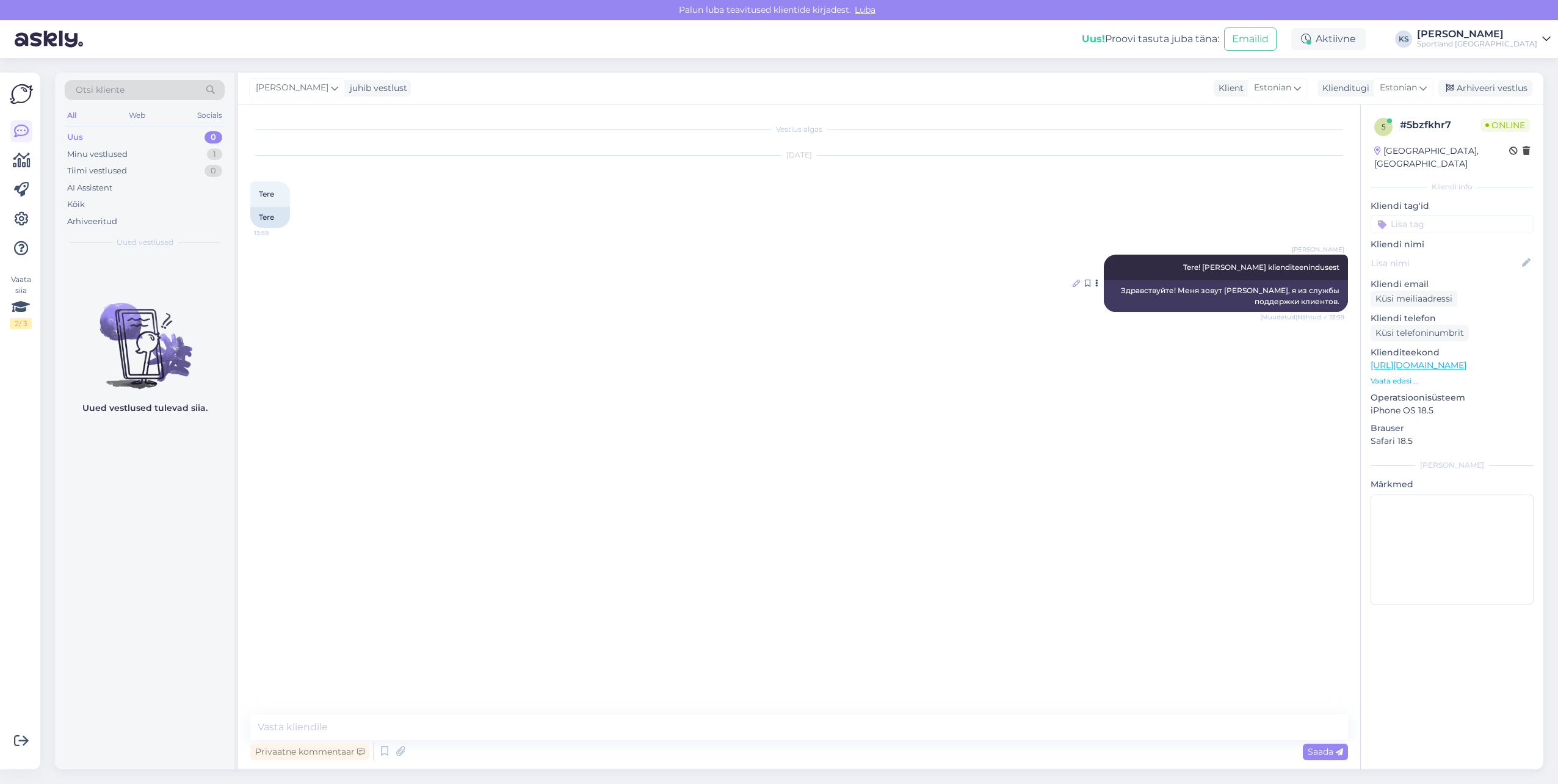
click at [1076, 281] on icon at bounding box center [1076, 283] width 8 height 8
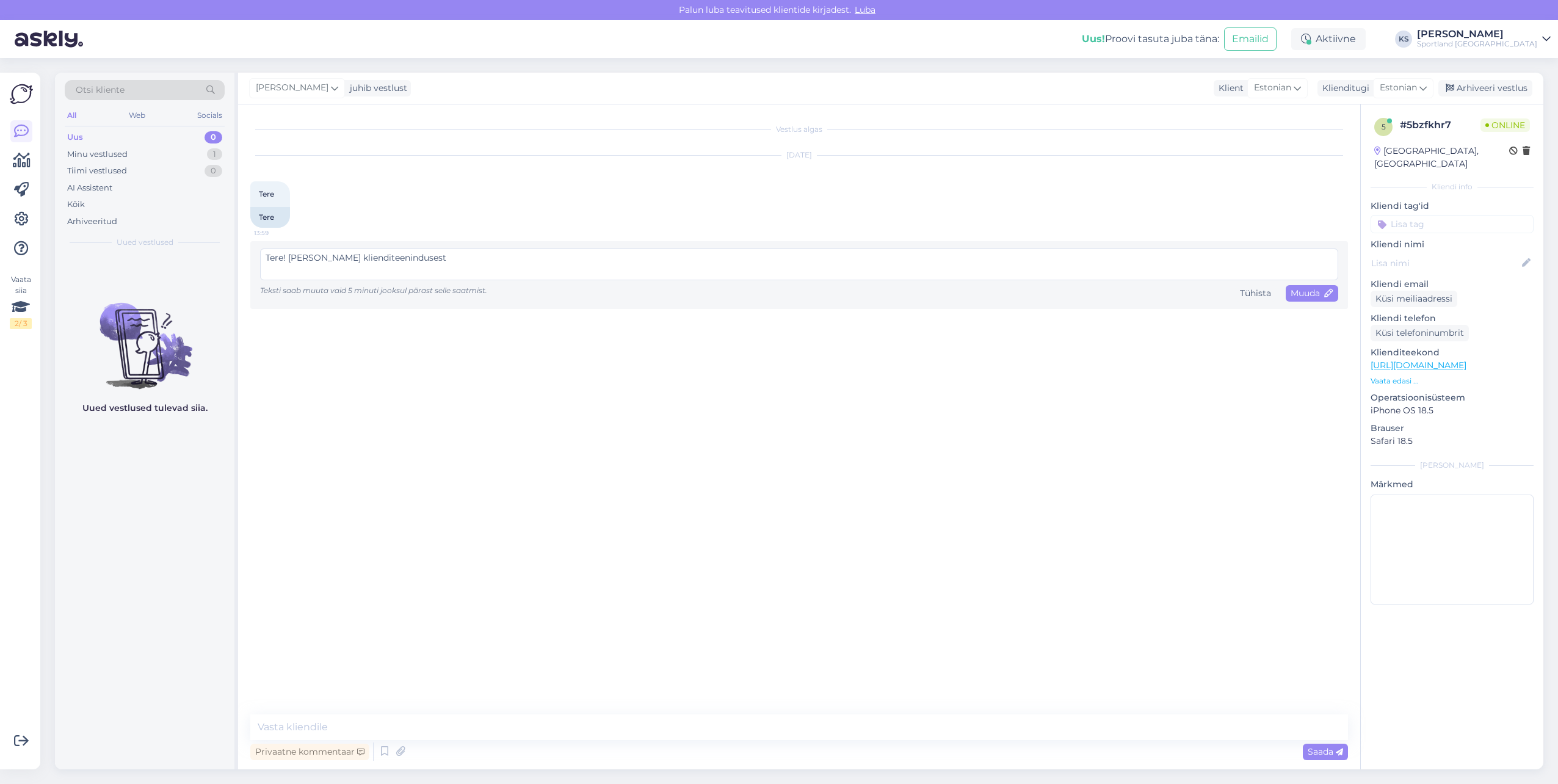
drag, startPoint x: 475, startPoint y: 258, endPoint x: 199, endPoint y: 259, distance: 276.0
click at [199, 259] on div "Otsi kliente All Web Socials Uus 0 Minu vestlused 1 Tiimi vestlused 0 AI Assist…" at bounding box center [799, 421] width 1489 height 697
click at [1264, 293] on div "Tühista" at bounding box center [1255, 294] width 41 height 17
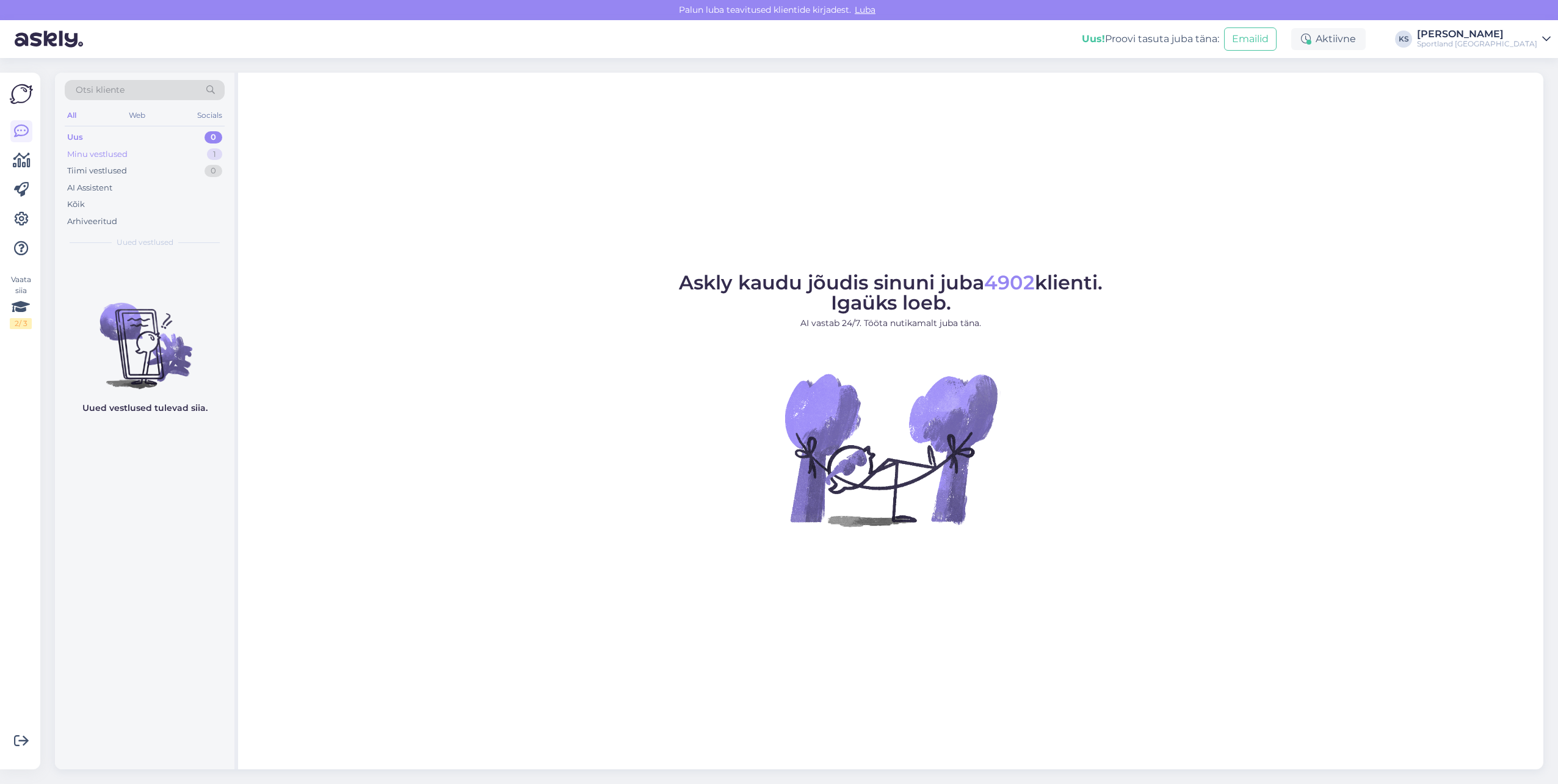
click at [158, 157] on div "Minu vestlused 1" at bounding box center [144, 154] width 160 height 17
click at [151, 290] on div "Tere! [PERSON_NAME] klienditeenindusest" at bounding box center [158, 285] width 139 height 22
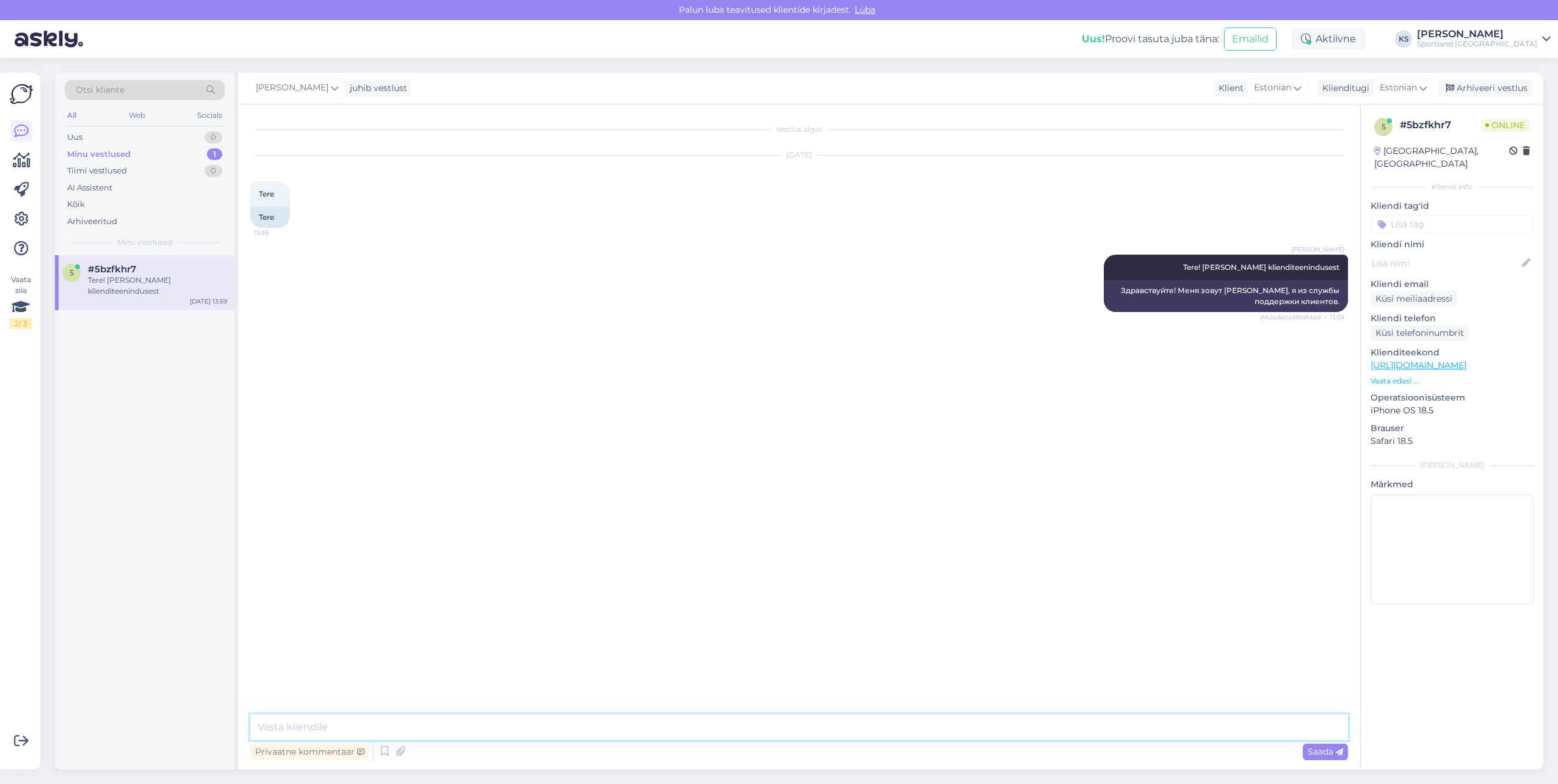
click at [450, 719] on textarea at bounding box center [799, 726] width 1098 height 25
paste textarea "05607129617239"
type textarea "05607129617239"
drag, startPoint x: 422, startPoint y: 721, endPoint x: 96, endPoint y: 732, distance: 326.2
click at [96, 732] on div "Otsi kliente All Web Socials Uus 0 Minu vestlused 1 Tiimi vestlused 0 AI Assist…" at bounding box center [799, 421] width 1489 height 697
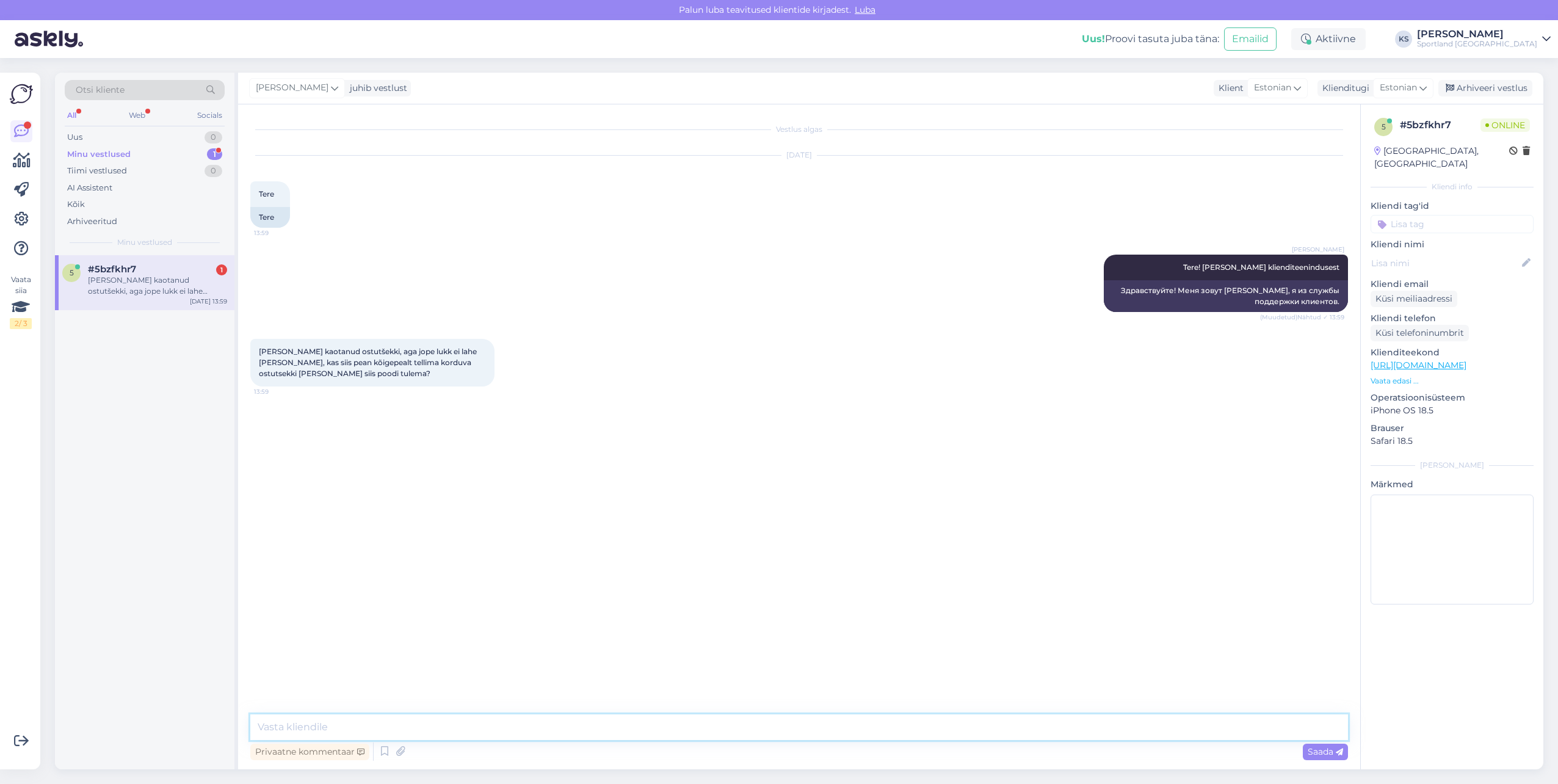
click at [420, 735] on textarea at bounding box center [799, 726] width 1098 height 25
type textarea "P"
click at [382, 753] on icon at bounding box center [385, 751] width 14 height 19
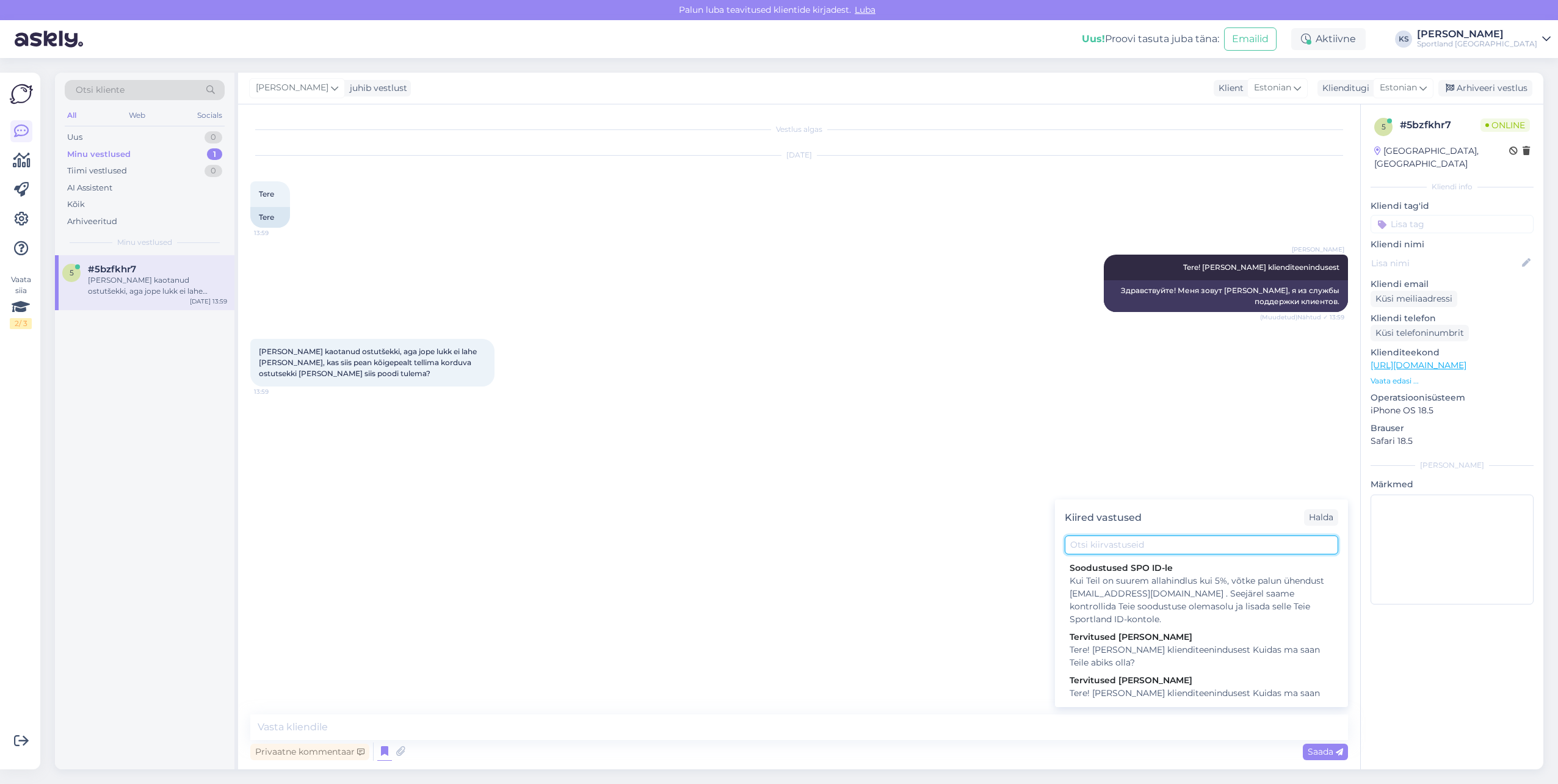
click at [1142, 546] on input "text" at bounding box center [1202, 545] width 274 height 19
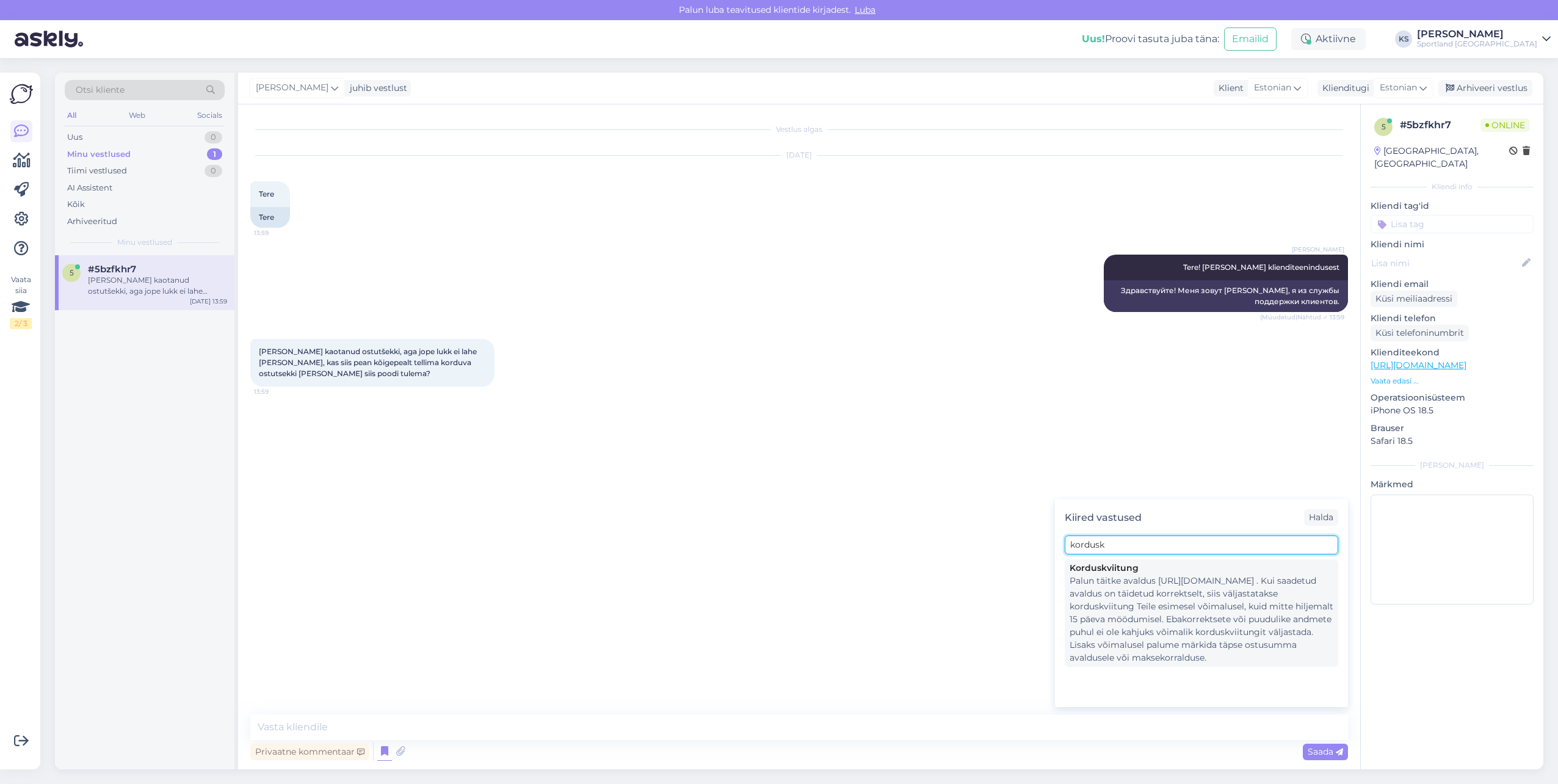
type input "kordusk"
click at [1158, 573] on div "Korduskviitung" at bounding box center [1201, 568] width 263 height 13
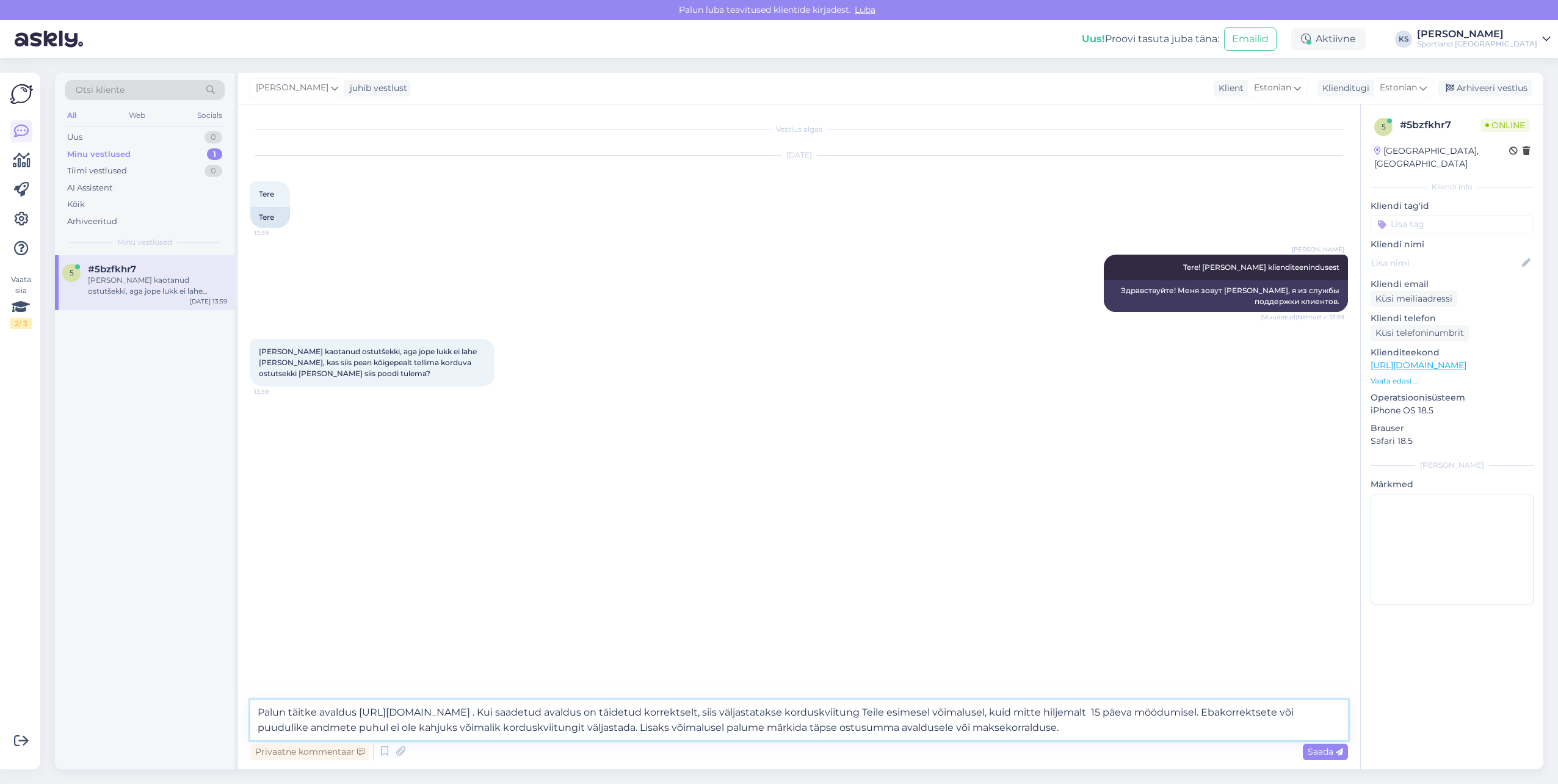
drag, startPoint x: 1092, startPoint y: 730, endPoint x: 1038, endPoint y: 710, distance: 57.6
click at [1044, 708] on textarea "Palun täitke avaldus [URL][DOMAIN_NAME] . Kui saadetud avaldus on täidetud korr…" at bounding box center [799, 719] width 1098 height 41
drag, startPoint x: 1038, startPoint y: 710, endPoint x: 1229, endPoint y: 708, distance: 191.0
click at [1251, 704] on textarea "Palun täitke avaldus [URL][DOMAIN_NAME] . Kui saadetud avaldus on täidetud korr…" at bounding box center [799, 719] width 1098 height 41
type textarea "Palun täitke avaldus https://sportland.ee/korduskviitung . Kui saadetud avaldus…"
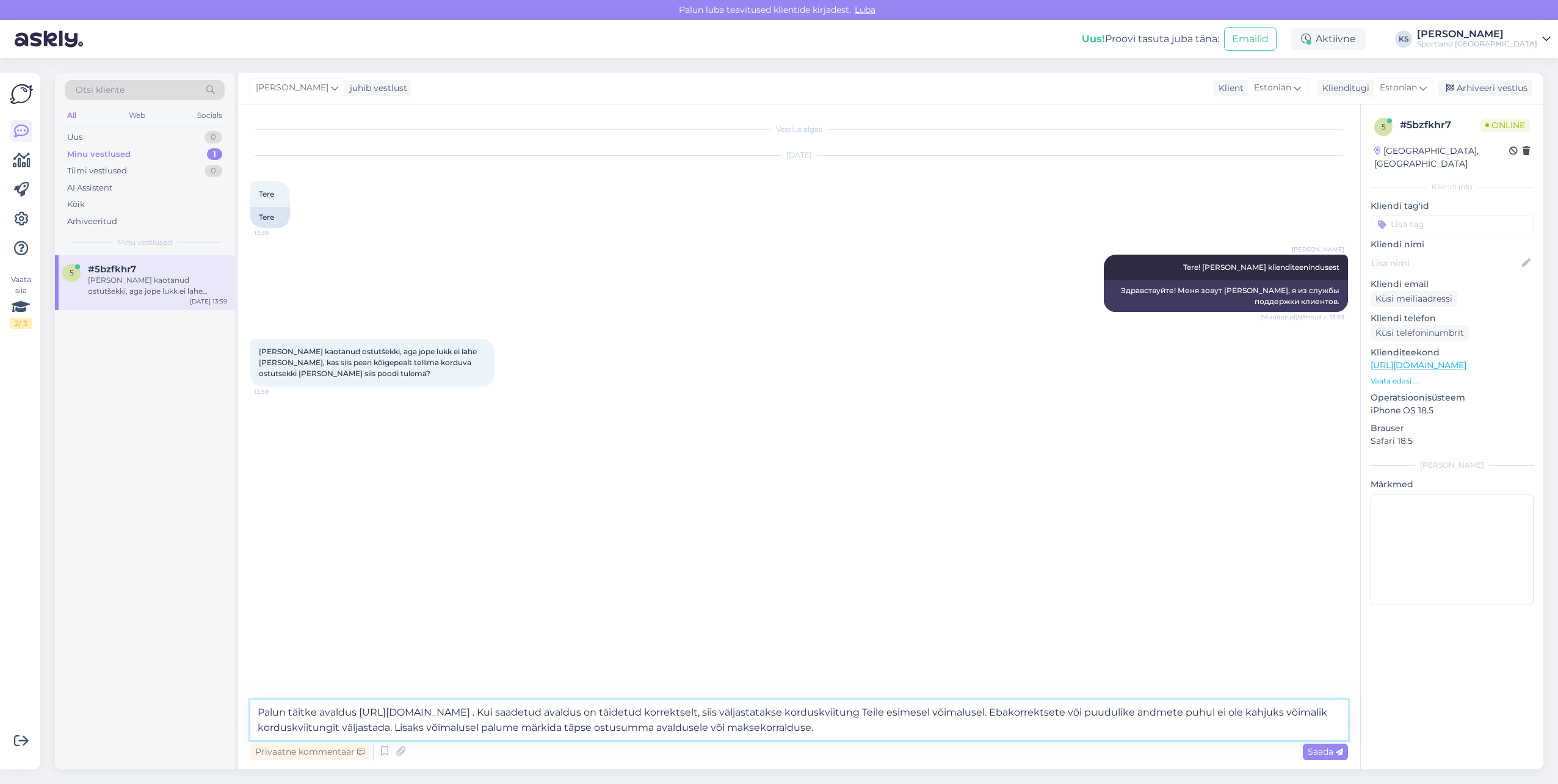
click at [1039, 723] on textarea "Palun täitke avaldus https://sportland.ee/korduskviitung . Kui saadetud avaldus…" at bounding box center [799, 719] width 1098 height 41
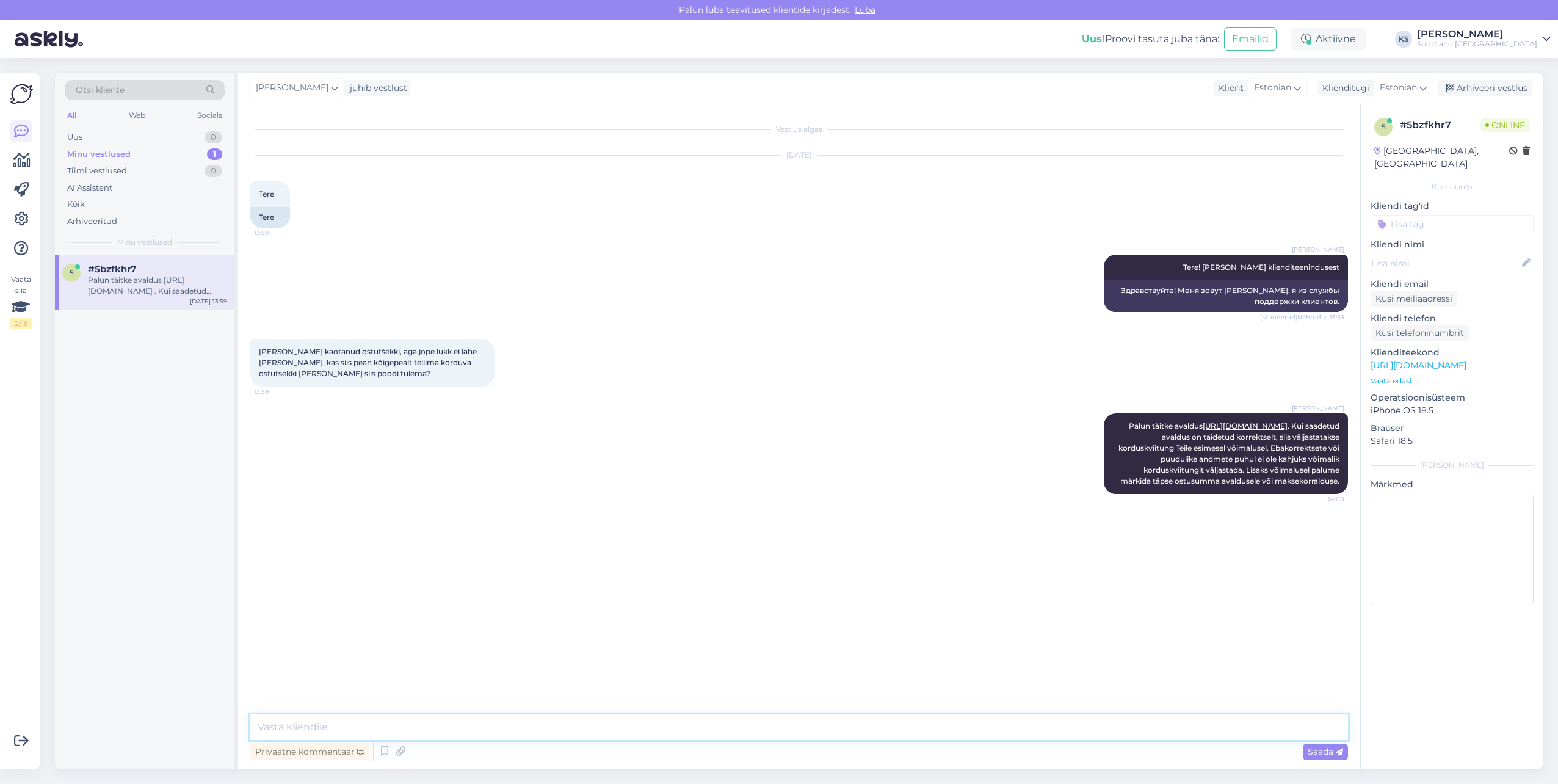
click at [475, 717] on textarea at bounding box center [799, 726] width 1098 height 25
type textarea "Kui kviitung on käes, siis saab pöörduda kauplusesse."
click at [1455, 215] on input at bounding box center [1452, 224] width 163 height 19
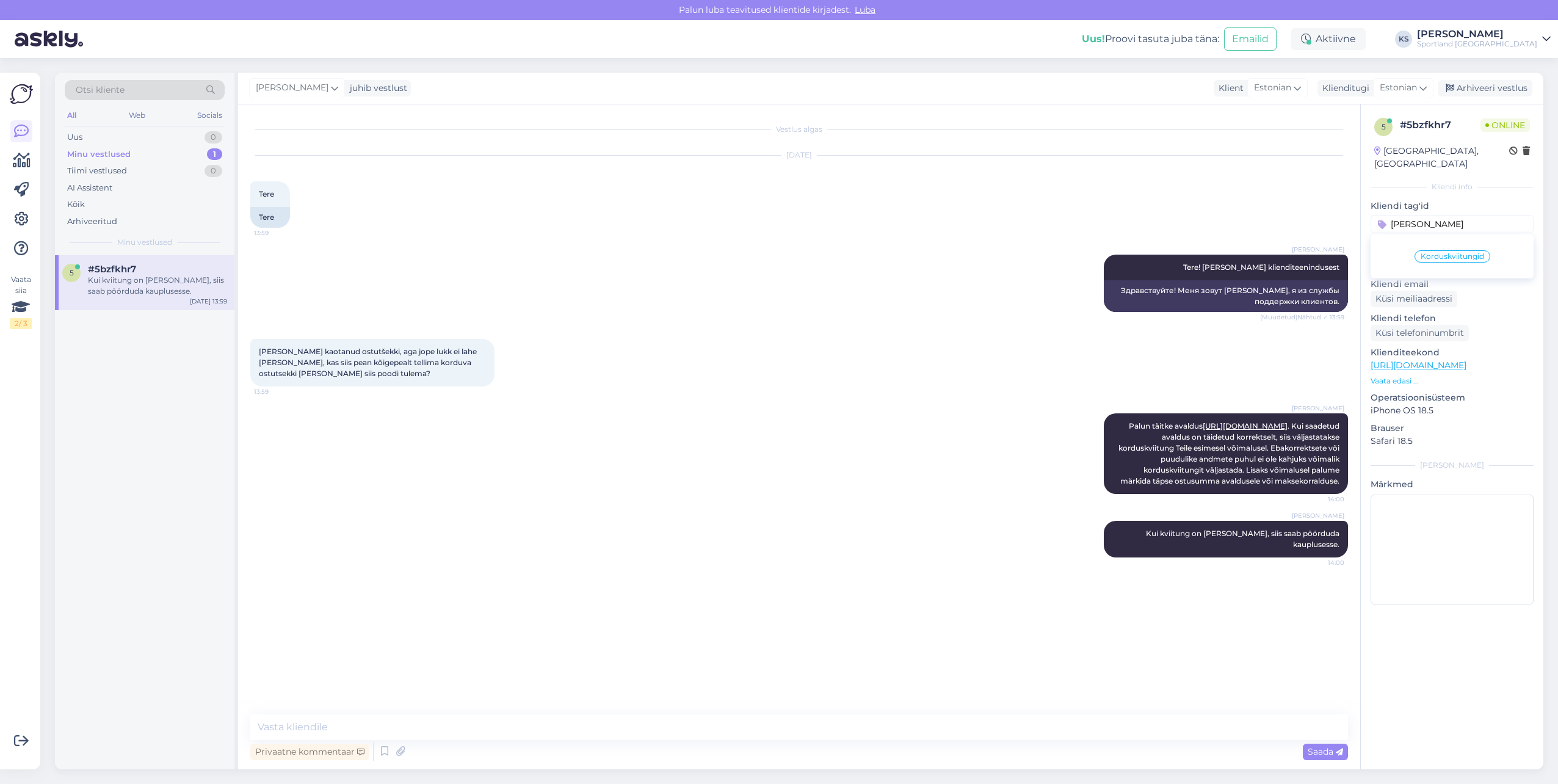
type input "kordus"
click at [1465, 252] on span "Korduskviitungid" at bounding box center [1452, 256] width 63 height 8
click at [1466, 215] on input "kordus" at bounding box center [1452, 224] width 163 height 19
click at [1462, 243] on p "Kliendi nimi" at bounding box center [1452, 244] width 163 height 13
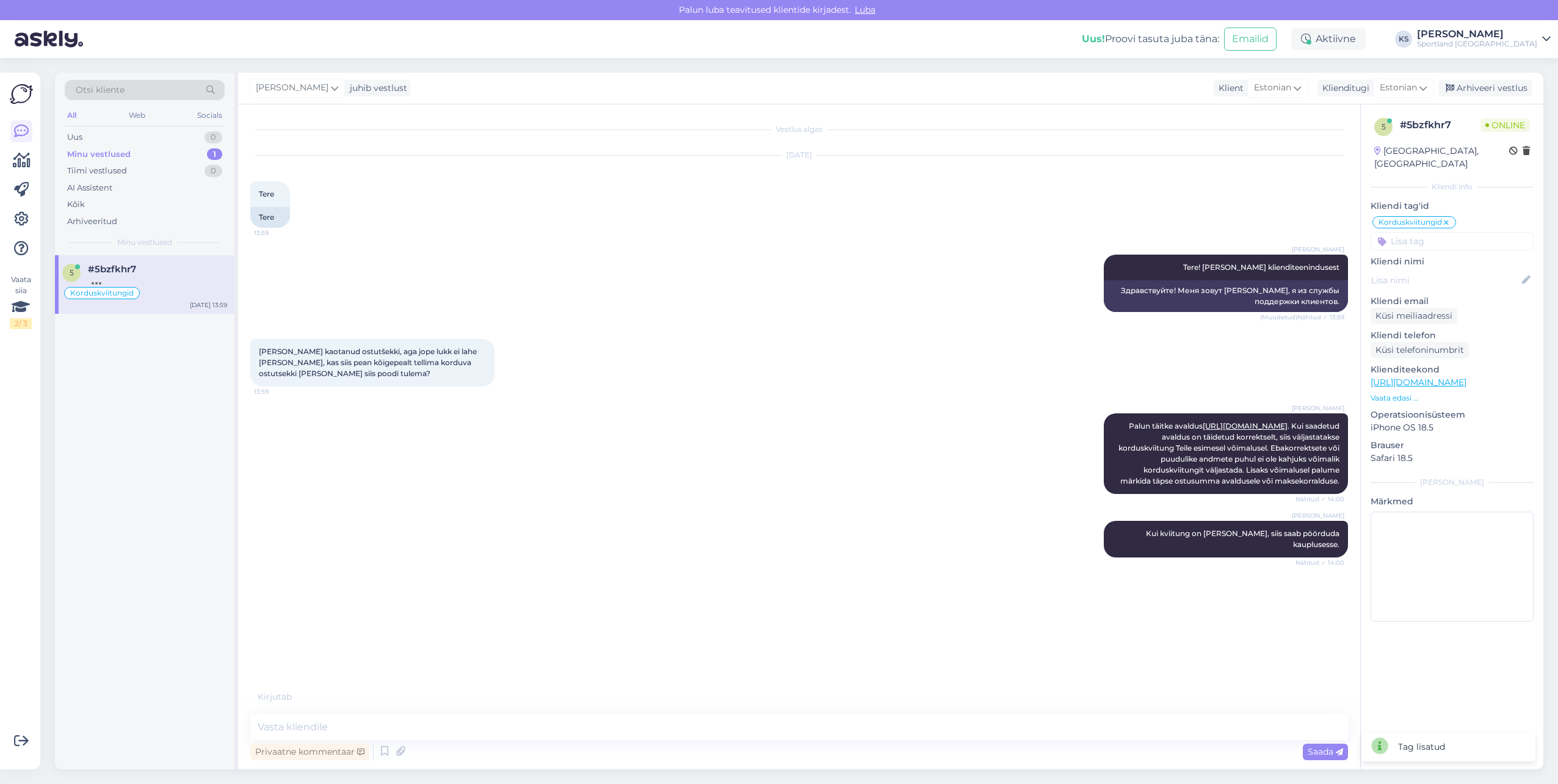
click at [1457, 232] on input at bounding box center [1452, 241] width 163 height 19
type input "defe"
click at [1452, 270] on span "Defektiga toode" at bounding box center [1452, 273] width 59 height 8
click at [673, 717] on textarea at bounding box center [799, 726] width 1098 height 25
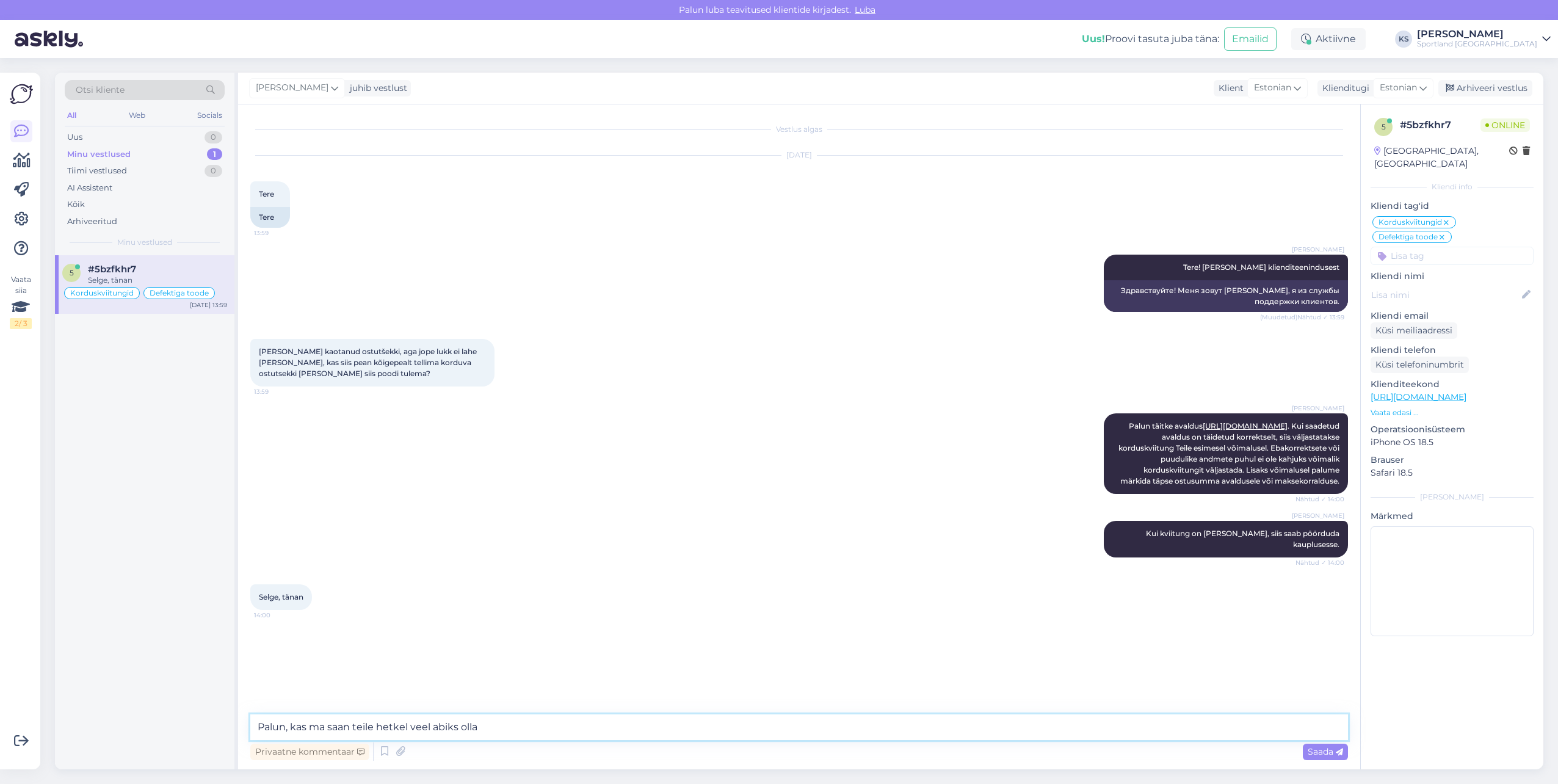
type textarea "Palun, kas ma saan teile hetkel veel abiks olla?"
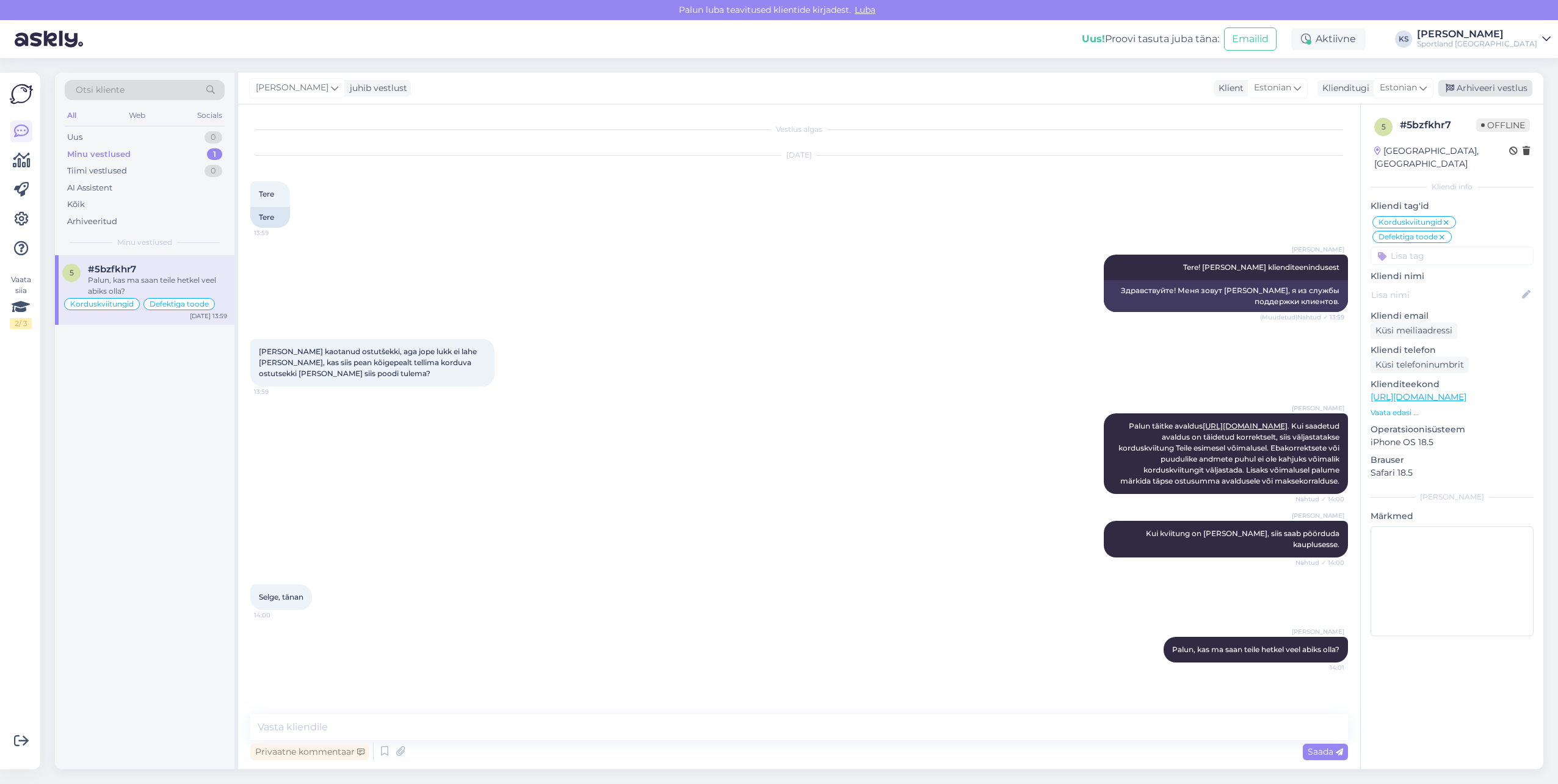
click at [1484, 86] on div "Arhiveeri vestlus" at bounding box center [1485, 88] width 94 height 17
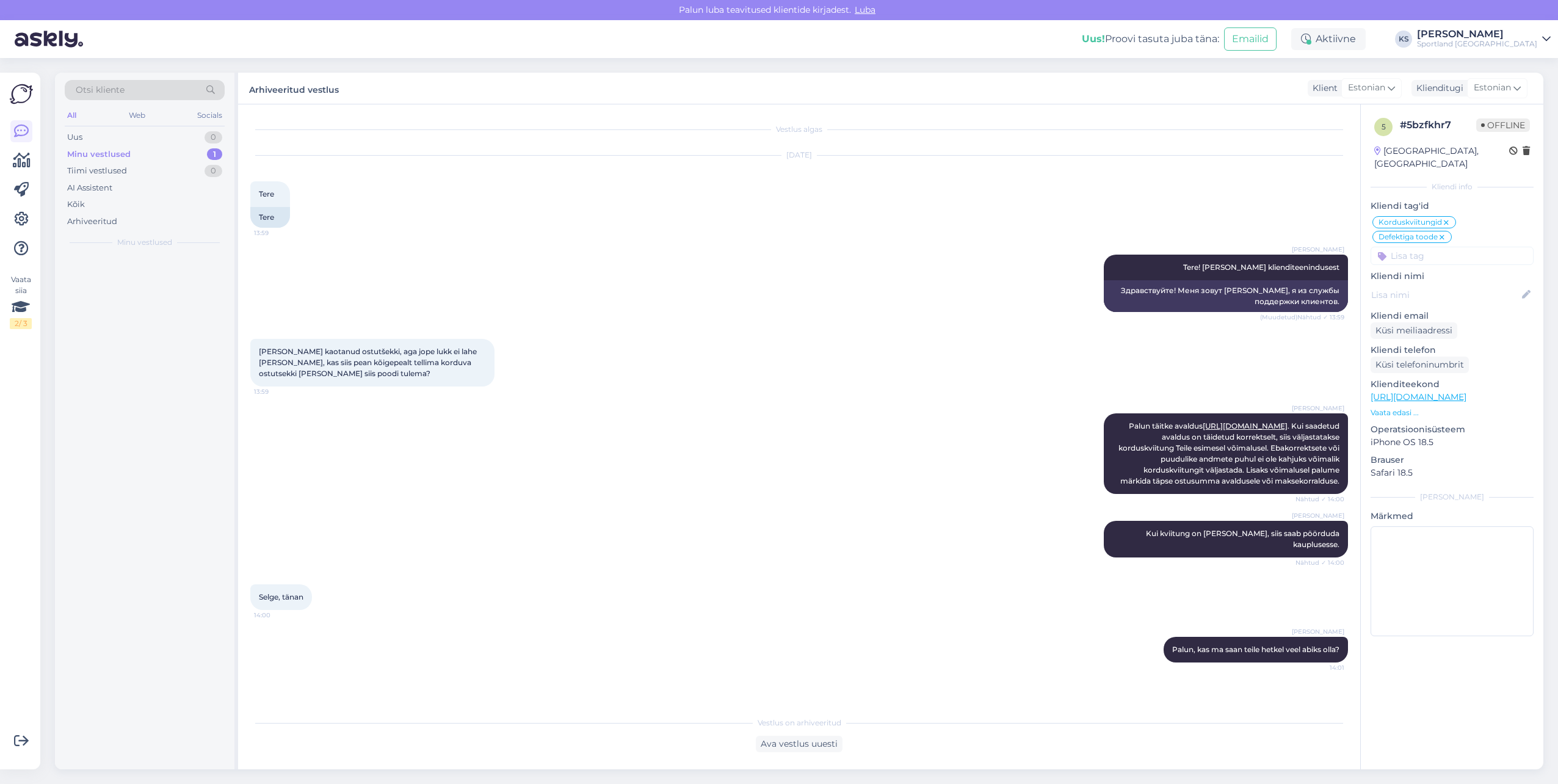
click at [32, 149] on div at bounding box center [21, 190] width 22 height 139
click at [30, 153] on link at bounding box center [21, 160] width 22 height 22
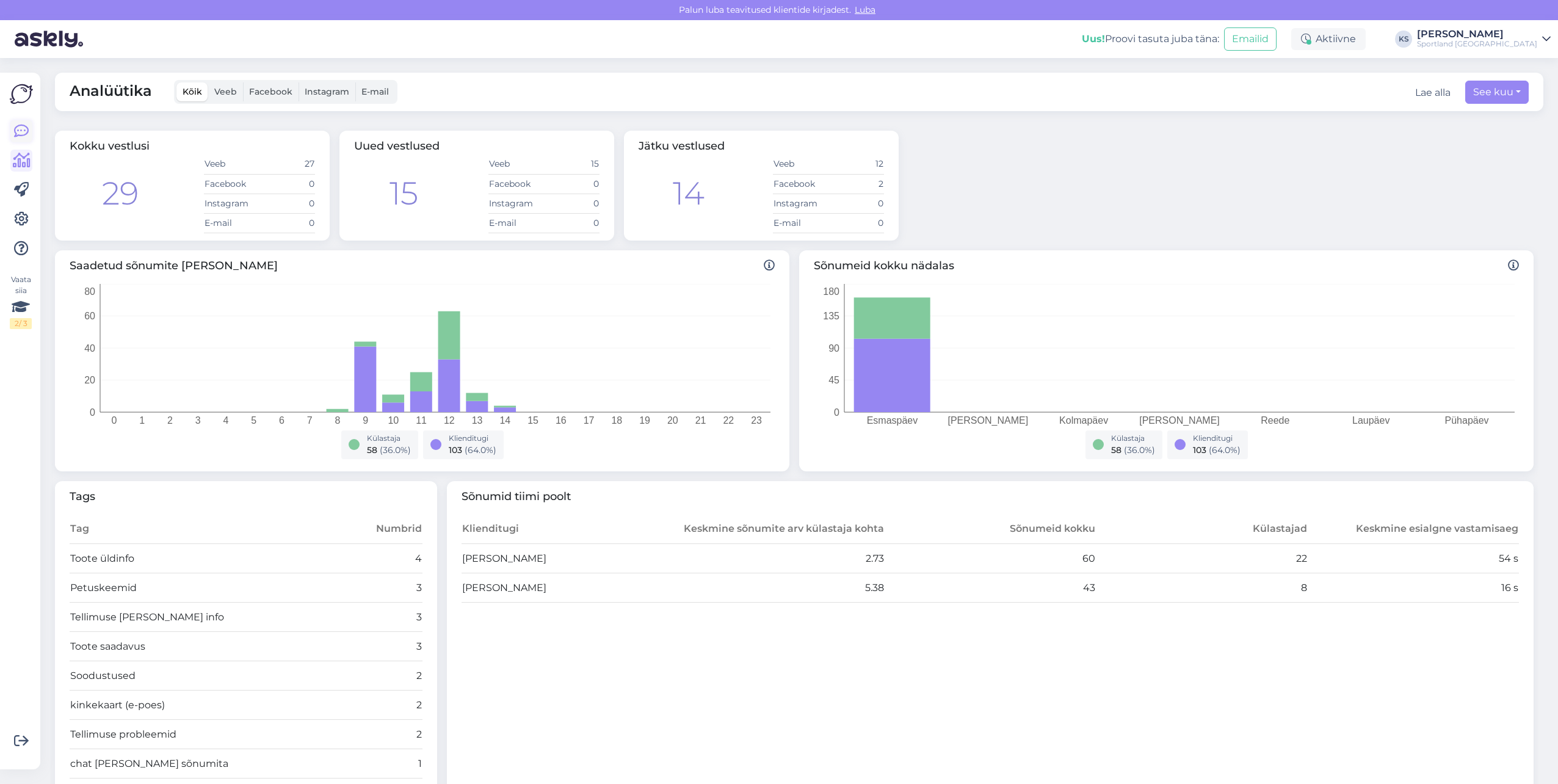
click at [20, 133] on icon at bounding box center [21, 131] width 14 height 14
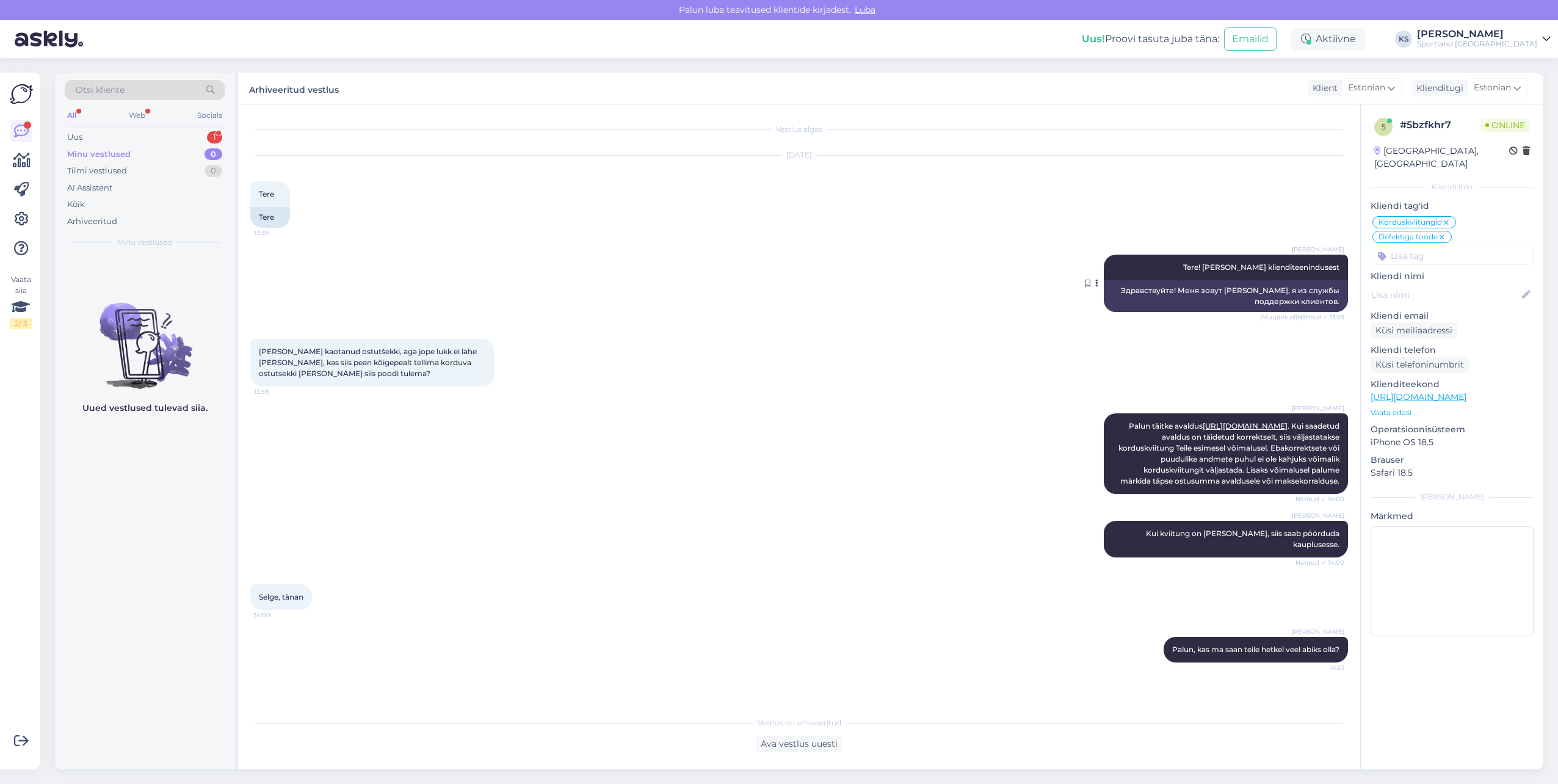
click at [1288, 270] on span "Tere! [PERSON_NAME] klienditeenindusest" at bounding box center [1261, 267] width 156 height 9
copy div "Tere! Olen Kristina klienditeenindusest (Muudetud) Nähtud ✓ 13:59"
click at [202, 129] on div "Uus 1" at bounding box center [144, 137] width 160 height 17
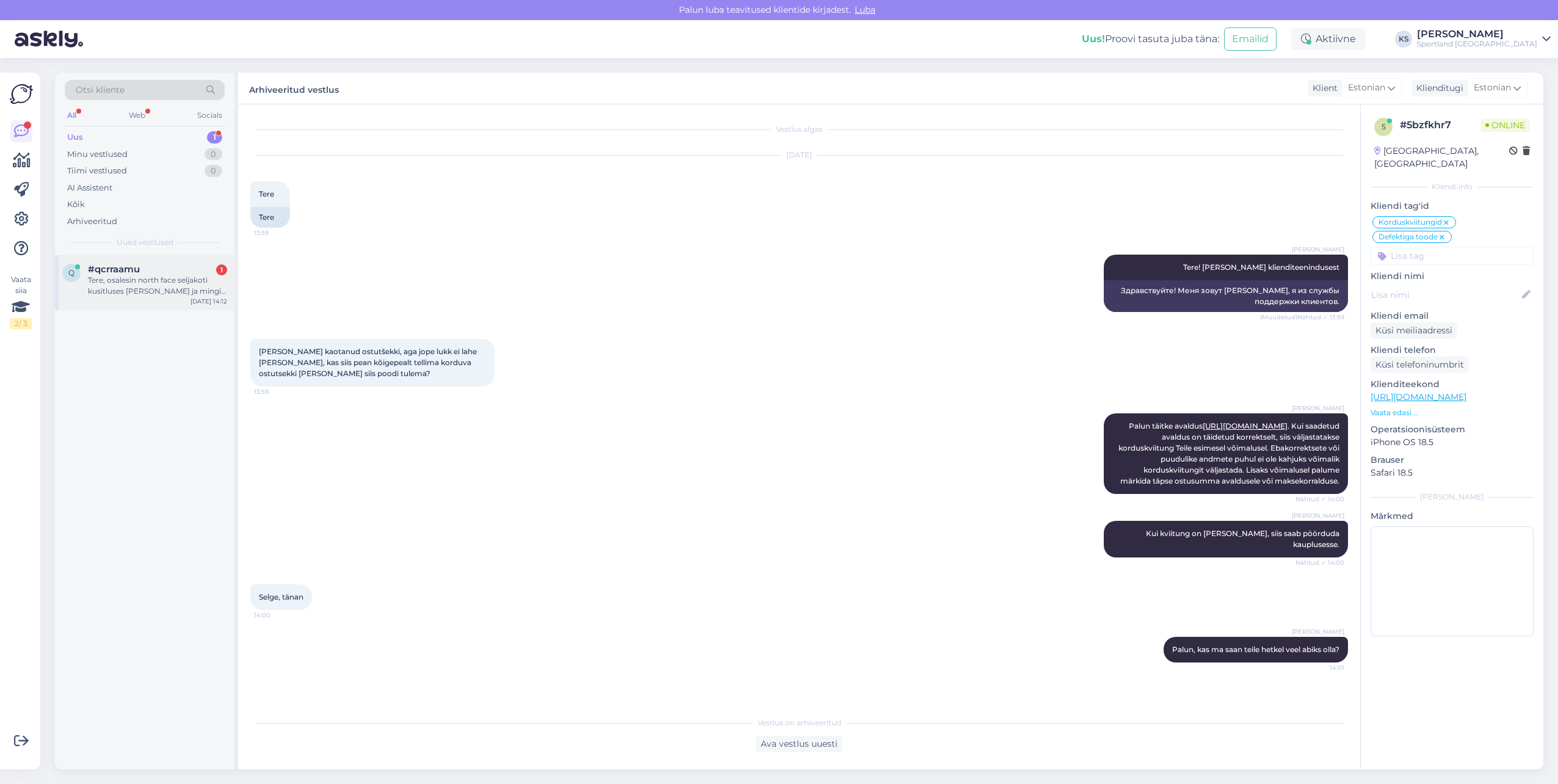
click at [171, 272] on div "#qcrraamu 1" at bounding box center [158, 269] width 139 height 11
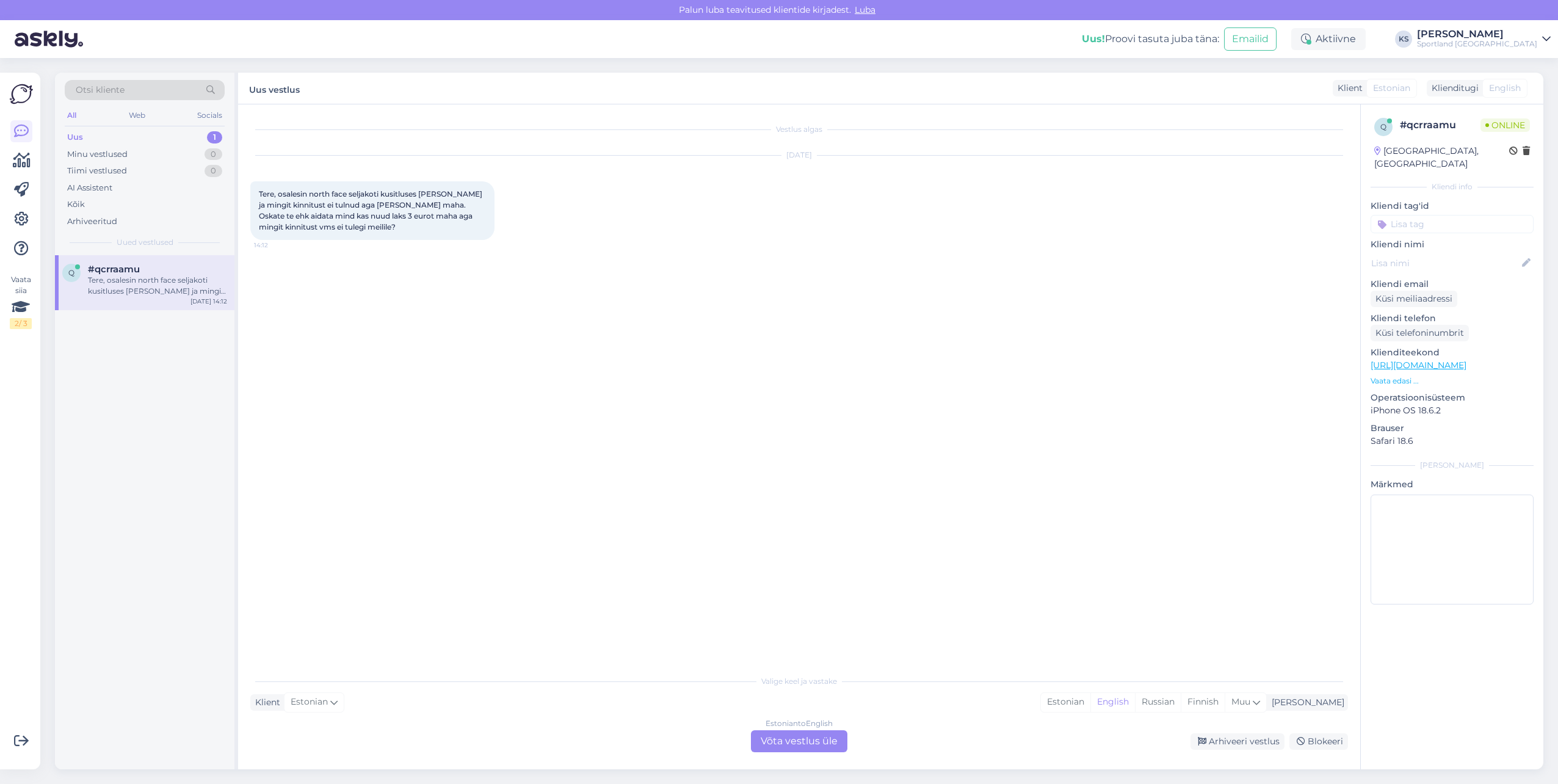
drag, startPoint x: 1116, startPoint y: 698, endPoint x: 807, endPoint y: 752, distance: 313.7
click at [1090, 697] on div "Estonian" at bounding box center [1065, 701] width 50 height 19
click at [801, 739] on div "Estonian to Estonian Võta vestlus üle" at bounding box center [799, 741] width 96 height 22
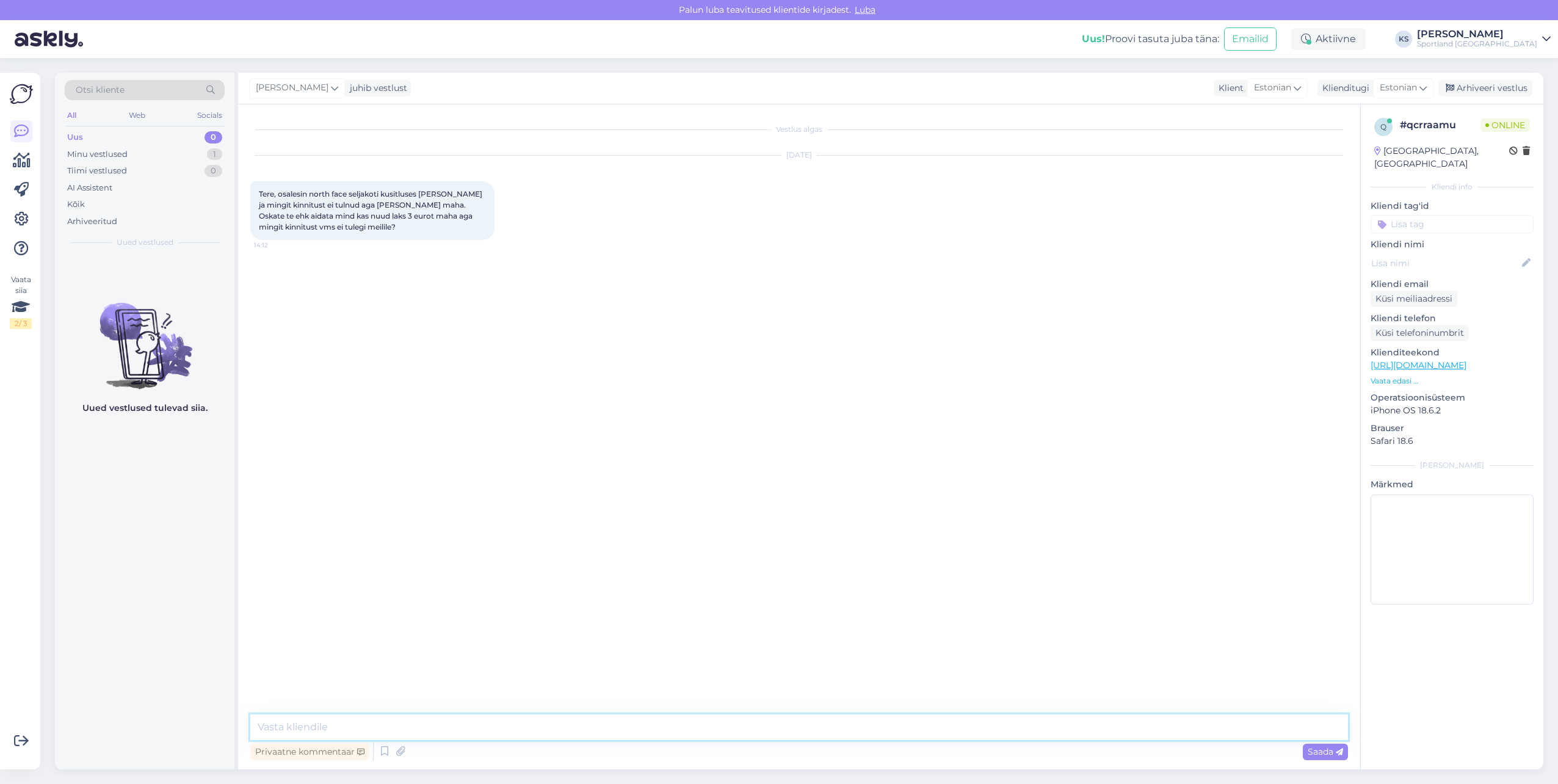
click at [796, 737] on textarea at bounding box center [799, 726] width 1098 height 25
paste textarea "Tere! [PERSON_NAME] klienditeenindusest"
type textarea "Tere! [PERSON_NAME] klienditeenindusest"
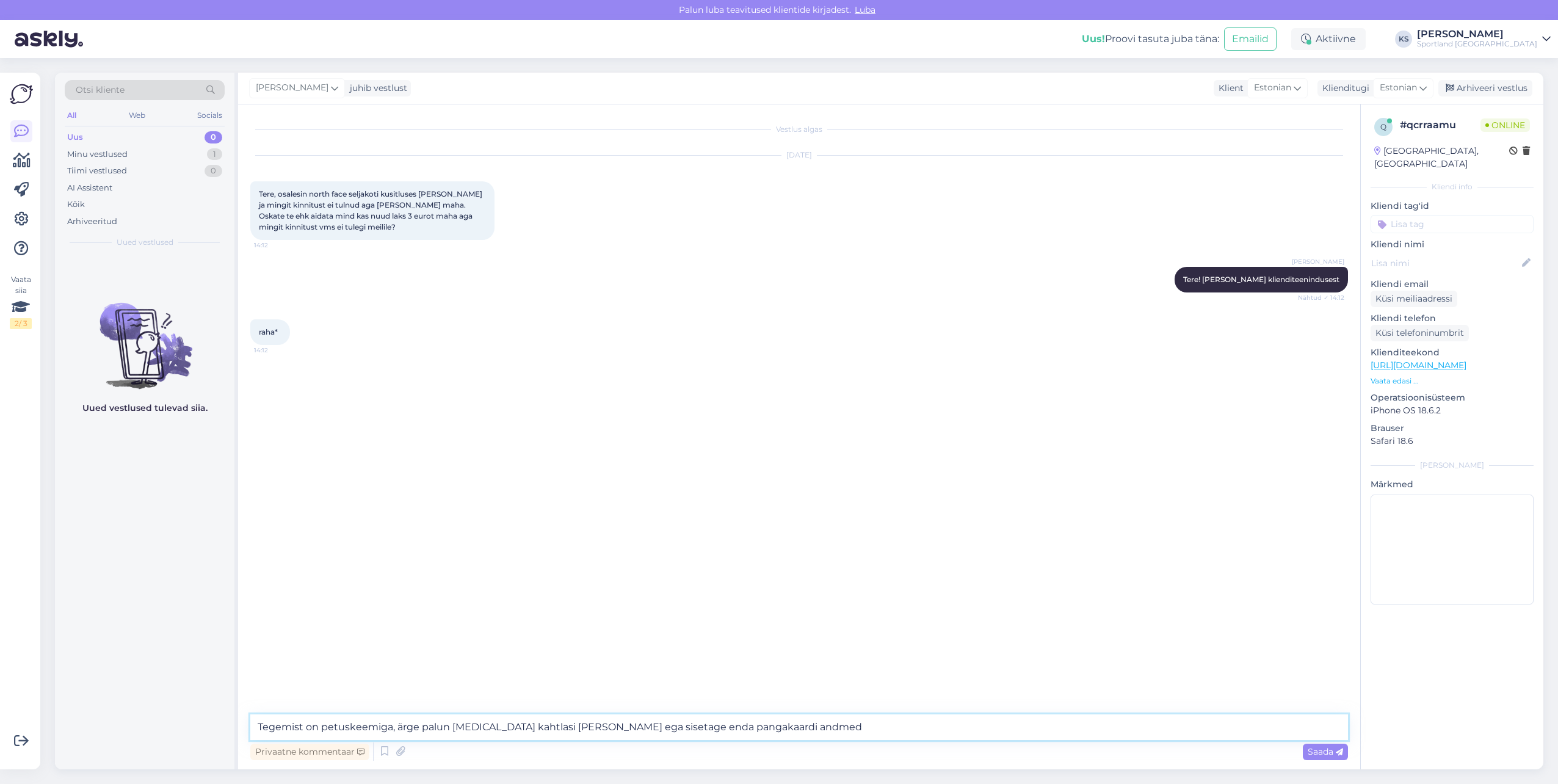
type textarea "Tegemist on petuskeemiga, ärge palun avage kahtlasi linke ega sisetage enda pan…"
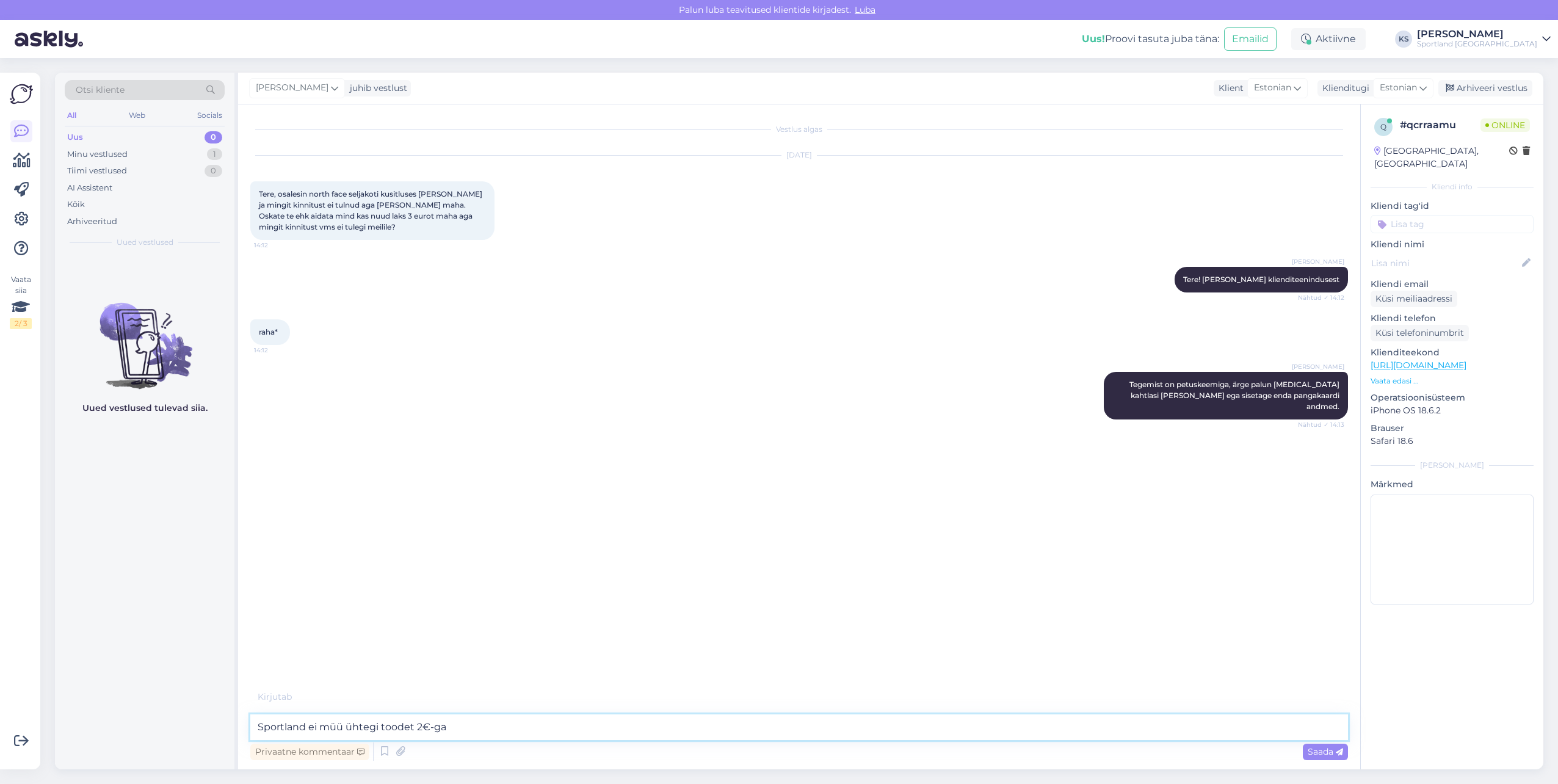
type textarea "Sportland ei müü ühtegi toodet 2€-ga."
type textarea "Kui Sportland korraldab loosimised, siis saatmine on alati meie kulul ning klie…"
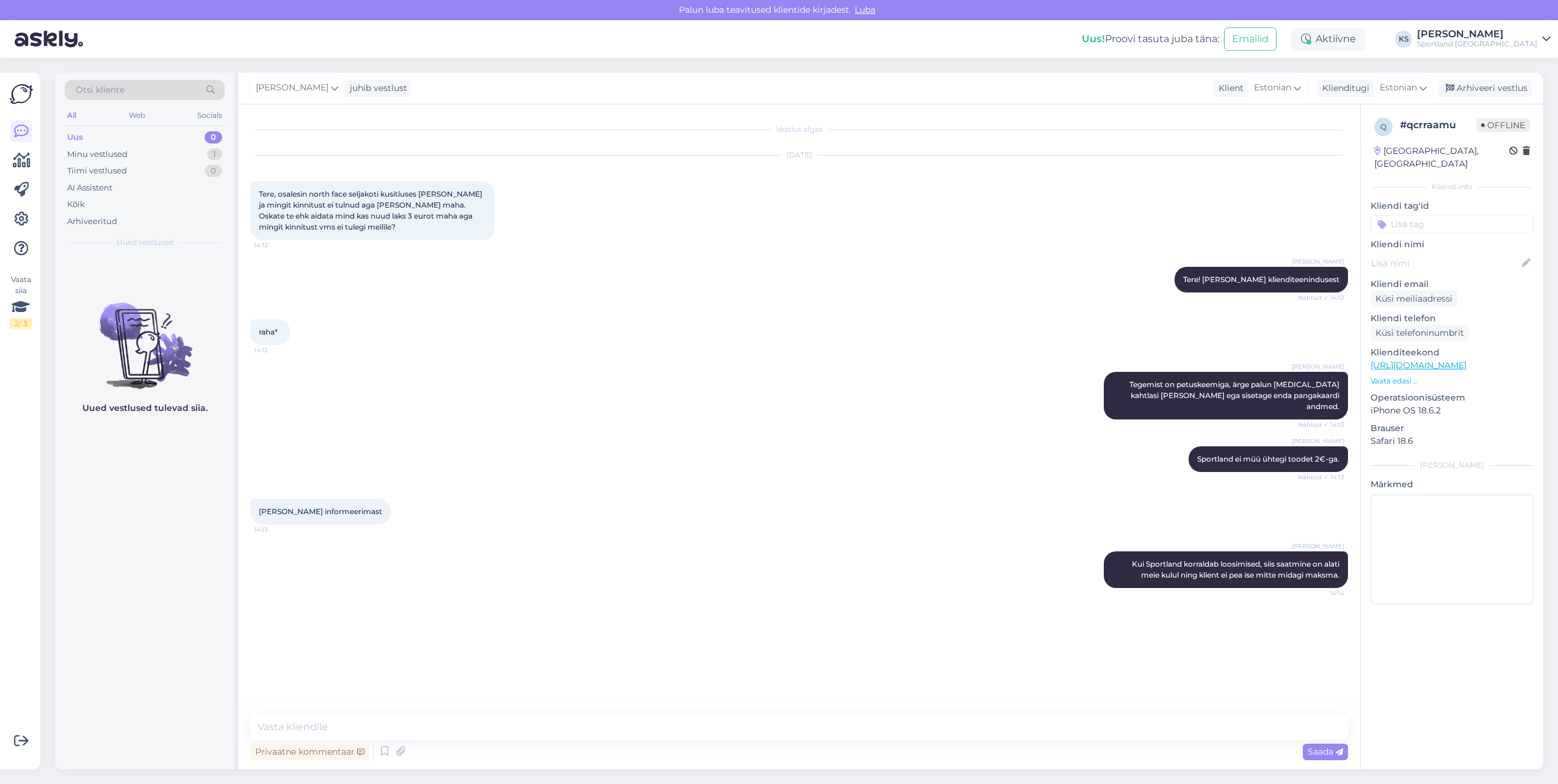
click at [1420, 215] on input at bounding box center [1452, 224] width 163 height 19
type input "petu"
click at [1472, 252] on span "Petuskeemid" at bounding box center [1452, 256] width 49 height 8
click at [684, 745] on div "Privaatne kommentaar Saada" at bounding box center [799, 752] width 1098 height 23
click at [700, 712] on div "Vestlus algas Sep 1 2025 Tere, osalesin north face seljakoti kusitluses ja maks…" at bounding box center [799, 437] width 1122 height 665
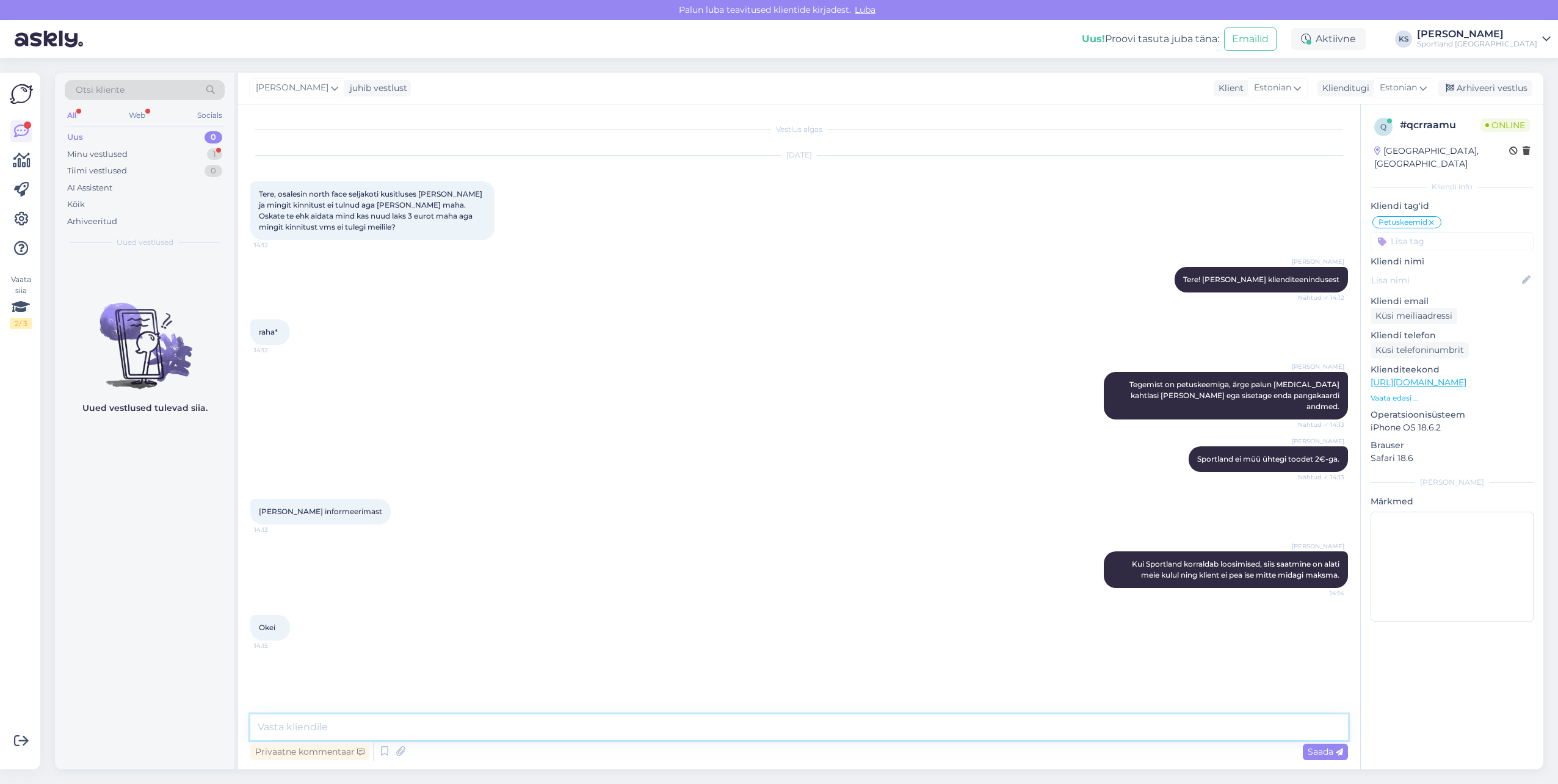
click at [704, 716] on textarea at bounding box center [799, 726] width 1098 height 25
type textarea "S"
type textarea "Palun täpsustage, kas olete märkinud oma pangakaarti andmed?"
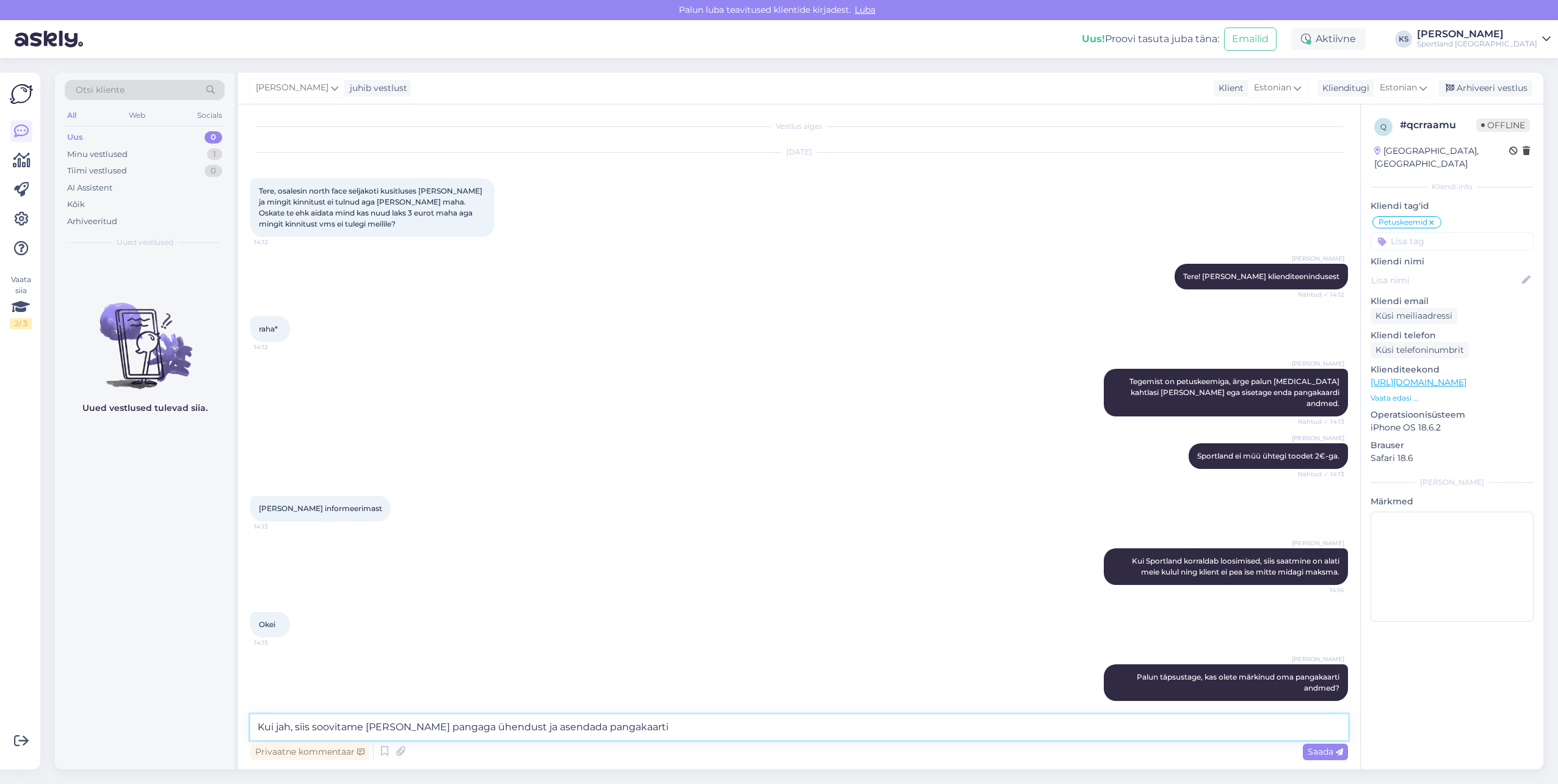
type textarea "Kui jah, siis soovitame võtta pangaga ühendust ja asendada pangakaarti."
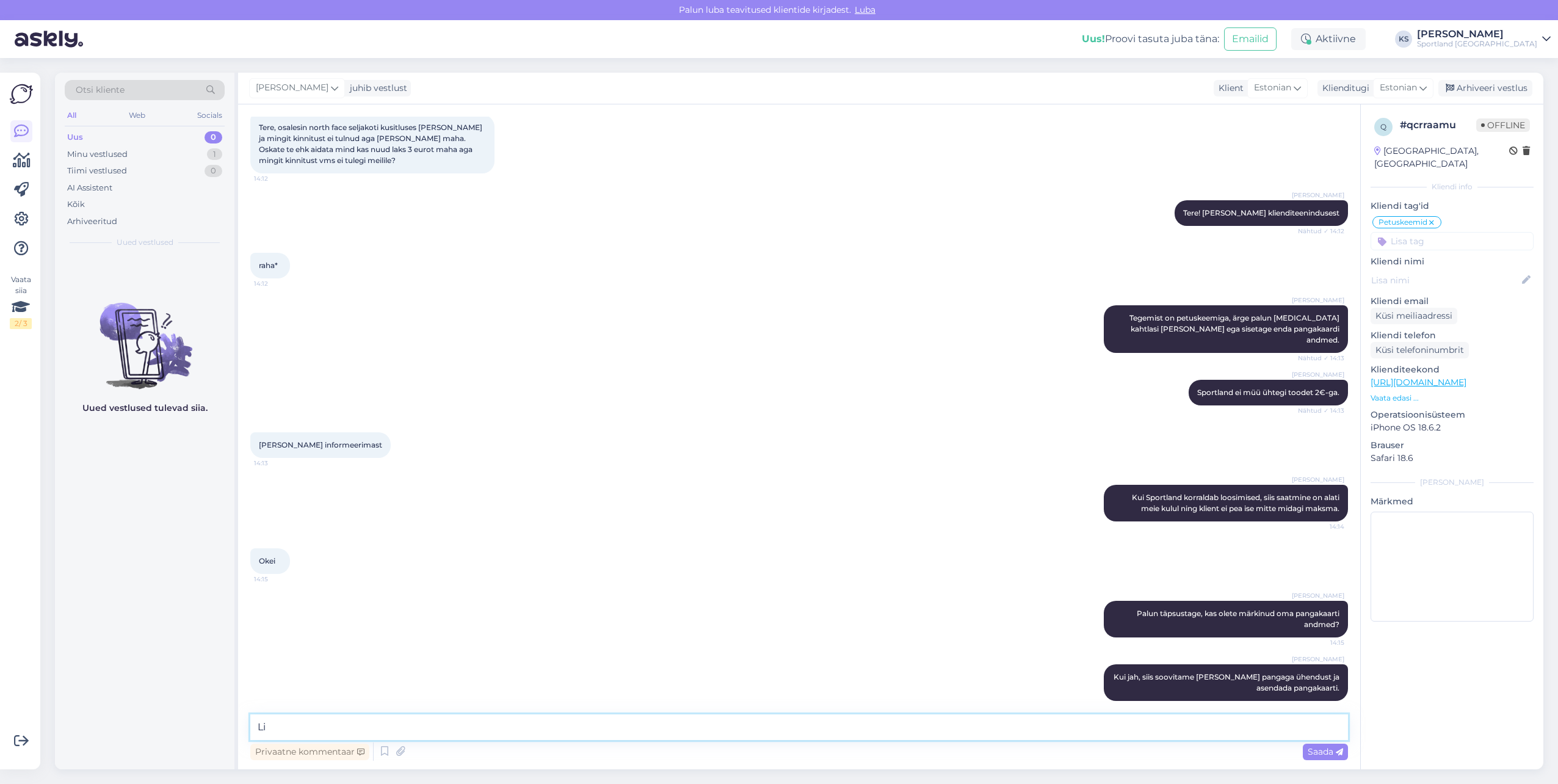
type textarea "L"
click at [1223, 210] on span "Tere! [PERSON_NAME] klienditeenindusest" at bounding box center [1261, 213] width 156 height 9
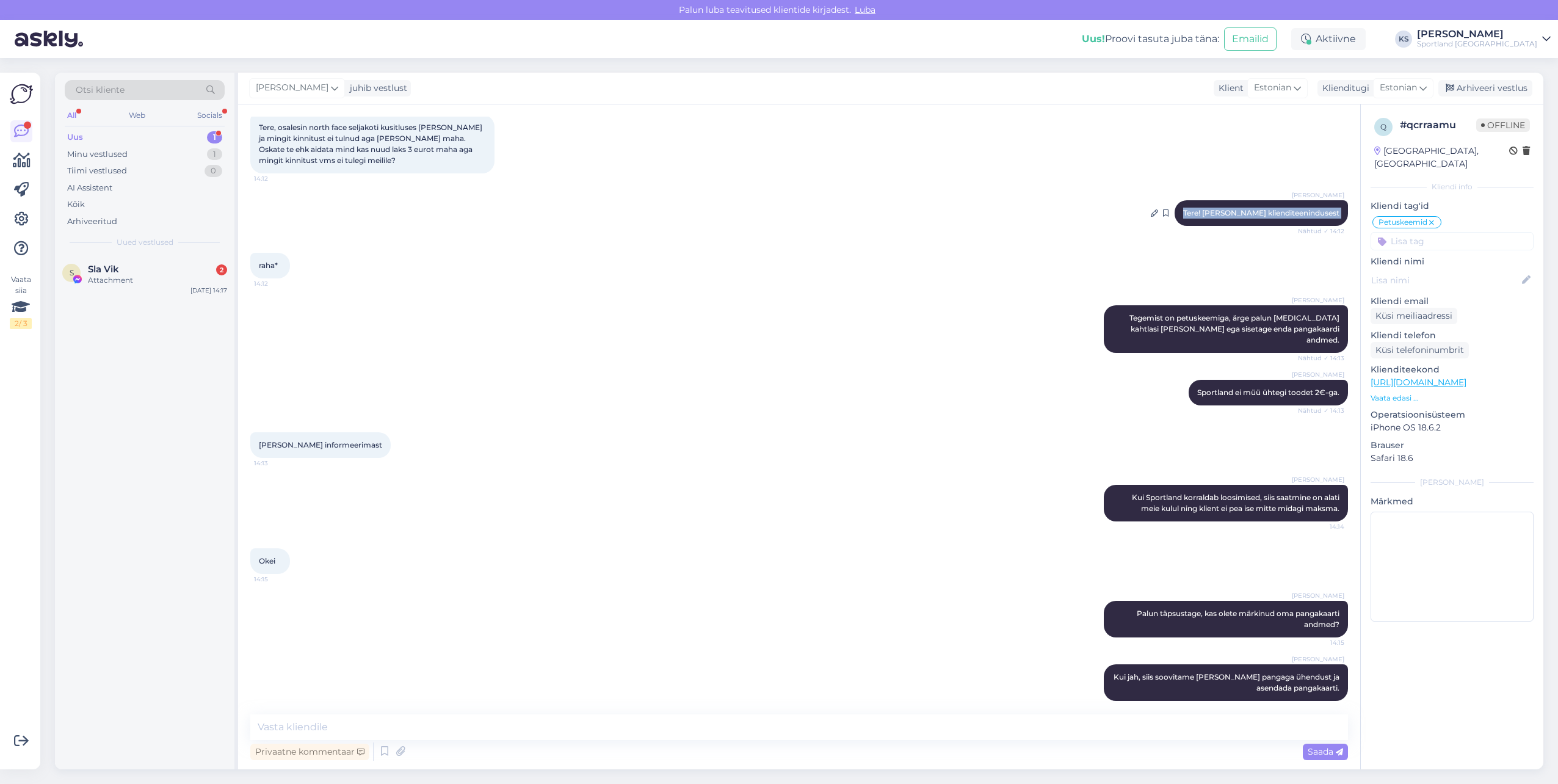
click at [1223, 210] on span "Tere! [PERSON_NAME] klienditeenindusest" at bounding box center [1261, 213] width 156 height 9
copy div "Tere! Olen Kristina klienditeenindusest Nähtud ✓ 14:12"
click at [191, 272] on div "Sla Vik 2" at bounding box center [158, 269] width 139 height 11
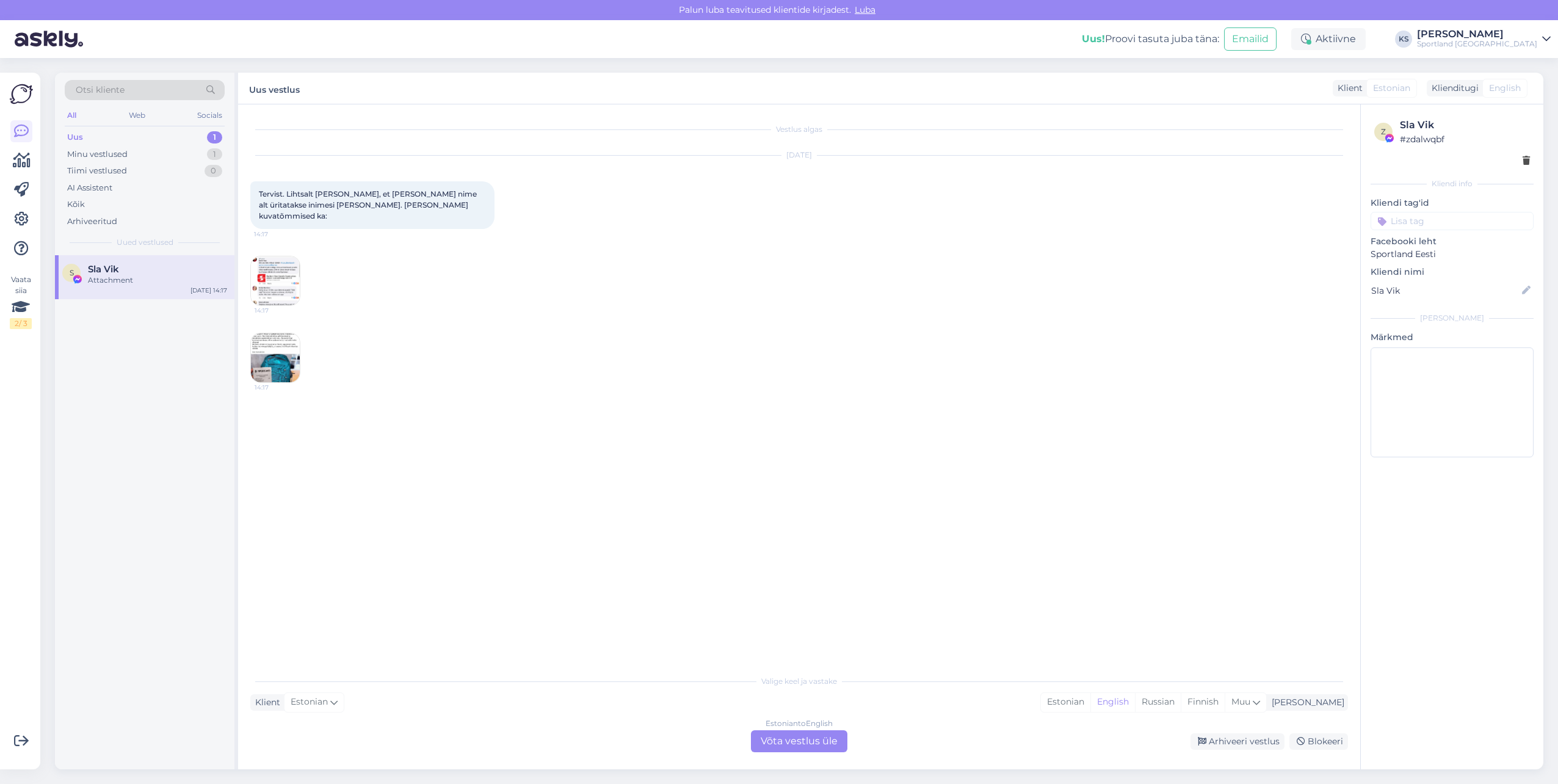
scroll to position [0, 0]
click at [1090, 703] on div "Estonian" at bounding box center [1065, 701] width 50 height 19
click at [842, 736] on div "Estonian to Estonian Võta vestlus üle" at bounding box center [799, 741] width 96 height 22
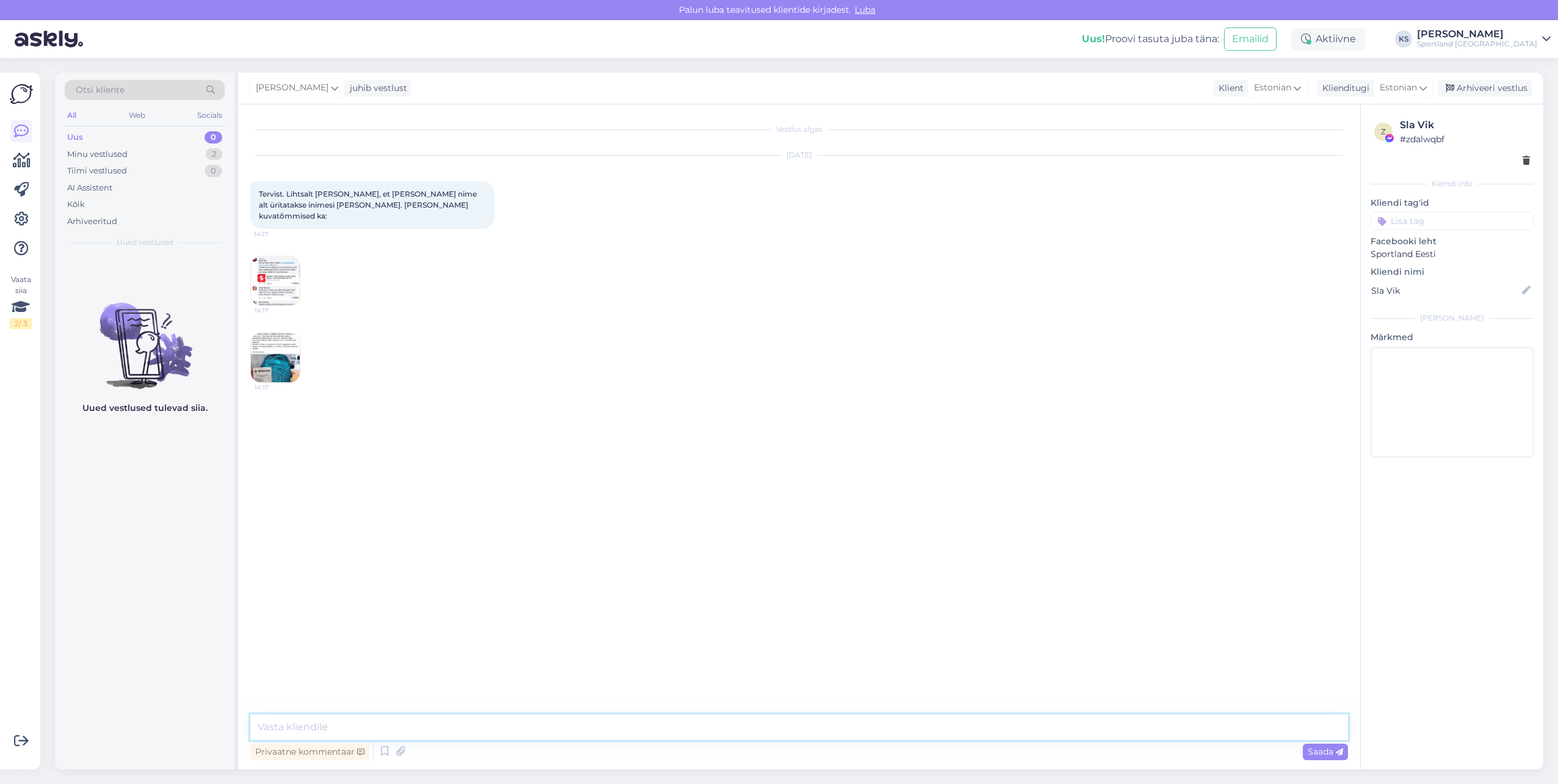
click at [850, 722] on textarea at bounding box center [799, 726] width 1098 height 25
paste textarea "Tere! [PERSON_NAME] klienditeenindusest"
type textarea "Tere! [PERSON_NAME] klienditeenindusest"
click at [266, 263] on img at bounding box center [275, 281] width 49 height 49
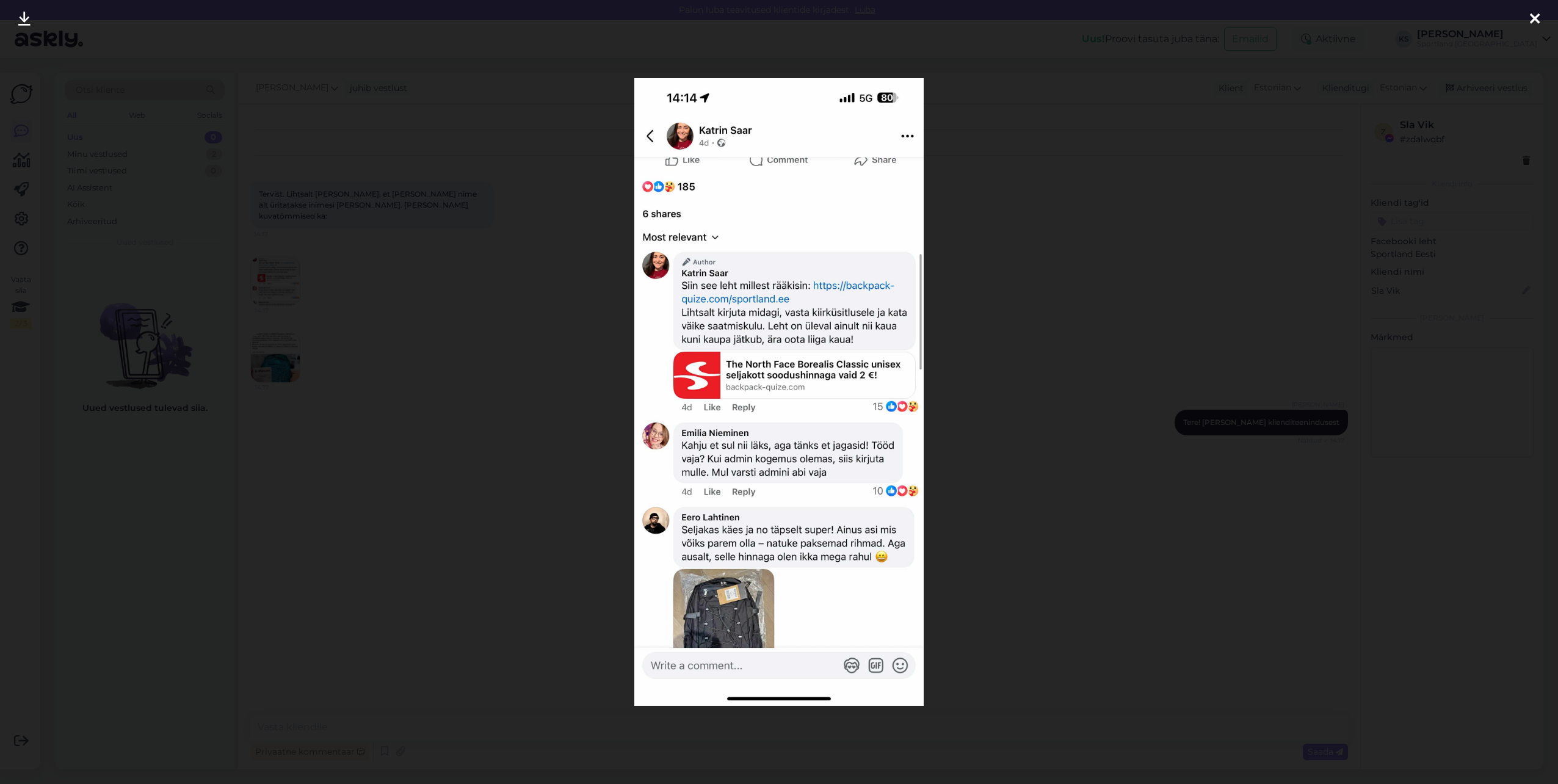
click at [1539, 21] on icon at bounding box center [1535, 19] width 10 height 16
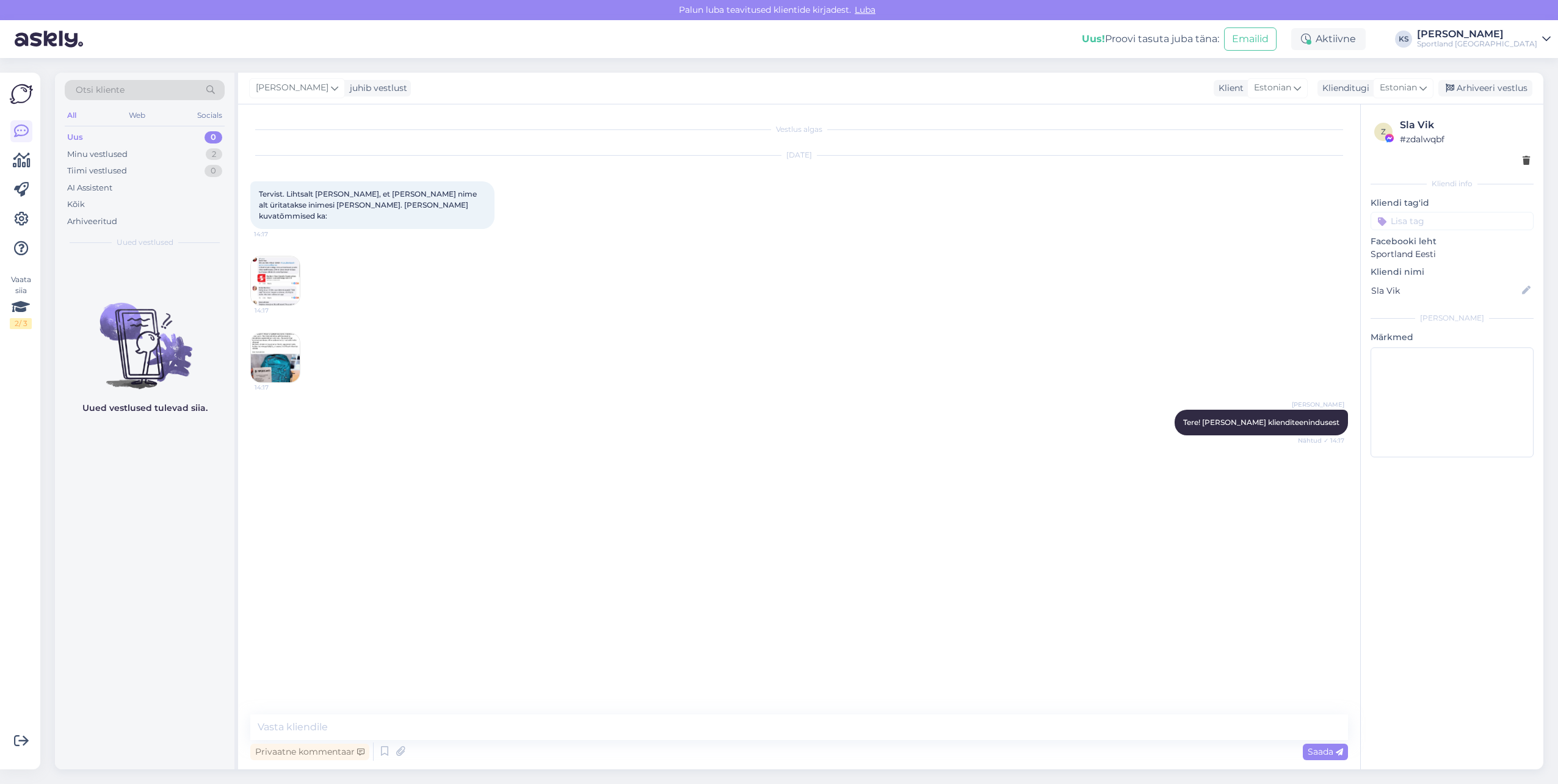
click at [288, 334] on img at bounding box center [275, 358] width 49 height 49
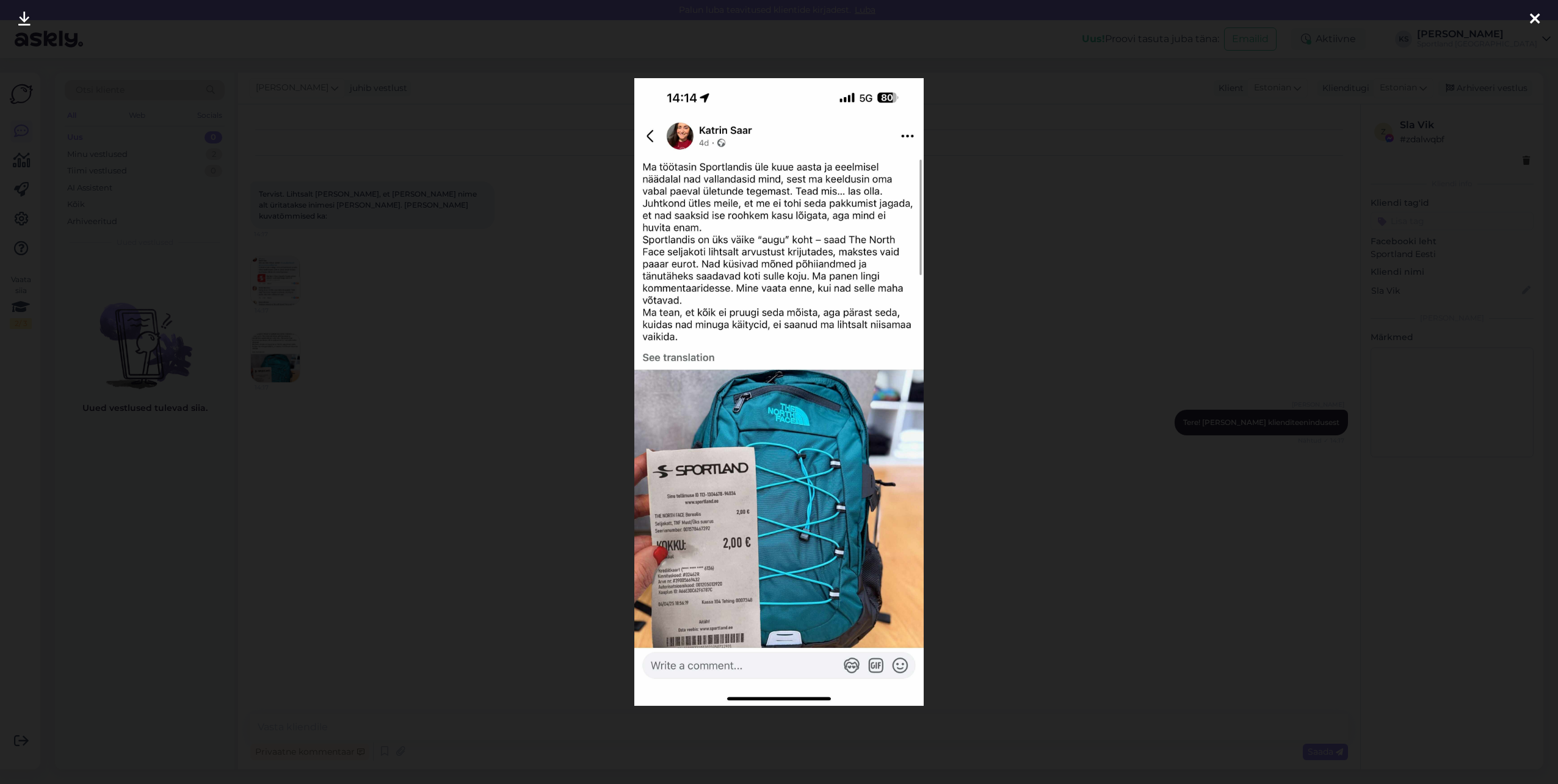
click at [1528, 14] on div at bounding box center [1535, 19] width 25 height 39
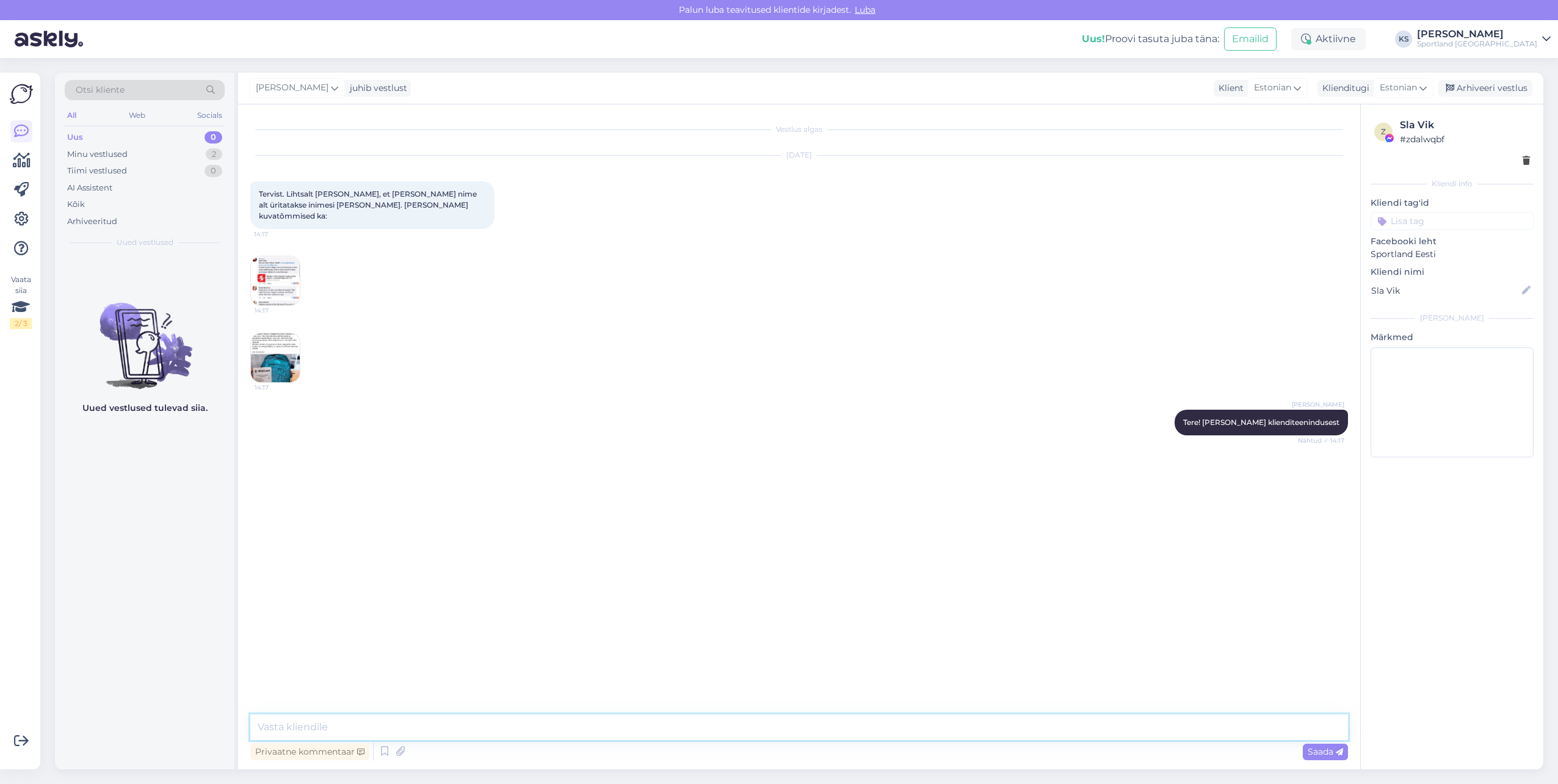
click at [779, 723] on textarea at bounding box center [799, 726] width 1098 height 25
click at [257, 720] on textarea "Oleme olukorrast teadliku ning selle probleemi lahendamisega tegelevad." at bounding box center [799, 726] width 1098 height 25
click at [710, 725] on textarea "Täname! Oleme olukorrast teadliku ning selle probleemi lahendamisega tegelevad." at bounding box center [799, 719] width 1098 height 41
click at [285, 257] on img at bounding box center [275, 281] width 49 height 49
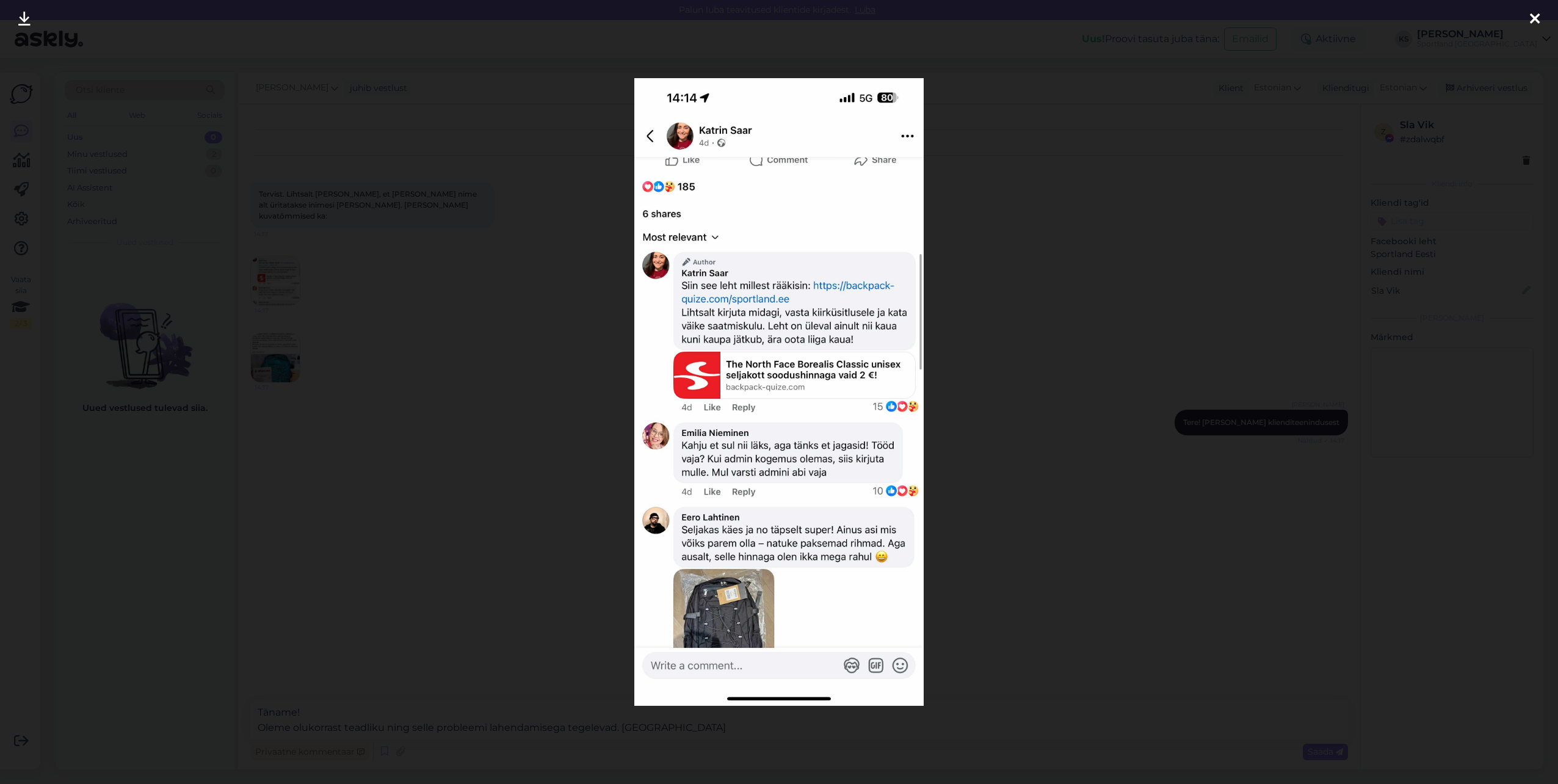
click at [1537, 24] on icon at bounding box center [1535, 19] width 10 height 16
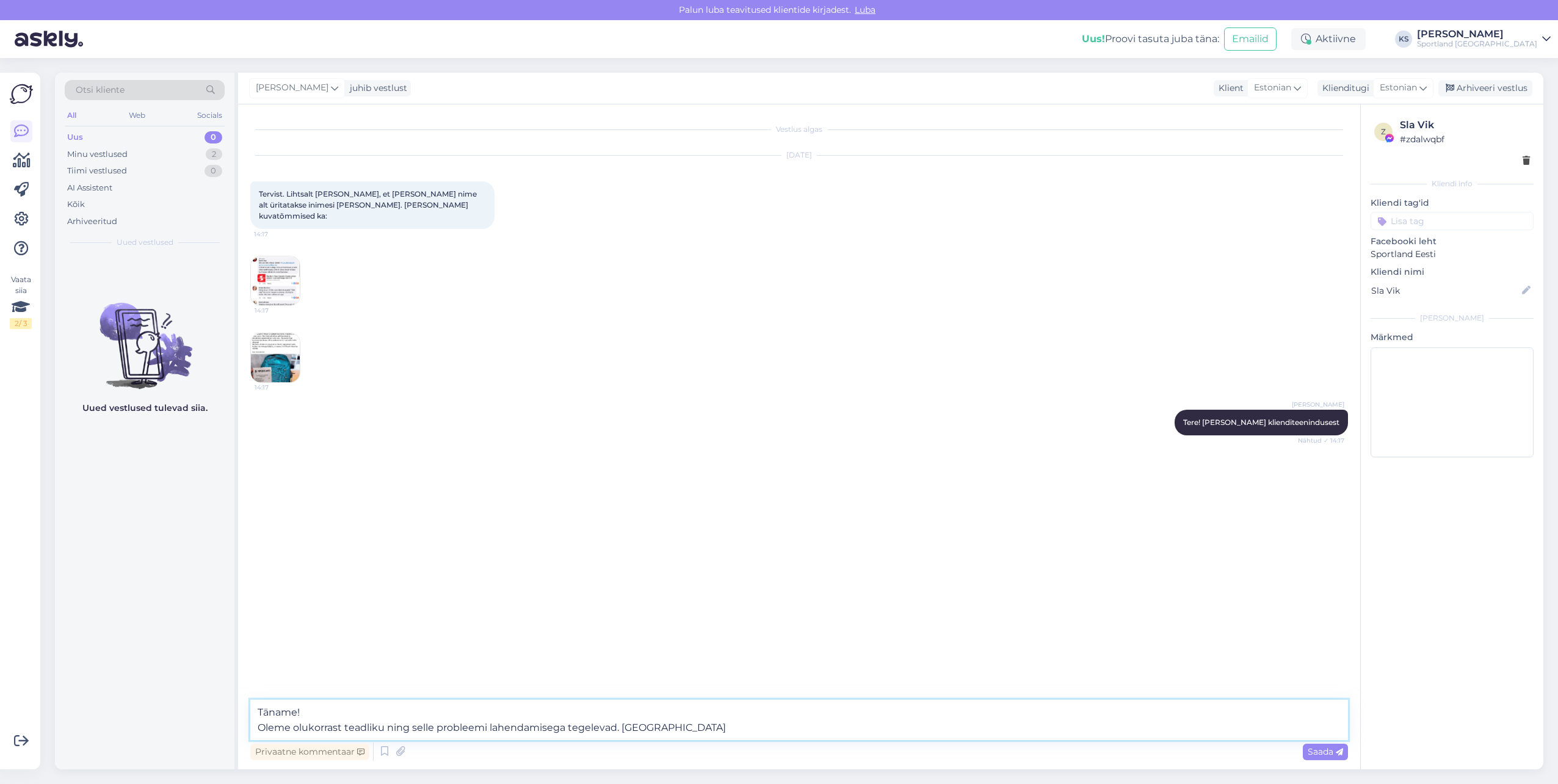
drag, startPoint x: 698, startPoint y: 724, endPoint x: 1057, endPoint y: 709, distance: 359.3
click at [698, 724] on textarea "Täname! Oleme olukorrast teadliku ning selle probleemi lahendamisega tegelevad.…" at bounding box center [799, 719] width 1098 height 41
click at [728, 728] on textarea "Täname! Oleme olukorrast teadliku ning selle probleemi lahendamisega tegelevad.…" at bounding box center [799, 719] width 1098 height 41
click at [1207, 726] on textarea "Täname! Oleme olukorrast teadliku ning selle probleemi lahendamisega tegelevad.…" at bounding box center [799, 719] width 1098 height 41
drag, startPoint x: 1205, startPoint y: 726, endPoint x: 900, endPoint y: 726, distance: 305.0
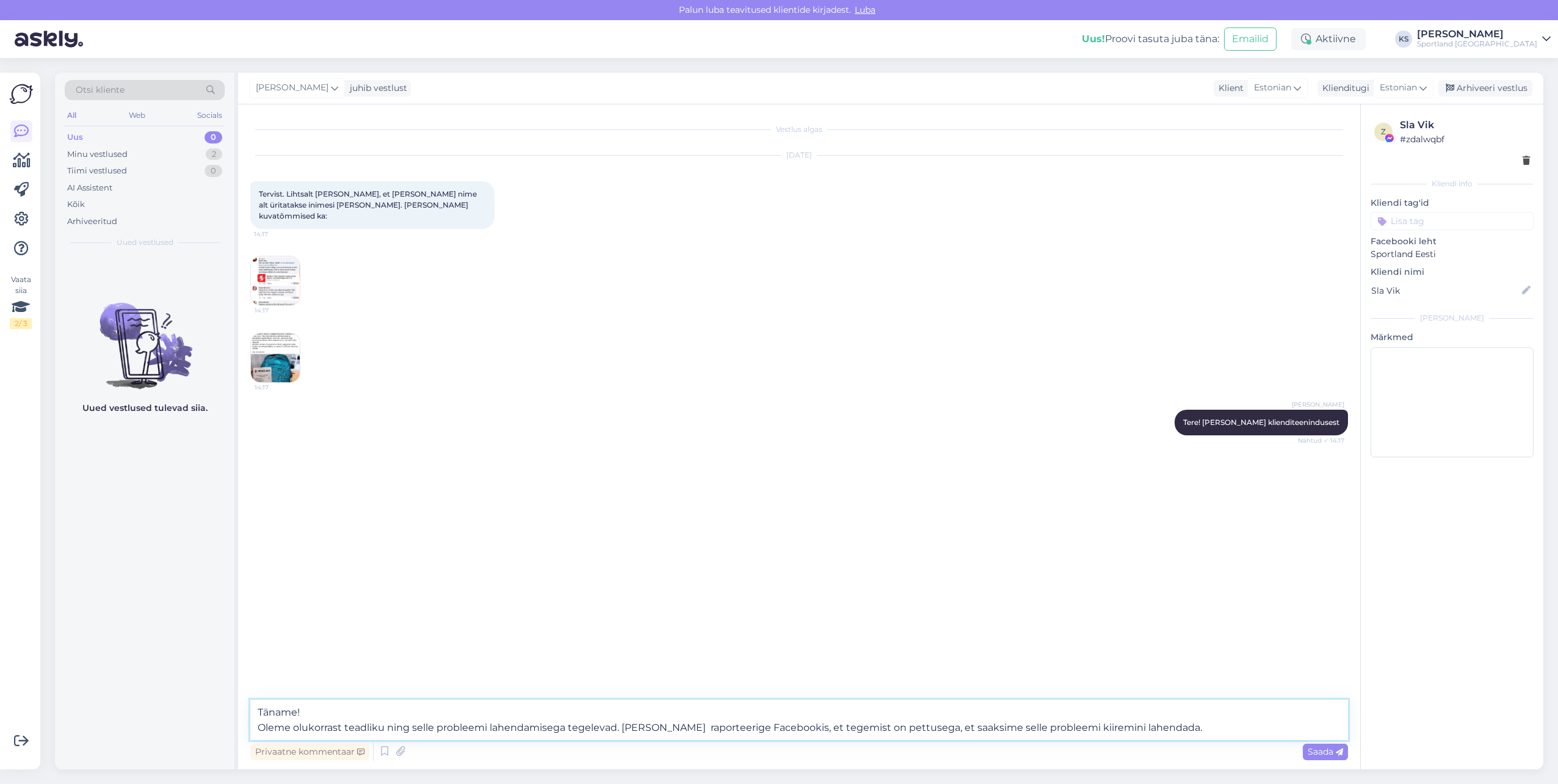
click at [900, 726] on textarea "Täname! Oleme olukorrast teadliku ning selle probleemi lahendamisega tegelevad.…" at bounding box center [799, 719] width 1098 height 41
type textarea "Täname! Oleme olukorrast teadliku ning selle probleemi lahendamisega tegelevad.…"
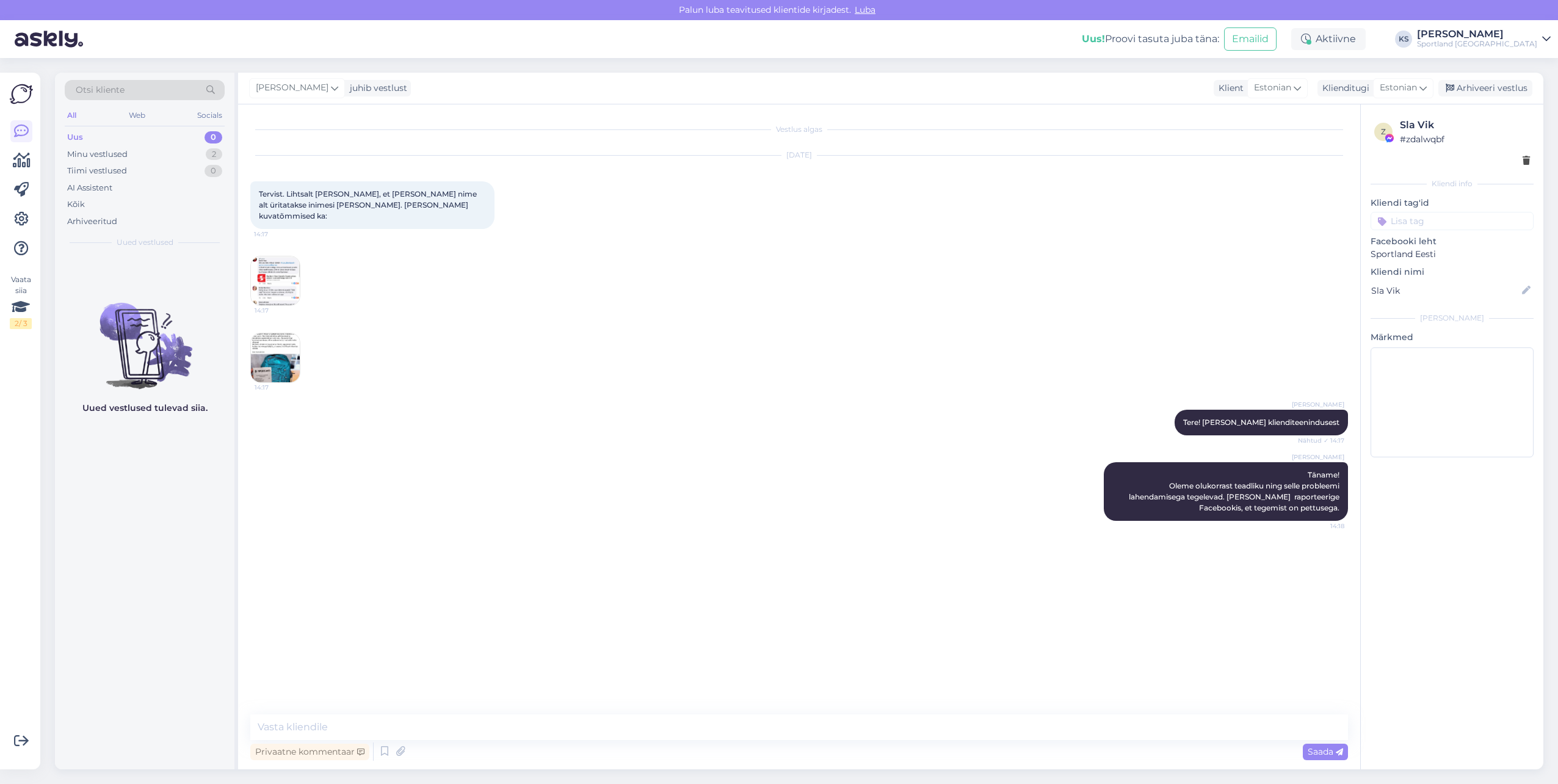
click at [1444, 219] on input at bounding box center [1452, 221] width 163 height 19
type input "petu"
click at [1451, 247] on div "Petuskeemid" at bounding box center [1452, 253] width 61 height 12
click at [421, 728] on textarea at bounding box center [799, 726] width 1098 height 25
type textarea "Täname!"
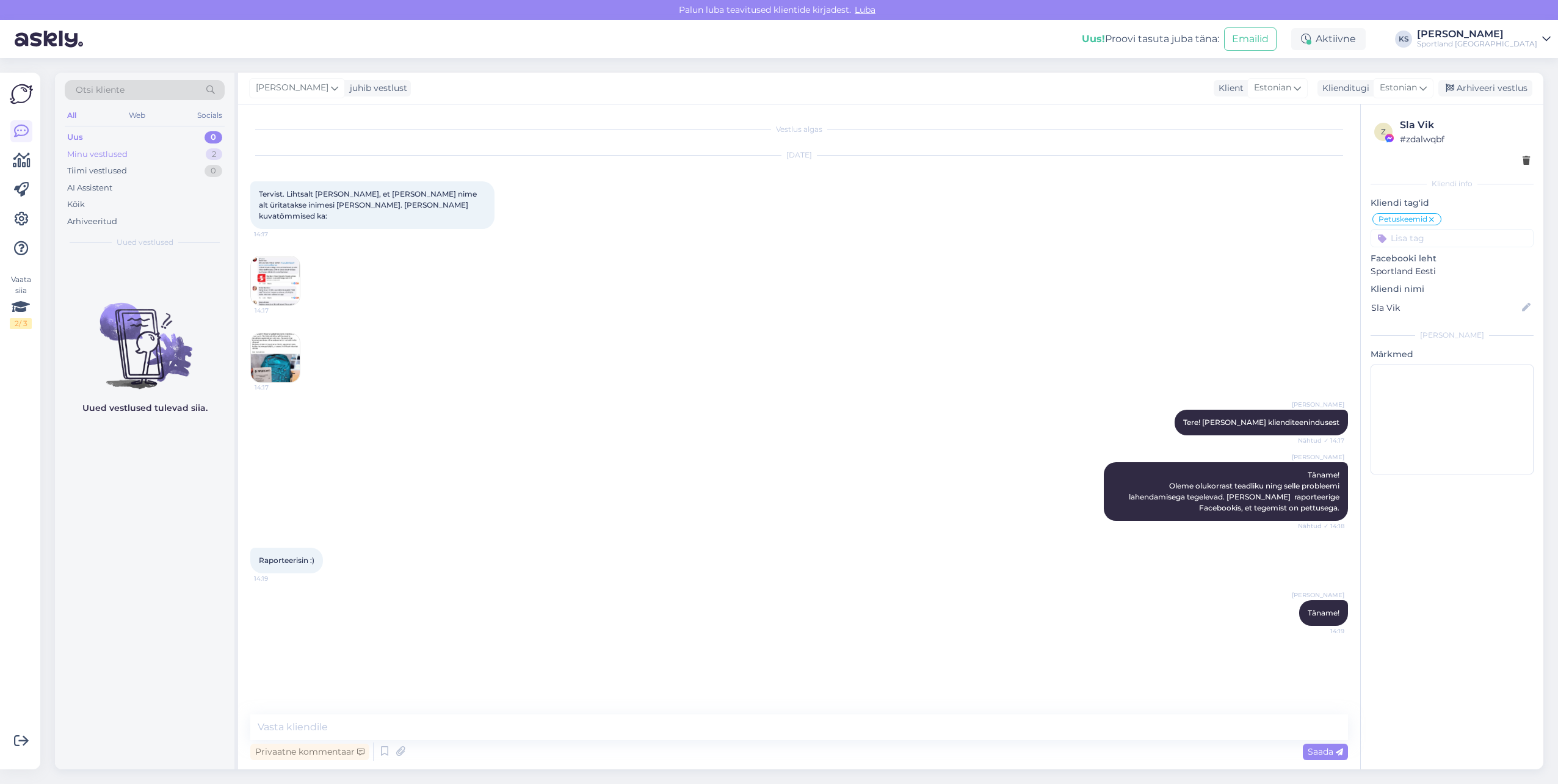
click at [181, 152] on div "Minu vestlused 2" at bounding box center [144, 154] width 160 height 17
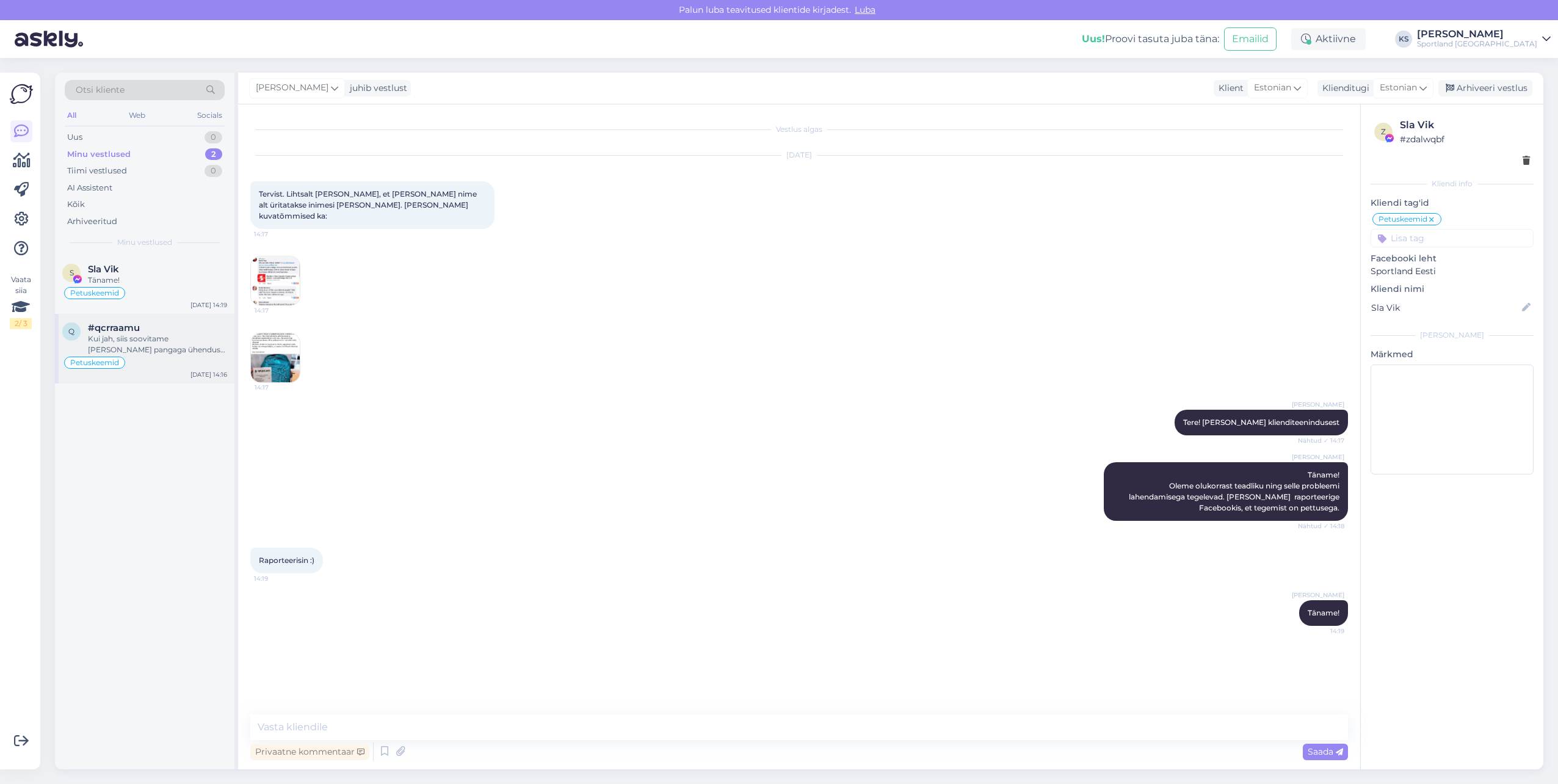
click at [160, 334] on div "Kui jah, siis soovitame võtta pangaga ühendust ja asendada pangakaarti." at bounding box center [158, 345] width 139 height 22
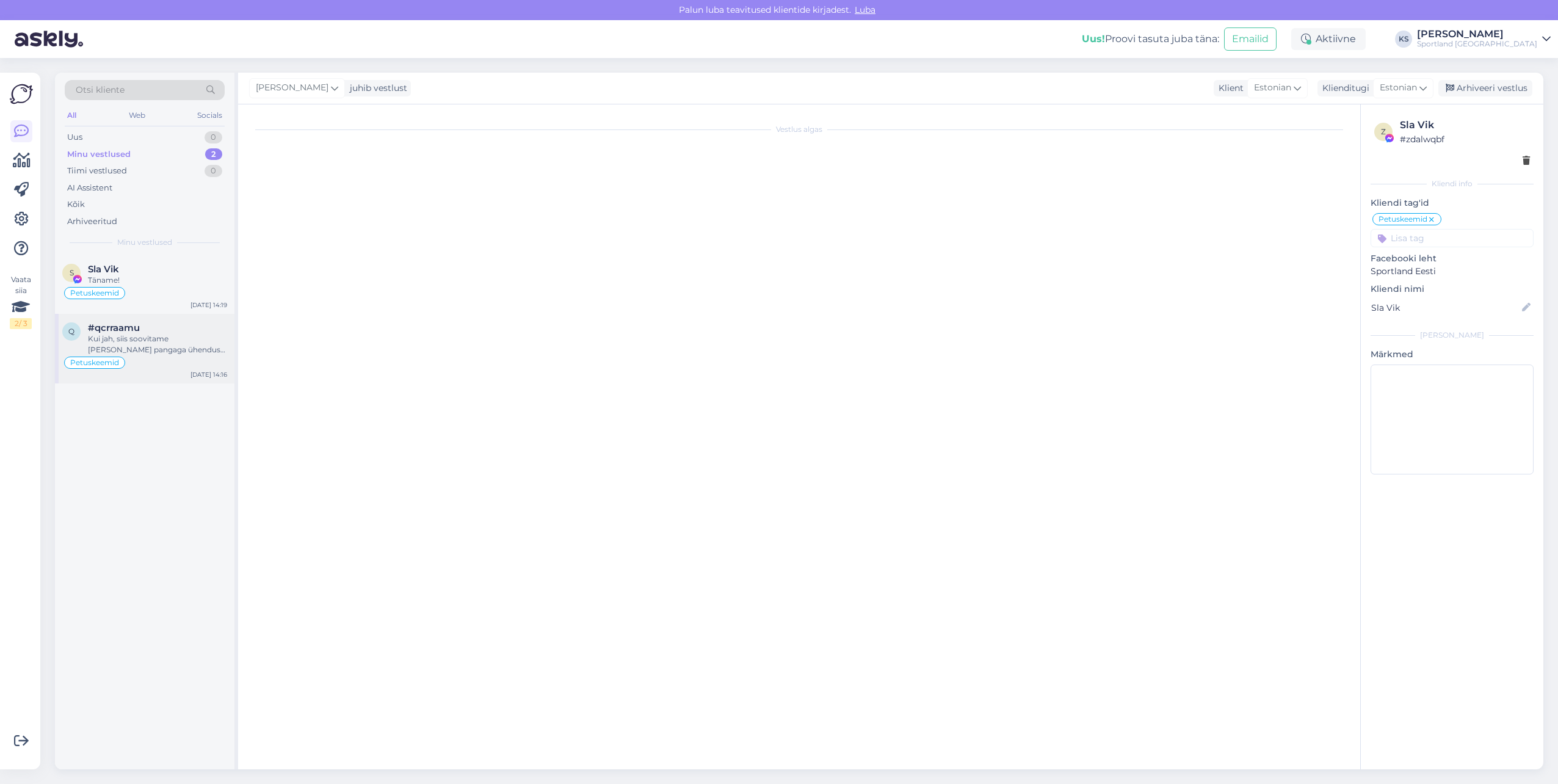
scroll to position [67, 0]
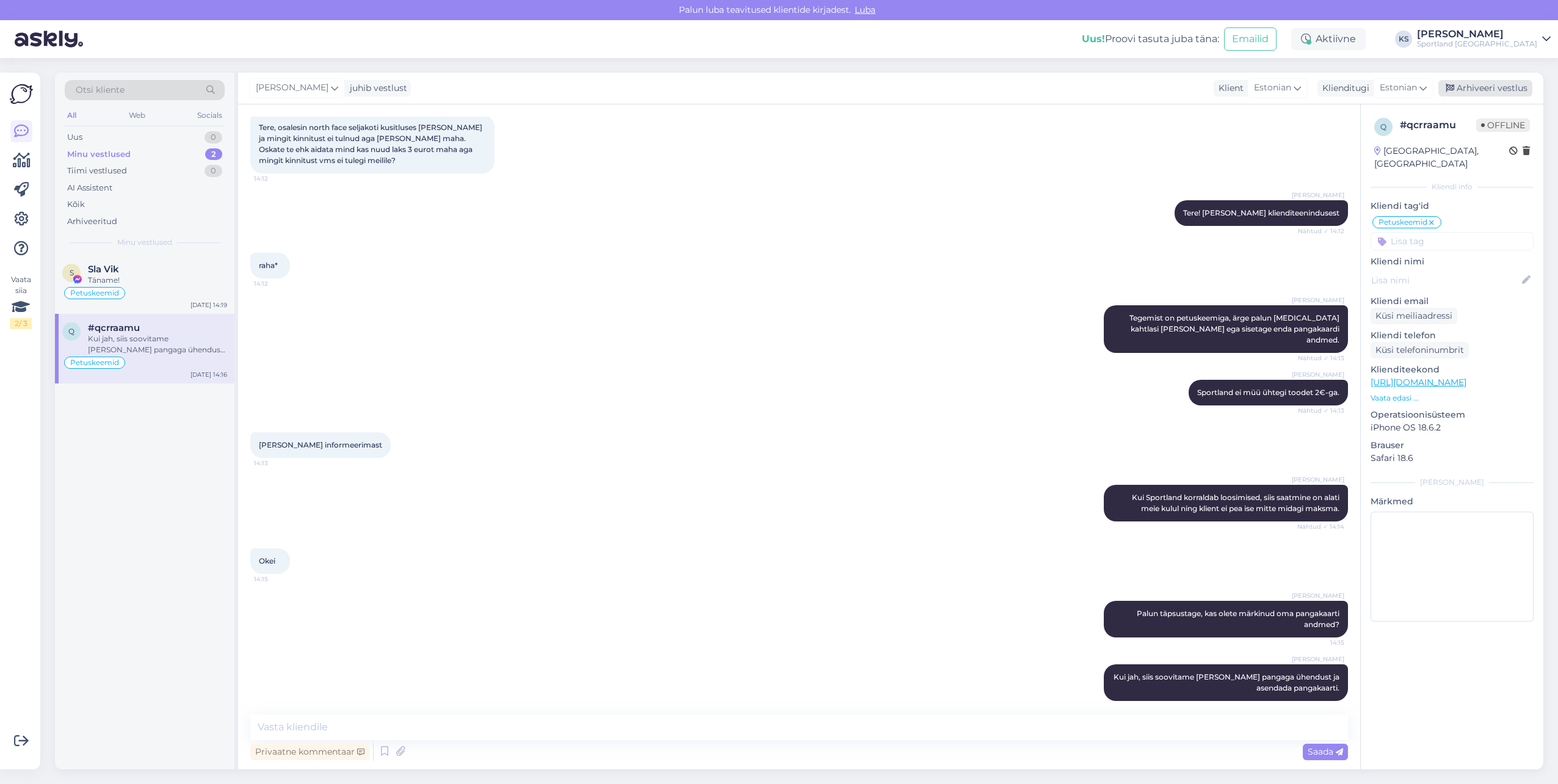
click at [1470, 85] on div "Arhiveeri vestlus" at bounding box center [1485, 88] width 94 height 17
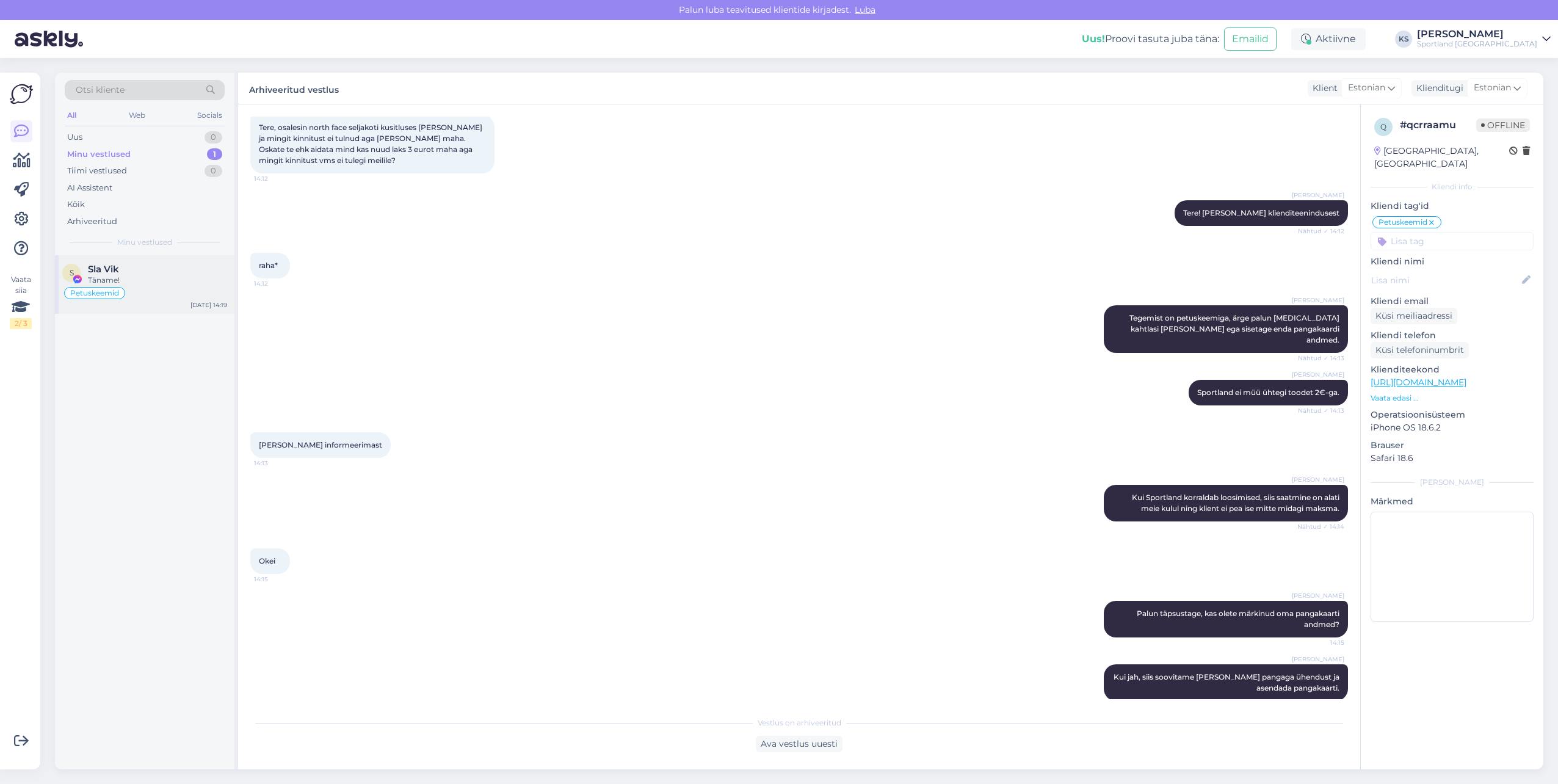
click at [168, 261] on div "S Sla Vik Täname! Petuskeemid Sep 1 14:19" at bounding box center [144, 284] width 180 height 58
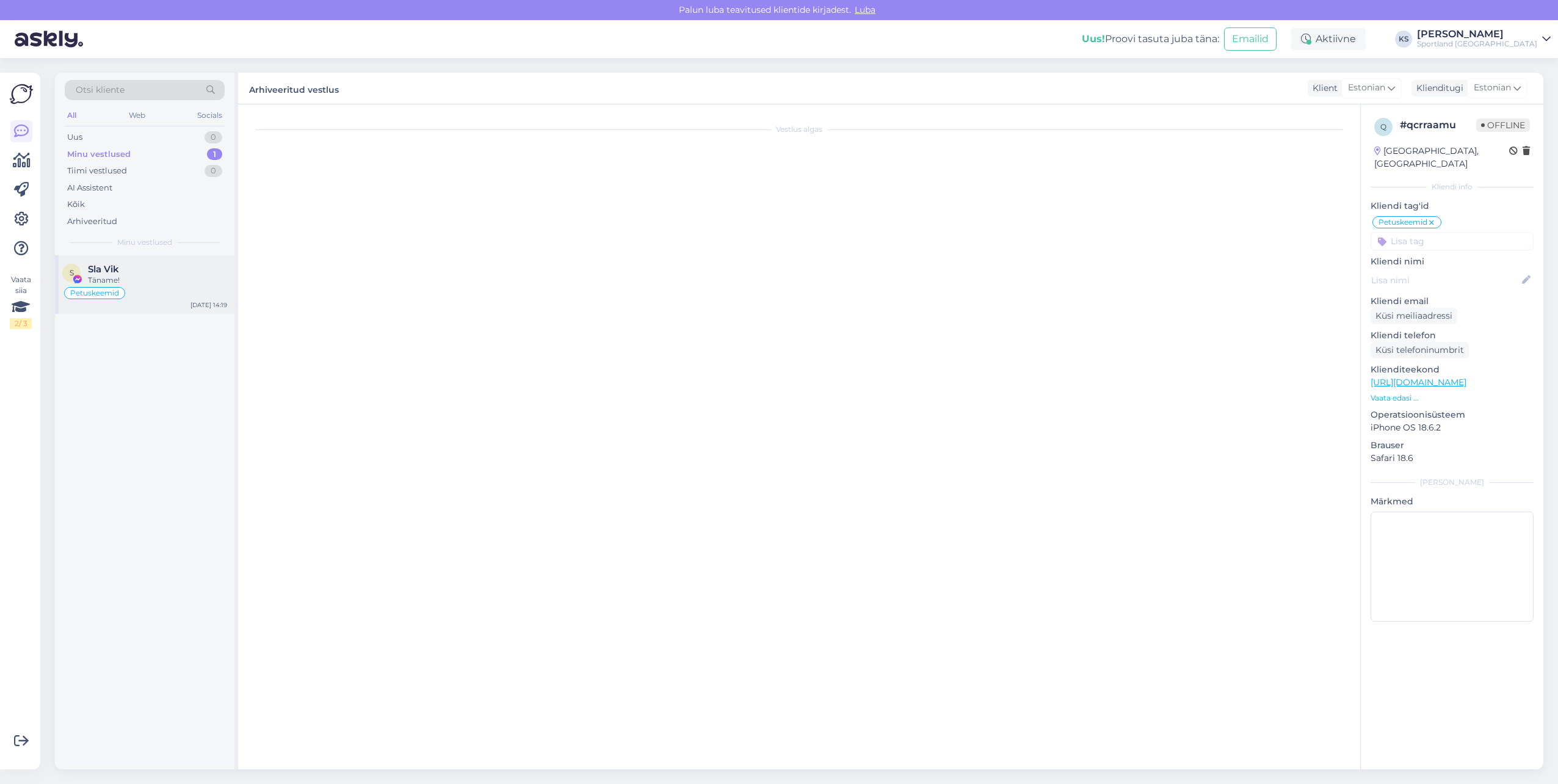
scroll to position [0, 0]
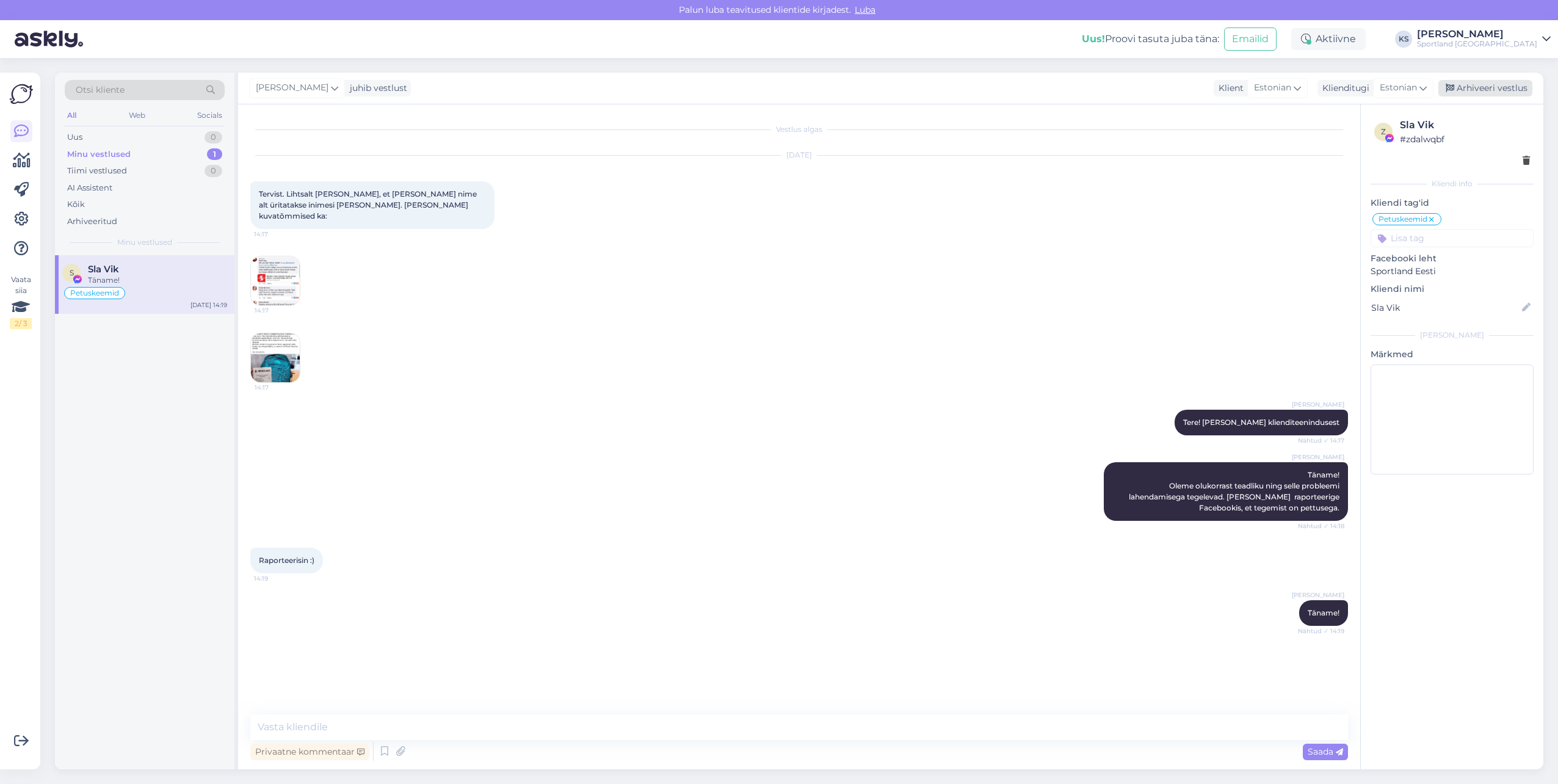
click at [1498, 90] on div "Arhiveeri vestlus" at bounding box center [1485, 88] width 94 height 17
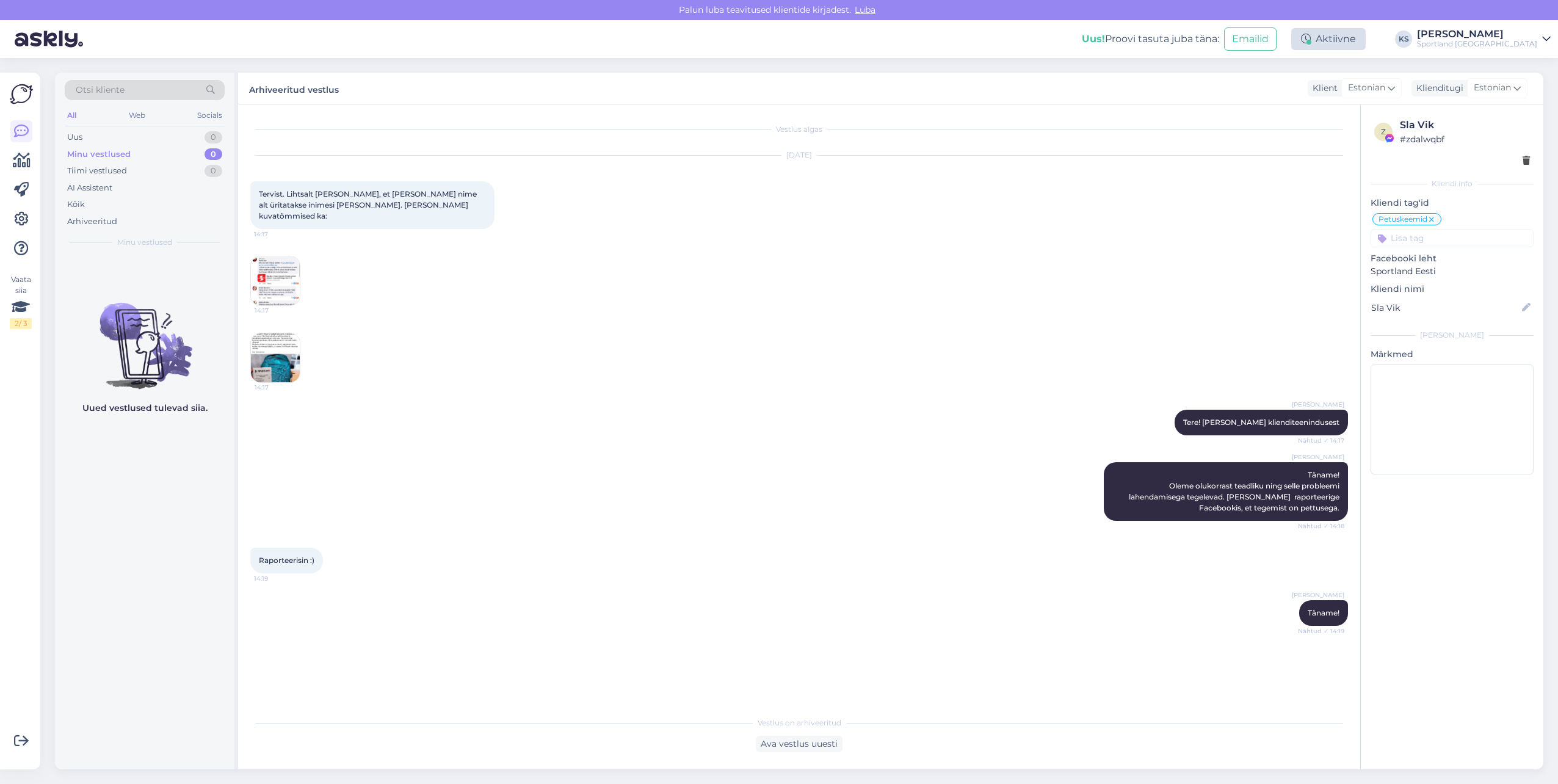
click at [1311, 36] on icon at bounding box center [1306, 39] width 10 height 10
click at [1356, 96] on button "30 minutit" at bounding box center [1328, 96] width 55 height 14
drag, startPoint x: 1508, startPoint y: 31, endPoint x: 1511, endPoint y: 41, distance: 10.4
click at [1508, 31] on div "[PERSON_NAME]" at bounding box center [1477, 34] width 120 height 10
click at [1519, 91] on button "Ava" at bounding box center [1527, 94] width 27 height 19
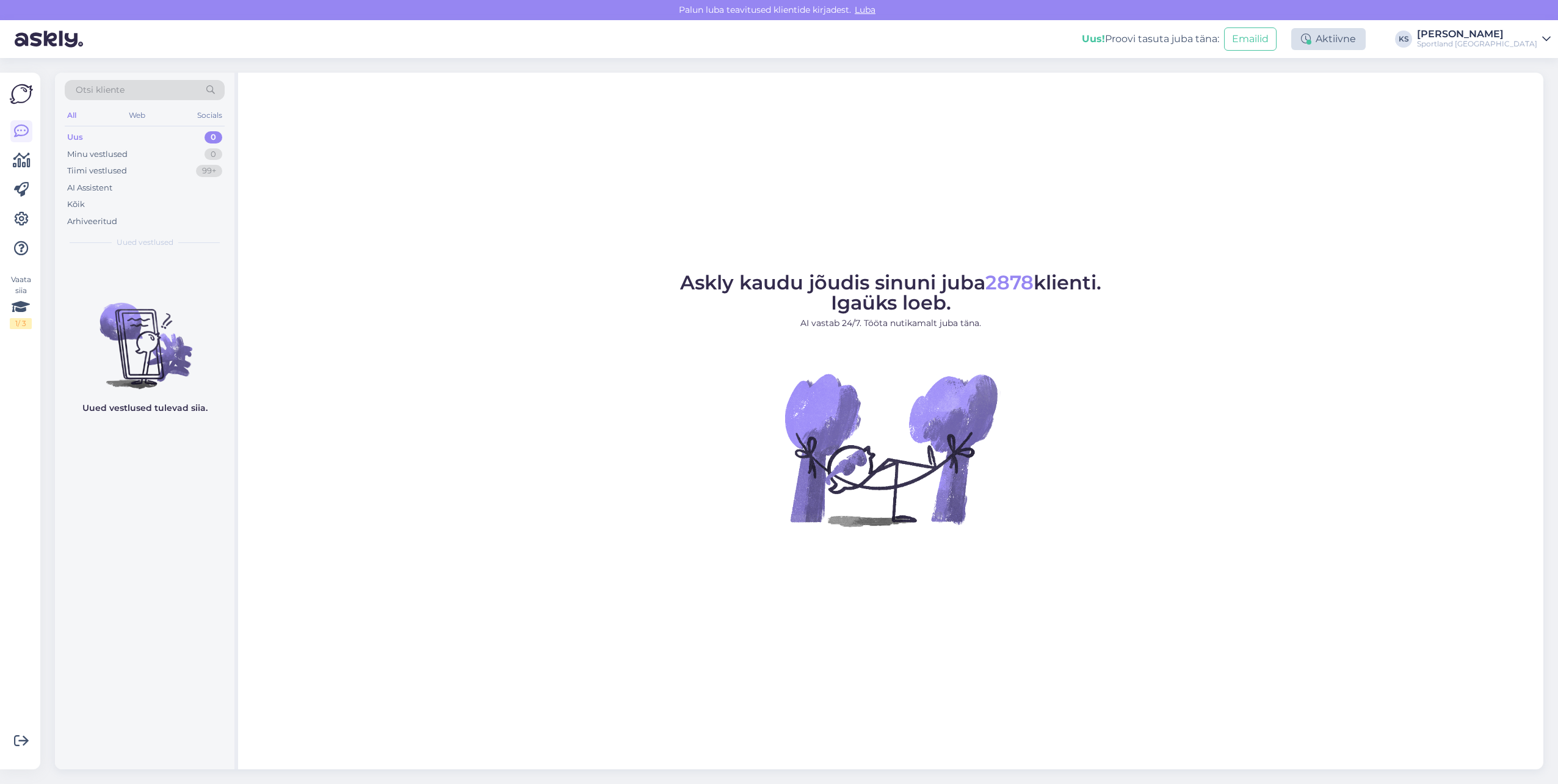
click at [1355, 35] on div "Aktiivne" at bounding box center [1328, 39] width 74 height 22
click at [1356, 95] on button "30 minutit" at bounding box center [1328, 96] width 55 height 14
click at [1491, 40] on div "Sportland [GEOGRAPHIC_DATA]" at bounding box center [1477, 44] width 120 height 10
click at [1514, 61] on div "Sportland Estonia Ava" at bounding box center [1438, 68] width 226 height 26
click at [1515, 61] on button "Ava" at bounding box center [1527, 68] width 27 height 19
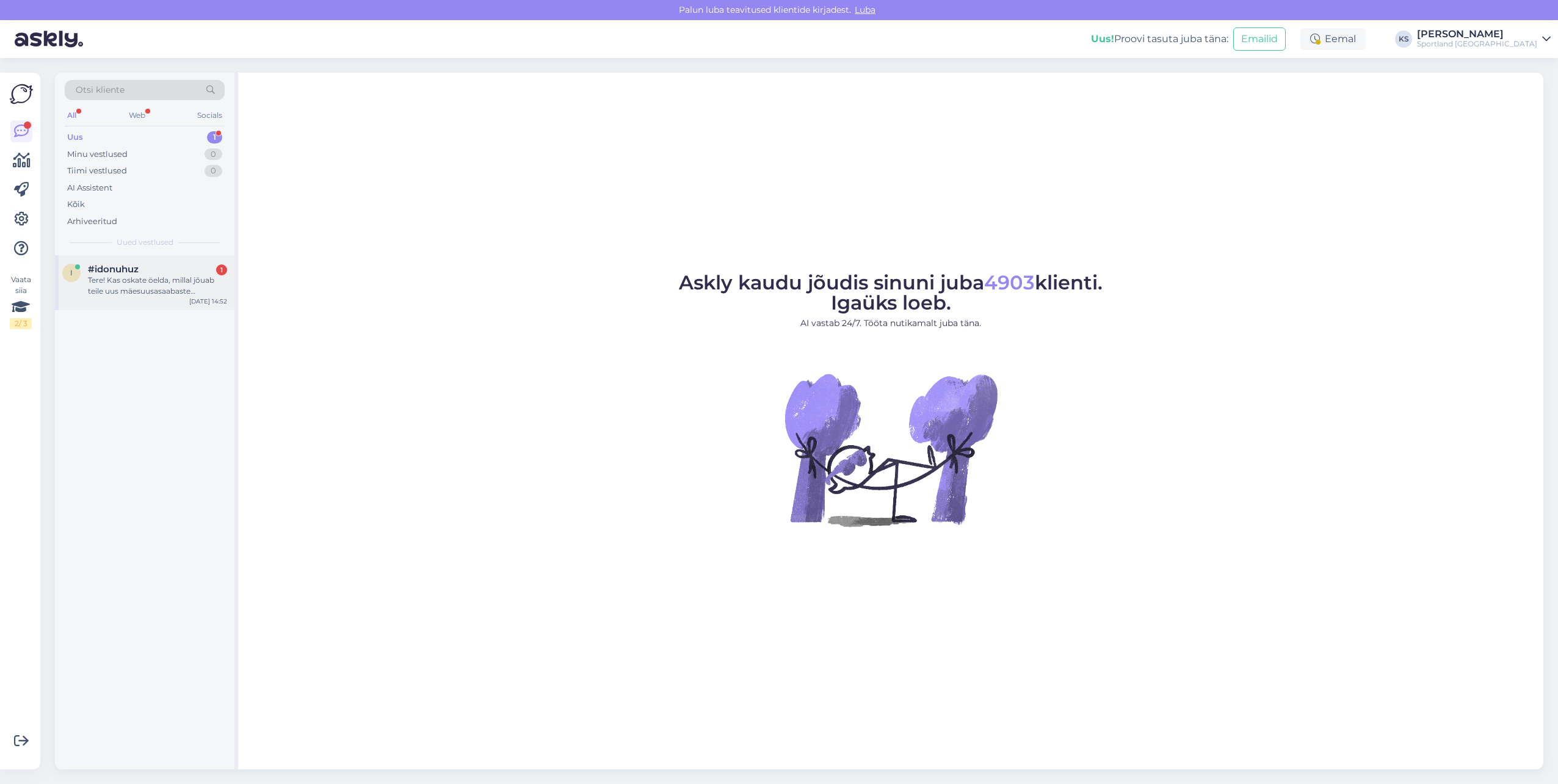
click at [208, 290] on div "Tere! Kas oskate öelda, millal jõuab teile uus mäesuusasaabaste kaup?" at bounding box center [158, 285] width 139 height 22
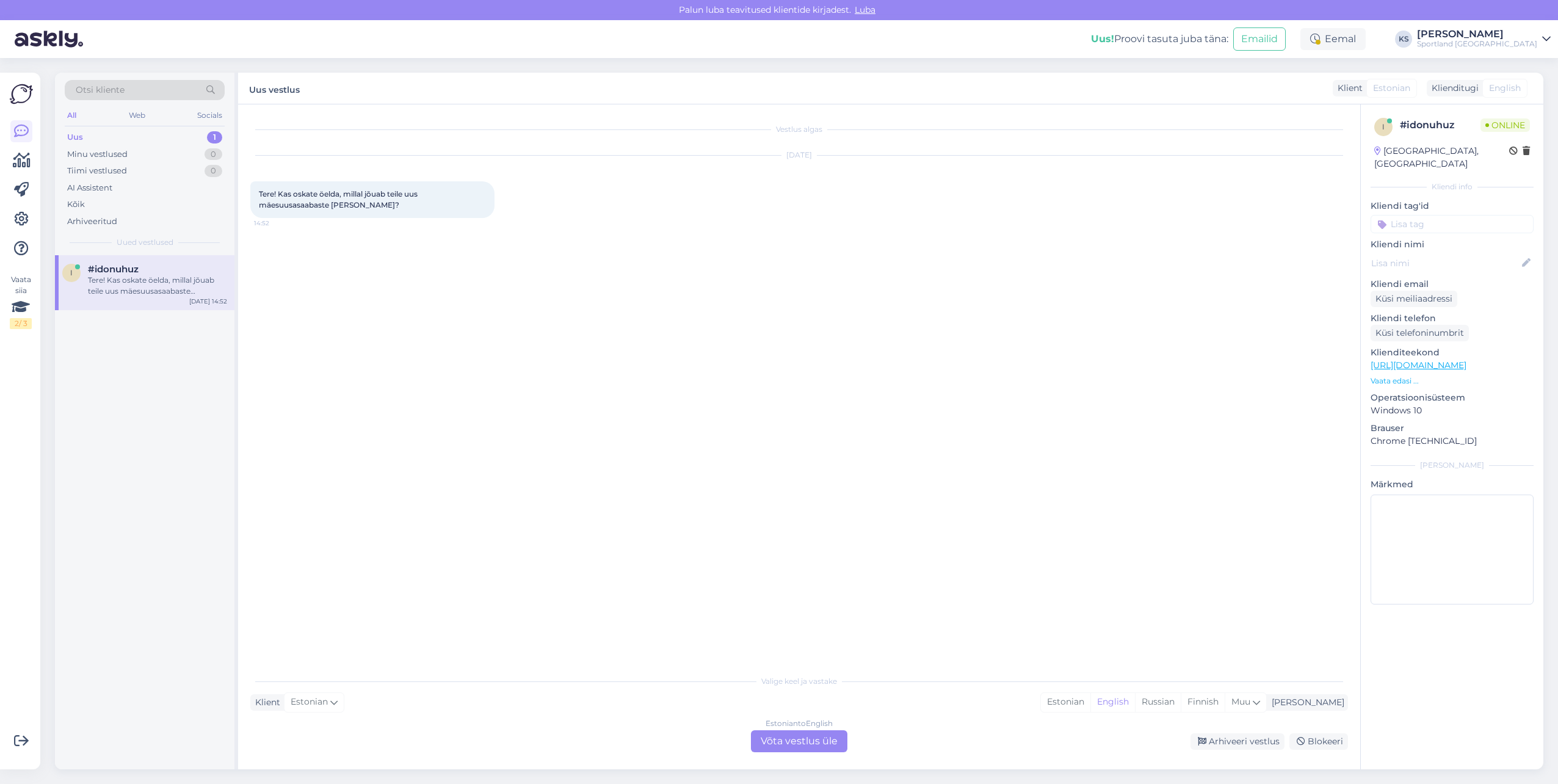
drag, startPoint x: 1127, startPoint y: 701, endPoint x: 940, endPoint y: 709, distance: 187.2
click at [1090, 701] on div "Estonian" at bounding box center [1065, 701] width 50 height 19
click at [806, 736] on div "Estonian to Estonian Võta vestlus üle" at bounding box center [799, 741] width 96 height 22
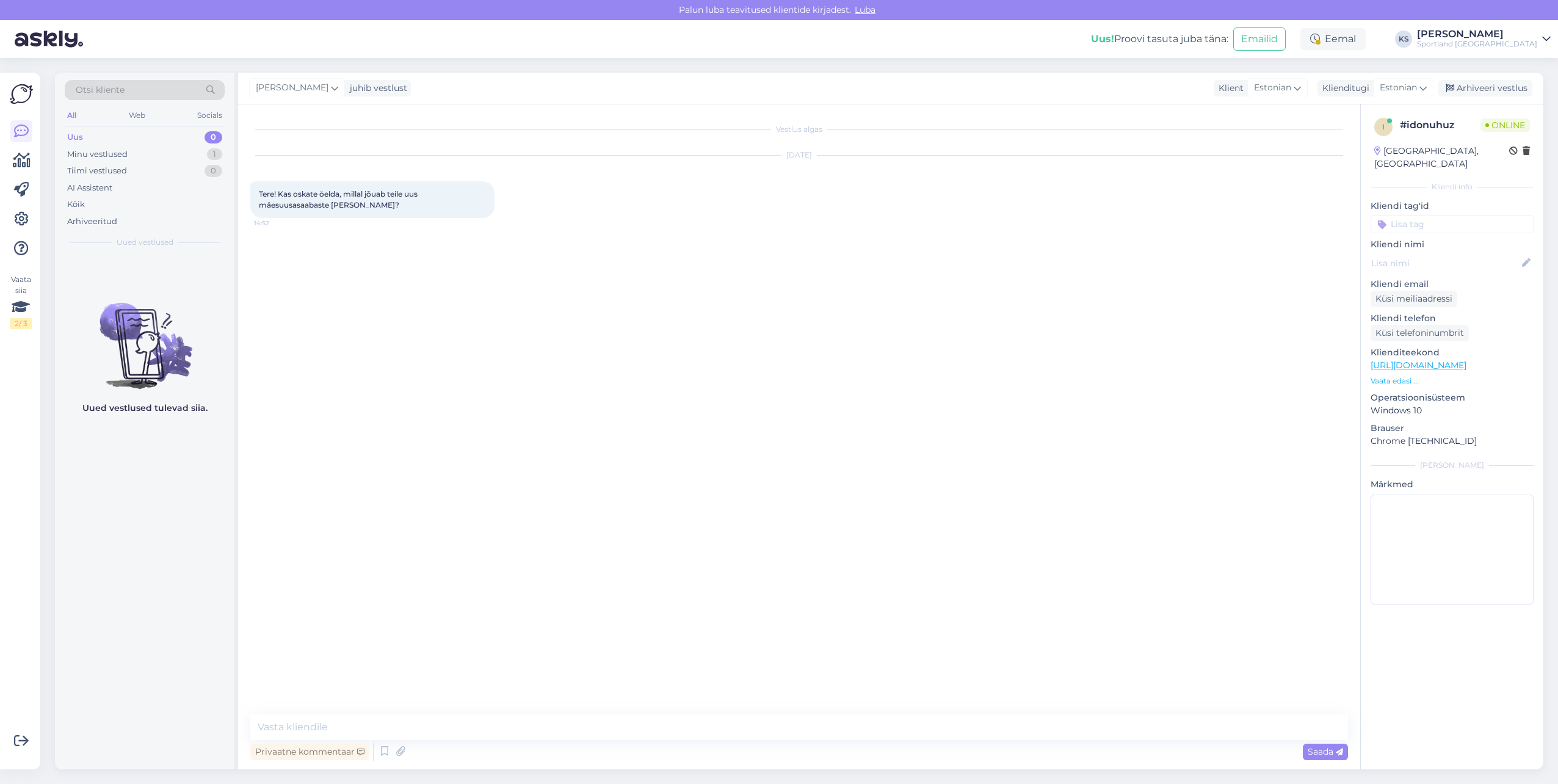
click at [820, 730] on textarea at bounding box center [799, 726] width 1098 height 25
type textarea "Tere! [PERSON_NAME] klienditeenindusest"
click at [349, 733] on textarea at bounding box center [799, 726] width 1098 height 25
click at [357, 726] on textarea "Hooajakaup saabub lattu oktoober-november" at bounding box center [799, 726] width 1098 height 25
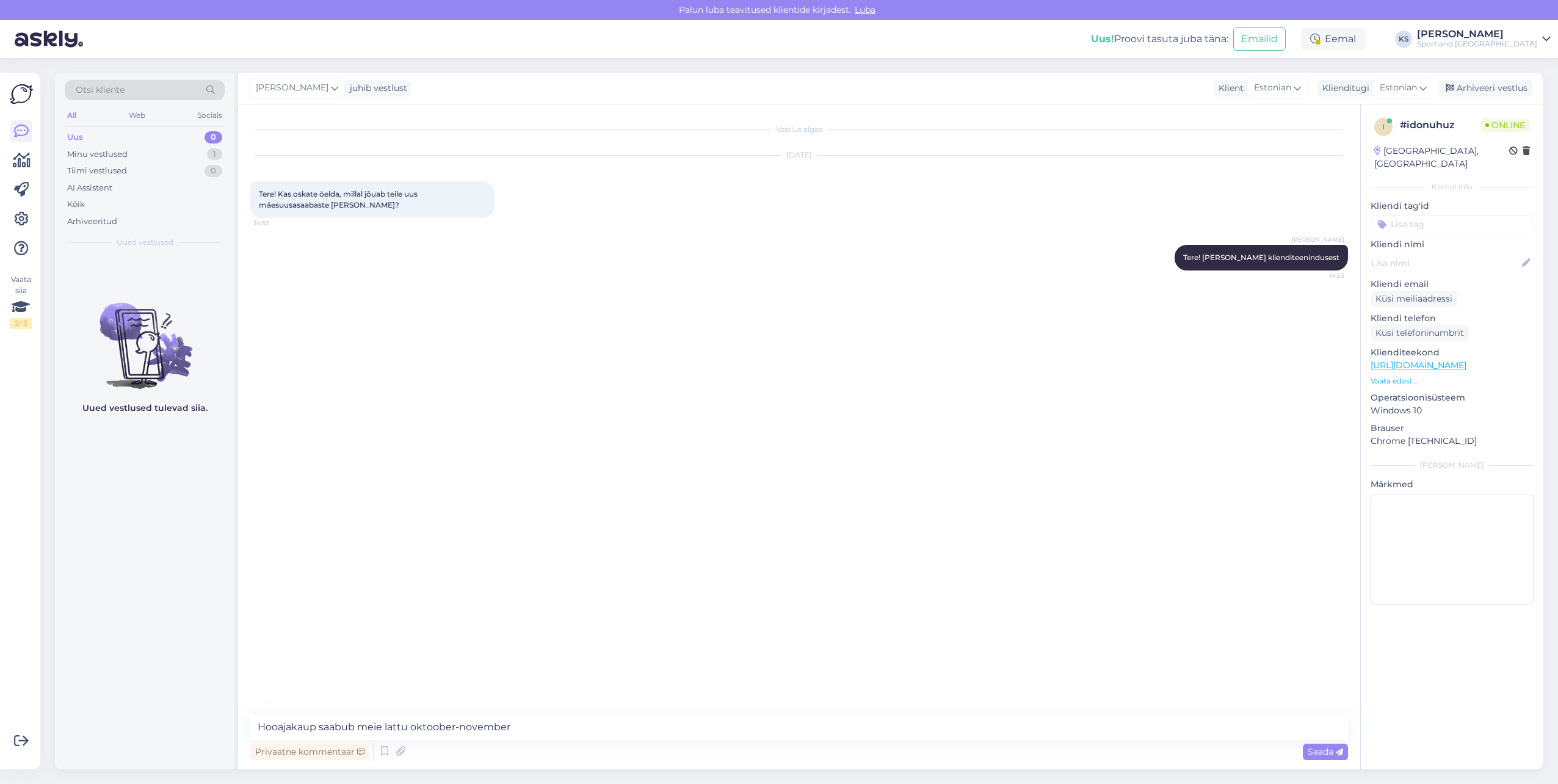
click at [459, 725] on textarea "Hooajakaup saabub meie lattu oktoober-november" at bounding box center [799, 726] width 1098 height 25
click at [543, 719] on textarea "Hooajakaup saabub meie lattu oktooberis või november" at bounding box center [799, 726] width 1098 height 25
click at [526, 721] on textarea "Hooajakaup saabub meie lattu oktooberis või novemberis." at bounding box center [799, 726] width 1098 height 25
type textarea "Hooajakaup saabub meie lattu oktooberis või novembris."
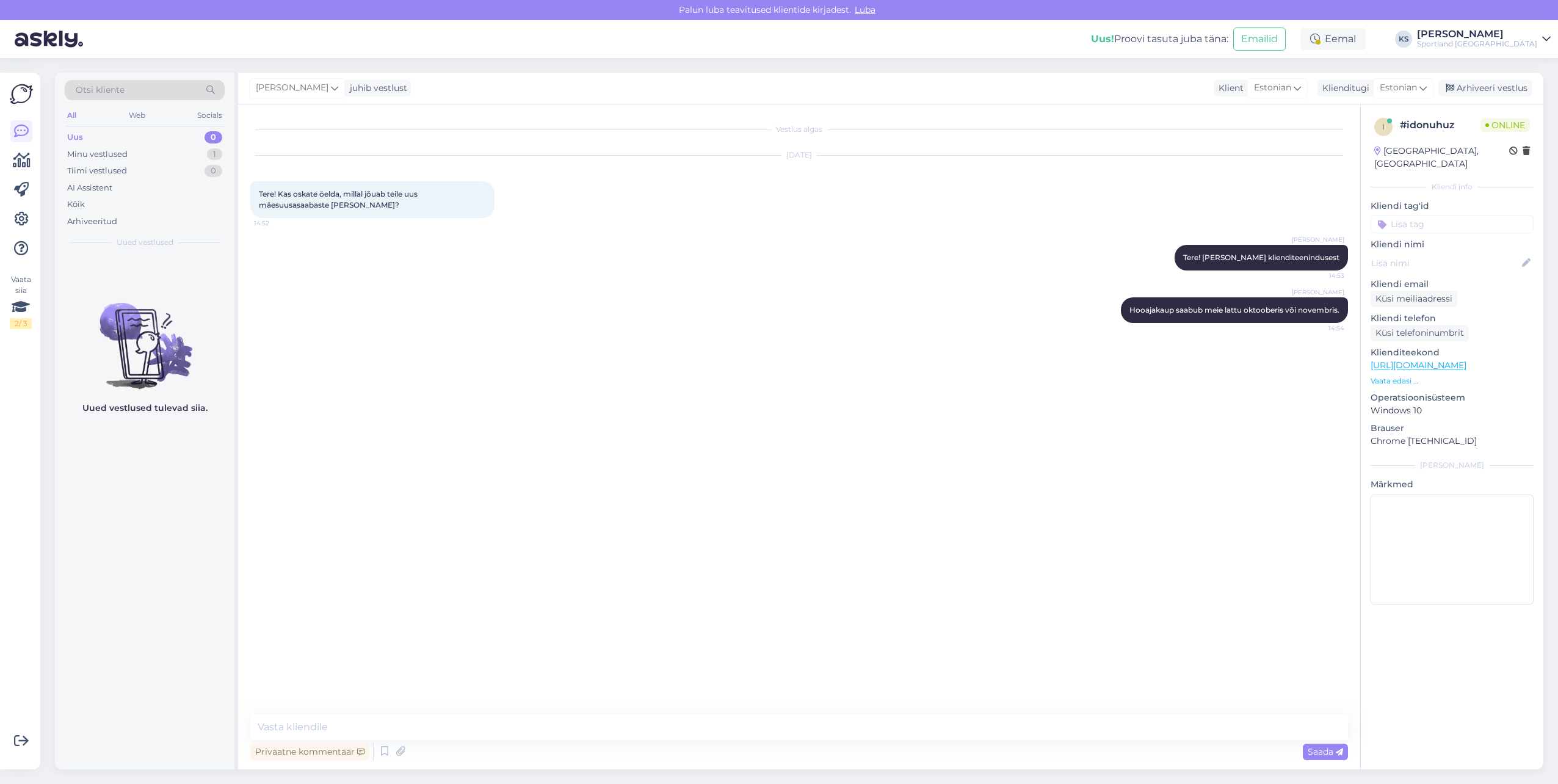
click at [1470, 215] on input at bounding box center [1452, 224] width 163 height 19
type input "saada"
click at [1451, 250] on div "Toote saadavus" at bounding box center [1452, 257] width 69 height 12
click at [1366, 36] on div "Eemal" at bounding box center [1333, 39] width 65 height 22
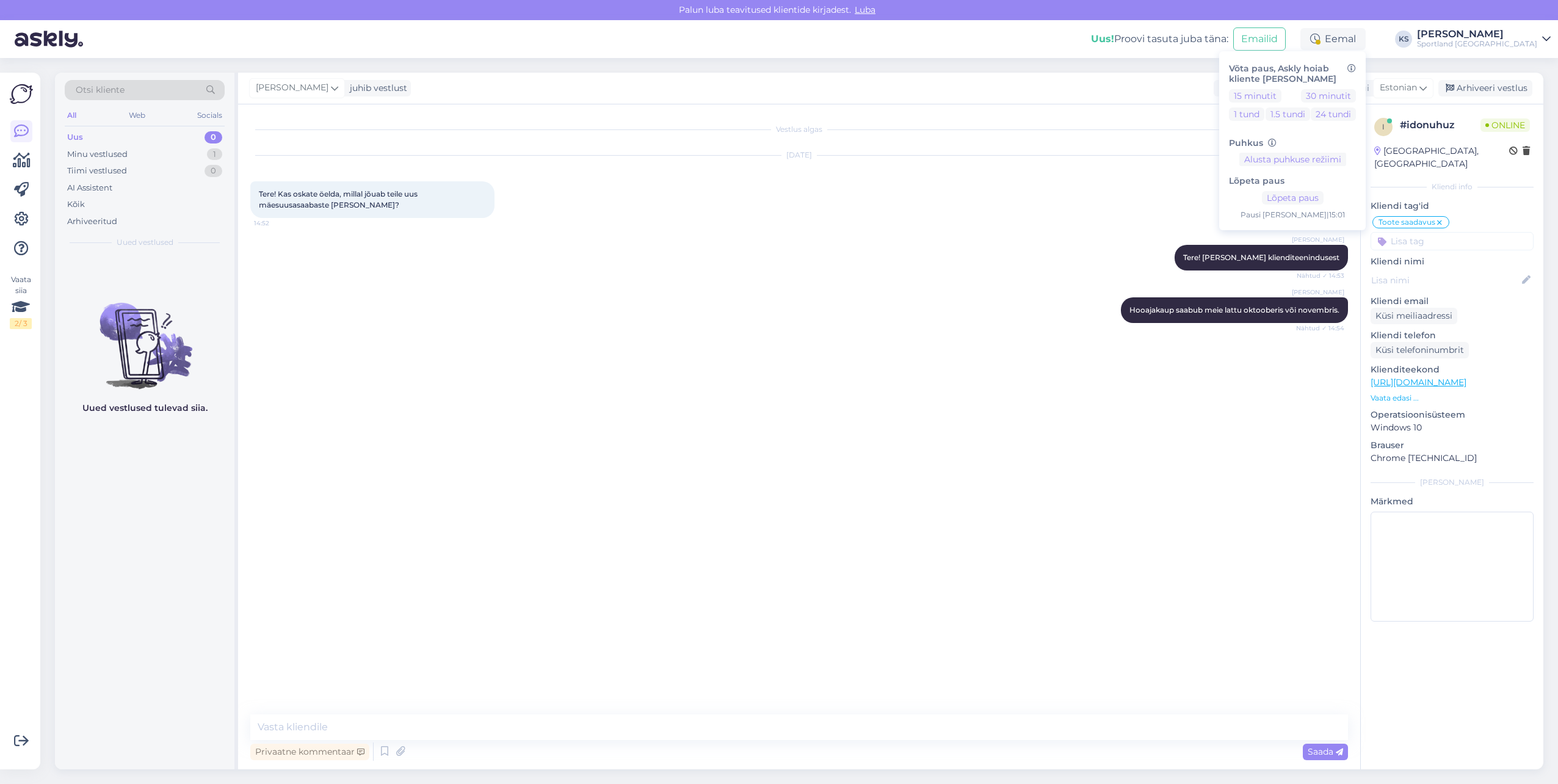
click at [1356, 206] on div "Lõpeta paus Lõpeta paus Pausi lõpp | 15:01" at bounding box center [1292, 193] width 127 height 54
click at [1323, 200] on button "Lõpeta paus" at bounding box center [1293, 198] width 62 height 14
click at [1504, 36] on div "[PERSON_NAME]" at bounding box center [1477, 34] width 120 height 10
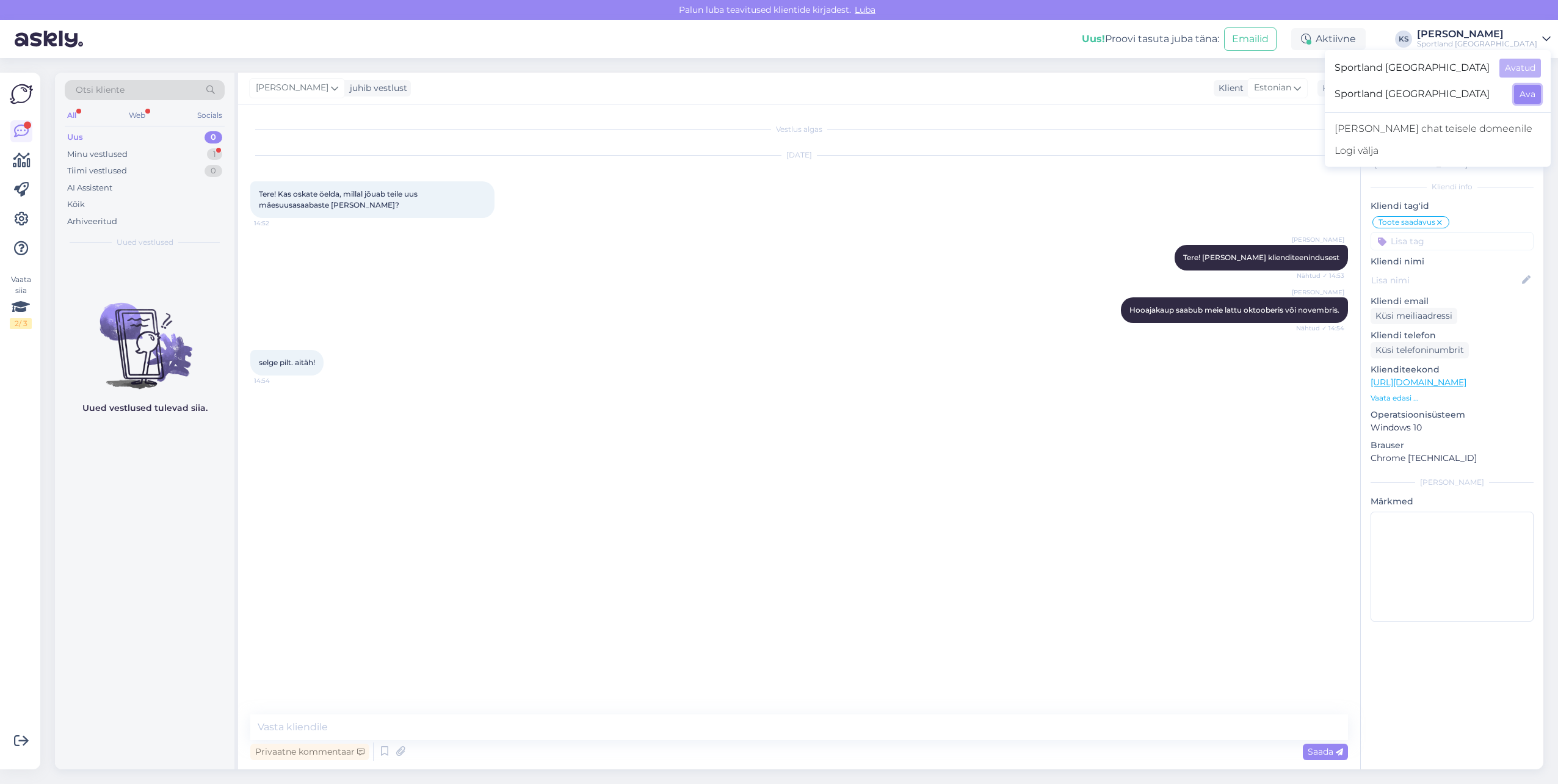
click at [1534, 88] on button "Ava" at bounding box center [1527, 94] width 27 height 19
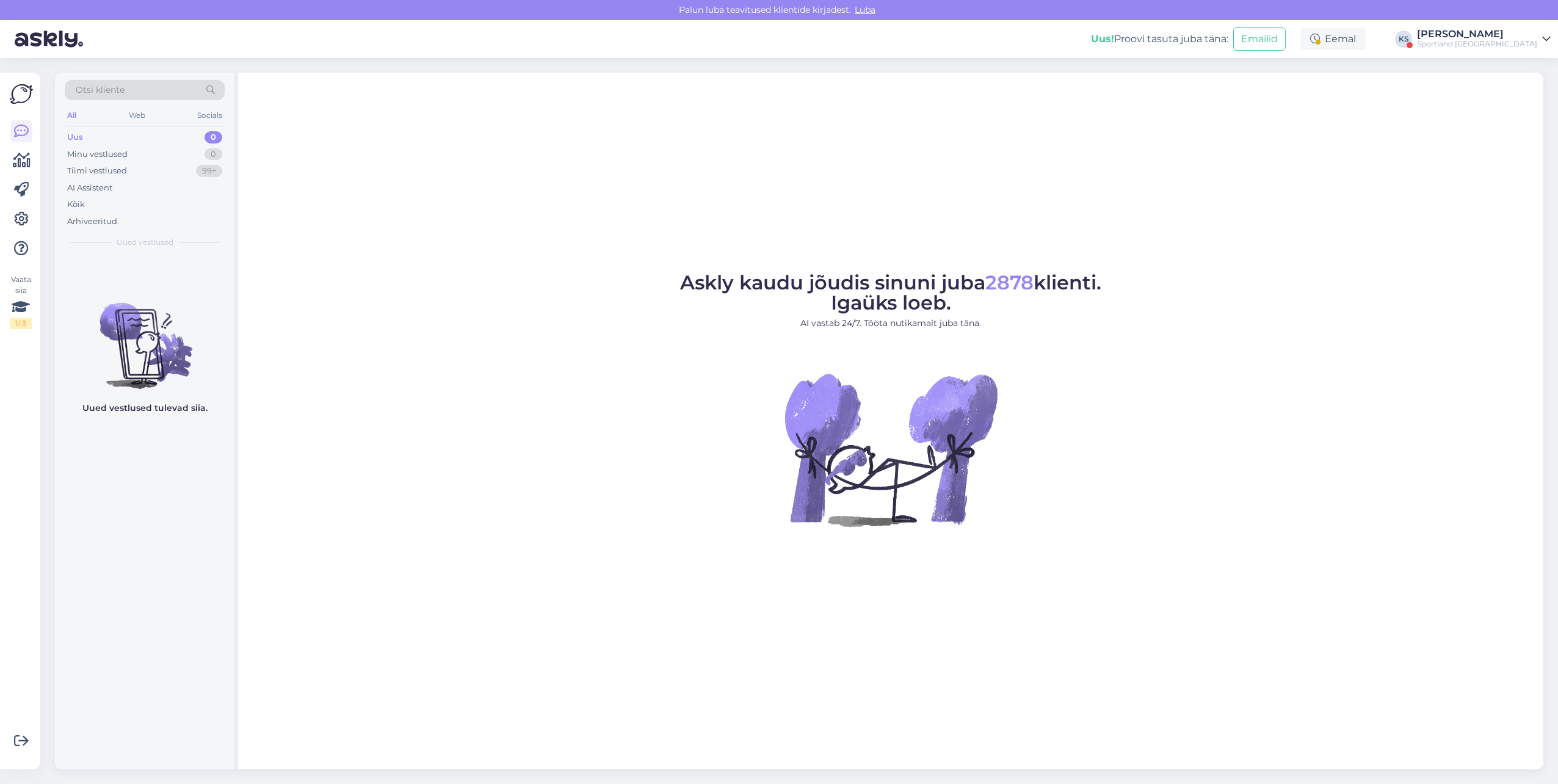
click at [1366, 34] on div "Eemal" at bounding box center [1333, 39] width 65 height 22
click at [1323, 194] on button "Lõpeta paus" at bounding box center [1293, 198] width 62 height 14
click at [1509, 45] on div "Sportland [GEOGRAPHIC_DATA]" at bounding box center [1477, 44] width 120 height 10
click at [1522, 64] on button "Ava" at bounding box center [1527, 68] width 27 height 19
click at [191, 153] on div "Minu vestlused 1" at bounding box center [144, 154] width 160 height 17
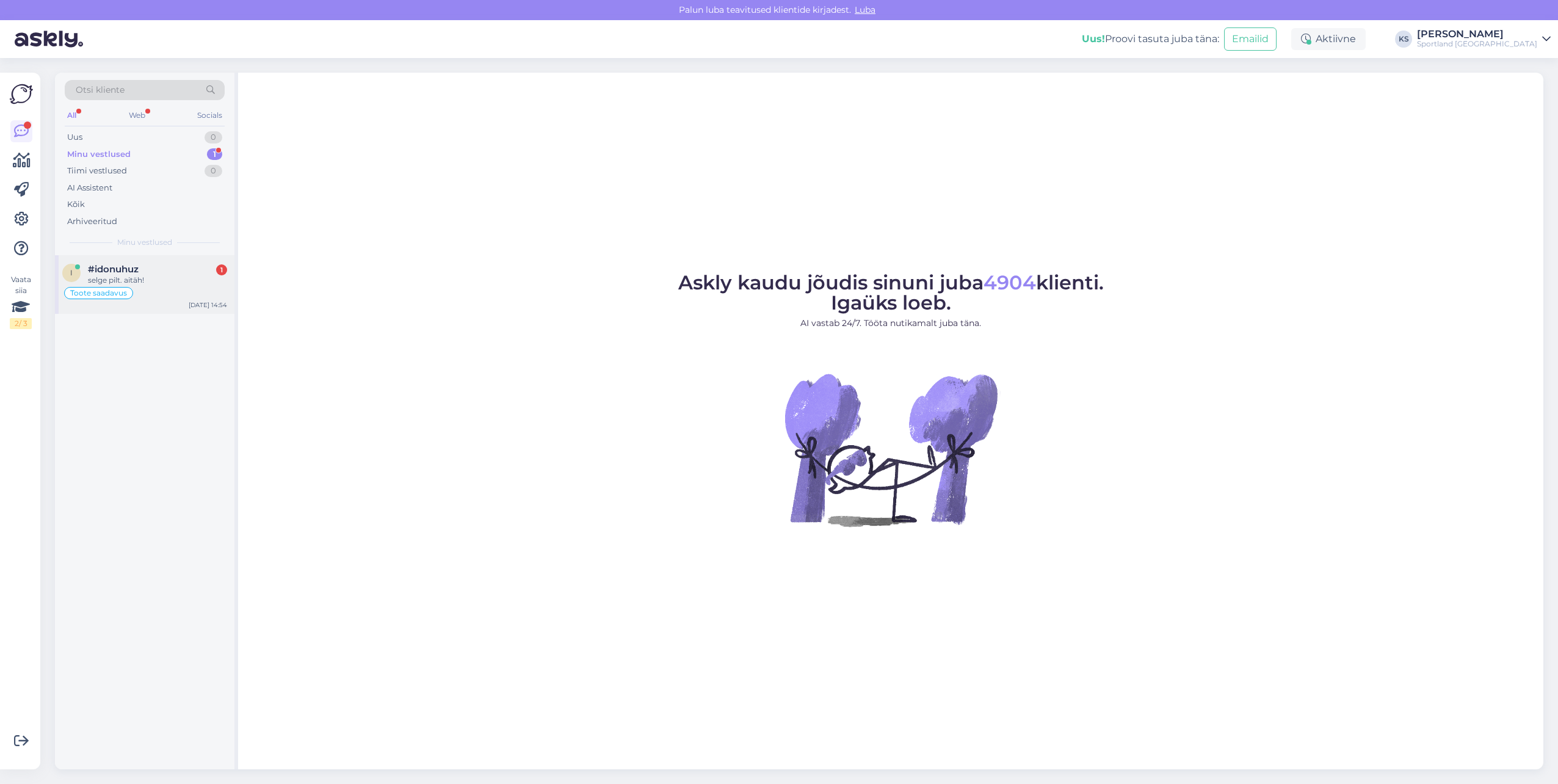
click at [169, 270] on div "#idonuhuz 1" at bounding box center [158, 269] width 139 height 11
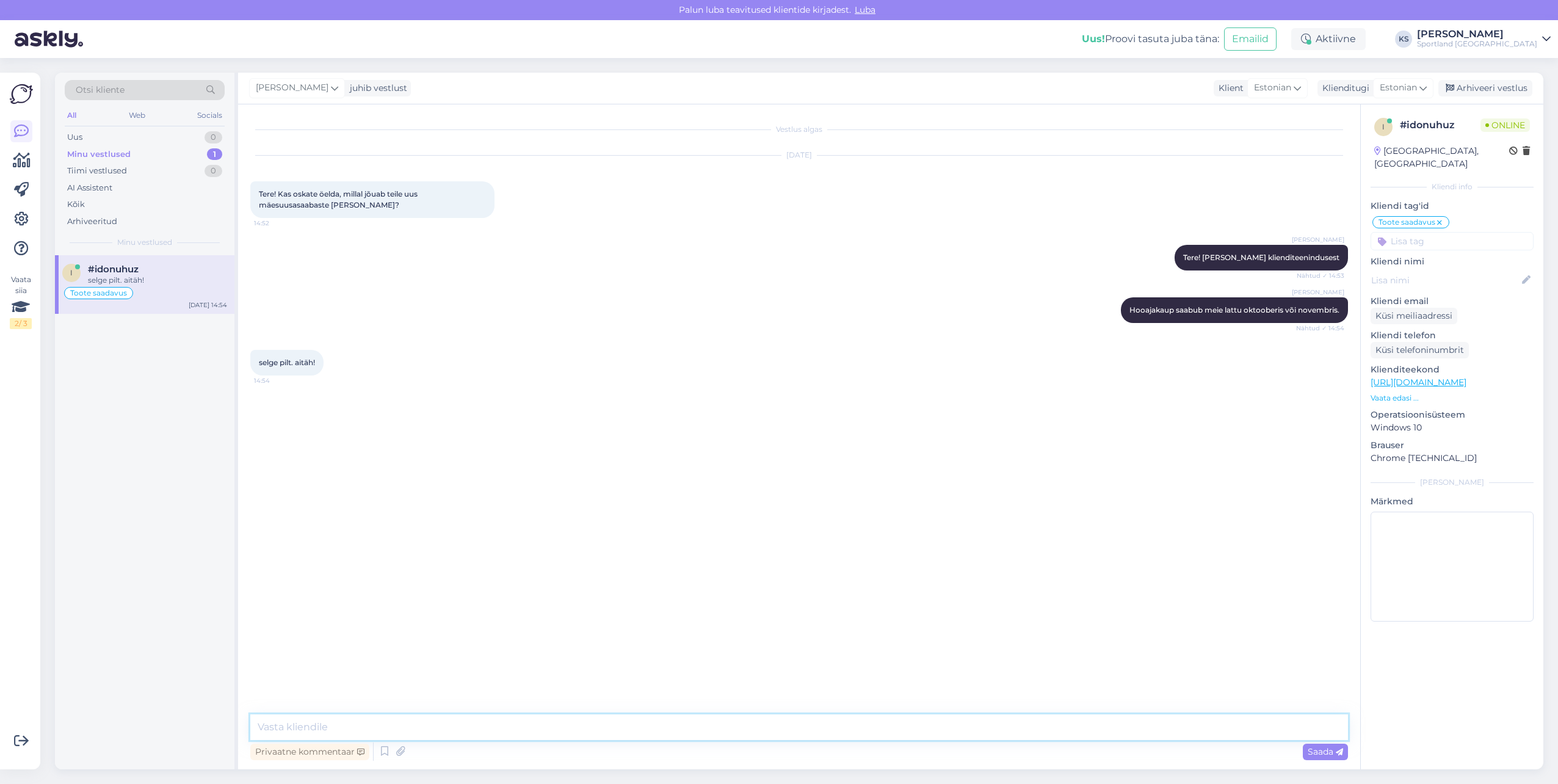
click at [568, 728] on textarea at bounding box center [799, 726] width 1098 height 25
type textarea "Palun, kas ma saan teile hetkel veel abiks olla?"
click at [1517, 91] on div "Arhiveeri vestlus" at bounding box center [1485, 88] width 94 height 17
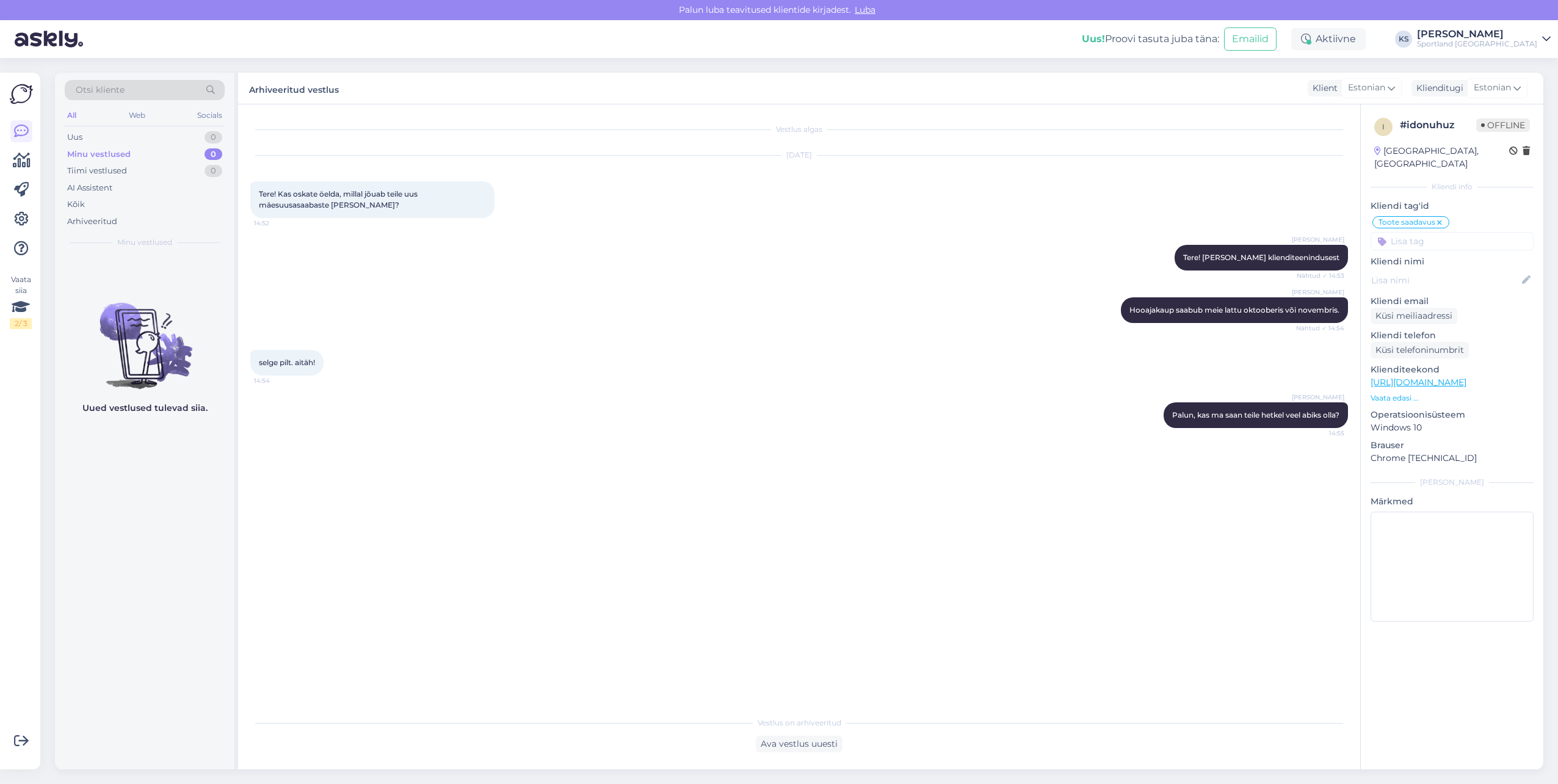
drag, startPoint x: 1519, startPoint y: 35, endPoint x: 1519, endPoint y: 44, distance: 9.0
click at [1519, 35] on div "[PERSON_NAME]" at bounding box center [1477, 34] width 120 height 10
click at [1528, 90] on button "Ava" at bounding box center [1527, 94] width 27 height 19
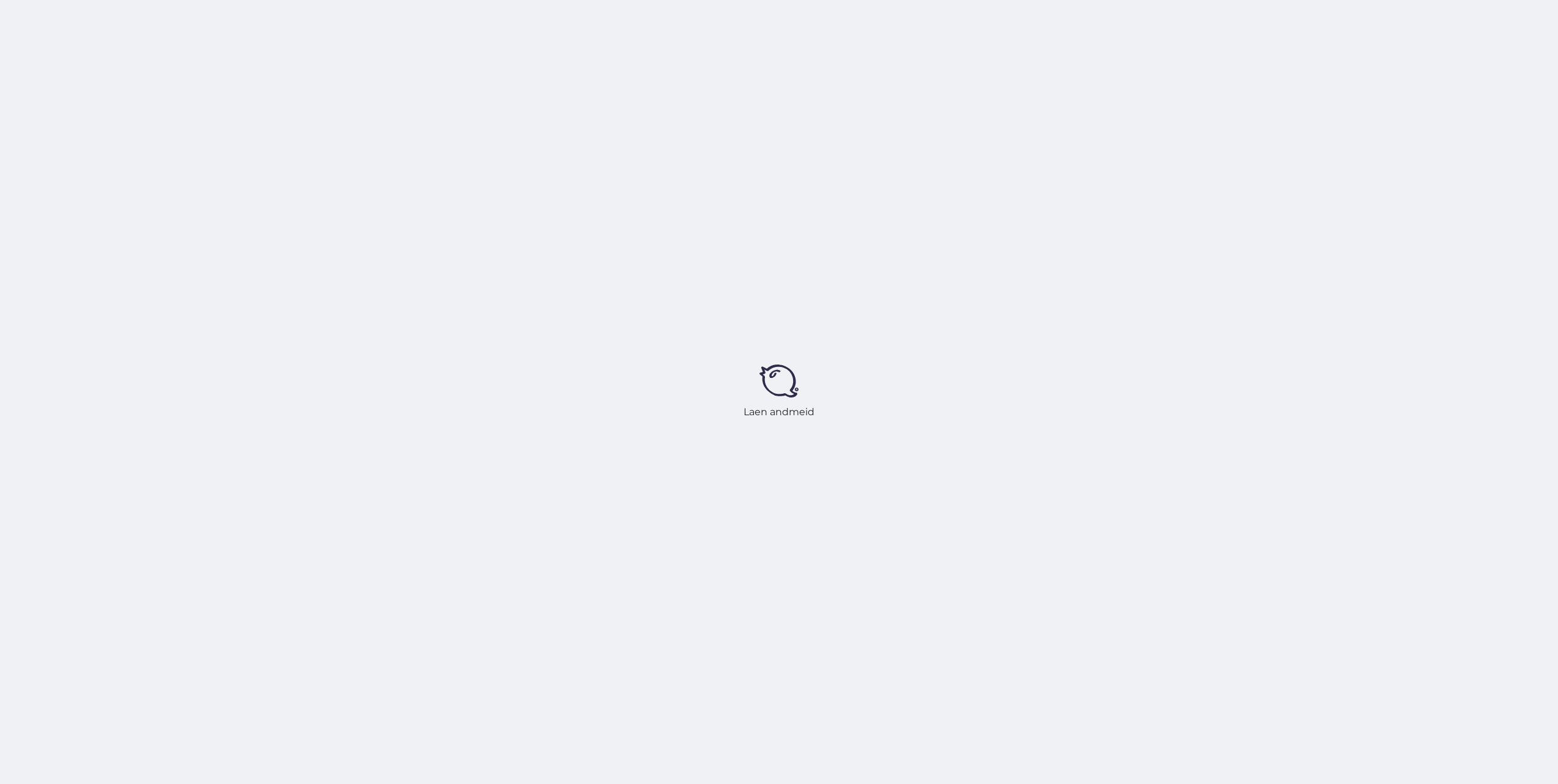
click at [1503, 37] on div "Laen andmeid" at bounding box center [779, 392] width 1558 height 784
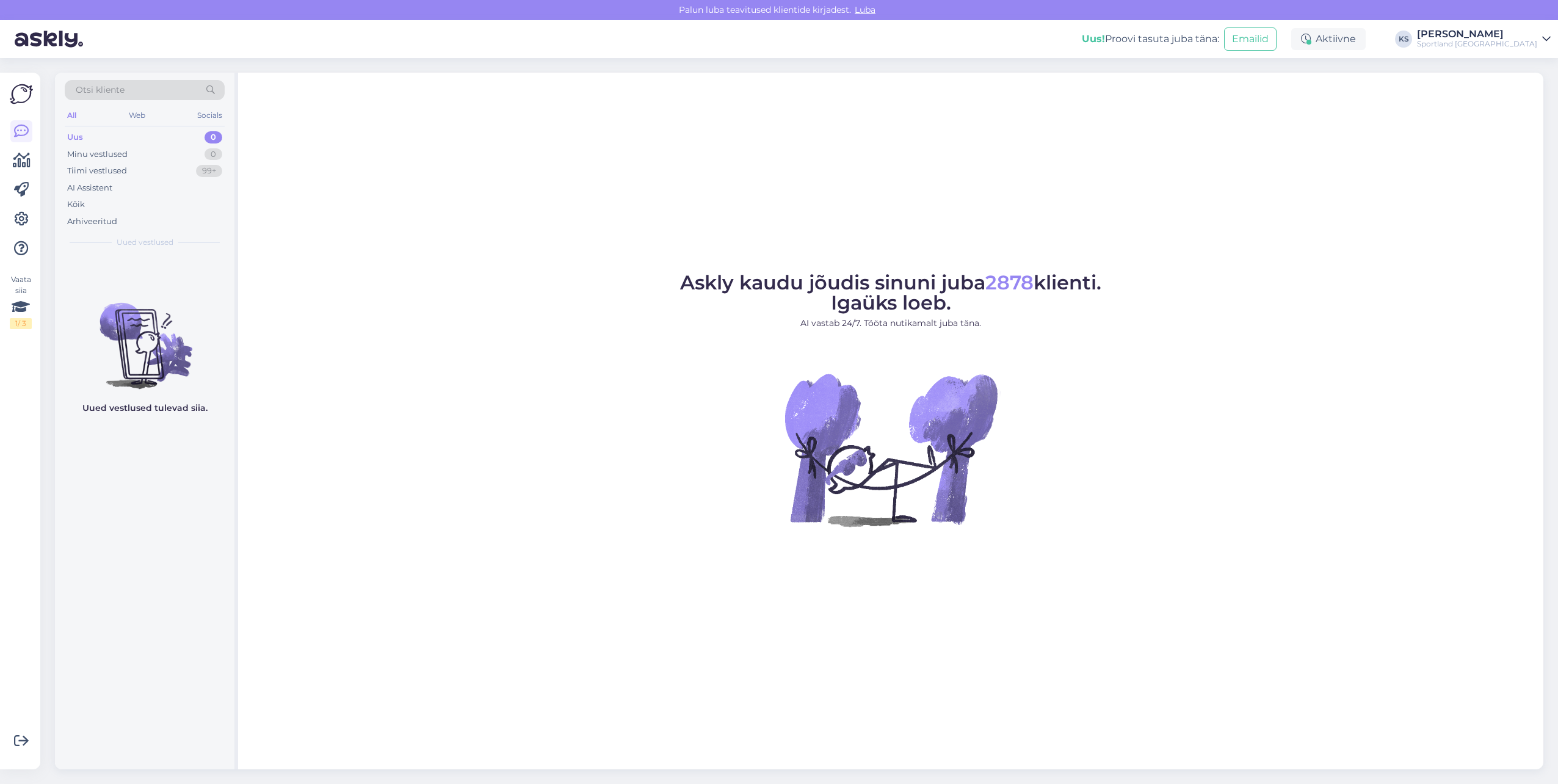
click at [1503, 37] on div "[PERSON_NAME]" at bounding box center [1477, 34] width 120 height 10
click at [1523, 72] on button "Ava" at bounding box center [1527, 68] width 27 height 19
click at [33, 158] on div "Vaata siia 2 / 3 Võimalused Veendu, et Askly loob sulle väärtust. Sulge Ühenda …" at bounding box center [20, 421] width 41 height 697
click at [23, 159] on icon at bounding box center [22, 160] width 18 height 14
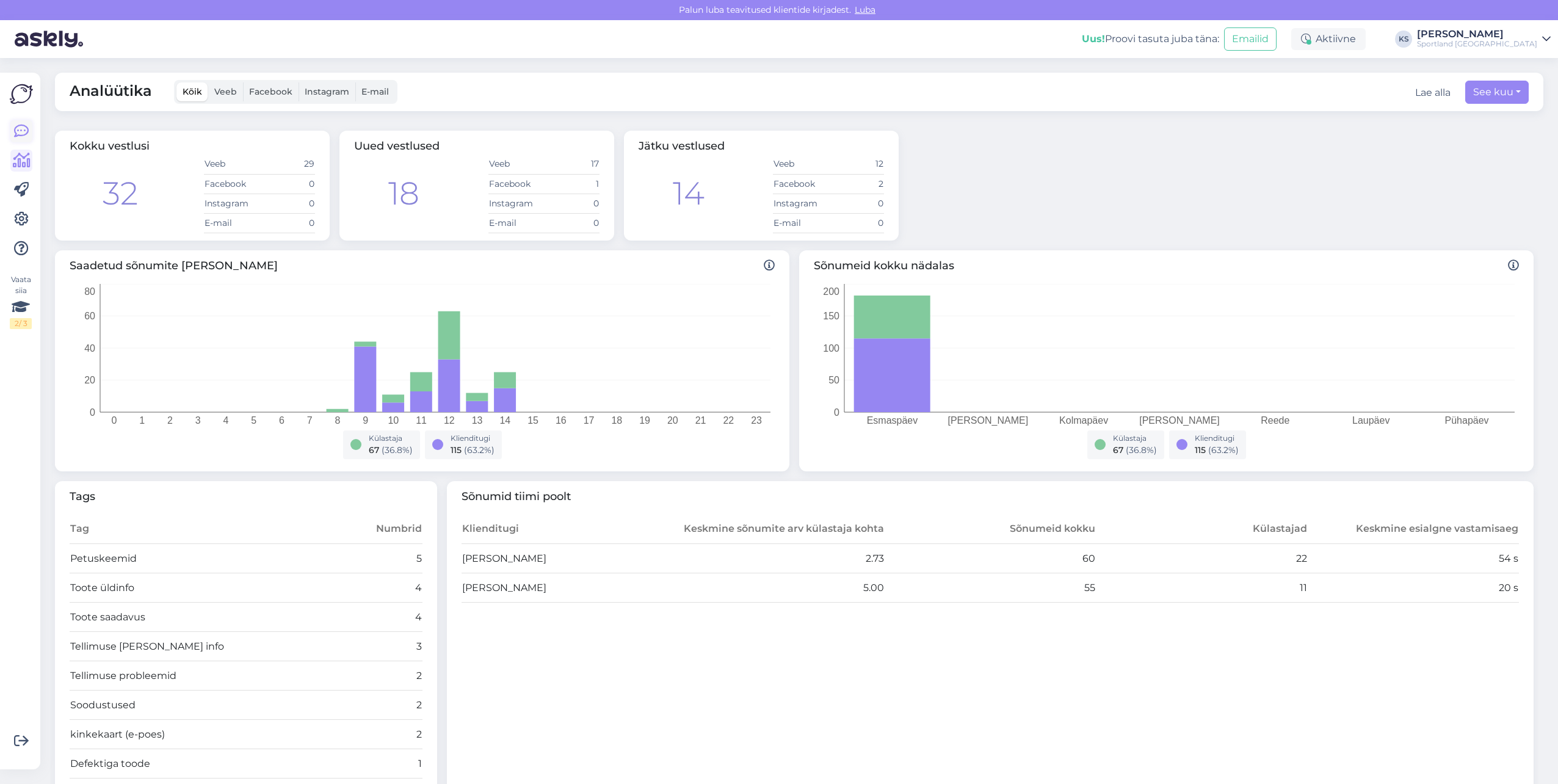
click at [21, 142] on link at bounding box center [21, 131] width 22 height 22
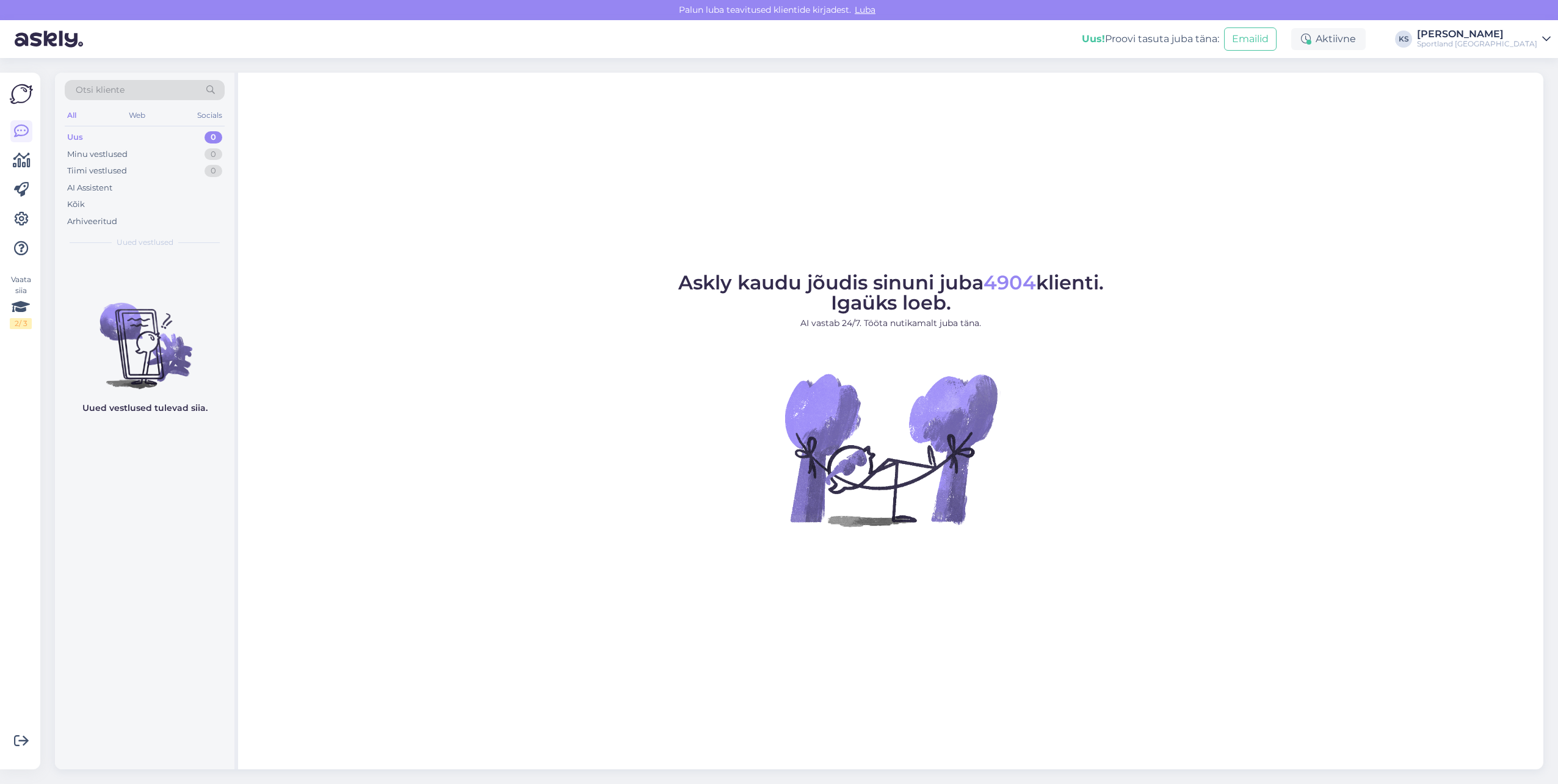
drag, startPoint x: 1506, startPoint y: 35, endPoint x: 1509, endPoint y: 43, distance: 8.5
click at [1506, 35] on div "[PERSON_NAME]" at bounding box center [1477, 34] width 120 height 10
click at [1530, 94] on button "Ava" at bounding box center [1527, 94] width 27 height 19
click at [1502, 28] on div "Uus! Proovi tasuta juba täna: Emailid Aktiivne KS Kristina Silm Sportland Finla…" at bounding box center [779, 39] width 1558 height 38
click at [1500, 28] on div "Uus! Proovi tasuta juba täna: Emailid Aktiivne KS Kristina Silm Sportland Finla…" at bounding box center [779, 39] width 1558 height 38
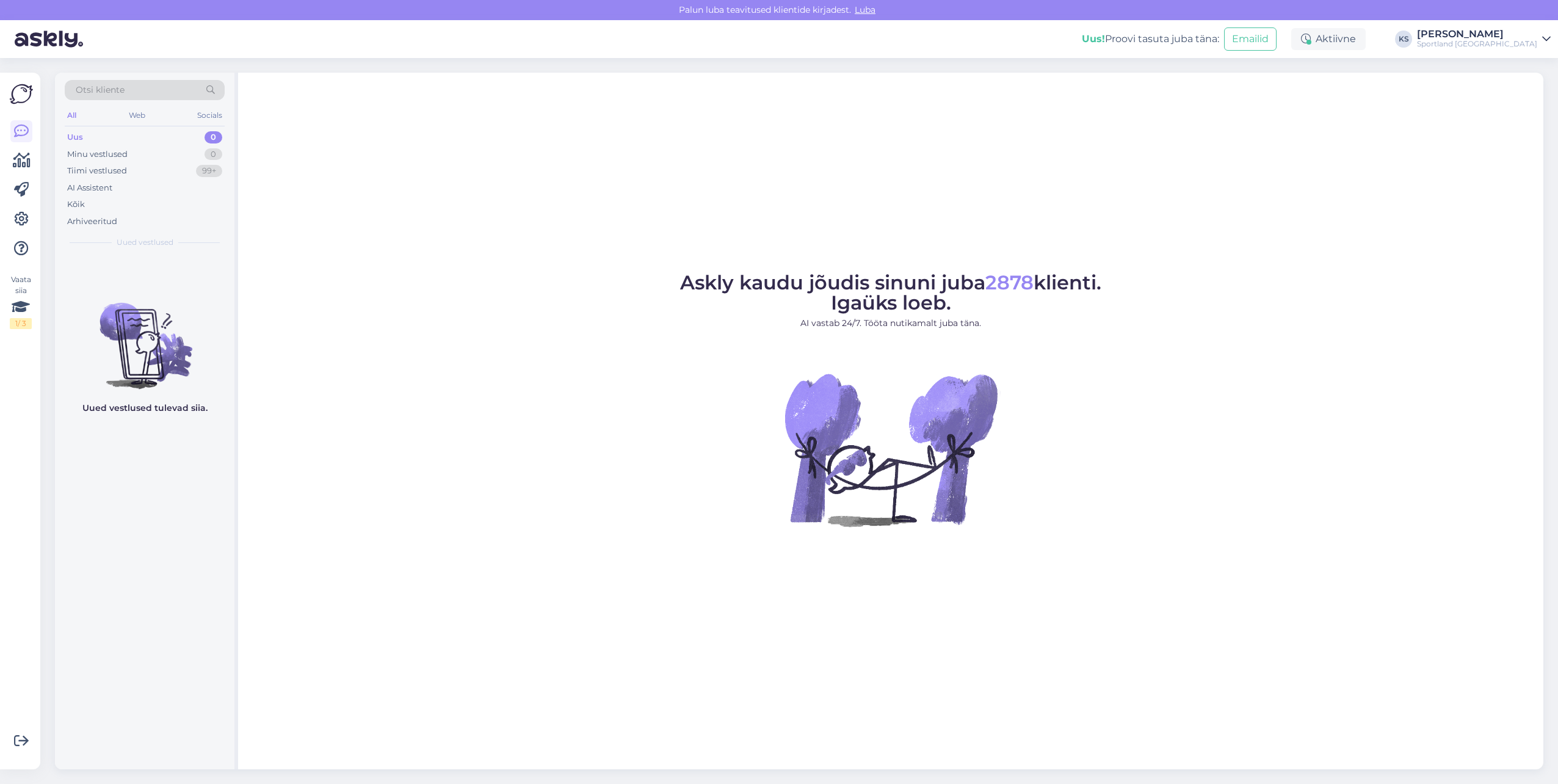
click at [1528, 41] on div "Sportland [GEOGRAPHIC_DATA]" at bounding box center [1477, 44] width 120 height 10
click at [1539, 61] on button "Ava" at bounding box center [1527, 68] width 27 height 19
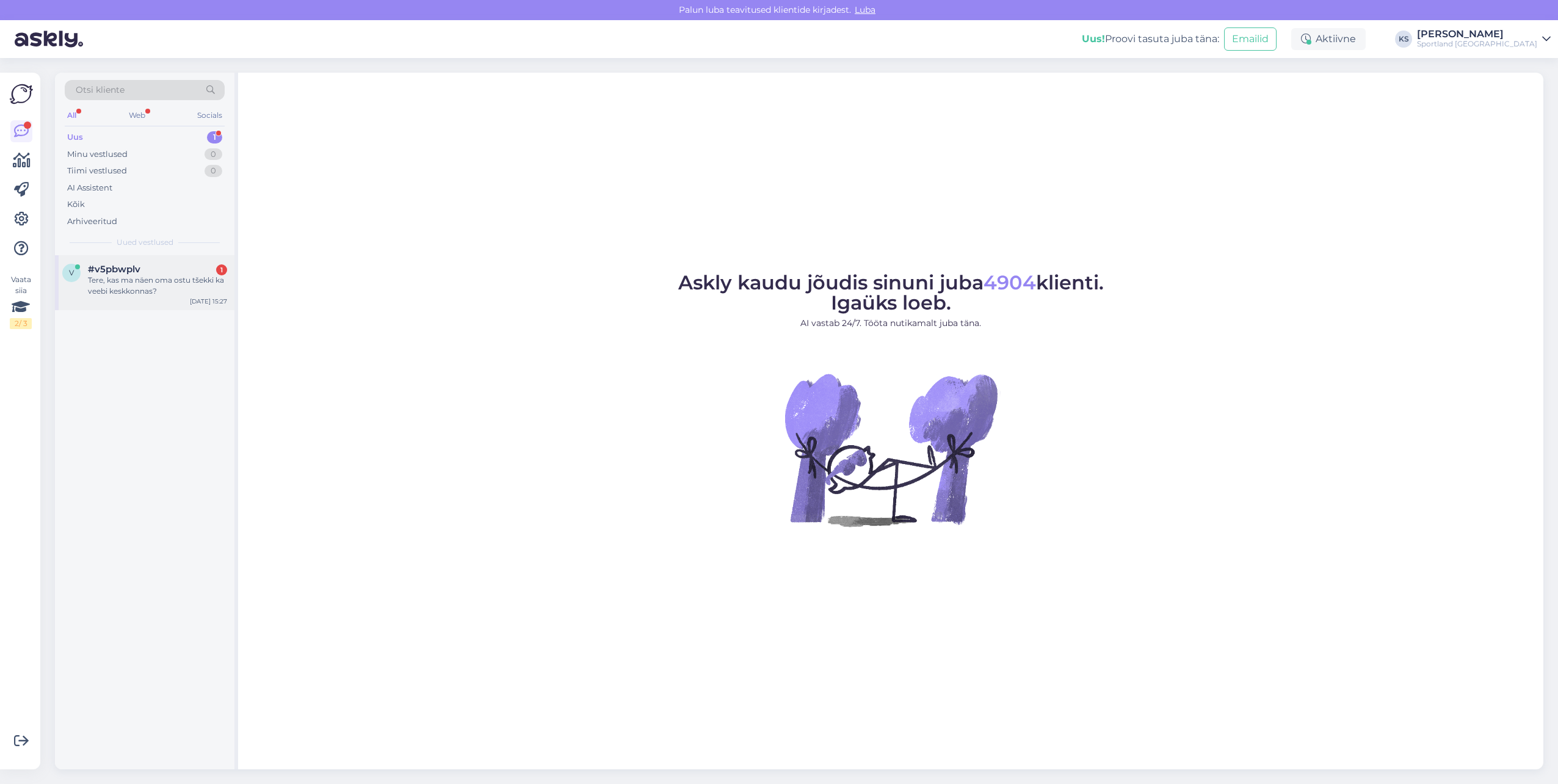
click at [215, 268] on div "#v5pbwplv 1" at bounding box center [158, 269] width 139 height 11
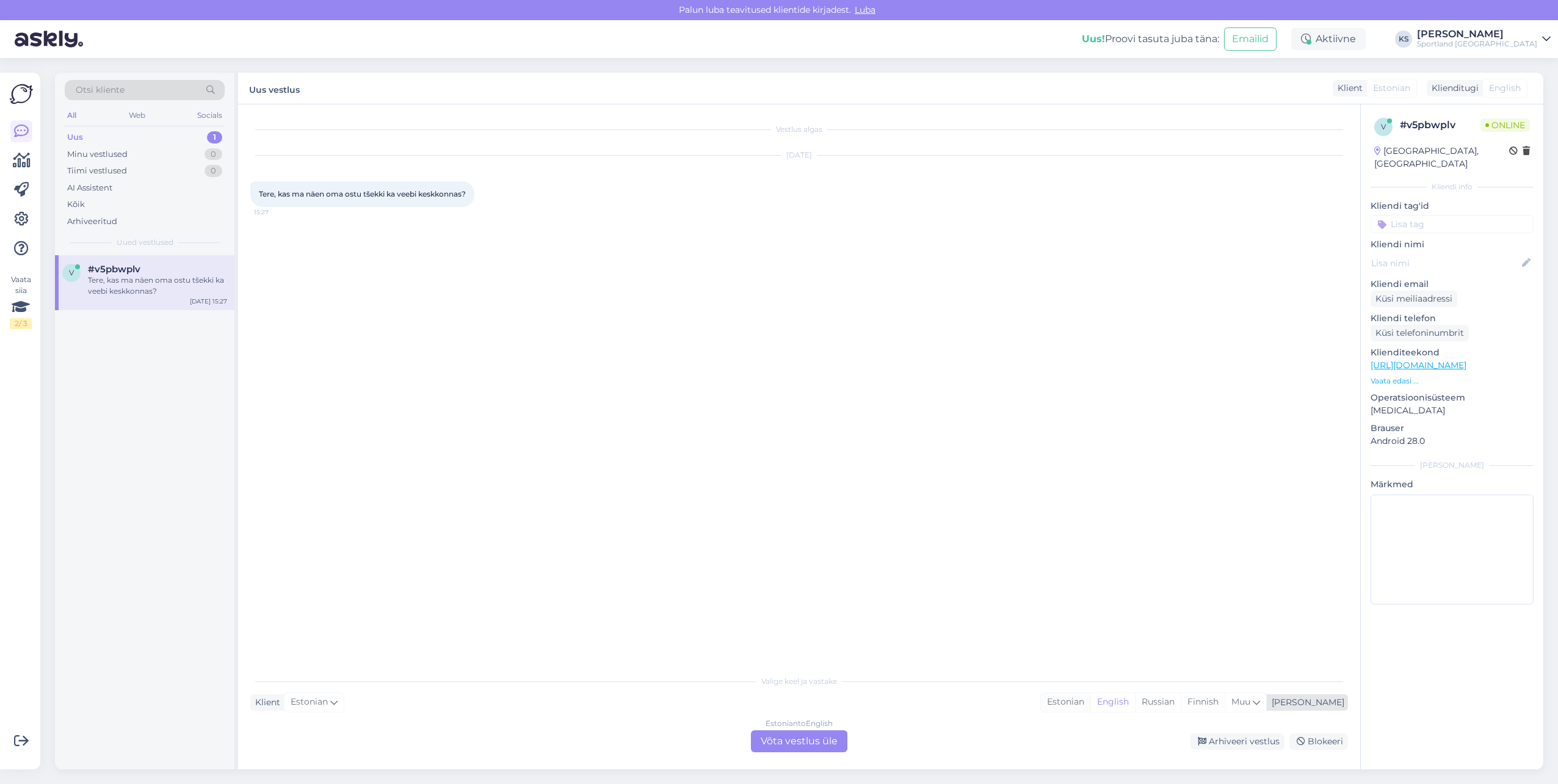
click at [1090, 697] on div "Estonian" at bounding box center [1065, 701] width 50 height 19
click at [809, 739] on div "Estonian to Estonian Võta vestlus üle" at bounding box center [799, 741] width 96 height 22
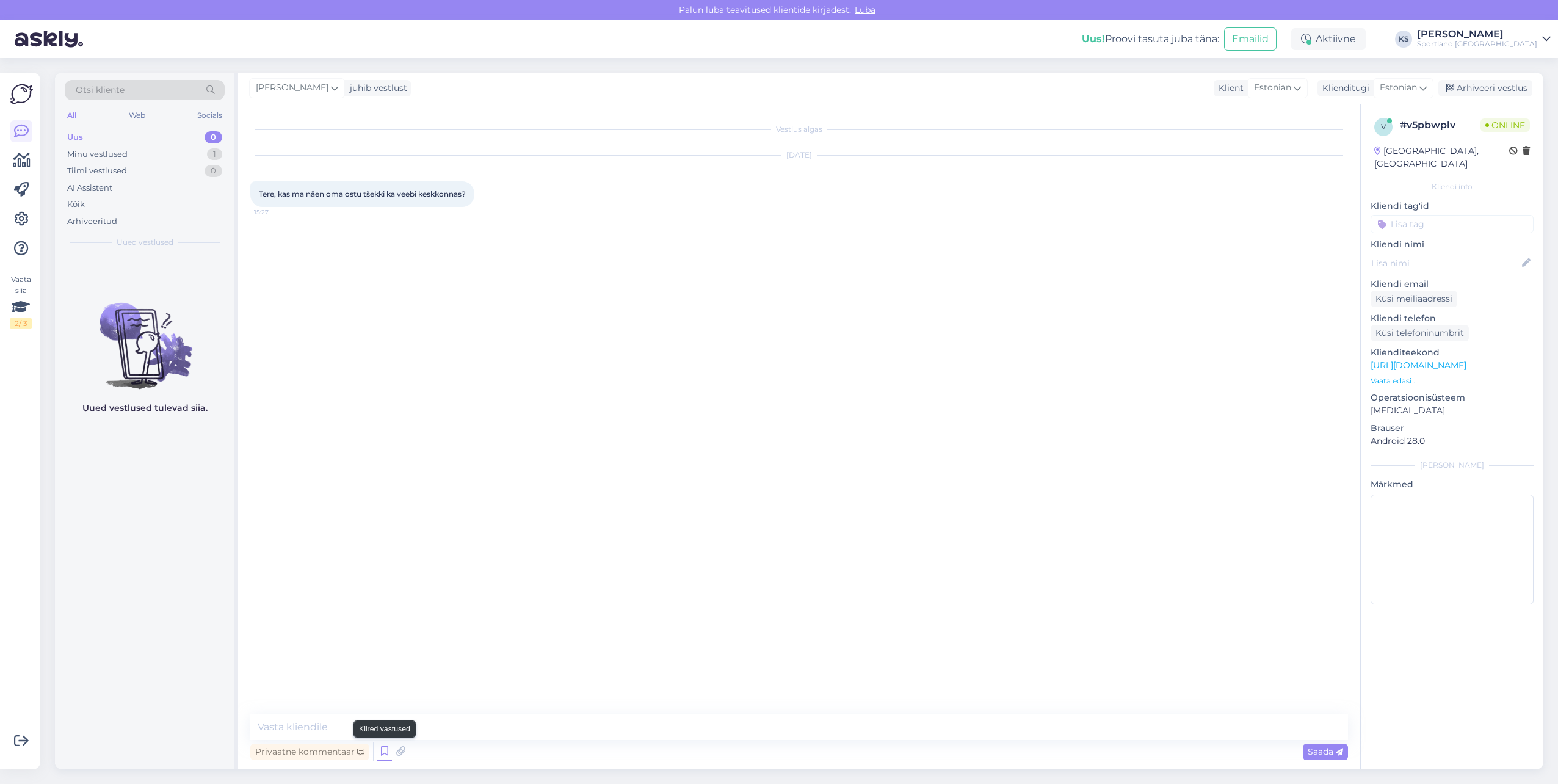
click at [386, 757] on icon at bounding box center [385, 751] width 14 height 19
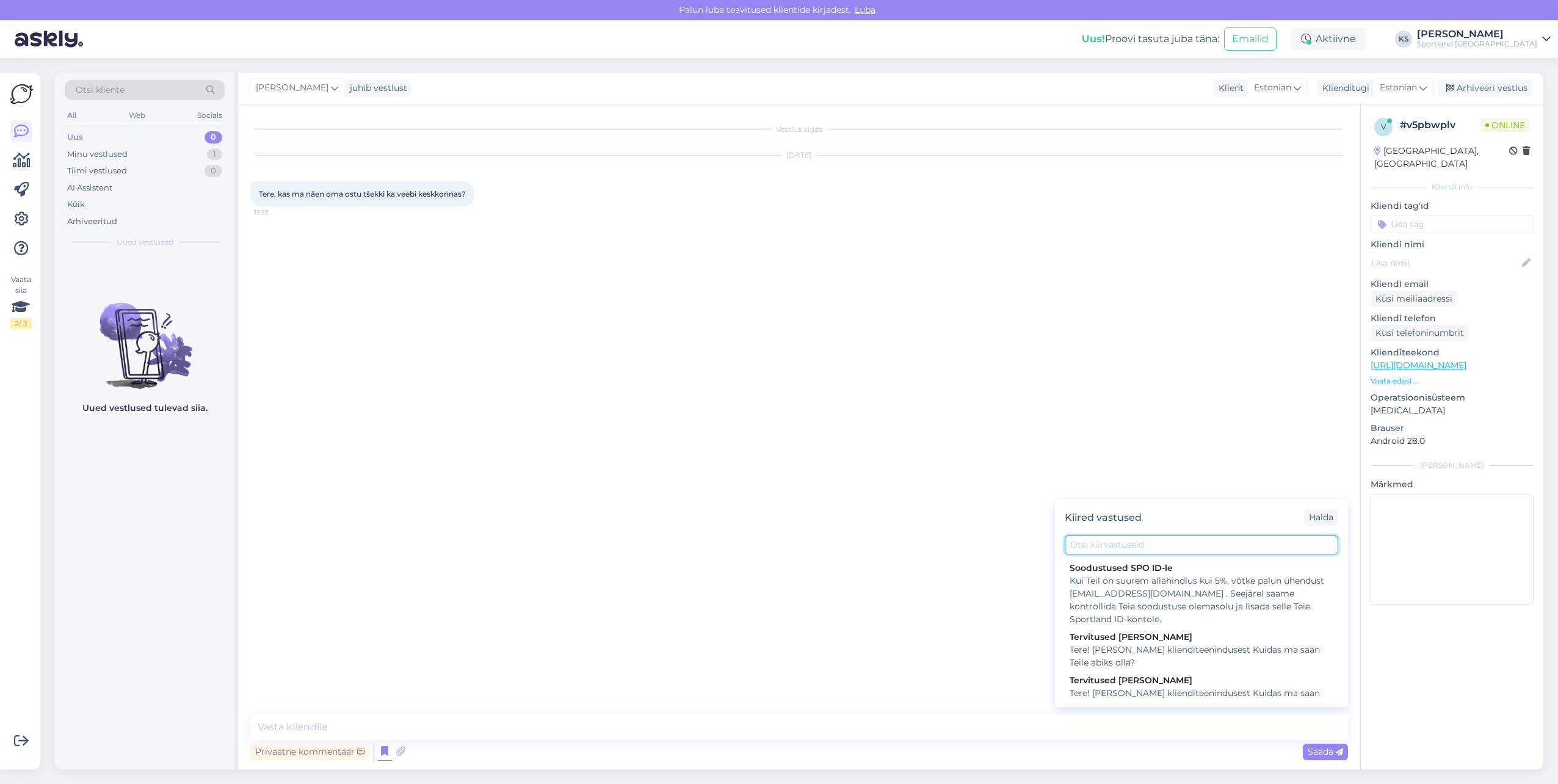
click at [1118, 536] on input "text" at bounding box center [1202, 545] width 274 height 19
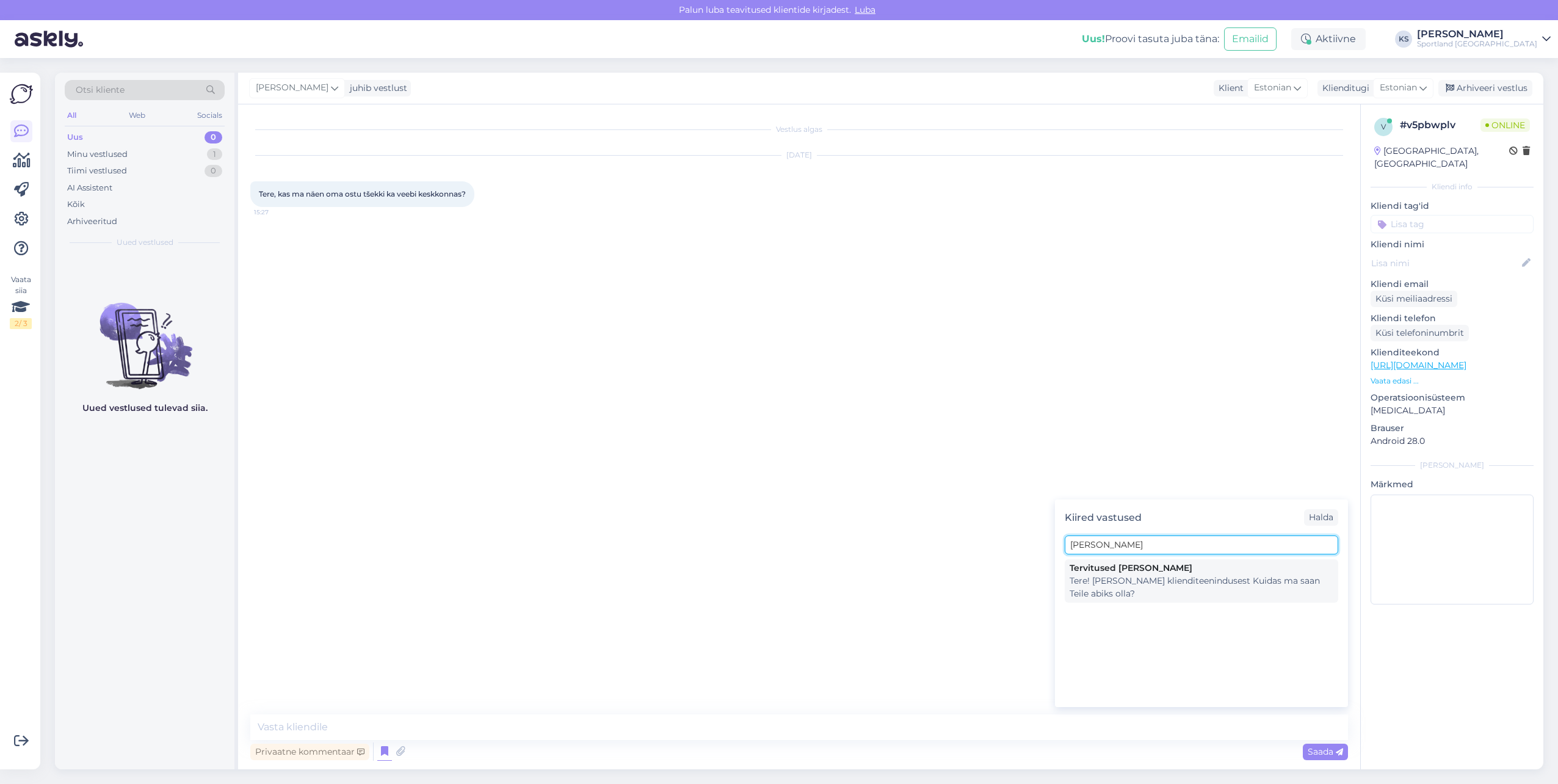
type input "kristin"
click at [1114, 578] on div "Tere! [PERSON_NAME] klienditeenindusest Kuidas ma saan Teile abiks olla?" at bounding box center [1201, 587] width 263 height 25
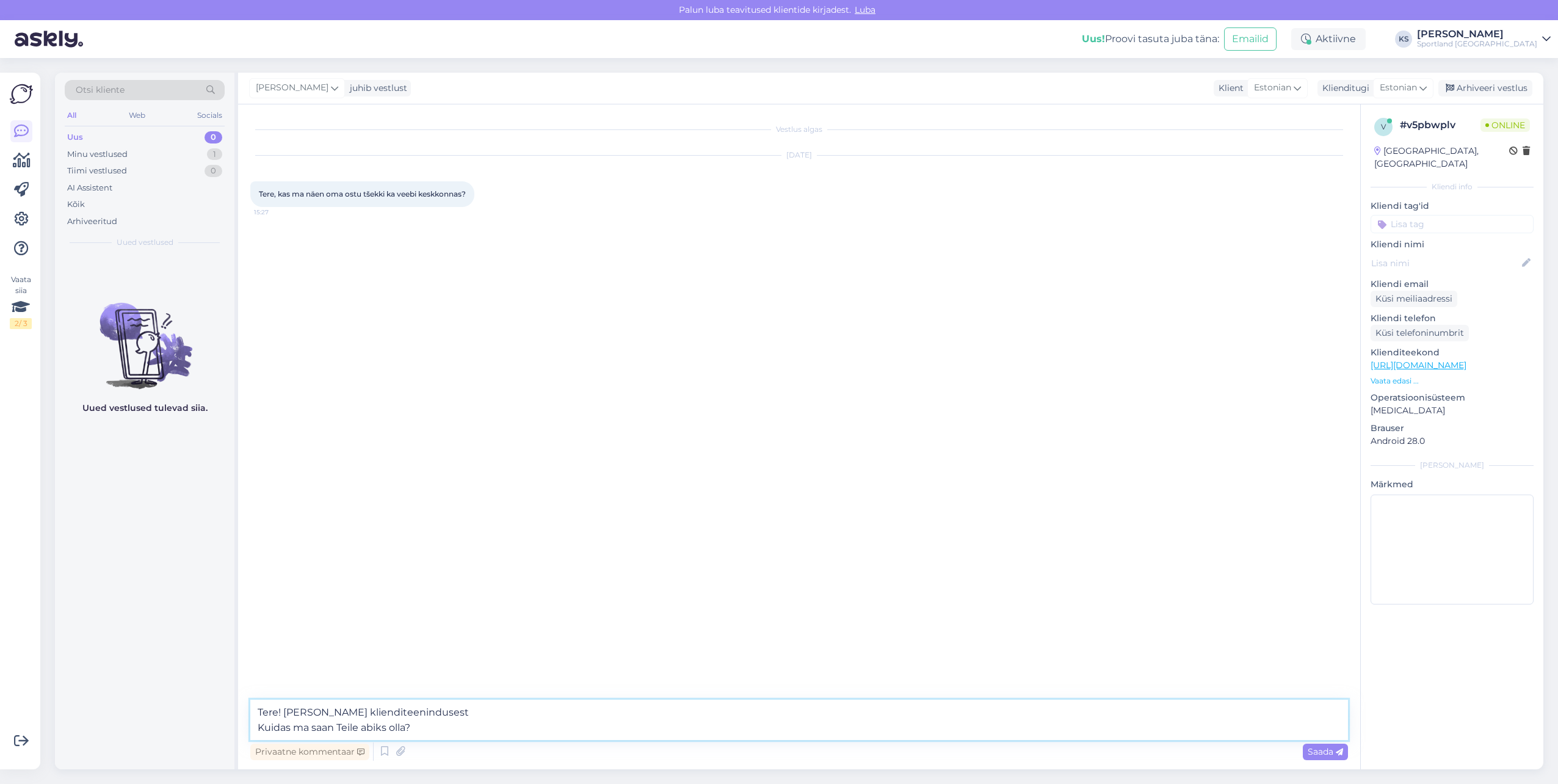
drag, startPoint x: 419, startPoint y: 721, endPoint x: 250, endPoint y: 724, distance: 169.0
click at [250, 724] on div "Vestlus algas Sep 1 2025 Tere, kas ma näen oma ostu tšekki ka veebi keskkonnas?…" at bounding box center [799, 437] width 1122 height 665
type textarea "Tere! [PERSON_NAME] klienditeenindusest"
click at [484, 727] on textarea at bounding box center [799, 726] width 1098 height 25
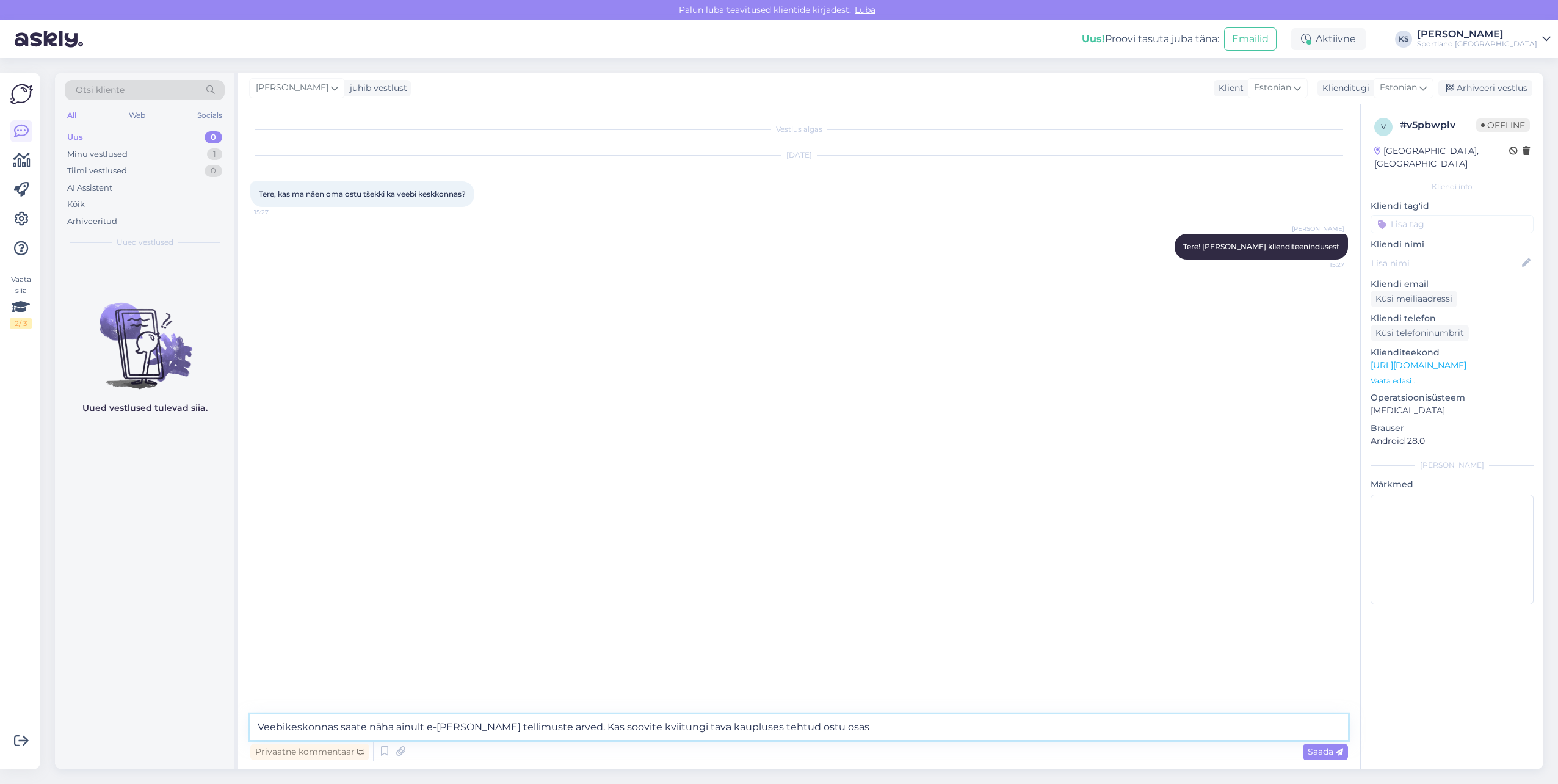
type textarea "Veebikeskonnas saate näha ainult e-poe tellimuste arved. Kas soovite kviitungi …"
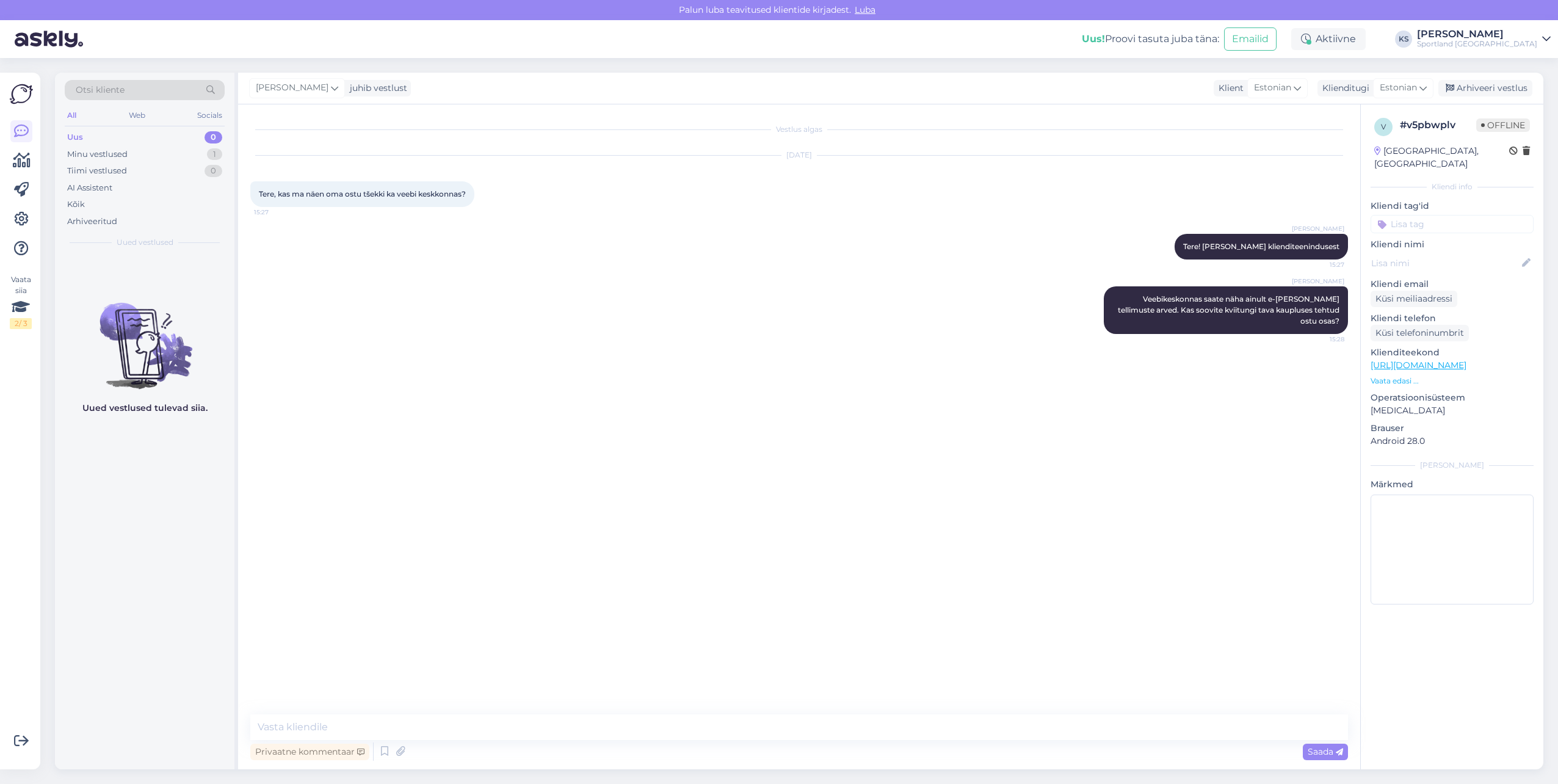
click at [1418, 215] on input at bounding box center [1452, 224] width 163 height 19
type input "kord"
click at [1433, 252] on span "Korduskviitungid" at bounding box center [1452, 256] width 63 height 8
click at [1509, 87] on div "Arhiveeri vestlus" at bounding box center [1485, 88] width 94 height 17
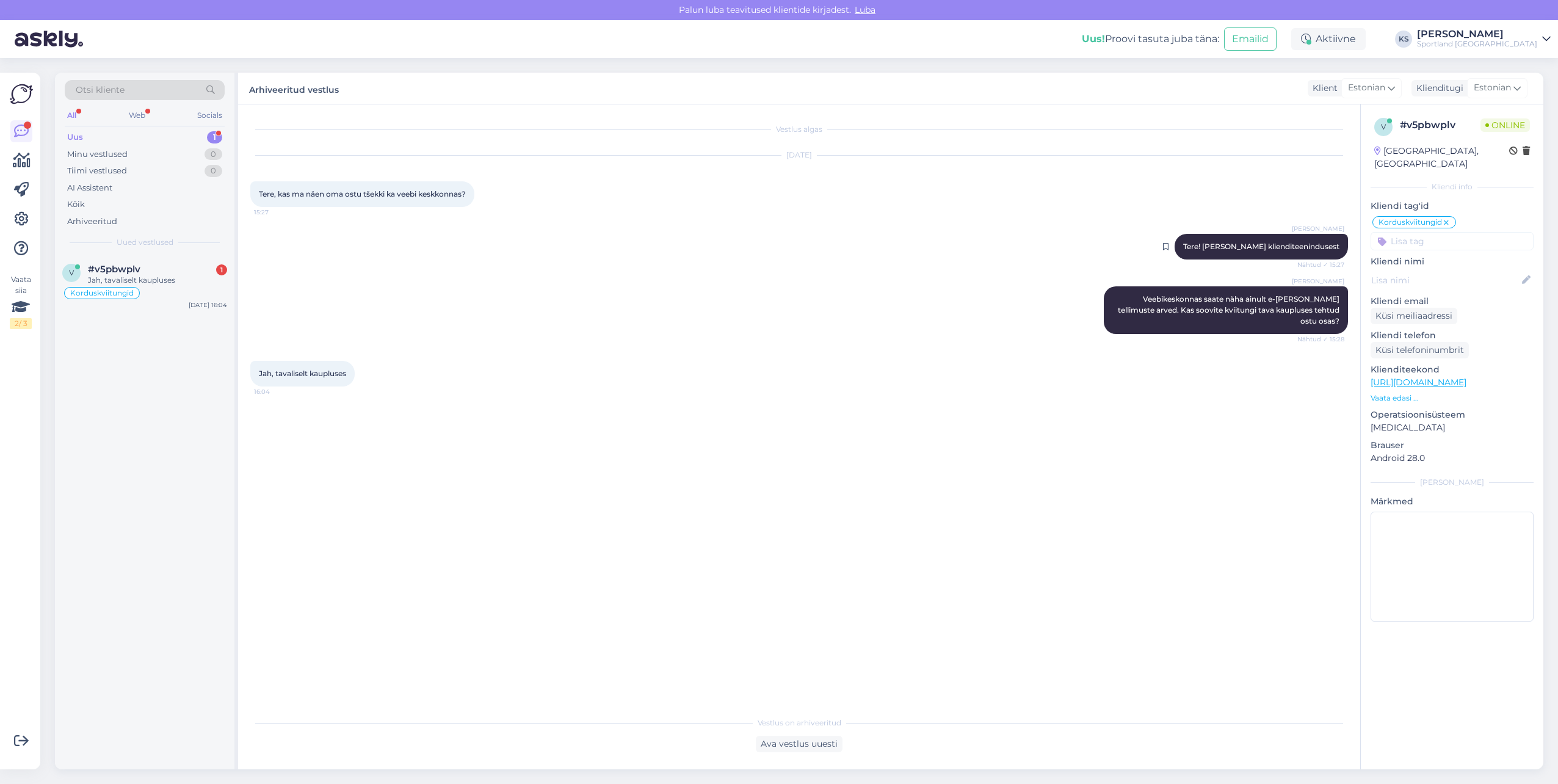
click at [1263, 238] on div "Kristina Silm Tere! Olen Kristina klienditeenindusest Nähtud ✓ 15:27" at bounding box center [1262, 246] width 173 height 25
copy div "Tere! Olen Kristina klienditeenindusest Nähtud ✓ 15:27"
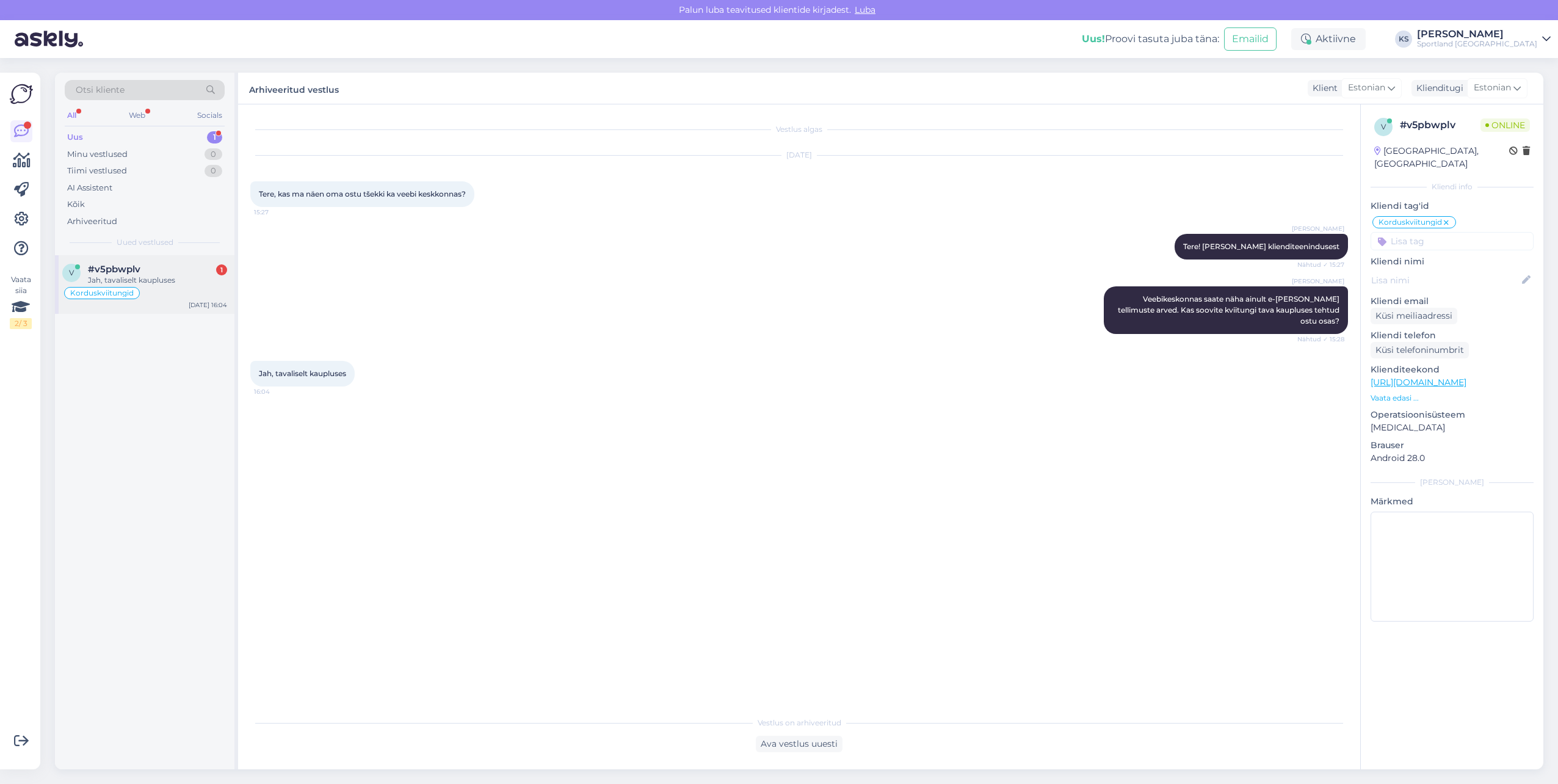
click at [165, 284] on div "Jah, tavaliselt kaupluses" at bounding box center [158, 280] width 139 height 11
click at [1090, 702] on div "Estonian" at bounding box center [1065, 701] width 50 height 19
click at [780, 738] on div "Estonian to Estonian Võta vestlus üle" at bounding box center [799, 741] width 96 height 22
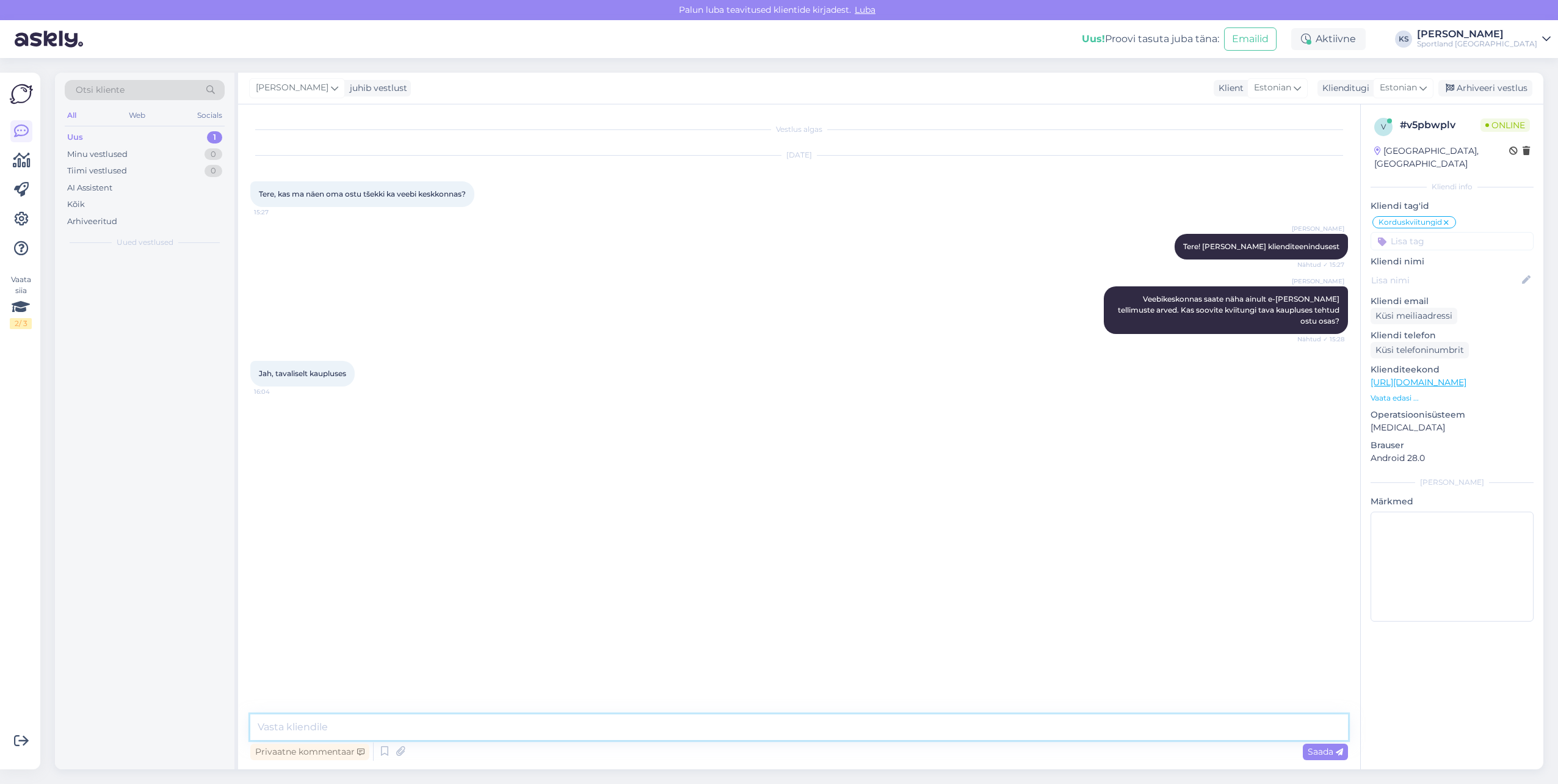
click at [790, 732] on textarea at bounding box center [799, 726] width 1098 height 25
type textarea "Sellisel juhul tuleb korduskviitungi tuvasatada."
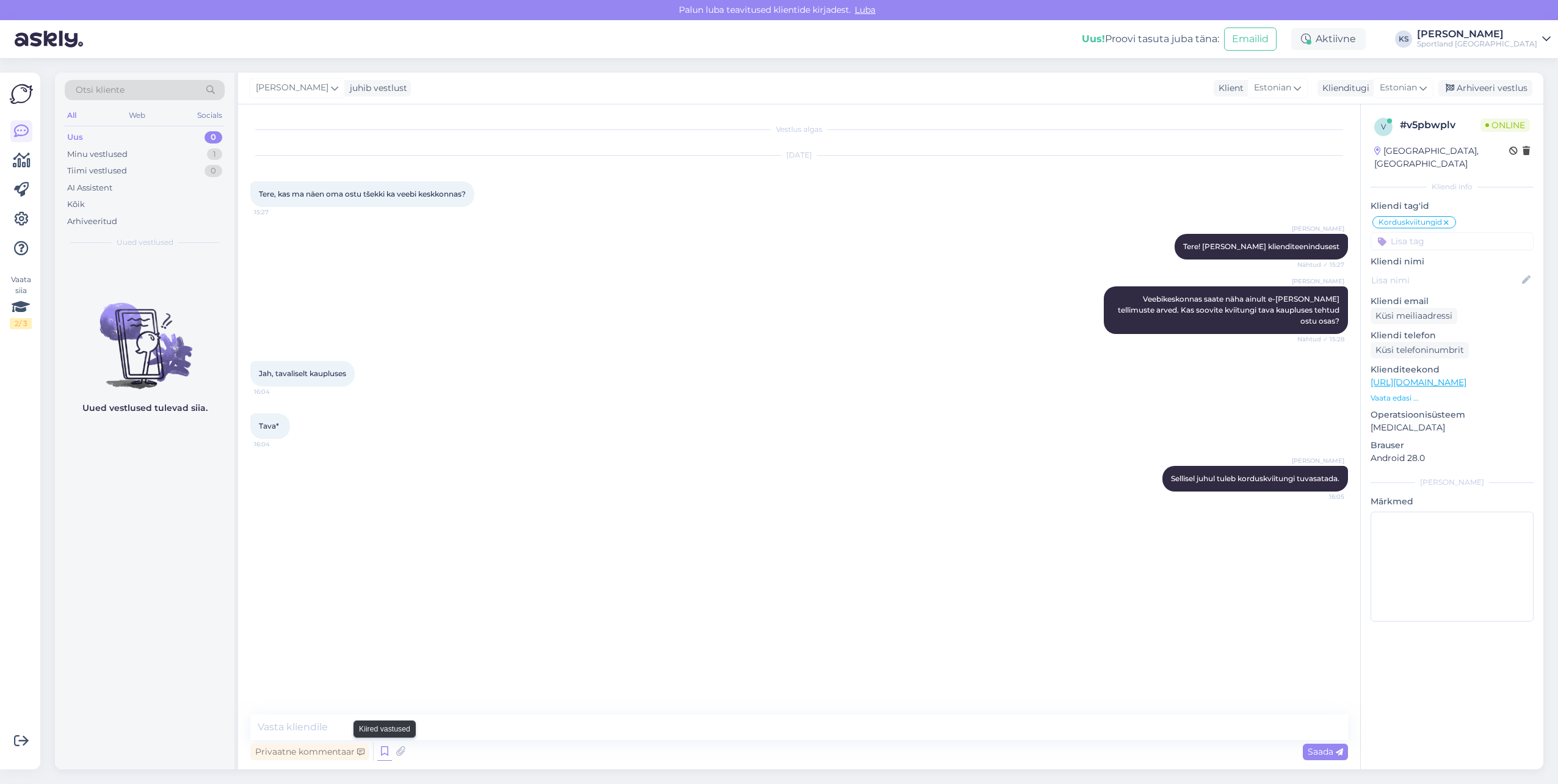
click at [385, 752] on icon at bounding box center [385, 751] width 14 height 19
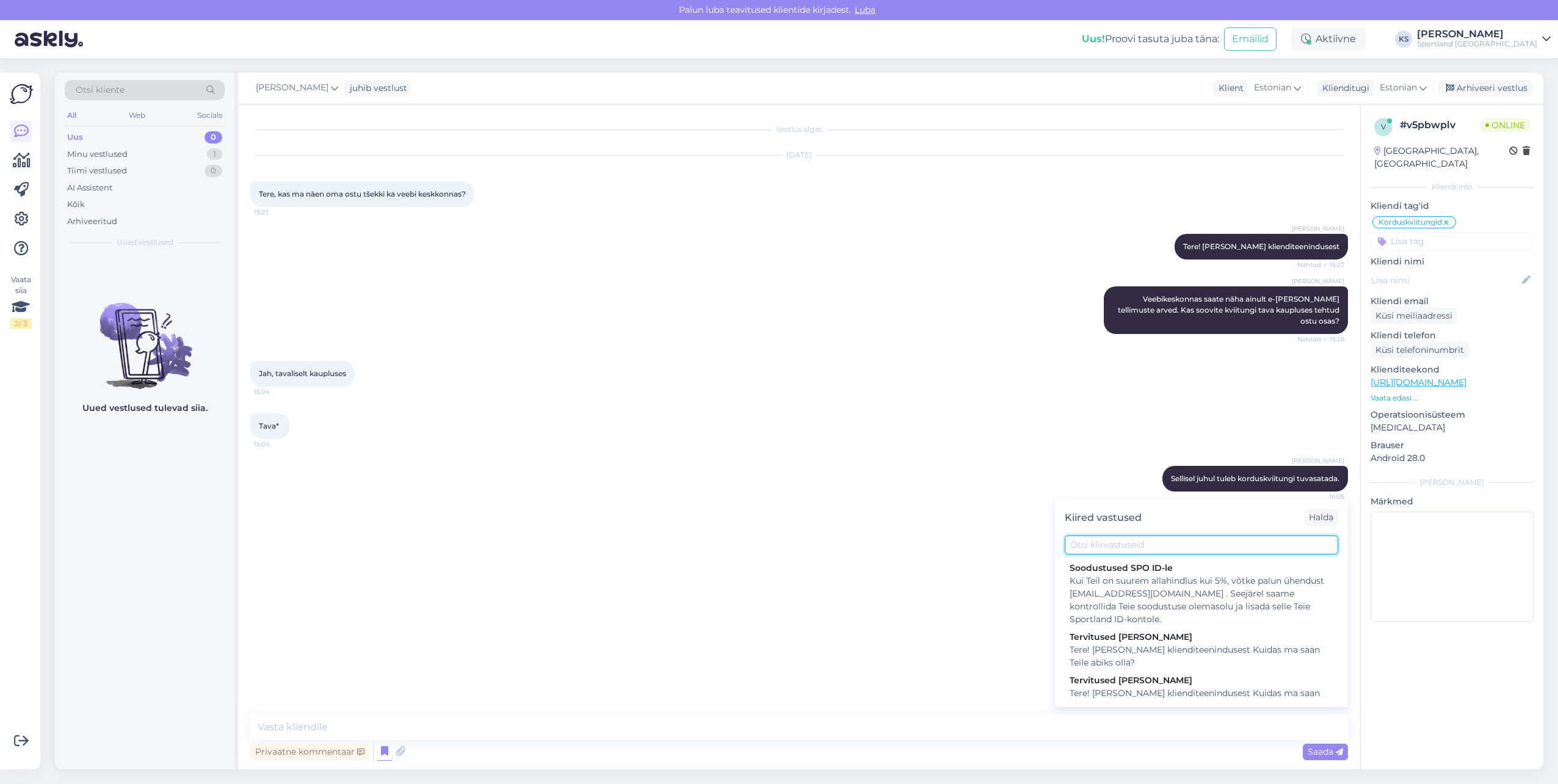
click at [1173, 541] on input "text" at bounding box center [1202, 545] width 274 height 19
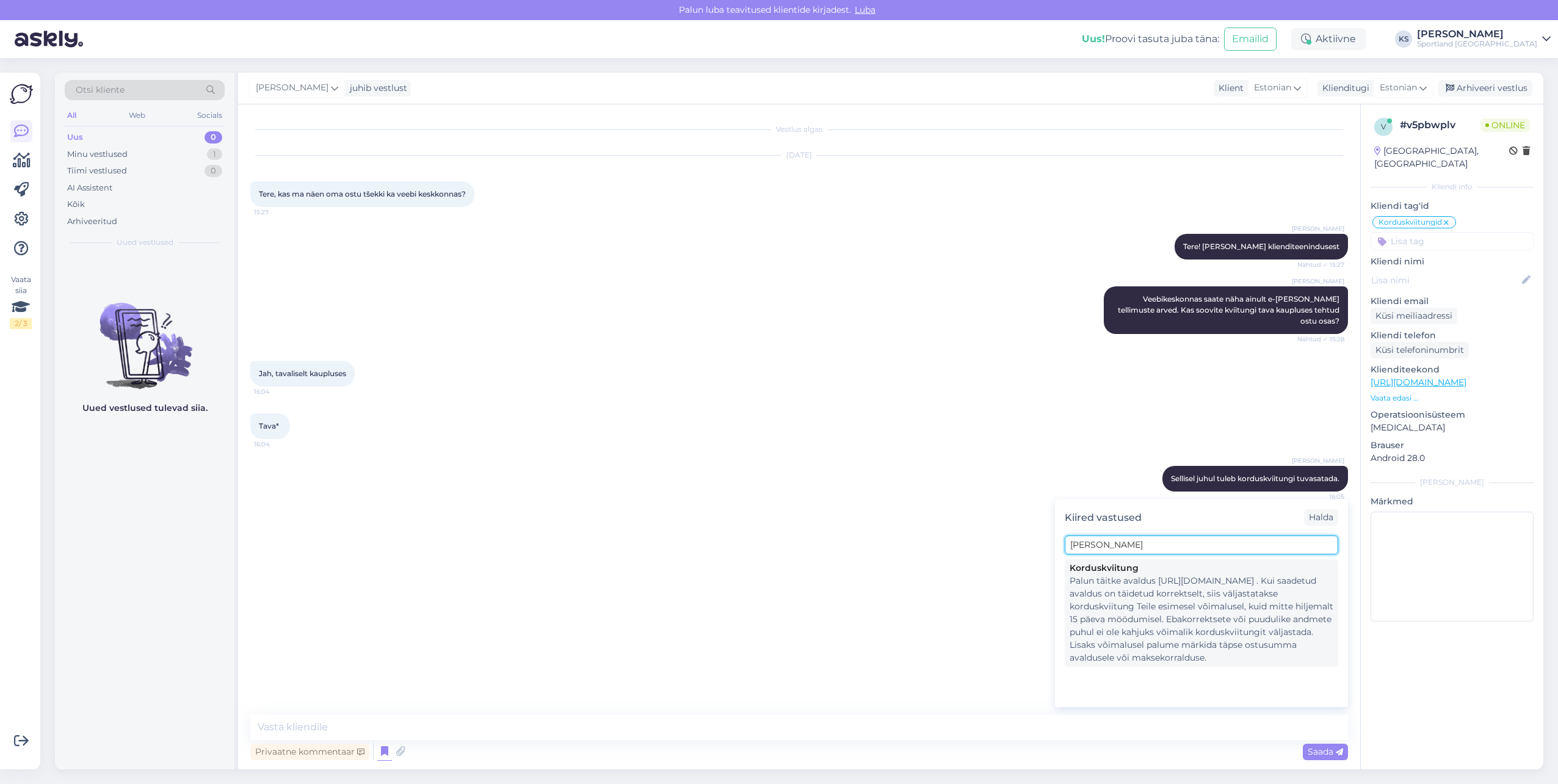
type input "kordus"
click at [1187, 575] on div "Palun täitke avaldus [URL][DOMAIN_NAME] . Kui saadetud avaldus on täidetud korr…" at bounding box center [1201, 619] width 263 height 89
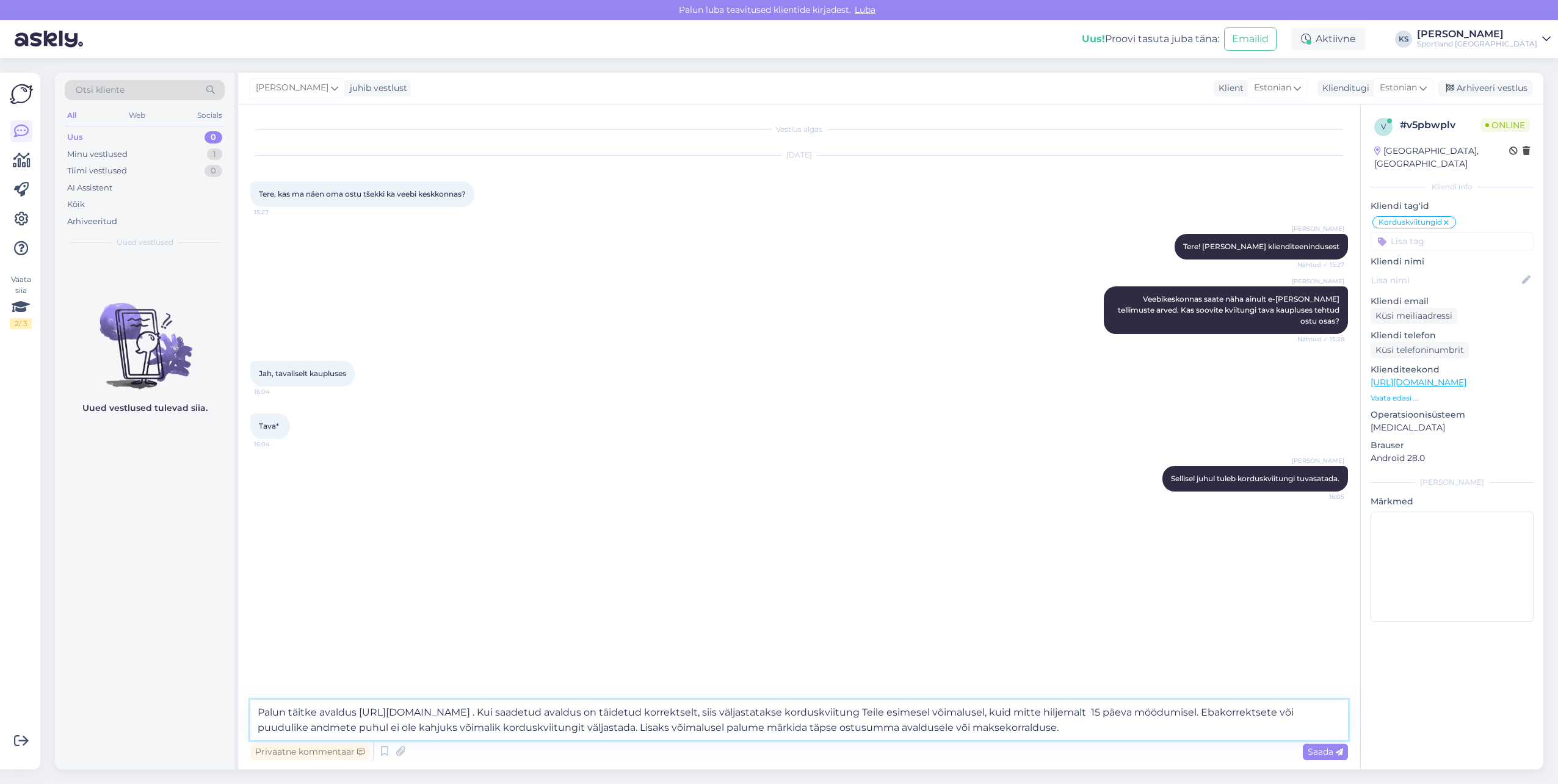
drag, startPoint x: 1039, startPoint y: 710, endPoint x: 1248, endPoint y: 704, distance: 209.1
click at [1251, 704] on textarea "Palun täitke avaldus [URL][DOMAIN_NAME] . Kui saadetud avaldus on täidetud korr…" at bounding box center [799, 719] width 1098 height 41
type textarea "Palun täitke avaldus https://sportland.ee/korduskviitung . Kui saadetud avaldus…"
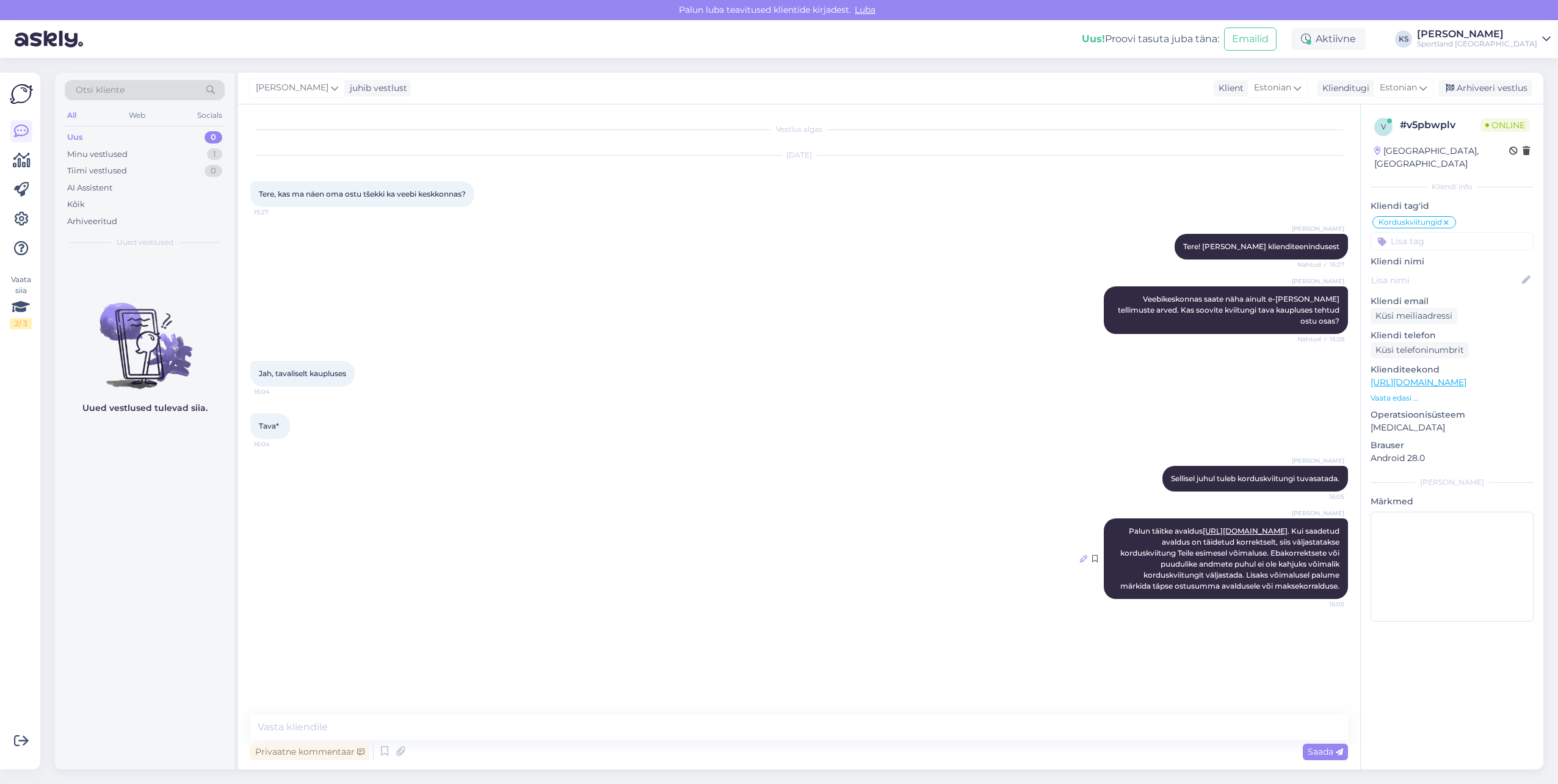
click at [1086, 555] on icon at bounding box center [1083, 558] width 8 height 8
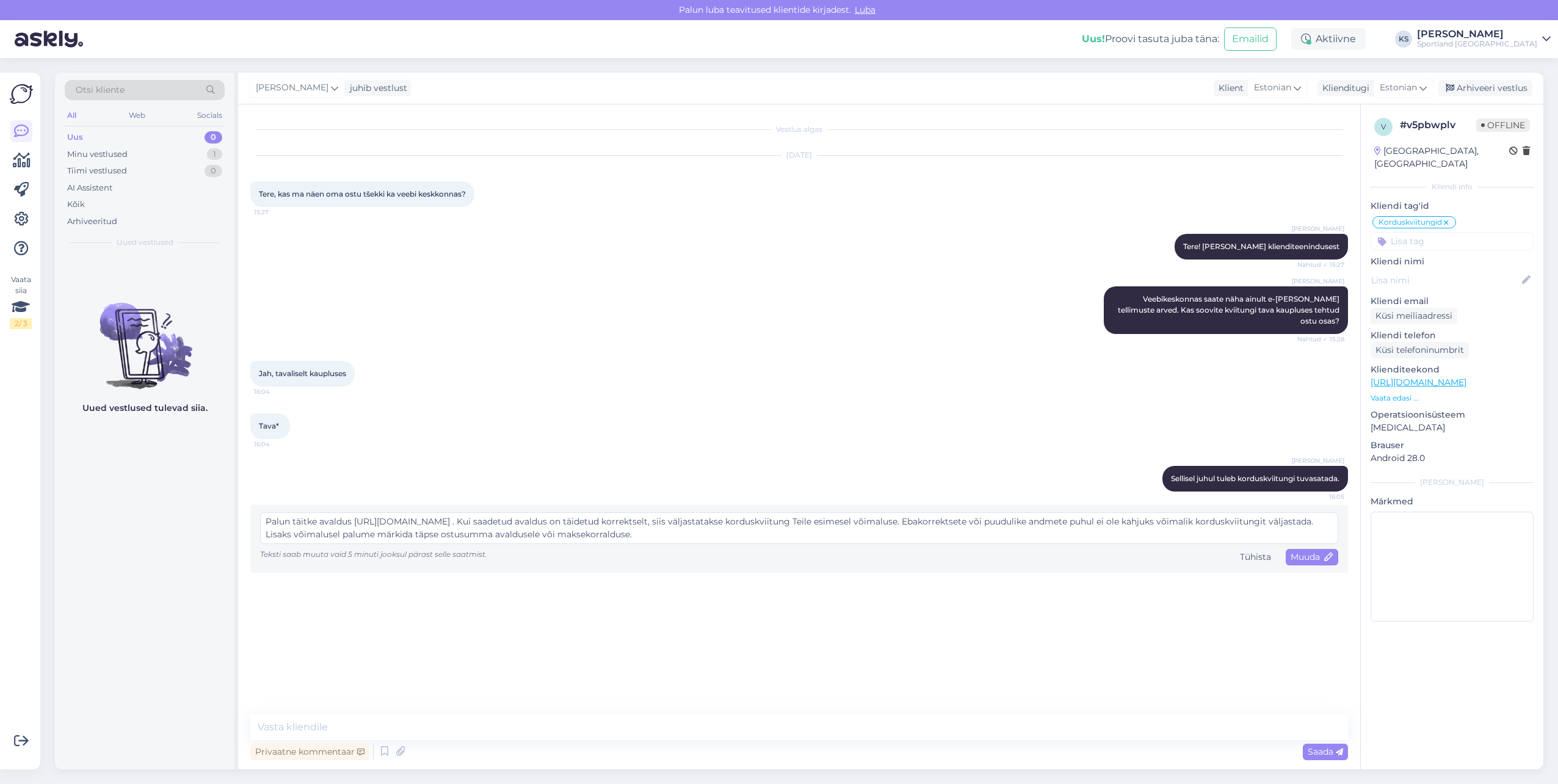
click at [946, 514] on textarea "Palun täitke avaldus https://sportland.ee/korduskviitung . Kui saadetud avaldus…" at bounding box center [799, 528] width 1078 height 32
type textarea "Palun täitke avaldus https://sportland.ee/korduskviitung . Kui saadetud avaldus…"
click at [1301, 551] on span "Muuda" at bounding box center [1312, 556] width 43 height 11
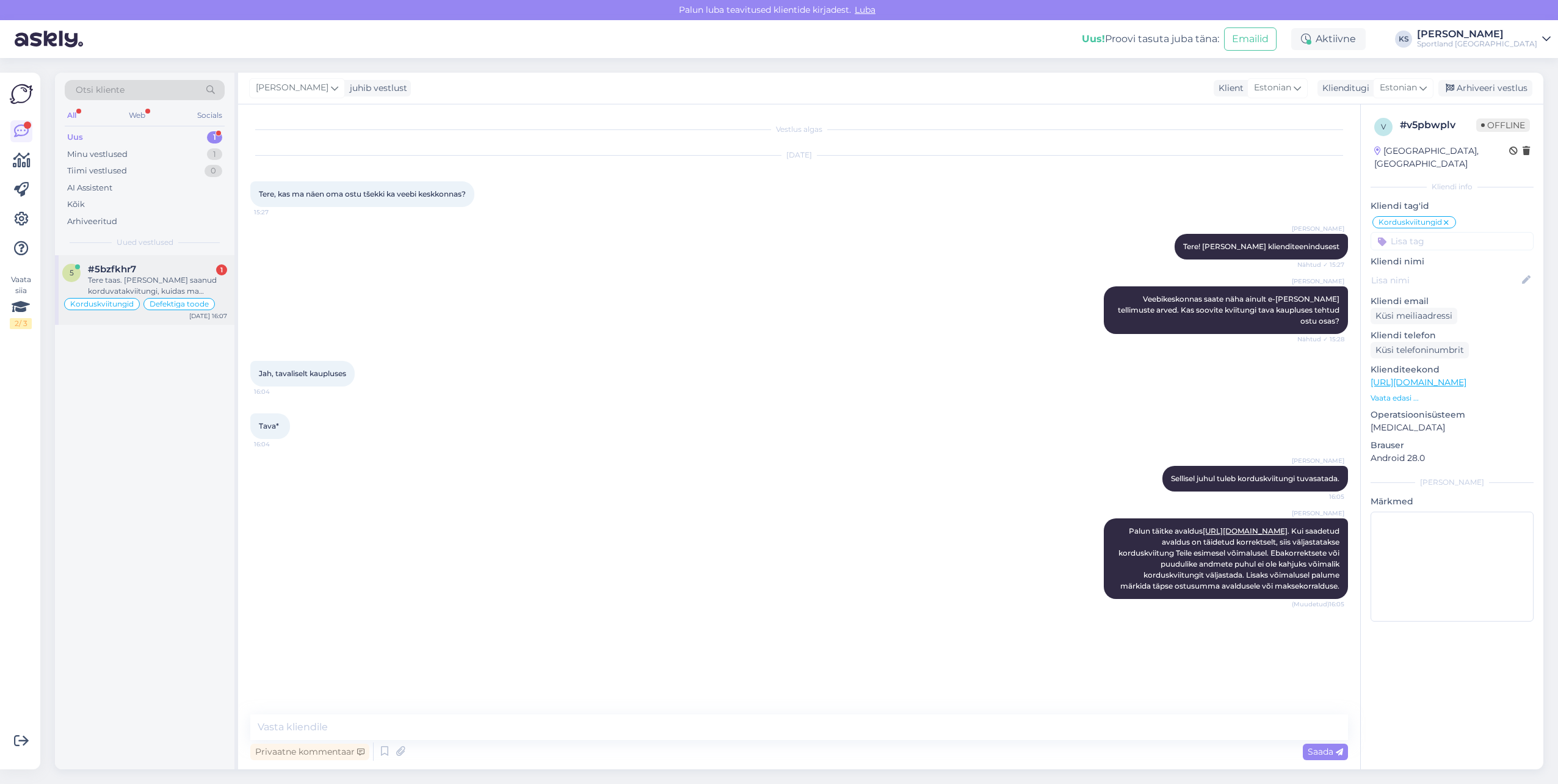
click at [182, 273] on div "#5bzfkhr7 1" at bounding box center [158, 269] width 139 height 11
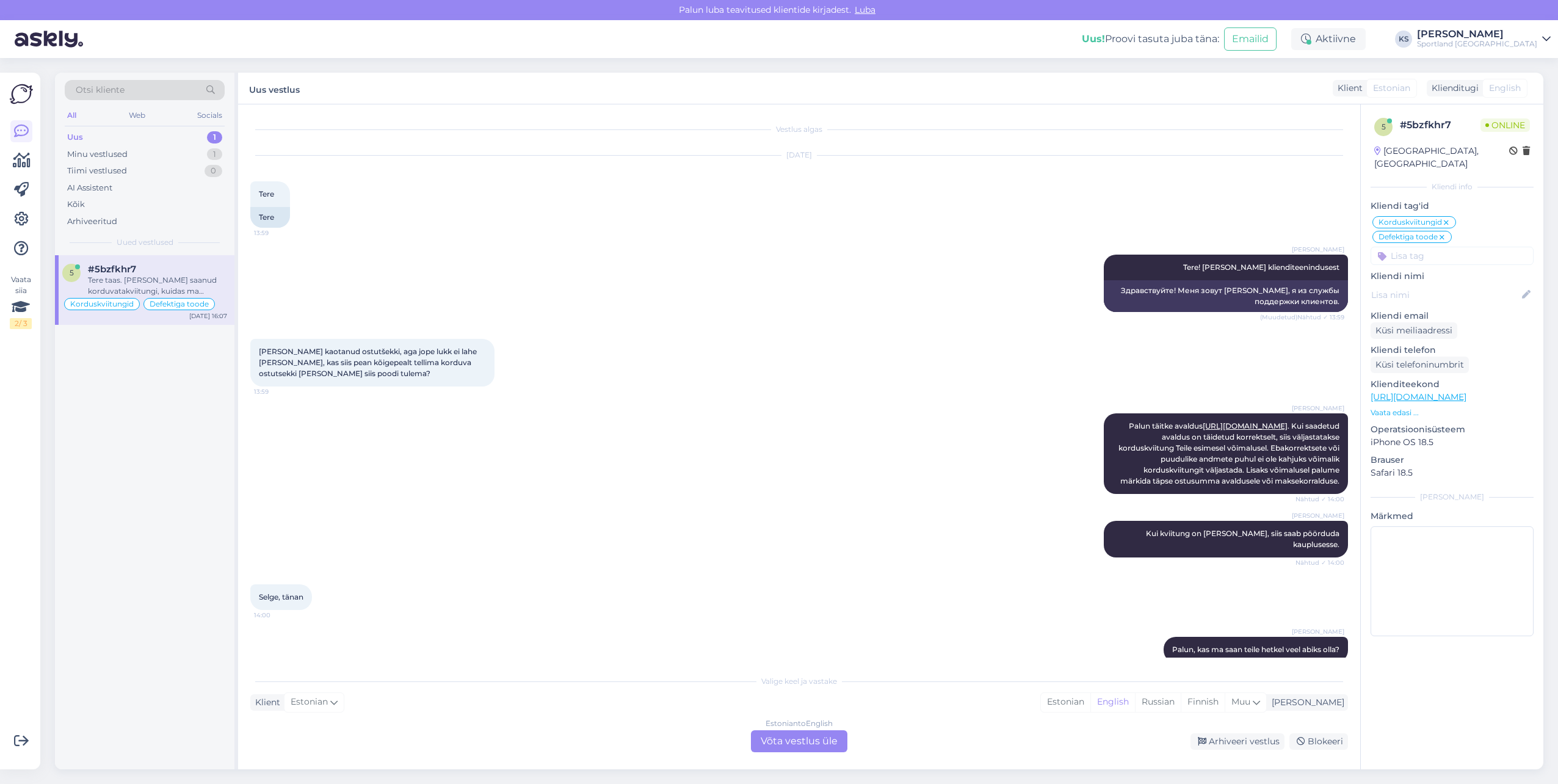
scroll to position [71, 0]
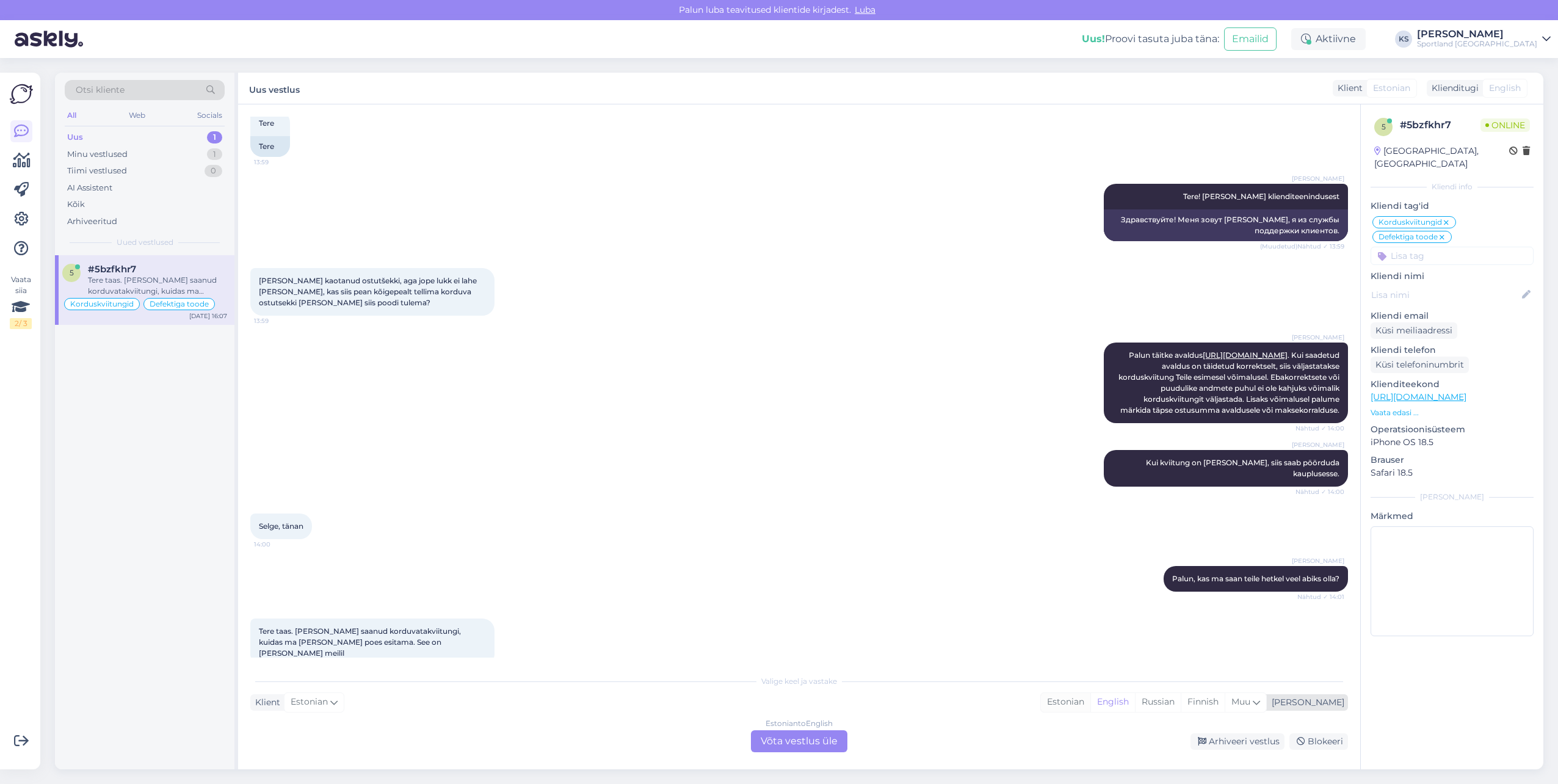
click at [1090, 706] on div "Estonian" at bounding box center [1065, 701] width 50 height 19
click at [847, 736] on div "Estonian to Estonian Võta vestlus üle" at bounding box center [799, 741] width 96 height 22
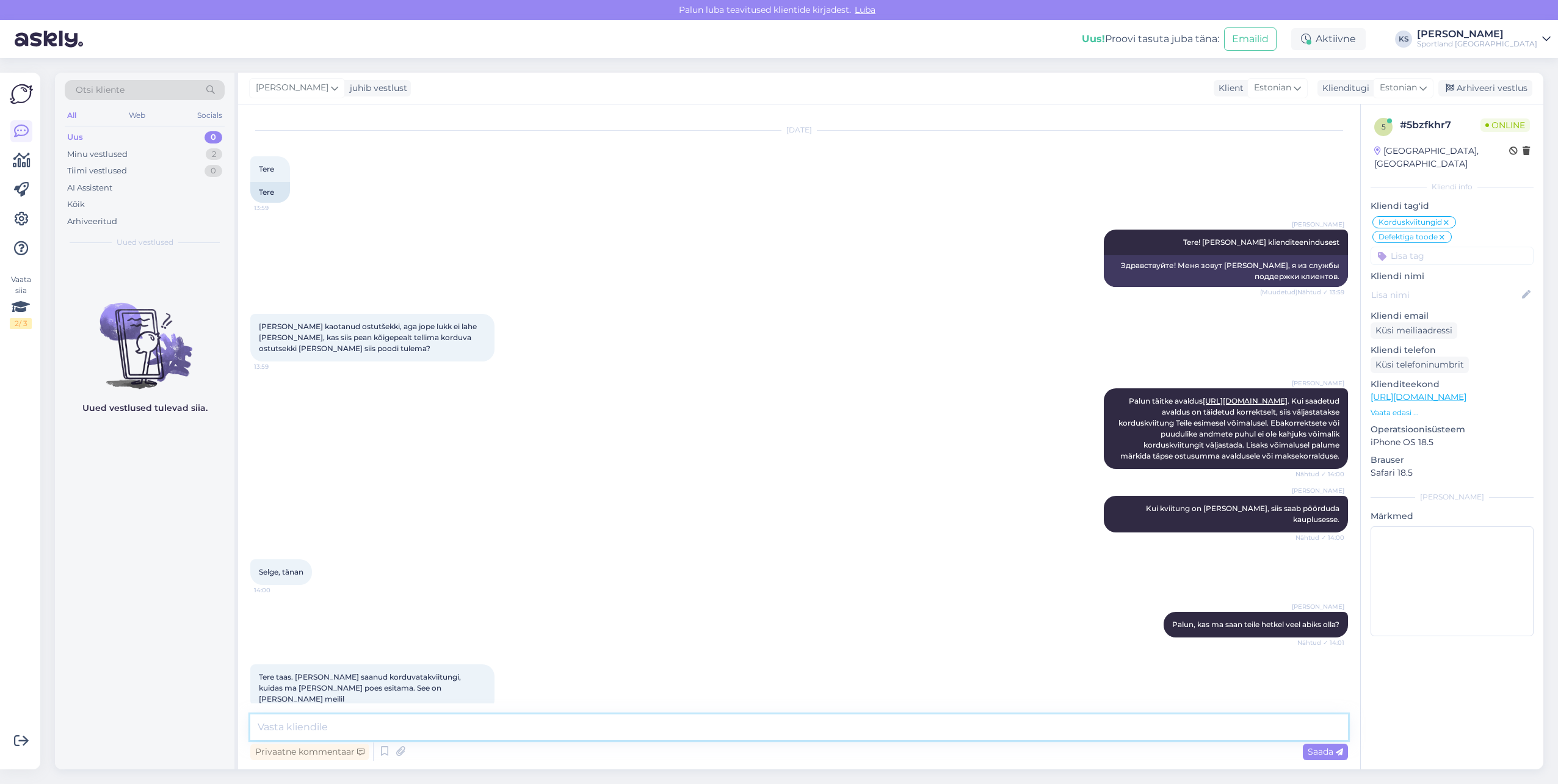
click at [837, 739] on textarea at bounding box center [799, 726] width 1098 height 25
type textarea "Tere"
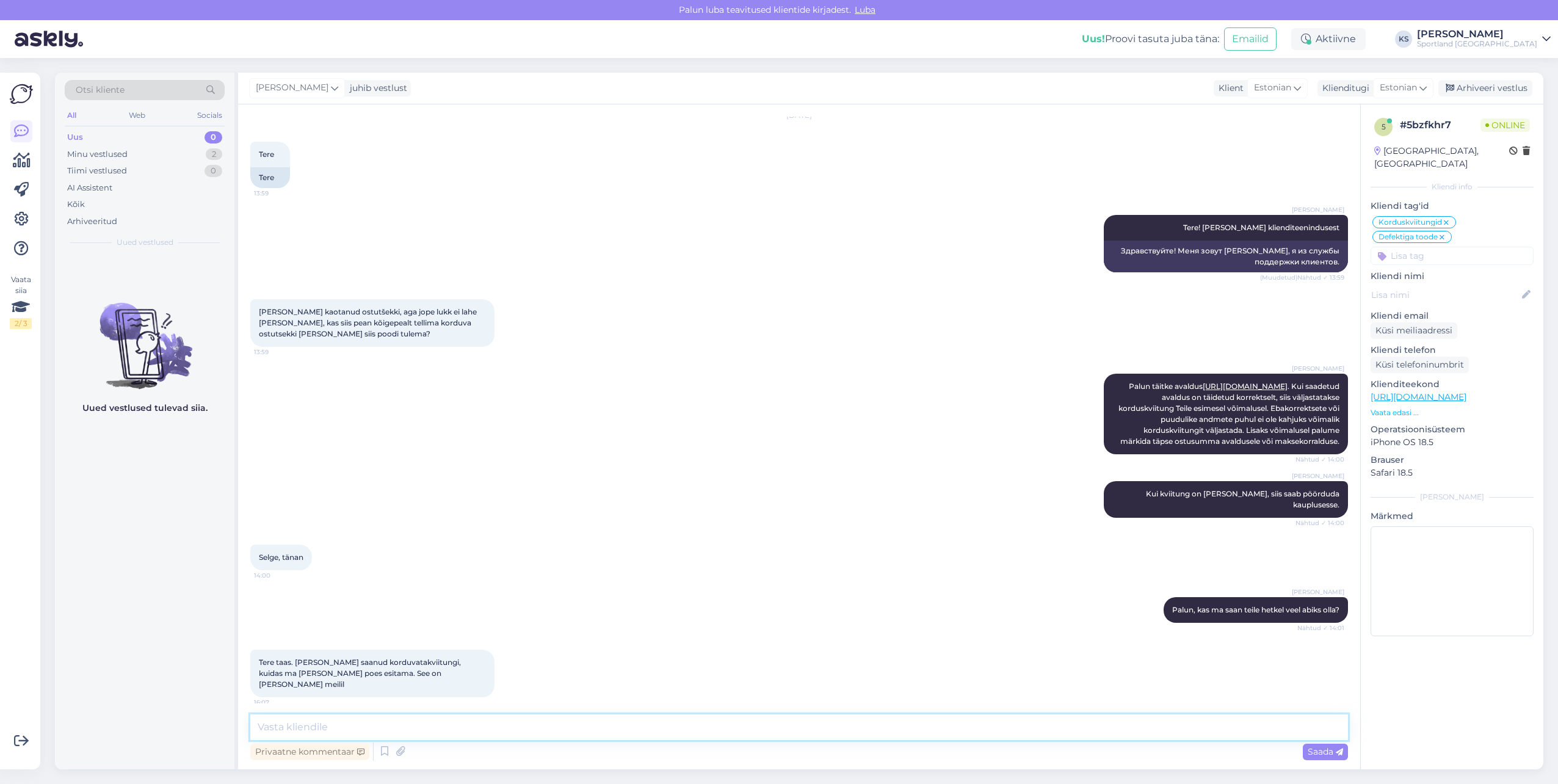
scroll to position [78, 0]
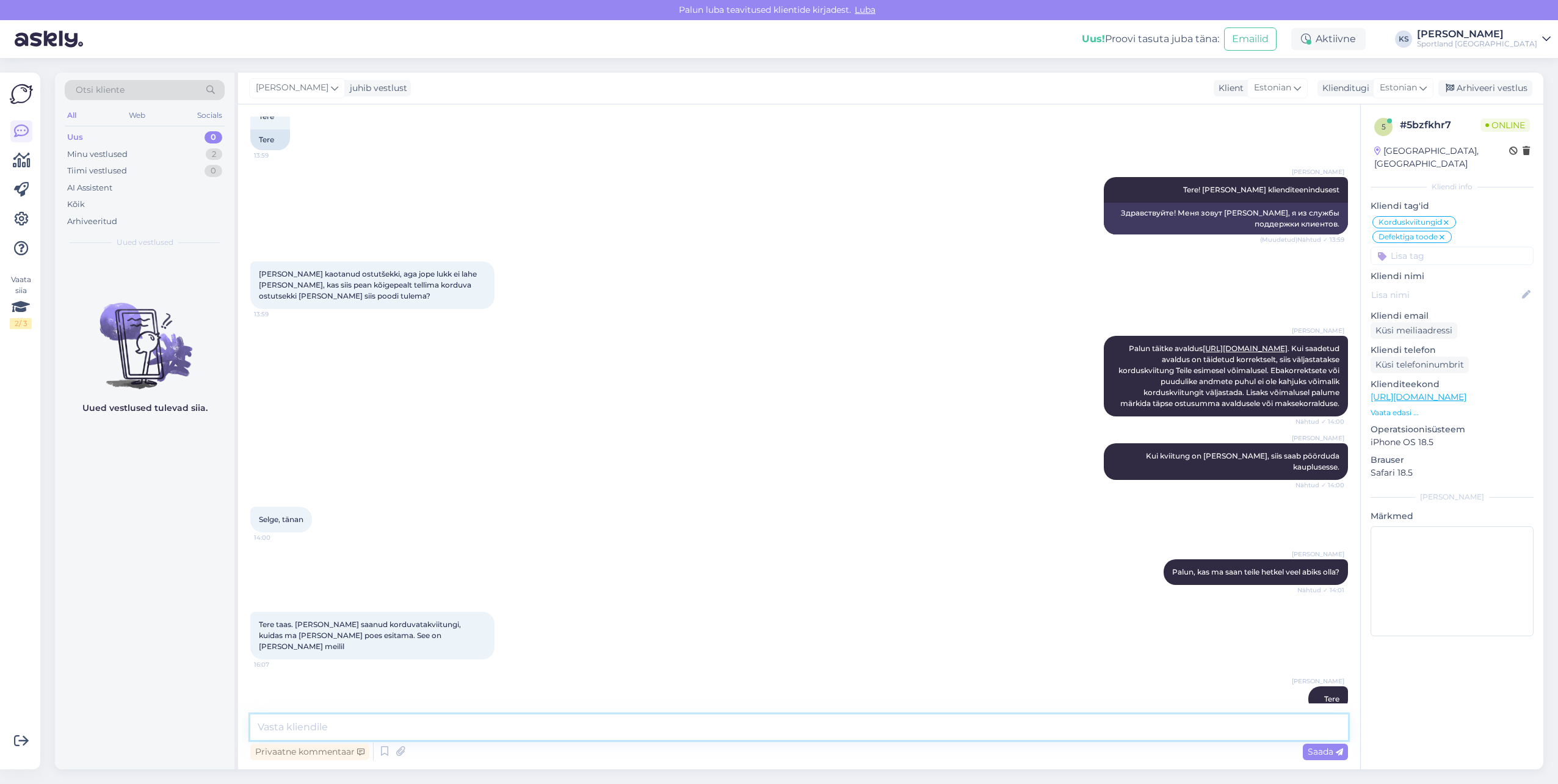
click at [383, 728] on textarea at bounding box center [799, 726] width 1098 height 25
type textarea "S"
type textarea "Kviitungi tuleb näidata teenindajale ja võimalik, et nad paluvad saata selle kv…"
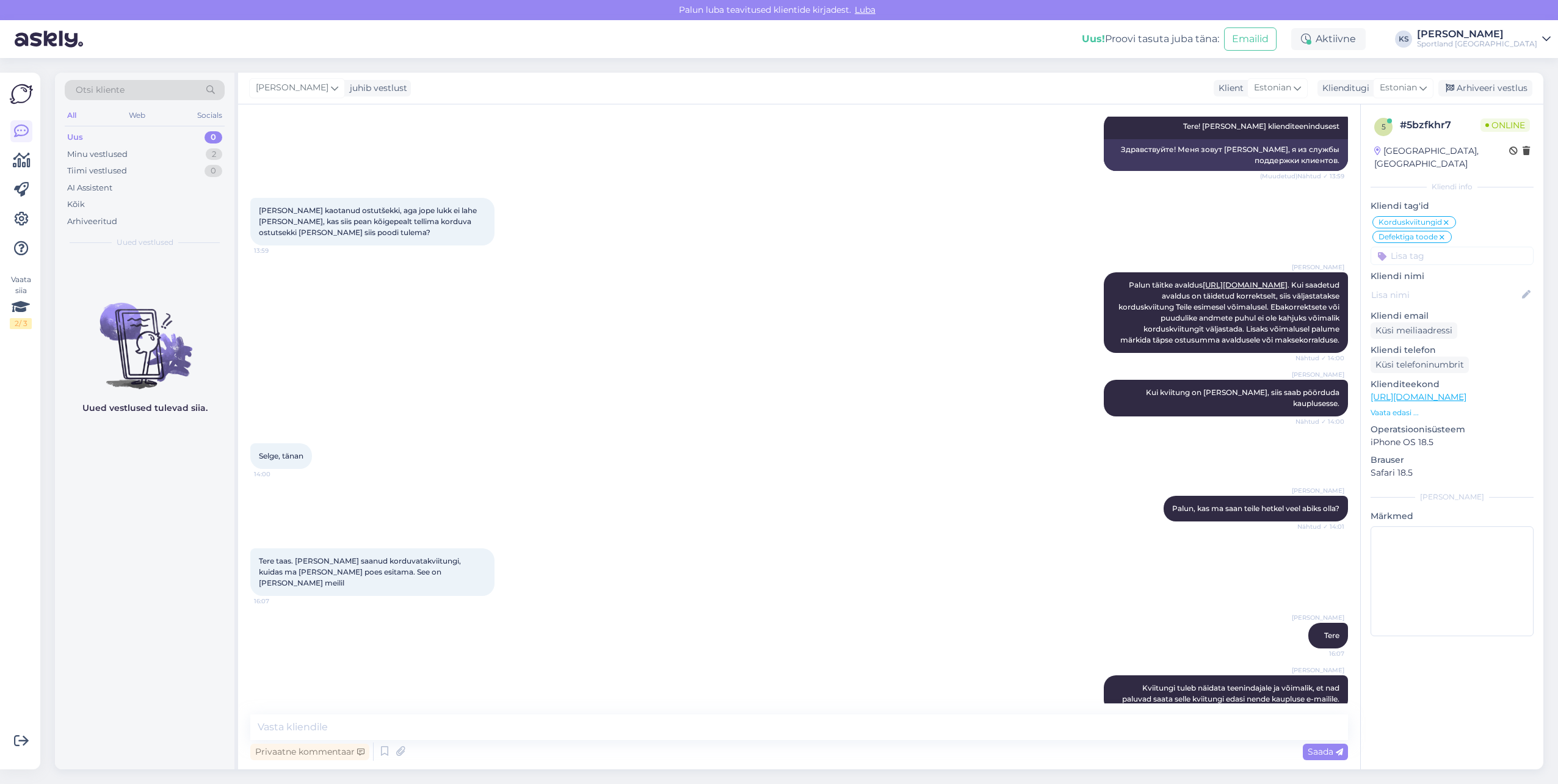
click at [502, 740] on div "Privaatne kommentaar Saada" at bounding box center [799, 752] width 1098 height 23
click at [501, 730] on textarea at bounding box center [799, 726] width 1098 height 25
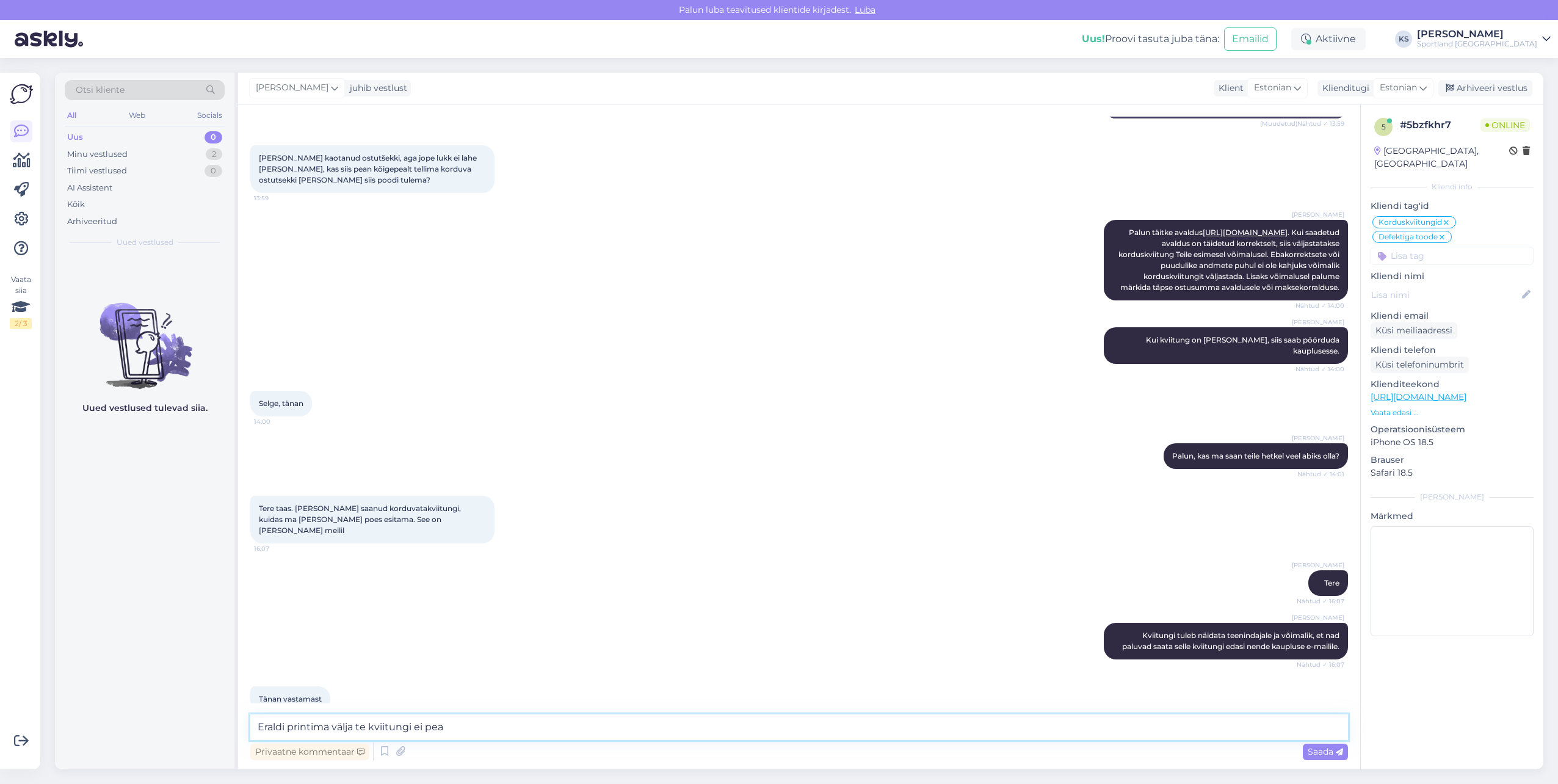
type textarea "Eraldi printima välja te kviitungi ei pea."
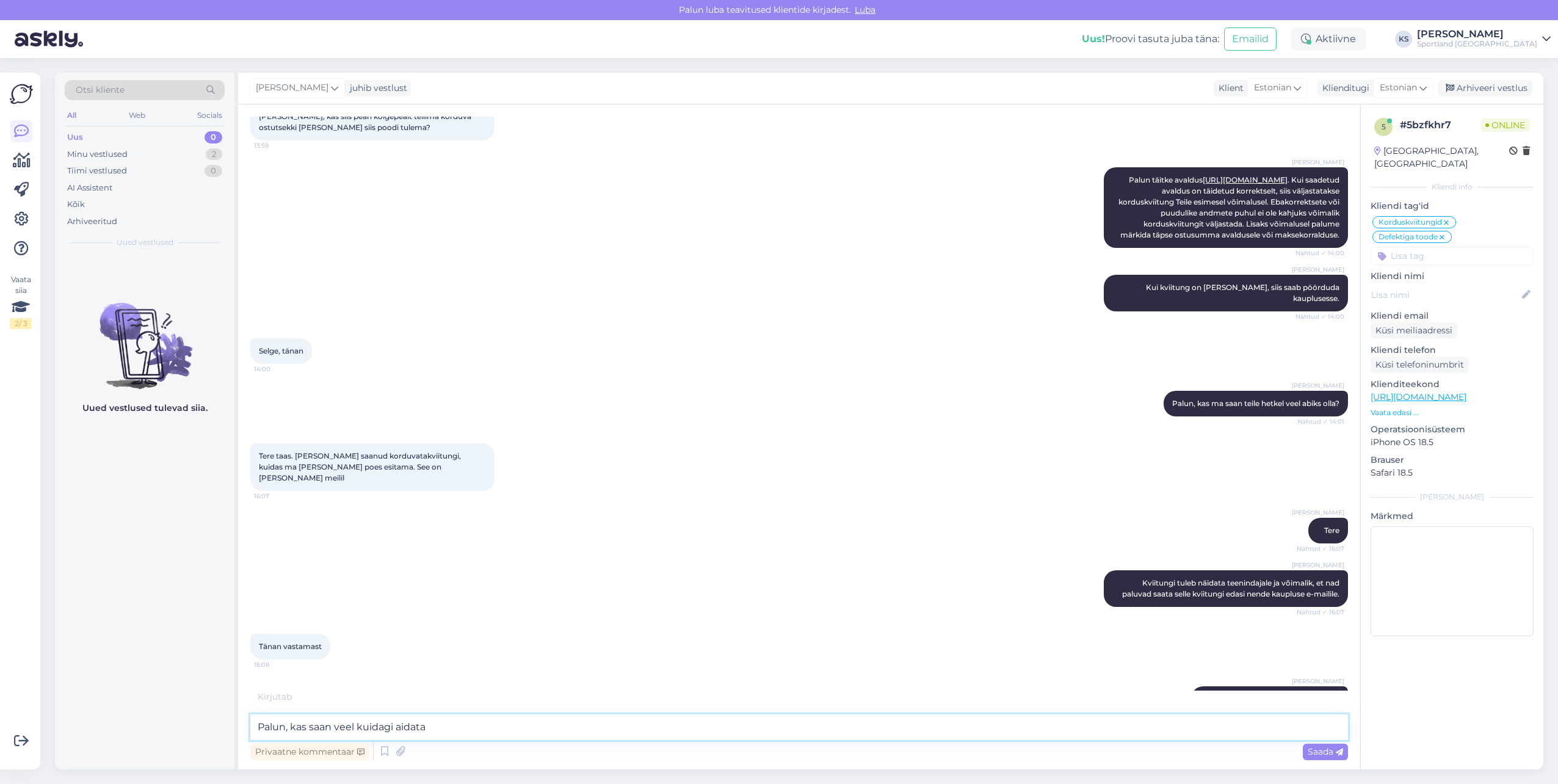
type textarea "Palun, kas saan veel kuidagi aidata?"
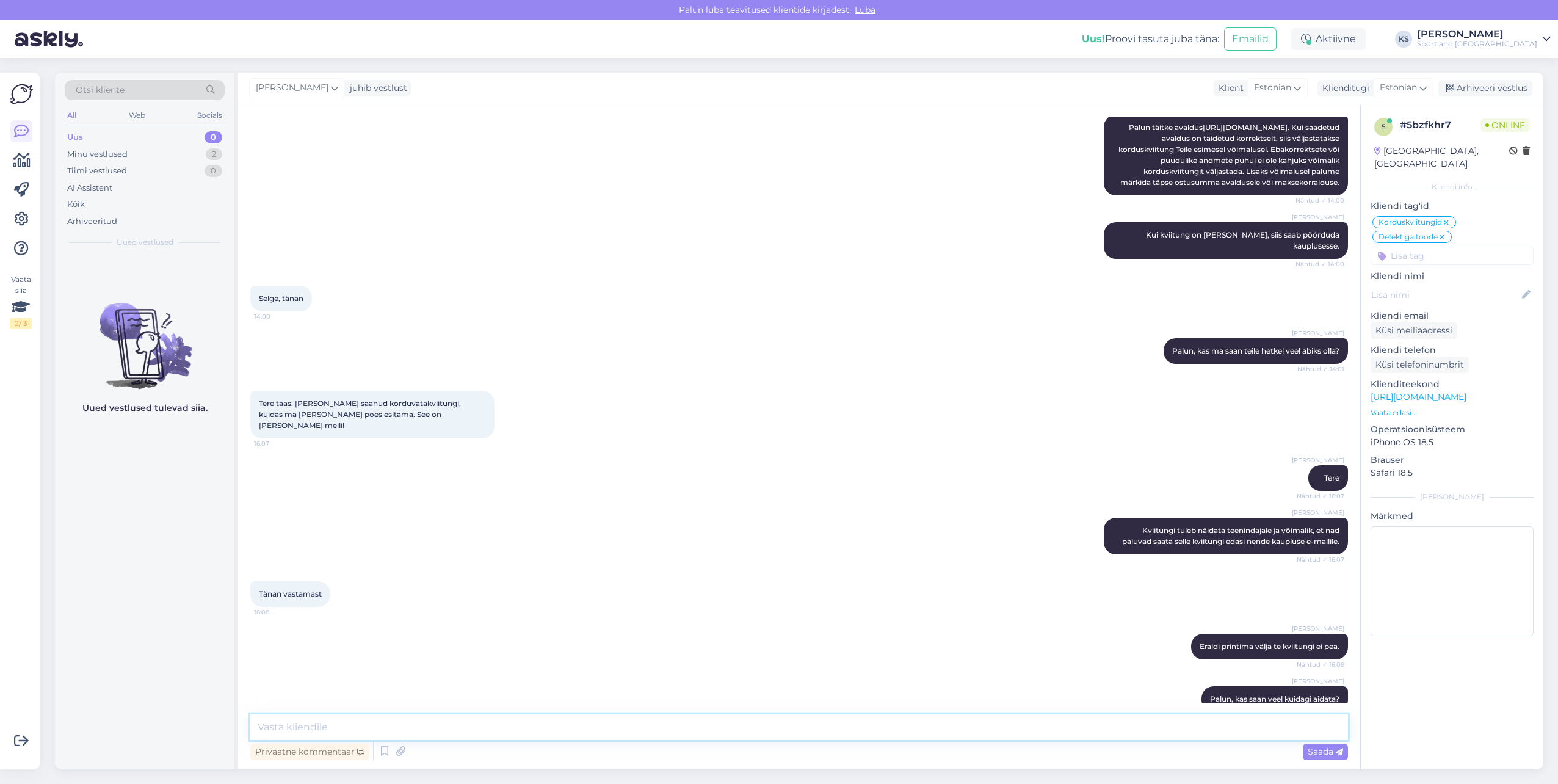
scroll to position [351, 0]
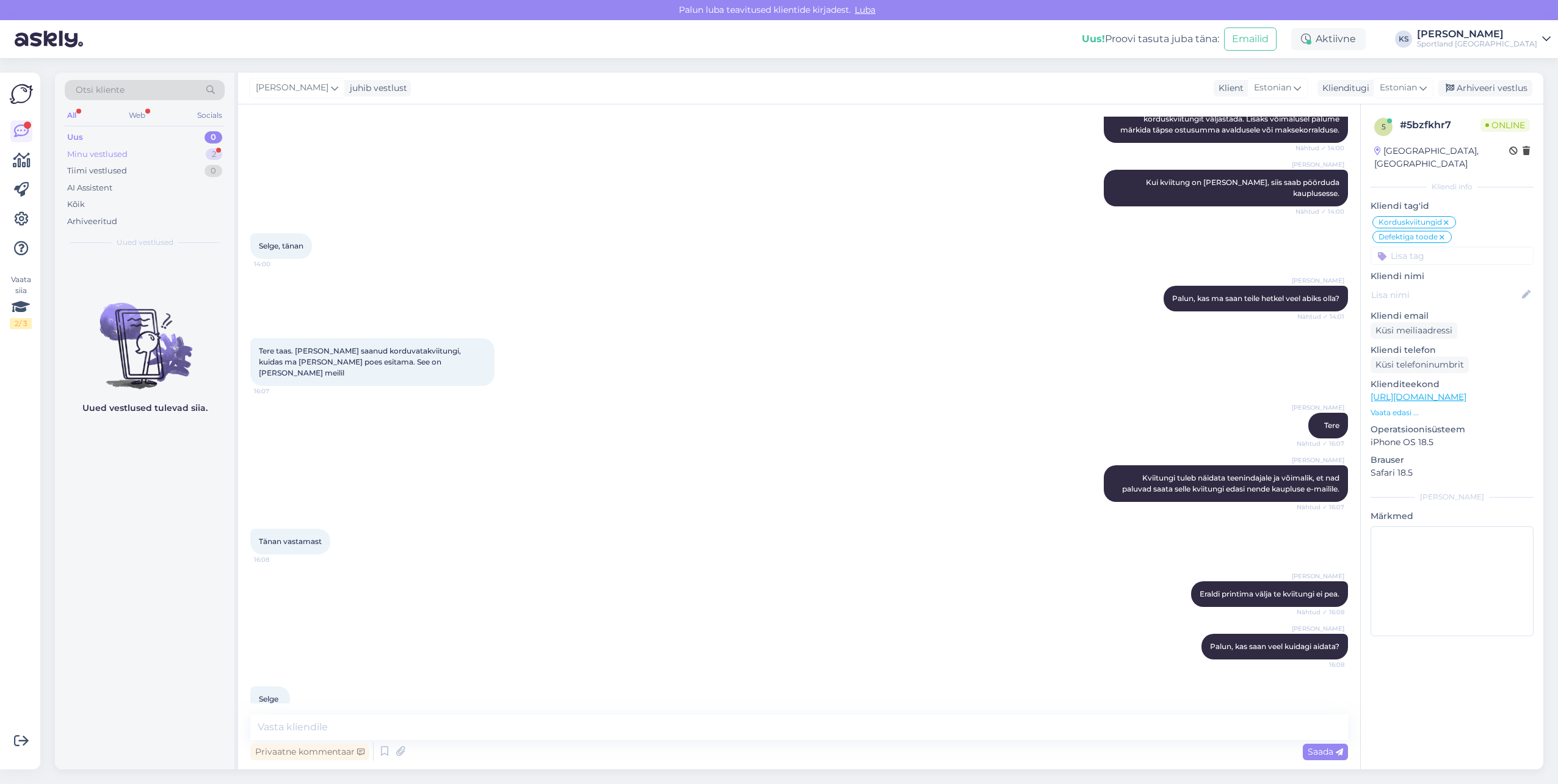
click at [205, 159] on div "Minu vestlused 2" at bounding box center [144, 154] width 160 height 17
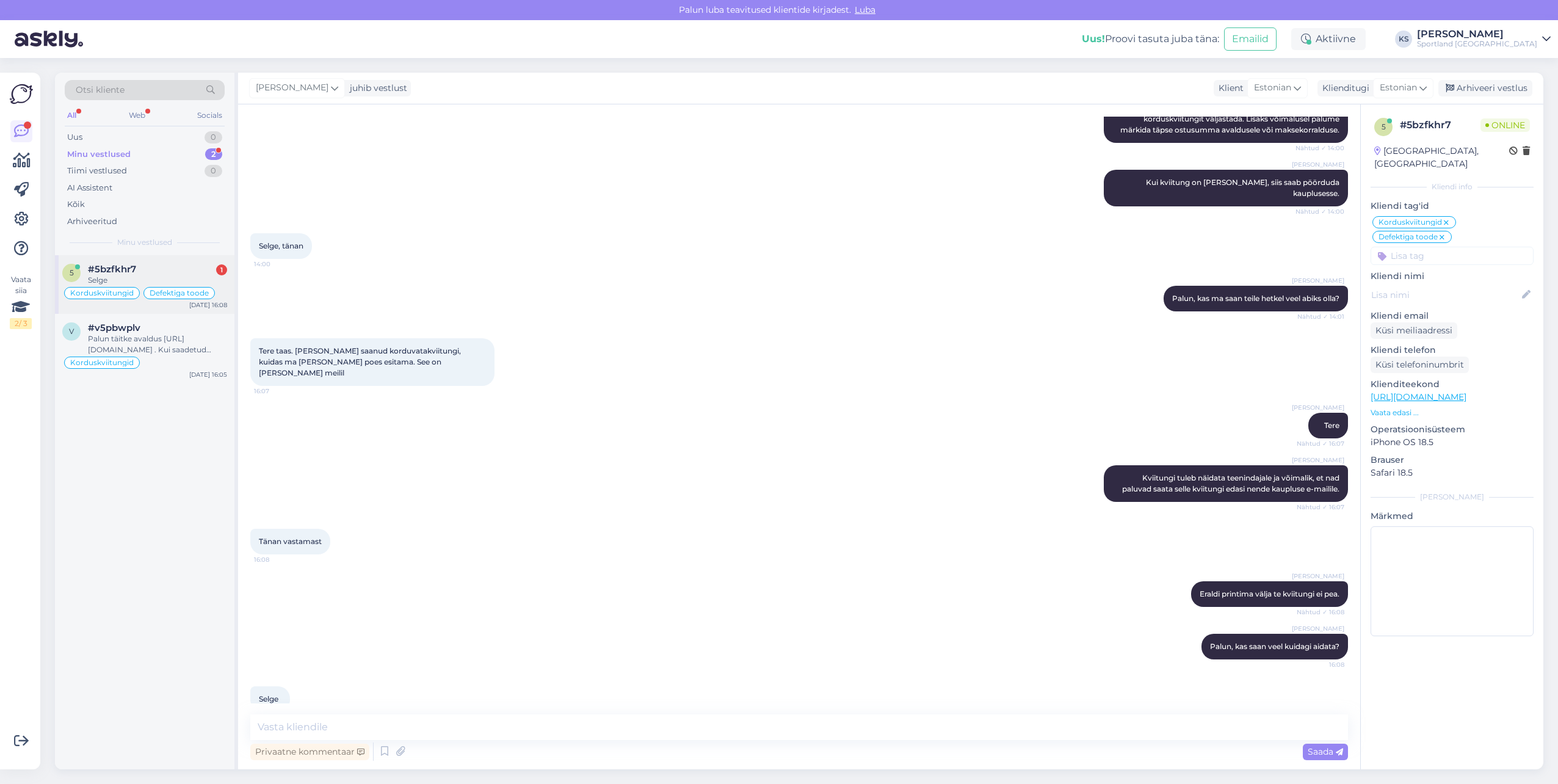
click at [153, 283] on div "Selge" at bounding box center [158, 280] width 139 height 11
click at [166, 351] on div "Palun täitke avaldus https://sportland.ee/korduskviitung . Kui saadetud avaldus…" at bounding box center [158, 345] width 139 height 22
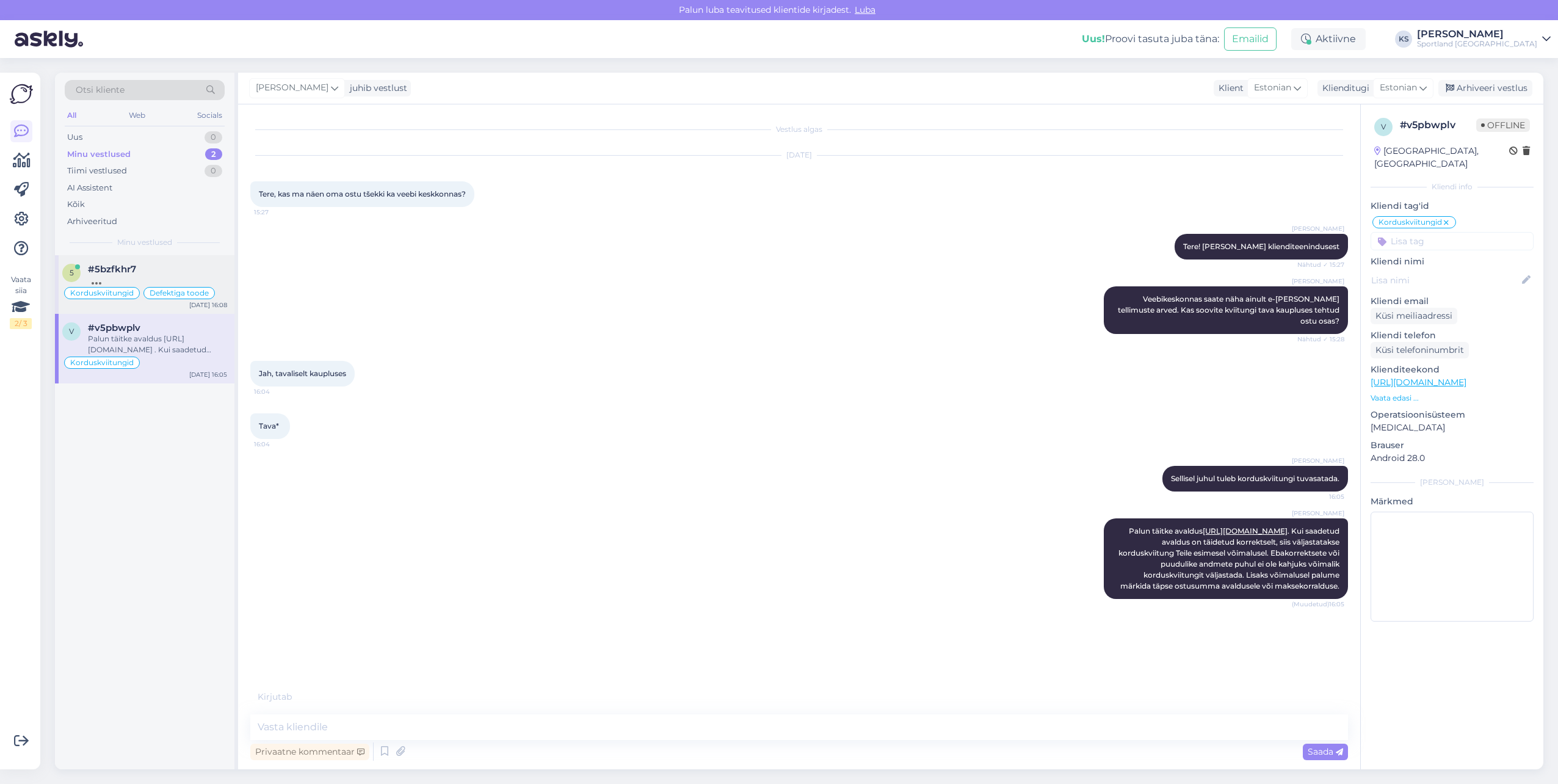
click at [140, 268] on div "#5bzfkhr7" at bounding box center [158, 269] width 139 height 11
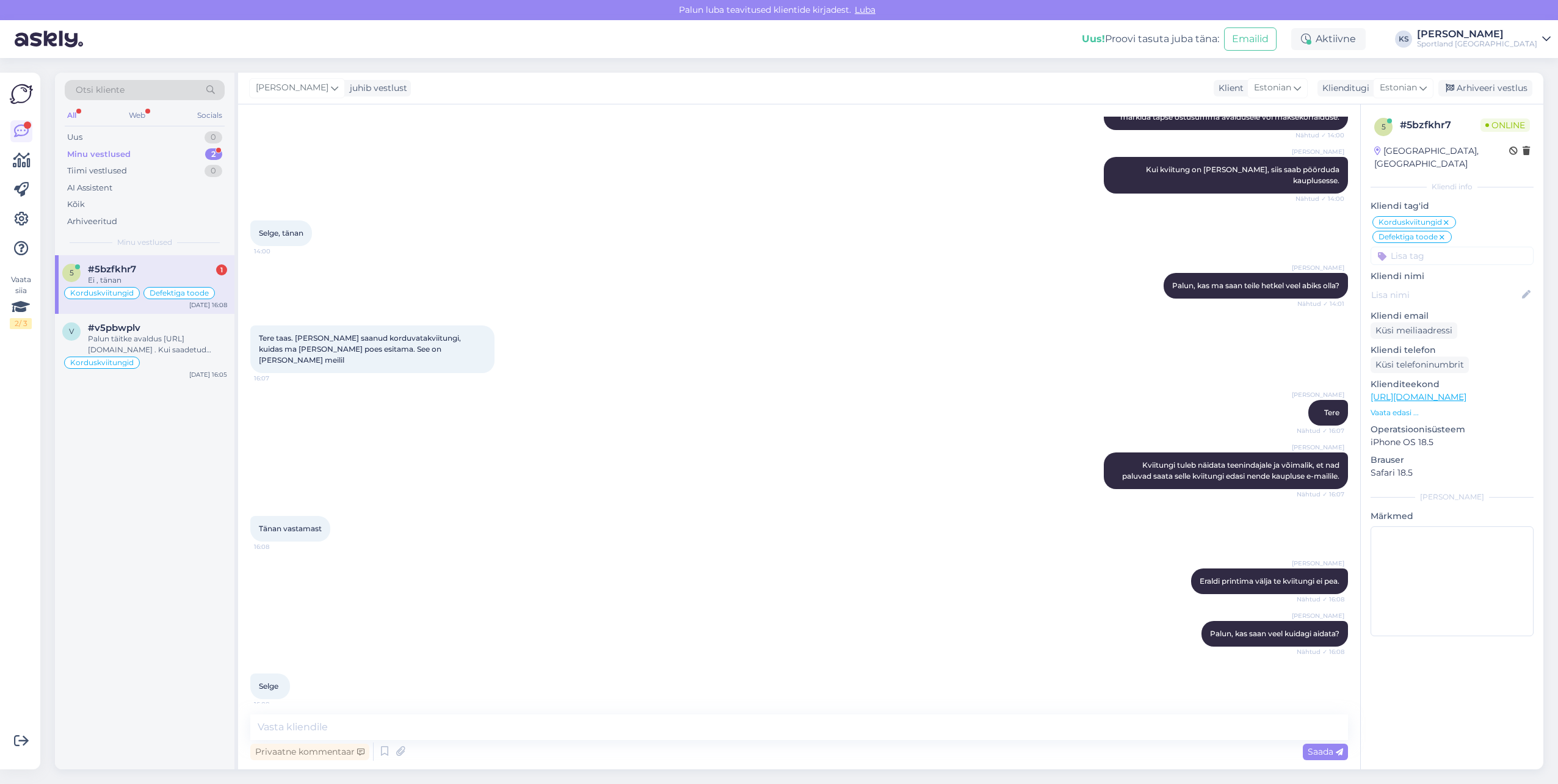
scroll to position [404, 0]
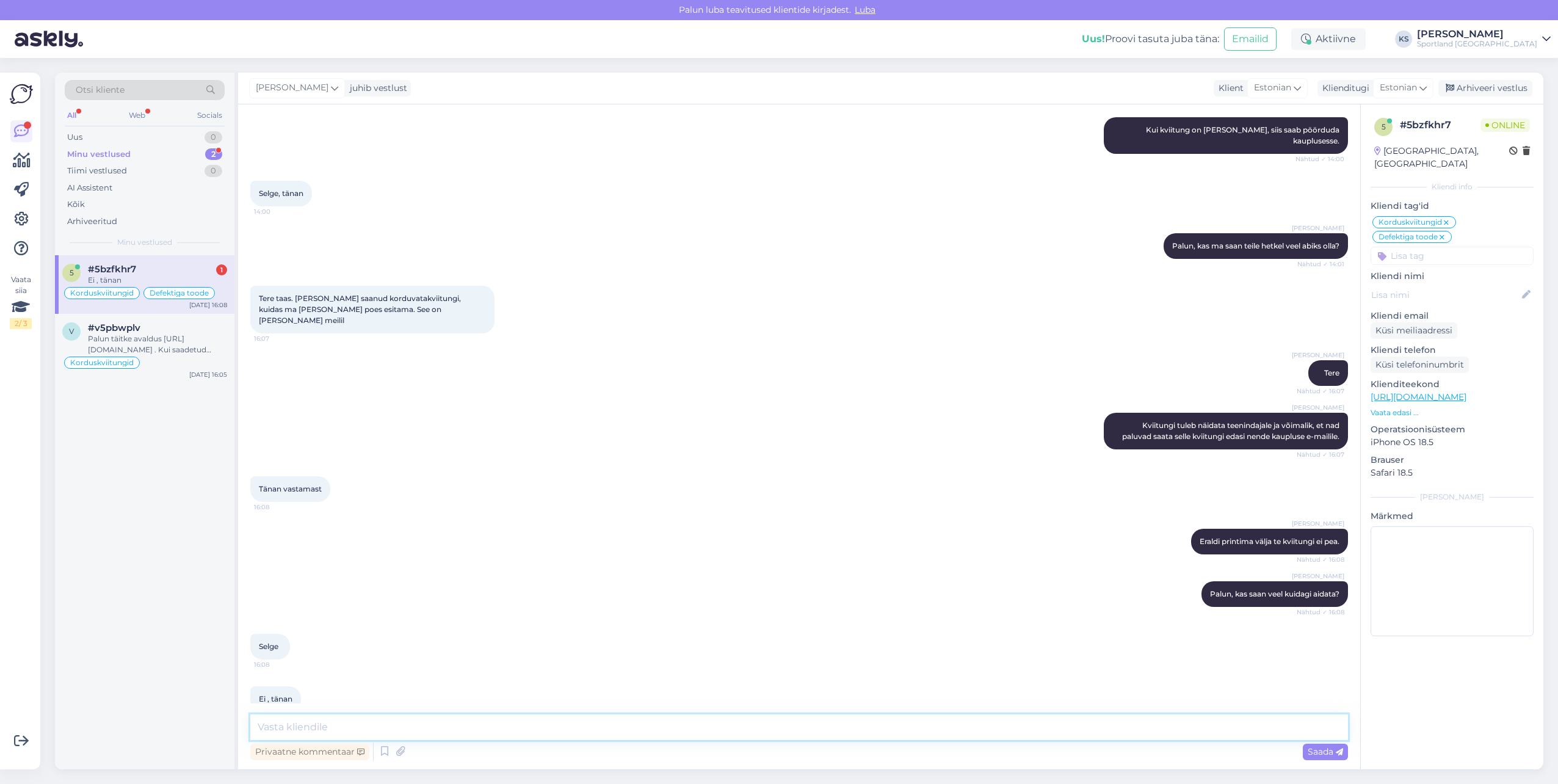
click at [374, 731] on textarea at bounding box center [799, 726] width 1098 height 25
type textarea "Super, soovin teile ilusat päeva!"
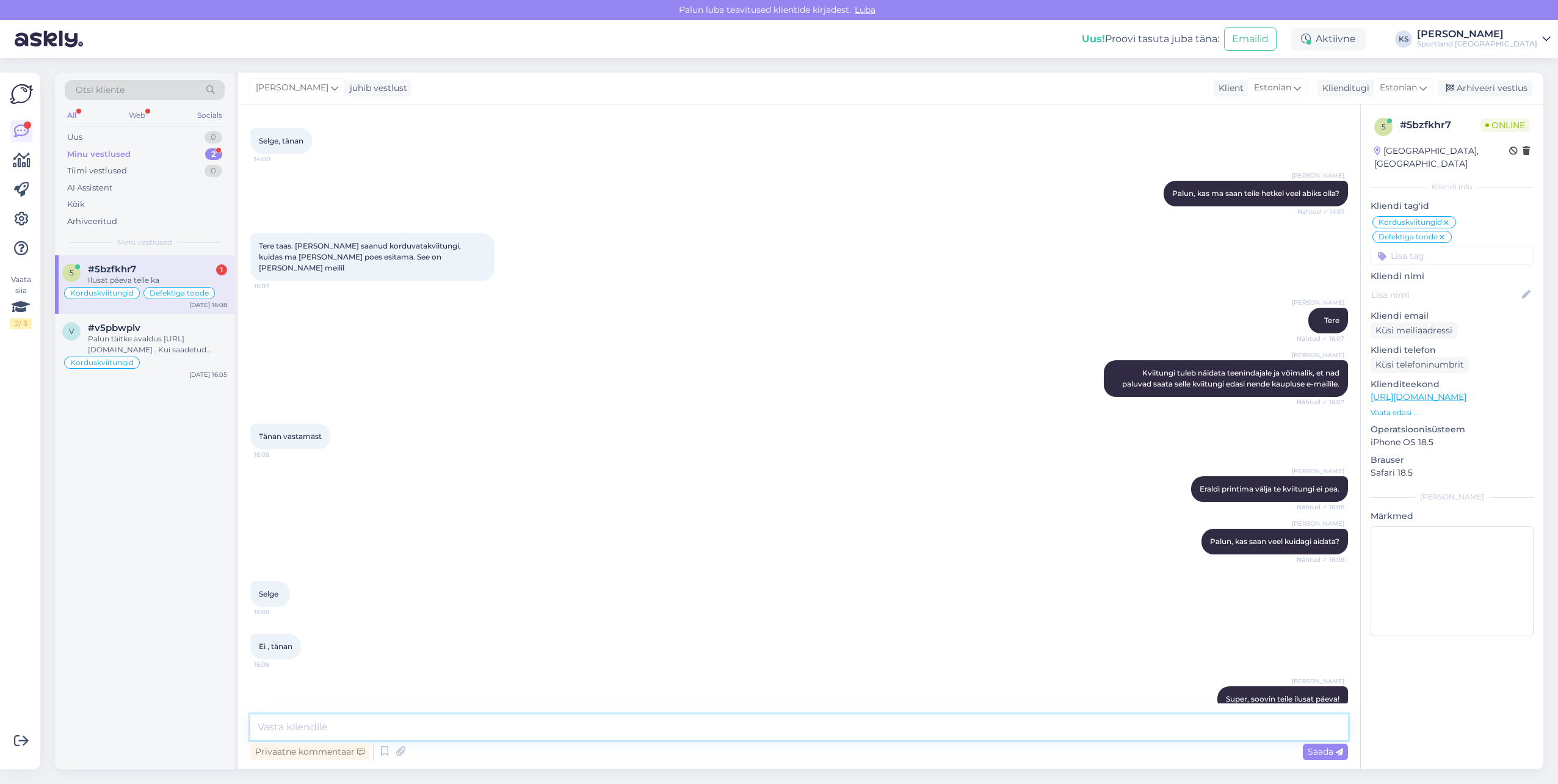
scroll to position [508, 0]
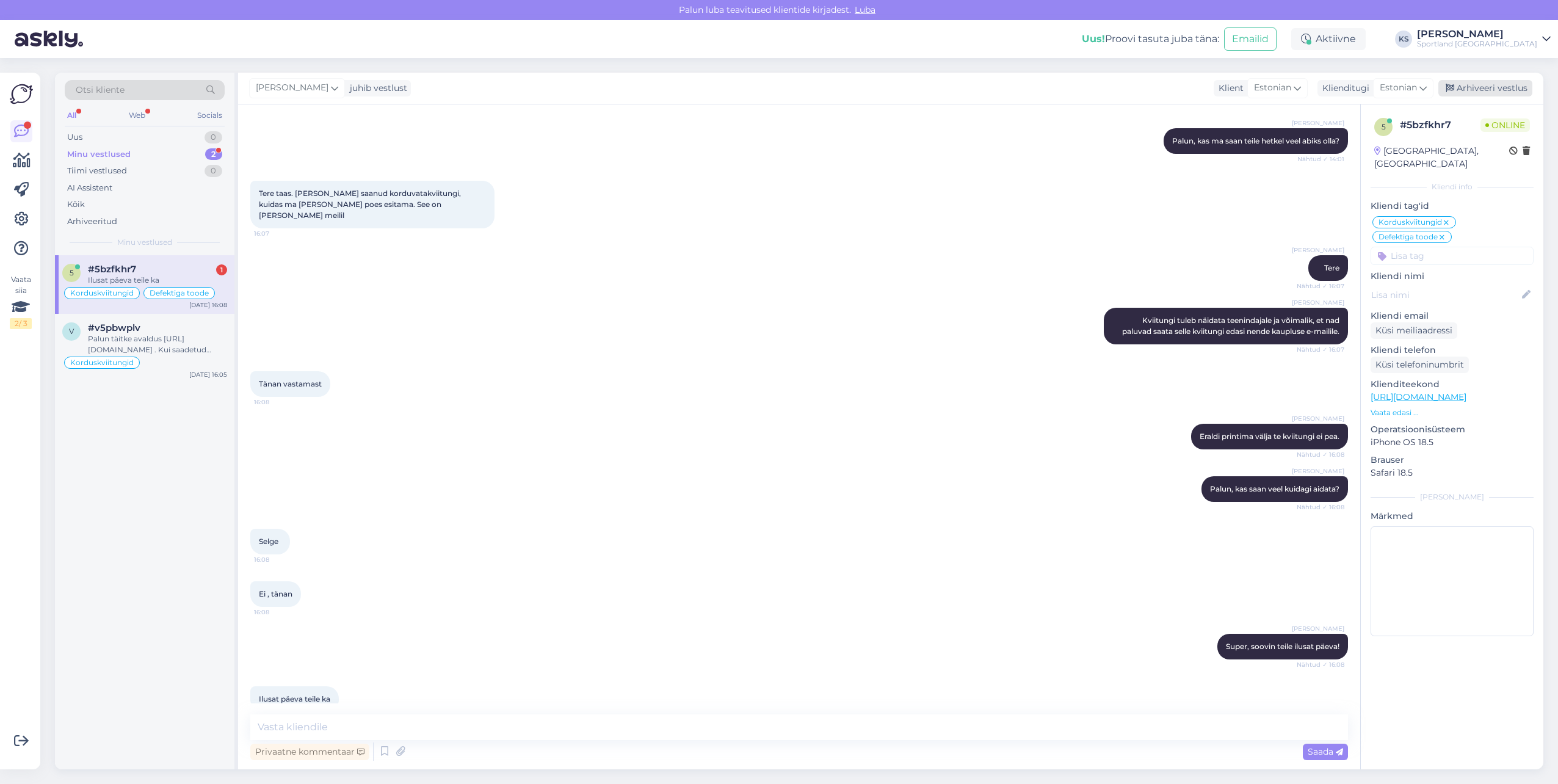
click at [1515, 89] on div "Arhiveeri vestlus" at bounding box center [1485, 88] width 94 height 17
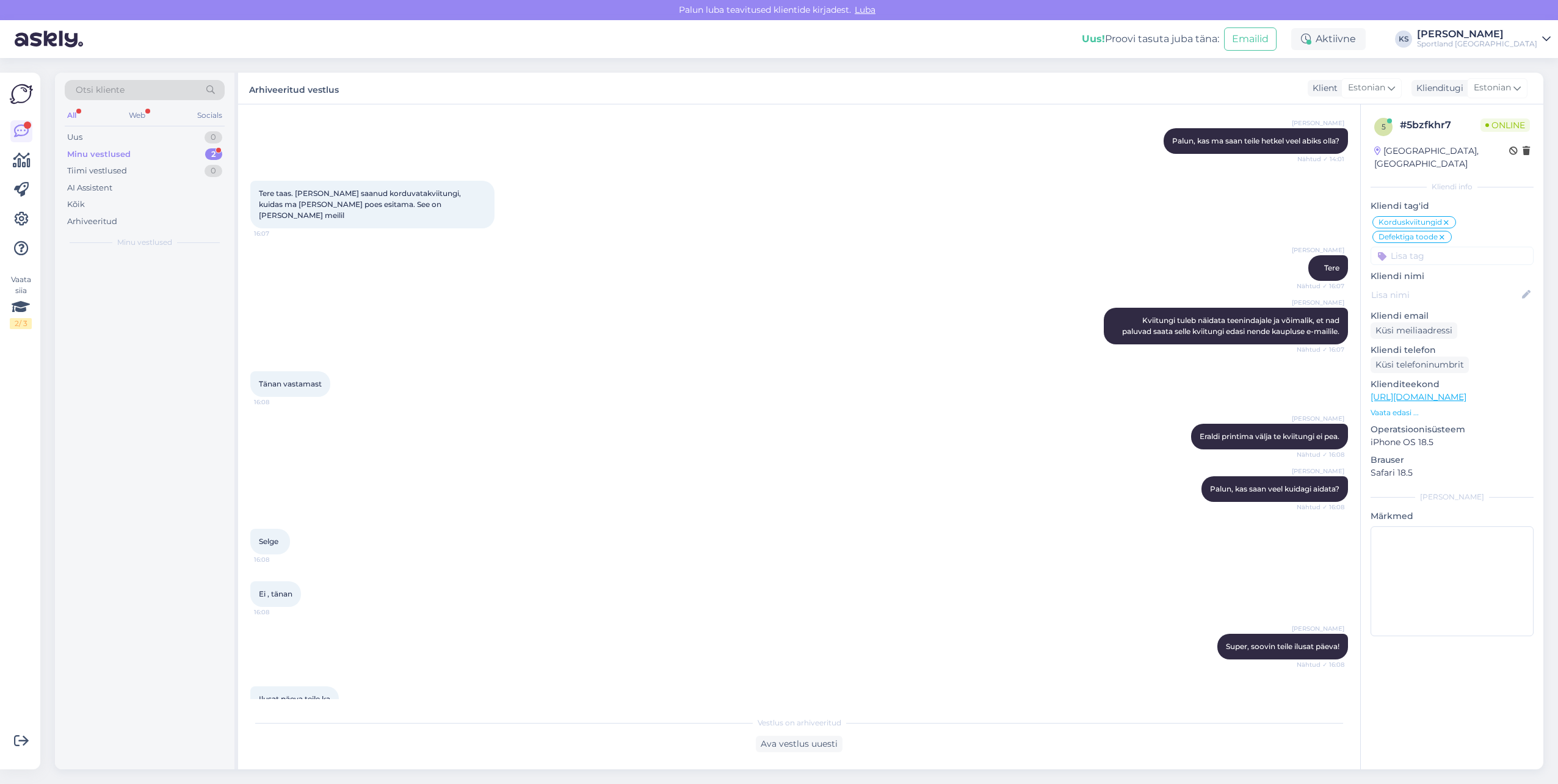
scroll to position [513, 0]
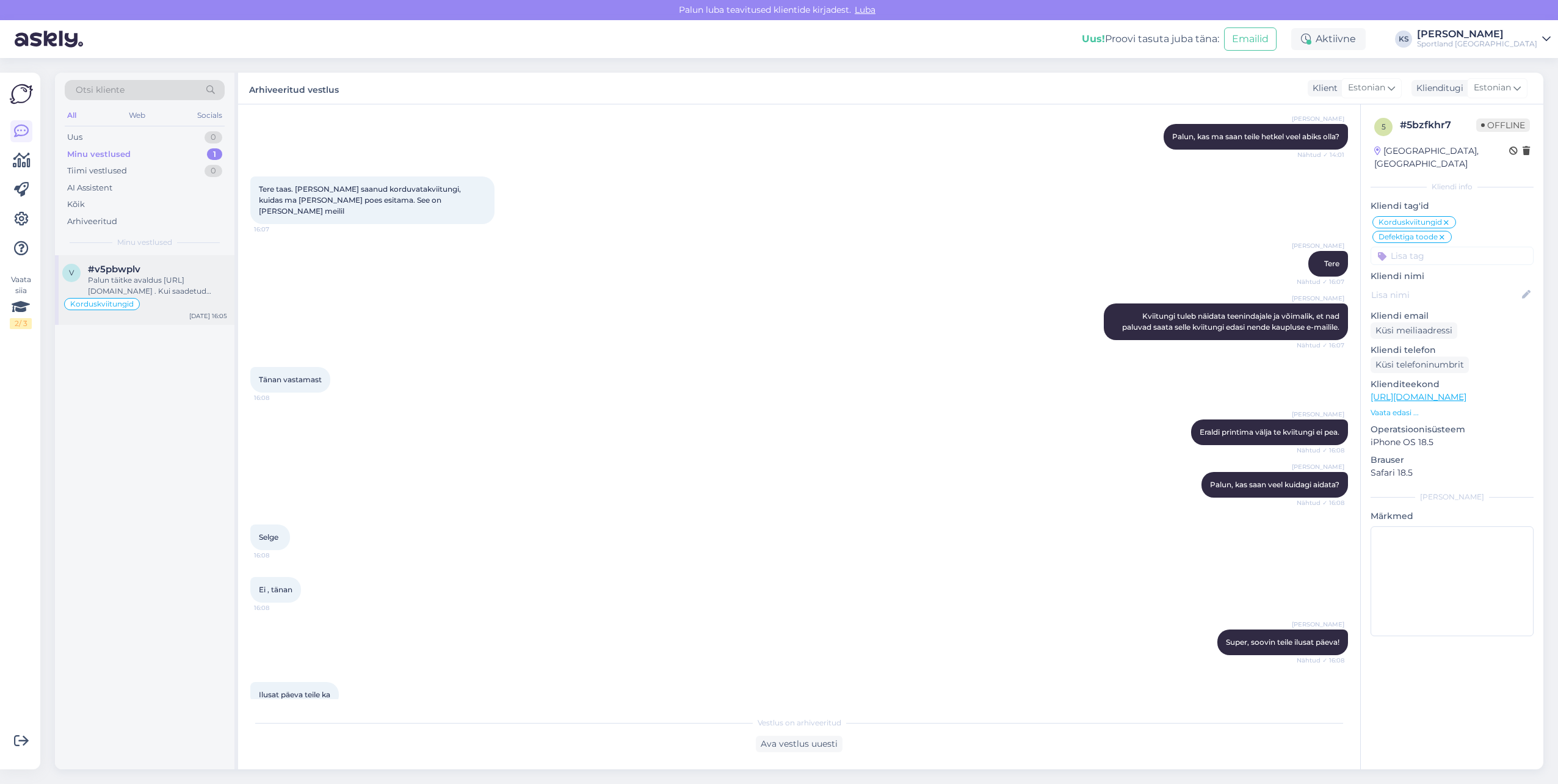
click at [138, 264] on span "#v5pbwplv" at bounding box center [114, 269] width 52 height 11
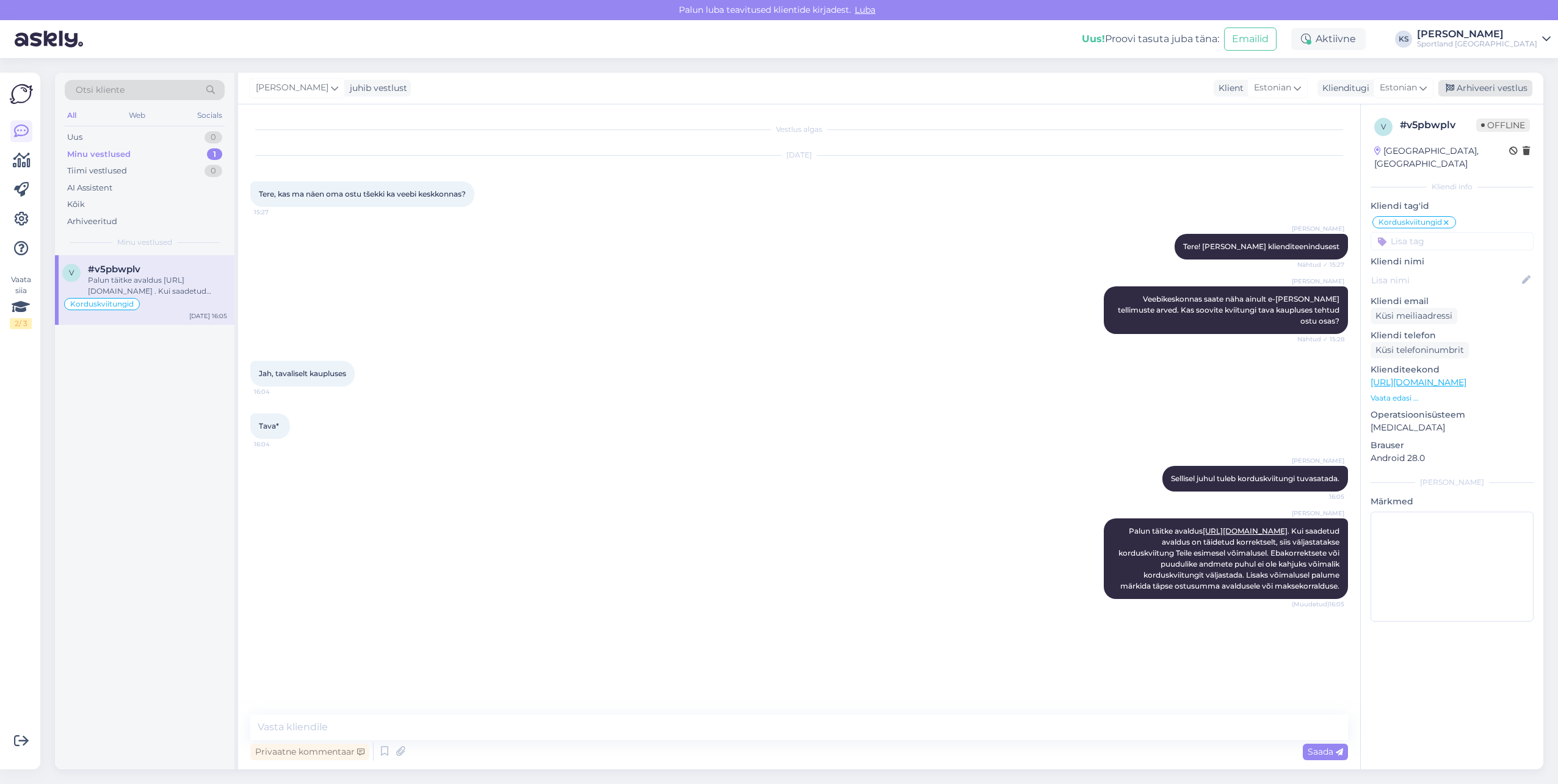
click at [1511, 93] on div "Arhiveeri vestlus" at bounding box center [1485, 88] width 94 height 17
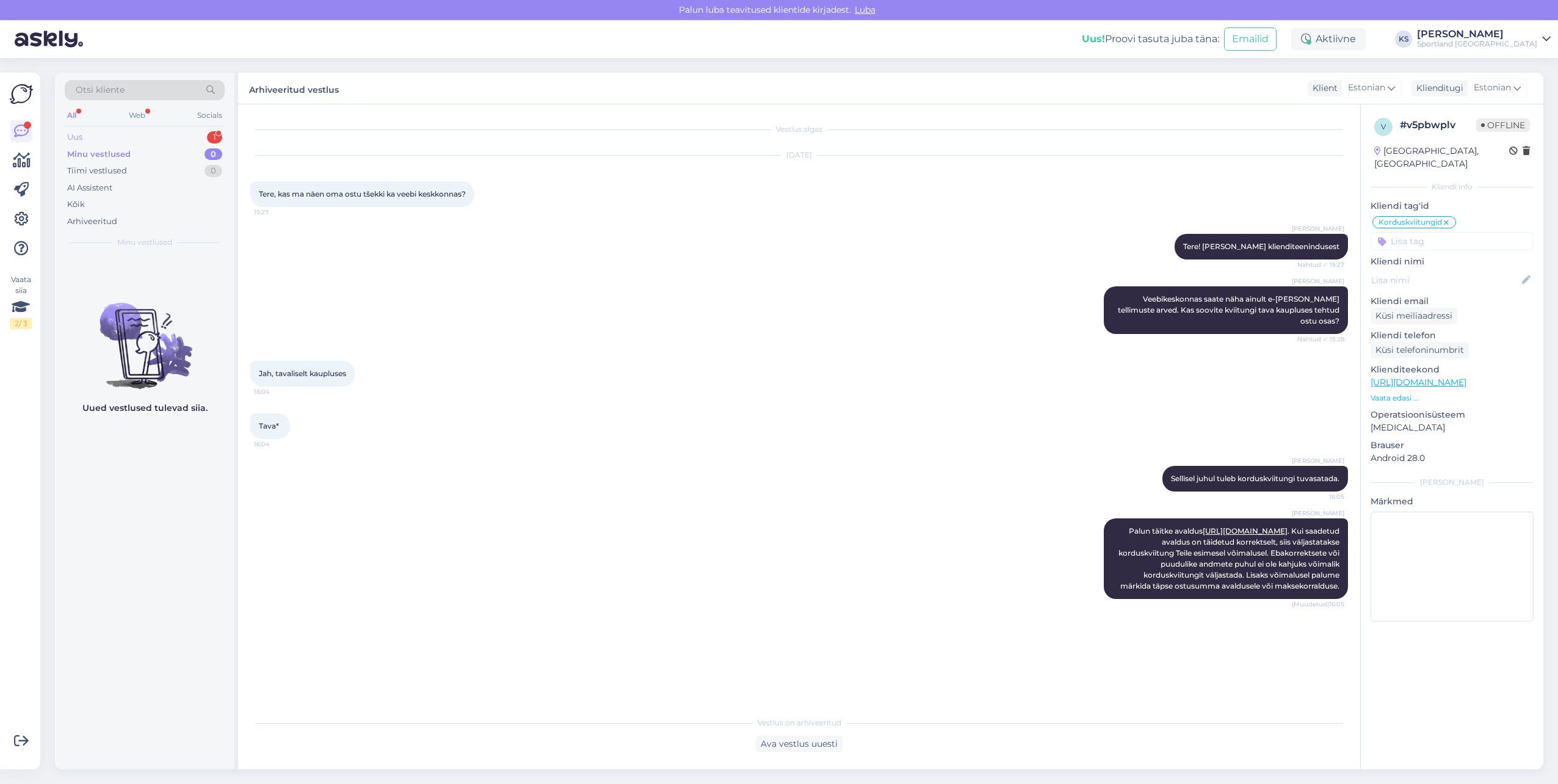
click at [196, 133] on div "Uus 1" at bounding box center [144, 137] width 160 height 17
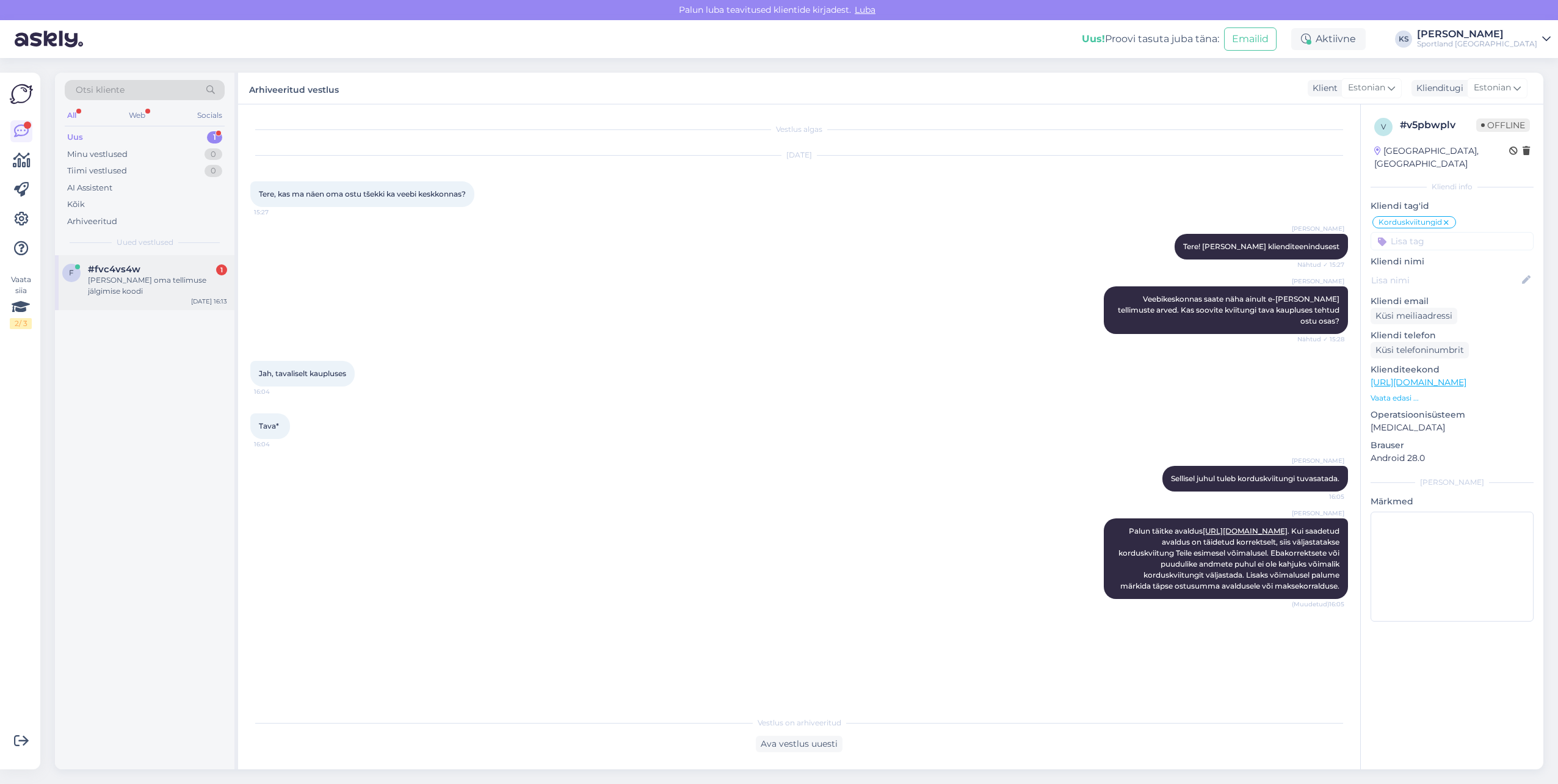
click at [173, 268] on div "#fvc4vs4w 1" at bounding box center [158, 269] width 139 height 11
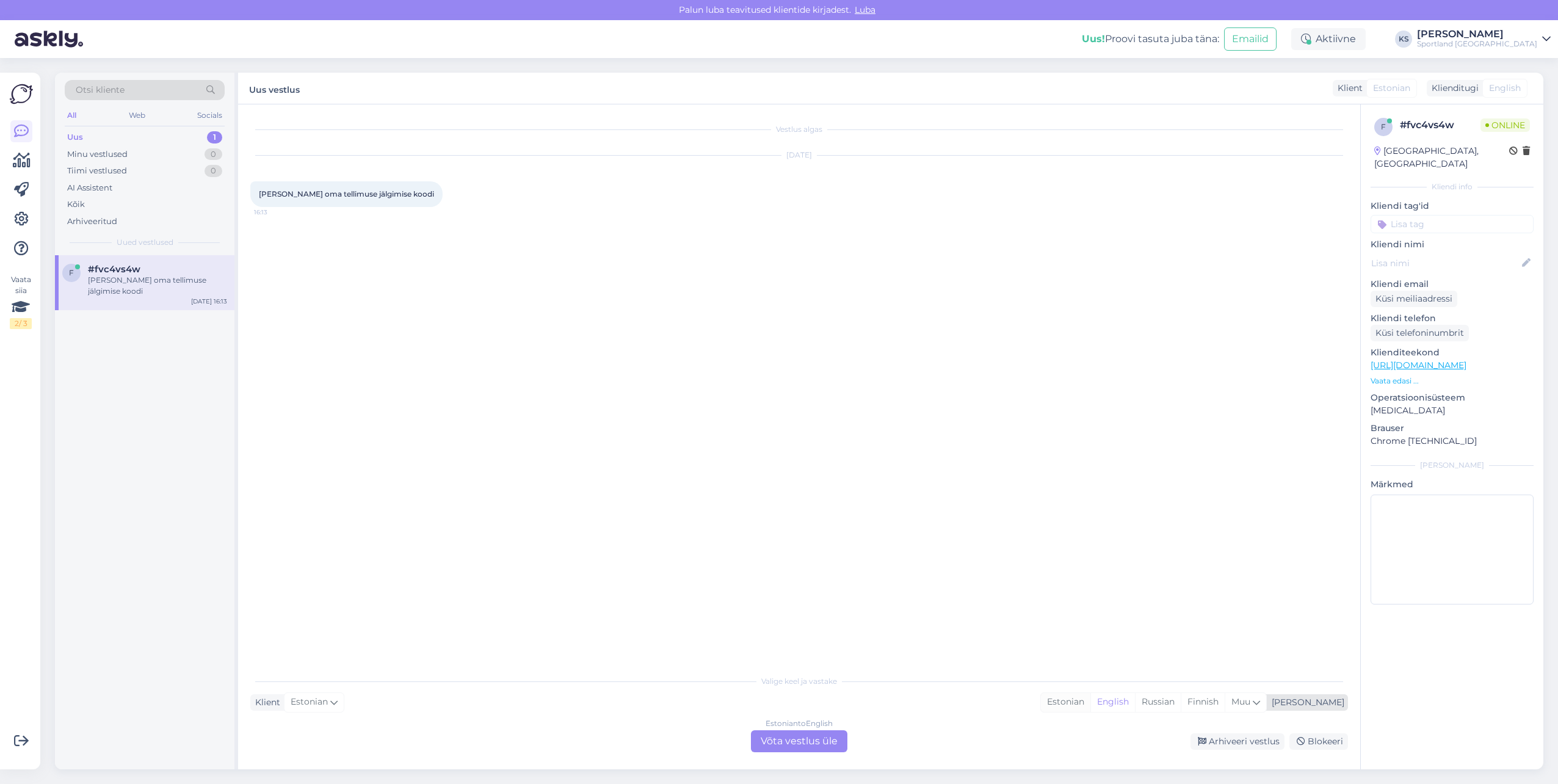
click at [1090, 698] on div "Estonian" at bounding box center [1065, 701] width 50 height 19
click at [812, 742] on div "Estonian to Estonian Võta vestlus üle" at bounding box center [799, 741] width 96 height 22
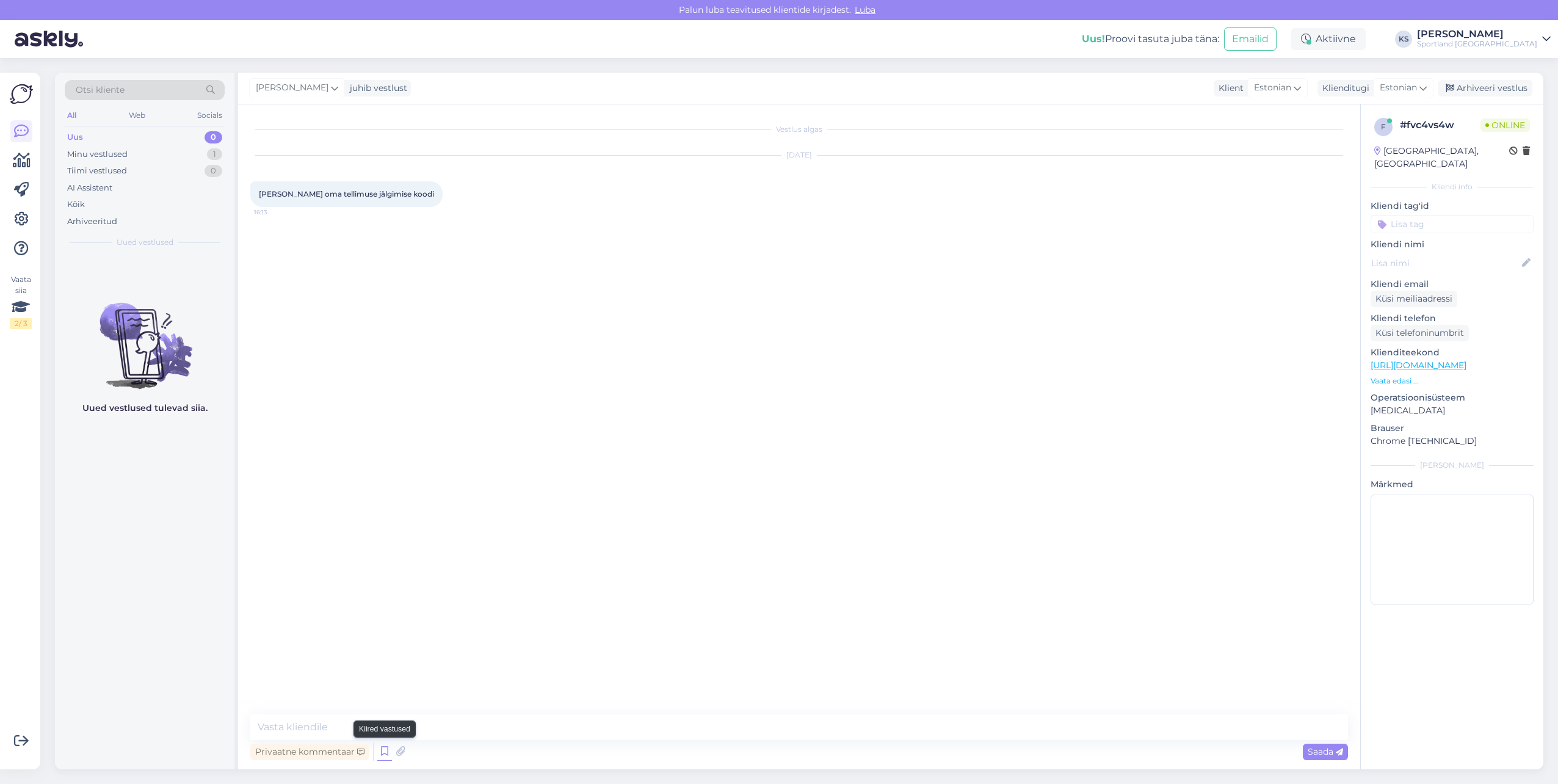
click at [388, 752] on icon at bounding box center [385, 751] width 14 height 19
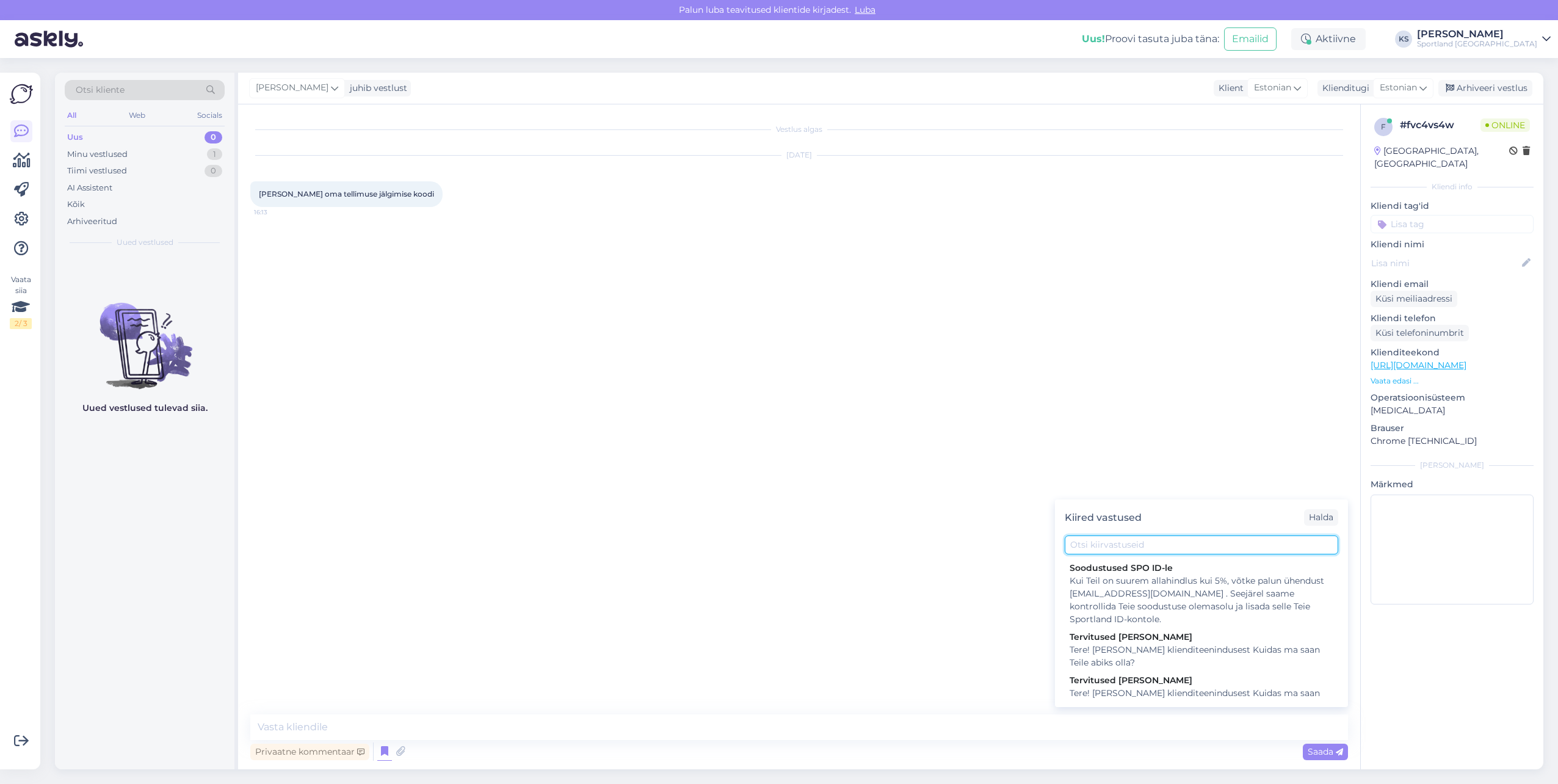
click at [1122, 541] on input "text" at bounding box center [1202, 545] width 274 height 19
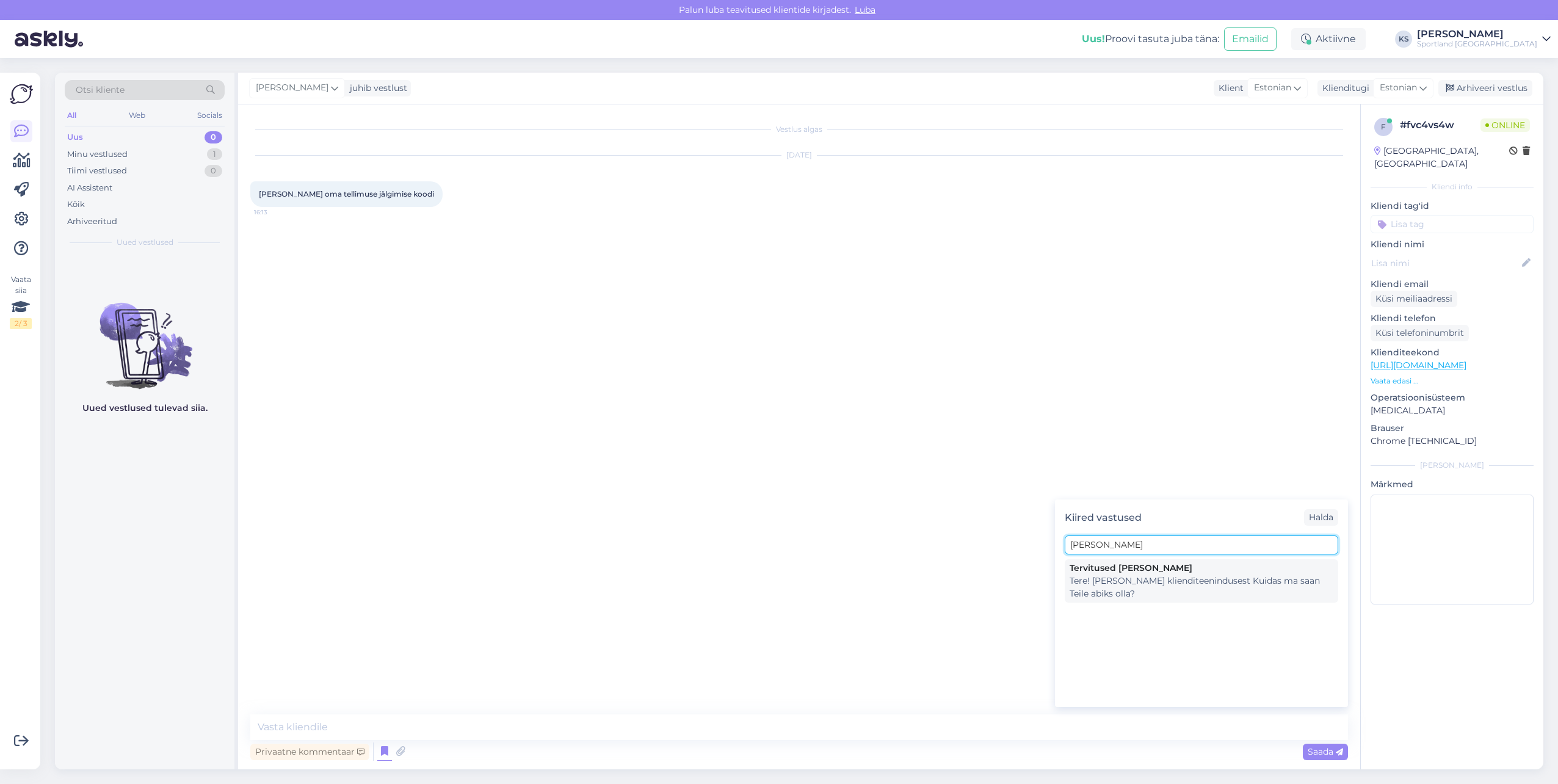
type input "[PERSON_NAME]"
click at [1145, 578] on div "Tere! [PERSON_NAME] klienditeenindusest Kuidas ma saan Teile abiks olla?" at bounding box center [1201, 587] width 263 height 25
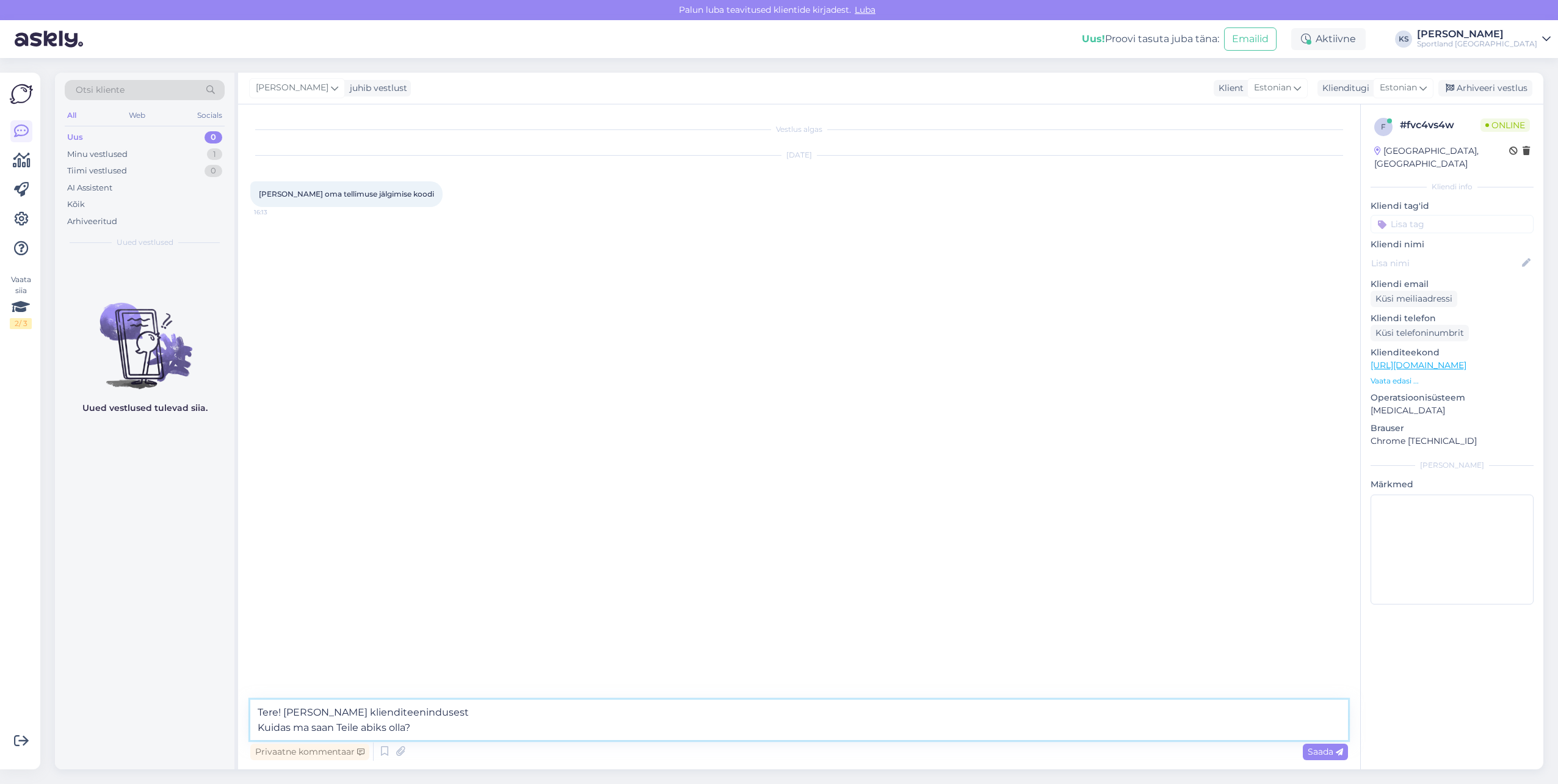
drag, startPoint x: 428, startPoint y: 726, endPoint x: 264, endPoint y: 721, distance: 164.1
click at [264, 721] on textarea "Tere! [PERSON_NAME] klienditeenindusest Kuidas ma saan Teile abiks olla?" at bounding box center [799, 719] width 1098 height 41
type textarea "Tere! [PERSON_NAME] klienditeenindusest"
click at [523, 728] on textarea at bounding box center [799, 726] width 1098 height 25
type textarea "Palun edastage meile tellimuse numbri"
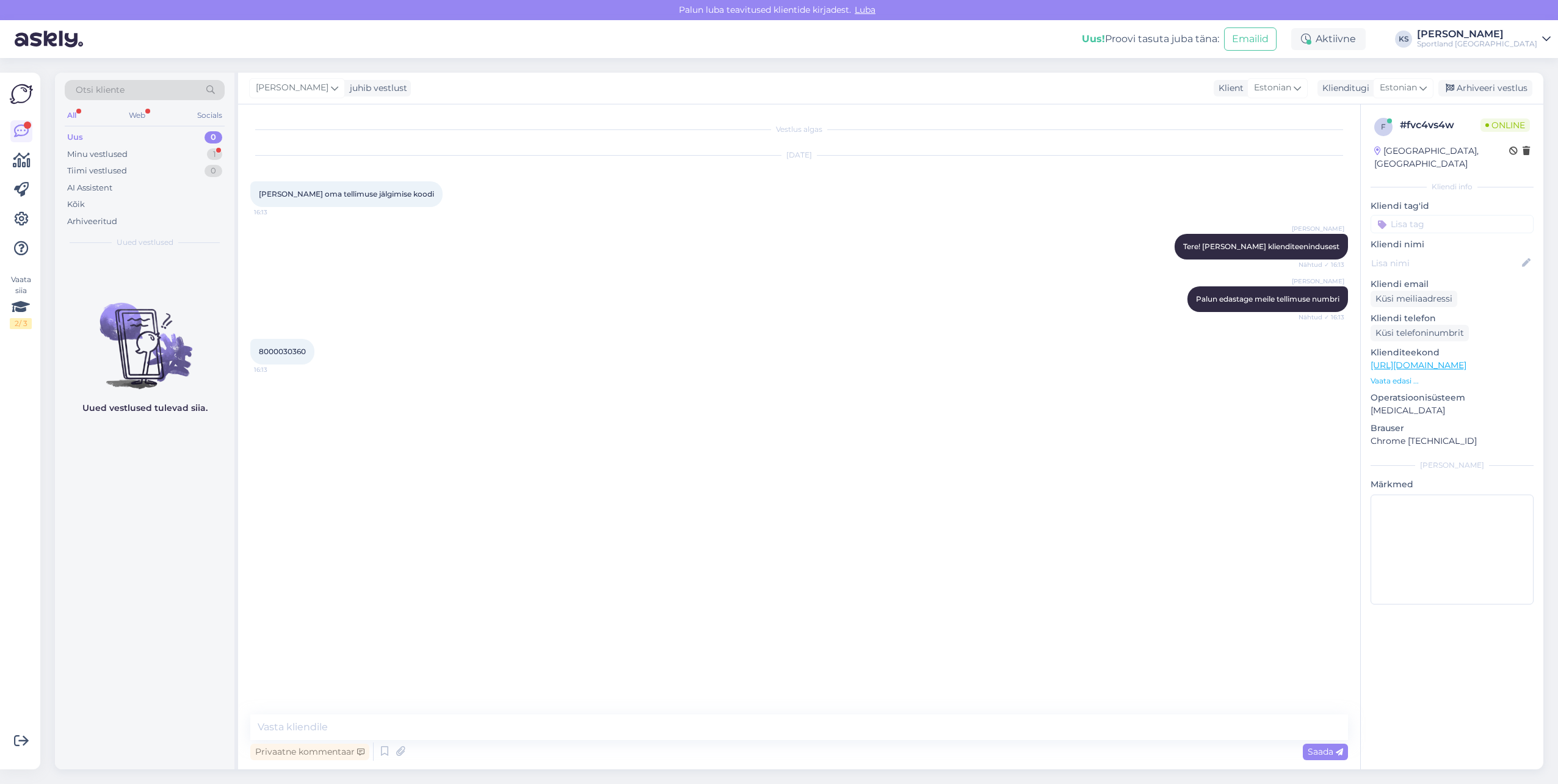
click at [285, 349] on span "8000030360" at bounding box center [282, 351] width 47 height 9
copy div "8000030360 16:13"
click at [393, 717] on textarea at bounding box center [799, 726] width 1098 height 25
paste textarea "CC835520414EE"
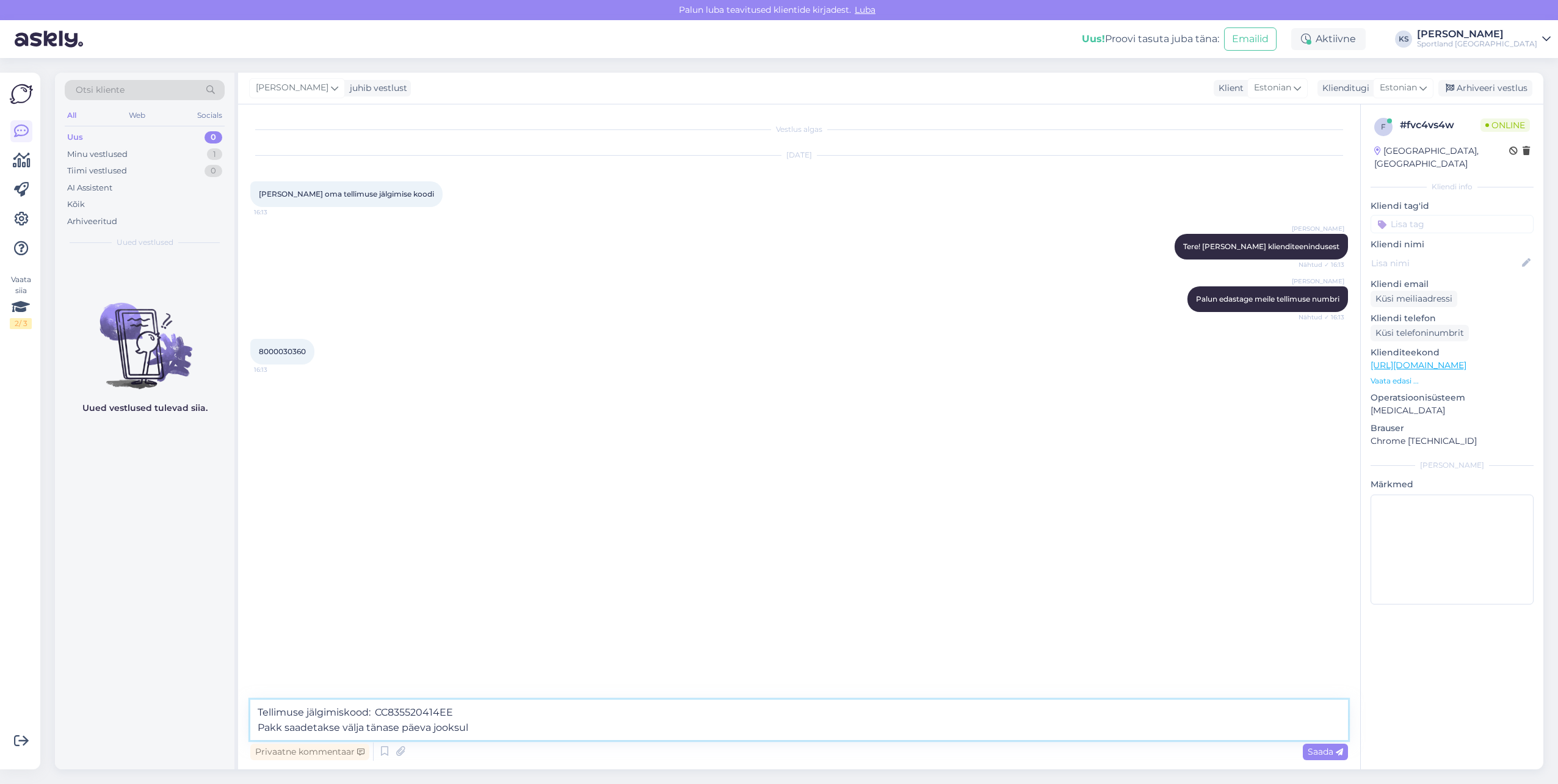
type textarea "Tellimuse jälgimiskood: CC835520414EE Pakk saadetakse välja tänase päeva jooksu…"
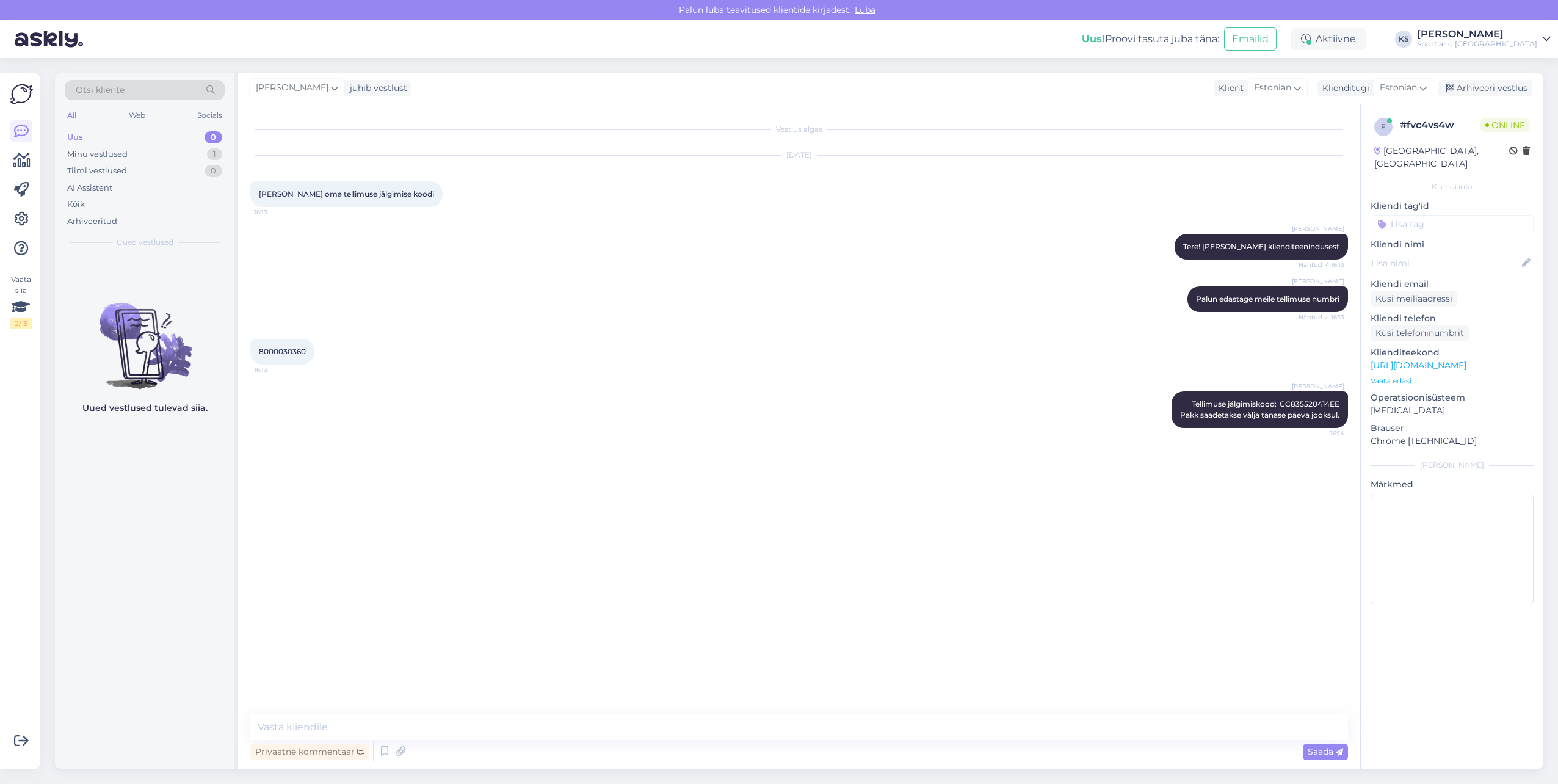
click at [1465, 215] on input at bounding box center [1452, 224] width 163 height 19
type input "tellimuse"
click at [1469, 252] on span "Tellimuse [PERSON_NAME] info" at bounding box center [1453, 256] width 98 height 8
click at [551, 734] on textarea at bounding box center [799, 726] width 1098 height 25
type textarea "Kas ma saan teile hetkel veel abiks olla?"
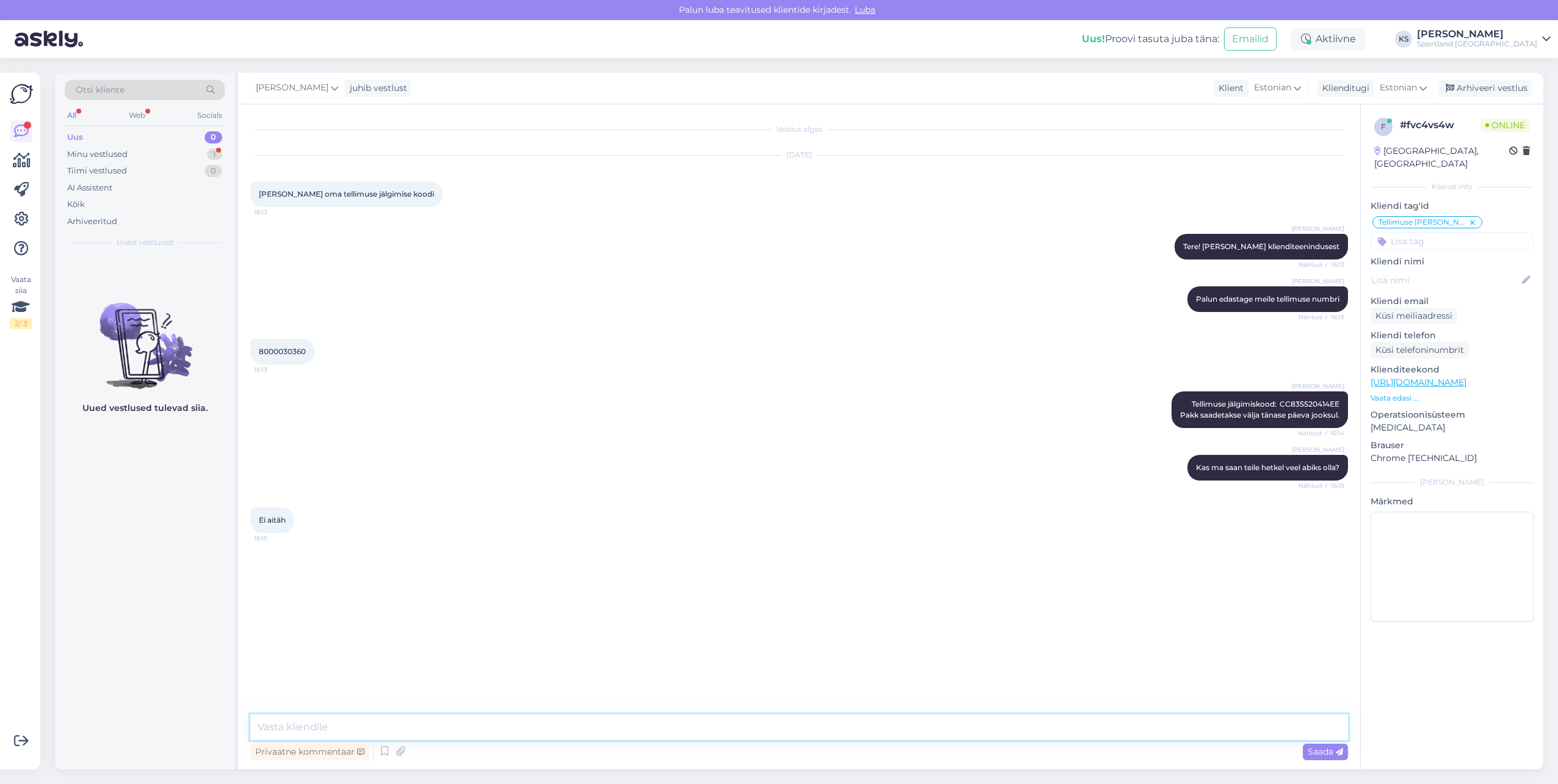
drag, startPoint x: 436, startPoint y: 720, endPoint x: 690, endPoint y: 783, distance: 261.7
click at [442, 720] on textarea at bounding box center [799, 726] width 1098 height 25
type textarea "Palun, sellisel juhul soovin teile ilusat päeva!"
click at [1482, 95] on div "Arhiveeri vestlus" at bounding box center [1485, 88] width 94 height 17
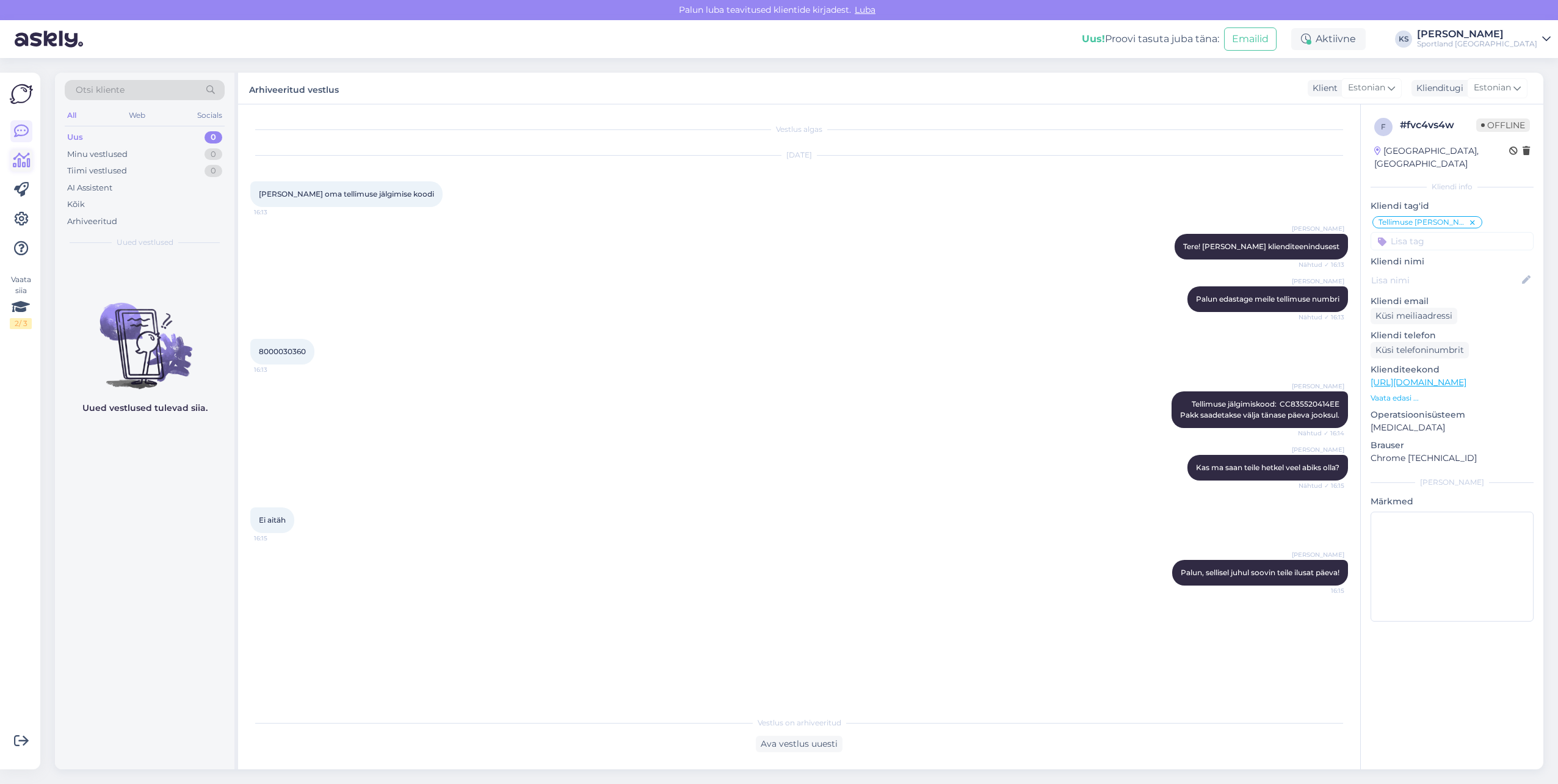
click at [23, 161] on icon at bounding box center [22, 160] width 18 height 14
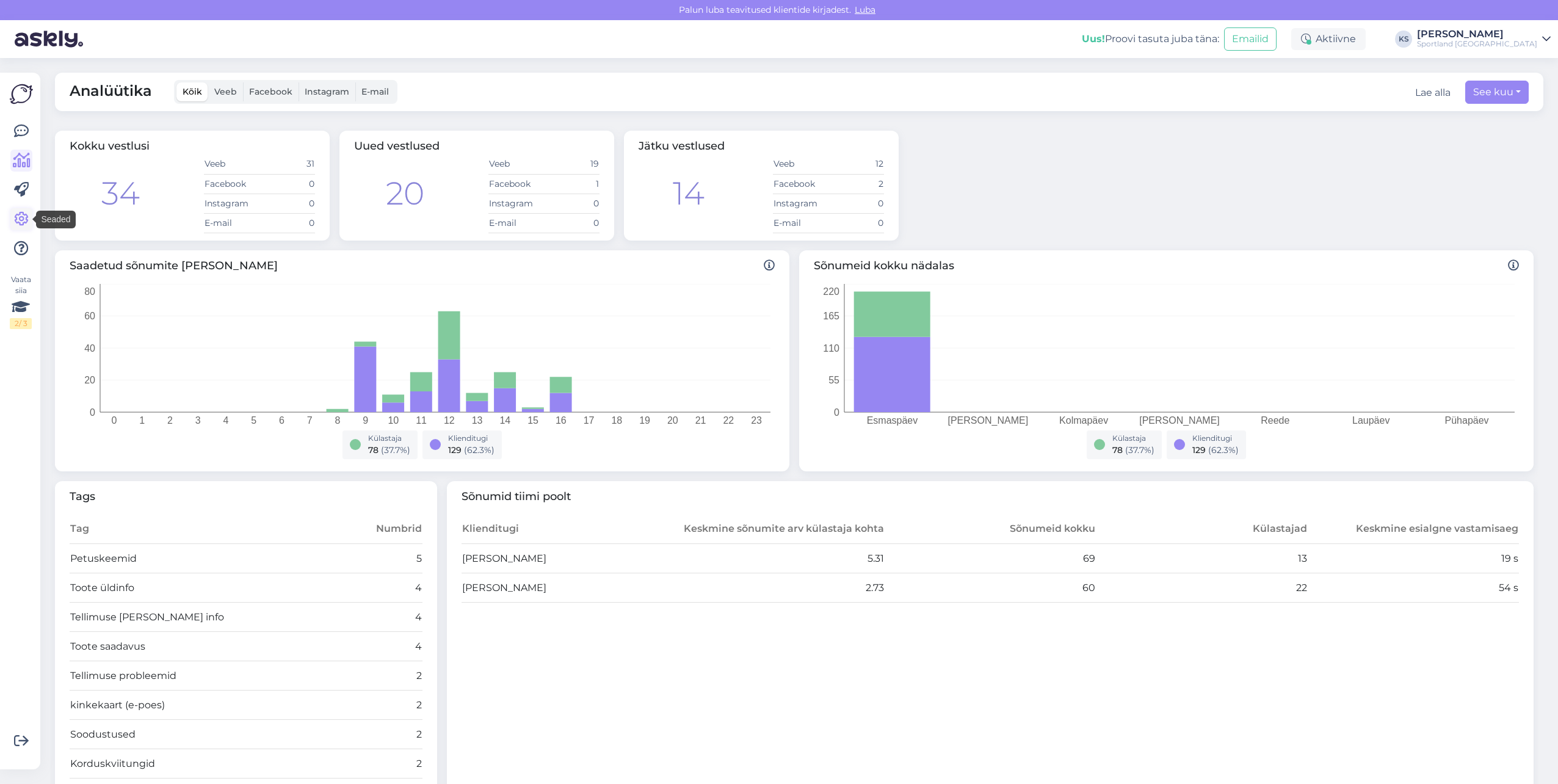
click at [19, 215] on icon at bounding box center [21, 219] width 14 height 14
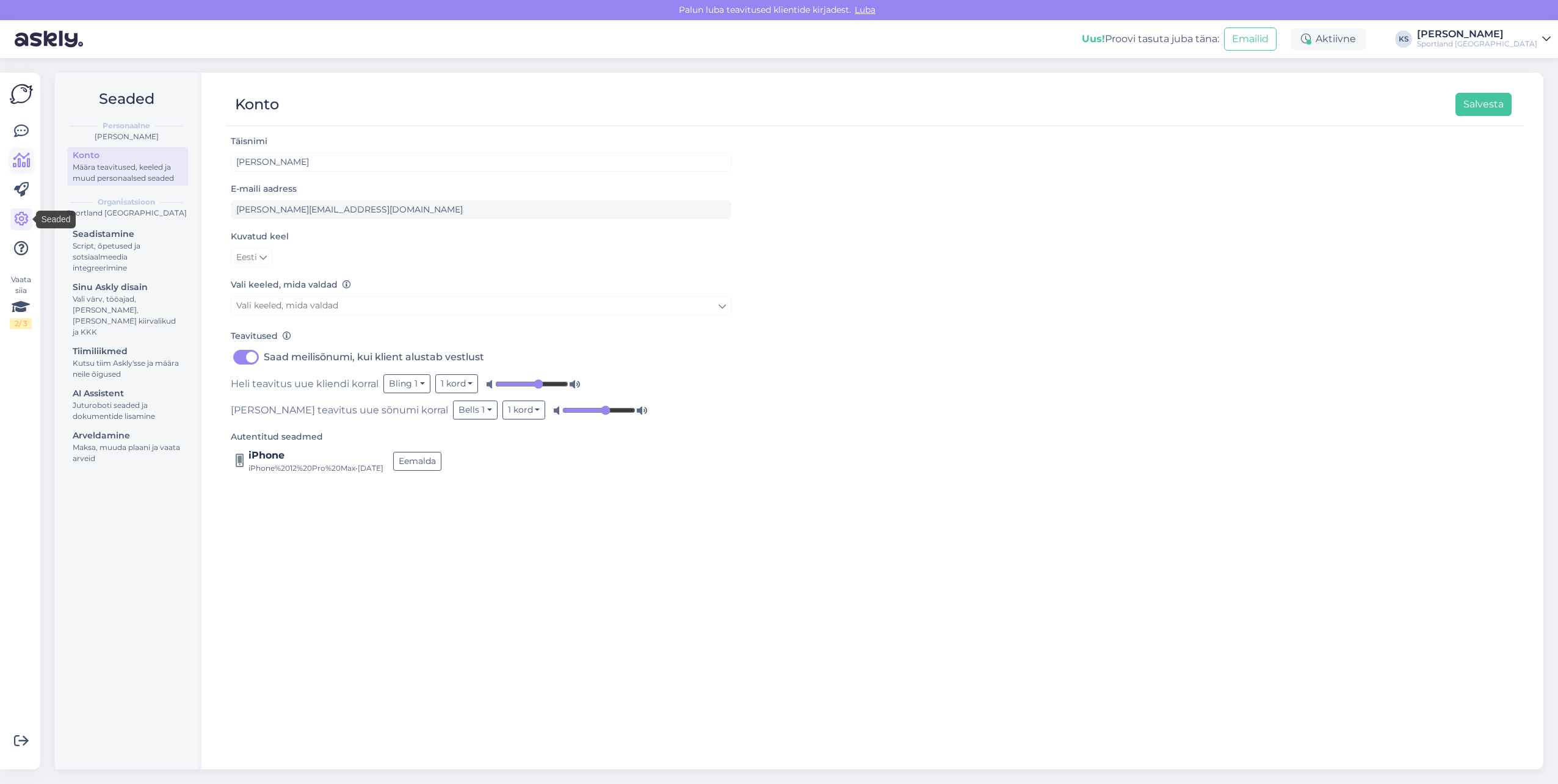
click at [19, 163] on icon at bounding box center [22, 160] width 18 height 14
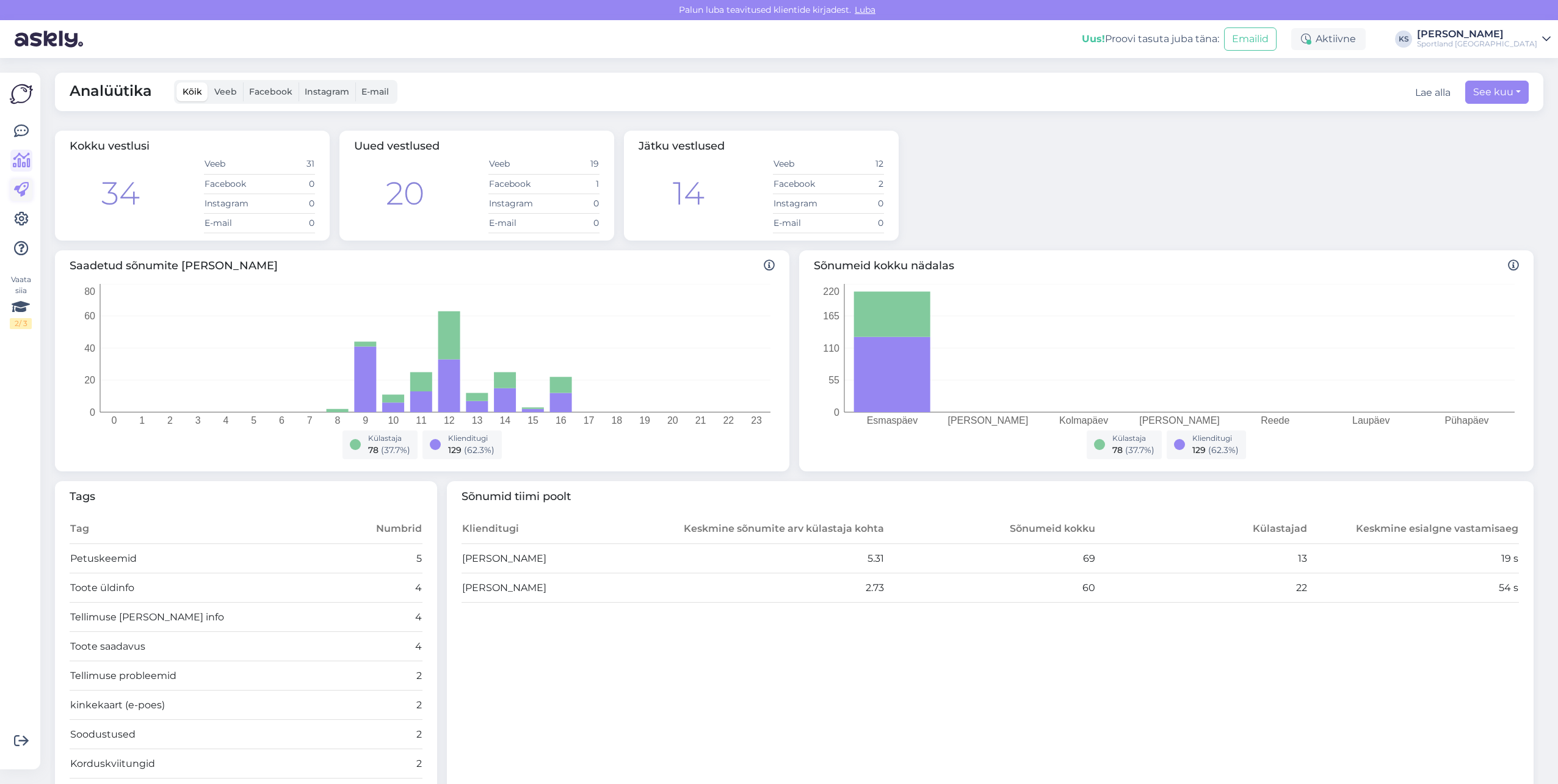
click at [10, 190] on link at bounding box center [21, 190] width 22 height 22
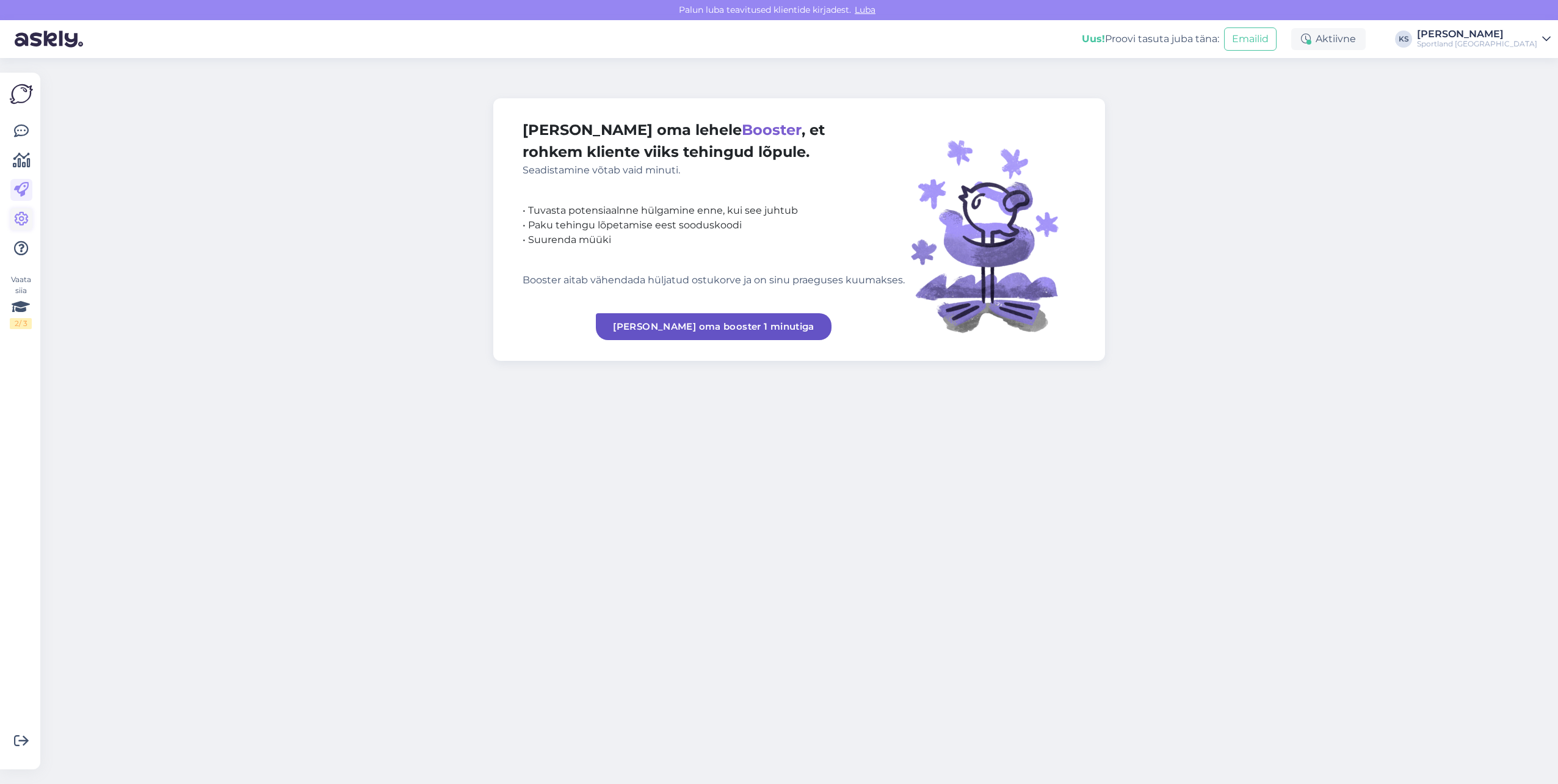
click at [17, 215] on icon at bounding box center [21, 219] width 14 height 14
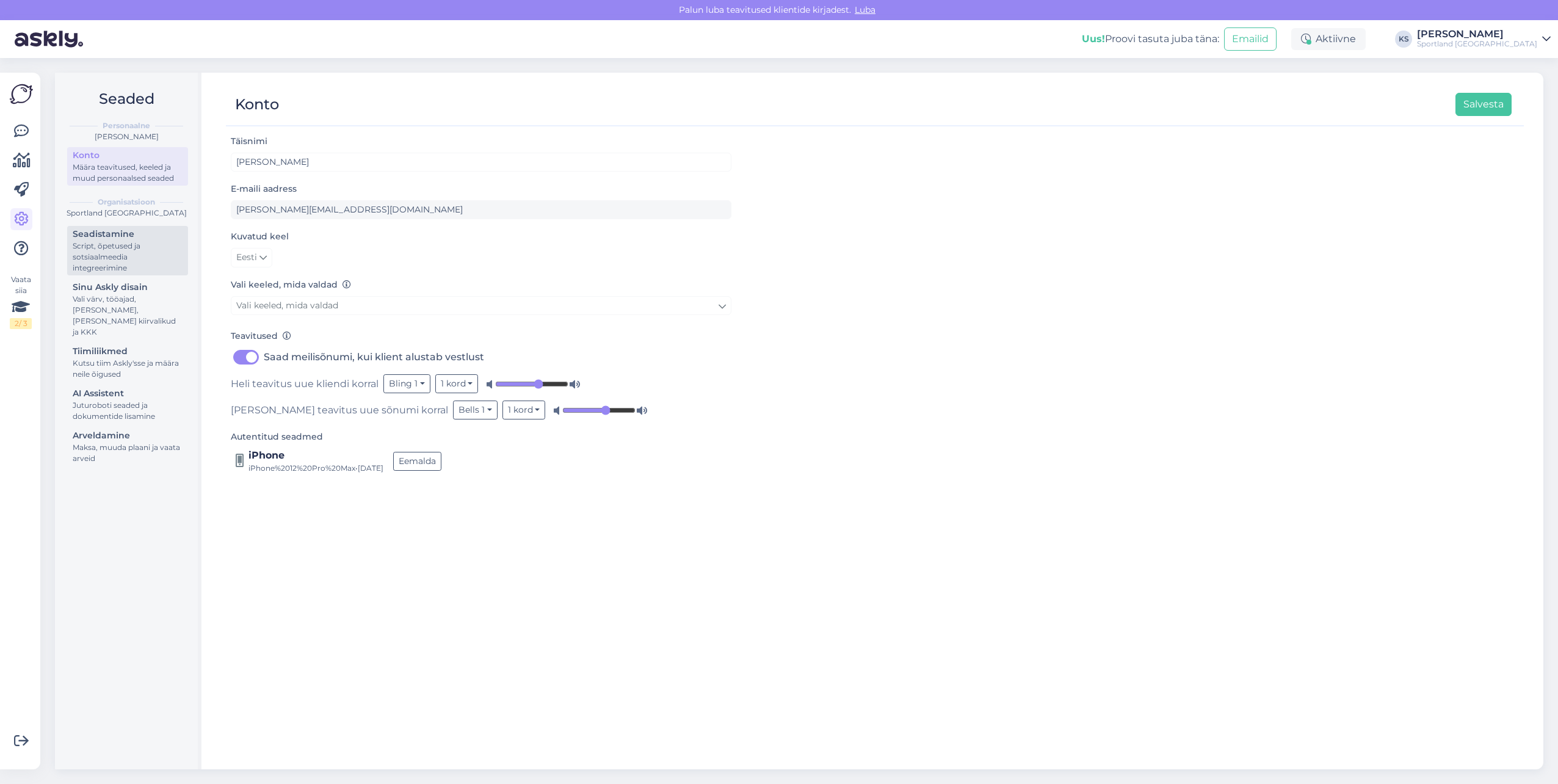
click at [127, 250] on div "Script, õpetused ja sotsiaalmeedia integreerimine" at bounding box center [128, 257] width 110 height 33
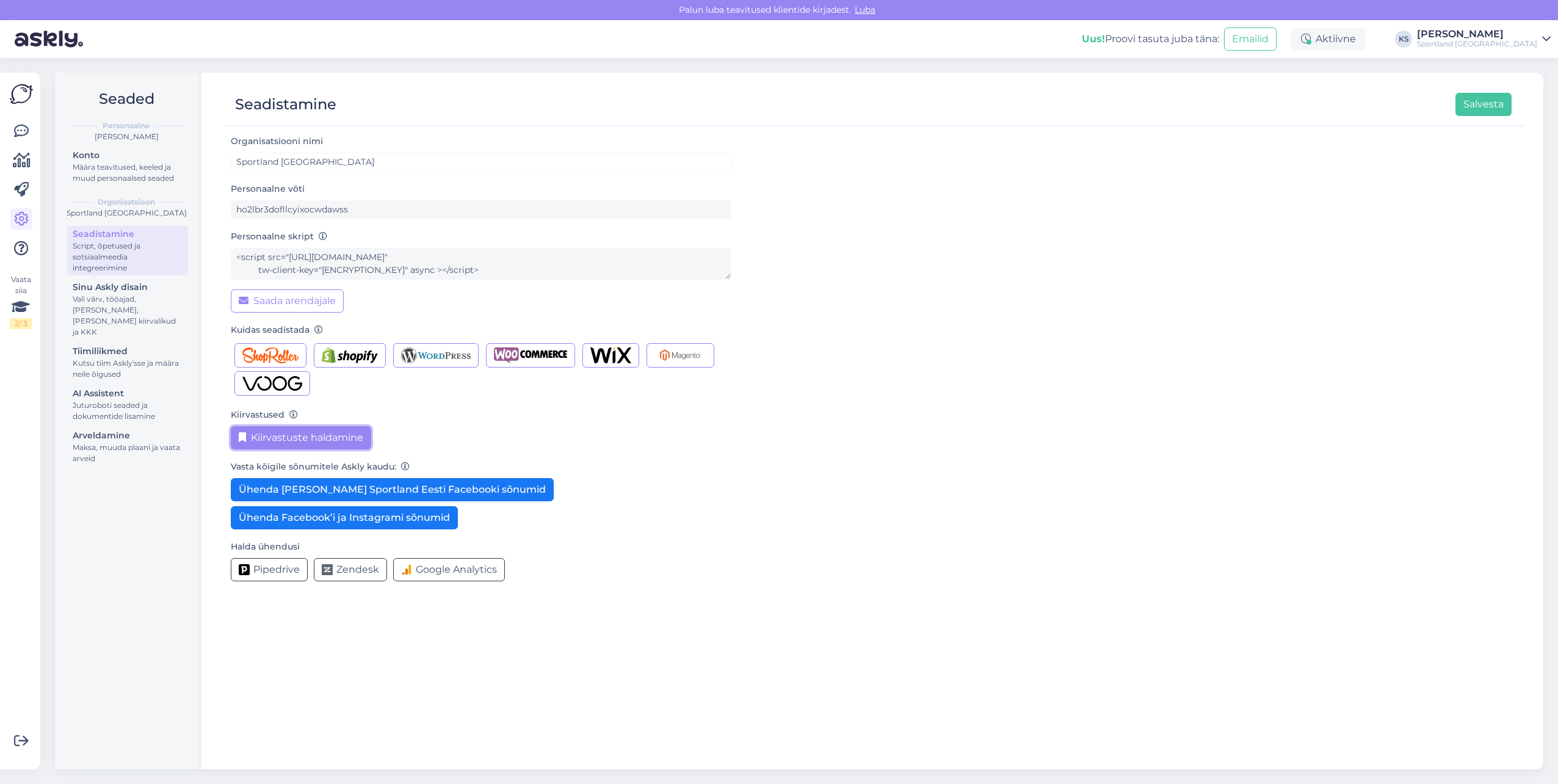
click at [284, 428] on button "Kiirvastuste haldamine" at bounding box center [301, 438] width 140 height 23
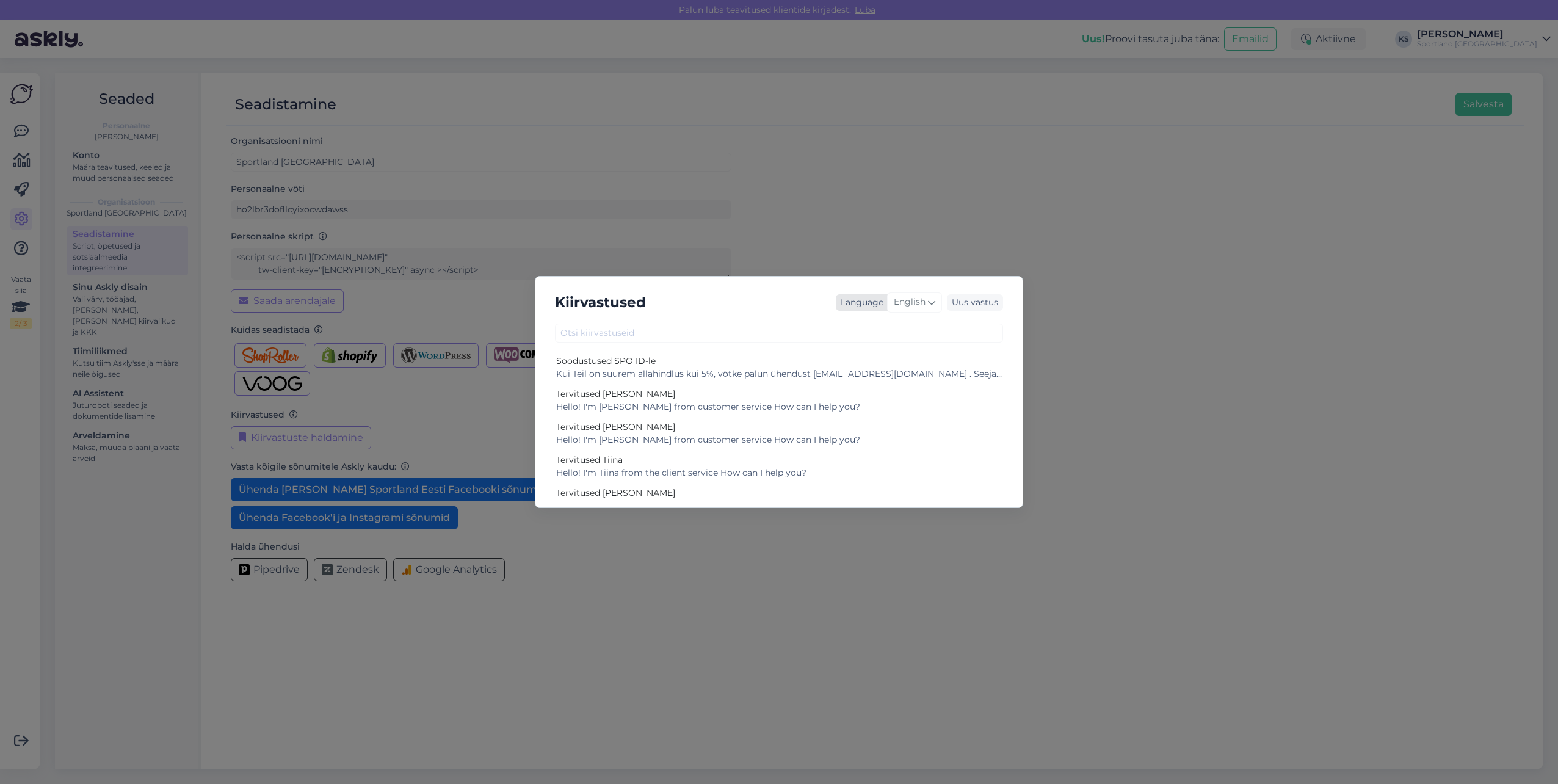
click at [918, 307] on span "English" at bounding box center [909, 303] width 32 height 14
type input "es"
click at [865, 371] on link "Estonian" at bounding box center [889, 376] width 134 height 19
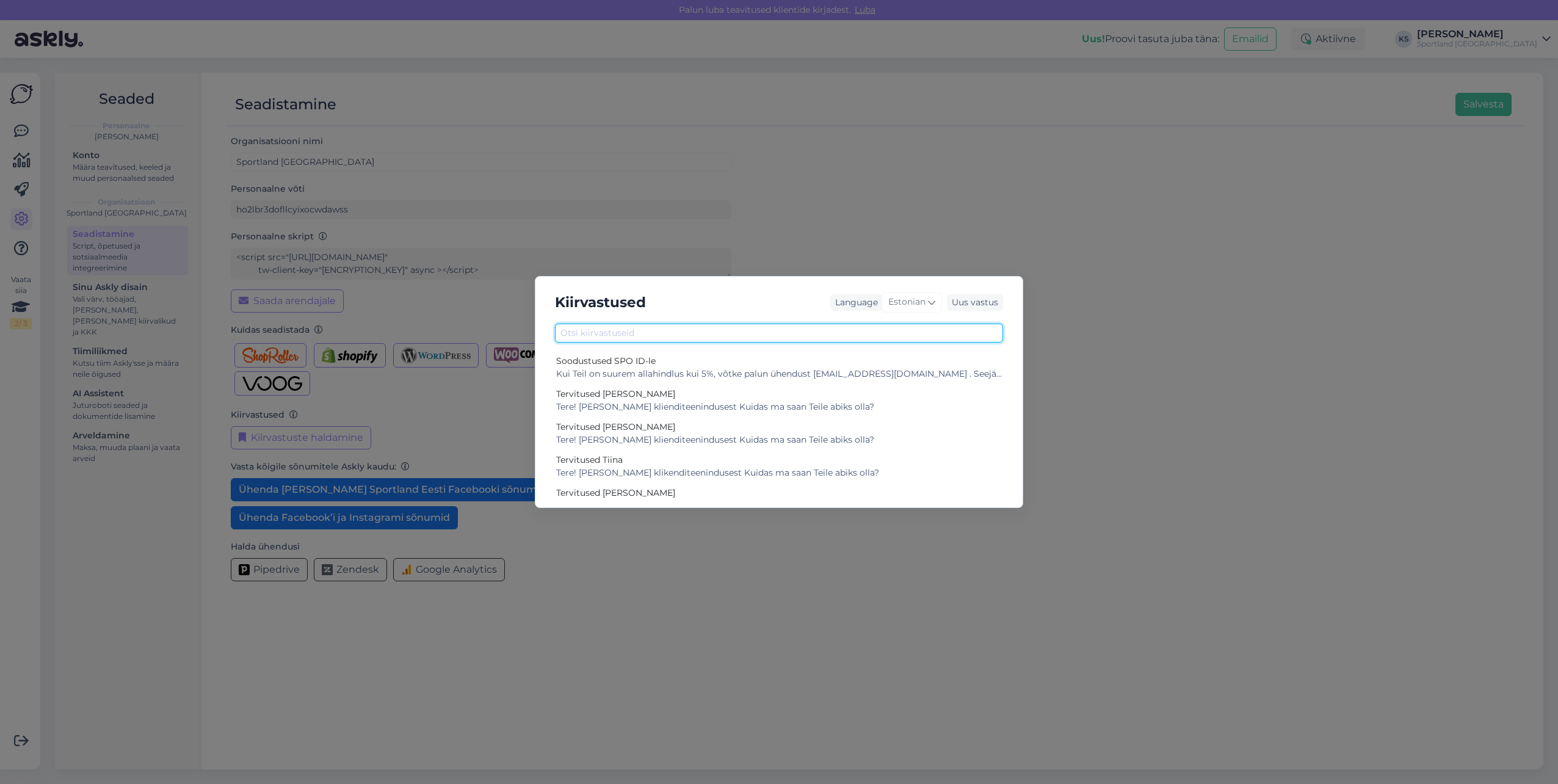
click at [733, 332] on input "text" at bounding box center [779, 333] width 448 height 19
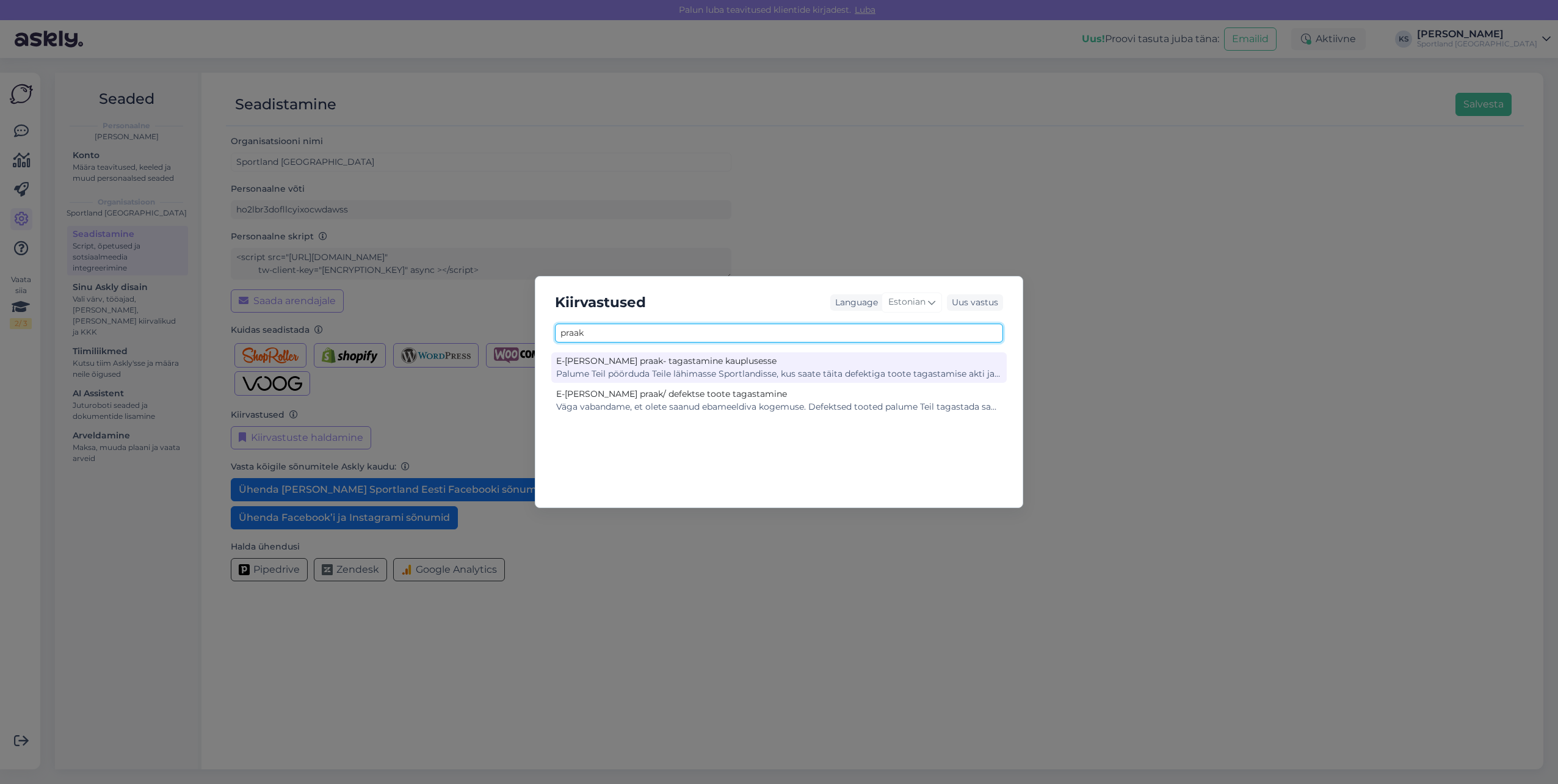
type input "praak"
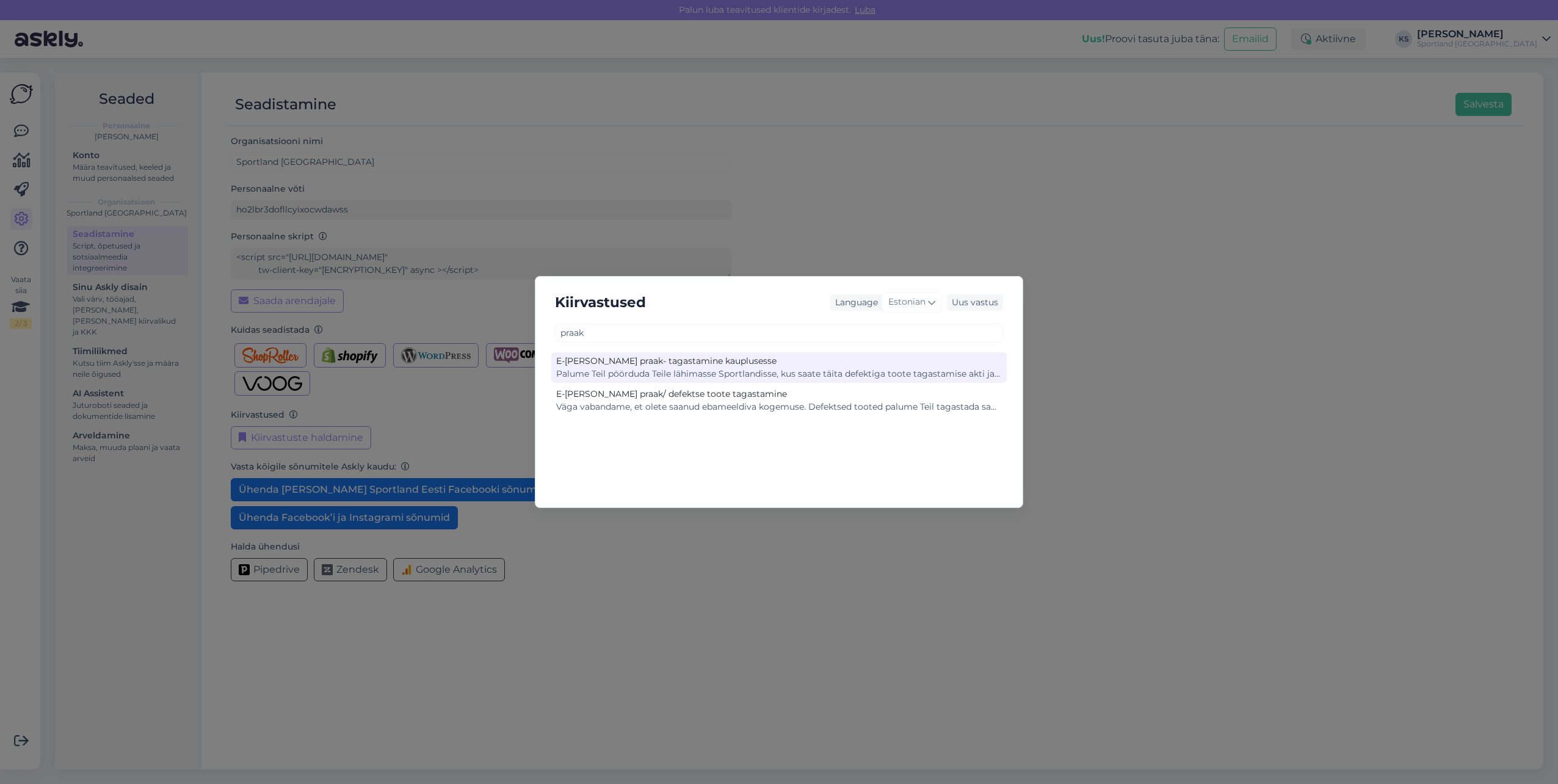
click at [704, 364] on div "E-[PERSON_NAME] praak- tagastamine kauplusesse" at bounding box center [779, 361] width 446 height 13
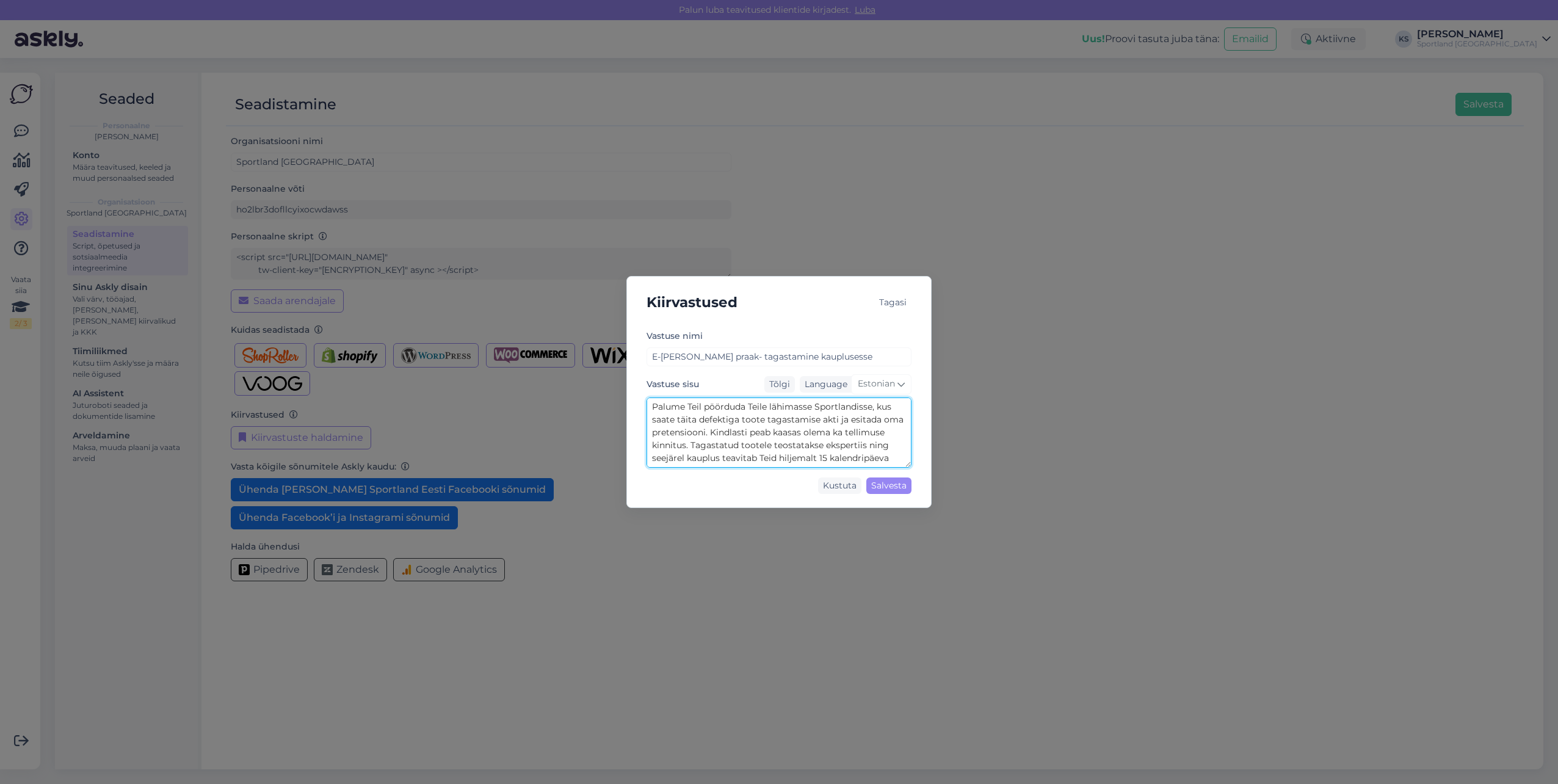
scroll to position [25, 0]
drag, startPoint x: 659, startPoint y: 411, endPoint x: 1041, endPoint y: 483, distance: 388.7
click at [1030, 488] on div "Kiirvastused Tagasi Vastuse nimi E-poe praak- tagastamine kauplusesse Vastuse s…" at bounding box center [779, 392] width 1558 height 784
click at [893, 298] on div "Tagasi" at bounding box center [893, 303] width 37 height 17
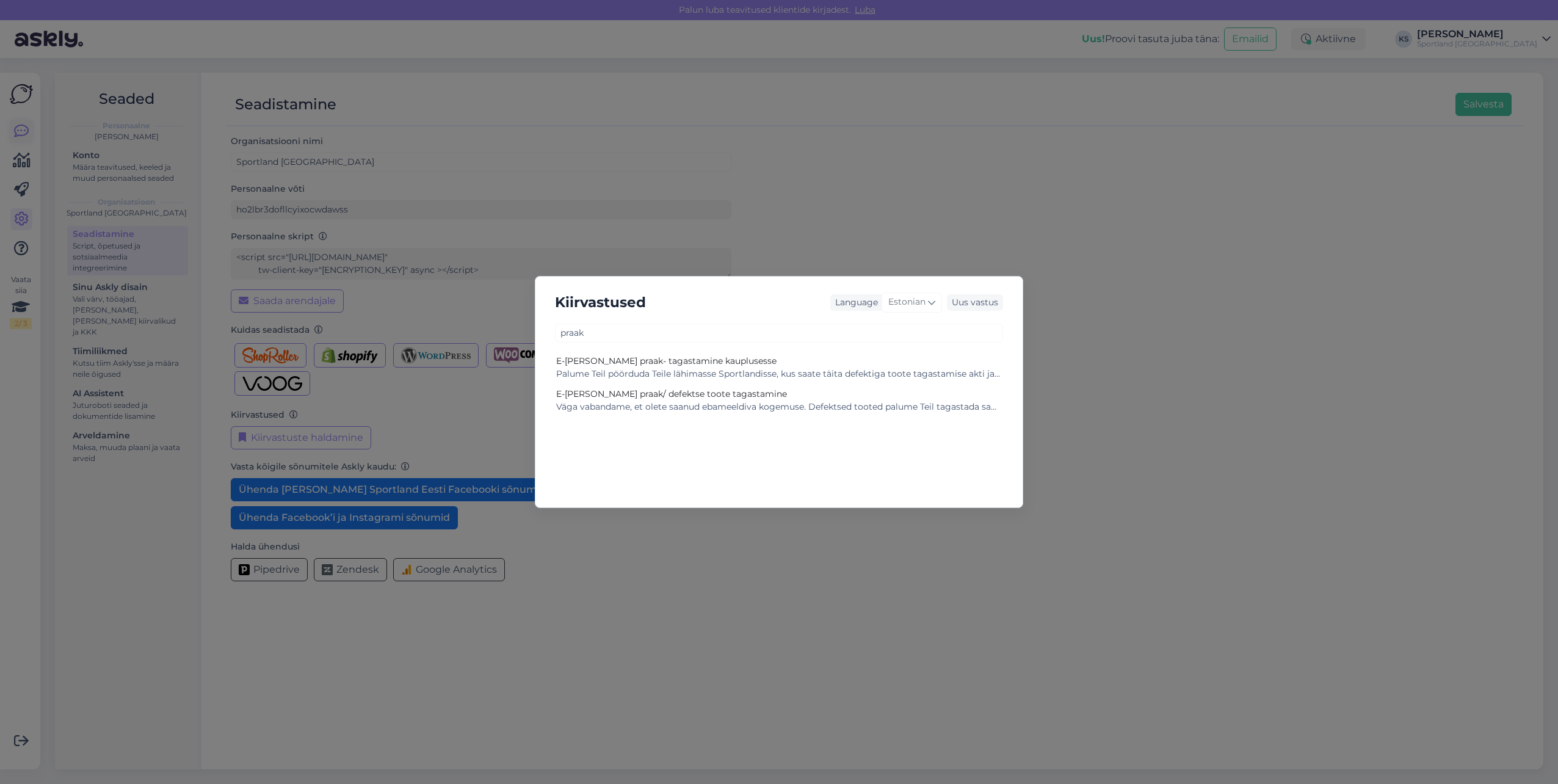
click at [31, 132] on div "Kiirvastused Language Estonian Uus vastus praak E-poe praak- tagastamine kauplu…" at bounding box center [779, 392] width 1558 height 784
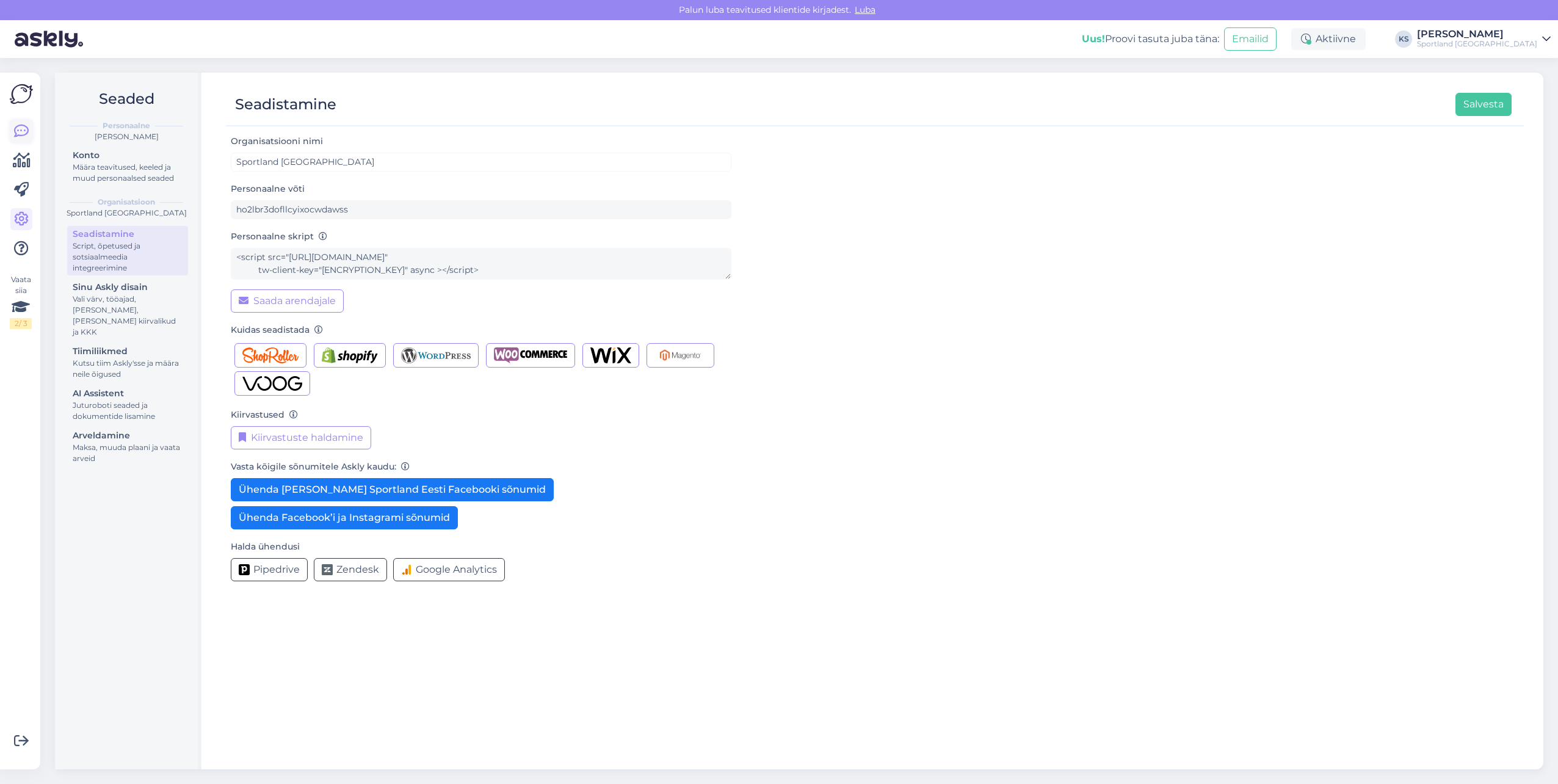
click at [25, 133] on icon at bounding box center [21, 131] width 14 height 14
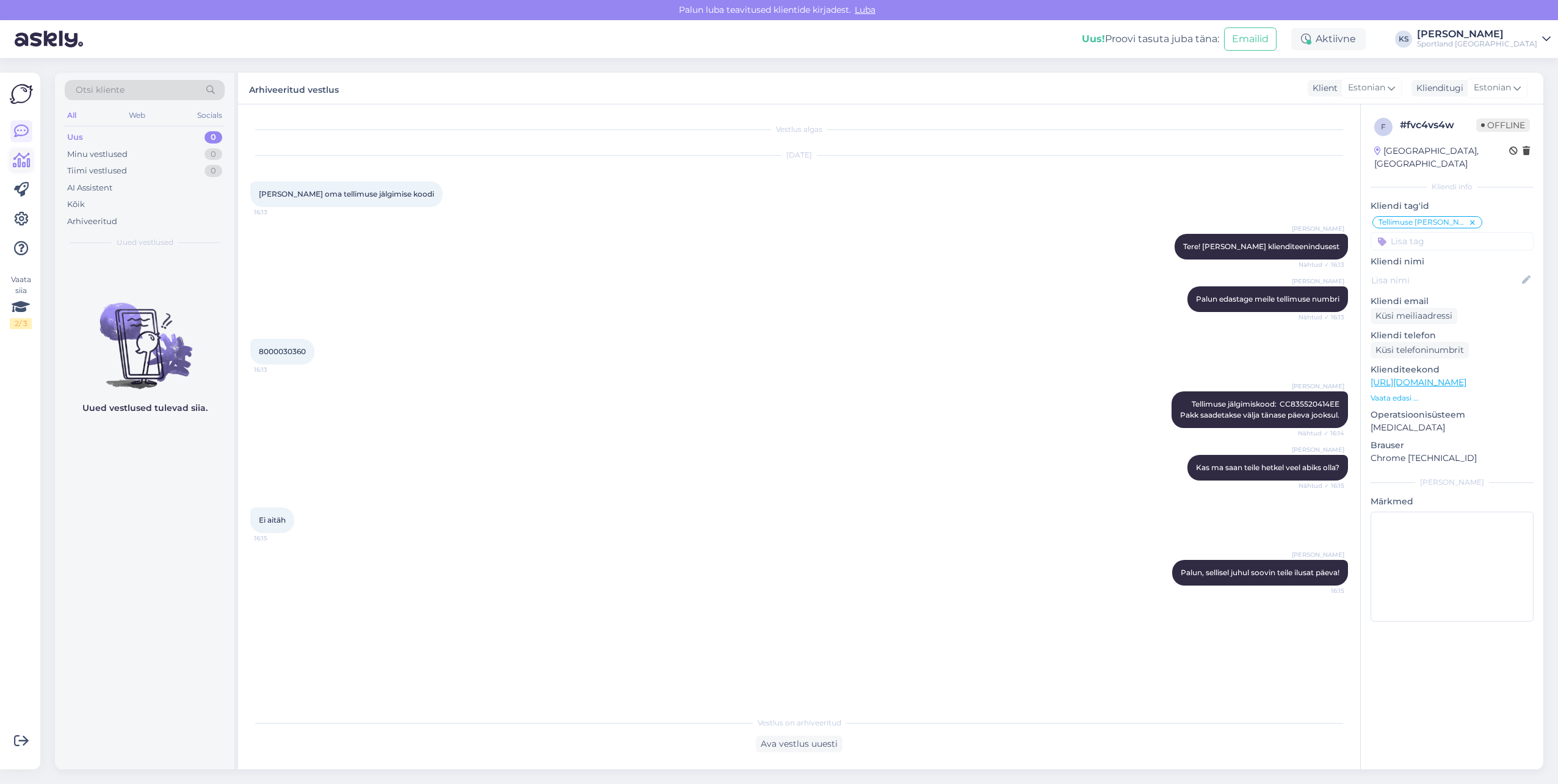
click at [19, 153] on icon at bounding box center [22, 160] width 18 height 14
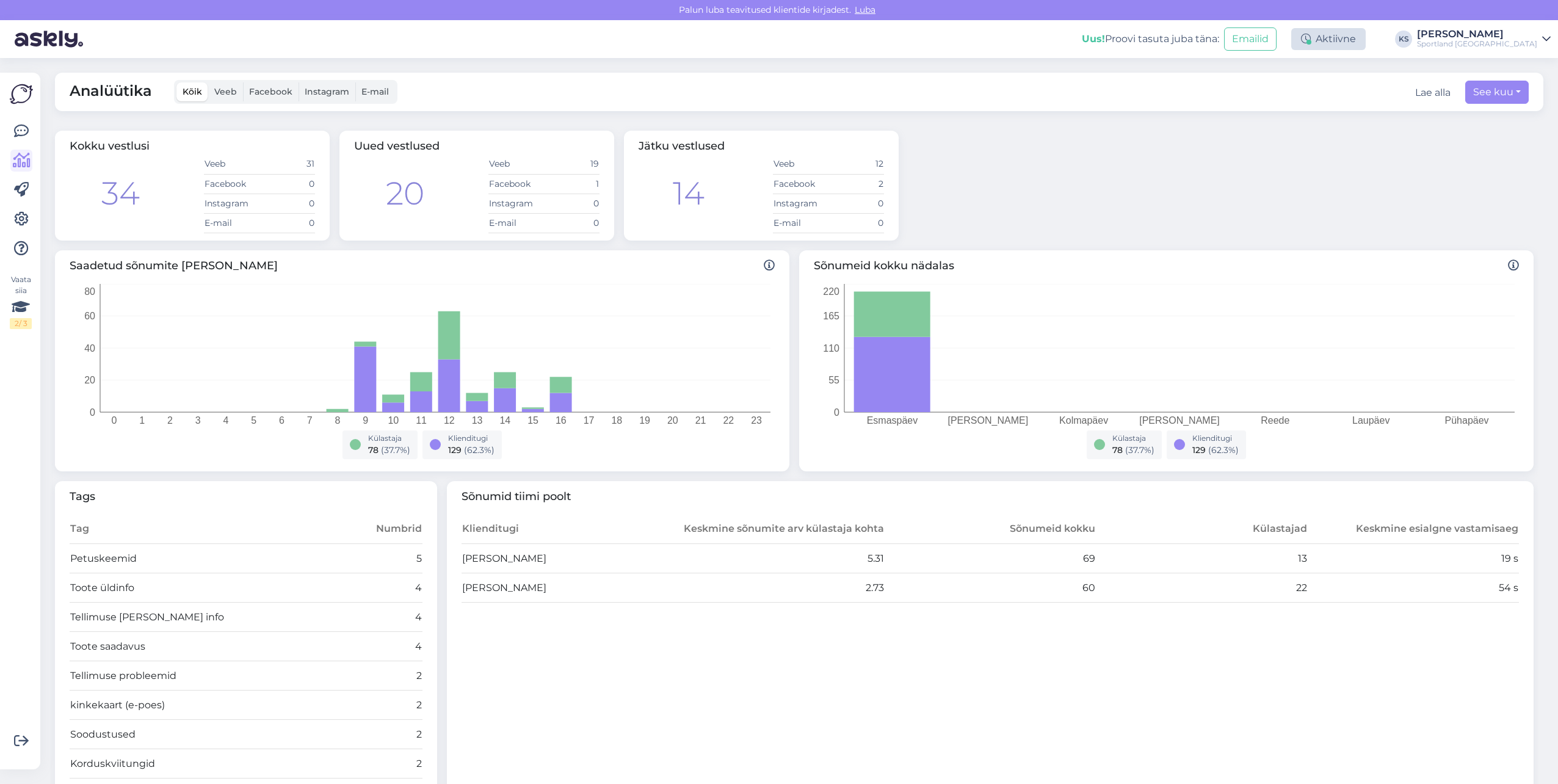
click at [1366, 45] on div "Aktiivne" at bounding box center [1328, 39] width 74 height 22
click at [1528, 30] on div "[PERSON_NAME]" at bounding box center [1477, 34] width 120 height 10
click at [1518, 105] on div "Sportland [GEOGRAPHIC_DATA] Ava" at bounding box center [1438, 94] width 226 height 26
click at [1529, 95] on button "Ava" at bounding box center [1527, 94] width 27 height 19
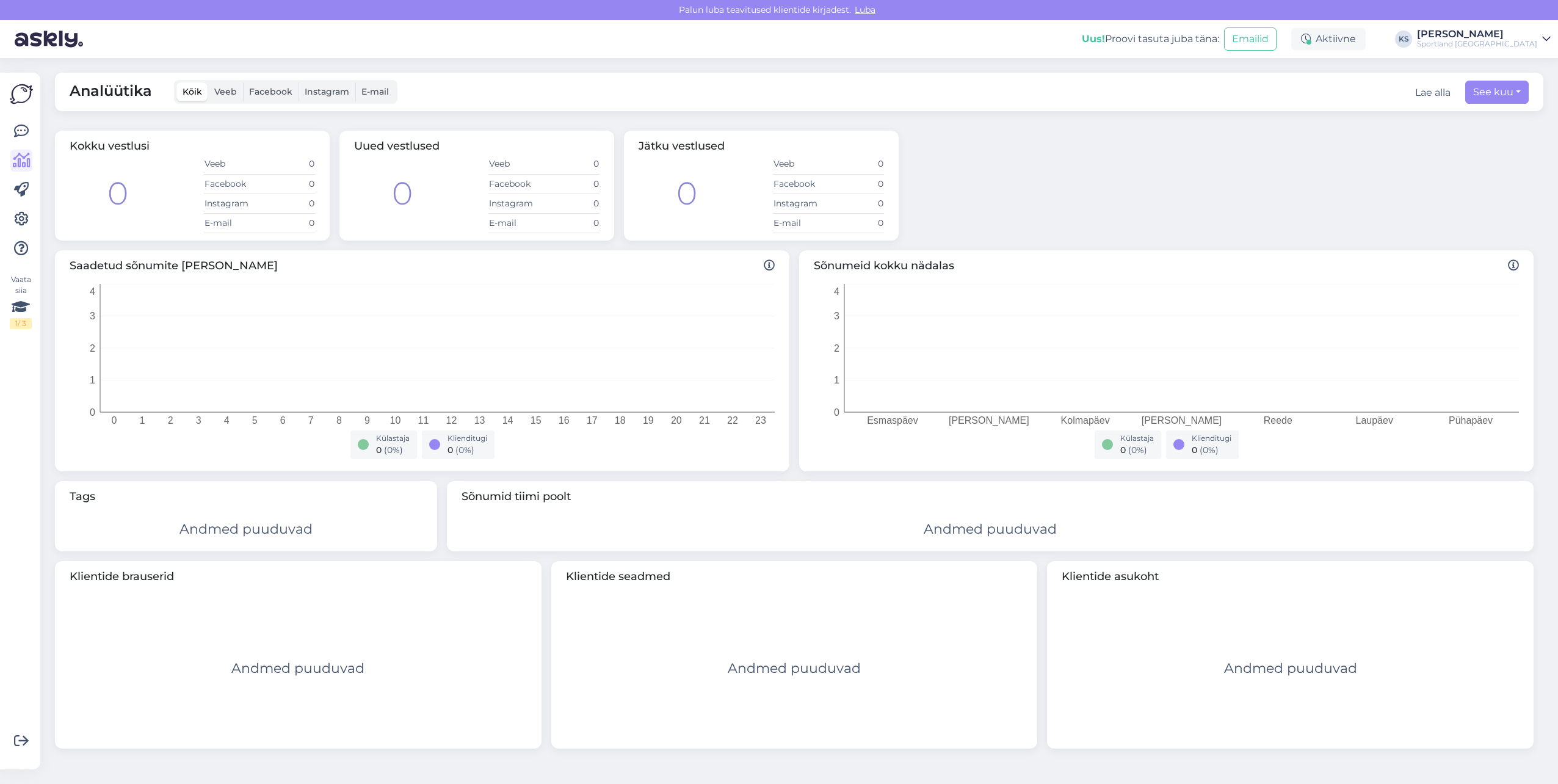
click at [1464, 85] on div "Analüütika Kõik Veeb Facebook Instagram E-mail Lae alla See kuu" at bounding box center [799, 92] width 1489 height 39
click at [1480, 85] on button "See kuu" at bounding box center [1497, 92] width 63 height 23
select select "8"
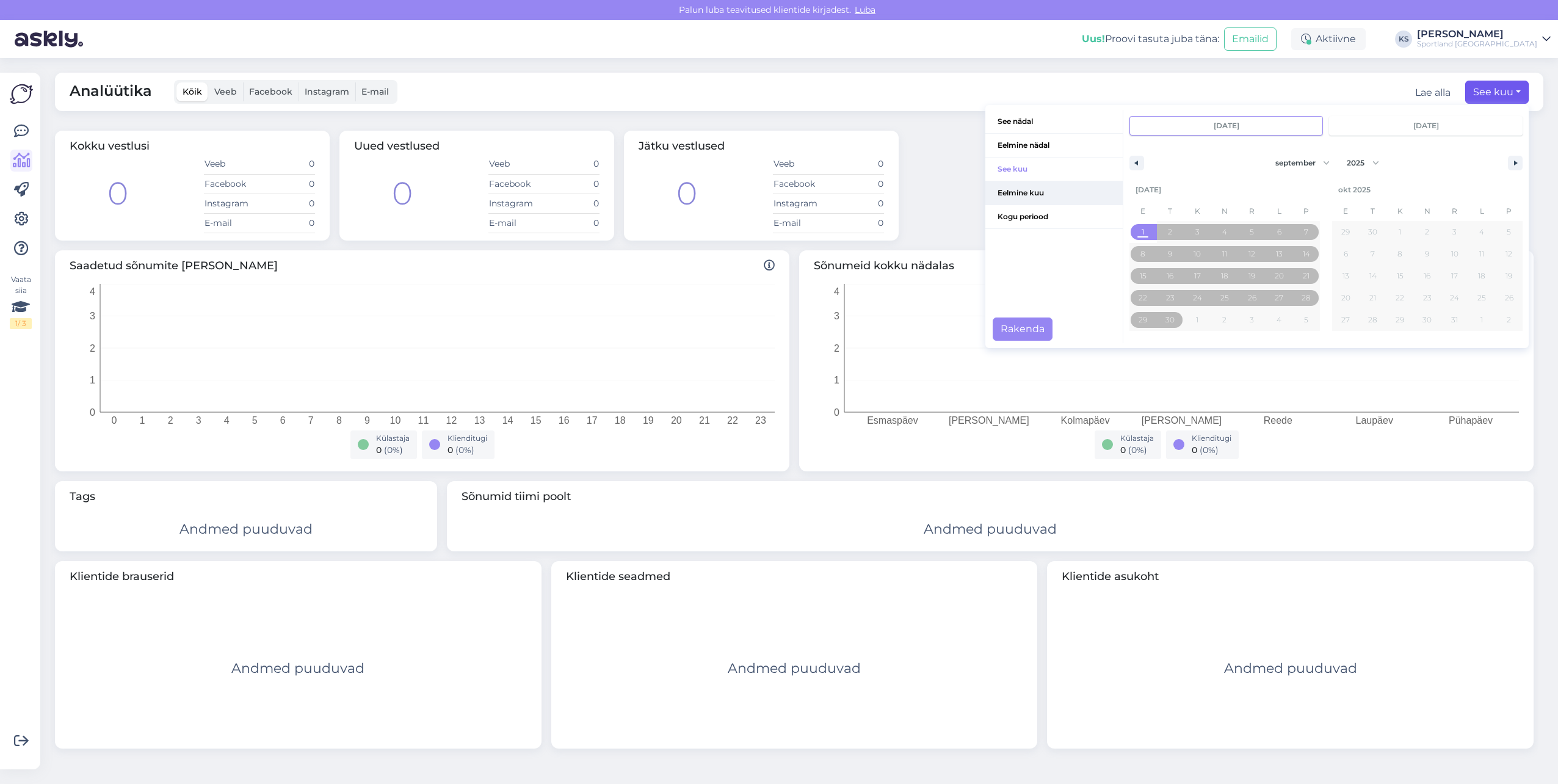
click at [1026, 197] on span "Eelmine kuu" at bounding box center [1054, 193] width 138 height 23
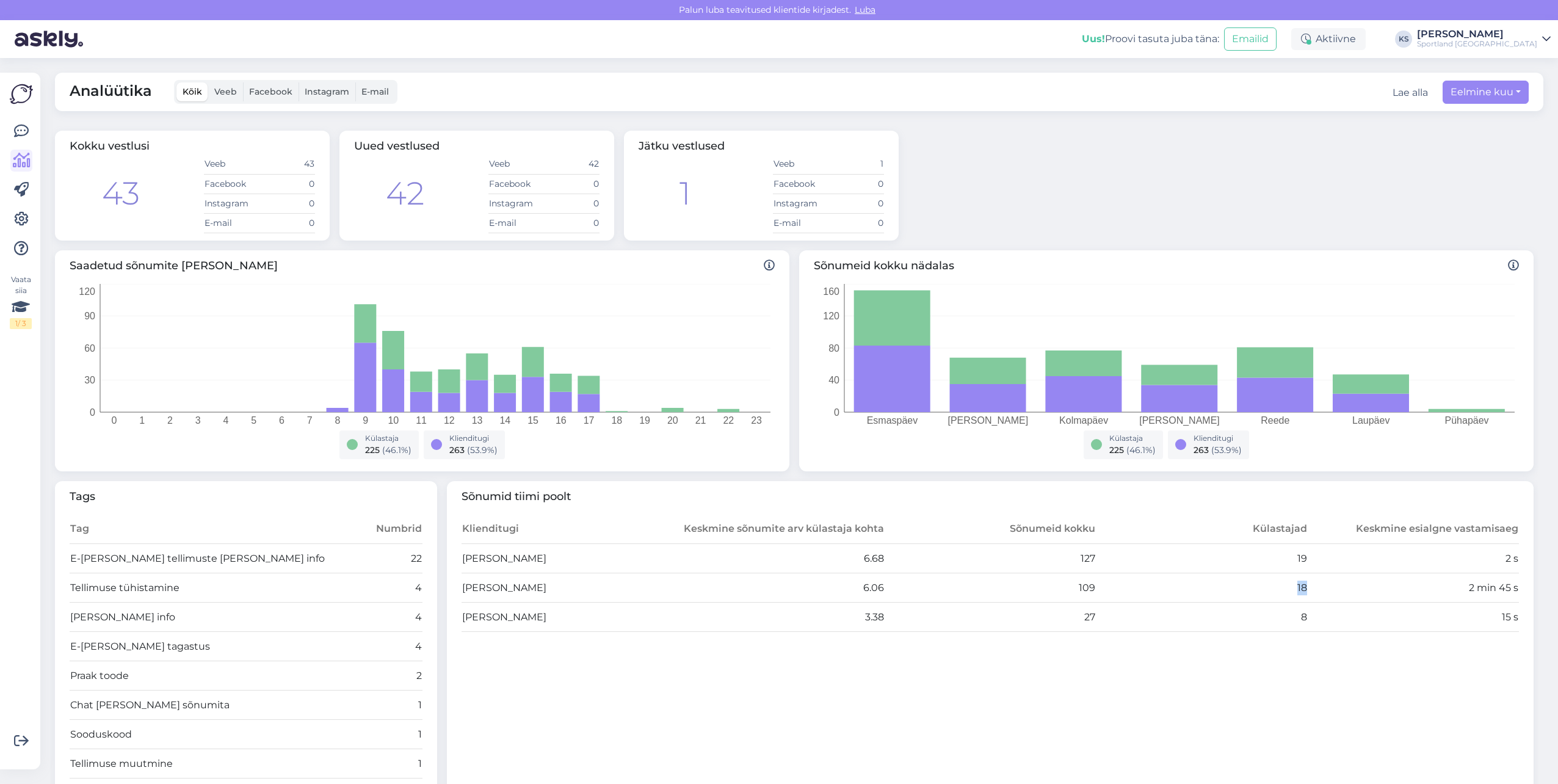
drag, startPoint x: 1299, startPoint y: 589, endPoint x: 1268, endPoint y: 589, distance: 31.0
click at [1268, 589] on td "18" at bounding box center [1202, 587] width 212 height 30
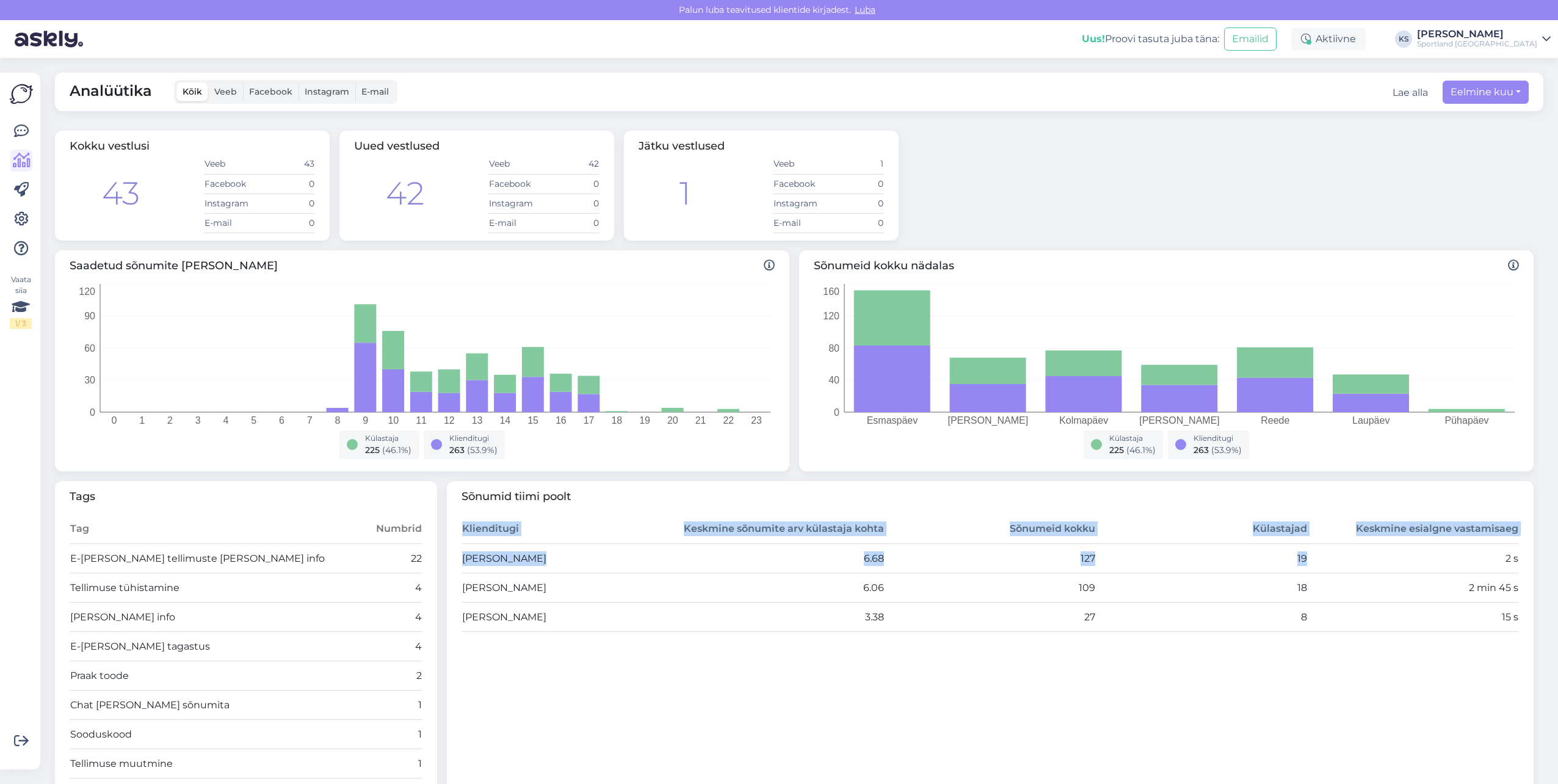
drag, startPoint x: 1511, startPoint y: 558, endPoint x: 1481, endPoint y: 558, distance: 30.0
click at [1481, 558] on div "Sõnumid tiimi poolt Klienditugi Keskmine sõnumite arv külastaja kohta Sõnumeid …" at bounding box center [991, 662] width 1088 height 364
click at [1481, 563] on td "2 s" at bounding box center [1414, 558] width 212 height 30
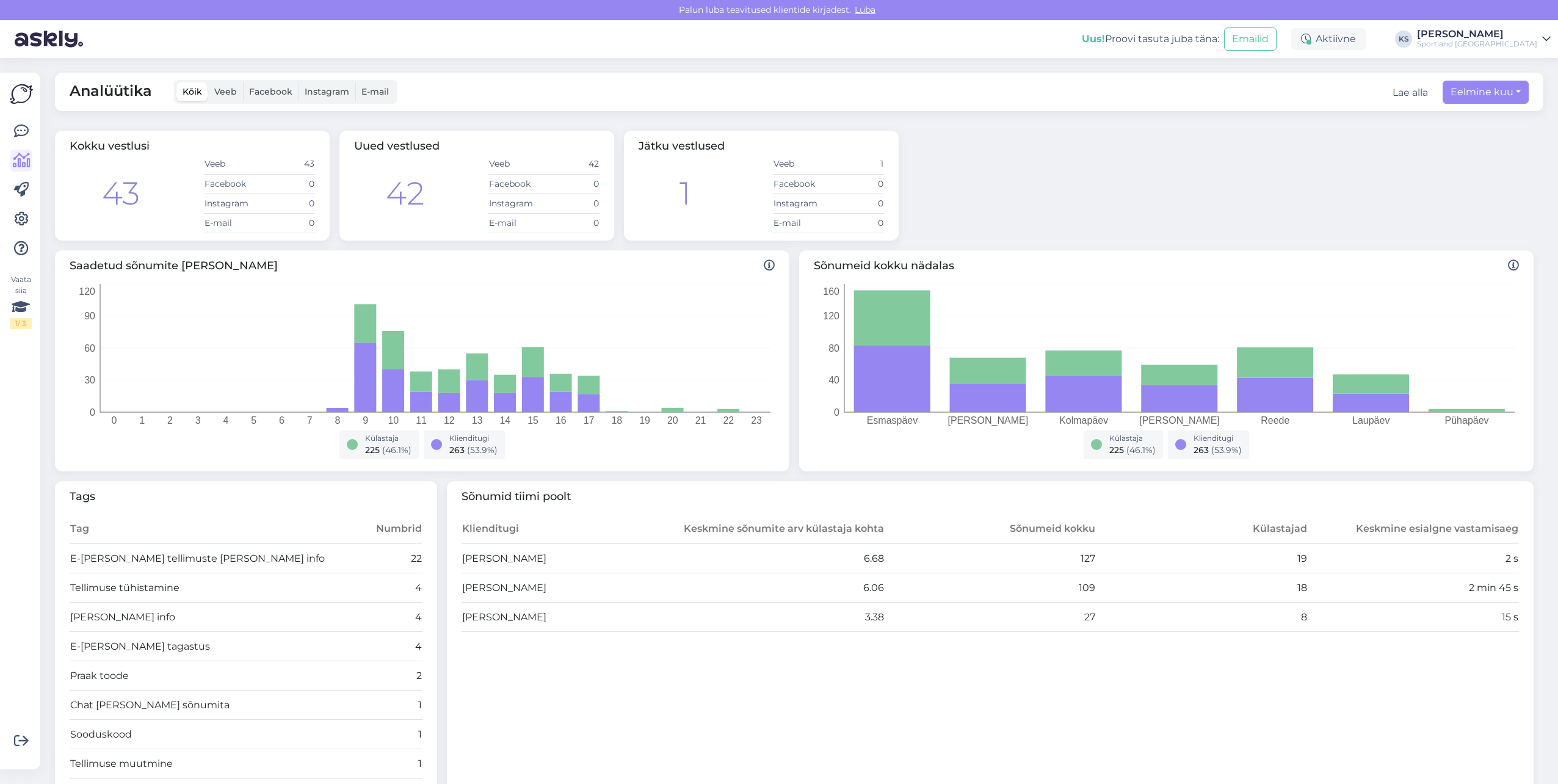
click at [1500, 560] on td "2 s" at bounding box center [1414, 558] width 212 height 30
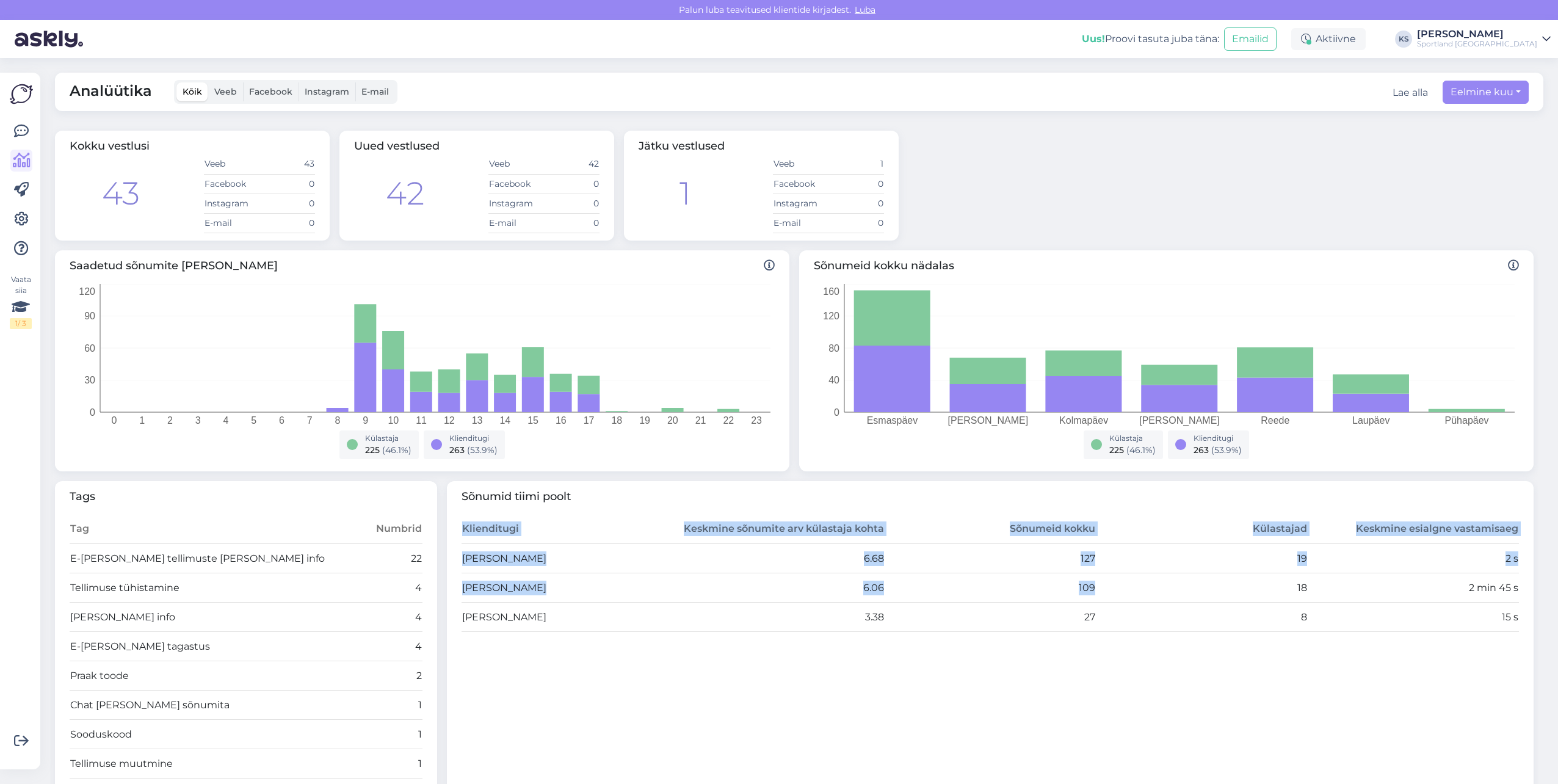
drag, startPoint x: 453, startPoint y: 583, endPoint x: 1290, endPoint y: 583, distance: 837.0
click at [1290, 583] on div "Sõnumid tiimi poolt Klienditugi Keskmine sõnumite arv külastaja kohta Sõnumeid …" at bounding box center [991, 662] width 1088 height 364
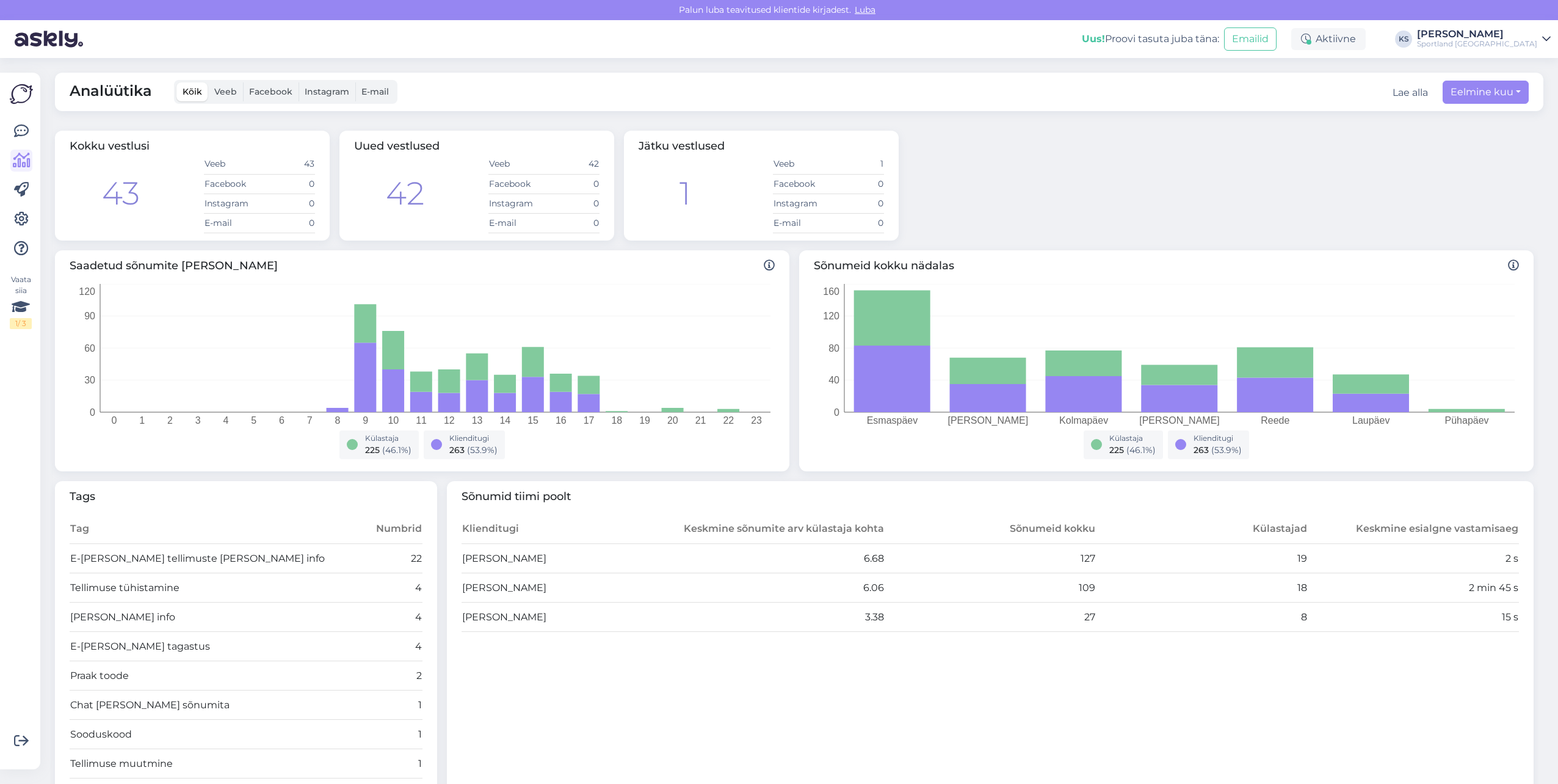
click at [1494, 589] on td "2 min 45 s" at bounding box center [1414, 587] width 212 height 30
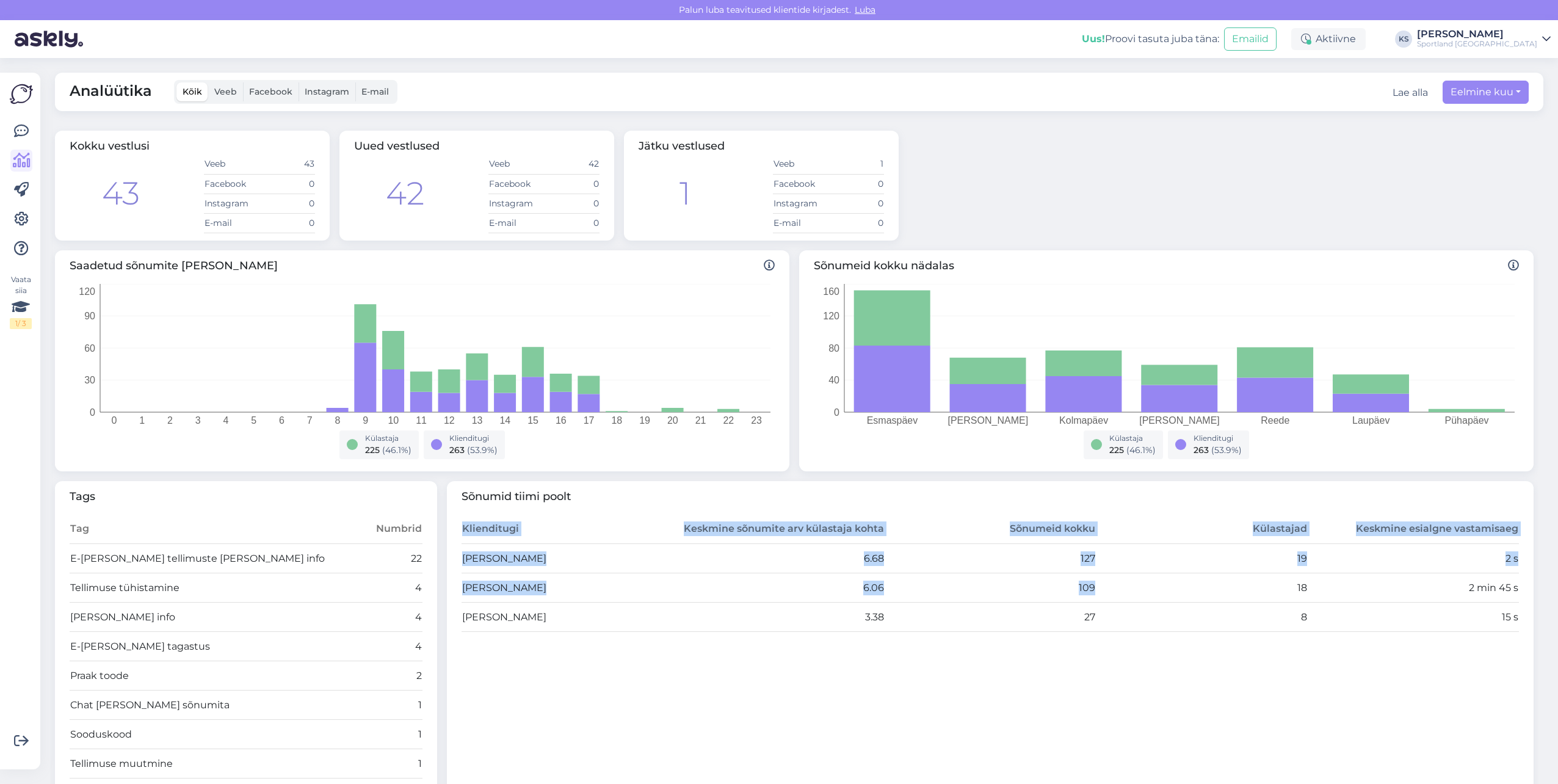
drag, startPoint x: 1494, startPoint y: 589, endPoint x: 1226, endPoint y: 589, distance: 268.0
click at [1226, 589] on div "Sõnumid tiimi poolt Klienditugi Keskmine sõnumite arv külastaja kohta Sõnumeid …" at bounding box center [991, 662] width 1088 height 364
drag, startPoint x: 1226, startPoint y: 589, endPoint x: 1013, endPoint y: 585, distance: 213.0
click at [1154, 584] on td "18" at bounding box center [1202, 587] width 212 height 30
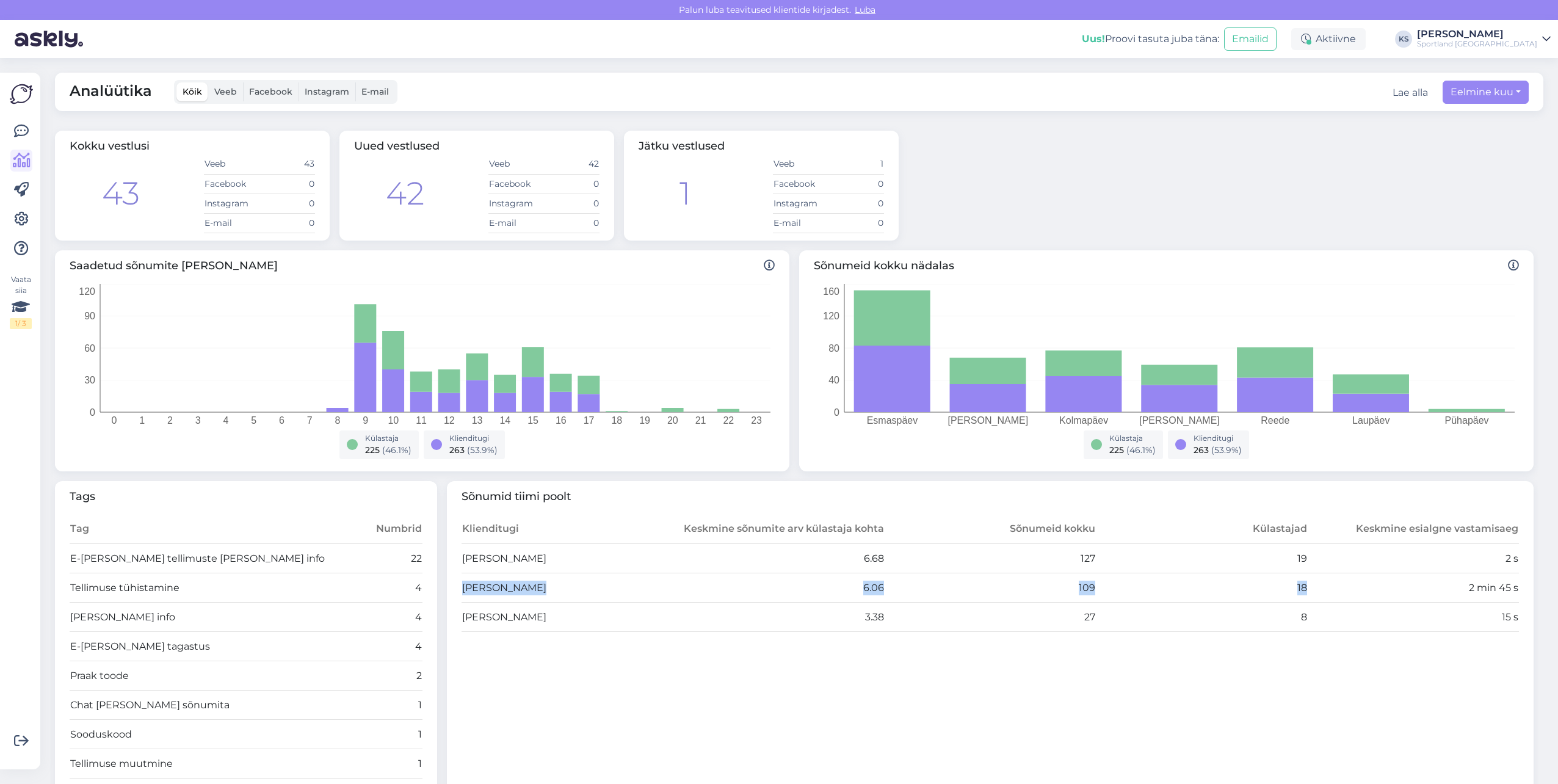
drag, startPoint x: 459, startPoint y: 587, endPoint x: 1300, endPoint y: 587, distance: 841.0
click at [1300, 587] on tr "Tiina Olup 6.06 109 18 2 min 45 s" at bounding box center [991, 587] width 1058 height 30
click at [1308, 587] on td "2 min 45 s" at bounding box center [1414, 587] width 212 height 30
click at [1289, 585] on td "18" at bounding box center [1202, 587] width 212 height 30
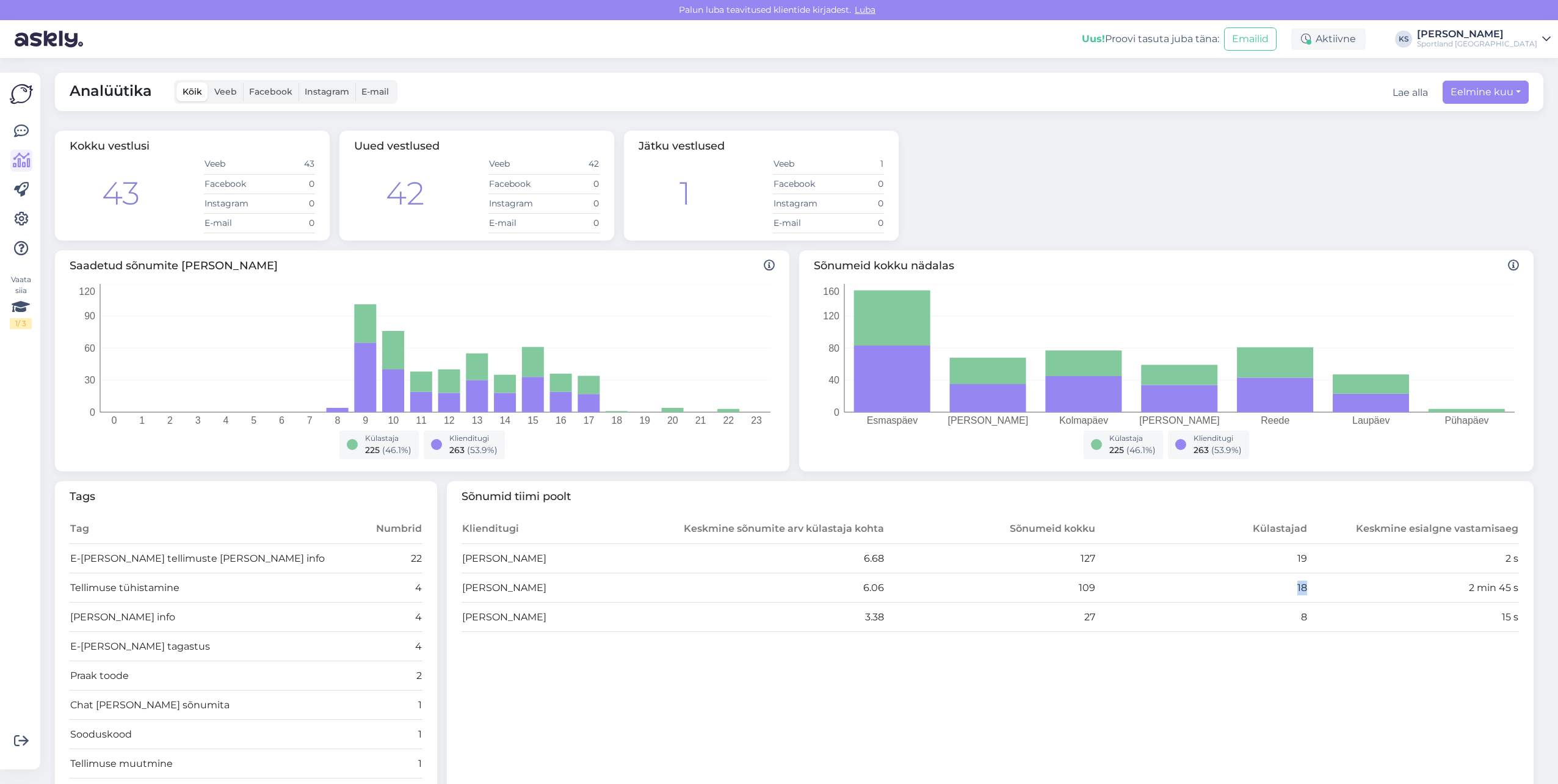
drag, startPoint x: 1289, startPoint y: 585, endPoint x: 1270, endPoint y: 593, distance: 20.6
click at [1299, 589] on td "18" at bounding box center [1202, 587] width 212 height 30
click at [1295, 586] on td "18" at bounding box center [1202, 587] width 212 height 30
drag, startPoint x: 1305, startPoint y: 586, endPoint x: 1279, endPoint y: 586, distance: 26.0
click at [1279, 586] on tr "Tiina Olup 6.06 109 18 2 min 45 s" at bounding box center [991, 587] width 1058 height 30
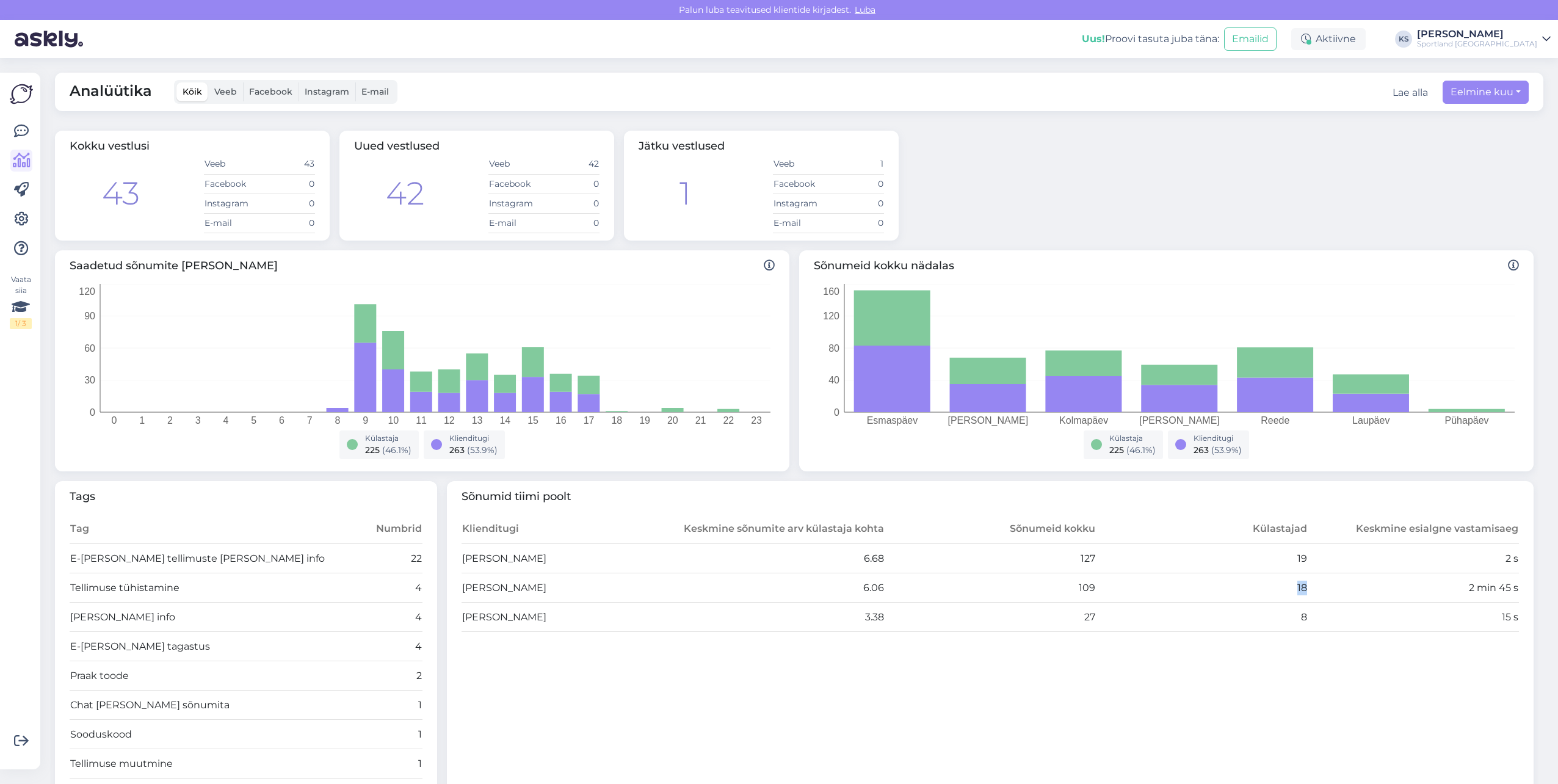
click at [1276, 584] on td "18" at bounding box center [1202, 587] width 212 height 30
drag, startPoint x: 1301, startPoint y: 588, endPoint x: 1288, endPoint y: 588, distance: 13.0
click at [1288, 588] on tr "Tiina Olup 6.06 109 18 2 min 45 s" at bounding box center [991, 587] width 1058 height 30
click at [1078, 587] on td "109" at bounding box center [991, 587] width 212 height 30
click at [1085, 586] on td "109" at bounding box center [991, 587] width 212 height 30
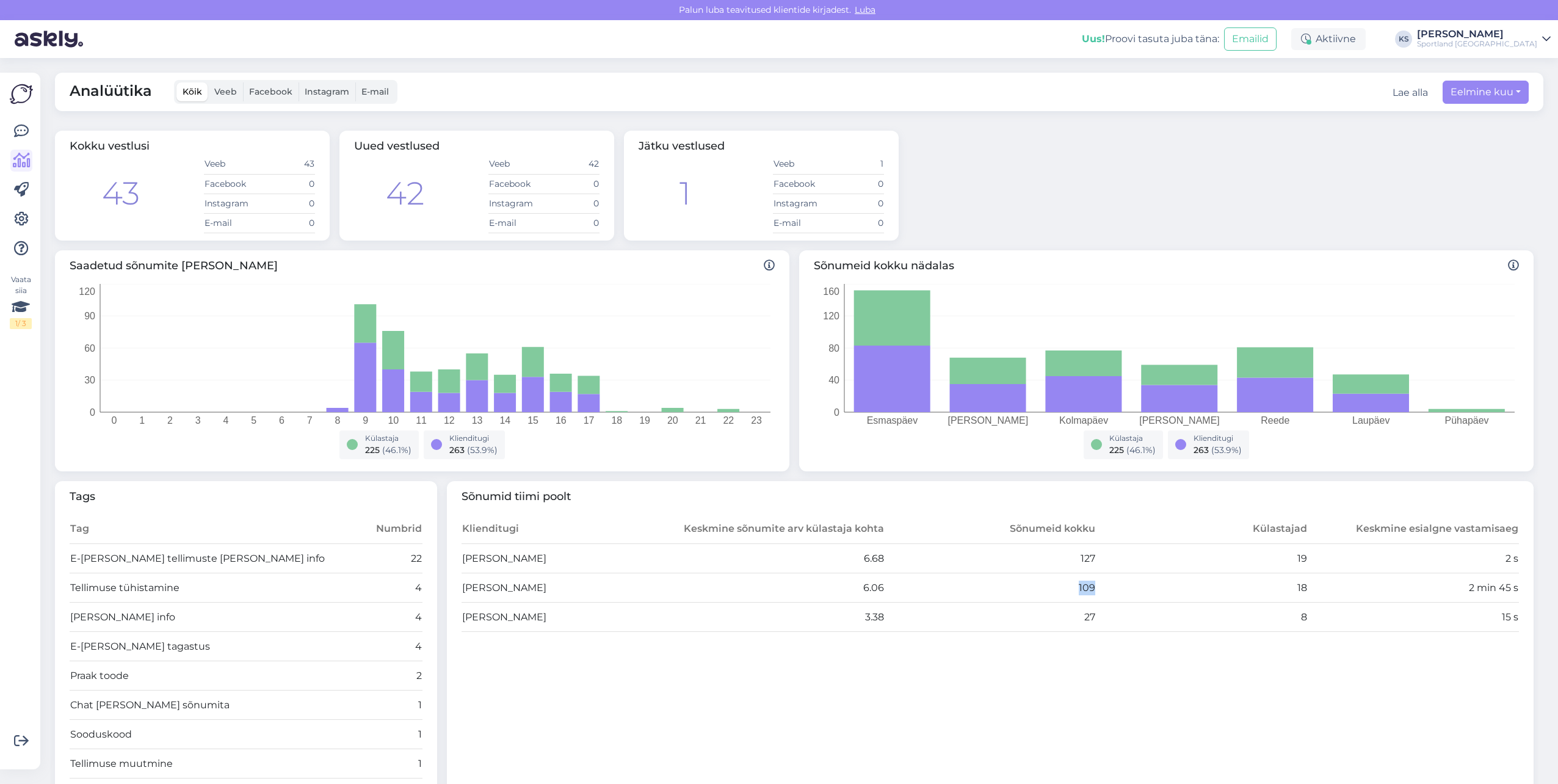
click at [1085, 586] on td "109" at bounding box center [991, 587] width 212 height 30
click at [1295, 586] on td "18" at bounding box center [1202, 587] width 212 height 30
drag, startPoint x: 1288, startPoint y: 580, endPoint x: 1303, endPoint y: 585, distance: 15.8
click at [1303, 585] on tr "Tiina Olup 6.06 109 18 2 min 45 s" at bounding box center [991, 587] width 1058 height 30
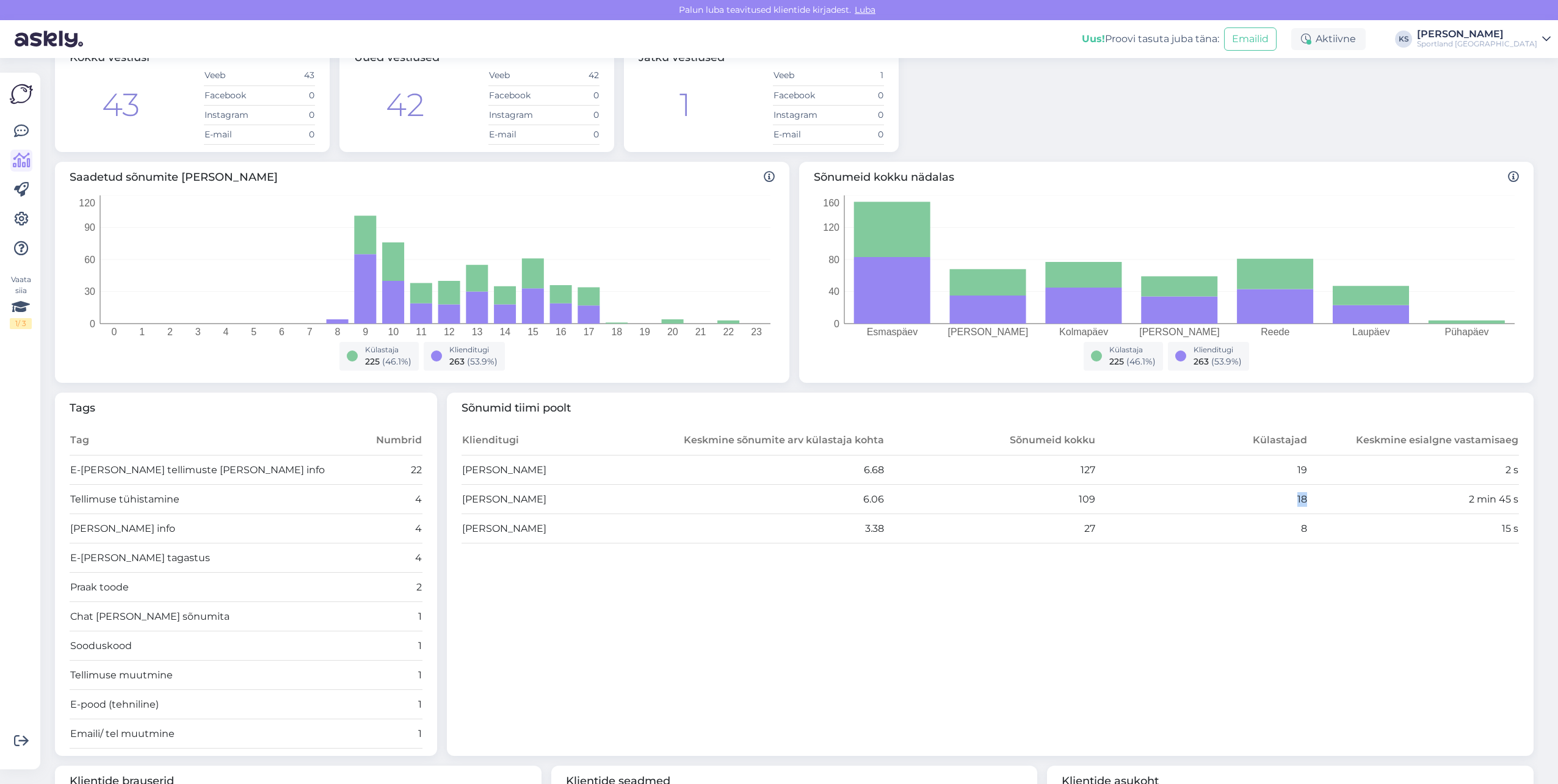
scroll to position [87, 0]
drag, startPoint x: 37, startPoint y: 135, endPoint x: 14, endPoint y: 129, distance: 23.8
click at [36, 135] on div "Vaata siia 1 / 3 Võimalused Veendu, et Askly loob sulle väärtust. Sulge Ühenda …" at bounding box center [20, 421] width 41 height 697
click at [14, 129] on icon at bounding box center [21, 131] width 14 height 14
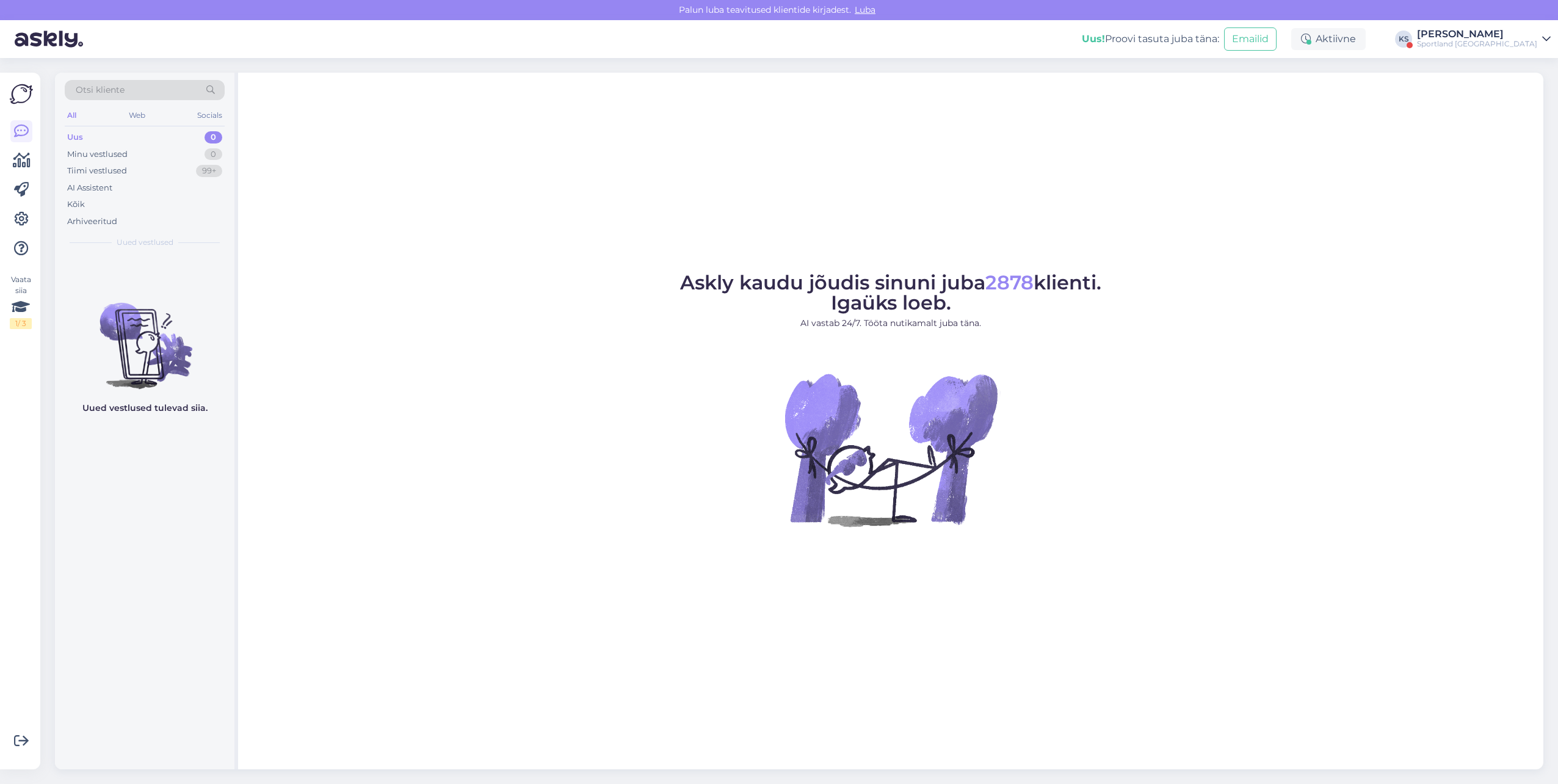
click at [1516, 40] on div "Sportland [GEOGRAPHIC_DATA]" at bounding box center [1477, 44] width 120 height 10
click at [1535, 75] on button "Ava" at bounding box center [1527, 68] width 27 height 19
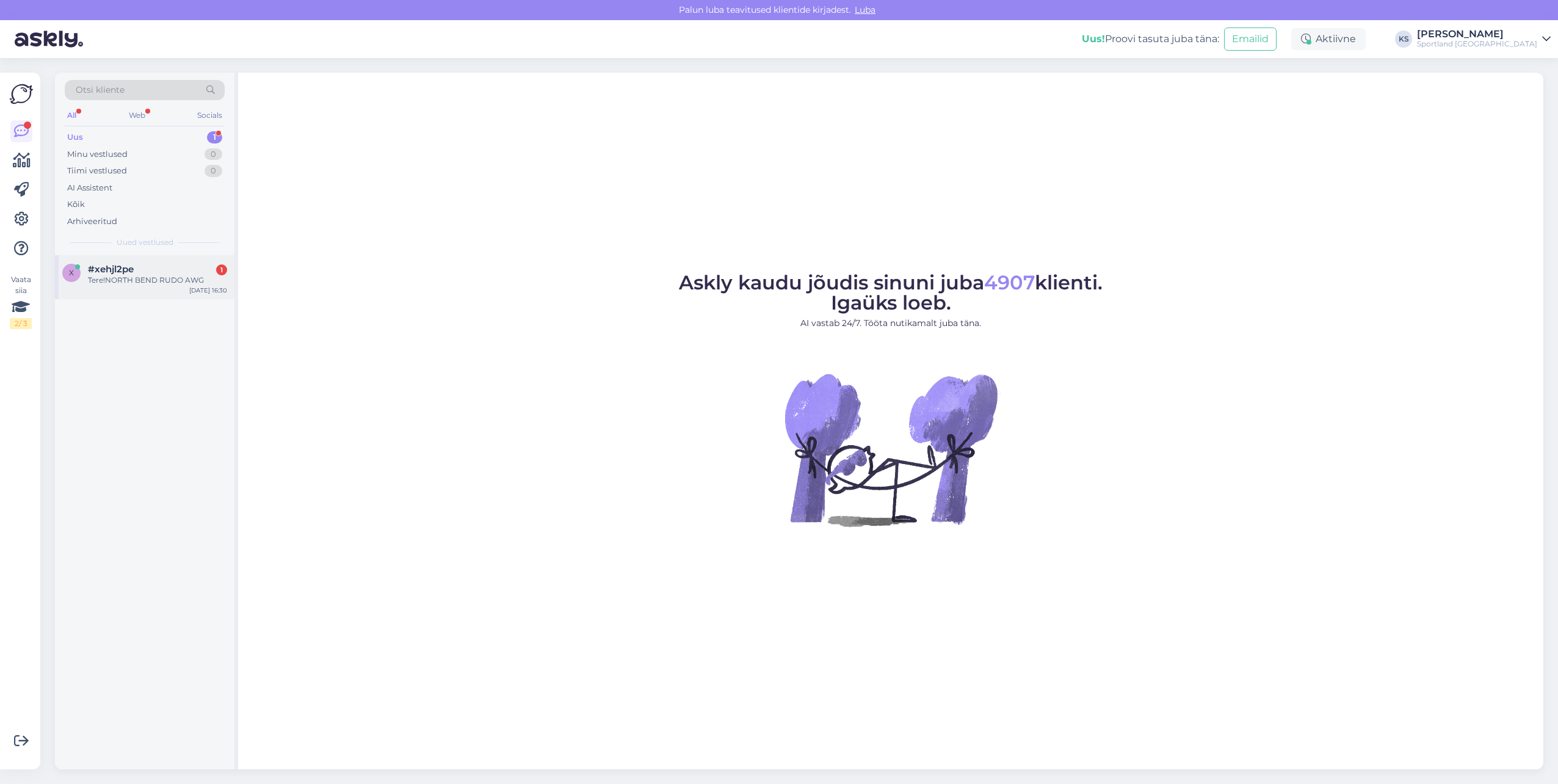
click at [198, 265] on div "#xehjl2pe 1" at bounding box center [158, 269] width 139 height 11
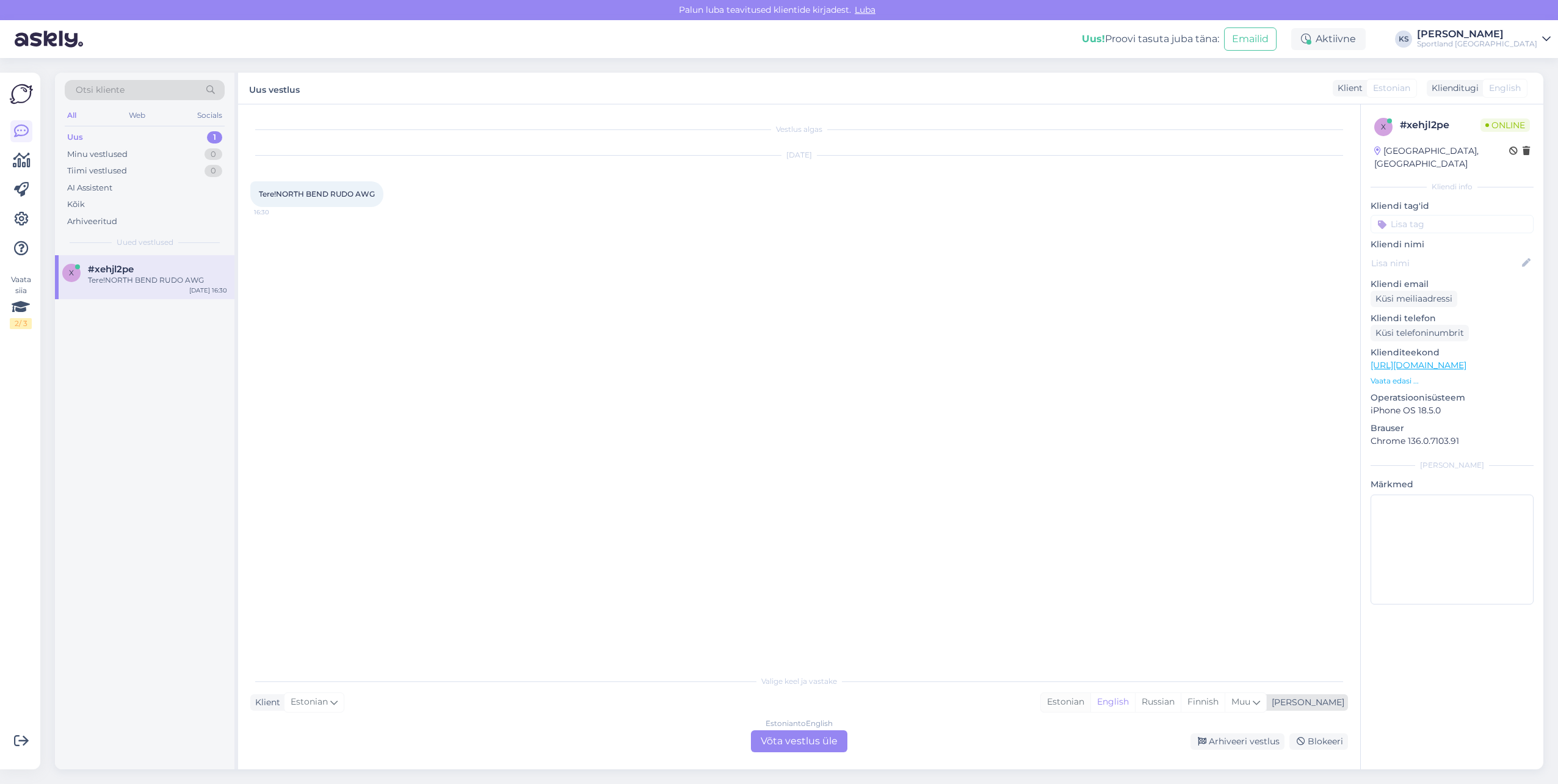
click at [1090, 700] on div "Estonian" at bounding box center [1065, 701] width 50 height 19
click at [808, 737] on div "Estonian to Estonian Võta vestlus üle" at bounding box center [799, 741] width 96 height 22
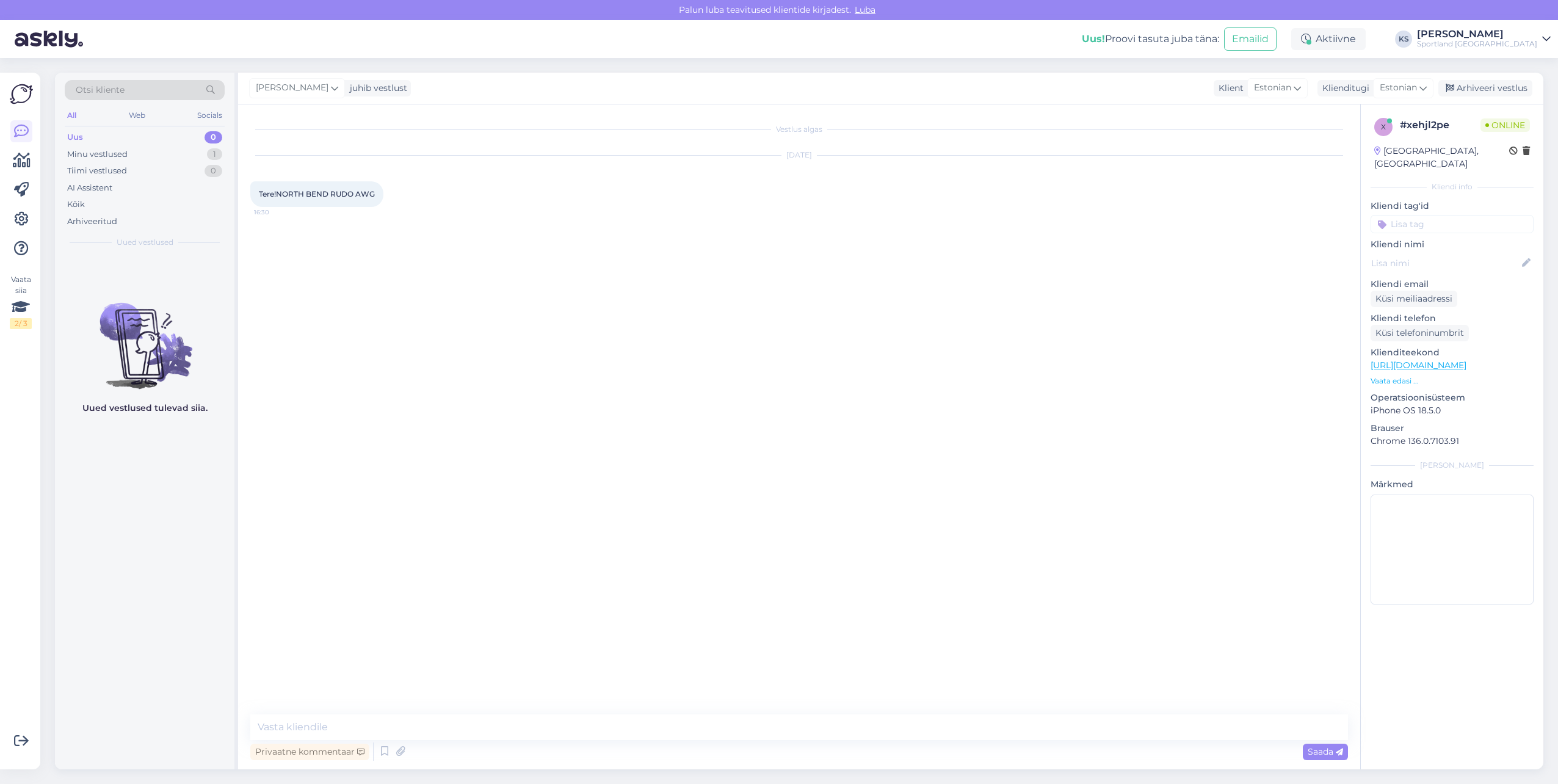
click at [829, 729] on textarea at bounding box center [799, 726] width 1098 height 25
click at [387, 752] on icon at bounding box center [385, 751] width 14 height 19
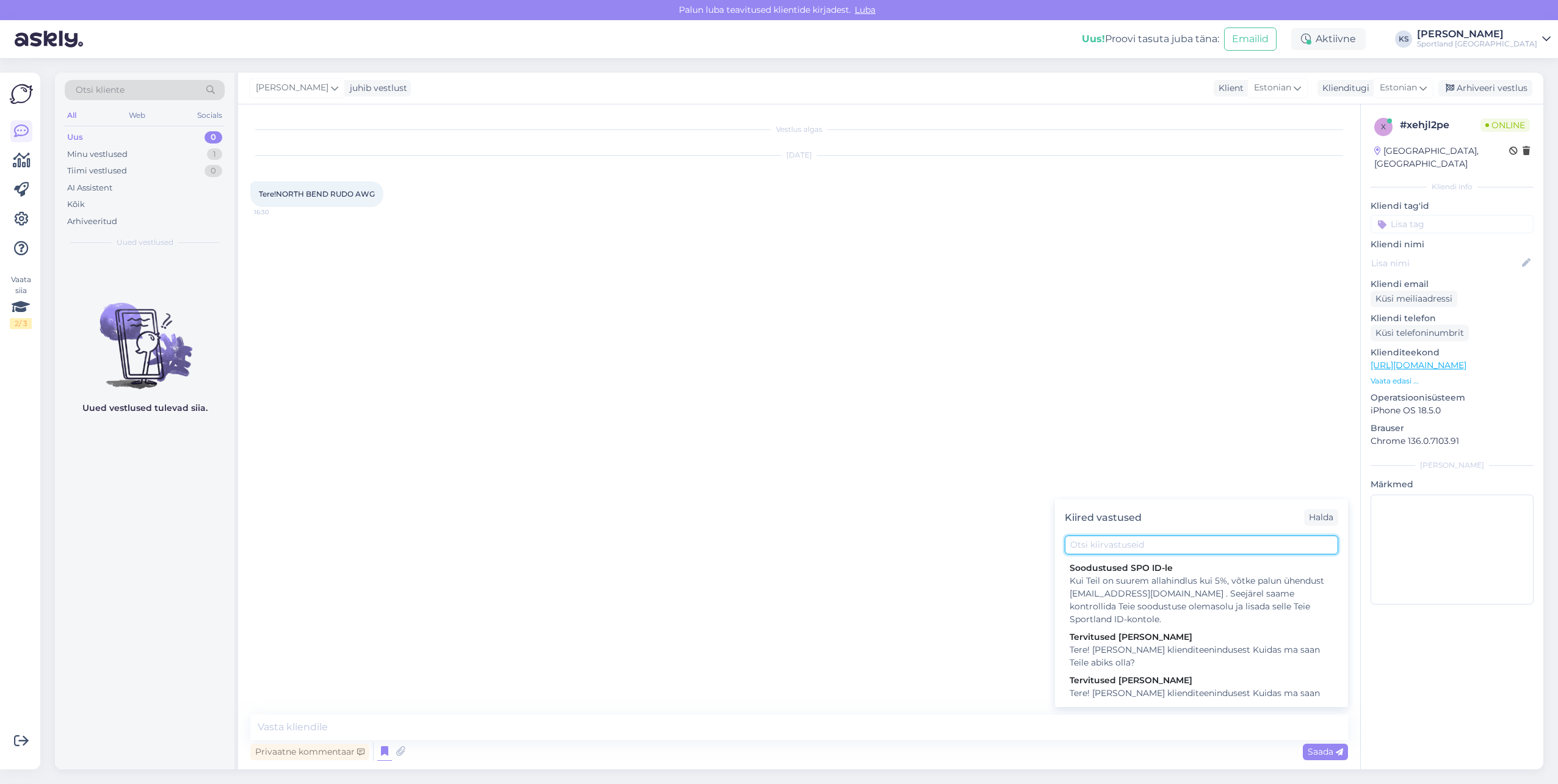
click at [1123, 548] on input "text" at bounding box center [1202, 545] width 274 height 19
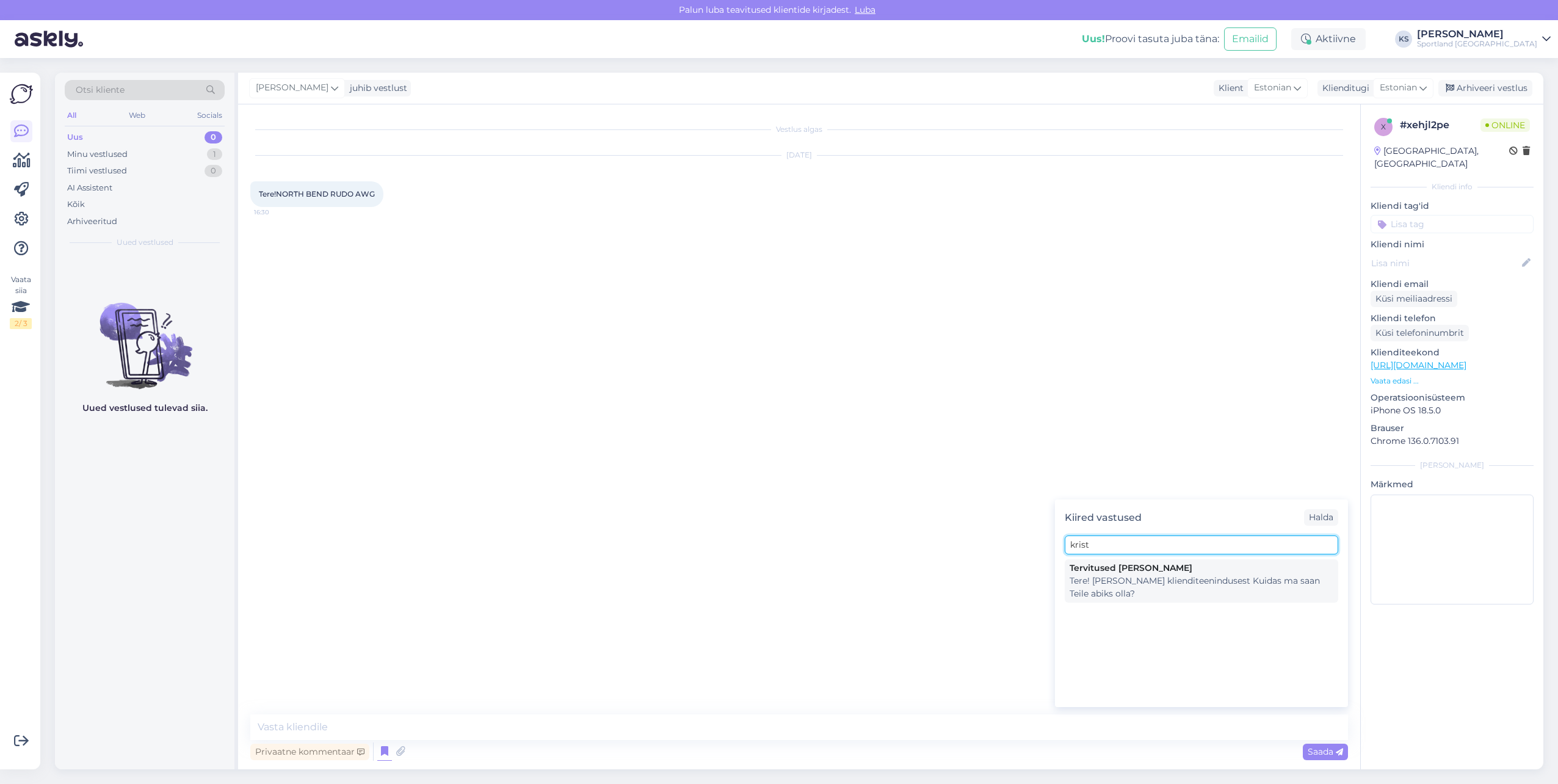
type input "krist"
click at [1172, 582] on div "Tere! [PERSON_NAME] klienditeenindusest Kuidas ma saan Teile abiks olla?" at bounding box center [1201, 587] width 263 height 25
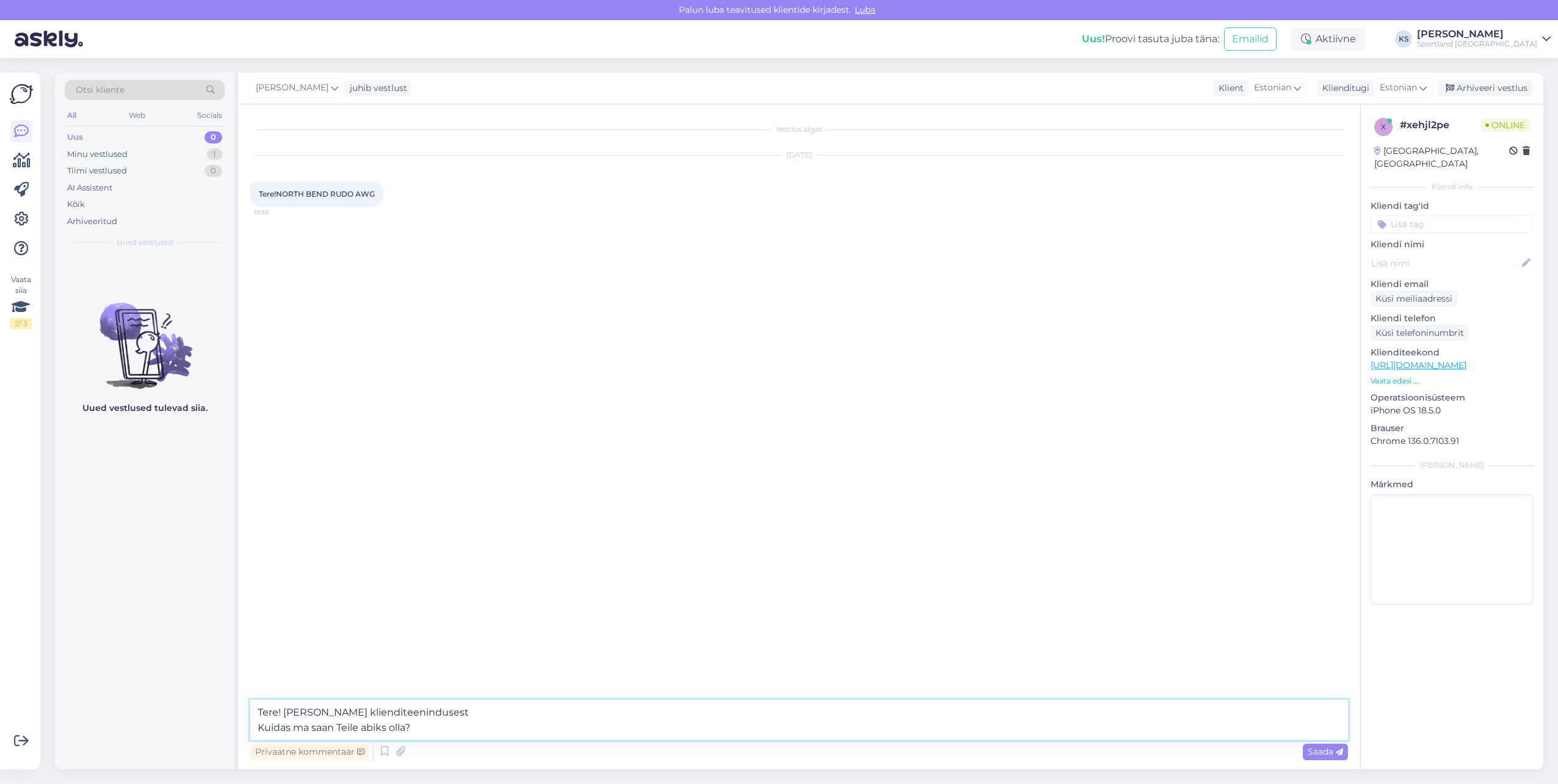
click at [351, 726] on textarea "Tere! [PERSON_NAME] klienditeenindusest Kuidas ma saan Teile abiks olla?" at bounding box center [799, 719] width 1098 height 41
type textarea "Tere! [PERSON_NAME] klienditeenindusest"
drag, startPoint x: 402, startPoint y: 728, endPoint x: 1400, endPoint y: 725, distance: 998.0
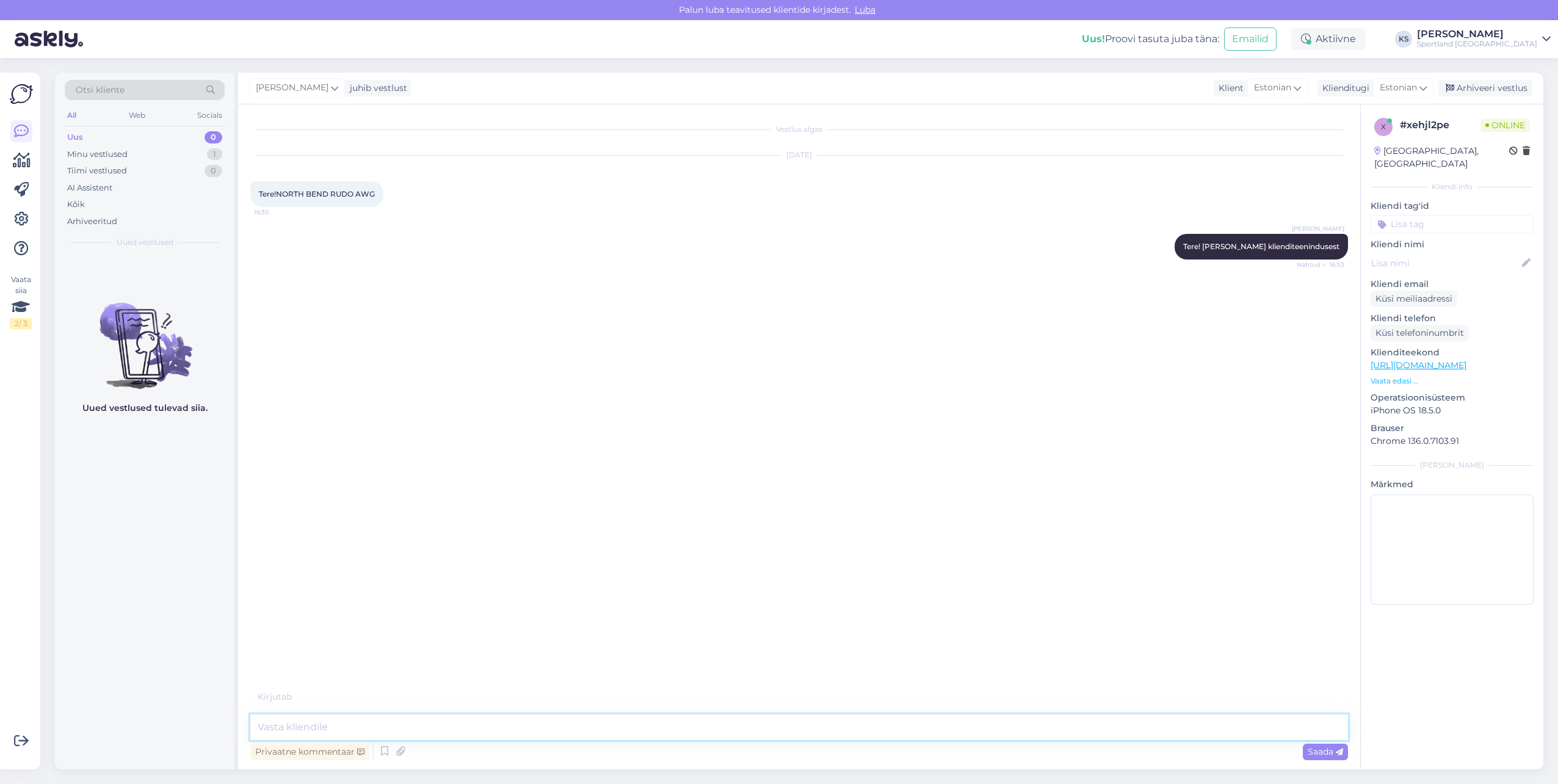
click at [402, 728] on textarea at bounding box center [799, 726] width 1098 height 25
click at [1467, 360] on link "https://sportland.ee/searchresults?q=Veekindlad" at bounding box center [1418, 365] width 96 height 11
click at [453, 714] on div "Vestlus algas Sep 1 2025 Tere!NORTH BEND RUDO AWG 16:30 Kristina Silm Tere! Ole…" at bounding box center [799, 437] width 1122 height 665
click at [434, 717] on textarea at bounding box center [799, 726] width 1098 height 25
type textarea "Kuidas ma saan teile abiks olla?"
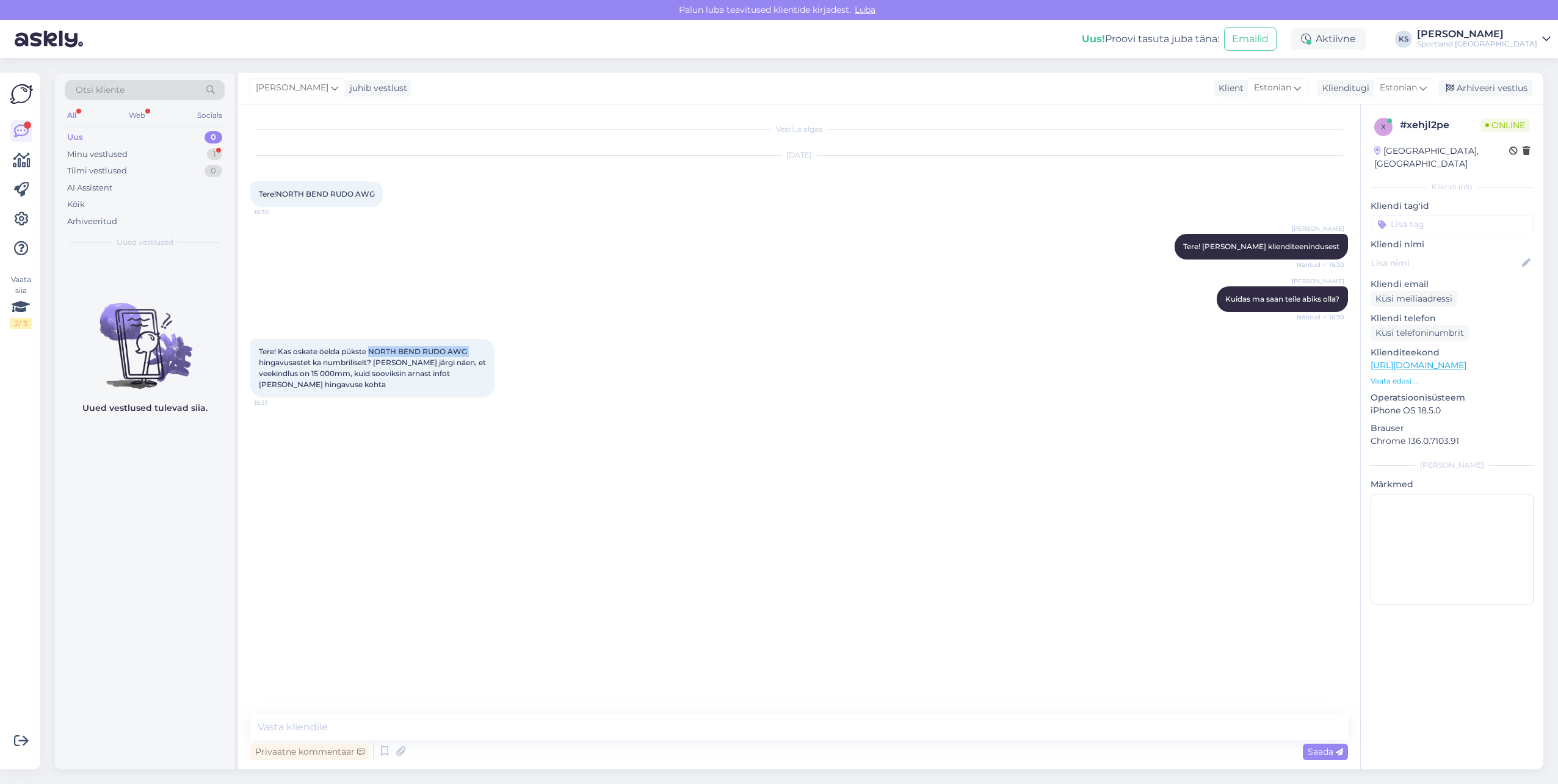
drag, startPoint x: 470, startPoint y: 349, endPoint x: 372, endPoint y: 350, distance: 98.0
click at [372, 350] on span "Tere! Kas oskate öelda pükste NORTH BEND RUDO AWG hingavusastet ka numbriliselt…" at bounding box center [373, 367] width 229 height 42
copy span "NORTH BEND RUDO AWG"
drag, startPoint x: 255, startPoint y: 351, endPoint x: 1376, endPoint y: 7, distance: 1172.6
click at [288, 383] on div "Tere! Kas oskate öelda pükste NORTH BEND RUDO AWG hingavusastet ka numbriliselt…" at bounding box center [372, 368] width 244 height 58
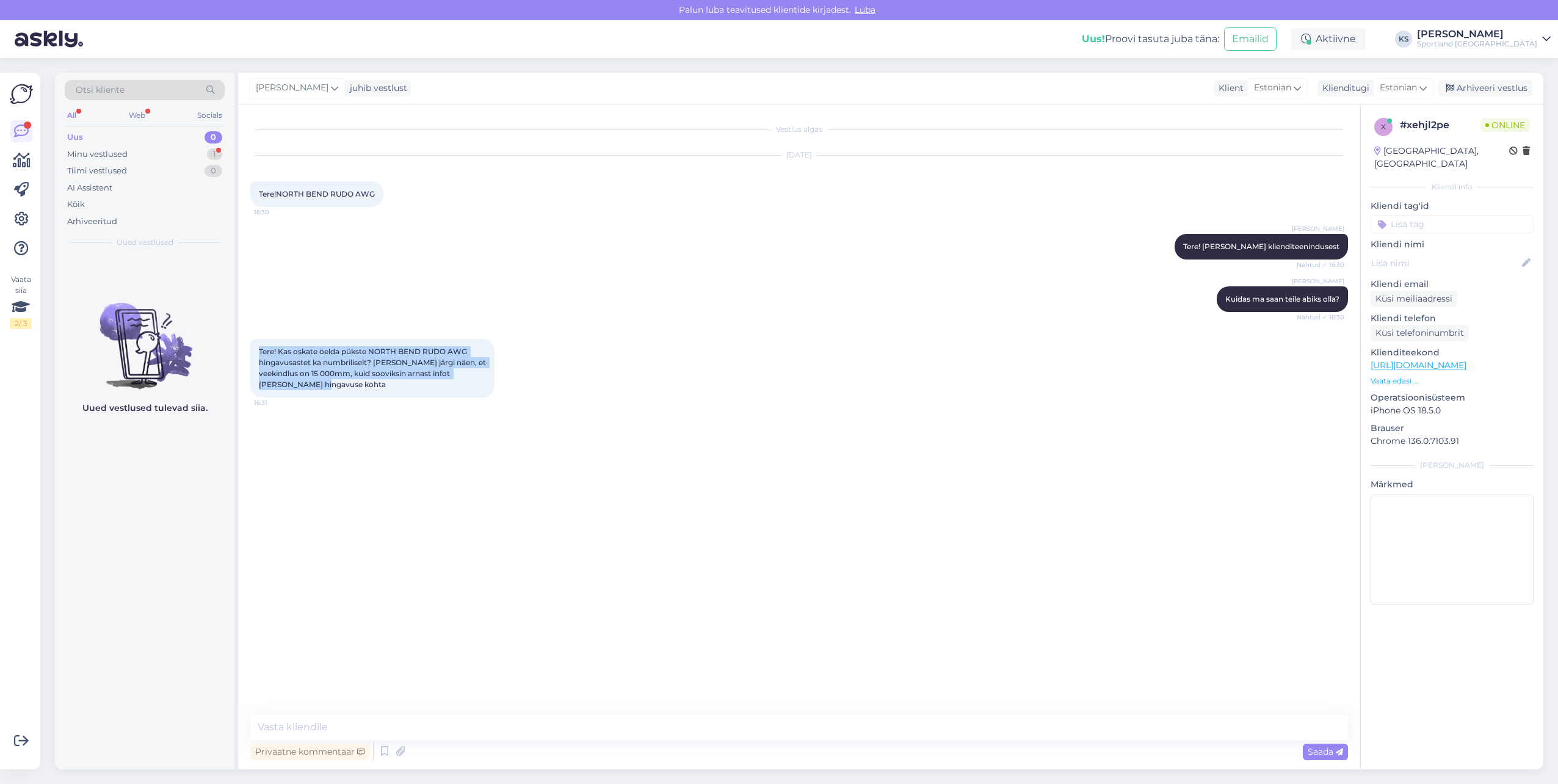
copy span "Tere! Kas oskate öelda pükste NORTH BEND RUDO AWG hingavusastet ka numbriliselt…"
click at [383, 720] on textarea at bounding box center [799, 726] width 1098 height 25
paste textarea "North Bend Rudo AWG pükste hingavusaste on 10 000 g/m²"
type textarea "North Bend Rudo AWG pükste hingavusaste on 10 000 g/m²"
click at [623, 720] on textarea "North Bend Rudo AWG pükste hingavusaste on 10 000 g/m²" at bounding box center [799, 726] width 1098 height 25
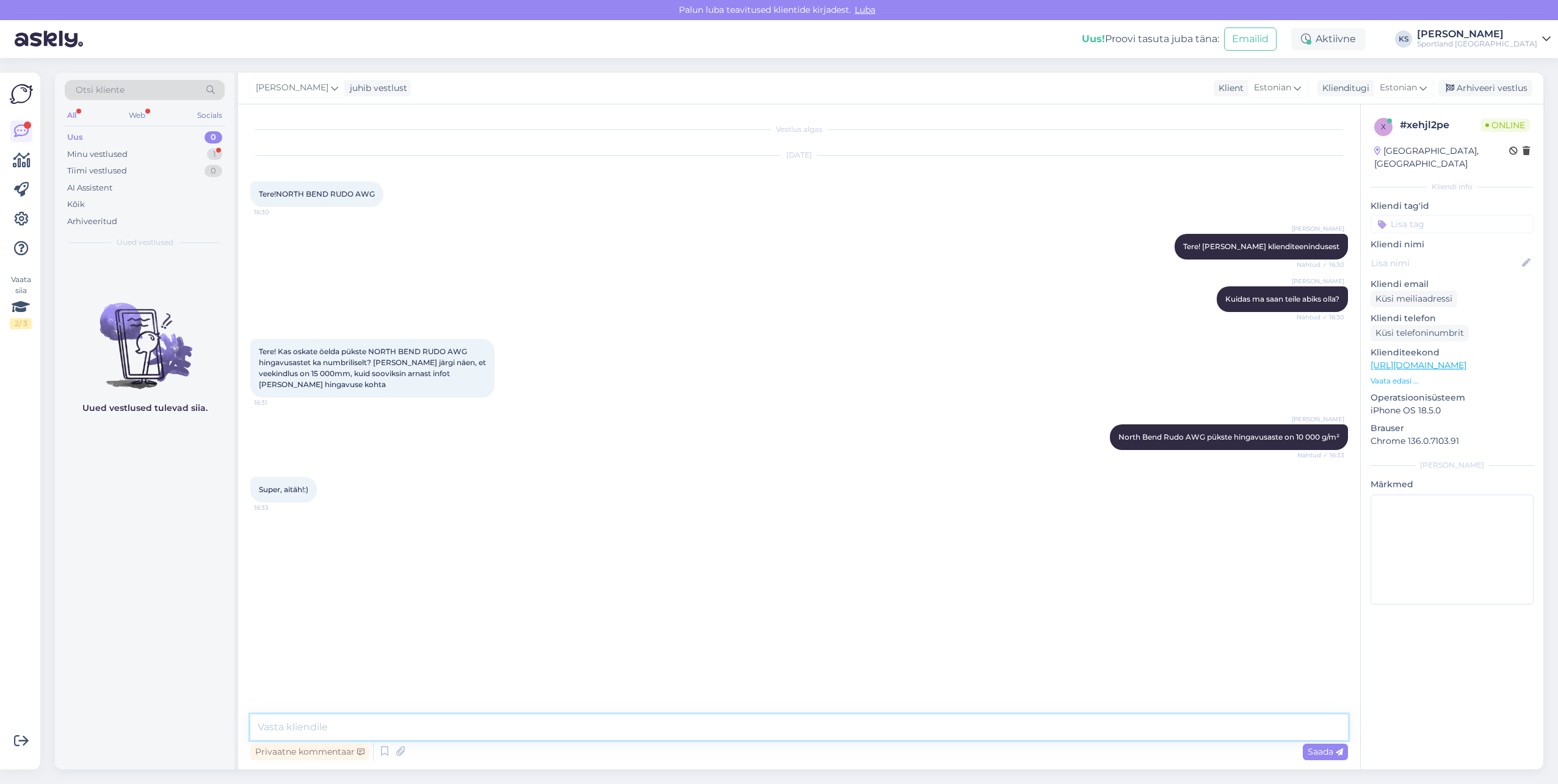
click at [393, 731] on textarea at bounding box center [799, 726] width 1098 height 25
type textarea "Palun, kas ma saan teile hetkel veel abiks olla?"
click at [410, 723] on textarea at bounding box center [799, 726] width 1098 height 25
click at [360, 716] on textarea "Selge, sellisel" at bounding box center [799, 726] width 1098 height 25
type textarea "Selge, sellisel juhul soovin teile ilusat päeva!"
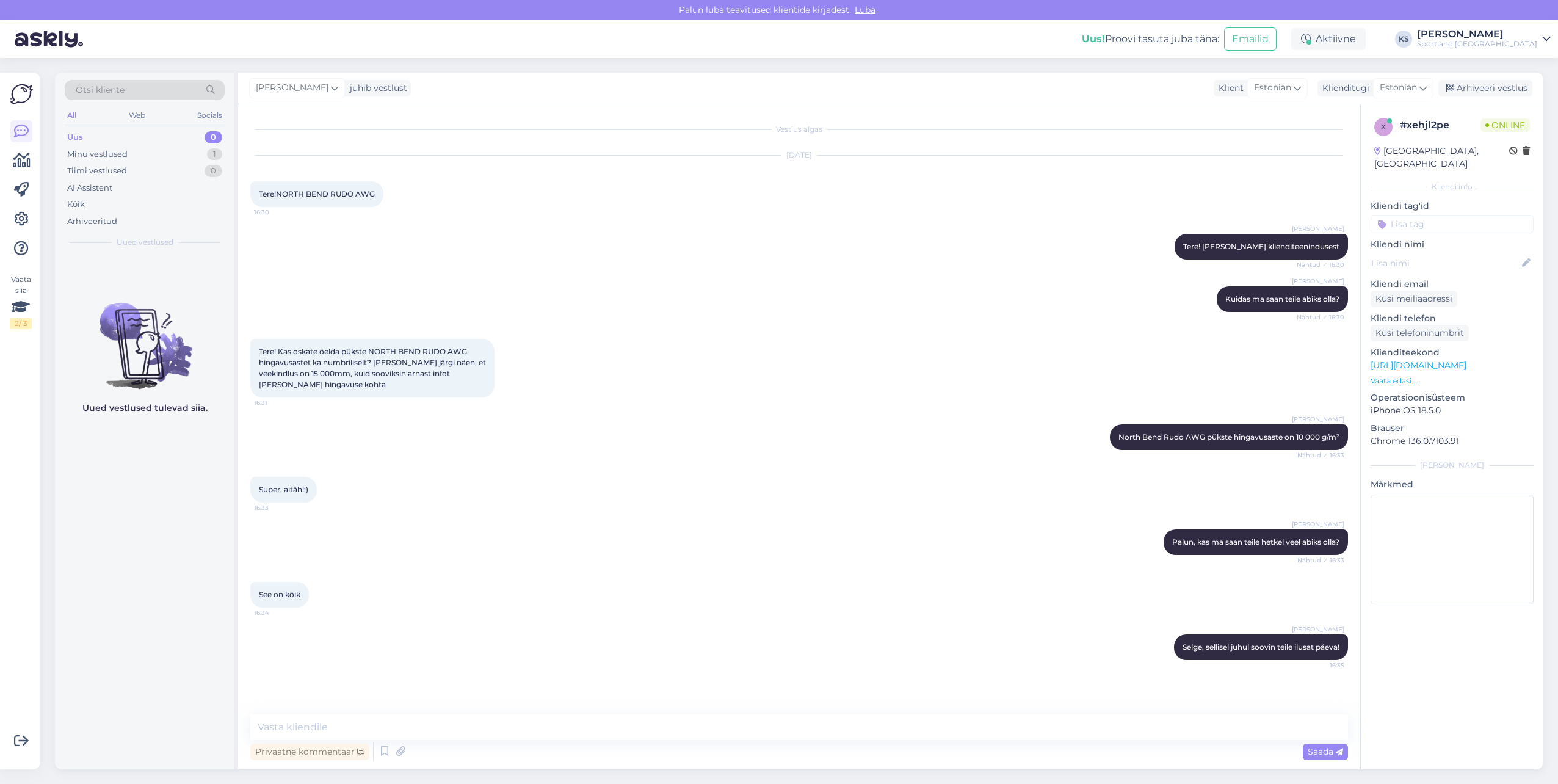
click at [1440, 215] on input at bounding box center [1452, 224] width 163 height 19
type input "toote"
click at [1434, 252] on span "Toote üldinfo" at bounding box center [1417, 256] width 48 height 8
click at [1506, 89] on div "Arhiveeri vestlus" at bounding box center [1485, 88] width 94 height 17
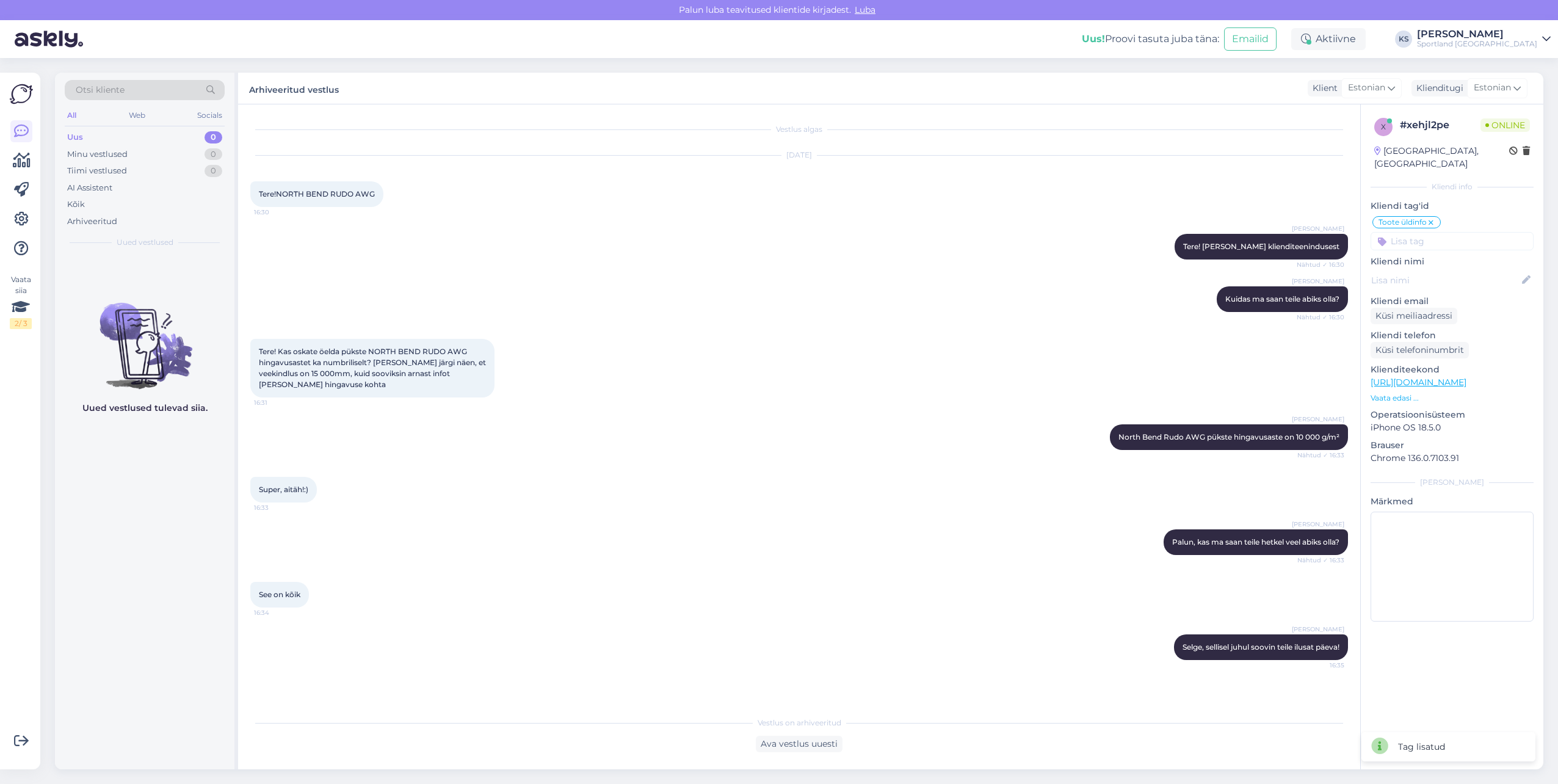
click at [34, 156] on div "Vaata siia 2 / 3 Võimalused Veendu, et Askly loob sulle väärtust. Sulge Ühenda …" at bounding box center [20, 421] width 41 height 697
click at [22, 157] on icon at bounding box center [22, 160] width 18 height 14
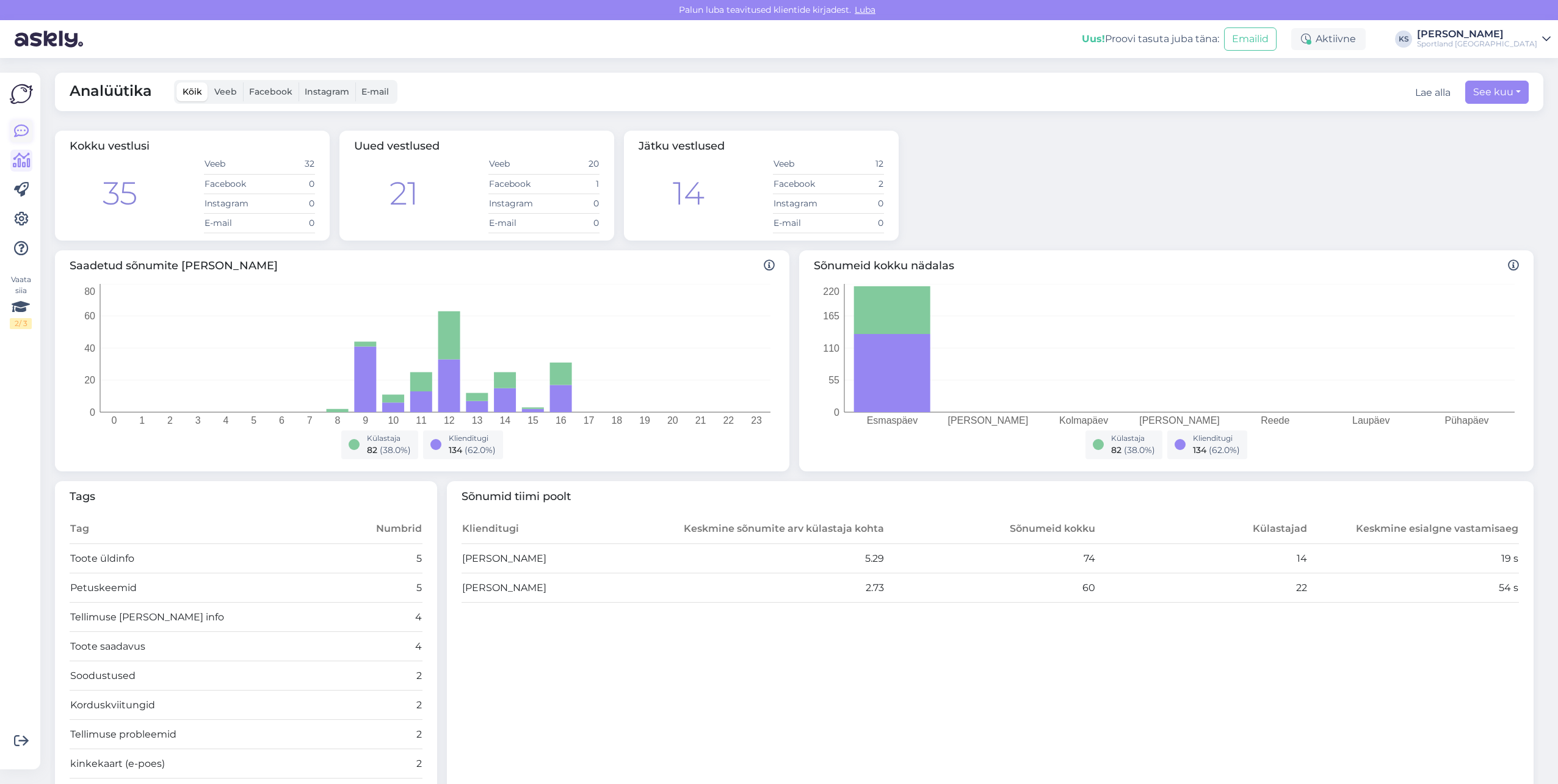
click at [12, 136] on link at bounding box center [21, 131] width 22 height 22
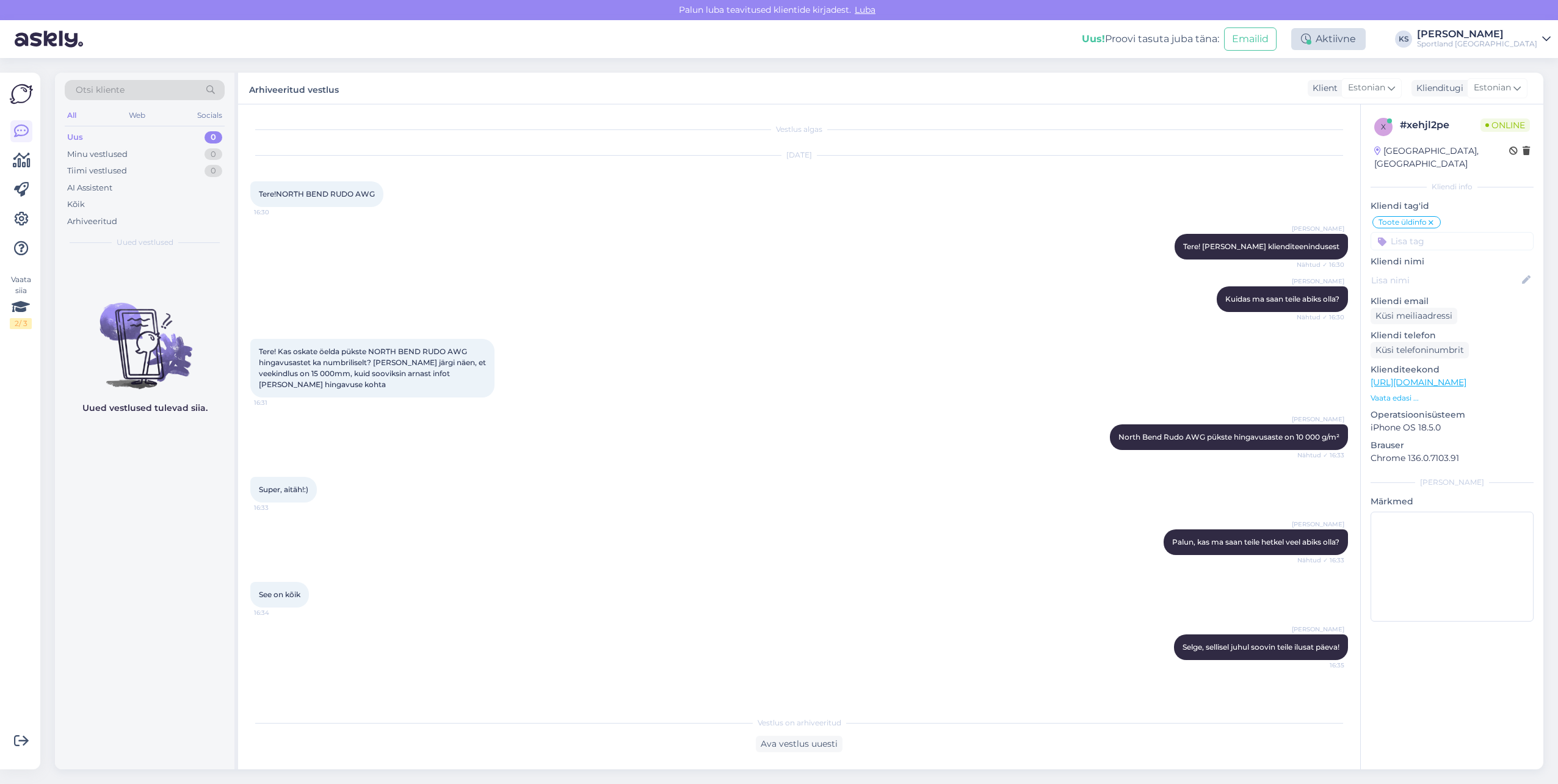
click at [1366, 36] on div "Aktiivne" at bounding box center [1328, 39] width 74 height 22
drag, startPoint x: 1320, startPoint y: 94, endPoint x: 1500, endPoint y: 27, distance: 192.1
click at [1281, 93] on button "15 minutit" at bounding box center [1255, 96] width 52 height 14
click at [1513, 34] on div "[PERSON_NAME]" at bounding box center [1477, 34] width 120 height 10
click at [1533, 86] on button "Ava" at bounding box center [1527, 94] width 27 height 19
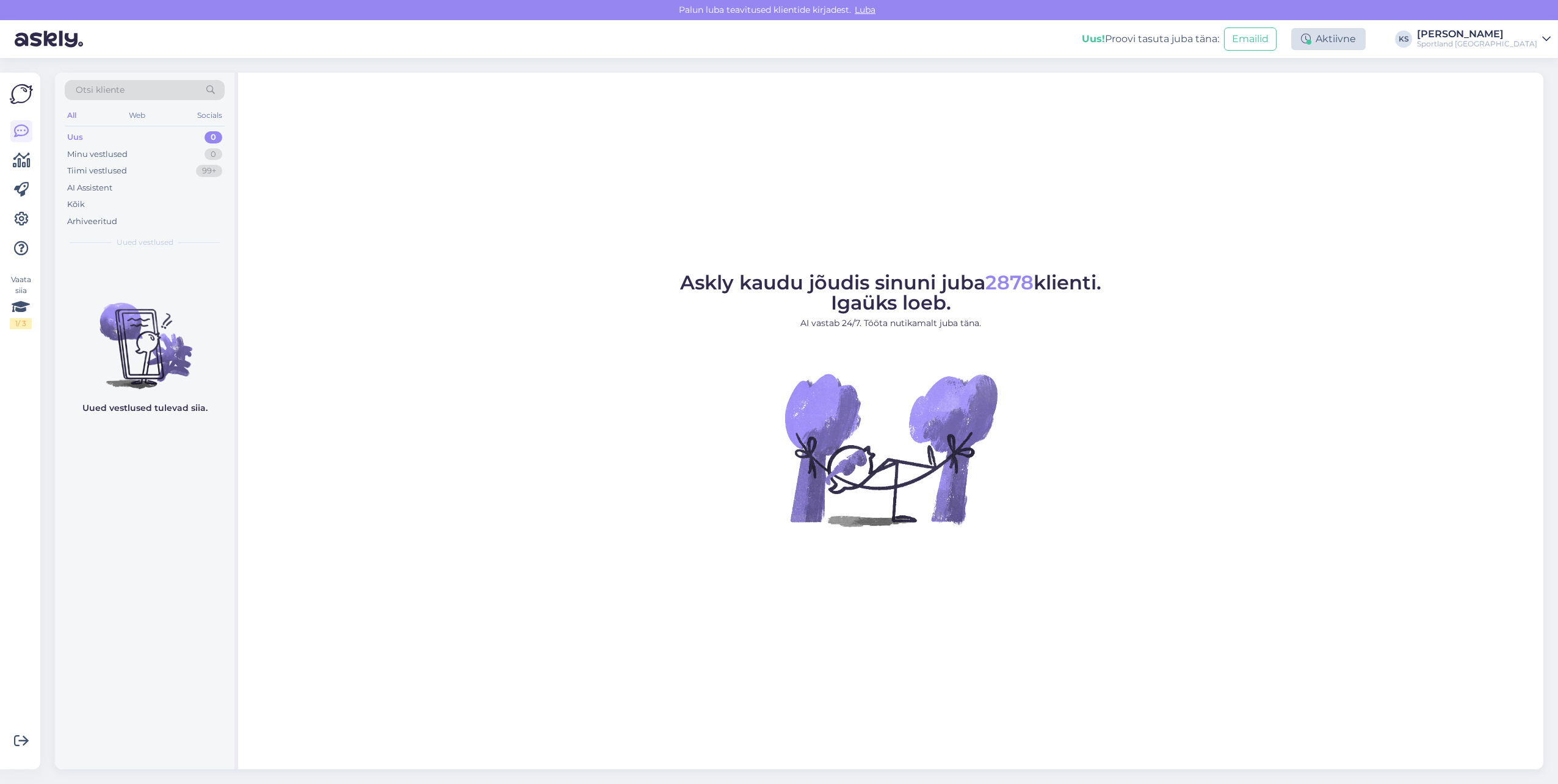
click at [1311, 35] on icon at bounding box center [1306, 39] width 10 height 10
click at [1281, 90] on button "15 minutit" at bounding box center [1255, 96] width 52 height 14
click at [1323, 193] on button "Lõpeta paus" at bounding box center [1293, 198] width 62 height 14
click at [1522, 34] on div "[PERSON_NAME]" at bounding box center [1477, 34] width 120 height 10
click at [1524, 67] on button "Ava" at bounding box center [1527, 68] width 27 height 19
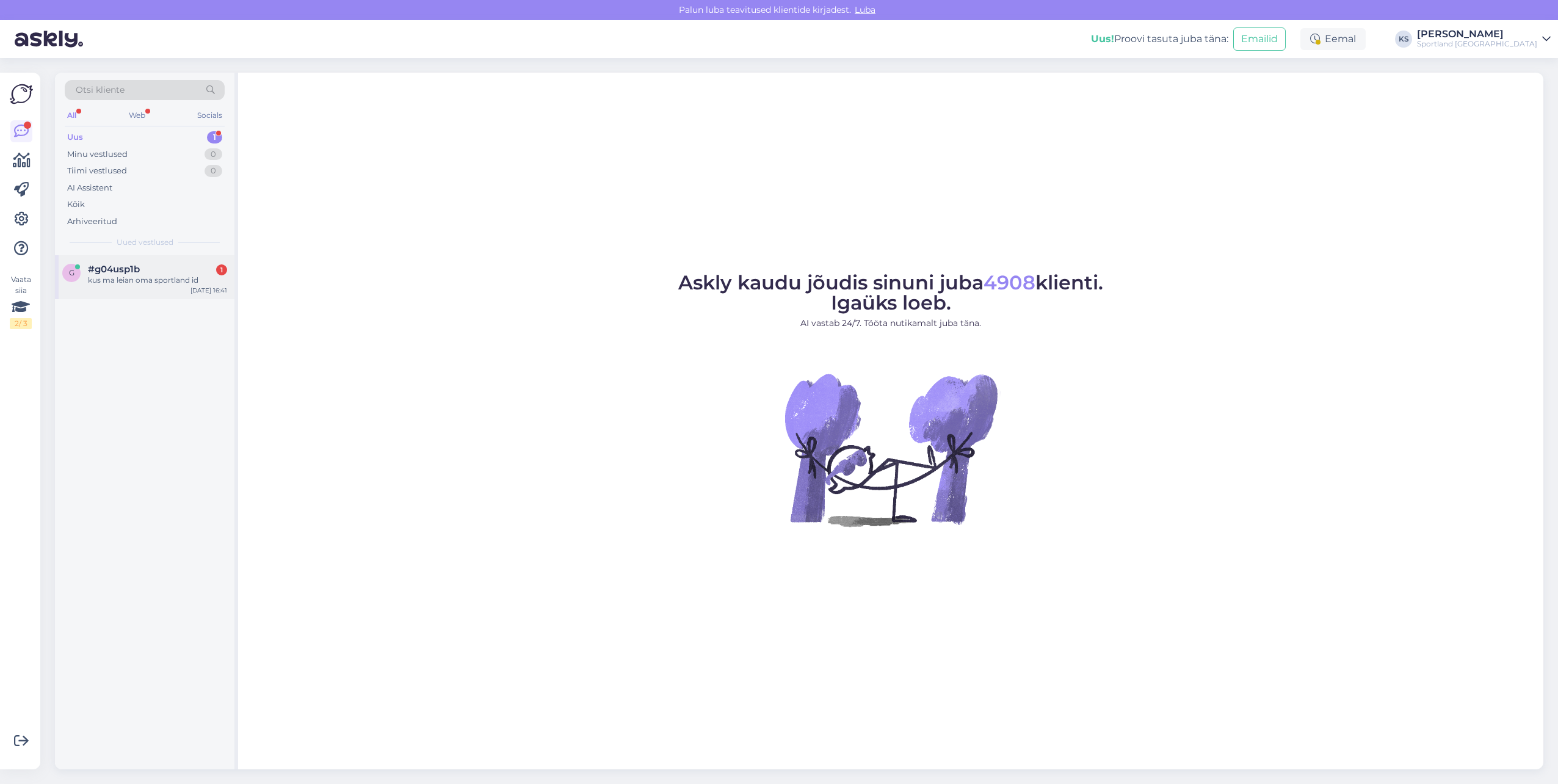
click at [221, 272] on div "1" at bounding box center [221, 270] width 11 height 11
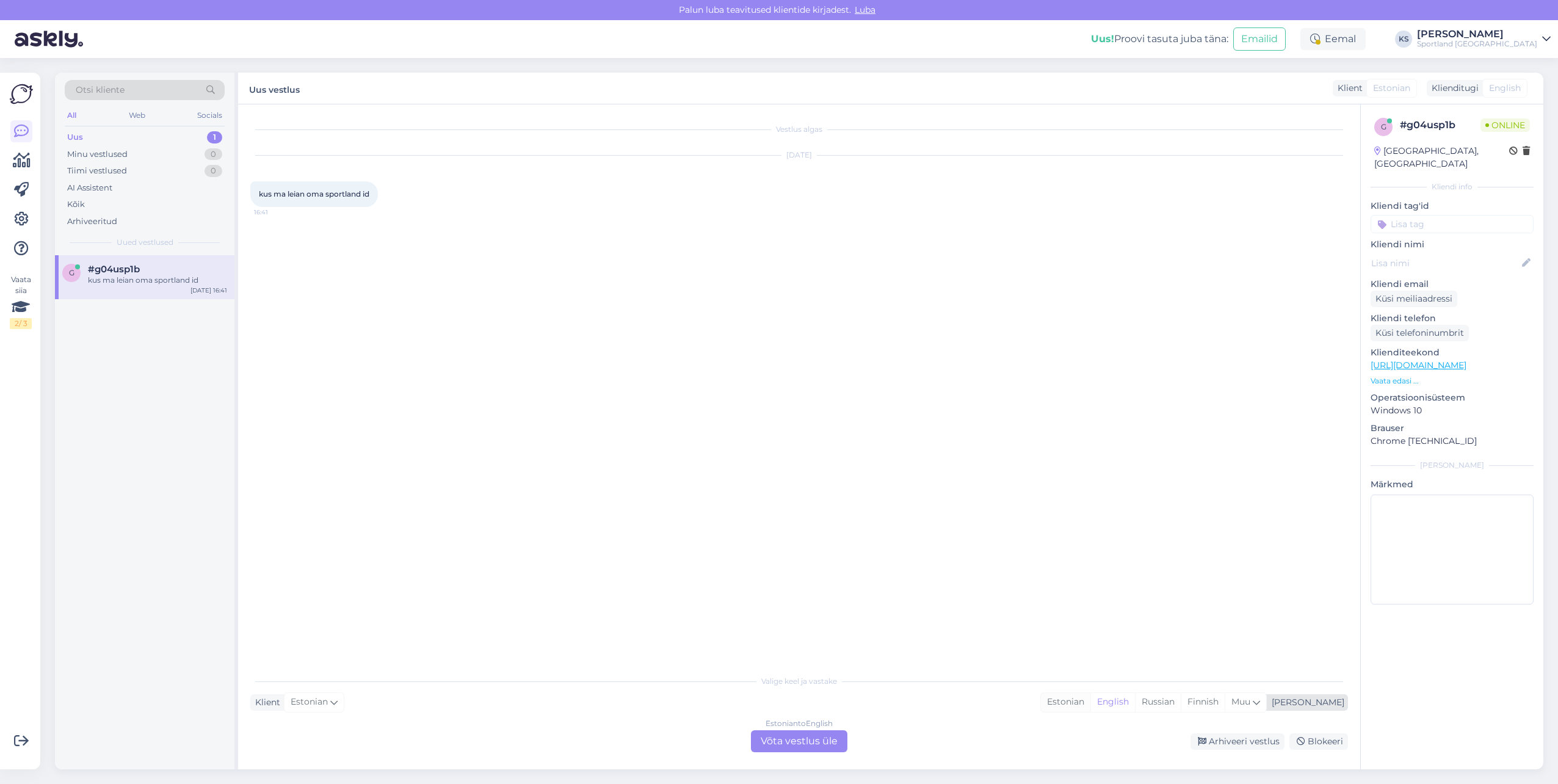
click at [1090, 704] on div "Estonian" at bounding box center [1065, 701] width 50 height 19
click at [841, 739] on div "Estonian to Estonian Võta vestlus üle" at bounding box center [799, 741] width 96 height 22
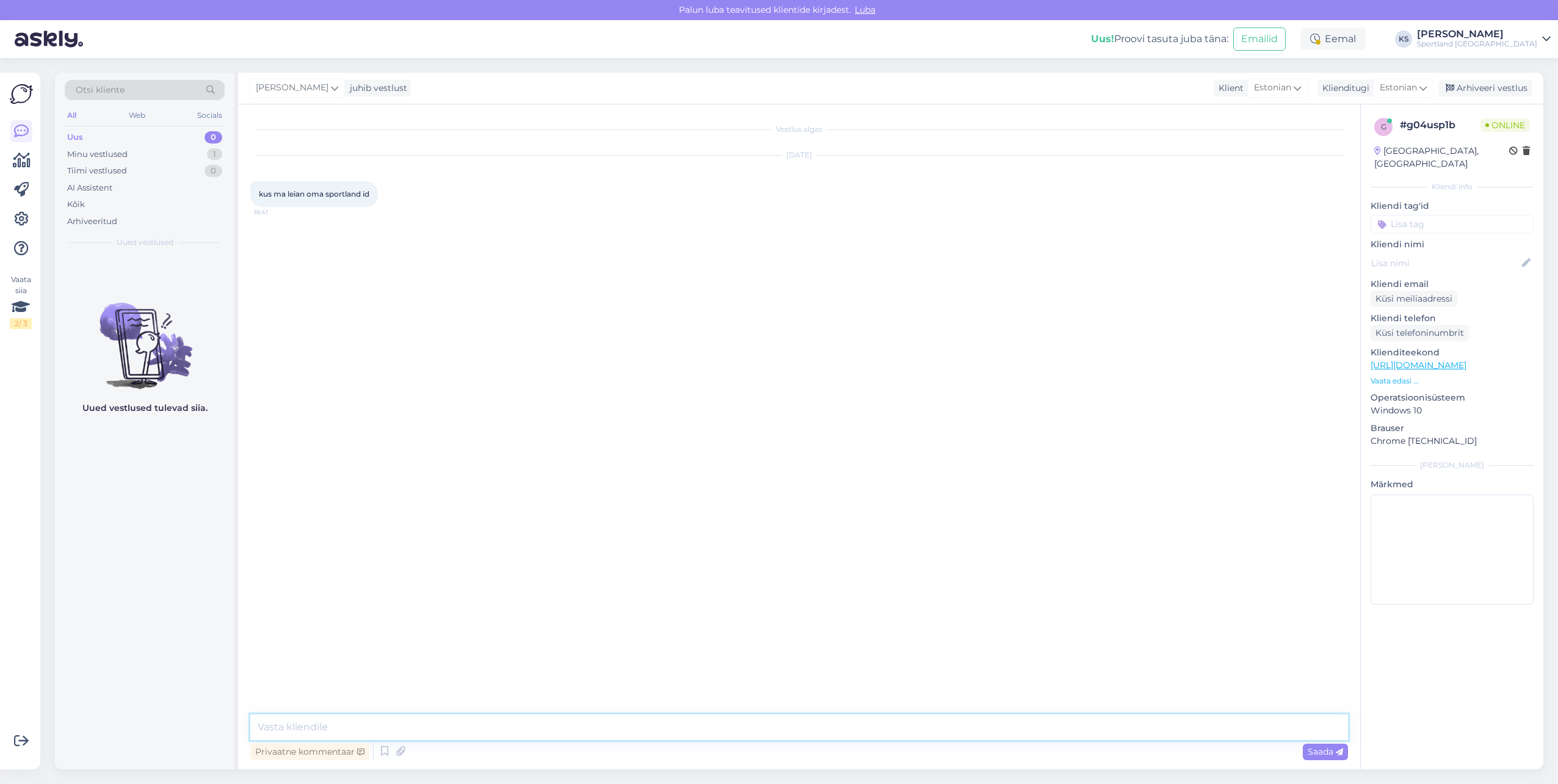
click at [876, 721] on textarea at bounding box center [799, 726] width 1098 height 25
click at [375, 751] on div "Privaatne kommentaar Saada" at bounding box center [799, 752] width 1098 height 23
click at [380, 749] on icon at bounding box center [385, 751] width 14 height 19
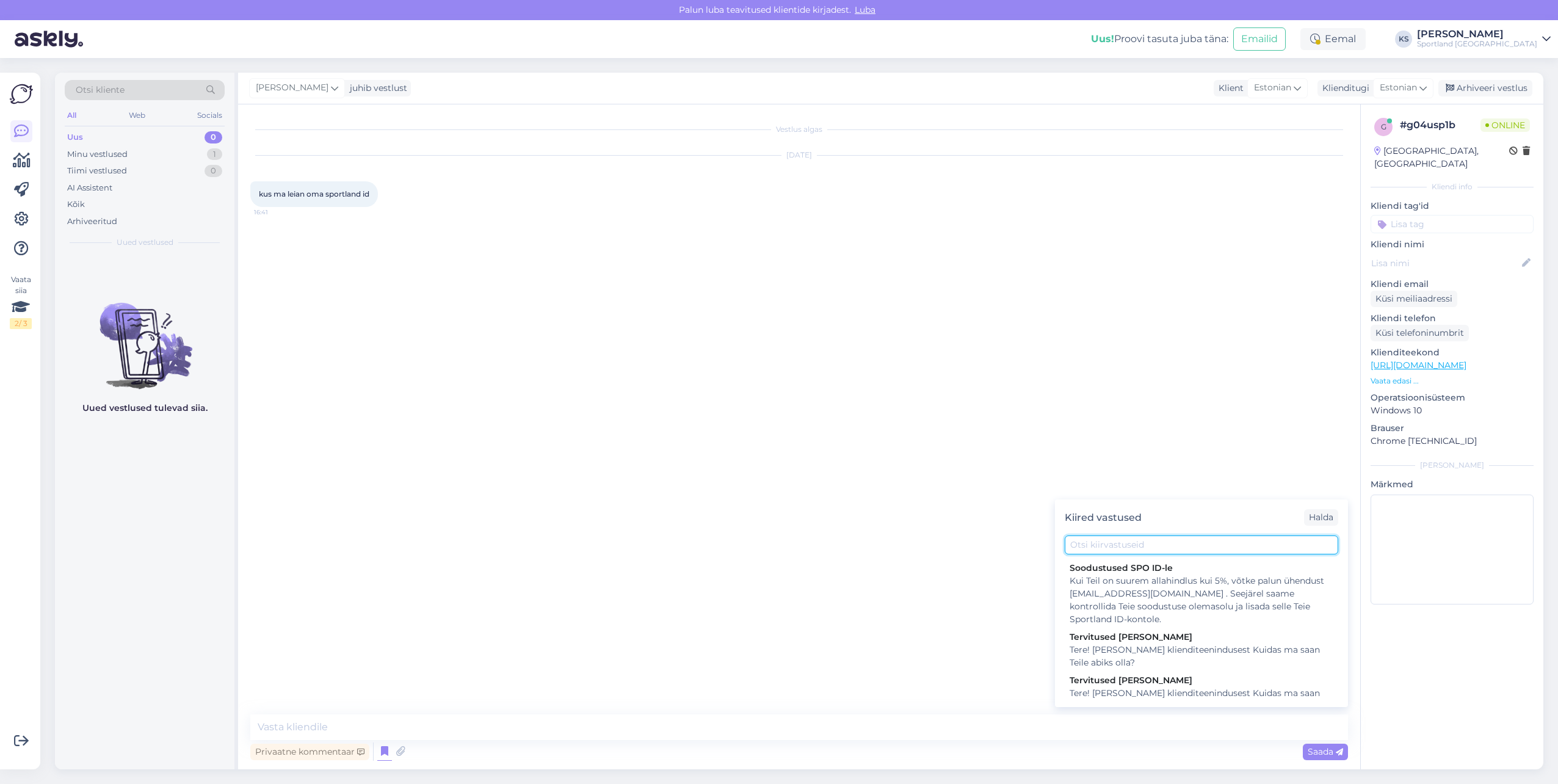
click at [1140, 542] on input "text" at bounding box center [1202, 545] width 274 height 19
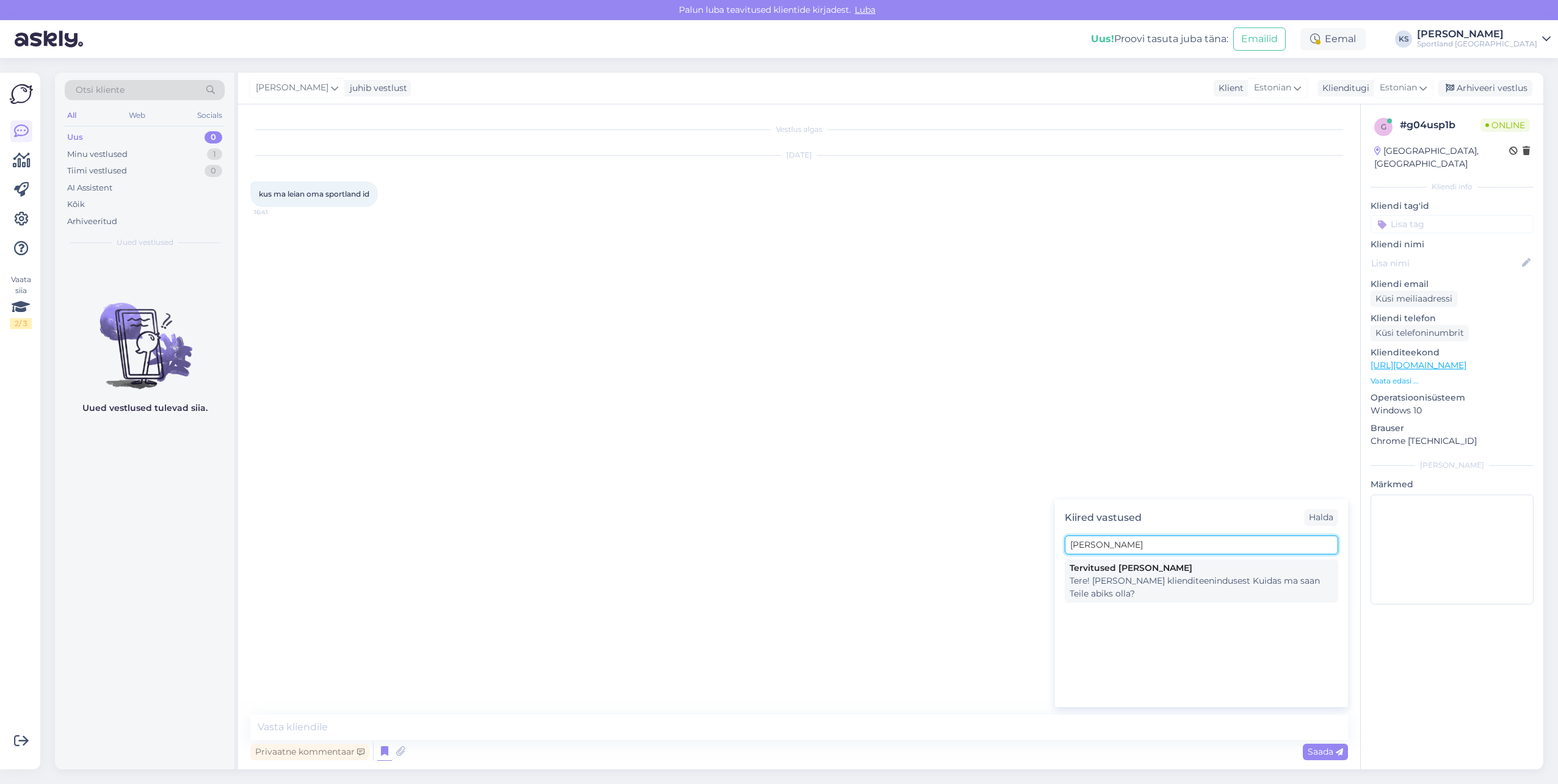
type input "kristin"
click at [1132, 576] on div "Tere! [PERSON_NAME] klienditeenindusest Kuidas ma saan Teile abiks olla?" at bounding box center [1201, 587] width 263 height 25
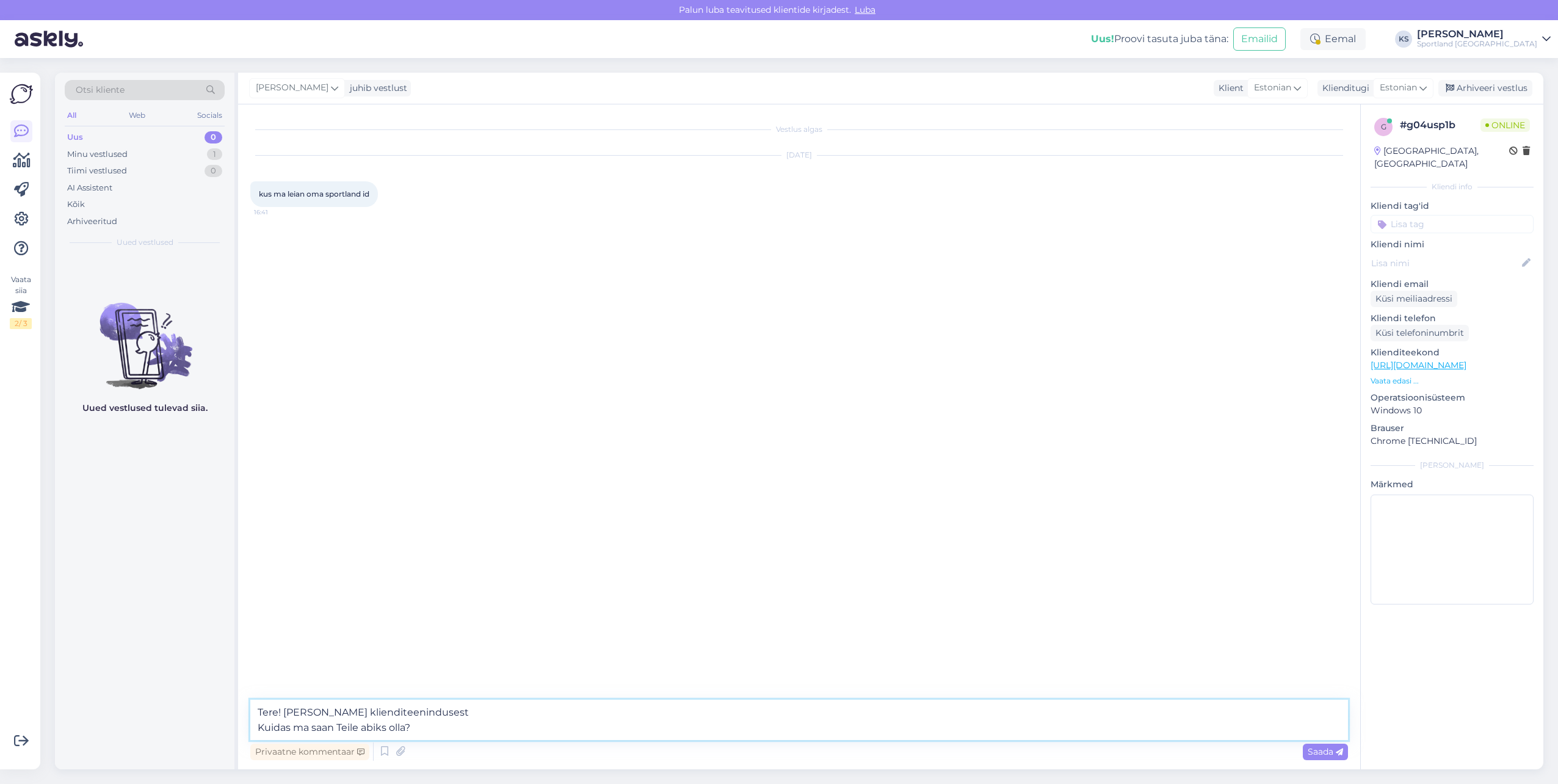
click at [348, 726] on textarea "Tere! [PERSON_NAME] klienditeenindusest Kuidas ma saan Teile abiks olla?" at bounding box center [799, 719] width 1098 height 41
type textarea "Tere! [PERSON_NAME] klienditeenindusest"
click at [433, 720] on textarea at bounding box center [799, 726] width 1098 height 25
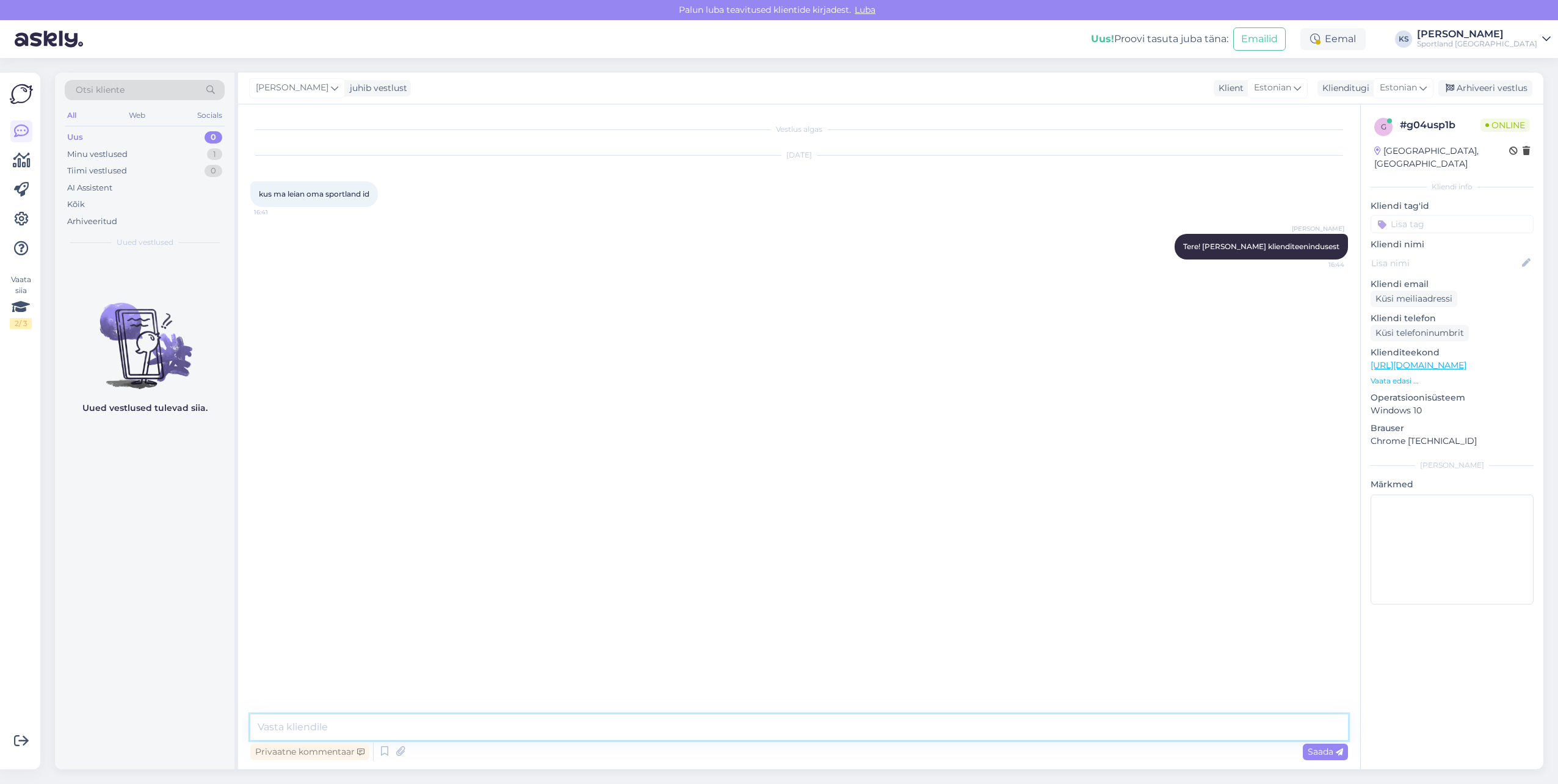
paste textarea "K"
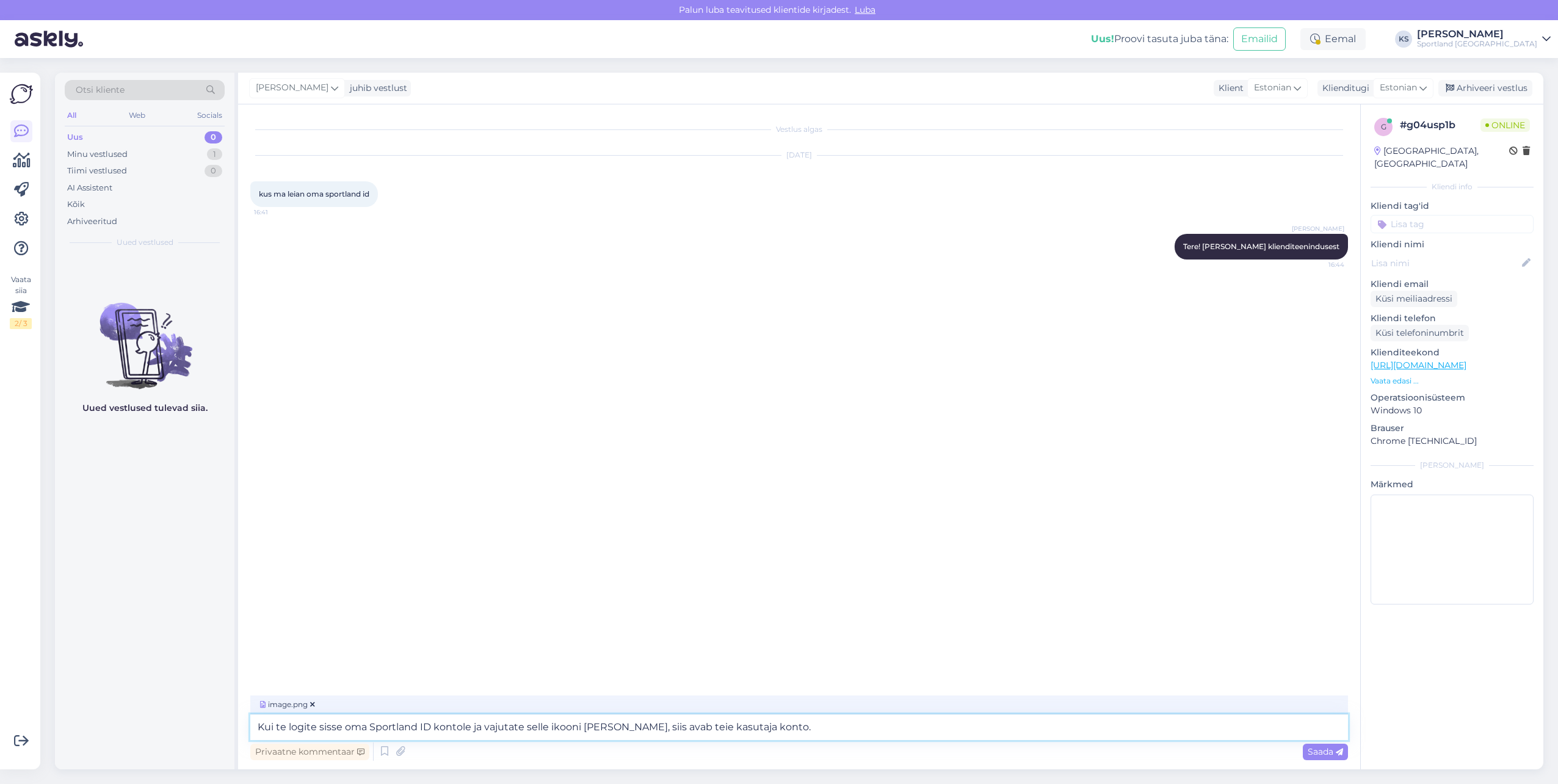
click at [656, 730] on textarea "Kui te logite sisse oma Sportland ID kontole ja vajutate selle ikooni peale, si…" at bounding box center [799, 726] width 1098 height 25
click at [739, 725] on textarea "Kui te logite sisse oma Sportland ID kontole ja vajutate selle ikooni peale, si…" at bounding box center [799, 726] width 1098 height 25
click at [732, 725] on textarea "Kui te logite sisse oma Sportland ID kontole ja vajutate selle ikooni peale, si…" at bounding box center [799, 726] width 1098 height 25
type textarea "Kui te logite sisse oma Sportland ID kontole ja vajutate selle ikooni peale, si…"
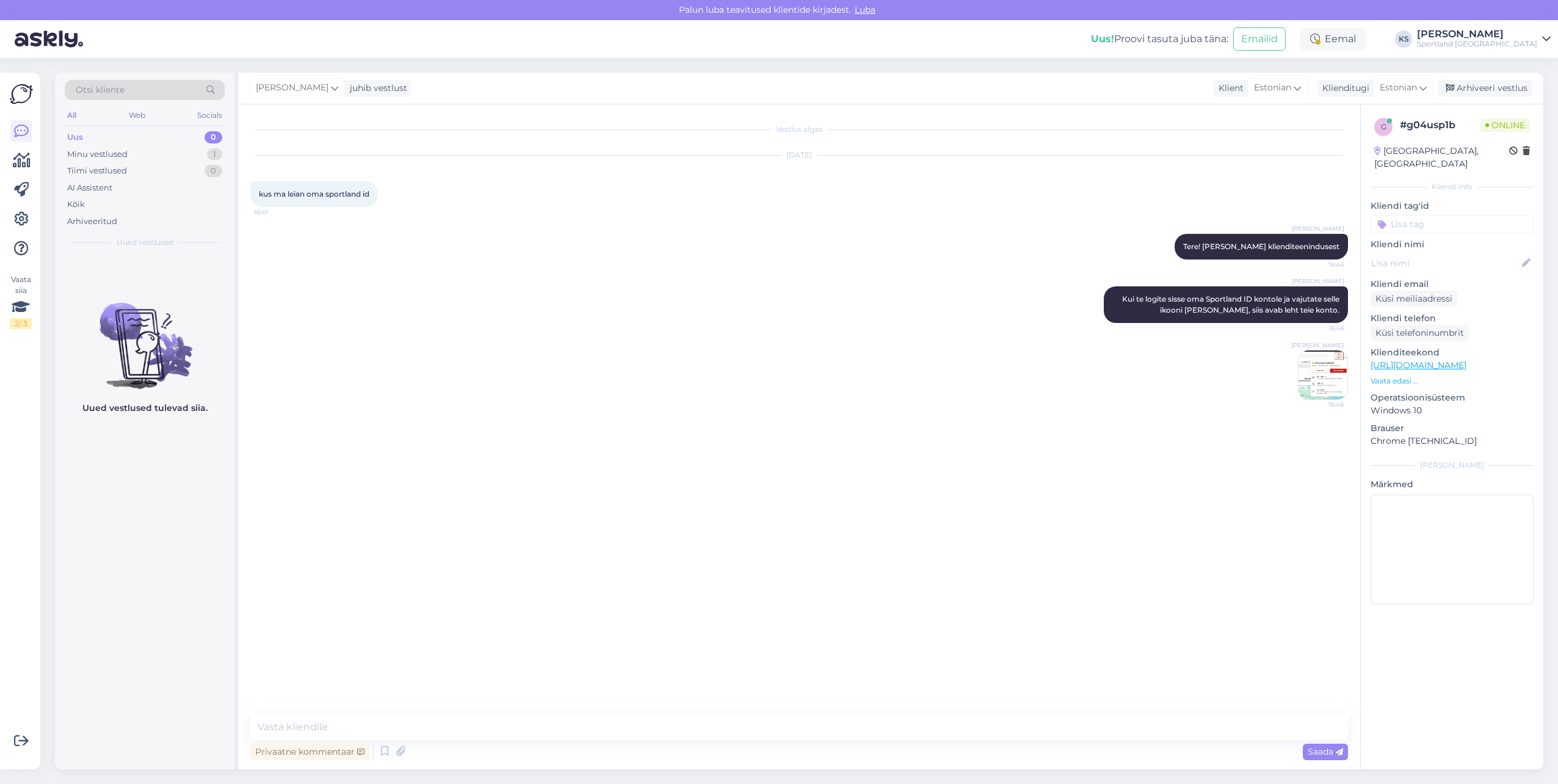
click at [1336, 377] on img at bounding box center [1323, 374] width 49 height 49
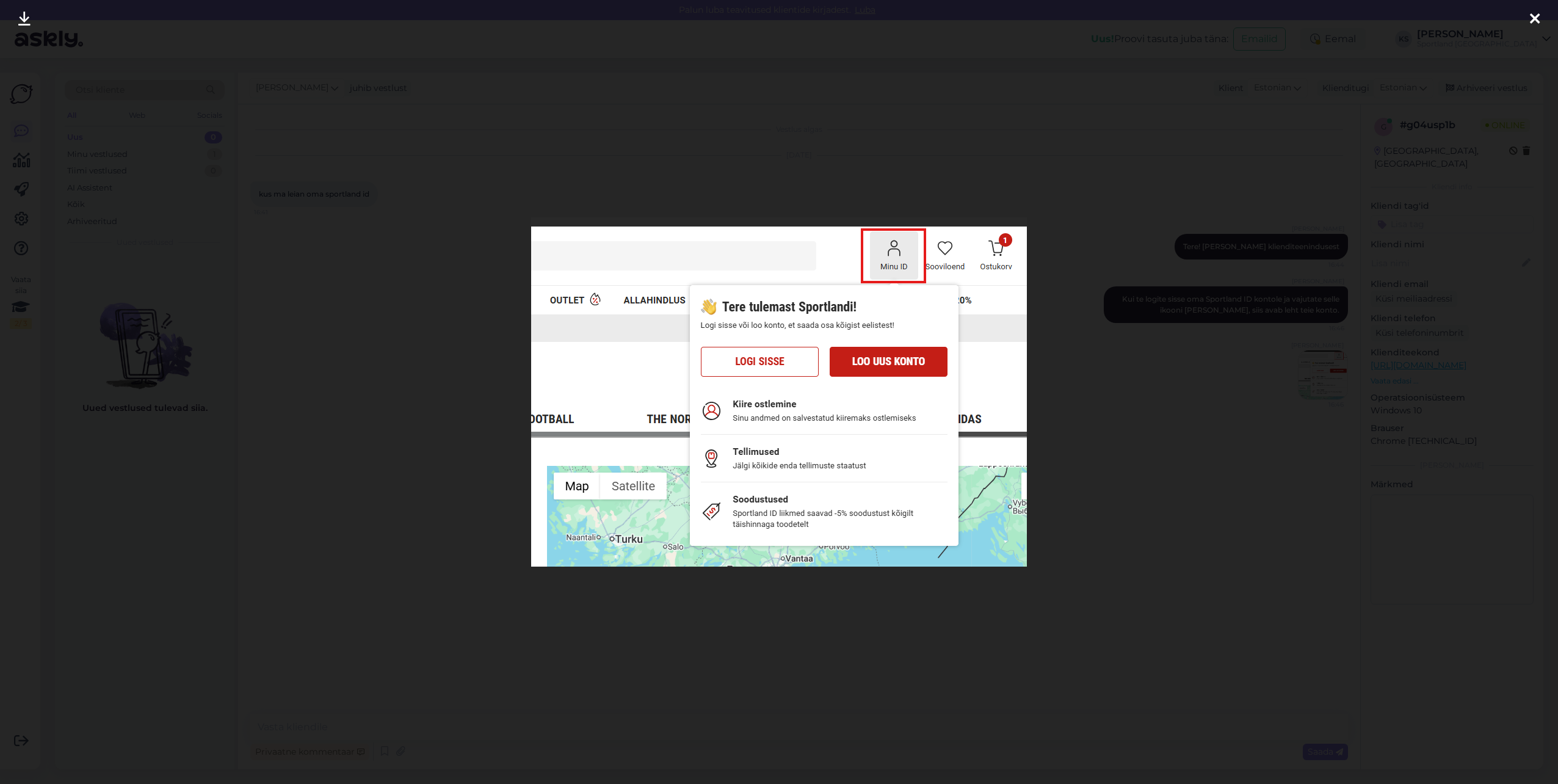
click at [1437, 34] on div at bounding box center [779, 392] width 1558 height 784
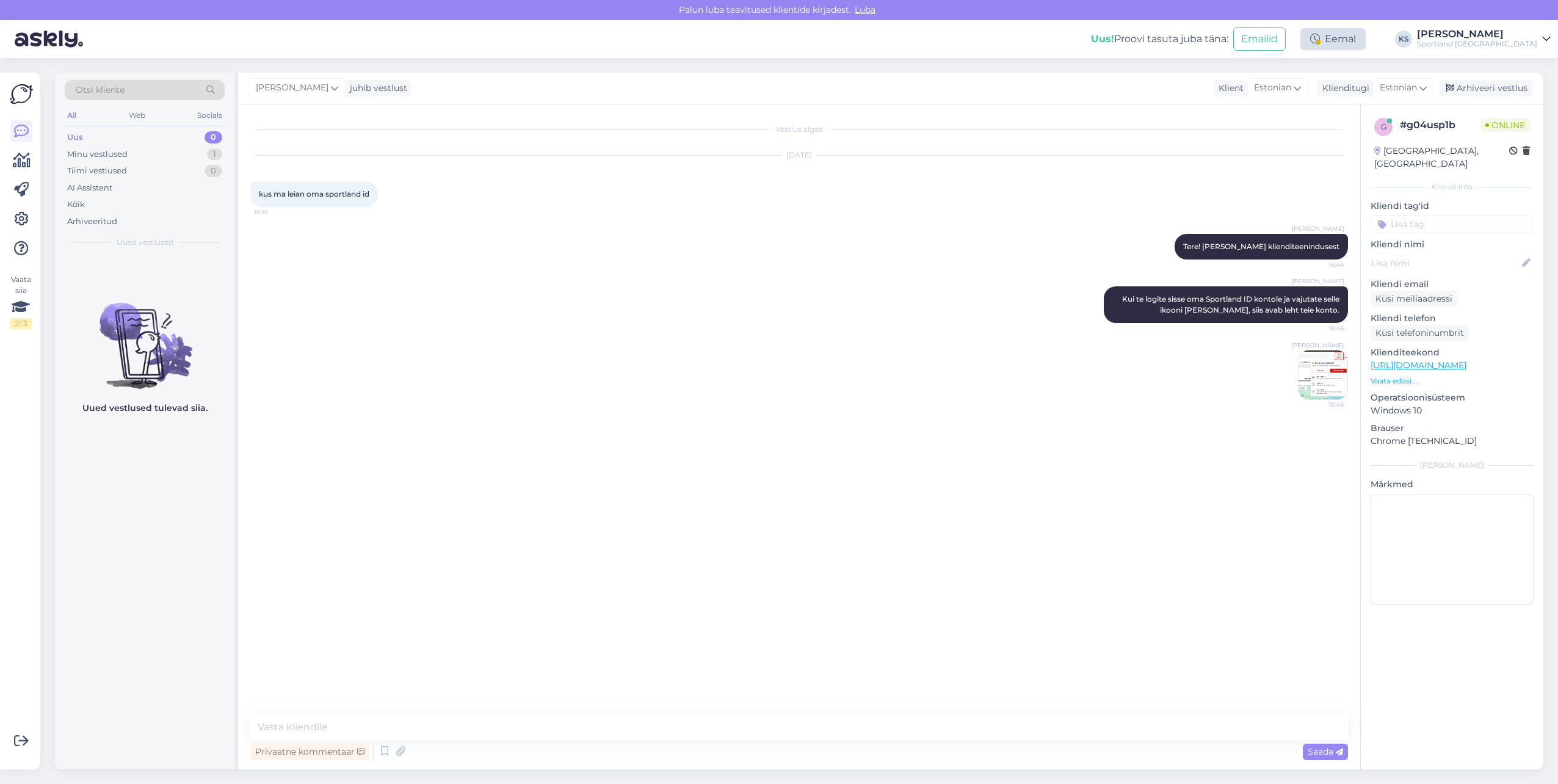
click at [1366, 41] on div "Eemal" at bounding box center [1333, 39] width 65 height 22
click at [1323, 197] on button "Lõpeta paus" at bounding box center [1293, 198] width 62 height 14
click at [1436, 215] on input at bounding box center [1452, 224] width 163 height 19
type input "sportla"
click at [1447, 252] on span "Sportland ID konto" at bounding box center [1452, 256] width 70 height 8
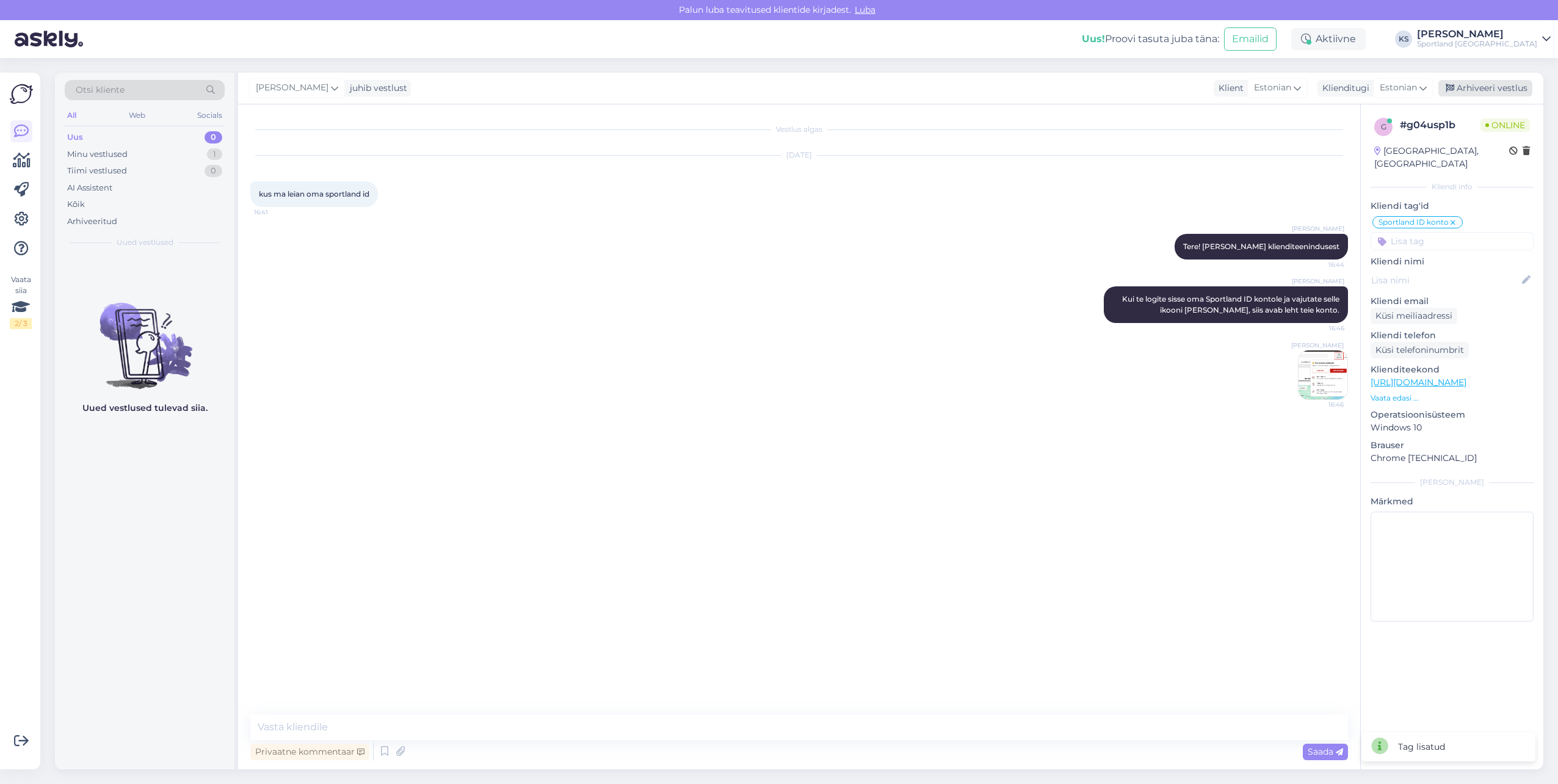
click at [1502, 85] on div "Arhiveeri vestlus" at bounding box center [1485, 88] width 94 height 17
